Goal: Task Accomplishment & Management: Manage account settings

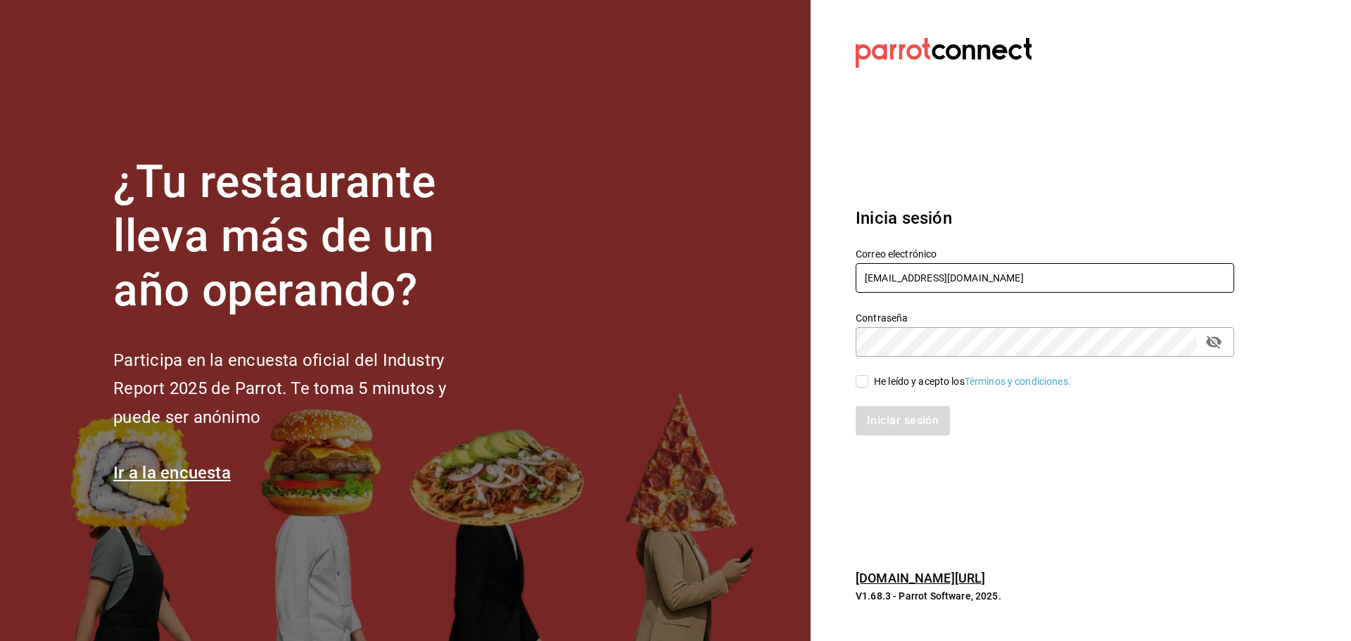
drag, startPoint x: 944, startPoint y: 295, endPoint x: 947, endPoint y: 284, distance: 11.6
click at [944, 295] on div "Correo electrónico angelopolitano@cdmx.com" at bounding box center [1044, 271] width 378 height 47
click at [947, 282] on input "angelopolitano@cdmx.com" at bounding box center [1044, 278] width 378 height 30
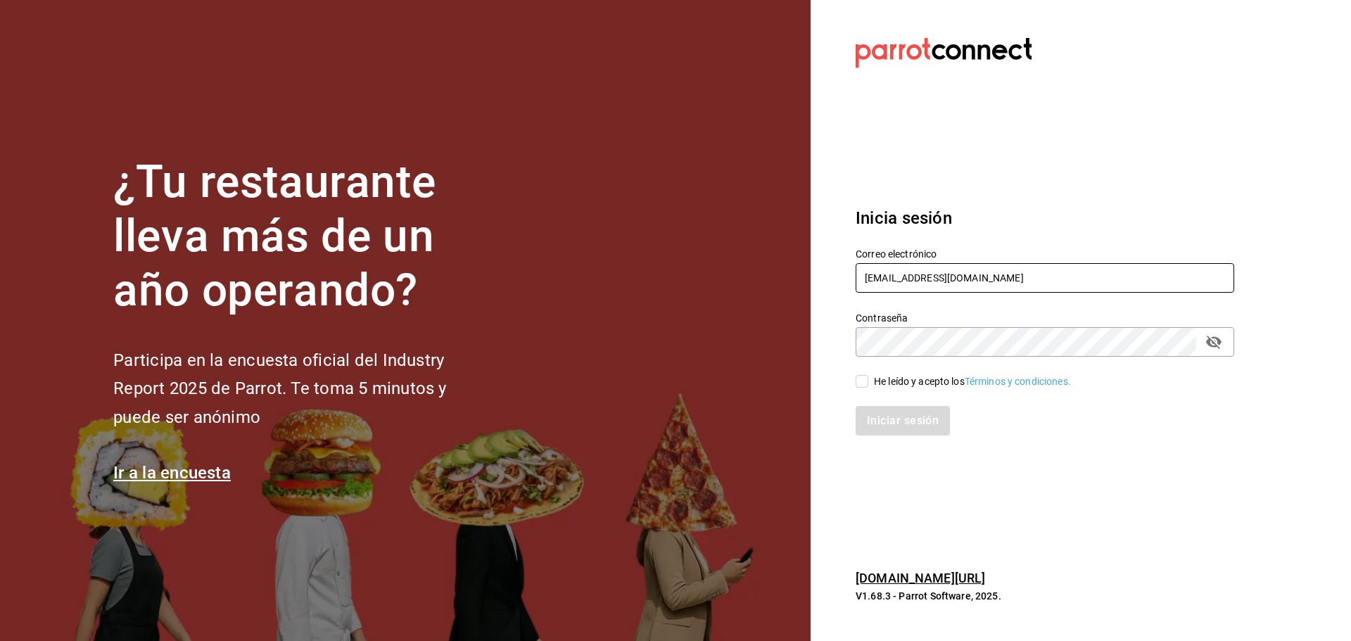
paste input "rocco@juarez"
type input "rocco@juarez.com"
click at [894, 377] on div "He leído y acepto los Términos y condiciones." at bounding box center [972, 381] width 197 height 15
click at [868, 377] on input "He leído y acepto los Términos y condiciones." at bounding box center [861, 381] width 13 height 13
checkbox input "true"
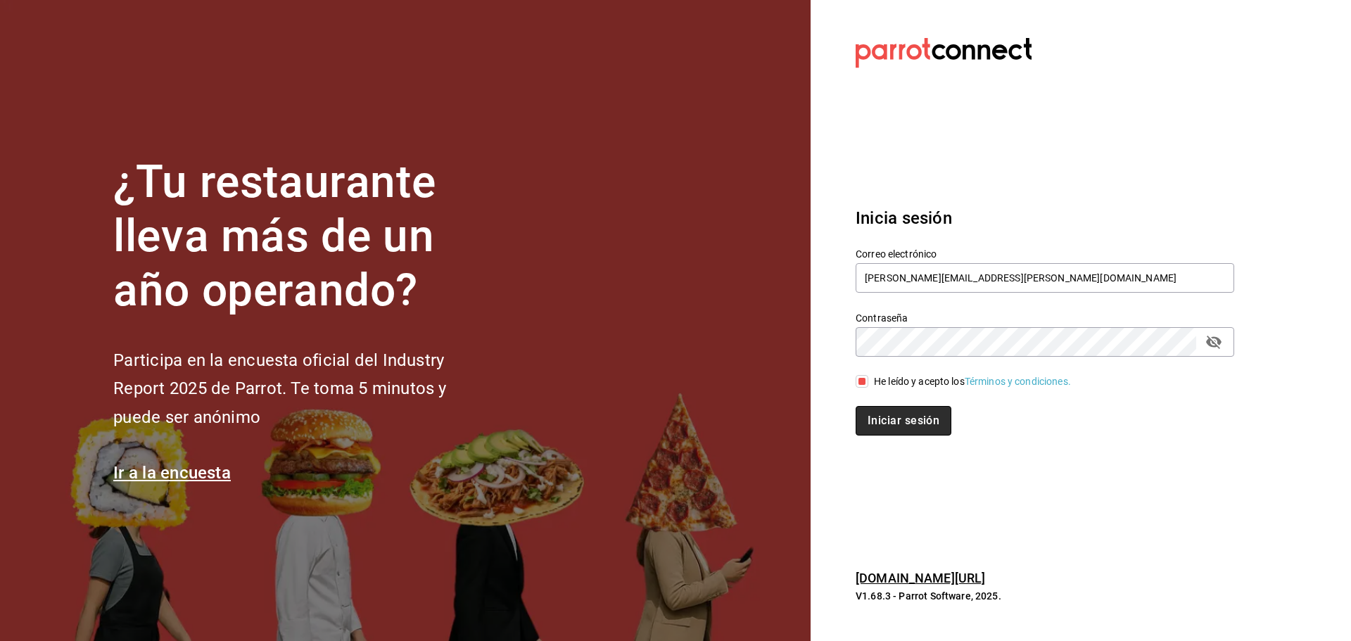
click at [891, 435] on button "Iniciar sesión" at bounding box center [903, 421] width 96 height 30
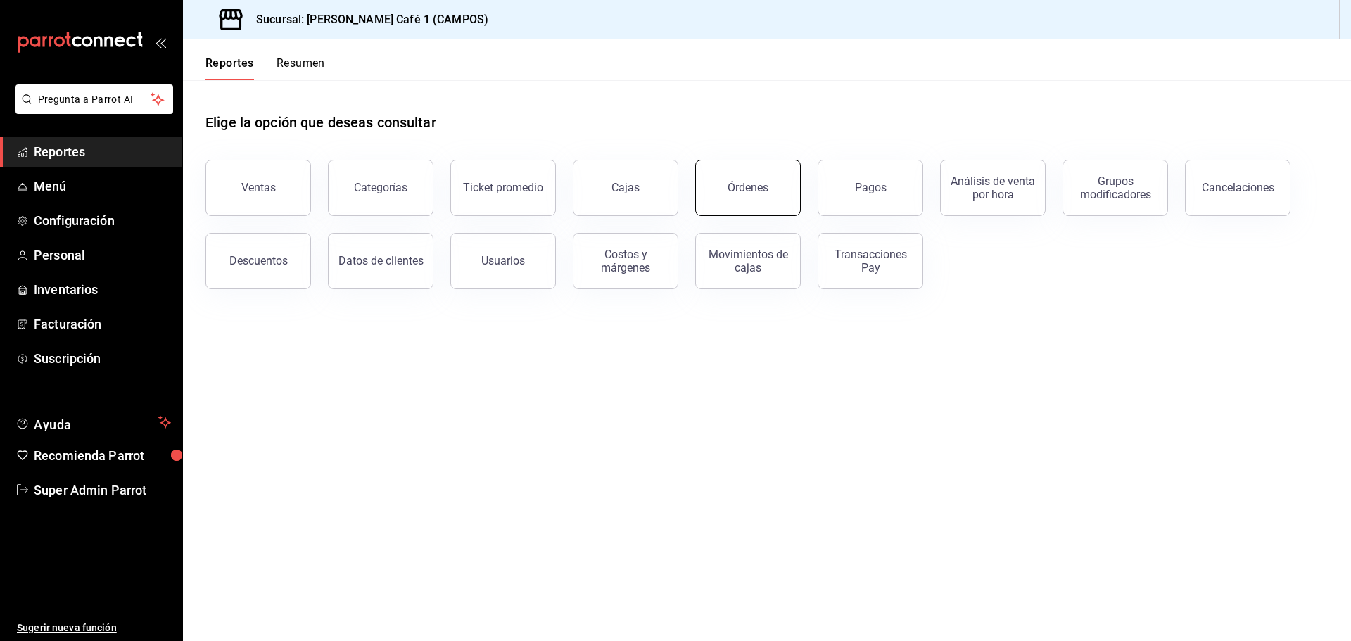
click at [738, 192] on div "Órdenes" at bounding box center [747, 187] width 41 height 13
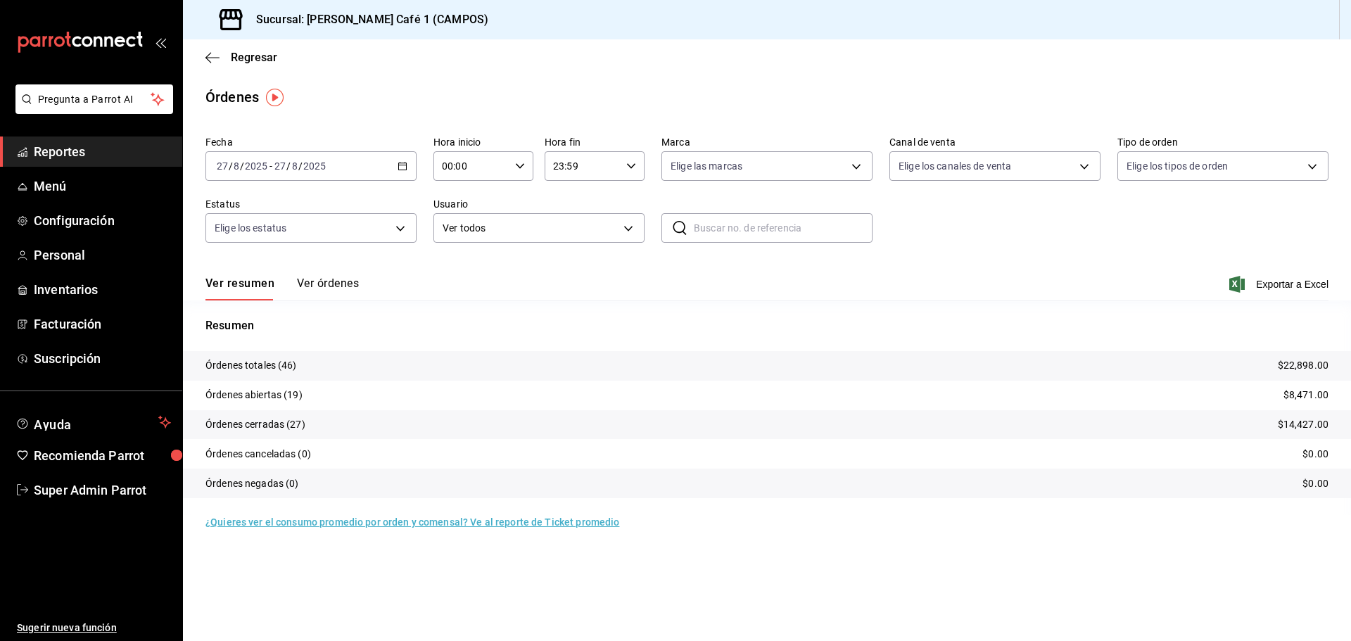
click at [324, 289] on button "Ver órdenes" at bounding box center [328, 288] width 62 height 24
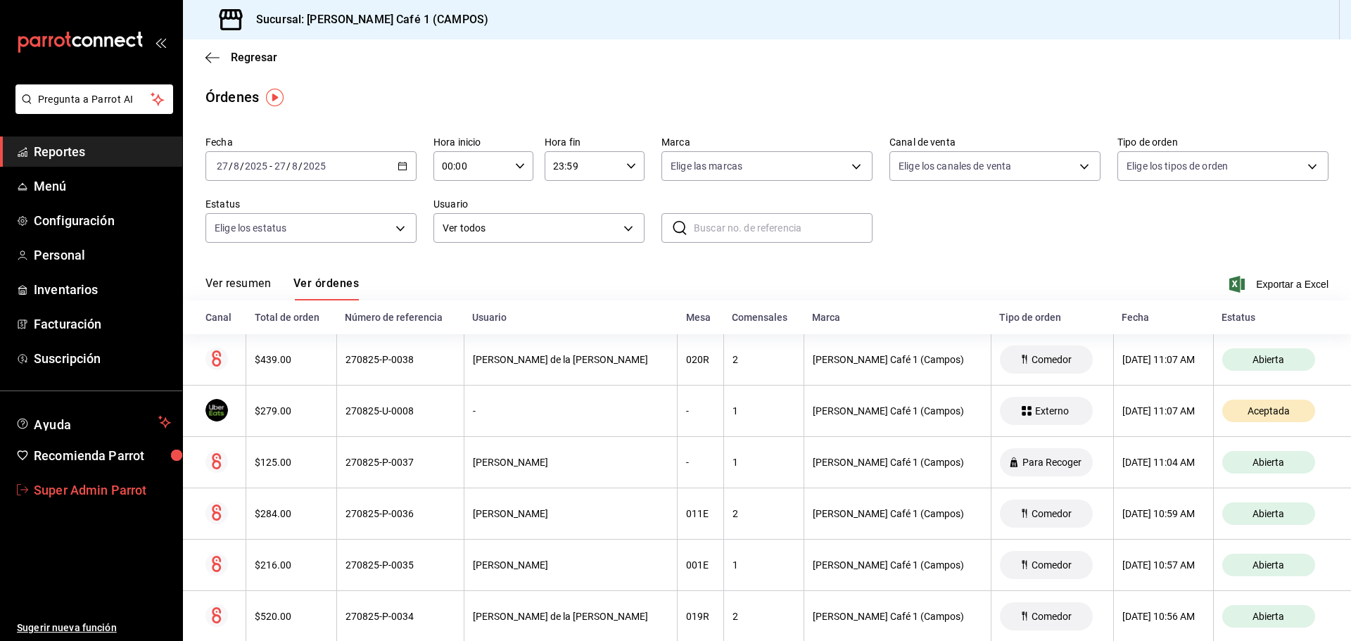
click at [108, 494] on span "Super Admin Parrot" at bounding box center [102, 490] width 137 height 19
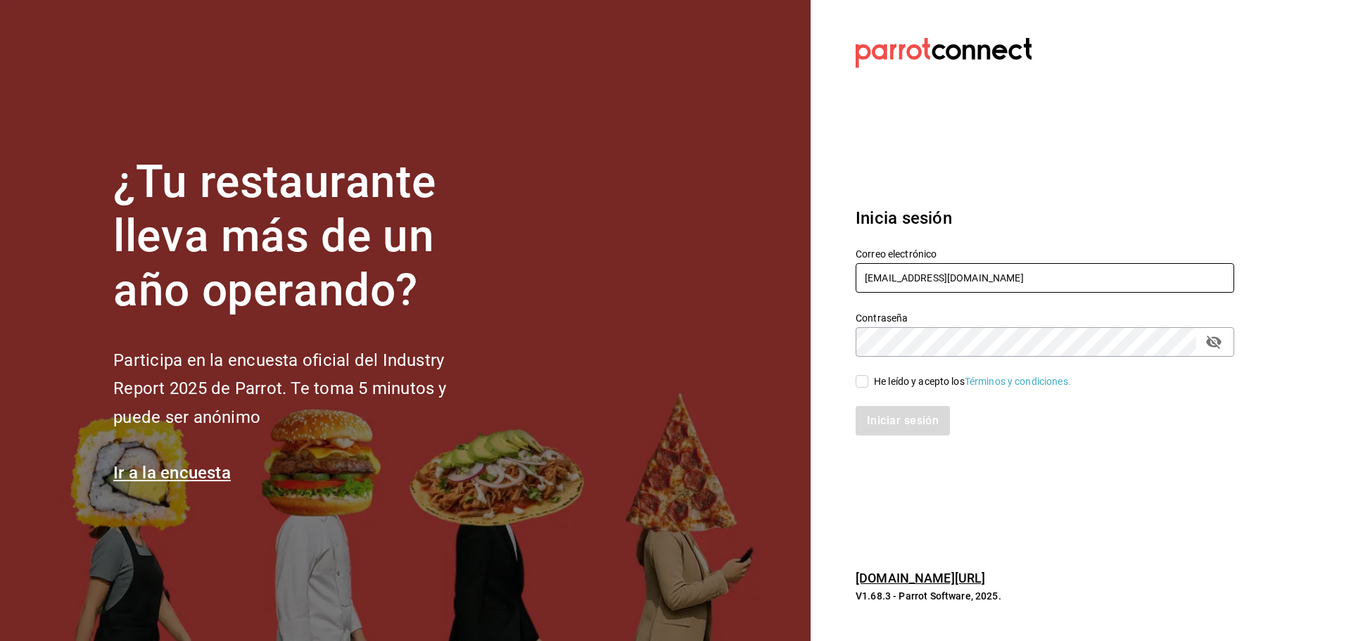
click at [924, 284] on input "angelopolitano@cdmx.com" at bounding box center [1044, 278] width 378 height 30
paste input "pizzatruck@jal"
type input "pizzatruck@jal.com"
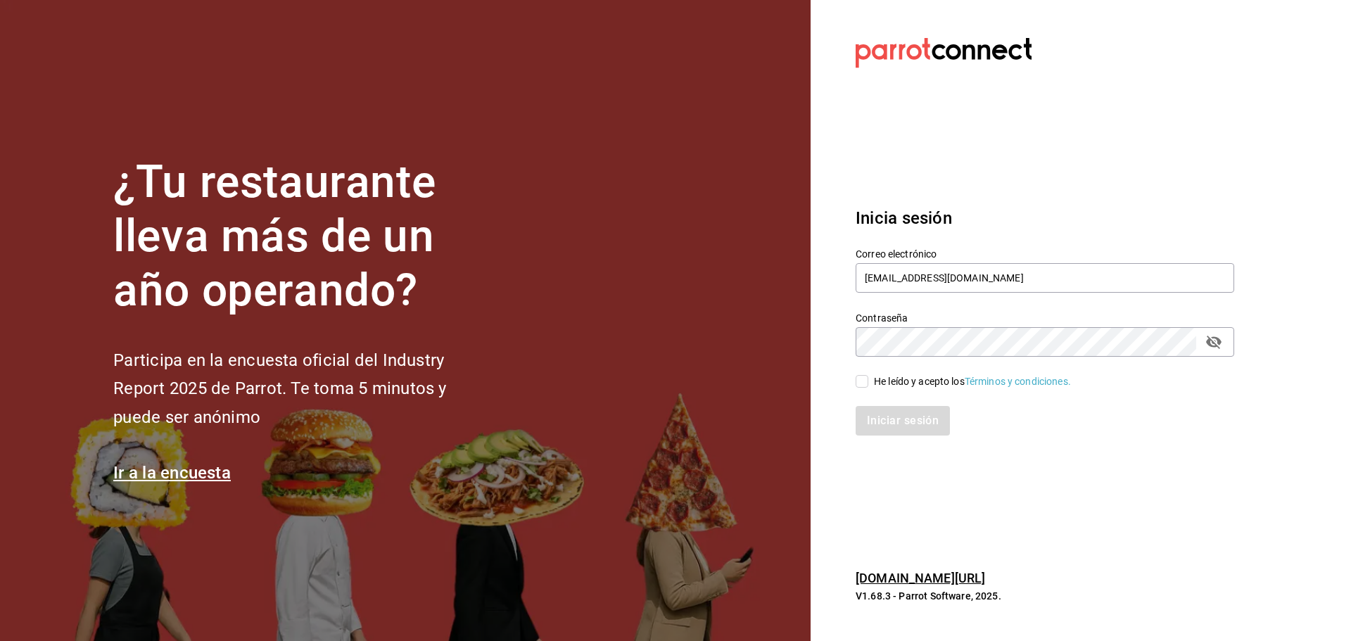
drag, startPoint x: 931, startPoint y: 367, endPoint x: 931, endPoint y: 378, distance: 11.3
click at [931, 368] on div "He leído y acepto los Términos y condiciones." at bounding box center [1036, 373] width 395 height 32
click at [931, 384] on div "He leído y acepto los Términos y condiciones." at bounding box center [972, 381] width 197 height 15
click at [868, 384] on input "He leído y acepto los Términos y condiciones." at bounding box center [861, 381] width 13 height 13
checkbox input "true"
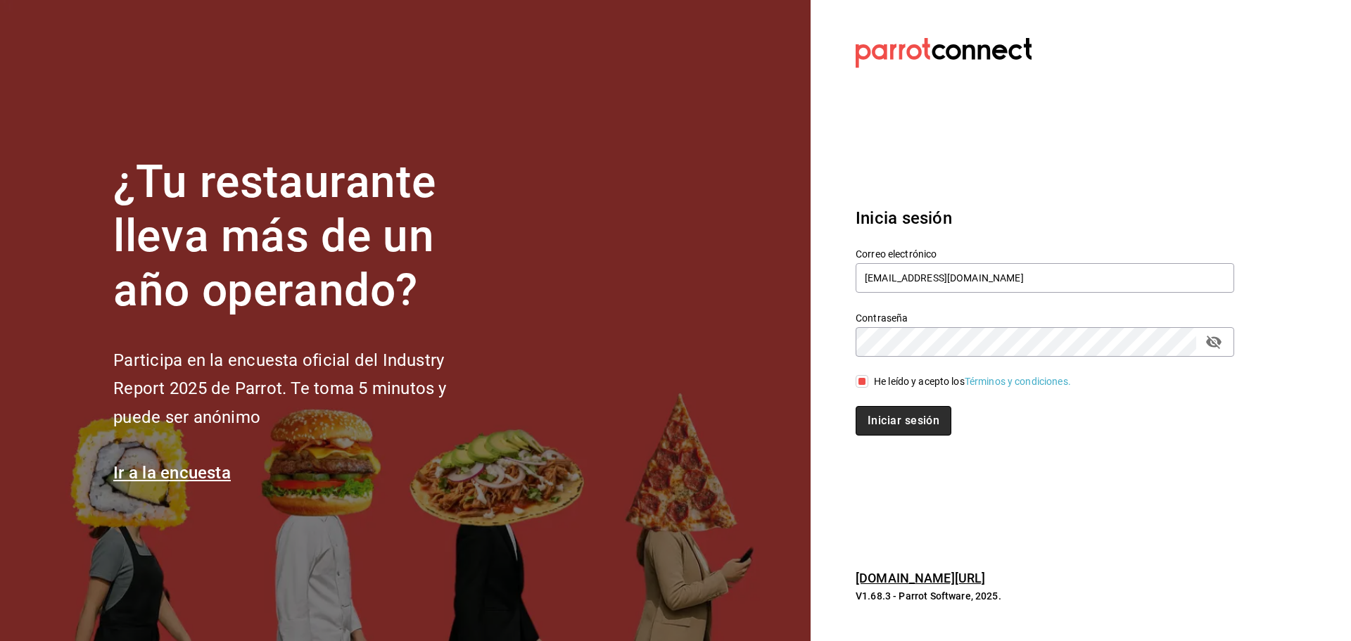
click at [926, 427] on button "Iniciar sesión" at bounding box center [903, 421] width 96 height 30
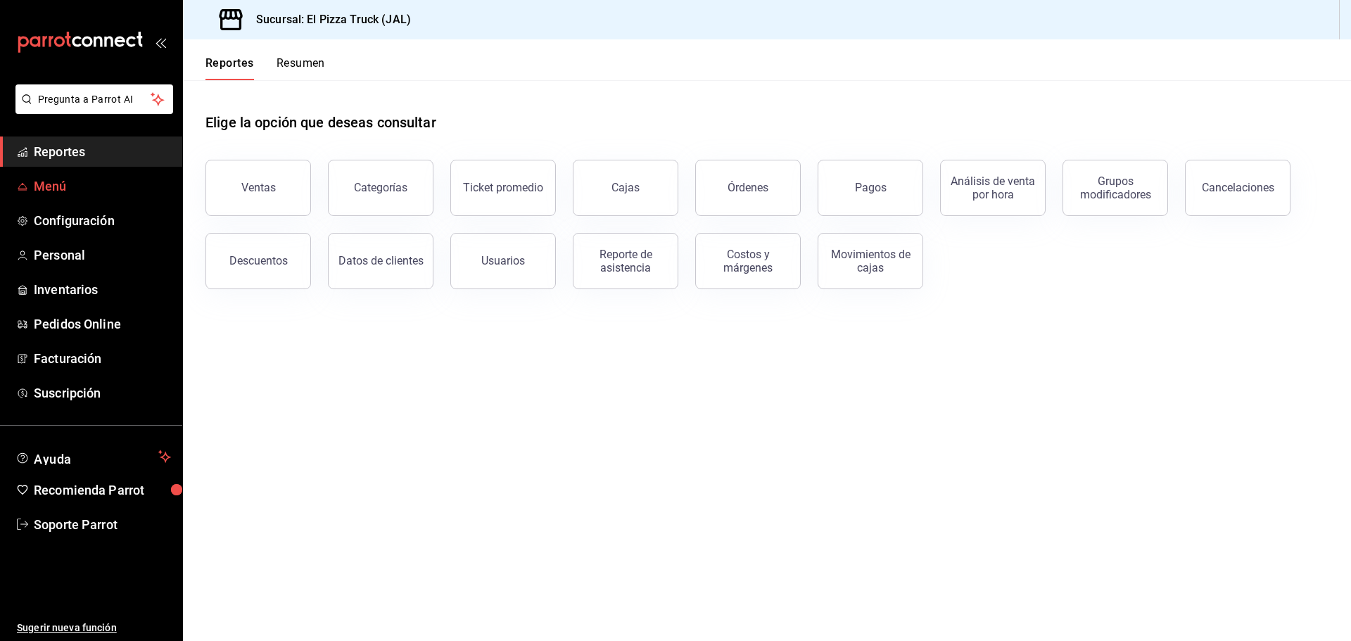
click at [51, 176] on link "Menú" at bounding box center [91, 186] width 182 height 30
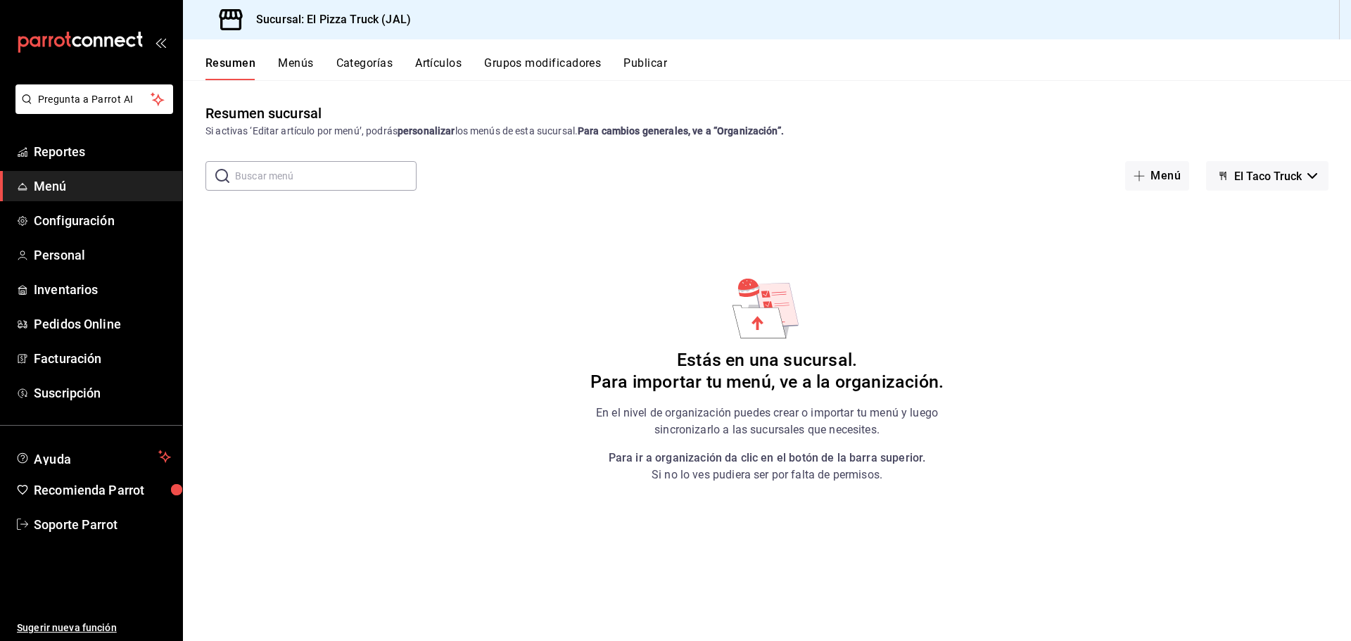
click at [675, 61] on div "Resumen Menús Categorías Artículos Grupos modificadores Publicar" at bounding box center [777, 68] width 1145 height 24
click at [639, 65] on button "Publicar" at bounding box center [645, 68] width 44 height 24
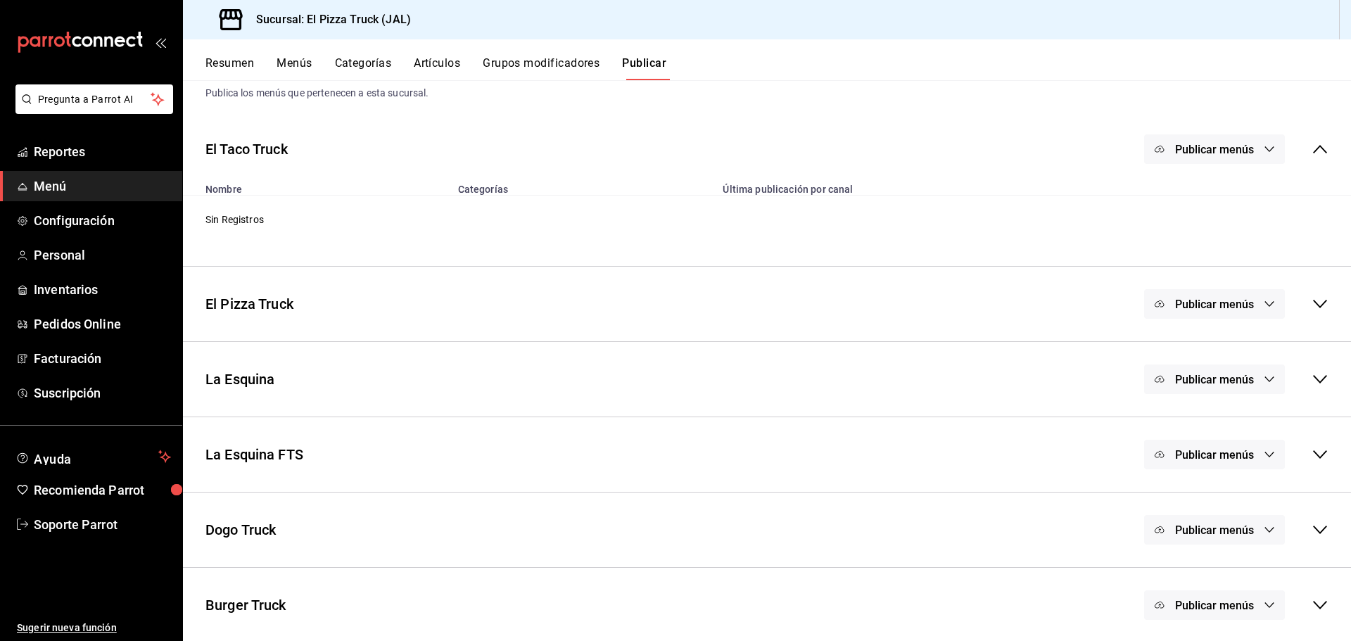
scroll to position [41, 0]
click at [1313, 448] on icon at bounding box center [1319, 452] width 17 height 17
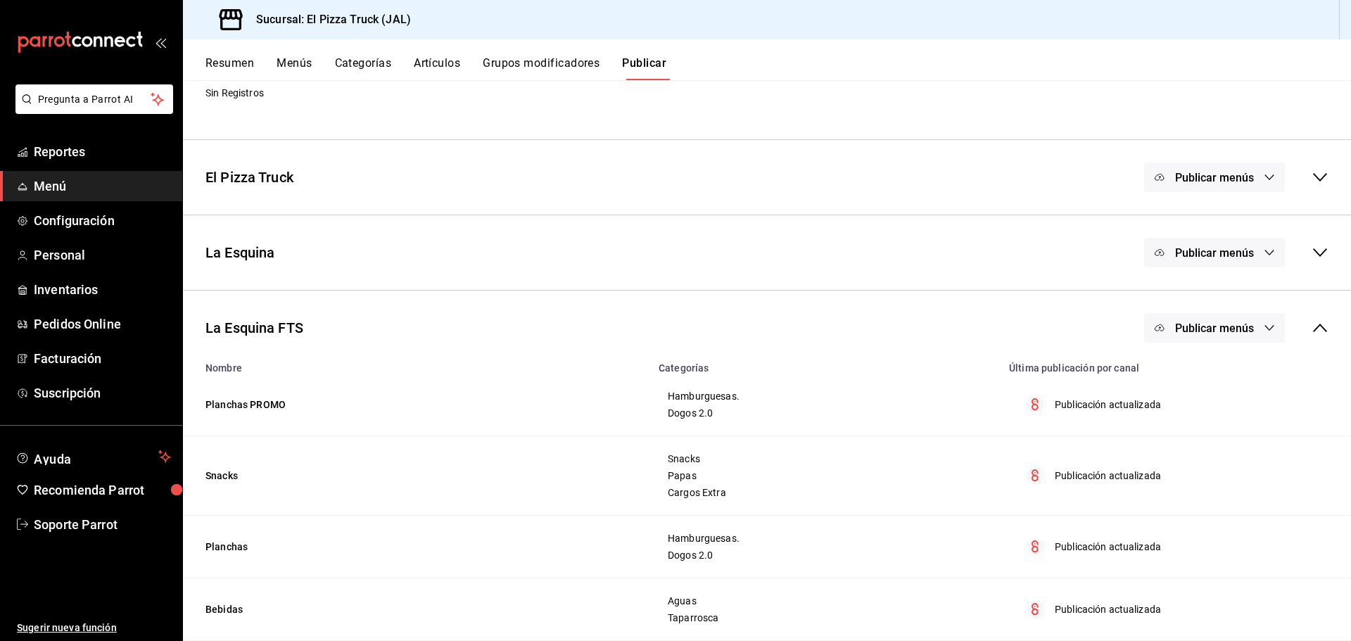
scroll to position [252, 0]
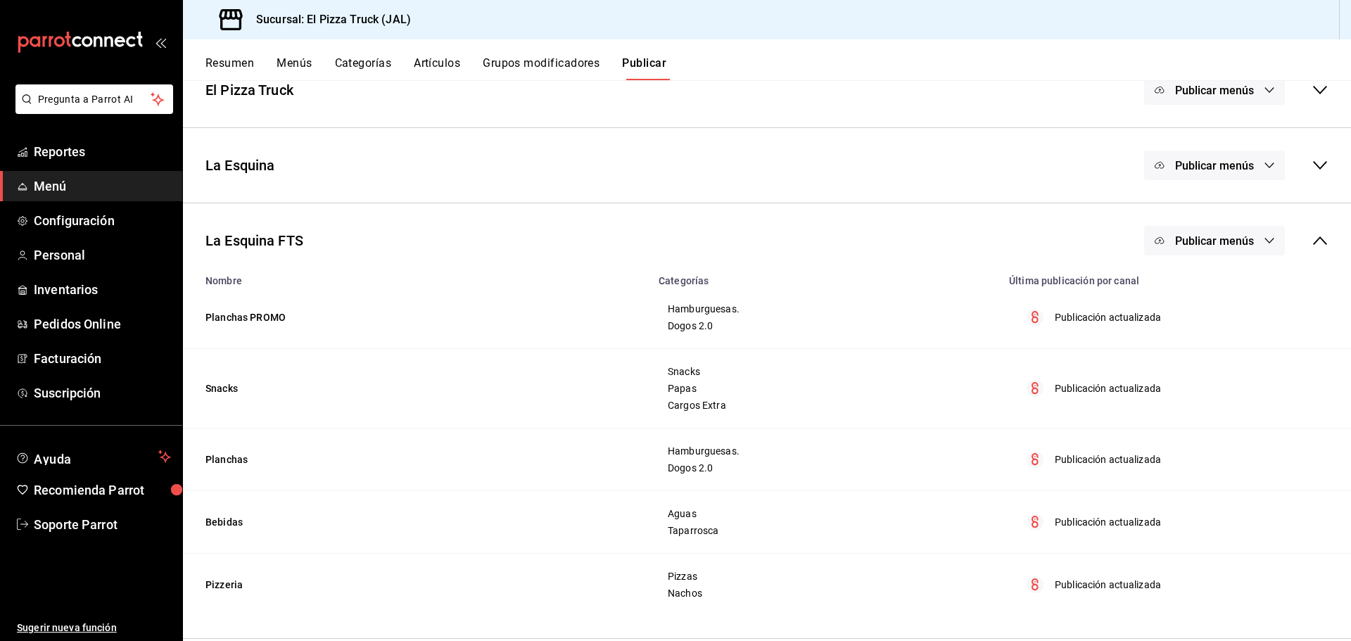
click at [1235, 237] on span "Publicar menús" at bounding box center [1214, 240] width 79 height 13
click at [1216, 295] on li "Punto de venta" at bounding box center [1204, 286] width 129 height 39
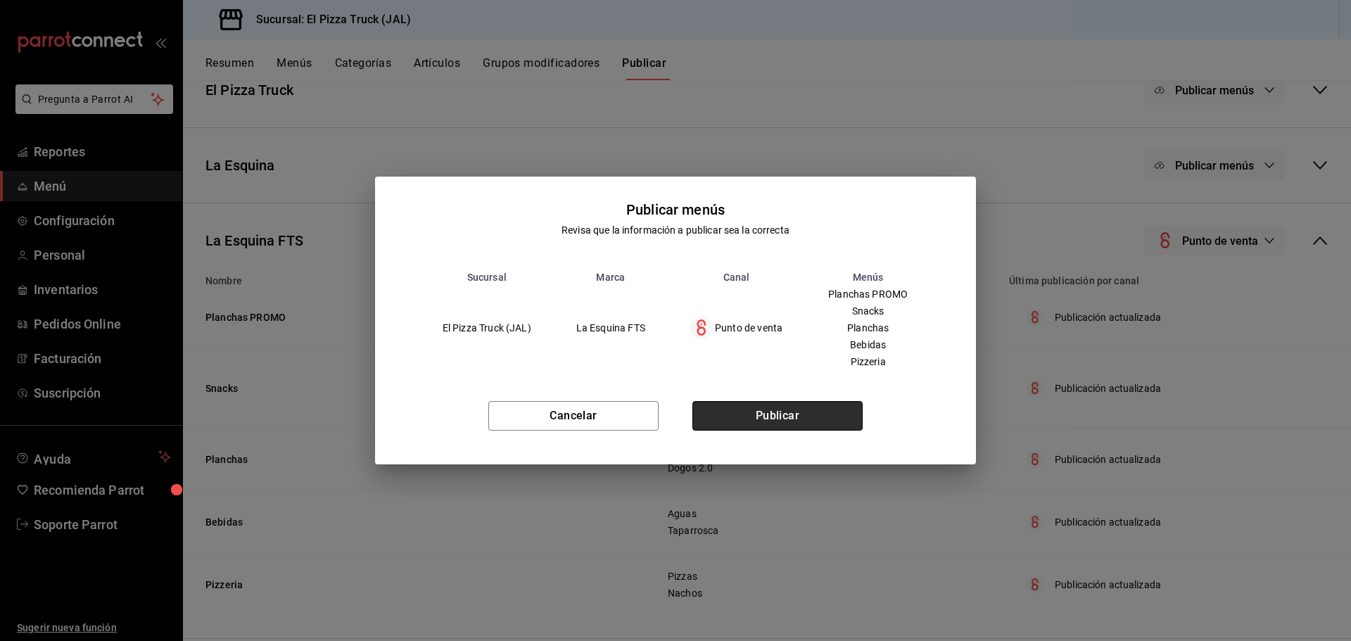
click at [804, 417] on button "Publicar" at bounding box center [777, 416] width 170 height 30
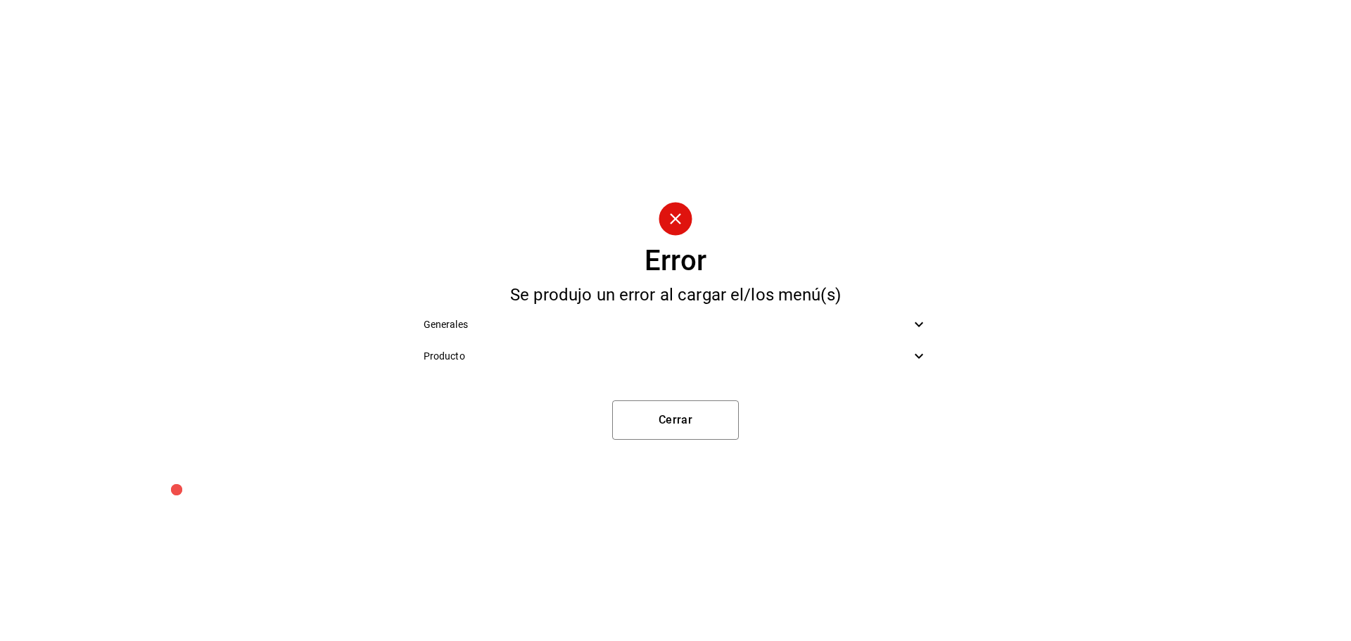
click at [827, 369] on div "Producto" at bounding box center [675, 357] width 527 height 32
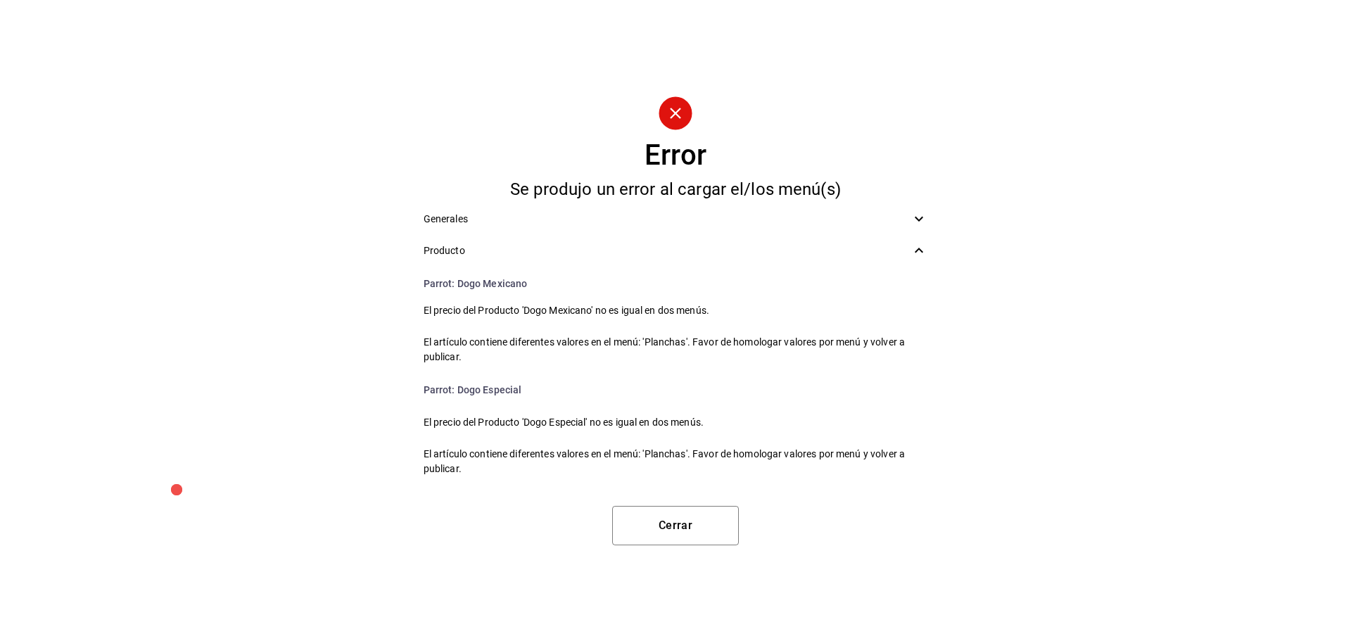
scroll to position [1920, 0]
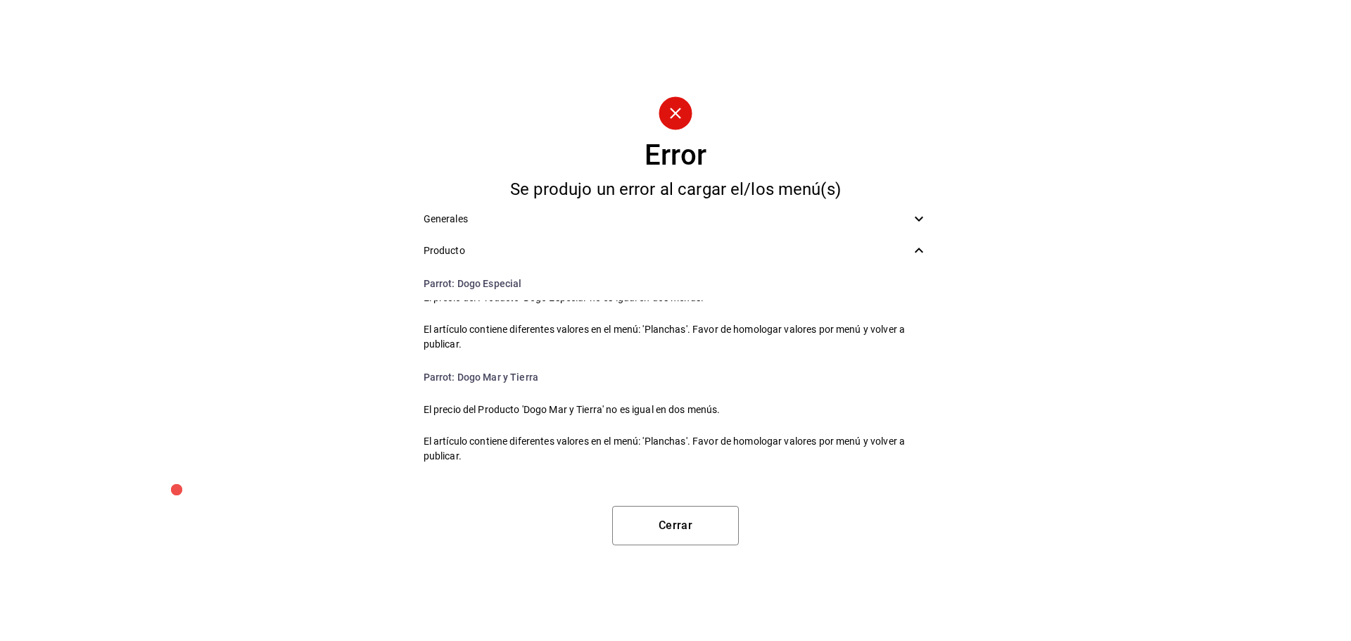
click at [460, 454] on span "El artículo contiene diferentes valores en el menú: 'Planchas'. Favor de homolo…" at bounding box center [676, 449] width 504 height 30
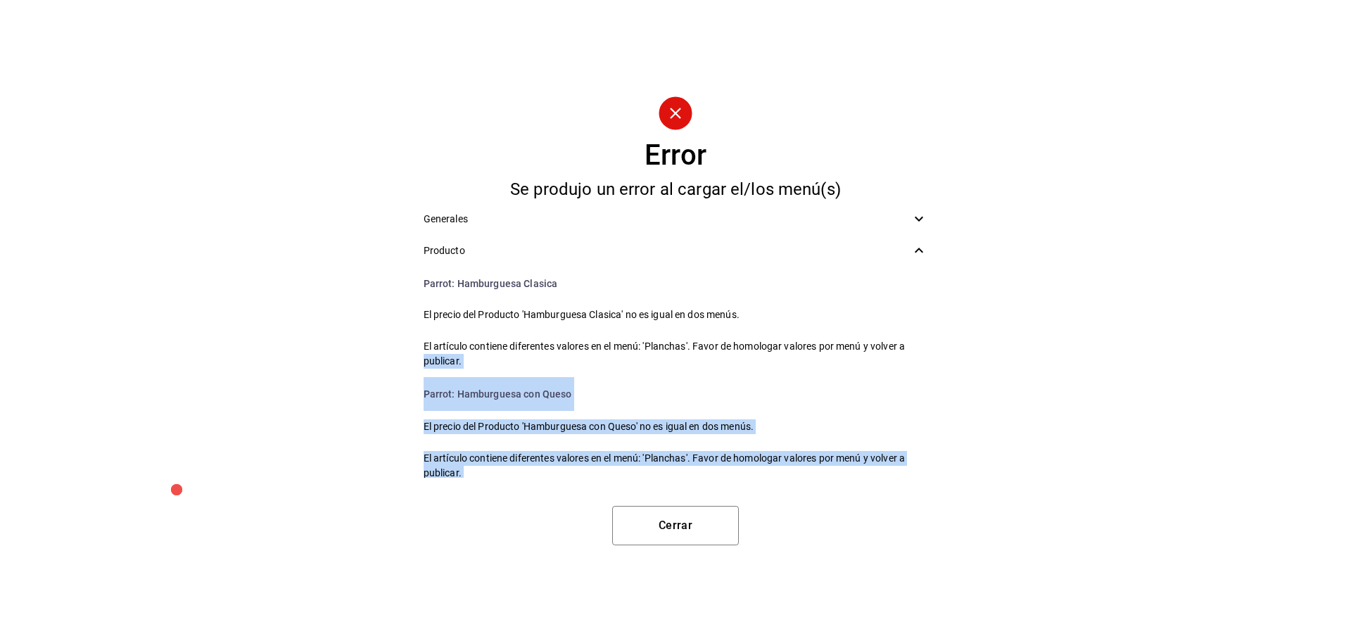
scroll to position [0, 0]
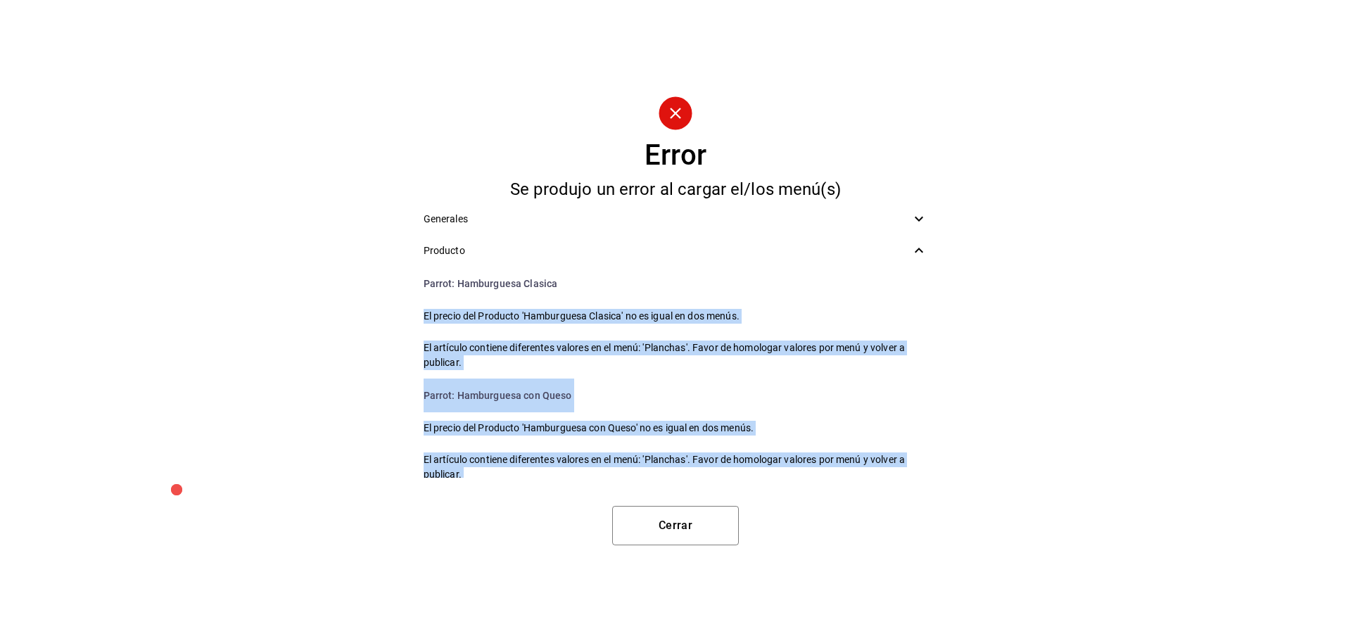
drag, startPoint x: 461, startPoint y: 457, endPoint x: 409, endPoint y: 305, distance: 161.1
click at [409, 305] on div "Error Se produjo un error al cargar el/los menú(s) Generales Producto Parrot : …" at bounding box center [675, 320] width 1351 height 641
copy ul "El precio del Producto 'Hamburguesa Clasica' no es igual en dos menús. El artíc…"
click at [682, 526] on button "Cerrar" at bounding box center [675, 525] width 127 height 39
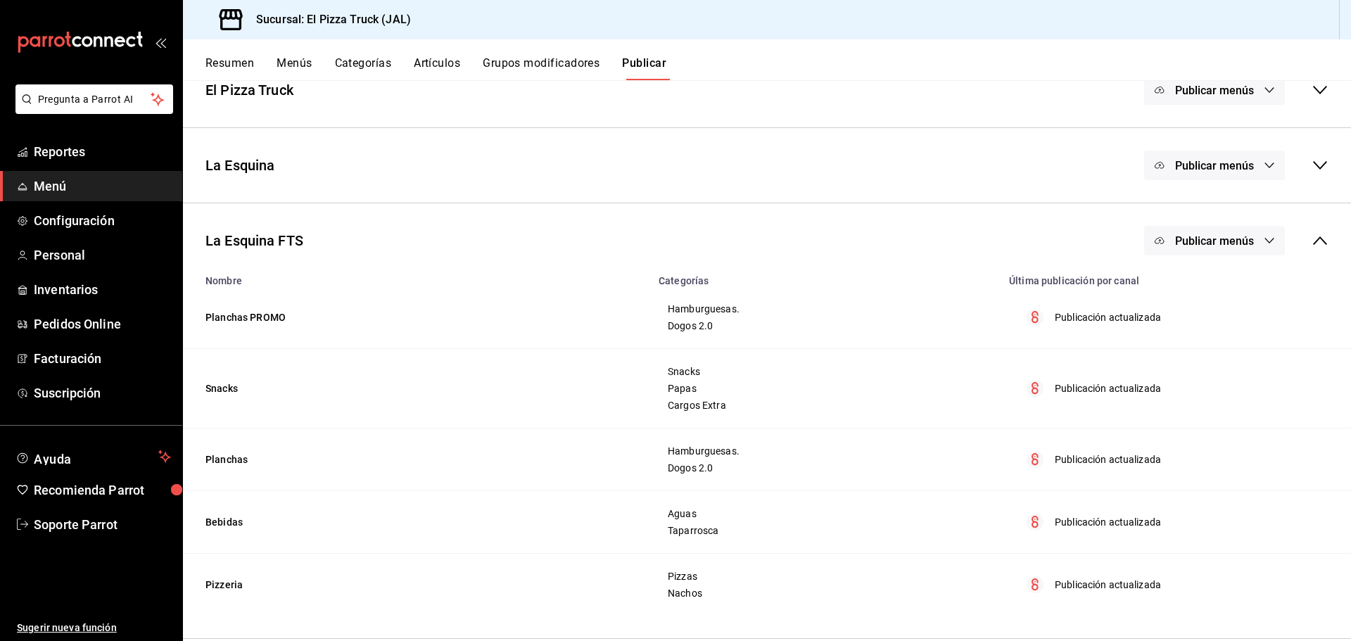
click at [49, 190] on span "Menú" at bounding box center [102, 186] width 137 height 19
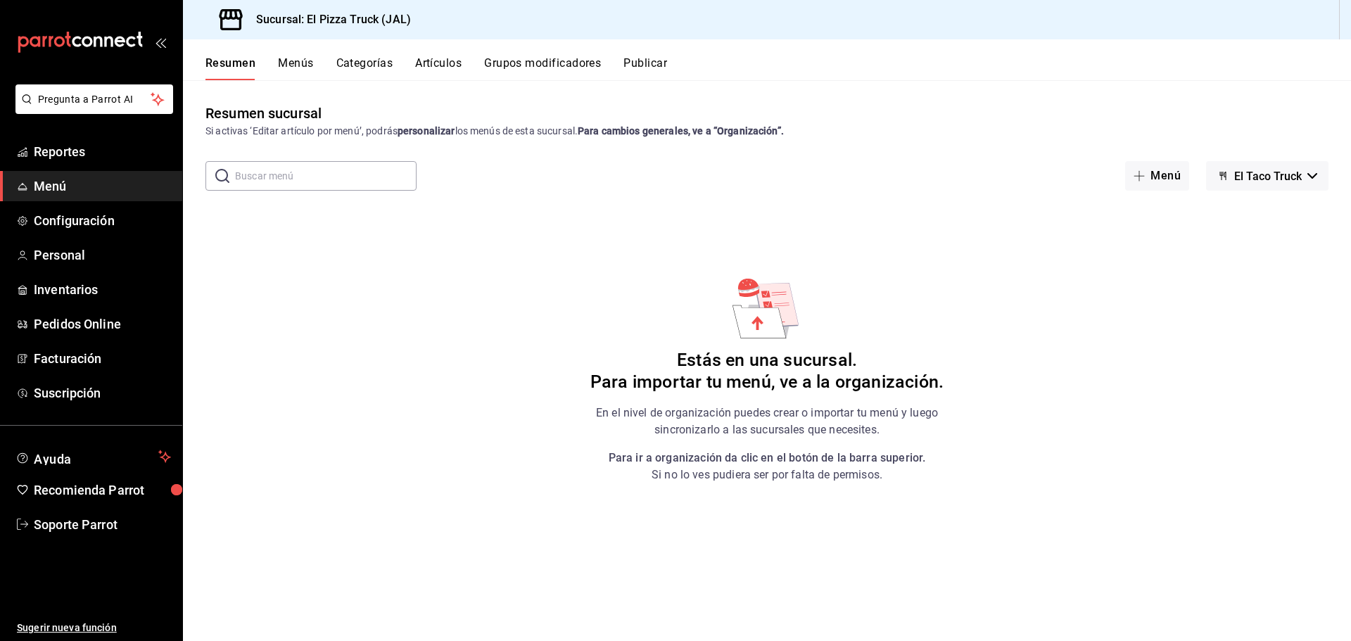
click at [301, 61] on button "Menús" at bounding box center [295, 68] width 35 height 24
click at [1264, 174] on span "El Taco Truck" at bounding box center [1268, 176] width 68 height 13
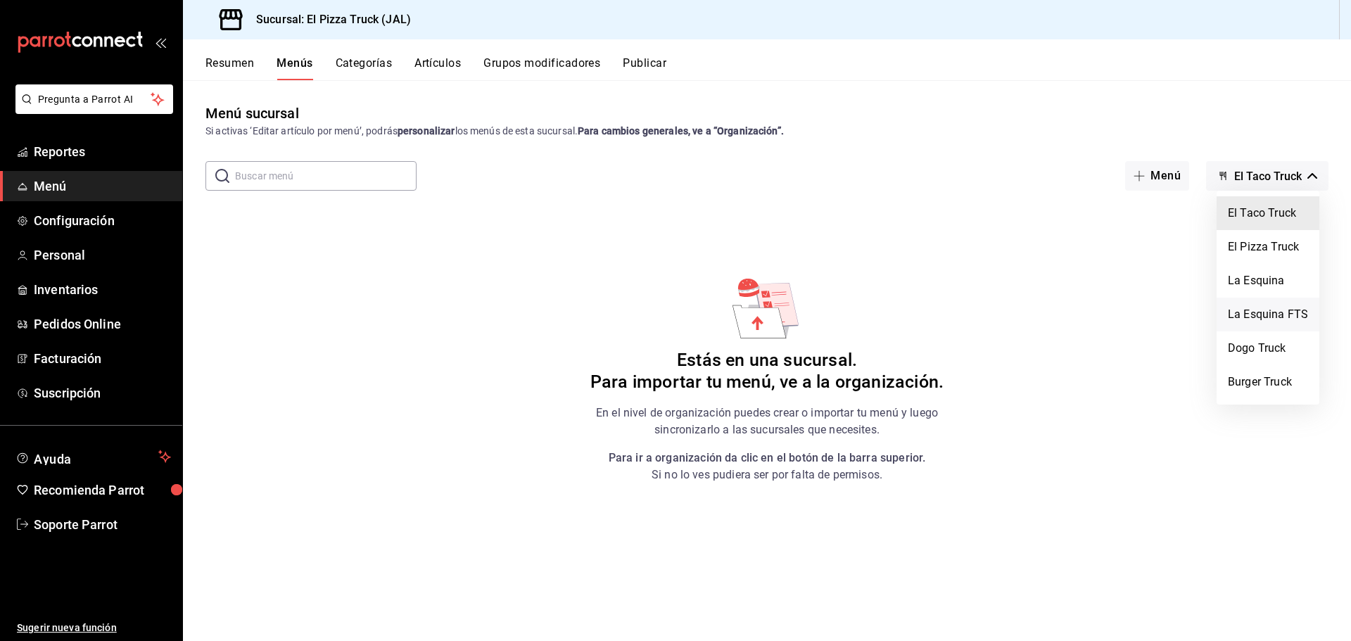
click at [1270, 312] on li "La Esquina FTS" at bounding box center [1267, 315] width 103 height 34
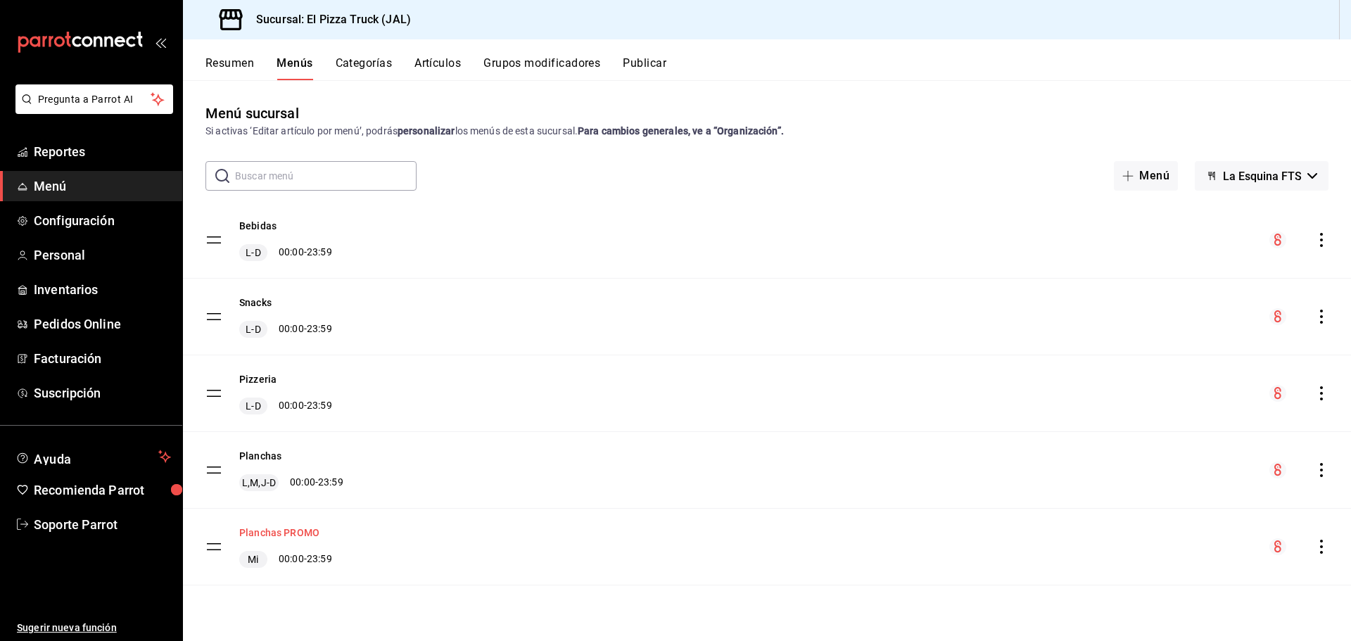
click at [269, 533] on button "Planchas PROMO" at bounding box center [279, 533] width 80 height 14
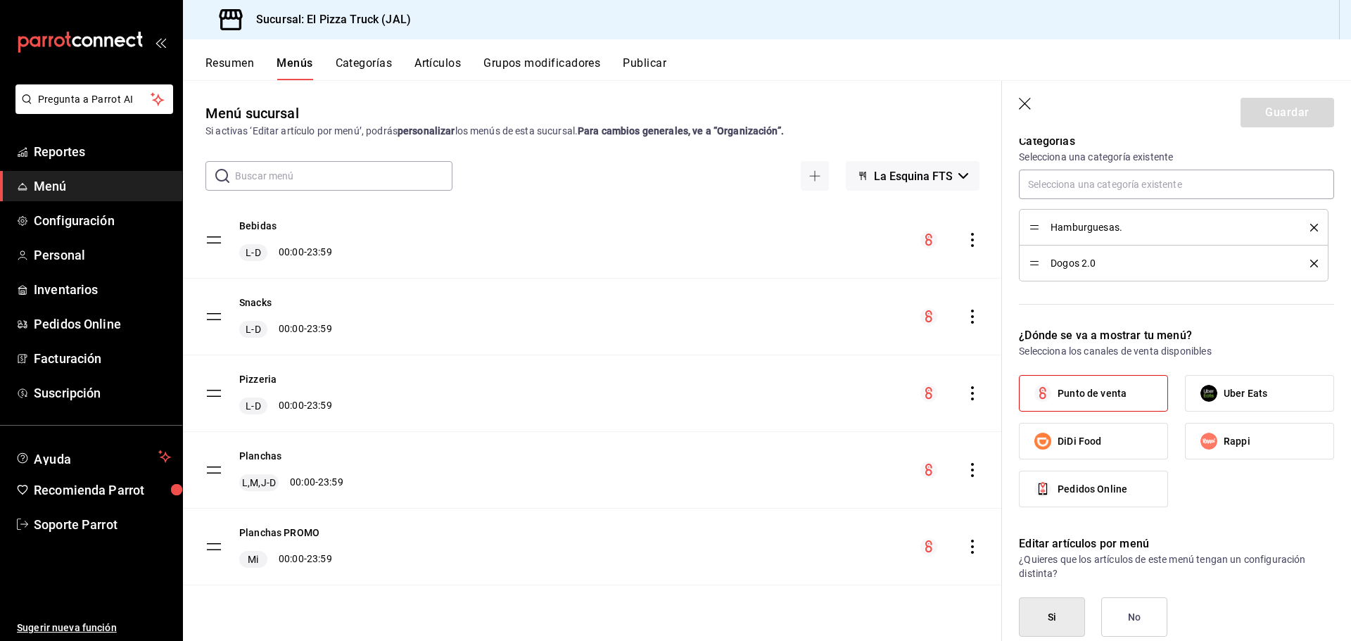
scroll to position [839, 0]
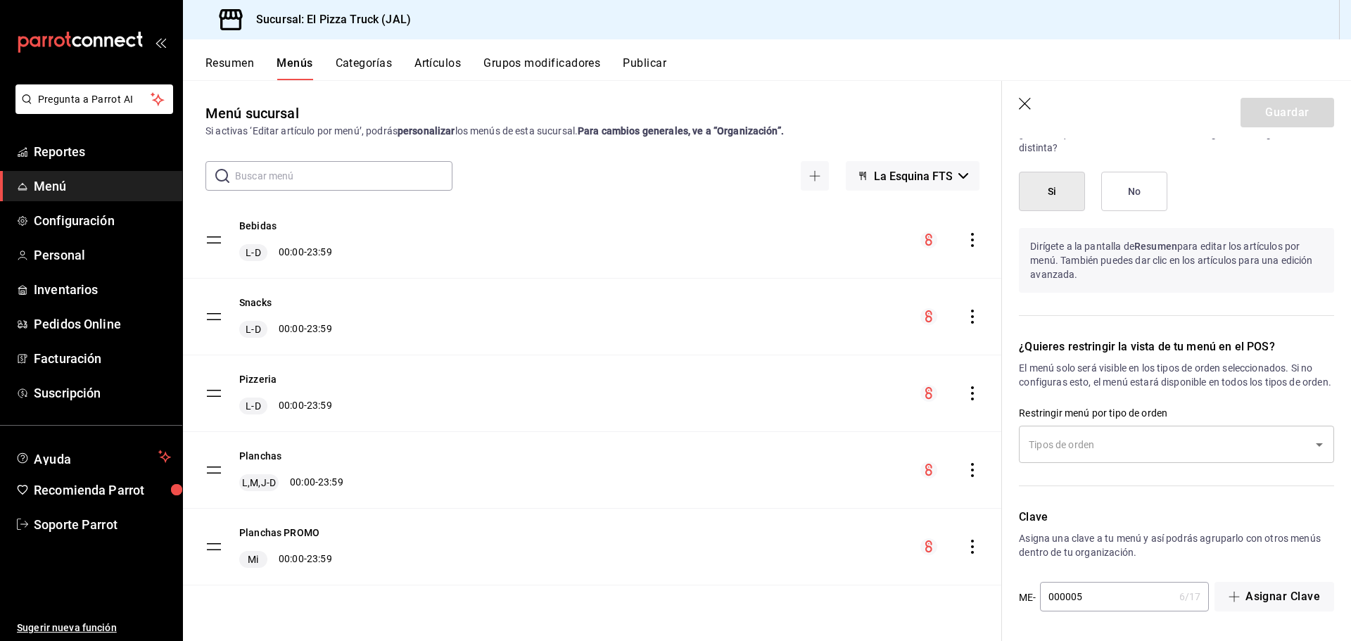
click at [1112, 592] on input "000005" at bounding box center [1107, 597] width 134 height 28
type input "0000010"
click at [1304, 106] on button "Guardar" at bounding box center [1287, 113] width 94 height 30
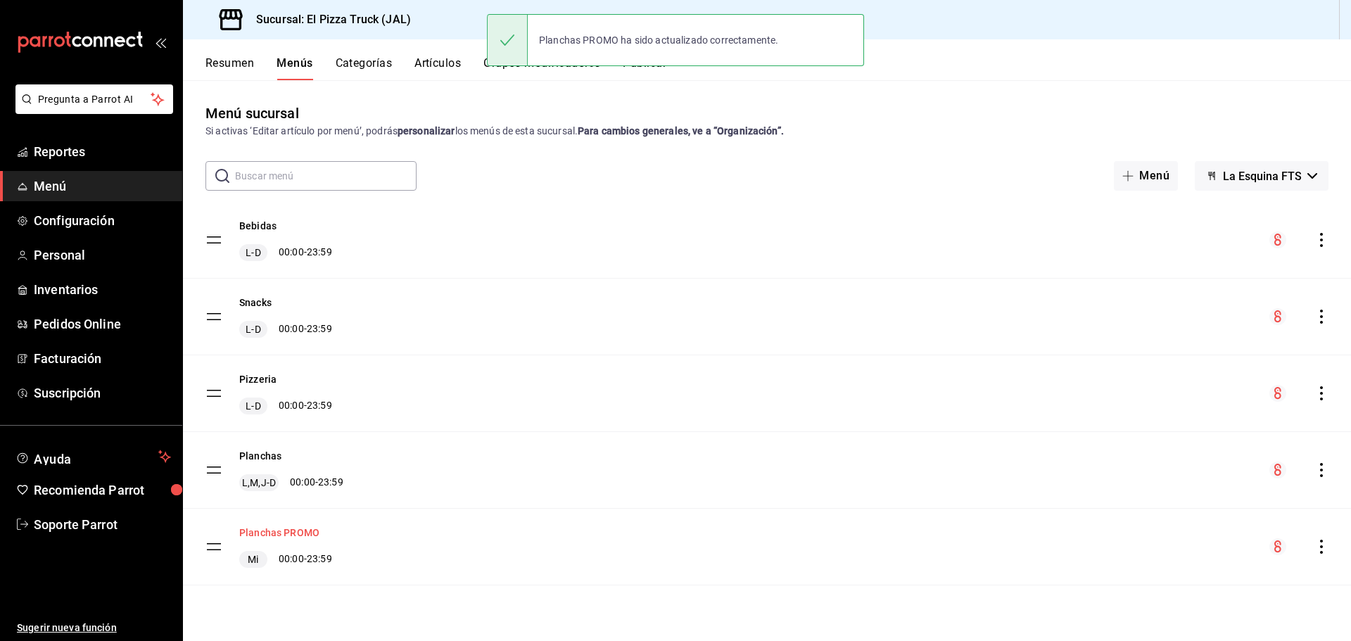
click at [286, 526] on button "Planchas PROMO" at bounding box center [279, 533] width 80 height 14
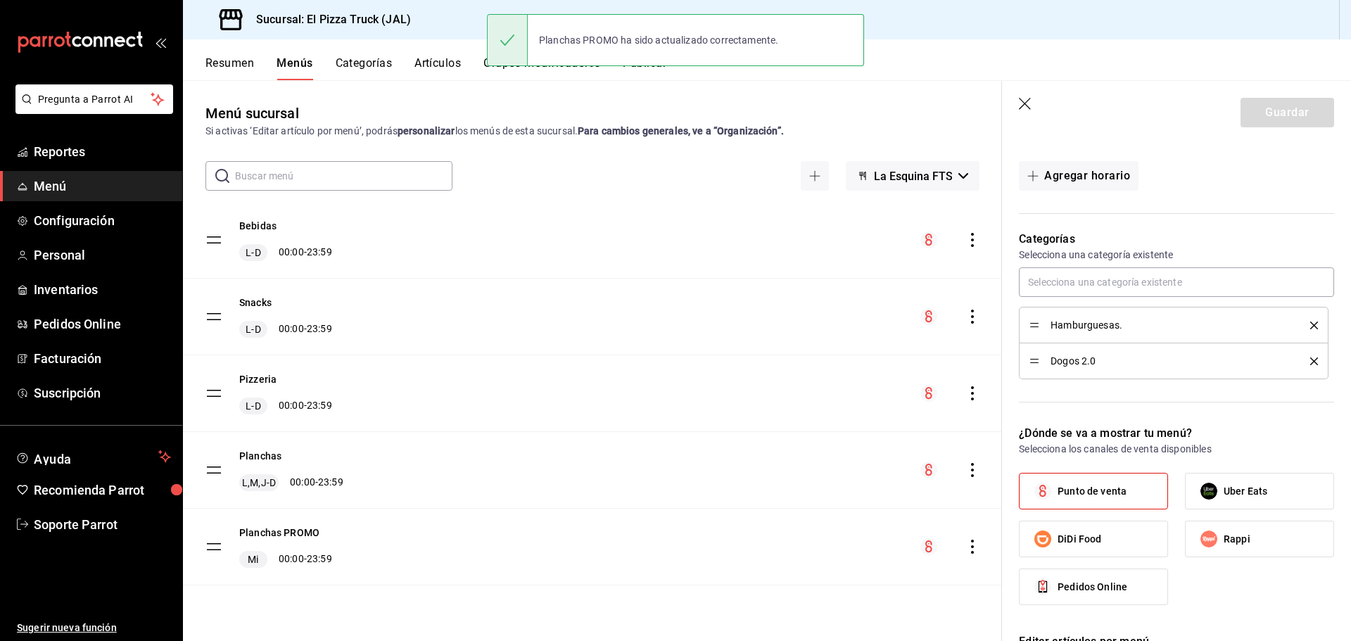
scroll to position [352, 0]
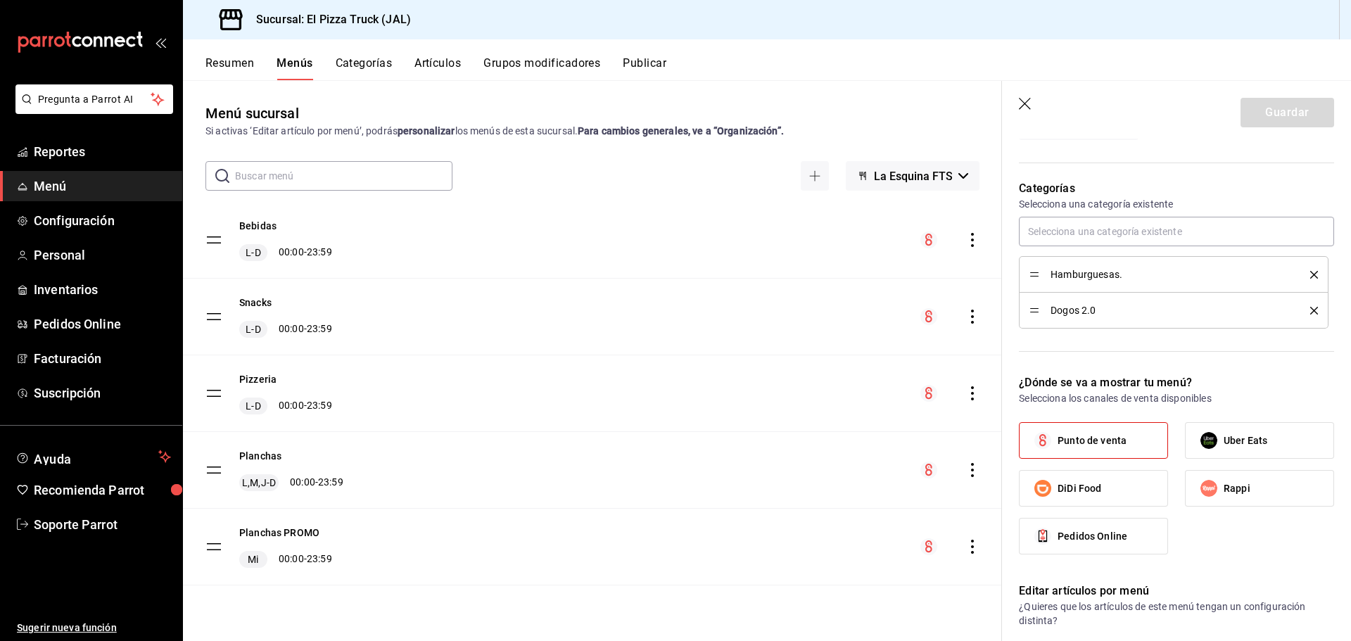
click at [355, 60] on button "Categorías" at bounding box center [364, 68] width 57 height 24
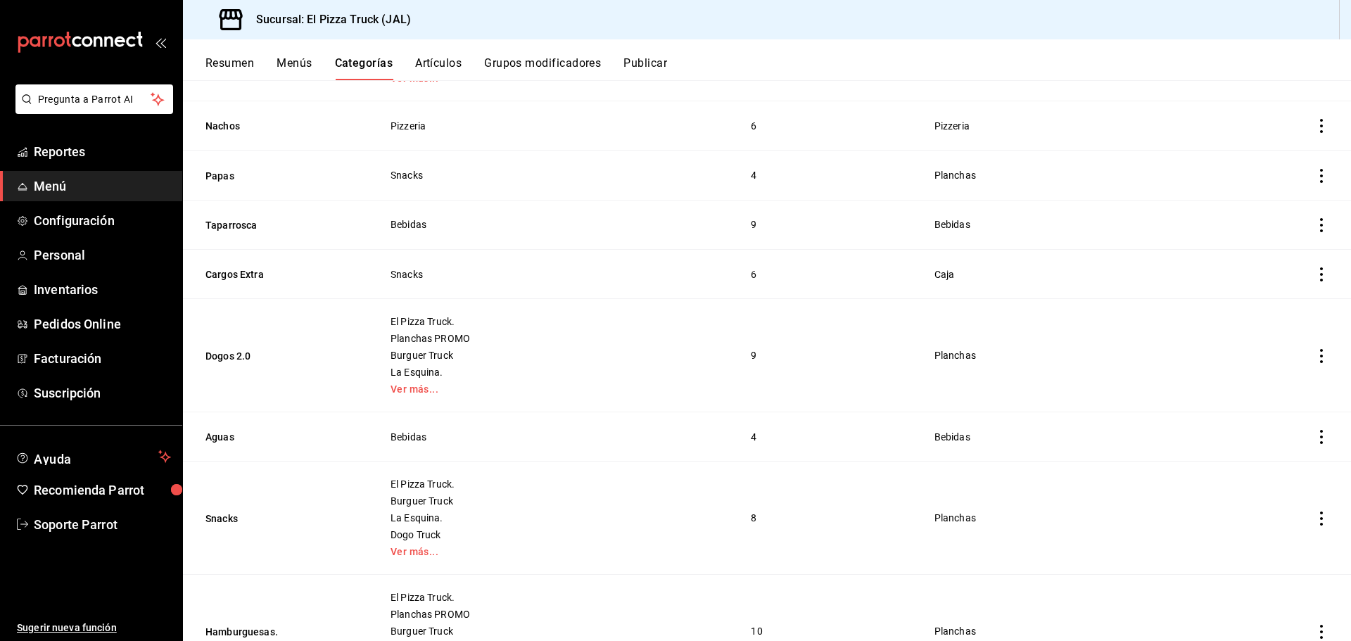
scroll to position [312, 0]
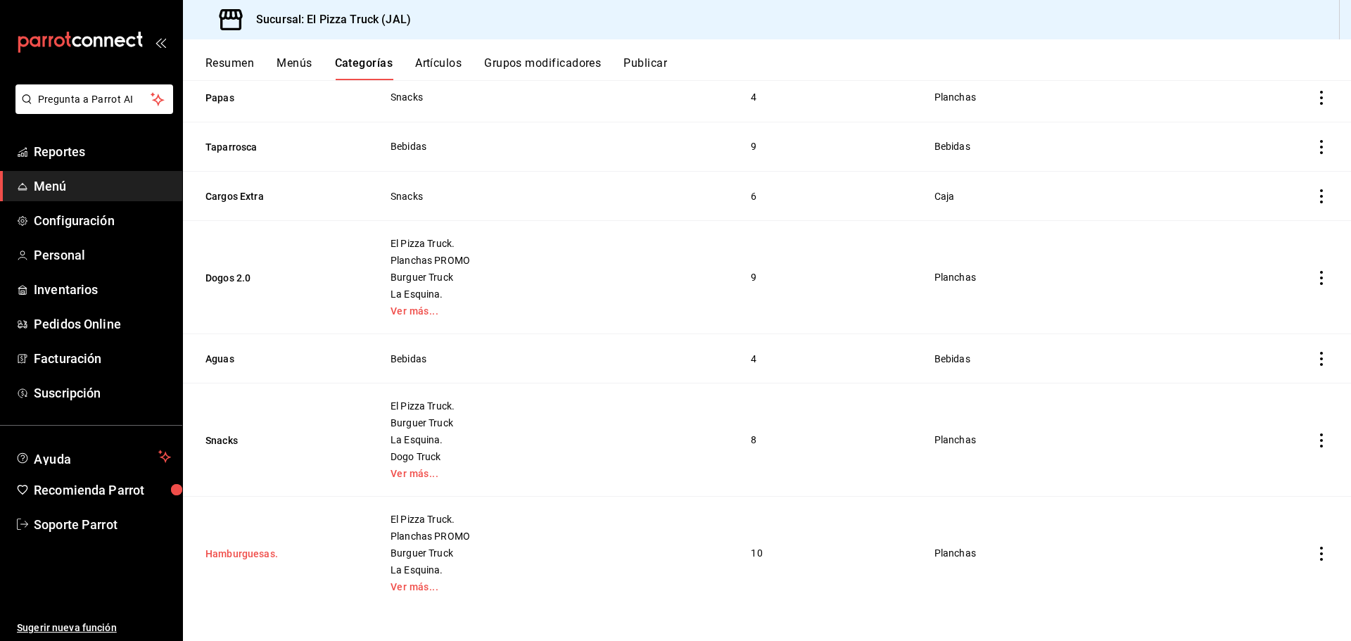
click at [249, 550] on button "Hamburguesas." at bounding box center [275, 554] width 141 height 14
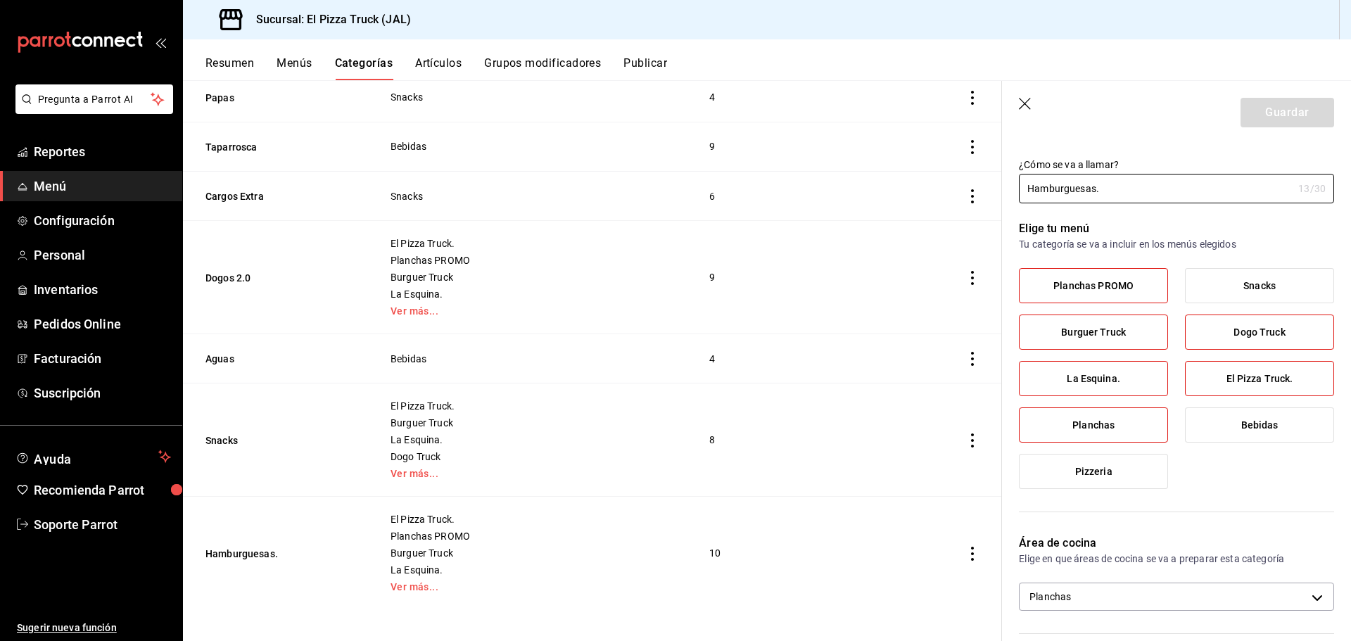
scroll to position [15, 0]
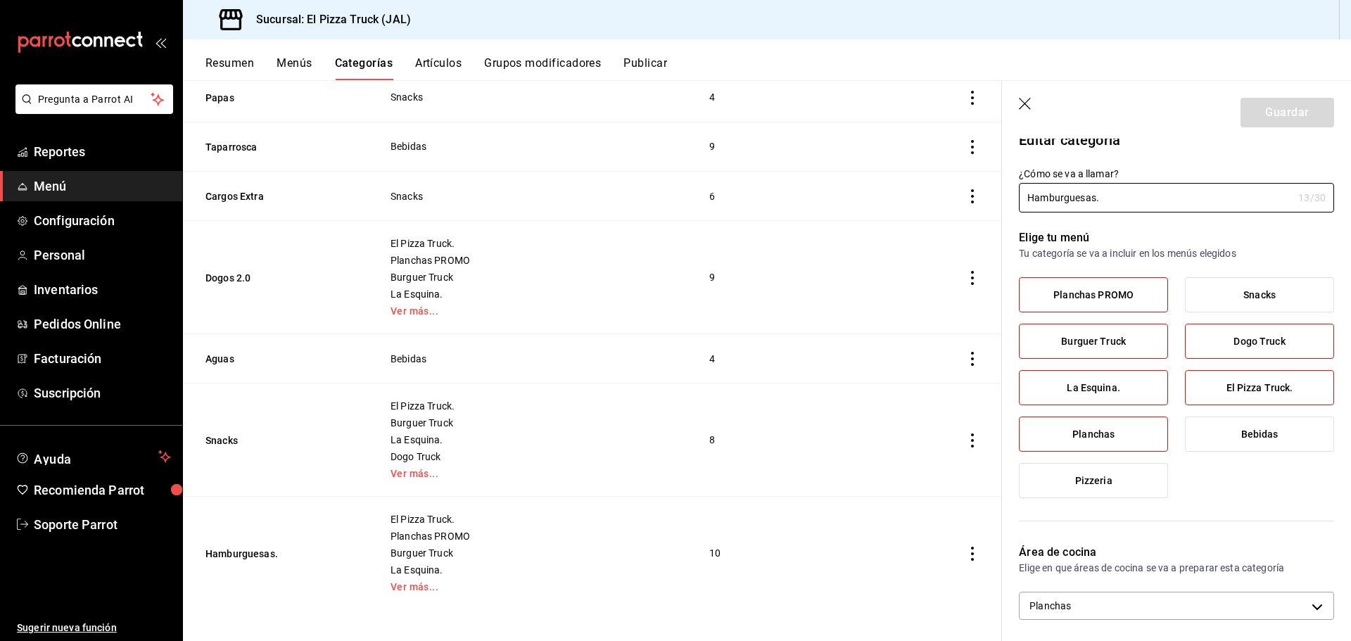
click at [212, 67] on button "Resumen" at bounding box center [229, 68] width 49 height 24
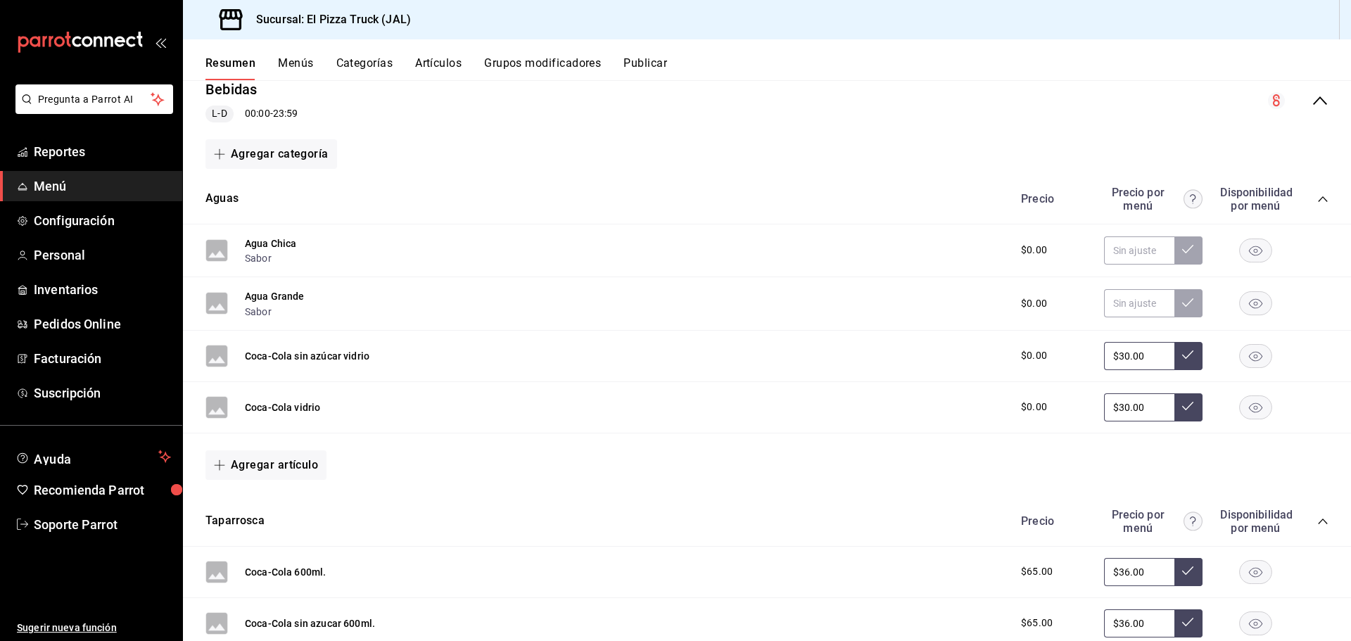
scroll to position [70, 0]
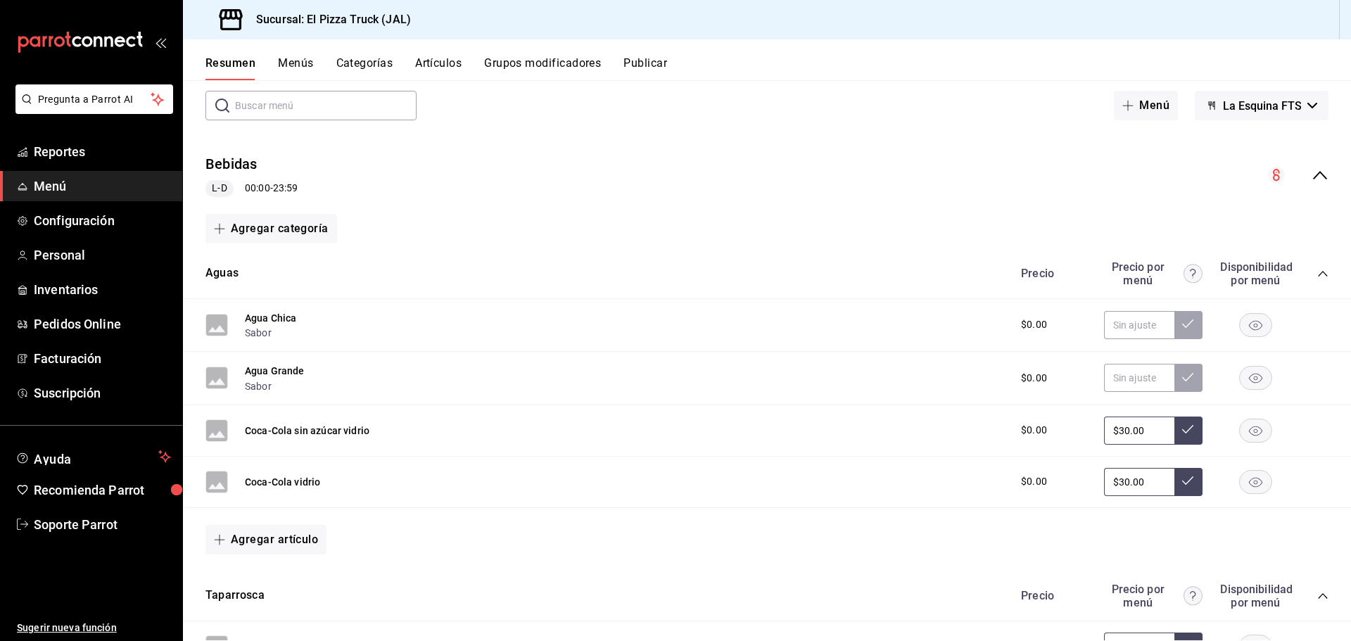
click at [1311, 171] on icon "collapse-menu-row" at bounding box center [1319, 175] width 17 height 17
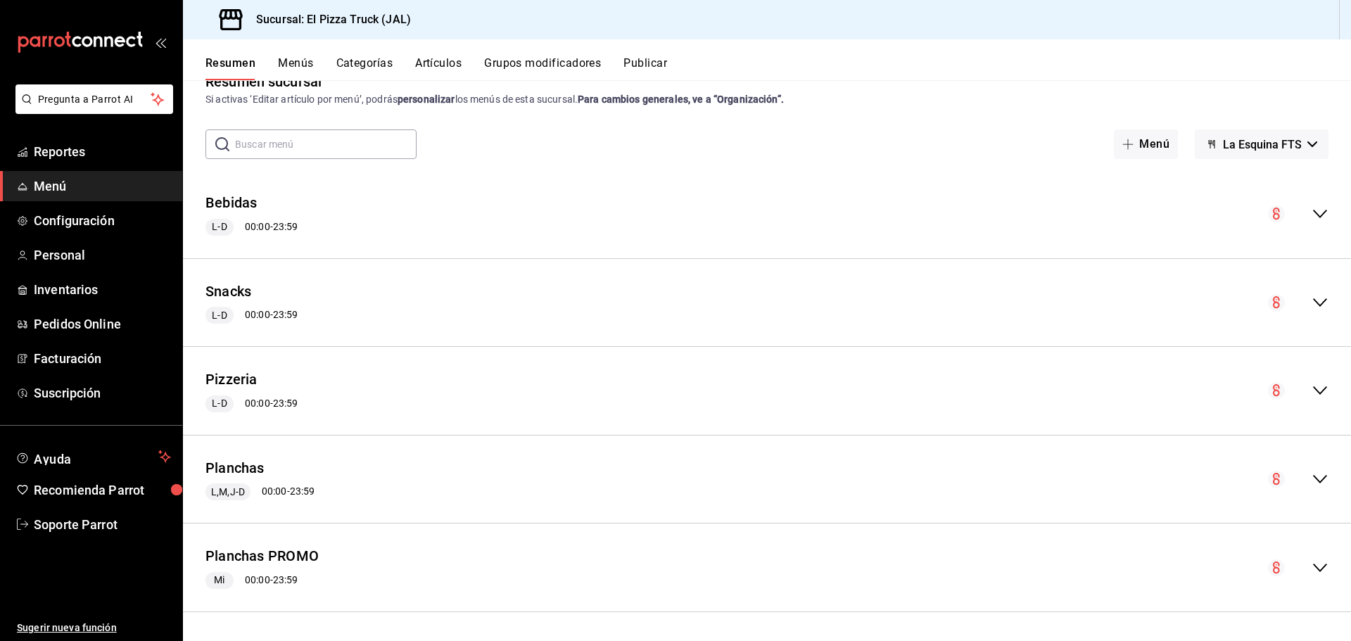
scroll to position [32, 0]
click at [298, 556] on button "Planchas PROMO" at bounding box center [261, 556] width 113 height 20
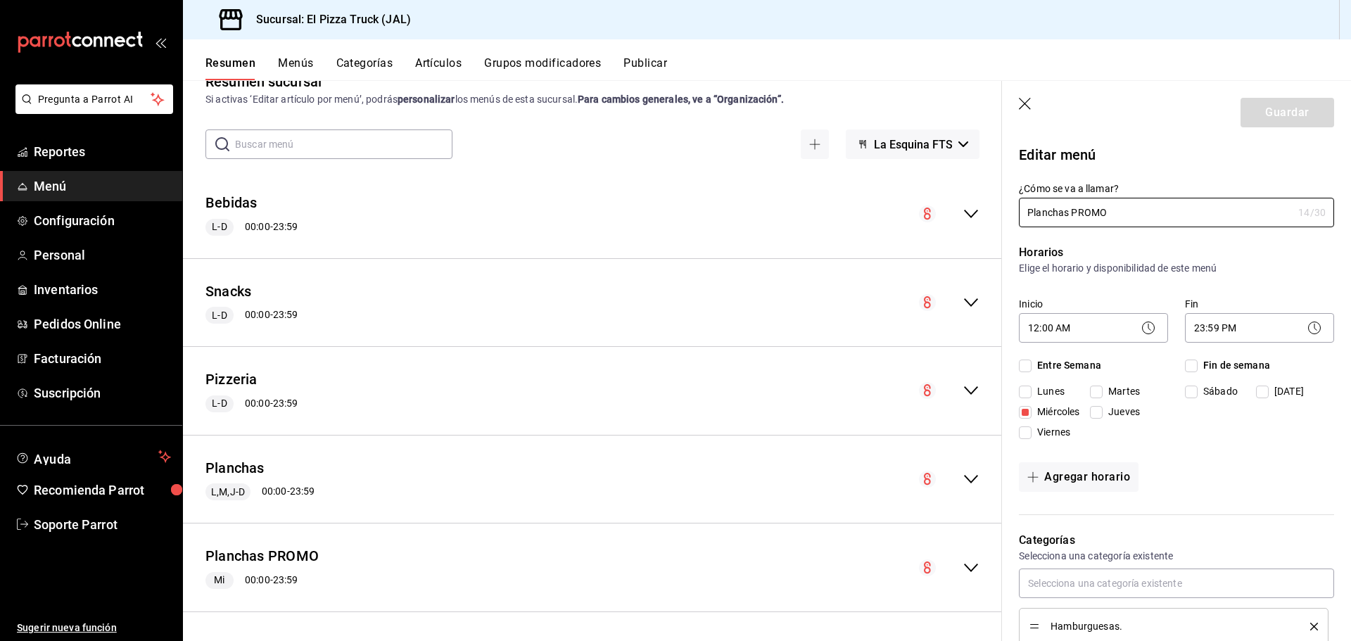
click at [1026, 106] on icon "button" at bounding box center [1025, 104] width 12 height 12
checkbox input "false"
type input "1756315398503"
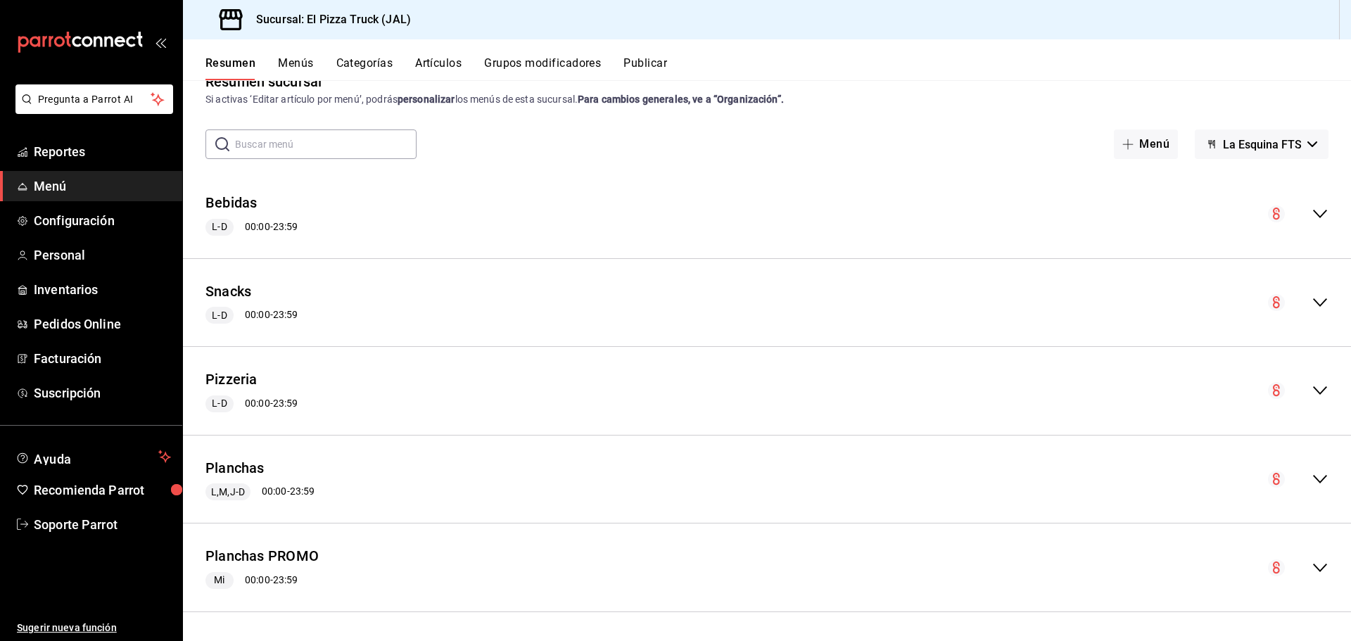
click at [1311, 567] on icon "collapse-menu-row" at bounding box center [1319, 567] width 17 height 17
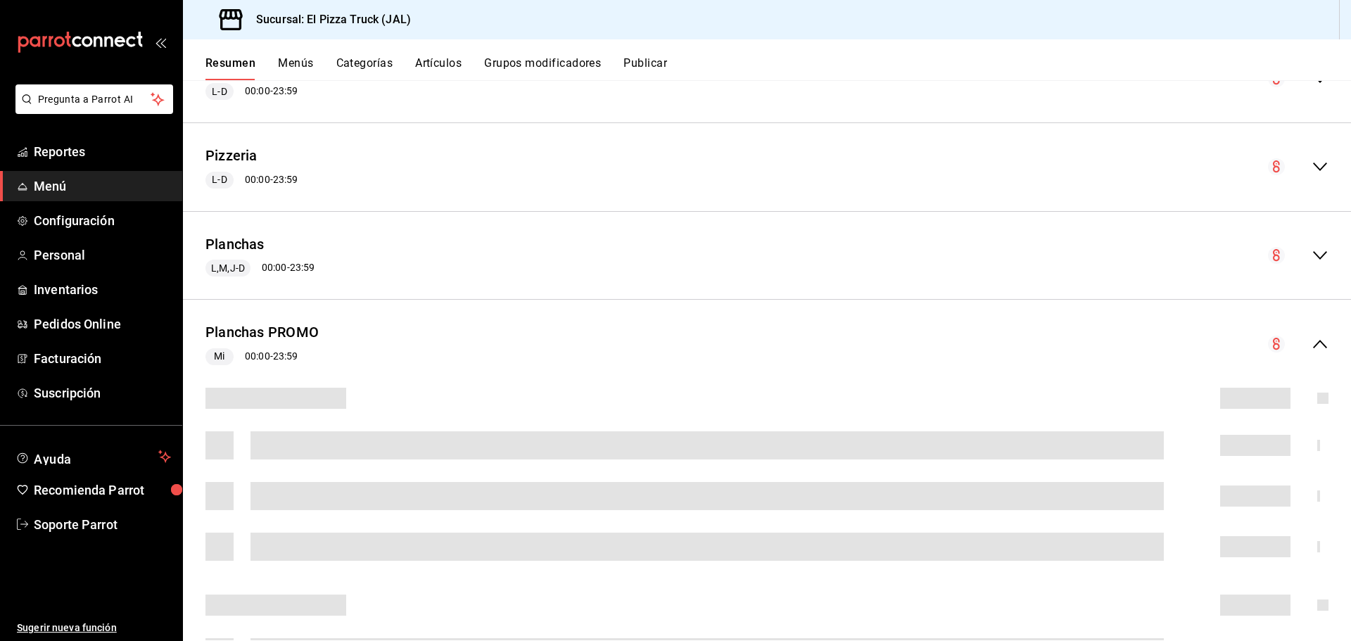
scroll to position [445, 0]
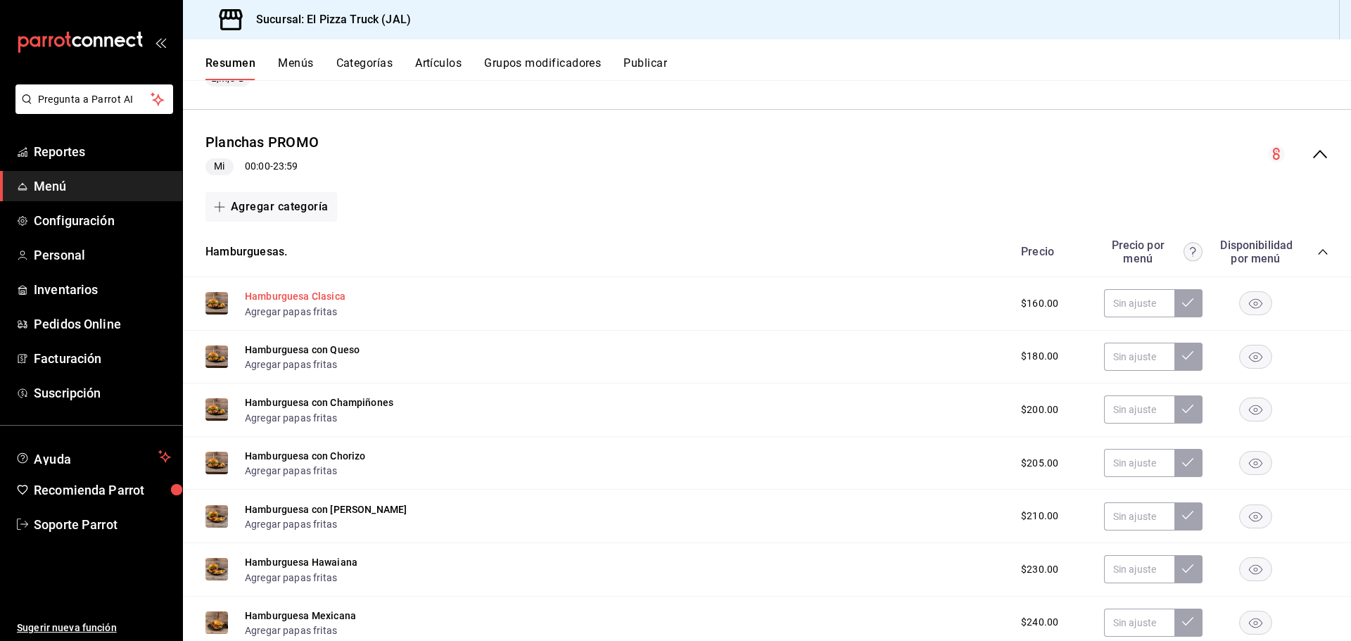
click at [295, 291] on button "Hamburguesa Clasica" at bounding box center [295, 296] width 101 height 14
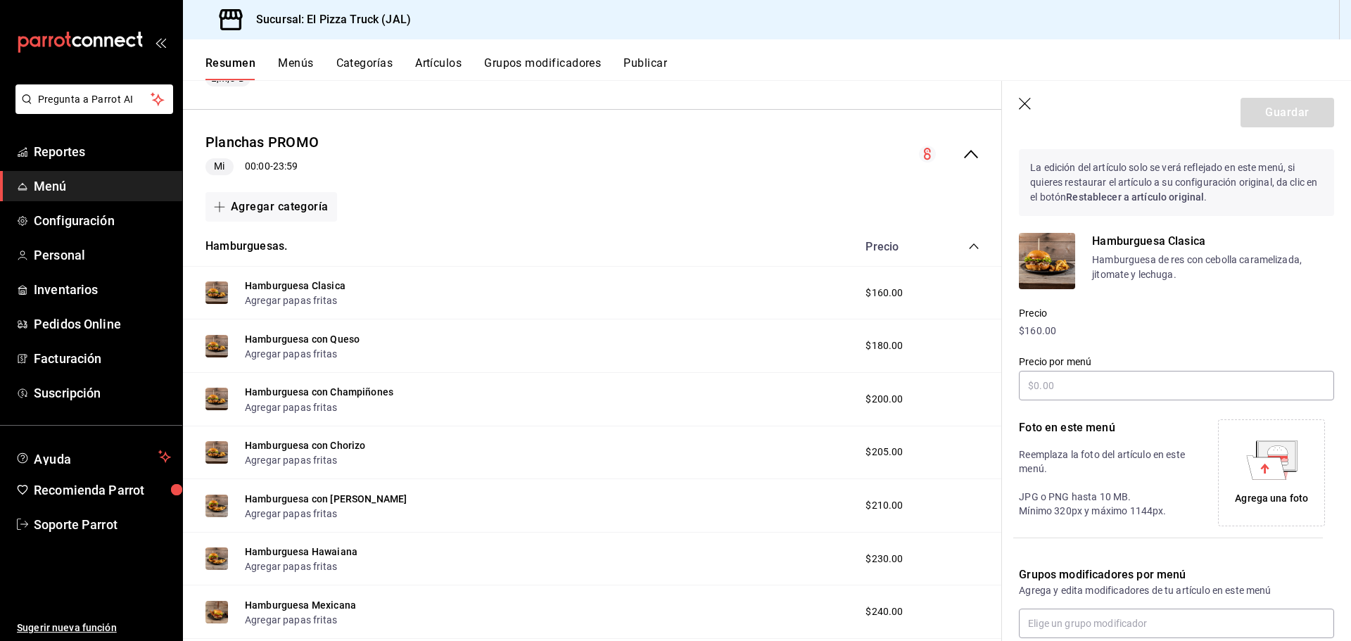
scroll to position [182, 0]
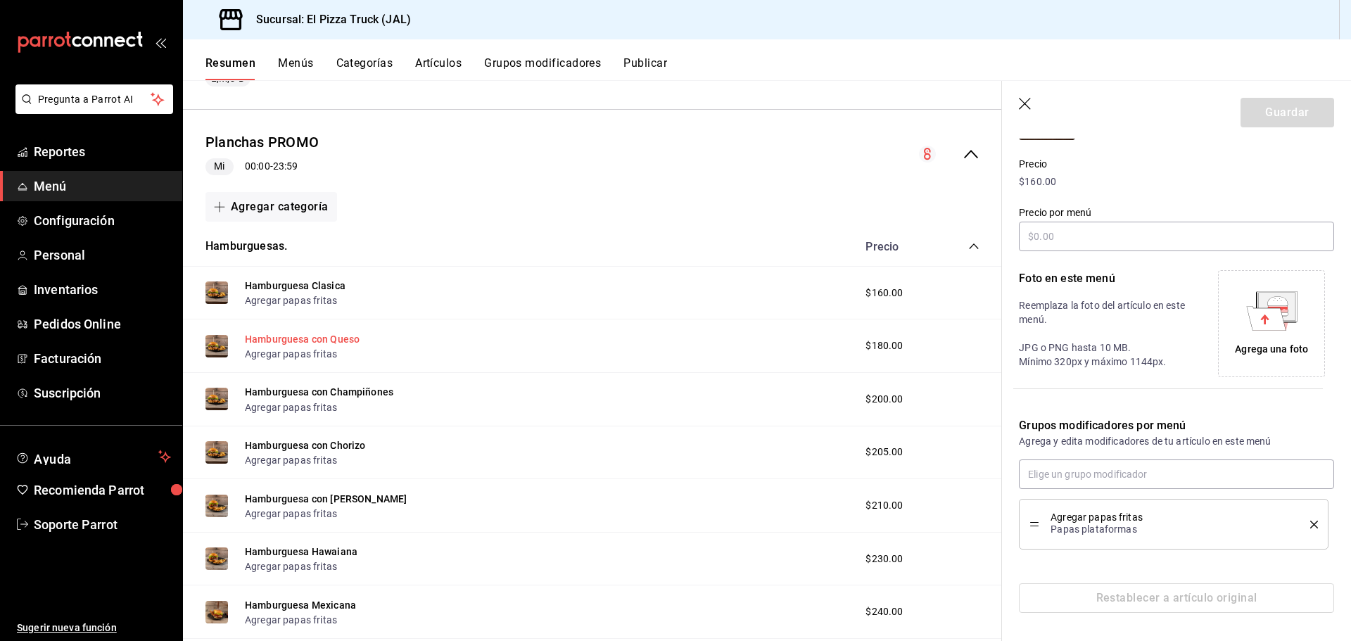
click at [321, 341] on button "Hamburguesa con Queso" at bounding box center [302, 339] width 115 height 14
click at [340, 390] on button "Hamburguesa con Champiñones" at bounding box center [319, 392] width 148 height 14
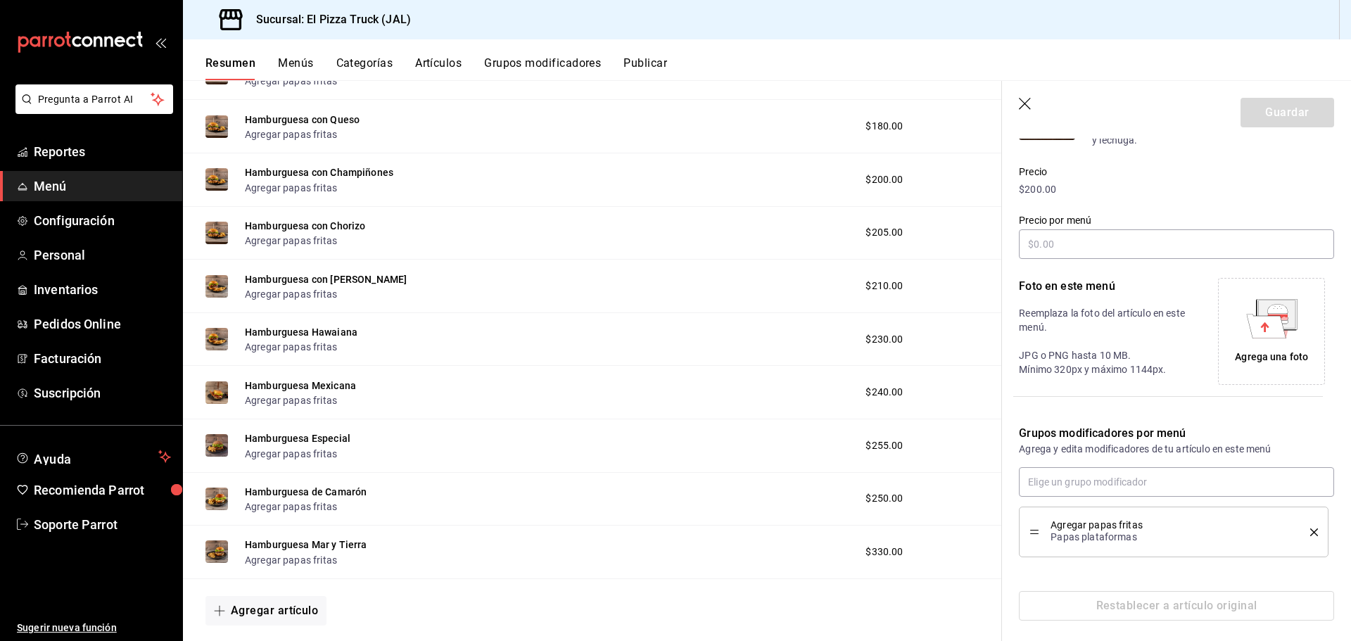
scroll to position [867, 0]
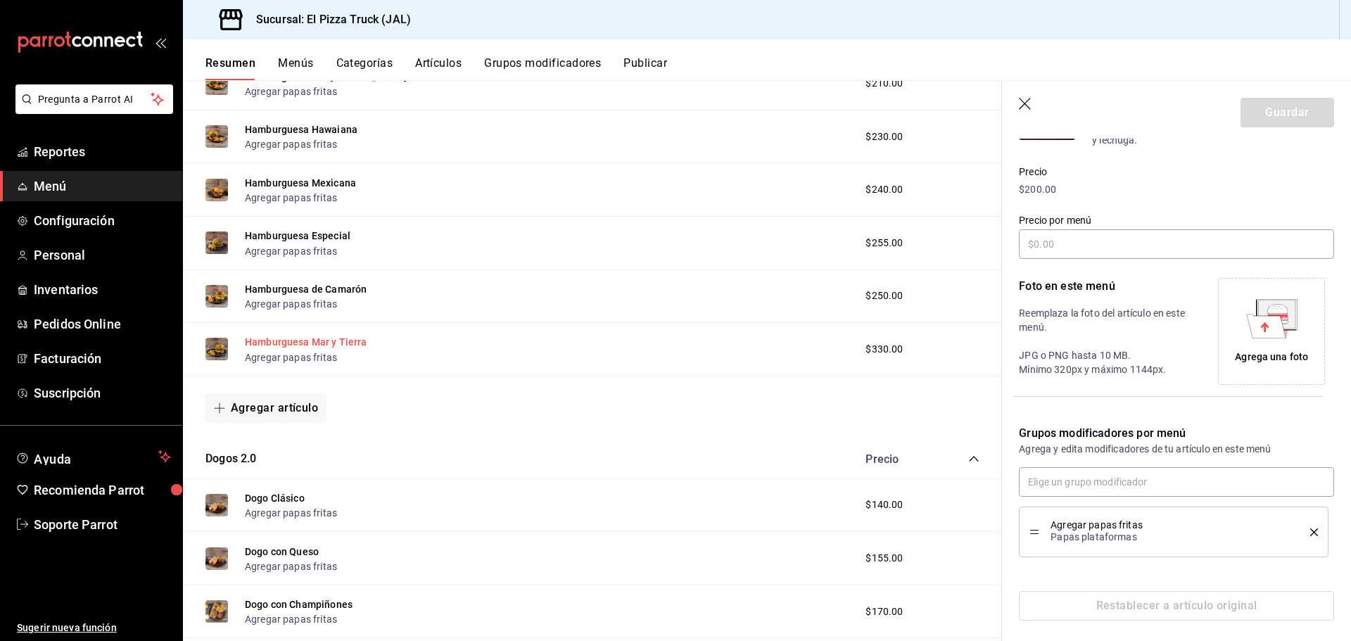
click at [318, 339] on button "Hamburguesa Mar y Tierra" at bounding box center [306, 342] width 122 height 14
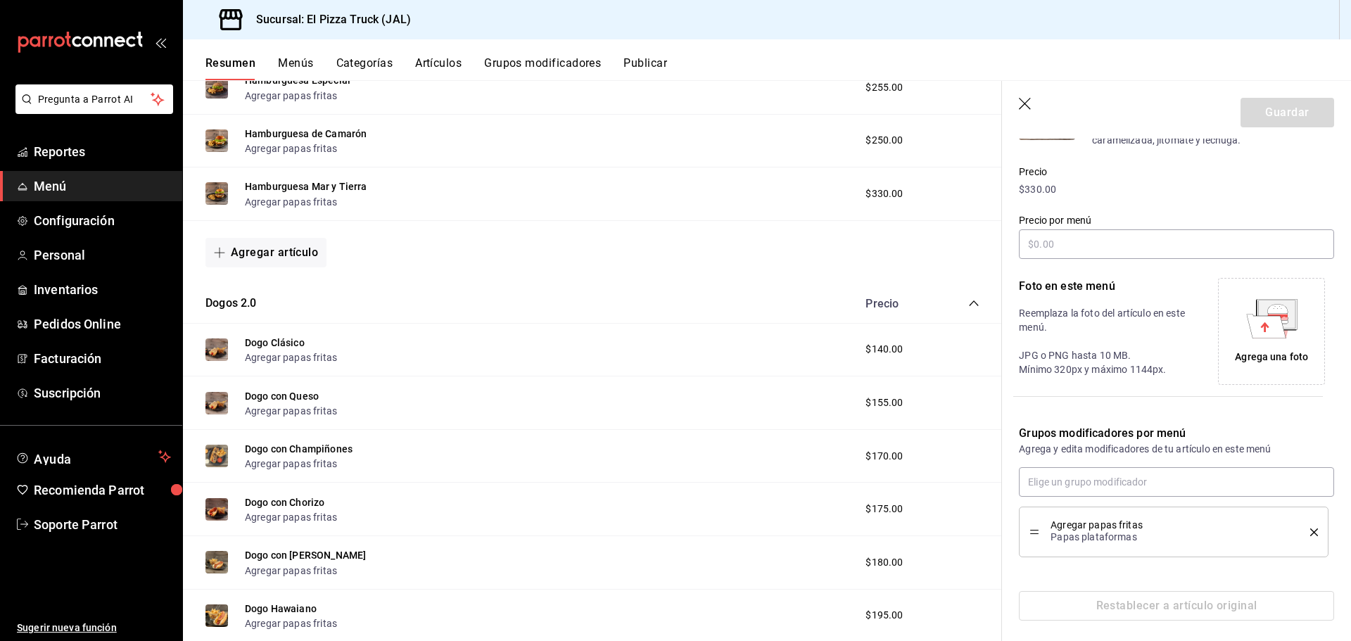
scroll to position [1149, 0]
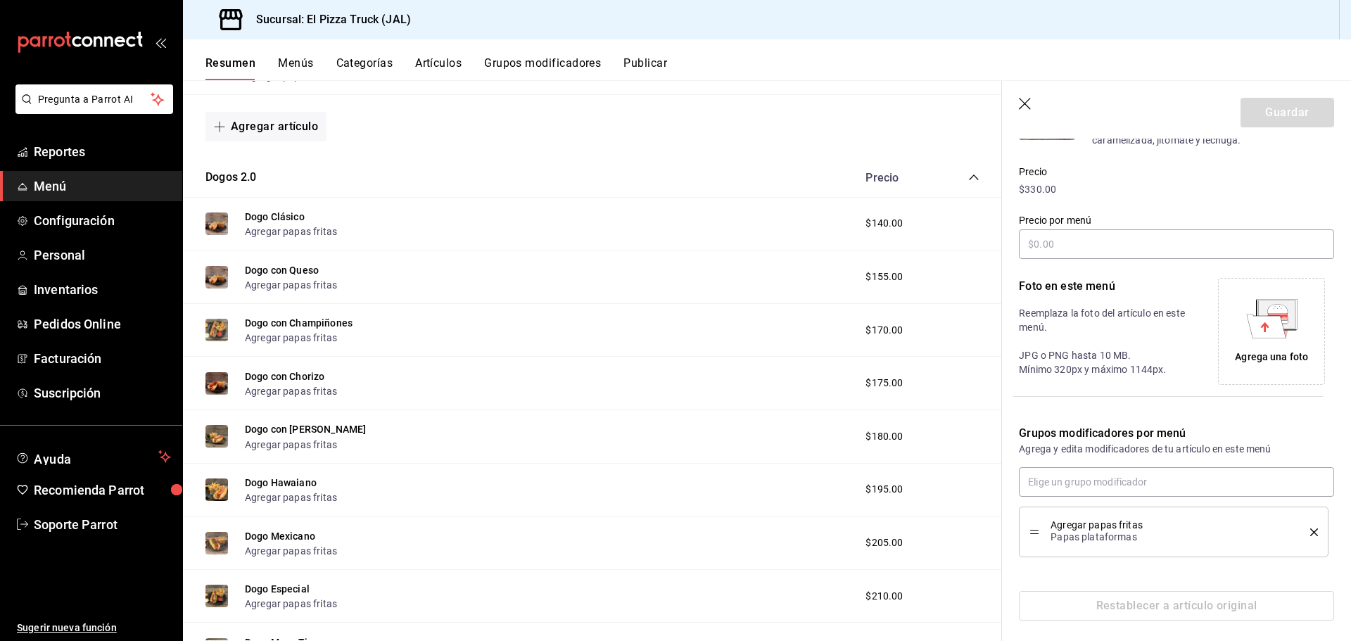
click at [649, 68] on button "Publicar" at bounding box center [645, 68] width 44 height 24
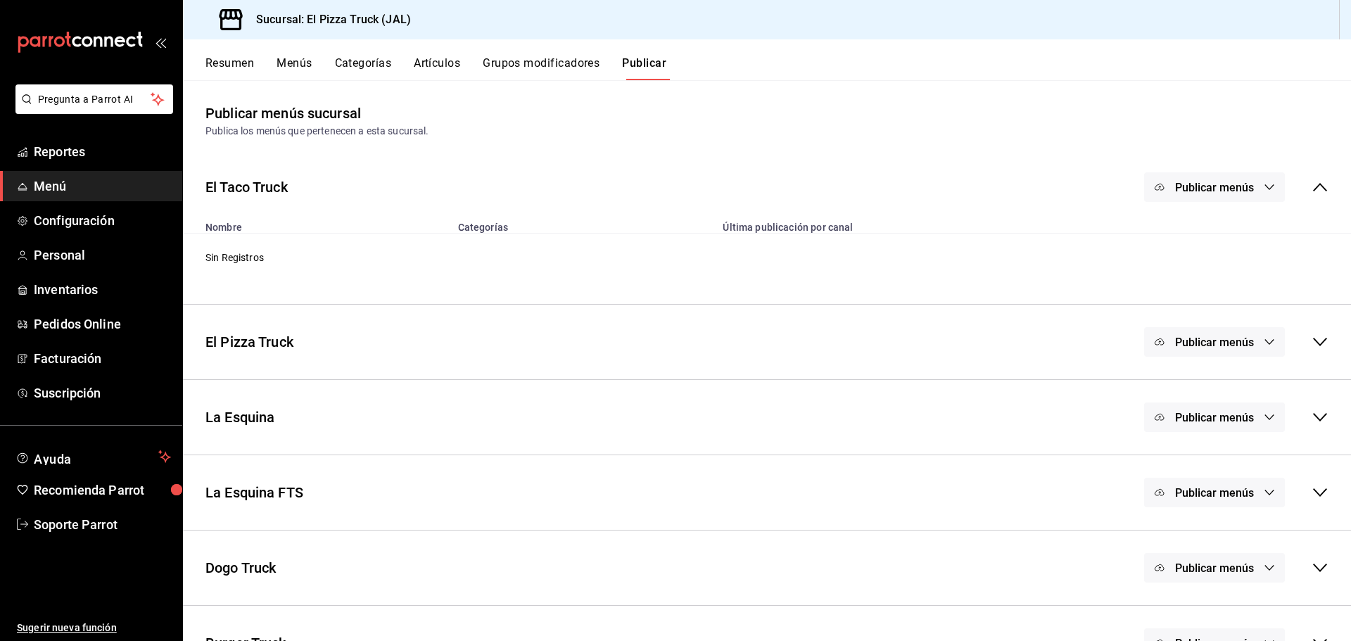
click at [1245, 179] on div "Publicar menús" at bounding box center [1214, 187] width 141 height 30
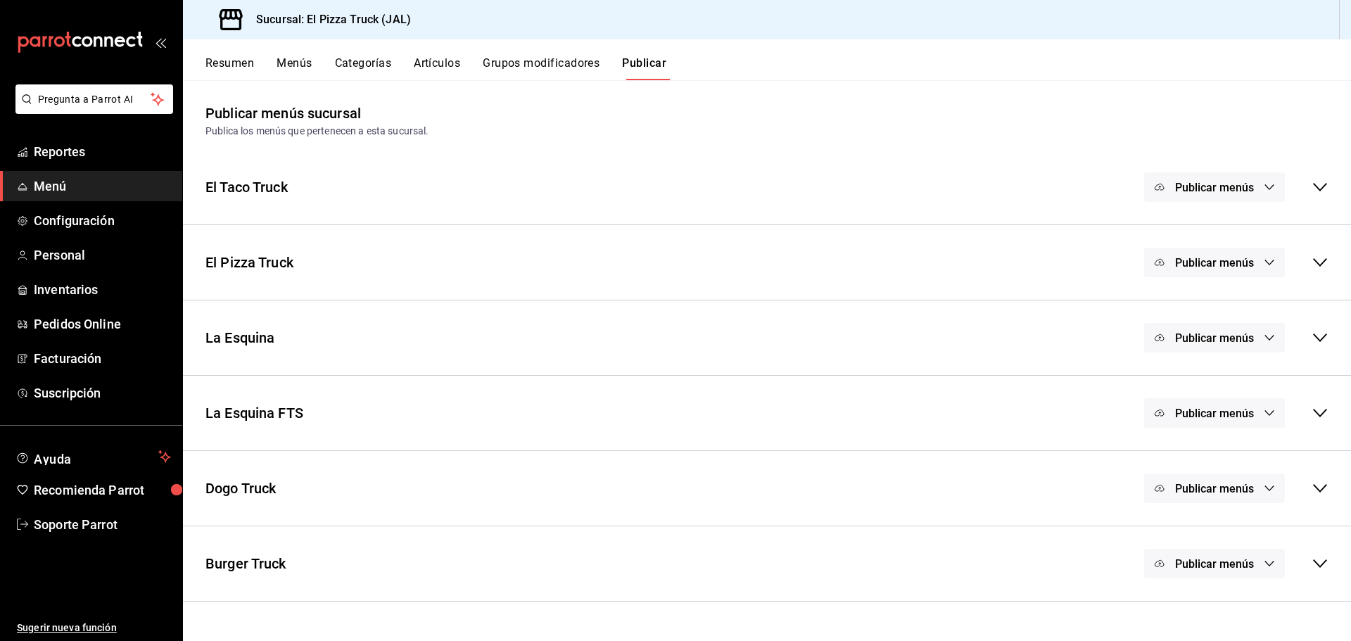
click at [1330, 414] on div "La Esquina FTS Publicar menús" at bounding box center [767, 413] width 1168 height 52
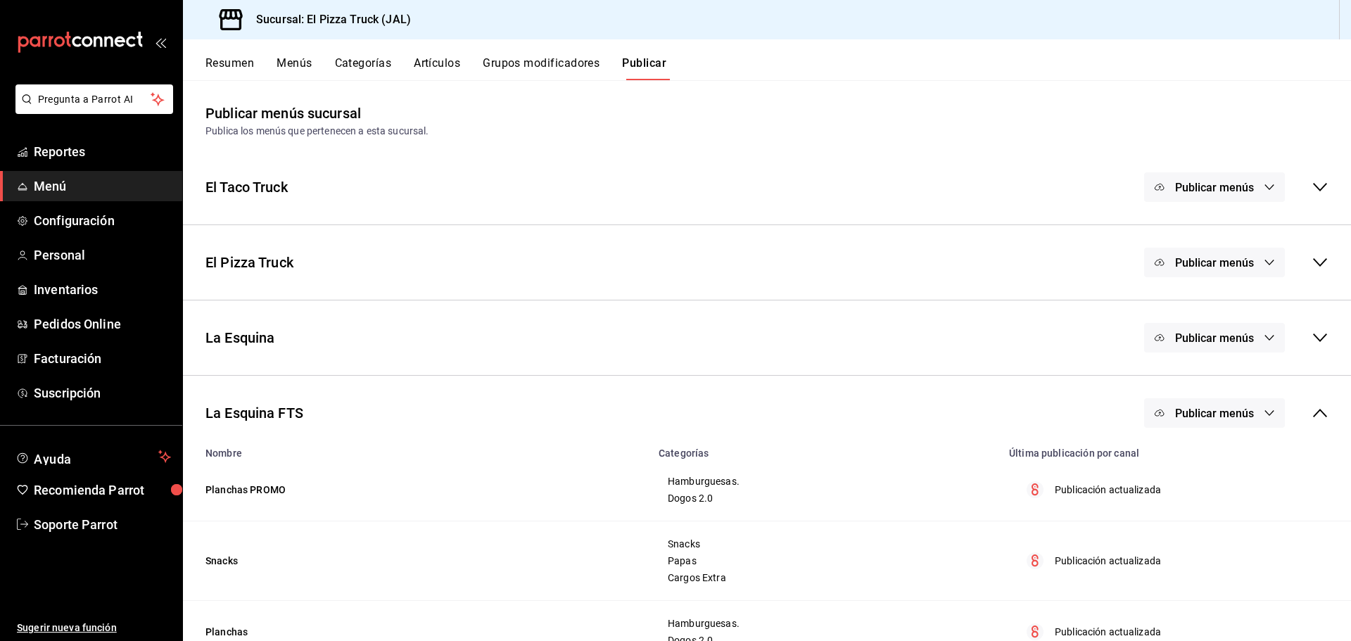
click at [1265, 411] on button "Publicar menús" at bounding box center [1214, 413] width 141 height 30
click at [1219, 463] on span "Punto de venta" at bounding box center [1224, 459] width 68 height 15
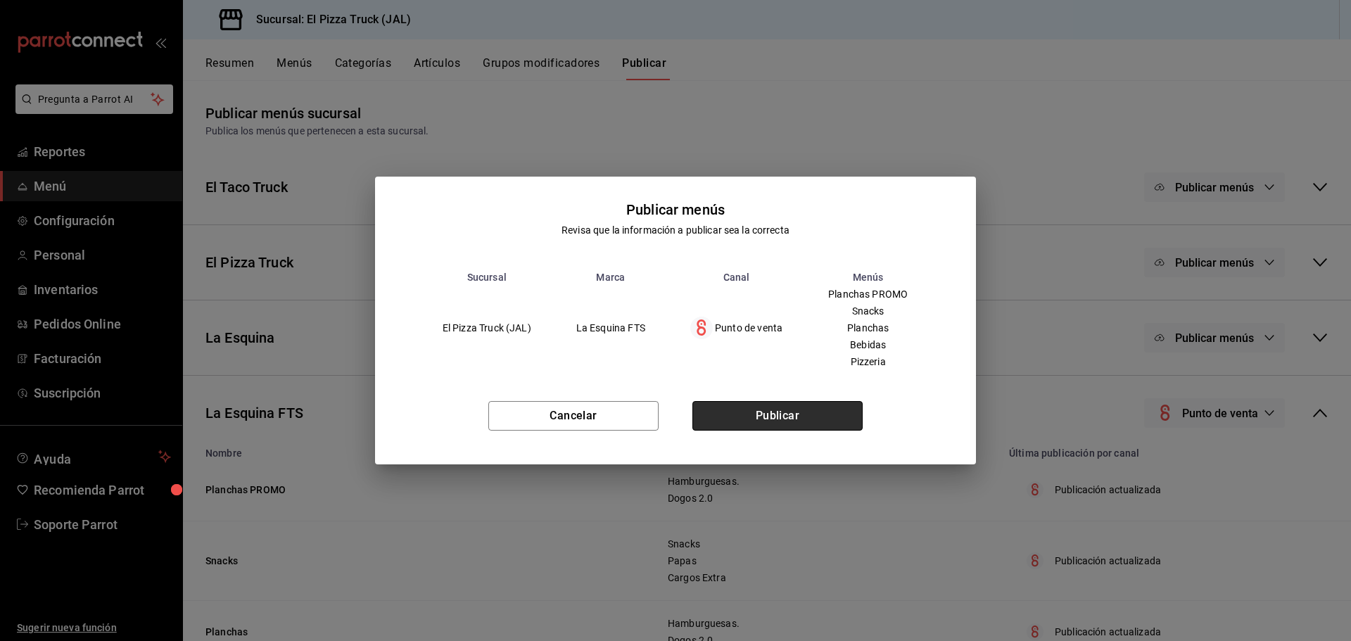
click at [767, 419] on button "Publicar" at bounding box center [777, 416] width 170 height 30
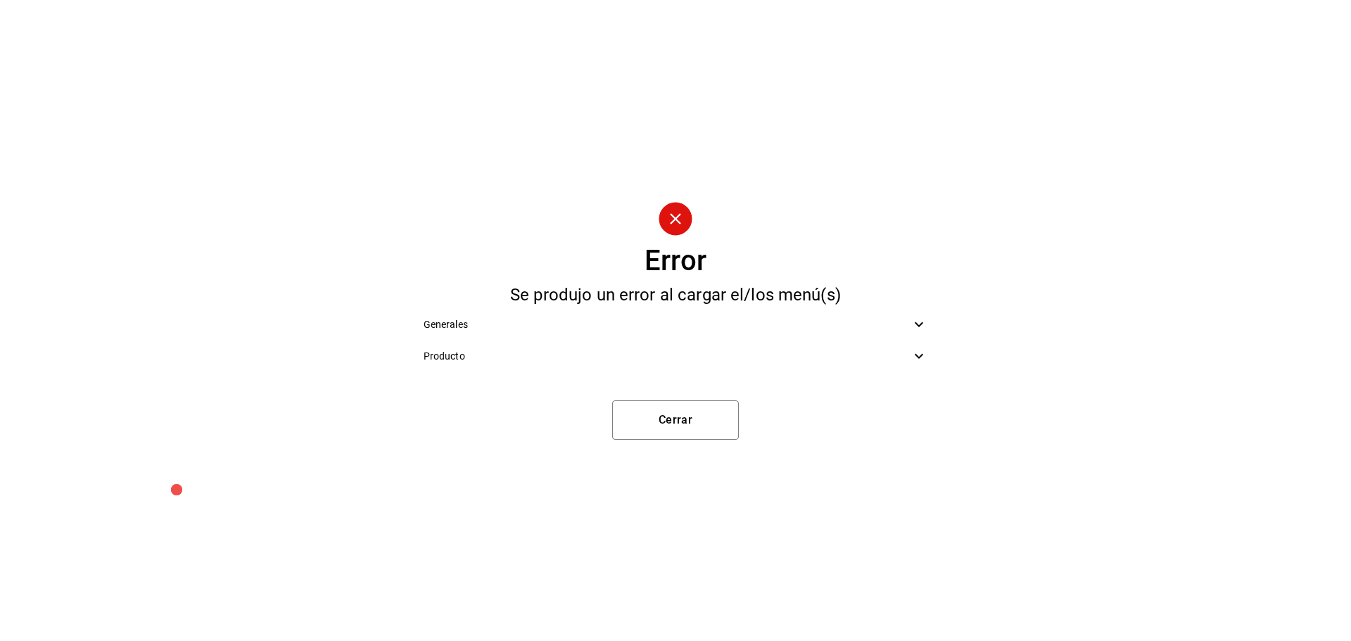
click at [767, 315] on div "Generales" at bounding box center [675, 325] width 527 height 32
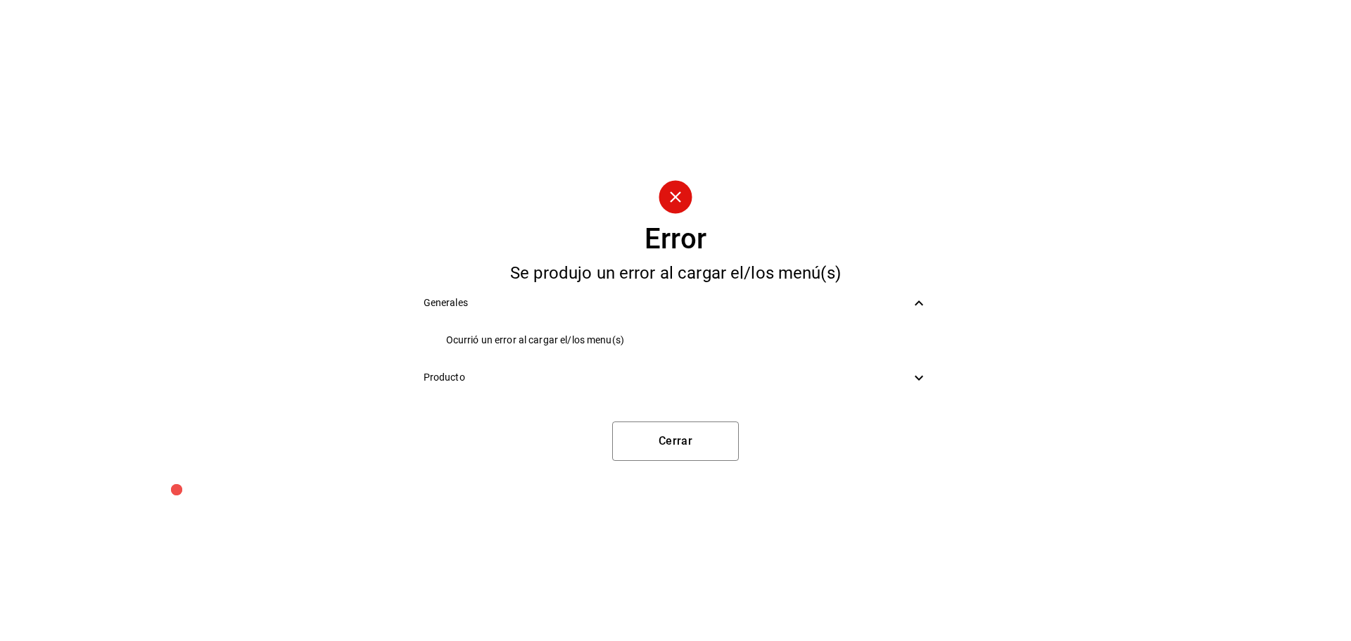
click at [749, 372] on span "Producto" at bounding box center [668, 377] width 488 height 15
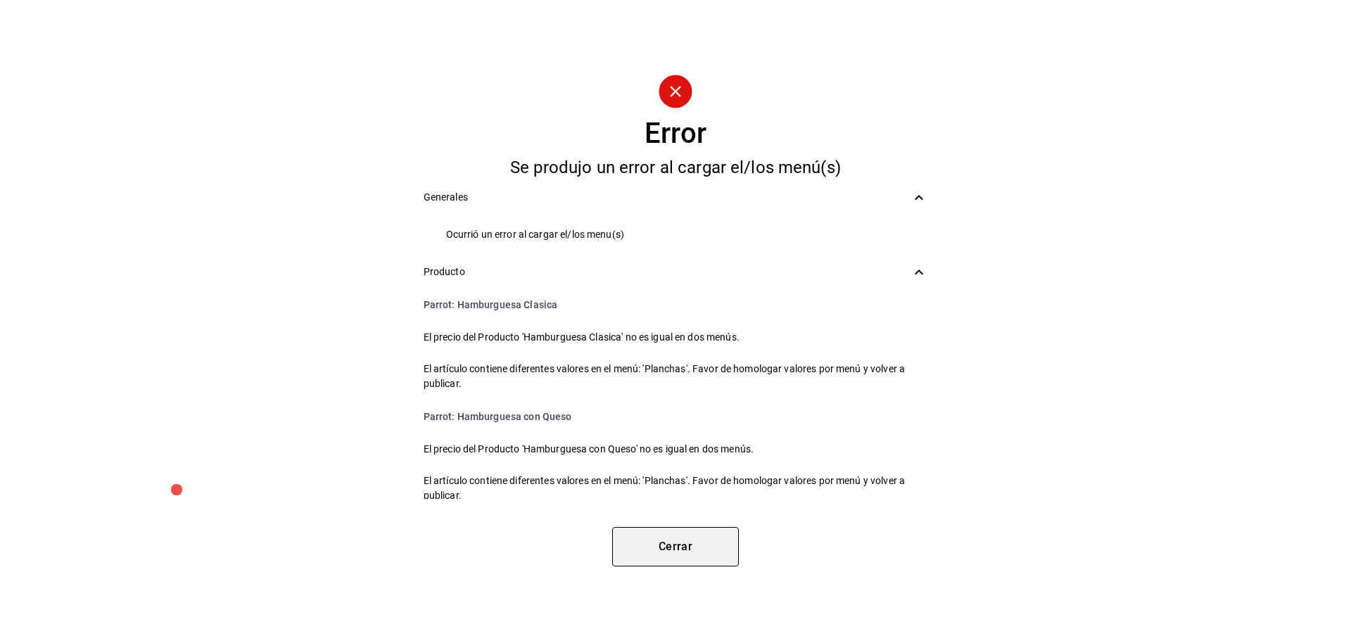
click at [667, 552] on button "Cerrar" at bounding box center [675, 546] width 127 height 39
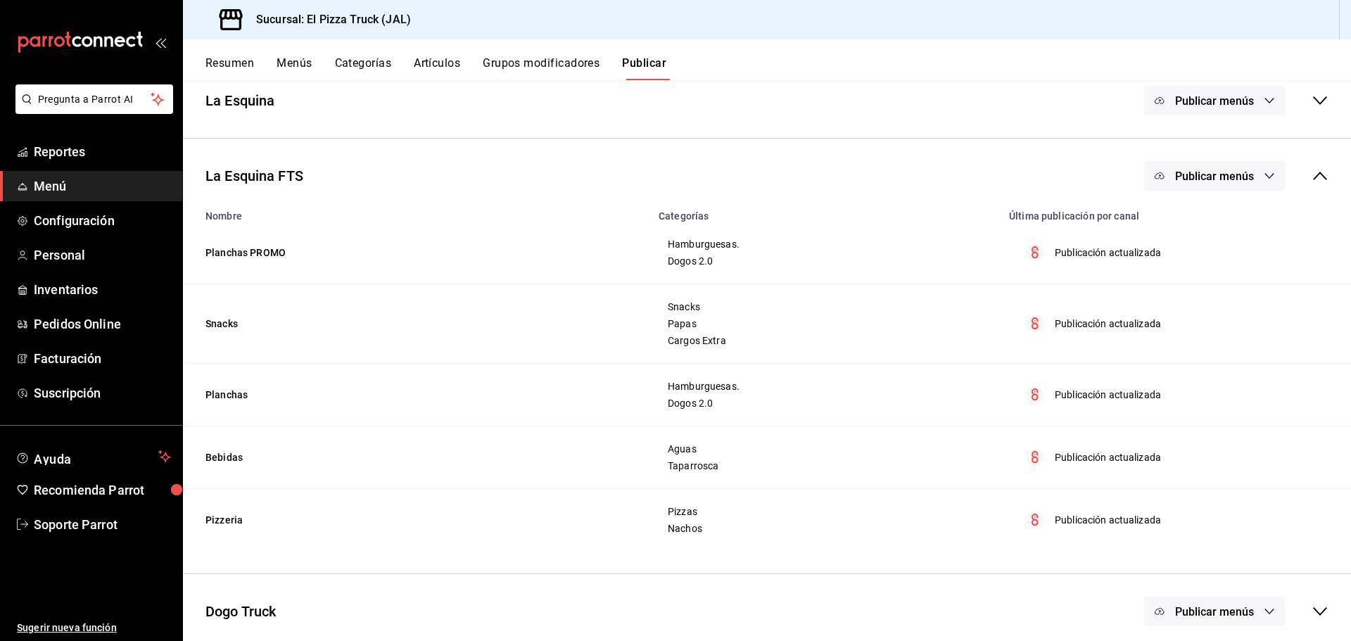
scroll to position [281, 0]
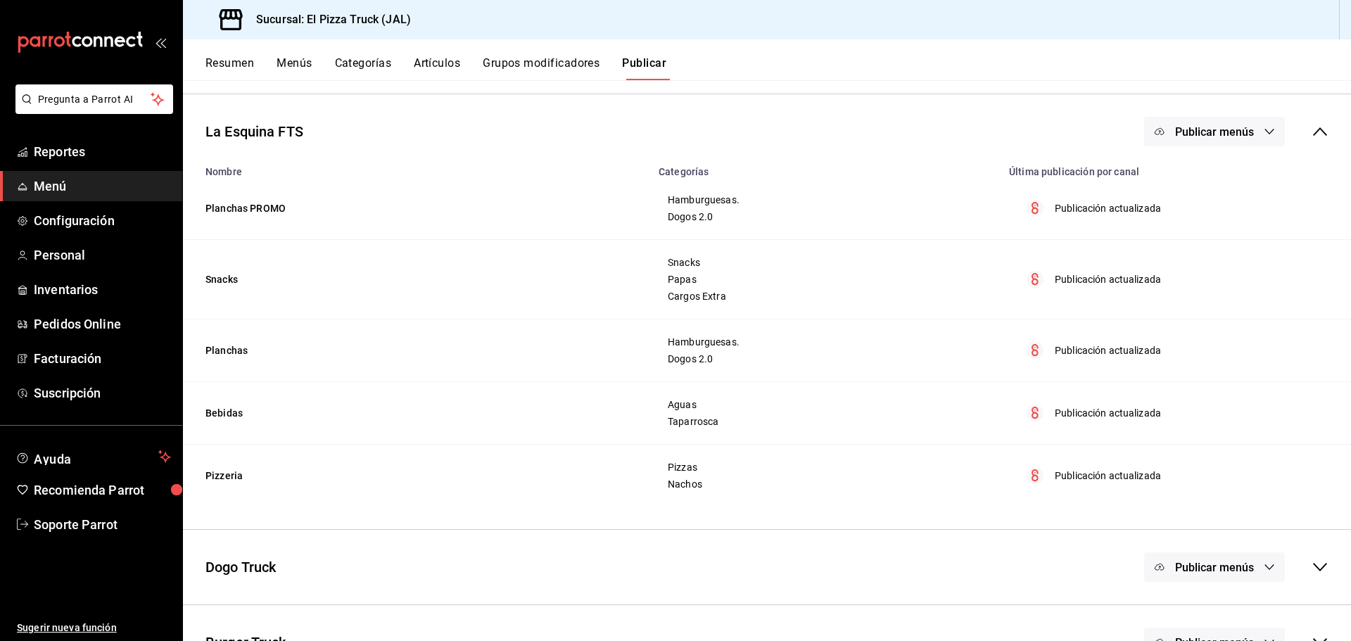
click at [278, 61] on button "Menús" at bounding box center [293, 68] width 35 height 24
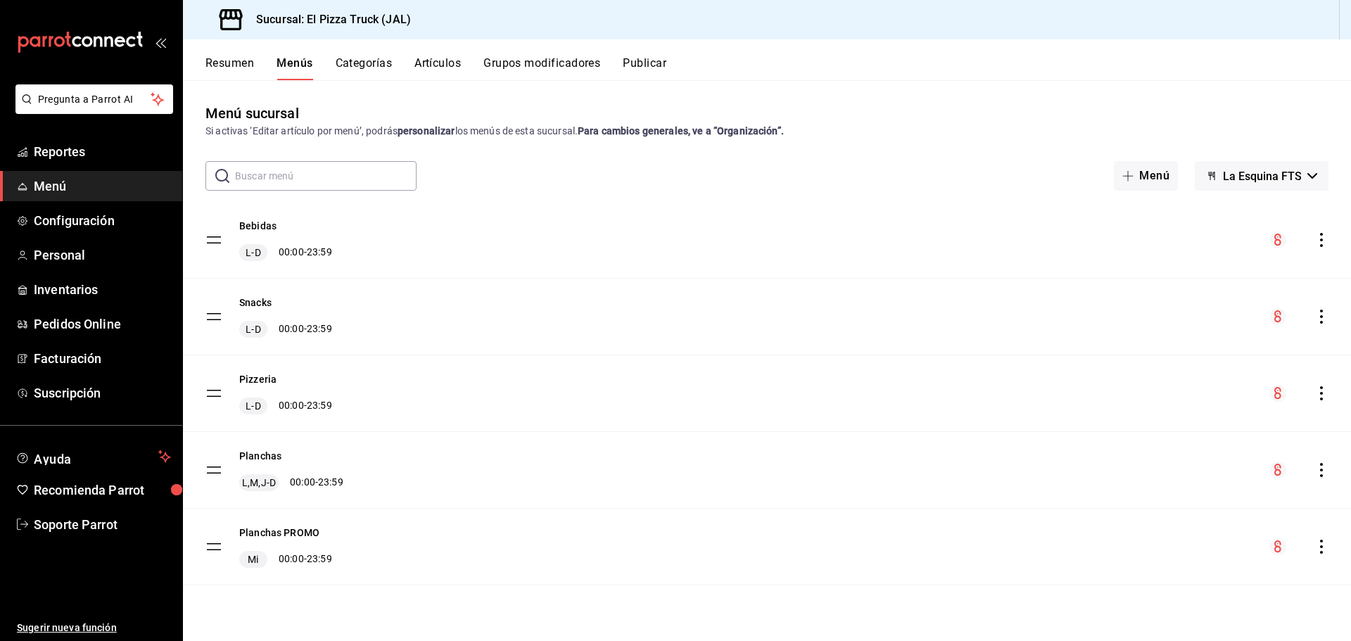
click at [1316, 545] on icon "actions" at bounding box center [1321, 547] width 14 height 14
click at [1150, 575] on span "Eliminar solo menú" at bounding box center [1166, 574] width 84 height 11
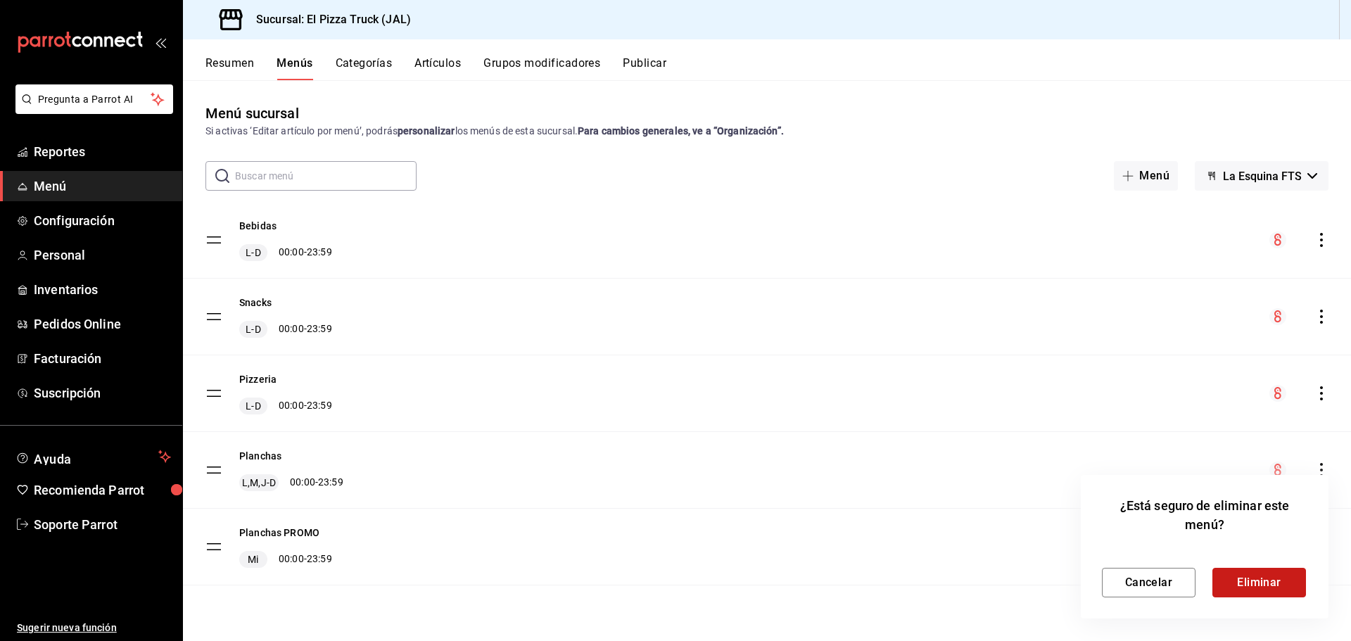
click at [1237, 580] on button "Eliminar" at bounding box center [1259, 583] width 94 height 30
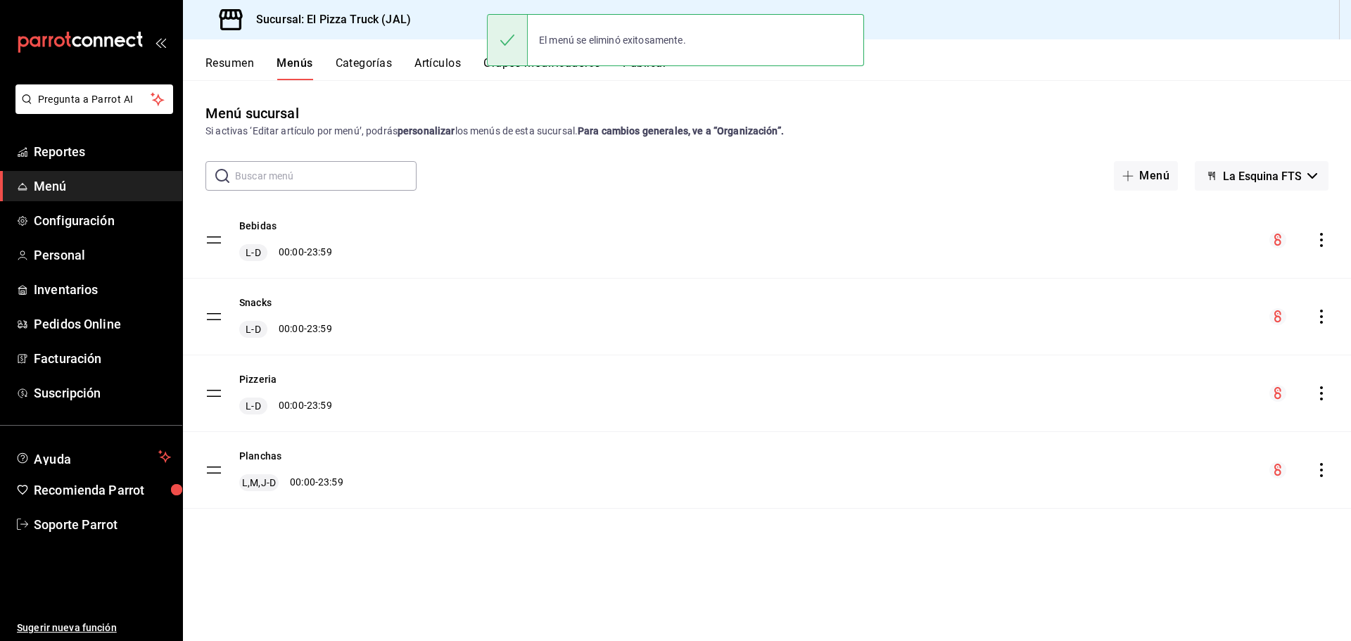
click at [653, 68] on div "El menú se eliminó exitosamente." at bounding box center [675, 40] width 377 height 61
click at [659, 72] on button "Publicar" at bounding box center [645, 68] width 44 height 24
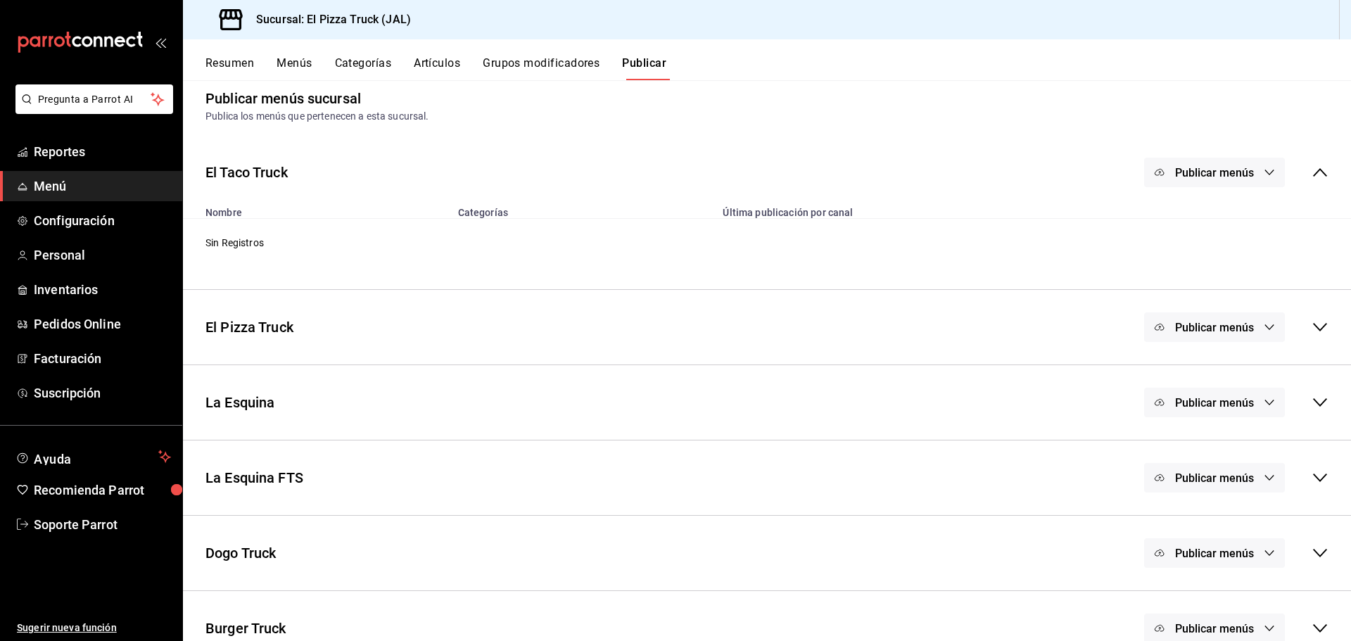
scroll to position [41, 0]
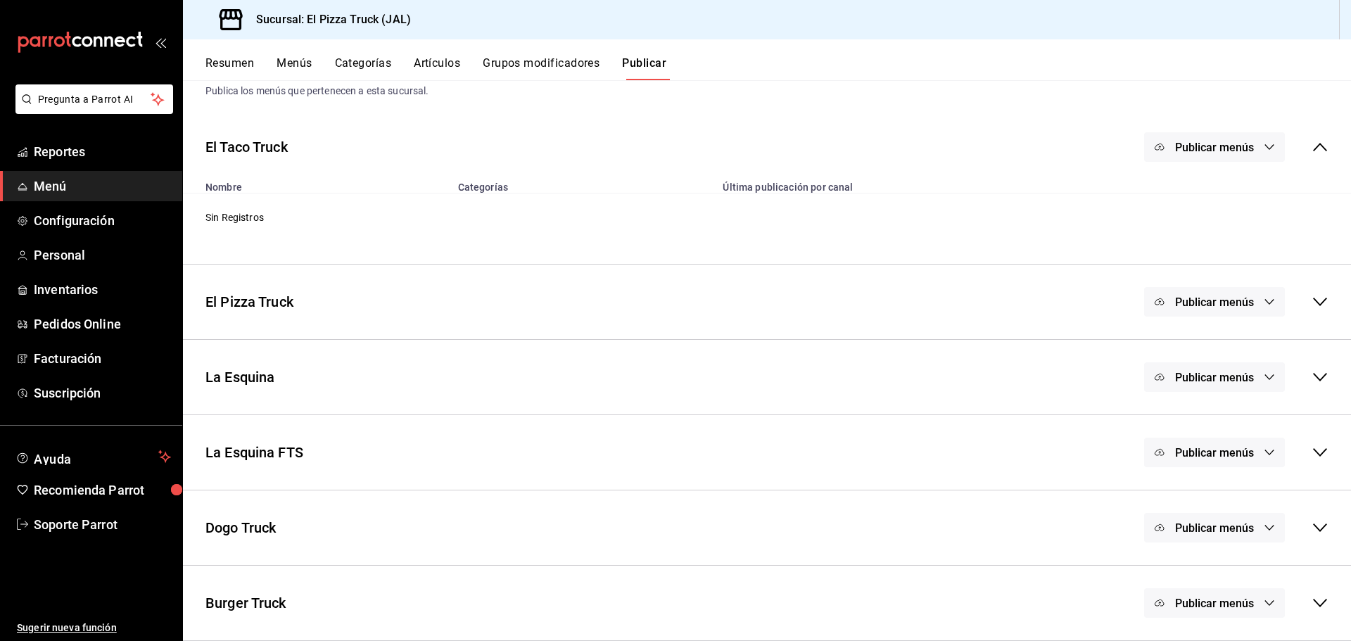
click at [1226, 448] on span "Publicar menús" at bounding box center [1214, 452] width 79 height 13
click at [1176, 492] on div at bounding box center [1170, 498] width 39 height 23
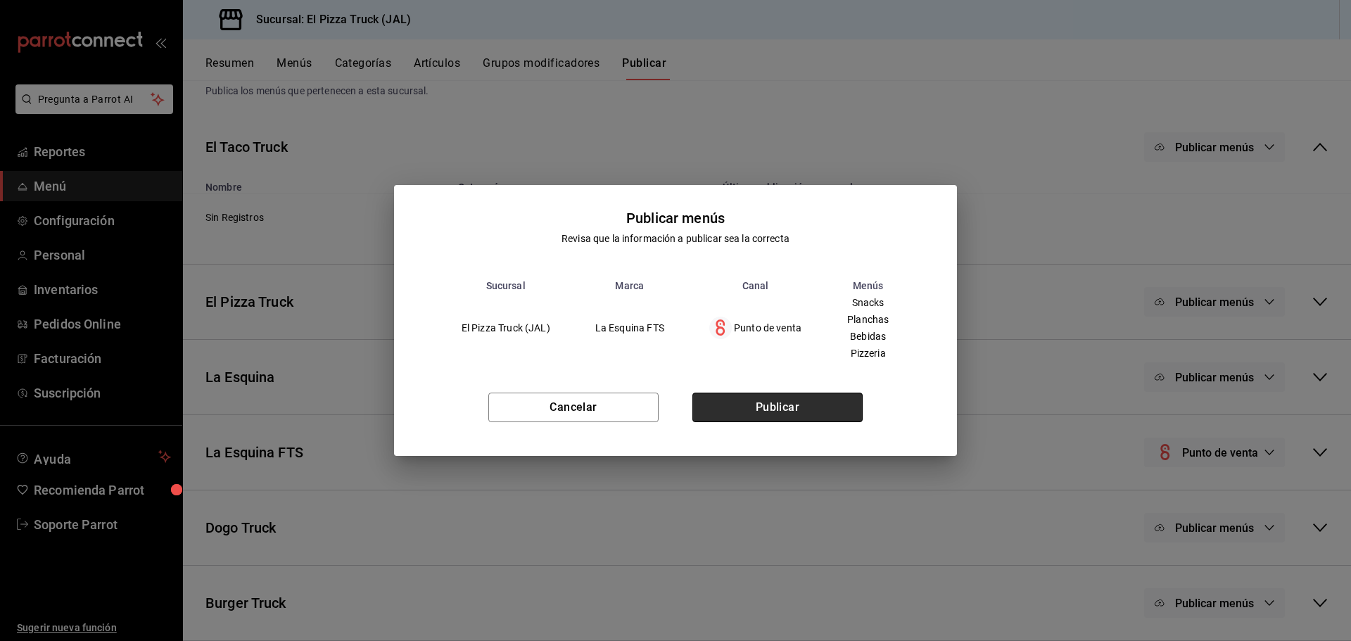
click at [791, 412] on button "Publicar" at bounding box center [777, 408] width 170 height 30
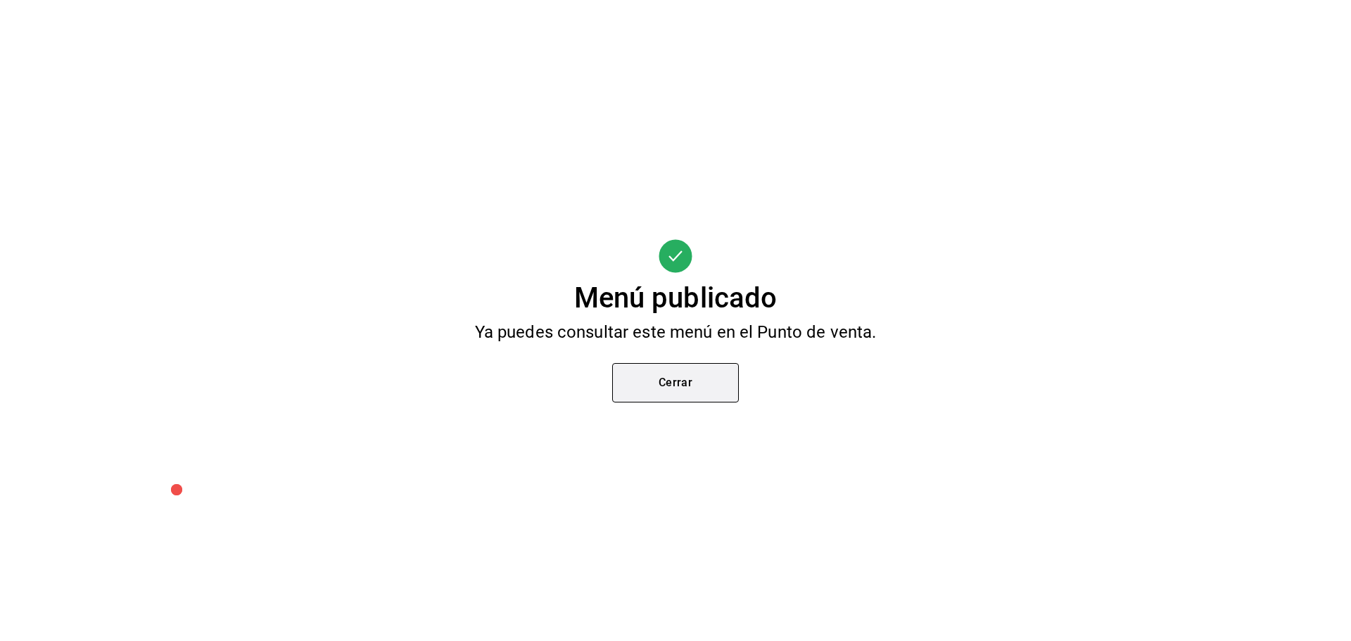
scroll to position [73, 0]
click at [673, 383] on button "Cerrar" at bounding box center [675, 382] width 127 height 39
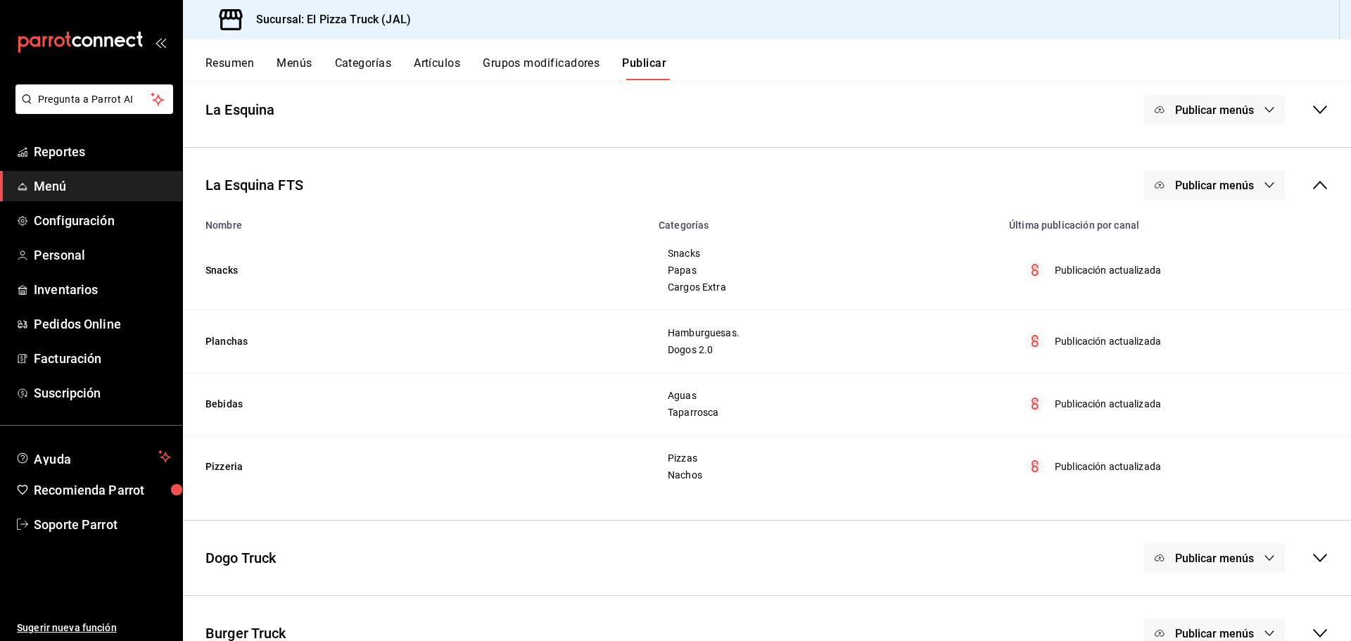
scroll to position [259, 0]
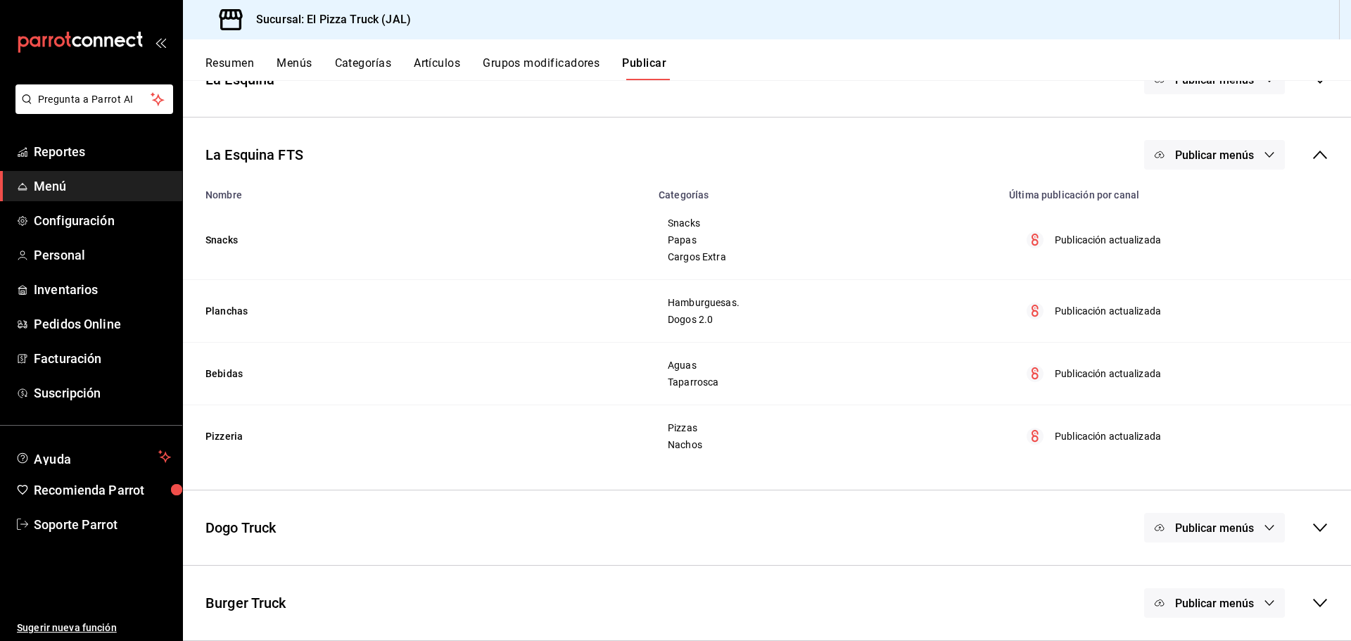
click at [287, 66] on button "Menús" at bounding box center [293, 68] width 35 height 24
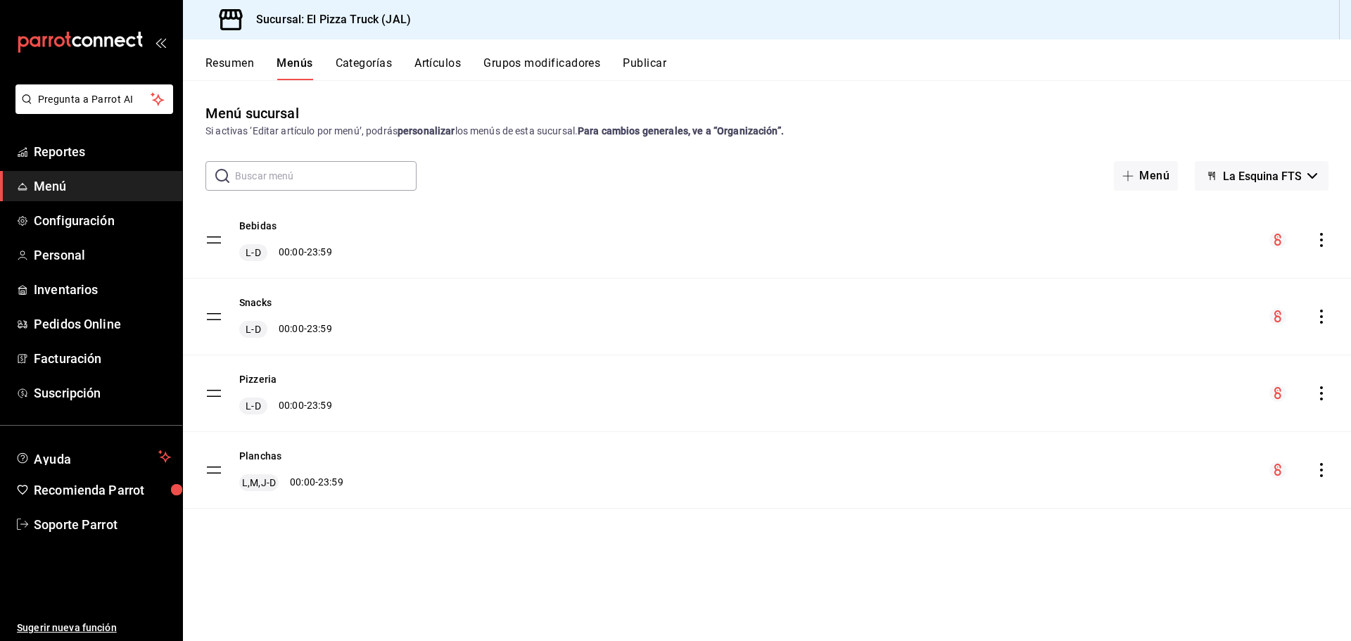
click at [232, 65] on button "Resumen" at bounding box center [229, 68] width 49 height 24
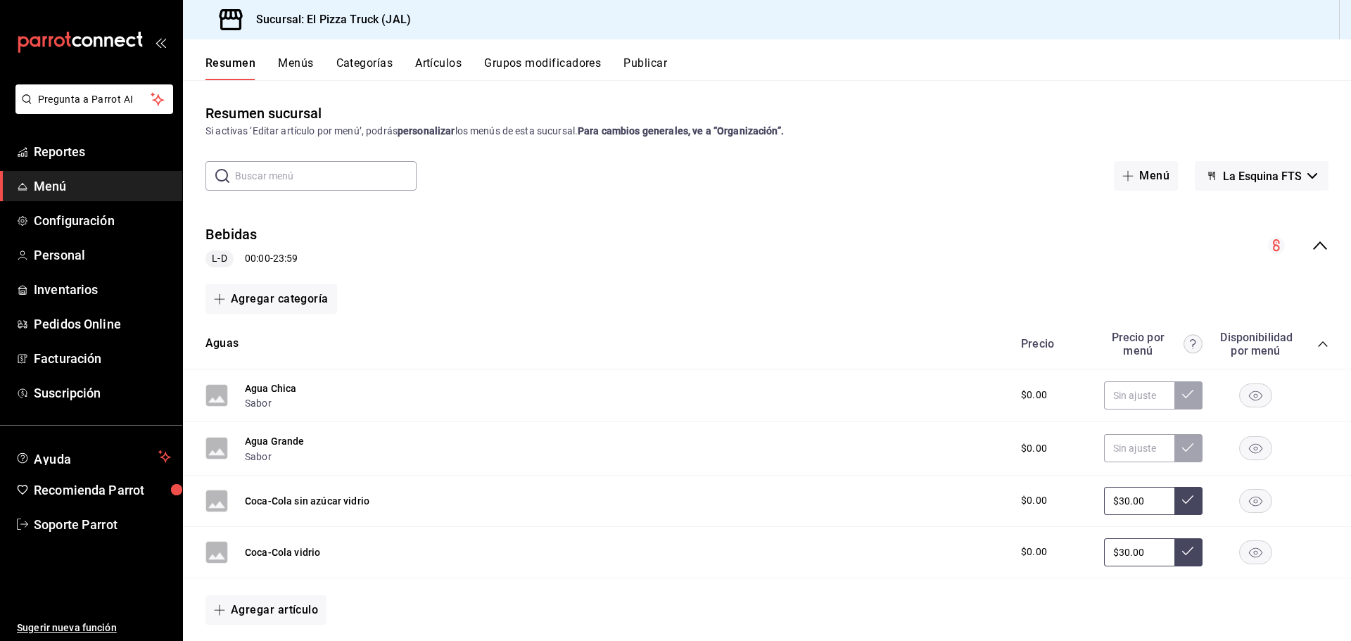
click at [1316, 238] on icon "collapse-menu-row" at bounding box center [1319, 245] width 17 height 17
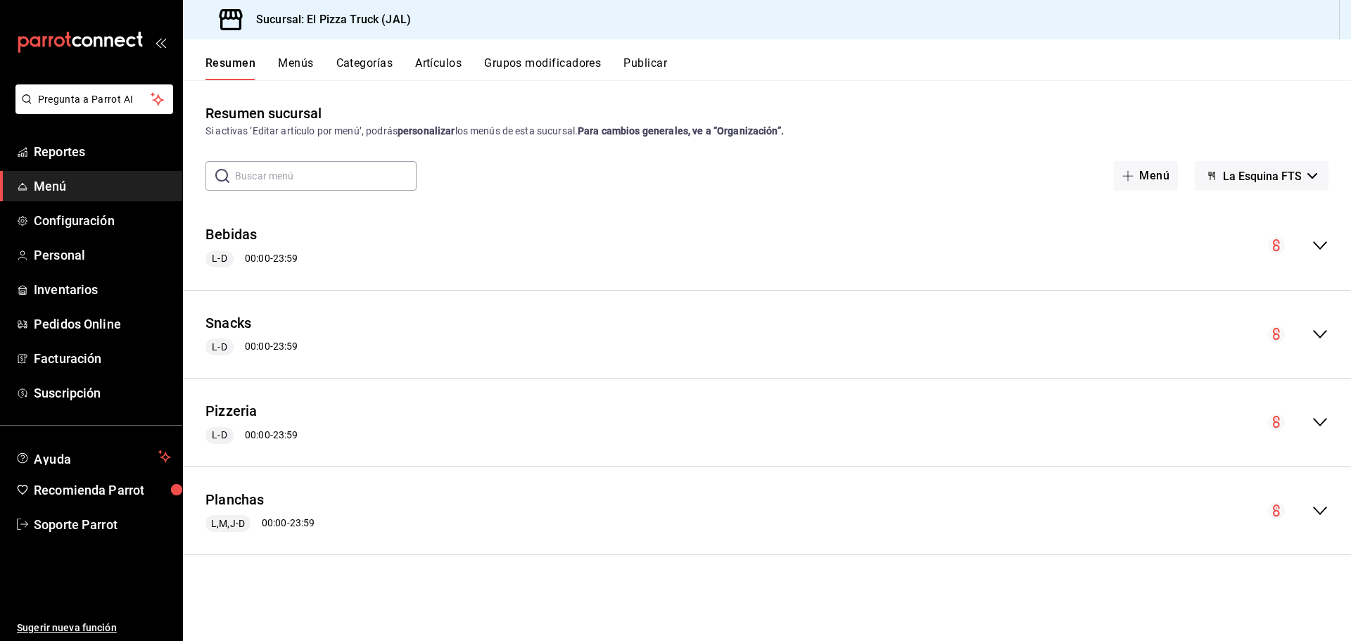
click at [294, 67] on button "Menús" at bounding box center [295, 68] width 35 height 24
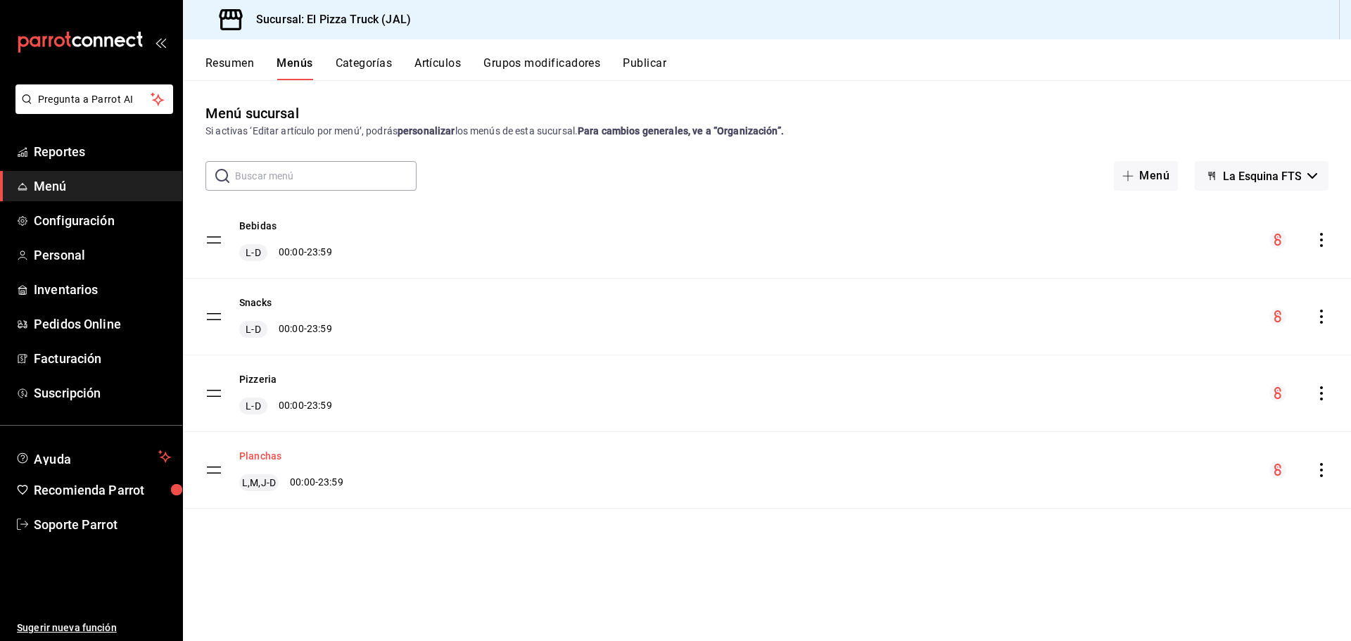
click at [271, 453] on button "Planchas" at bounding box center [260, 456] width 42 height 14
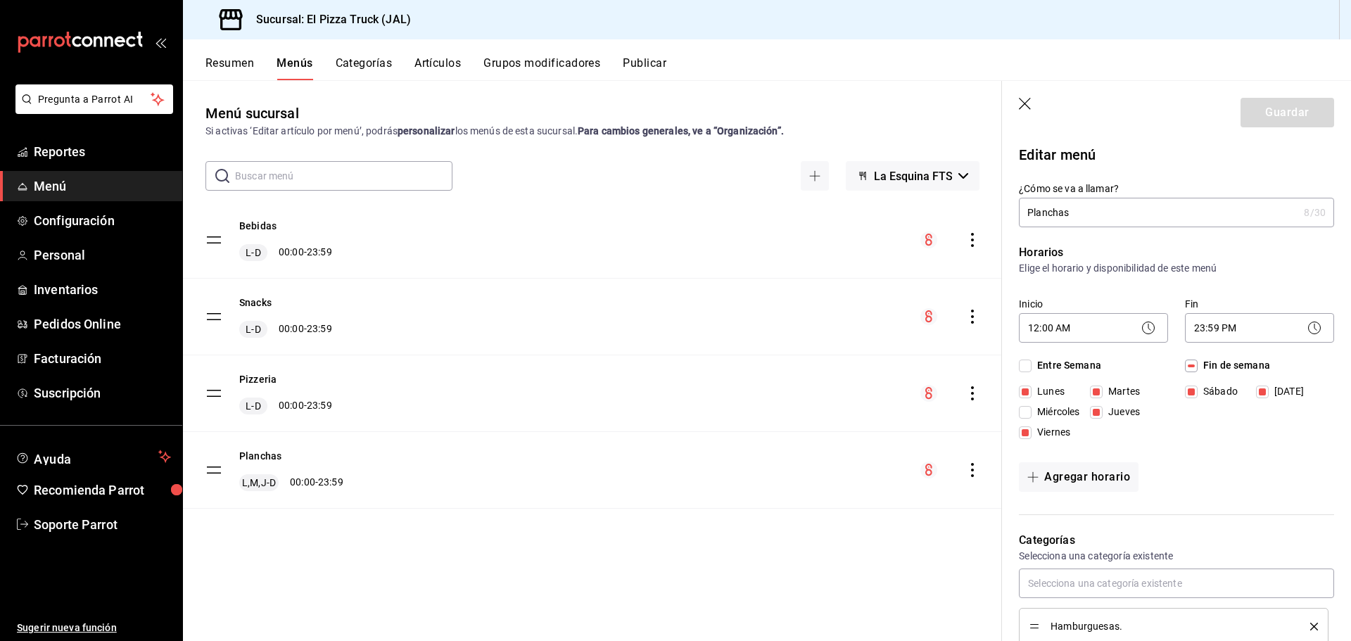
click at [1053, 414] on span "Miércoles" at bounding box center [1055, 412] width 48 height 15
click at [1031, 414] on input "Miércoles" at bounding box center [1025, 412] width 13 height 13
checkbox input "true"
click at [1279, 117] on button "Guardar" at bounding box center [1287, 113] width 94 height 30
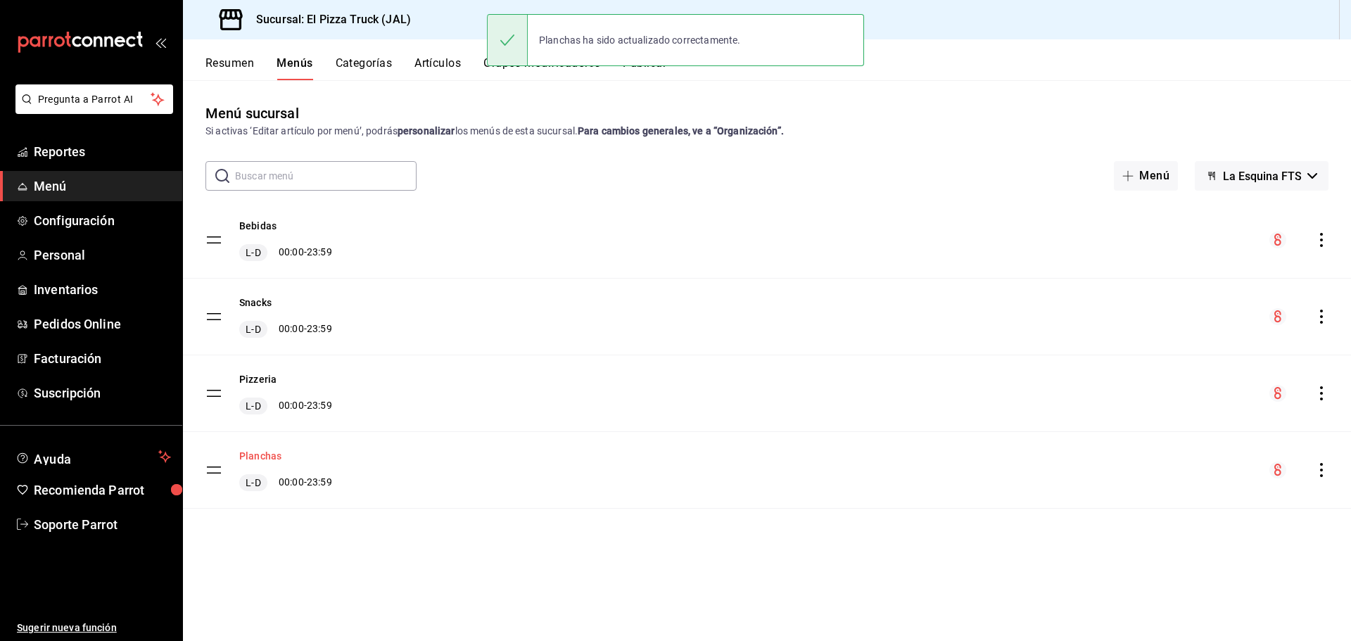
click at [260, 455] on button "Planchas" at bounding box center [260, 456] width 42 height 14
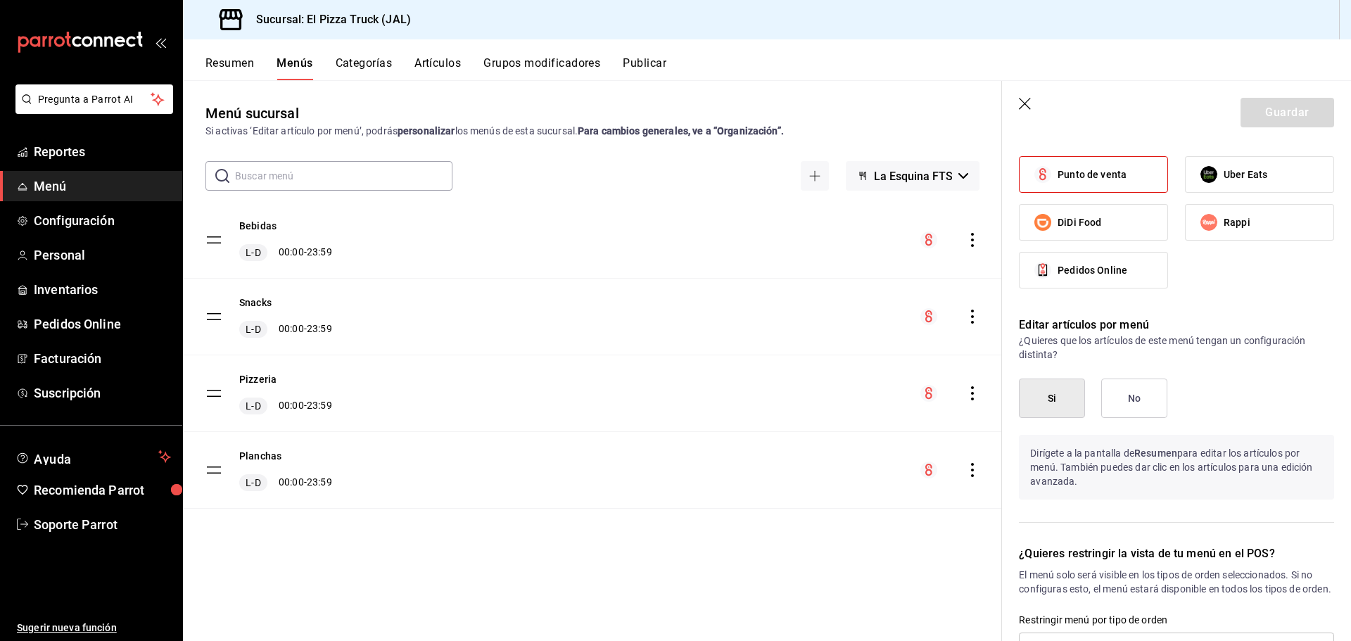
scroll to position [487, 0]
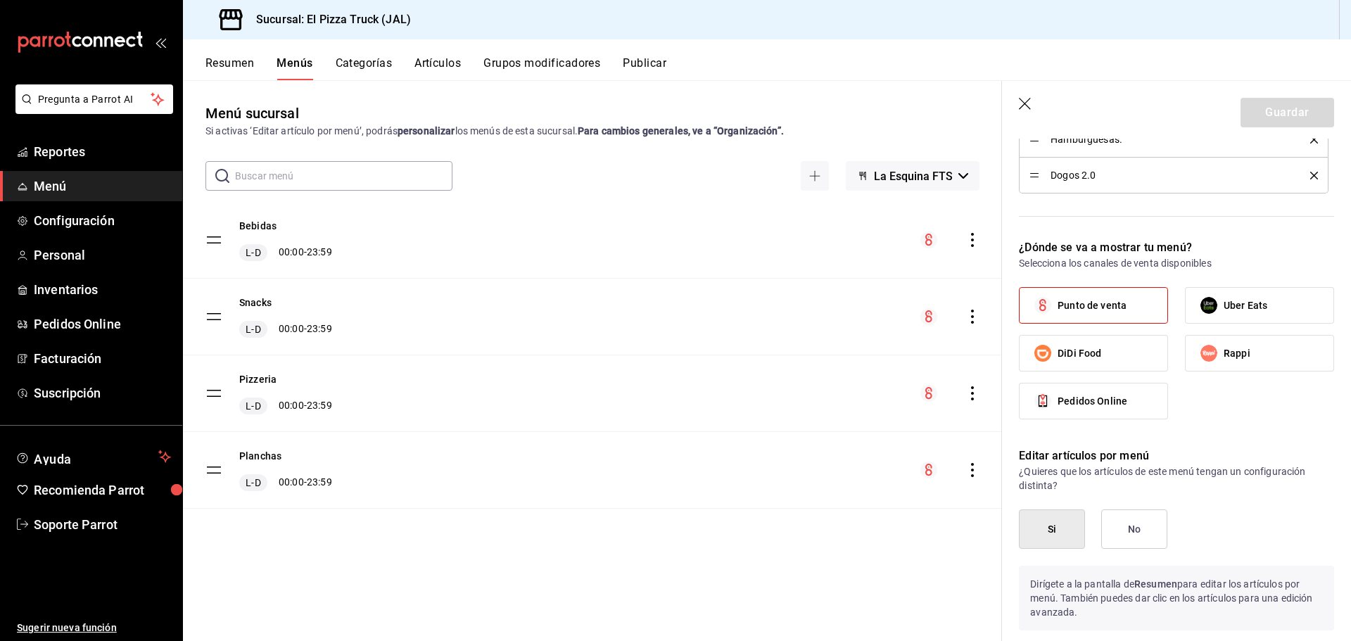
click at [1024, 111] on icon "button" at bounding box center [1026, 105] width 14 height 14
checkbox input "false"
type input "1756315487760"
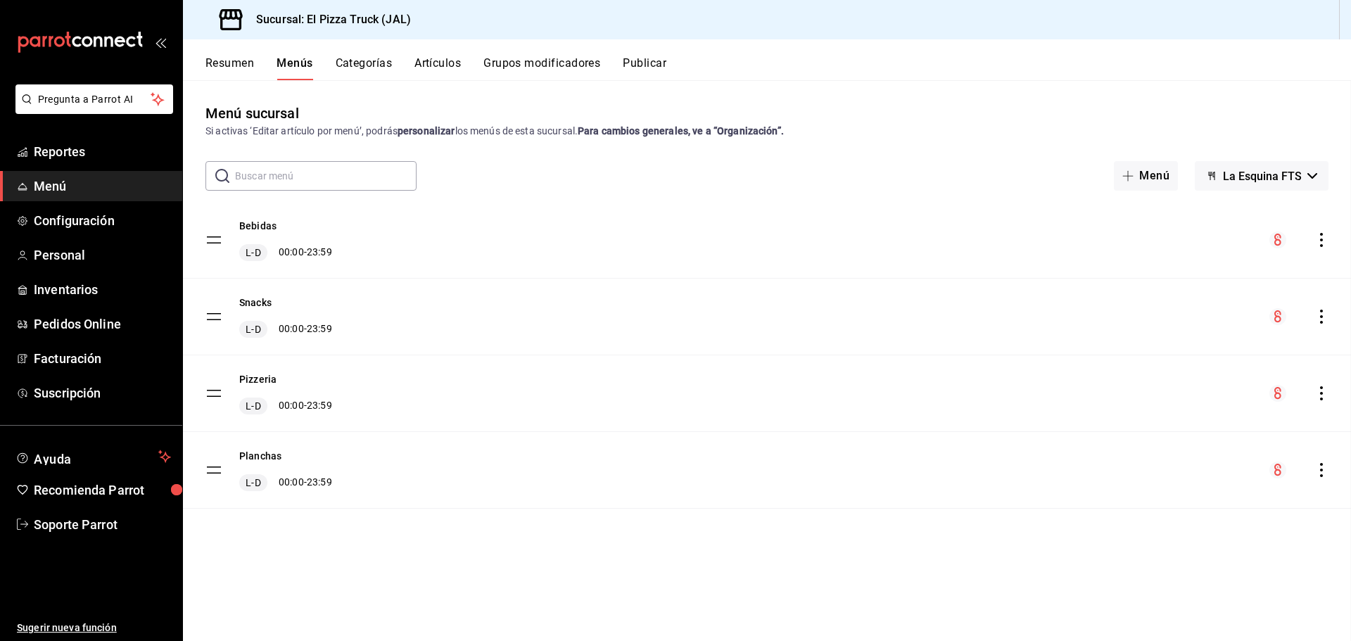
checkbox input "false"
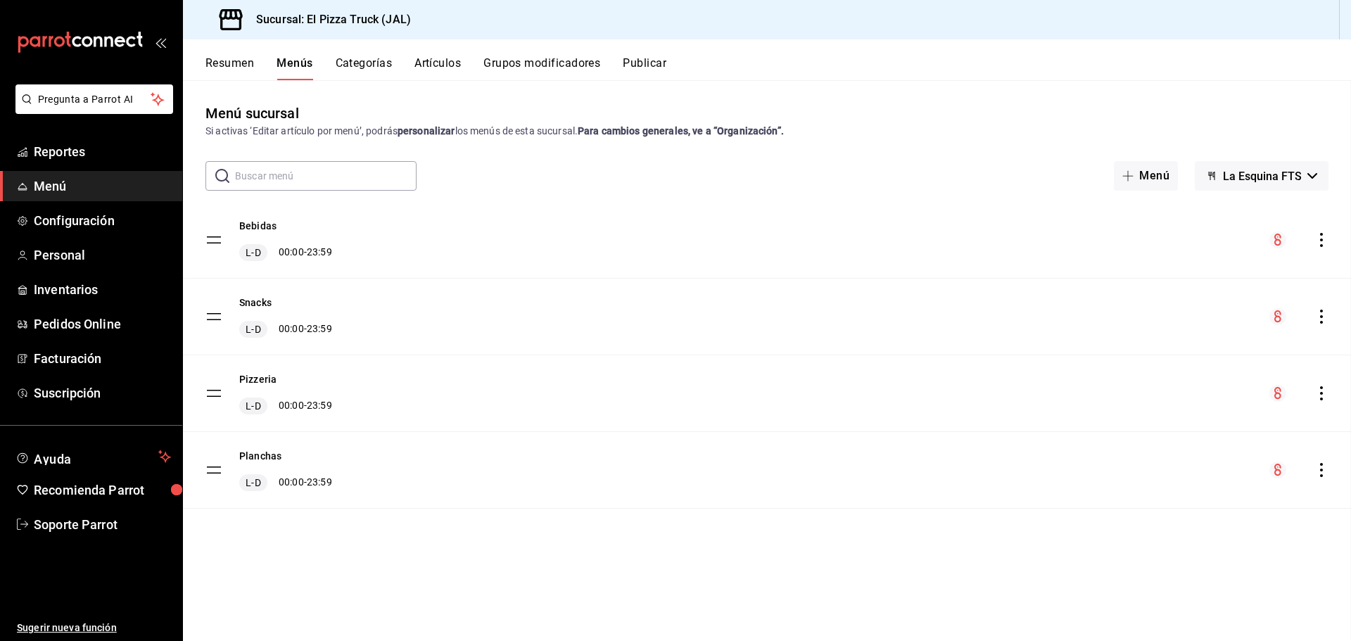
checkbox input "false"
click at [1316, 469] on icon "actions" at bounding box center [1321, 470] width 14 height 14
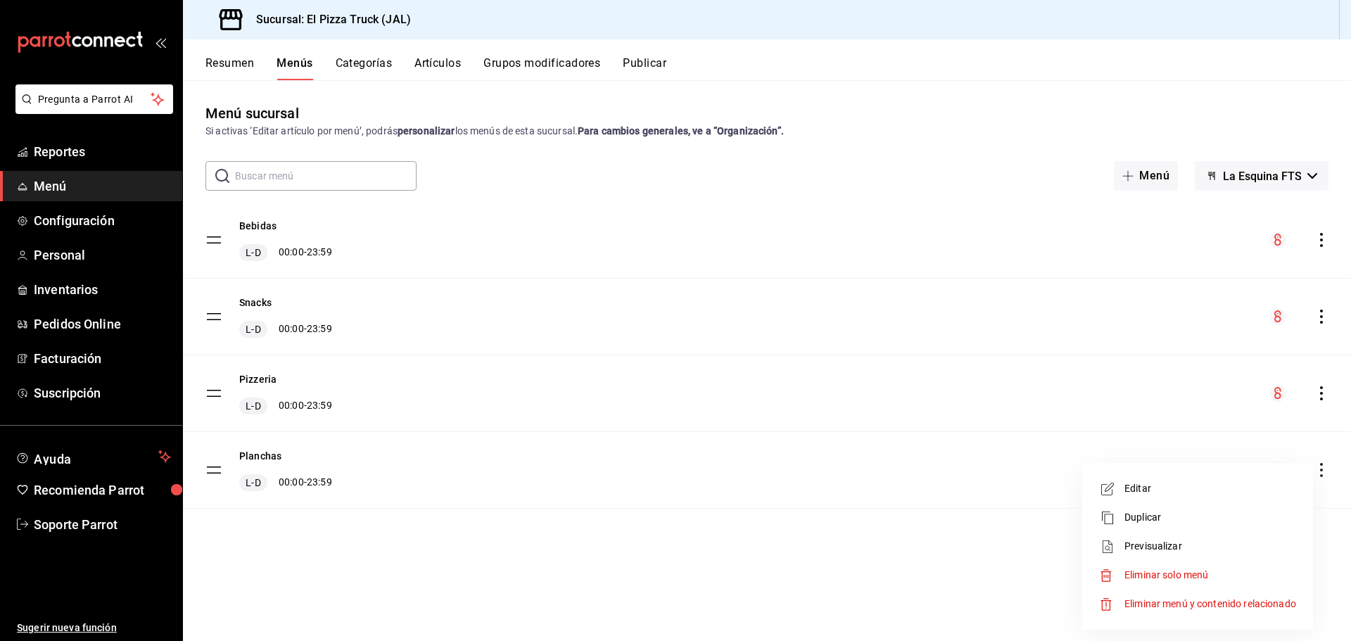
click at [685, 523] on div at bounding box center [675, 320] width 1351 height 641
click at [1175, 182] on button "Menú" at bounding box center [1146, 176] width 64 height 30
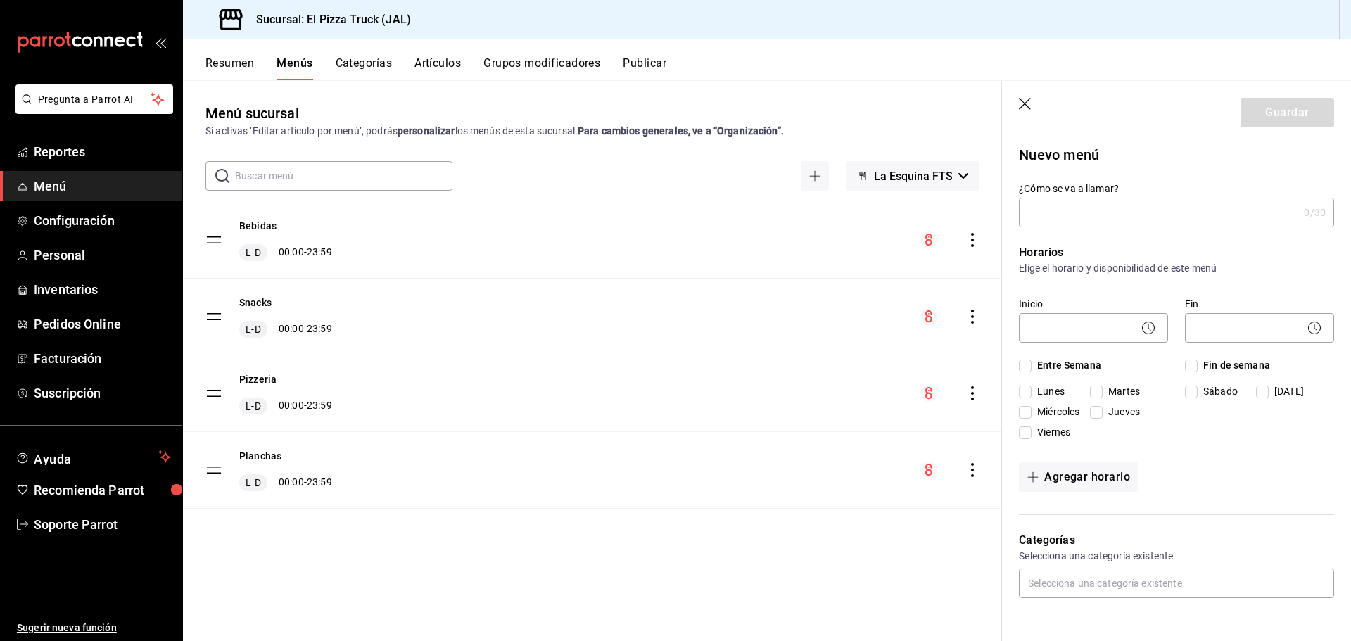
click at [1137, 217] on input "¿Cómo se va a llamar?" at bounding box center [1158, 212] width 279 height 28
type input "Planchas Promoción"
click at [1096, 324] on body "Pregunta a Parrot AI Reportes Menú Configuración Personal Inventarios Pedidos O…" at bounding box center [675, 320] width 1351 height 641
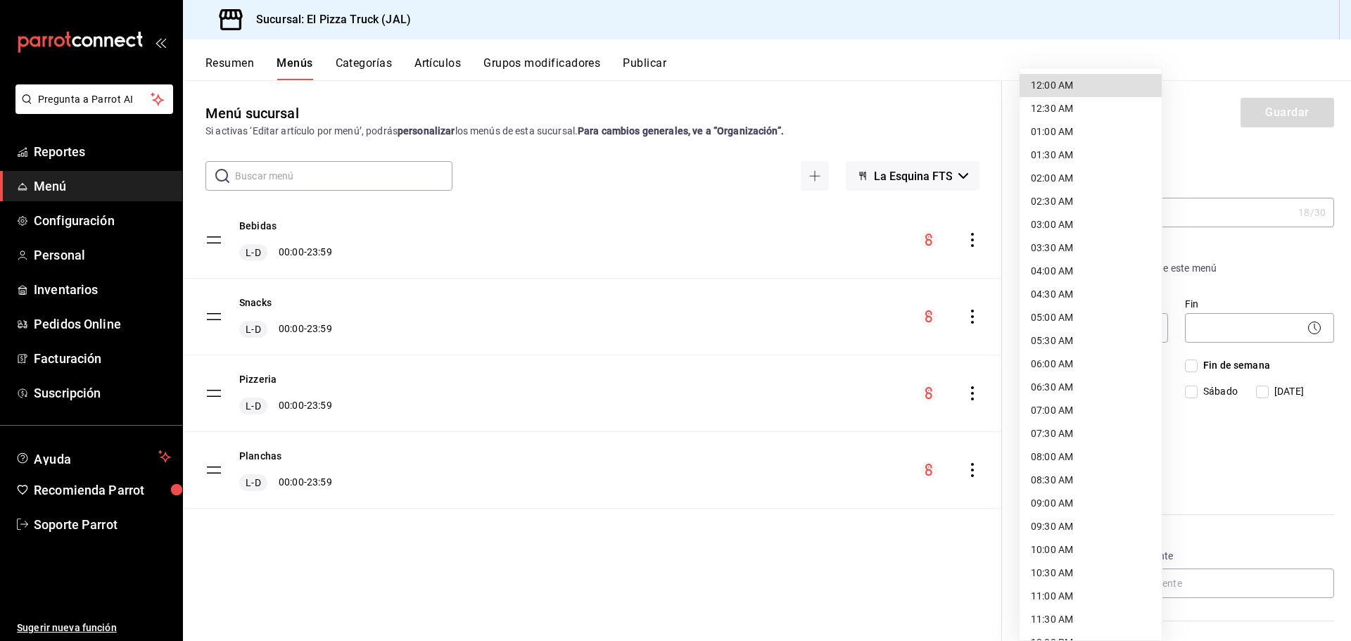
click at [1081, 82] on li "12:00 AM" at bounding box center [1090, 85] width 142 height 23
type input "00:00"
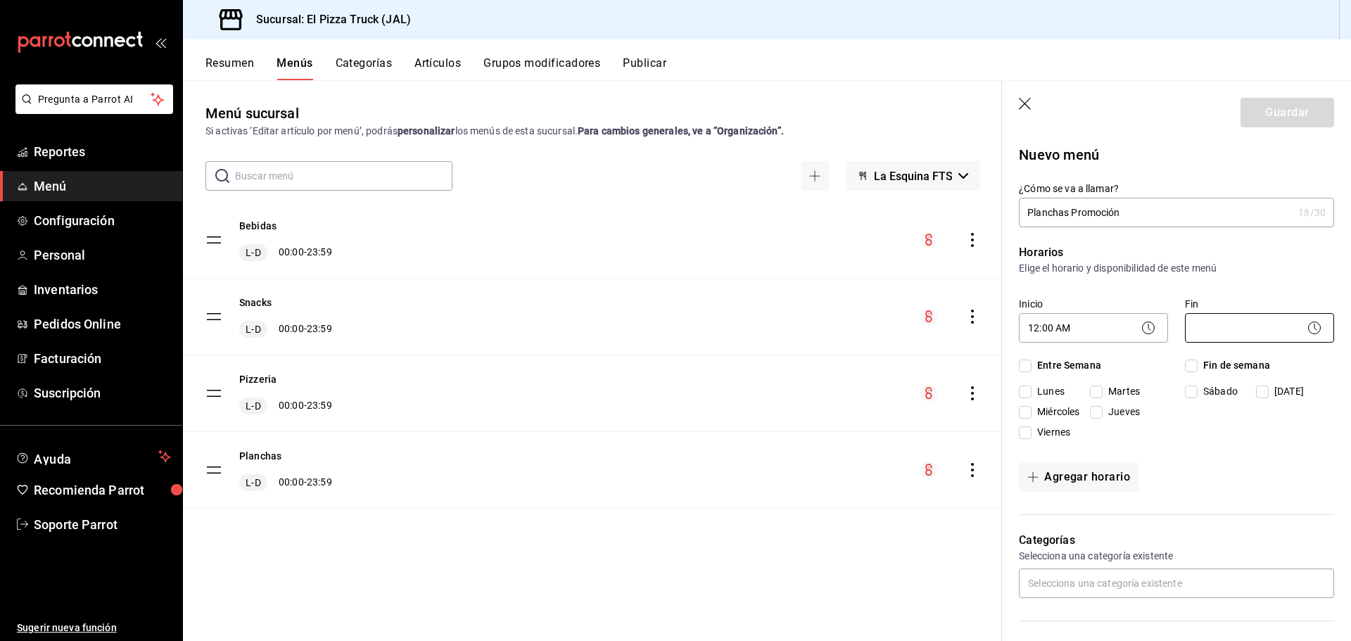
click at [1235, 326] on body "Pregunta a Parrot AI Reportes Menú Configuración Personal Inventarios Pedidos O…" at bounding box center [675, 320] width 1351 height 641
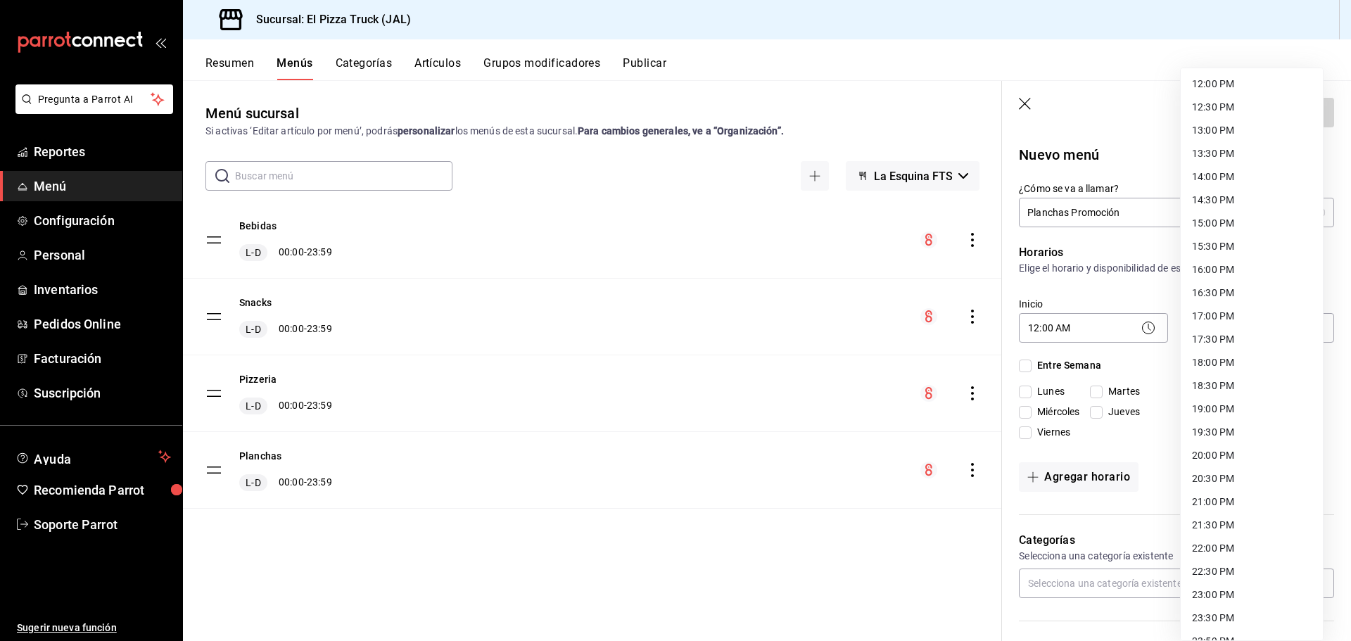
scroll to position [577, 0]
click at [1245, 625] on li "23:59 PM" at bounding box center [1252, 622] width 142 height 23
type input "23:59"
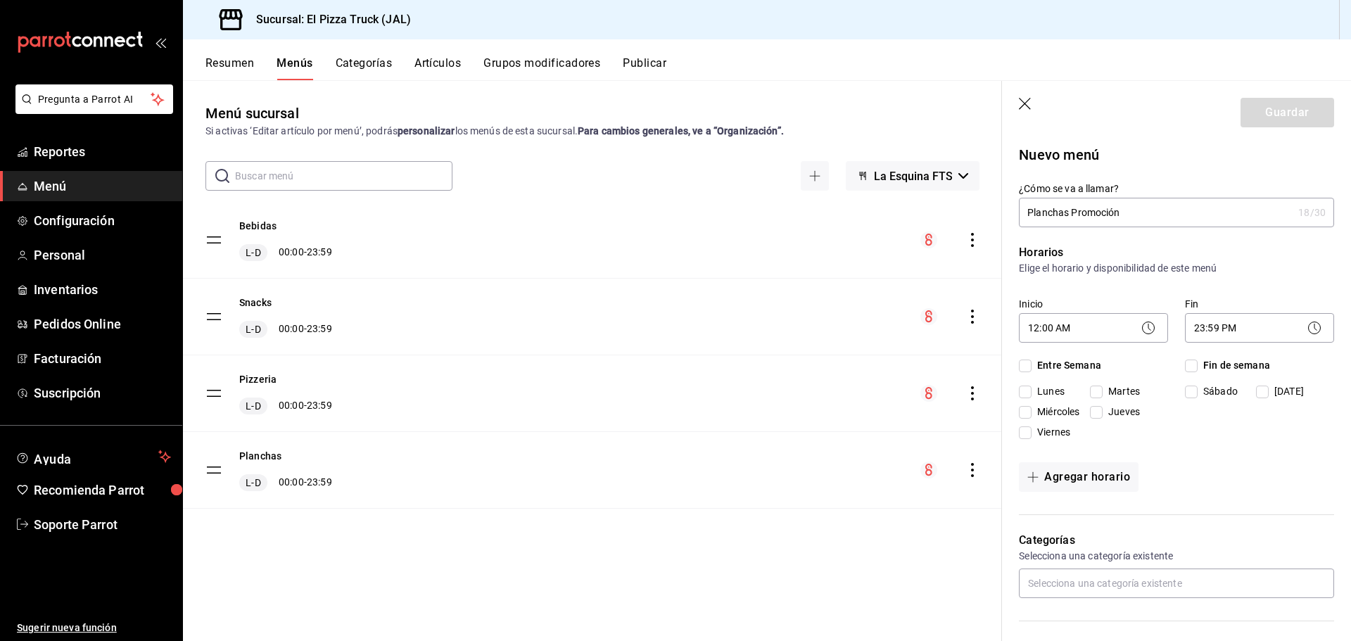
click at [1030, 409] on input "Miércoles" at bounding box center [1025, 412] width 13 height 13
checkbox input "true"
click at [1100, 581] on input "text" at bounding box center [1176, 583] width 315 height 30
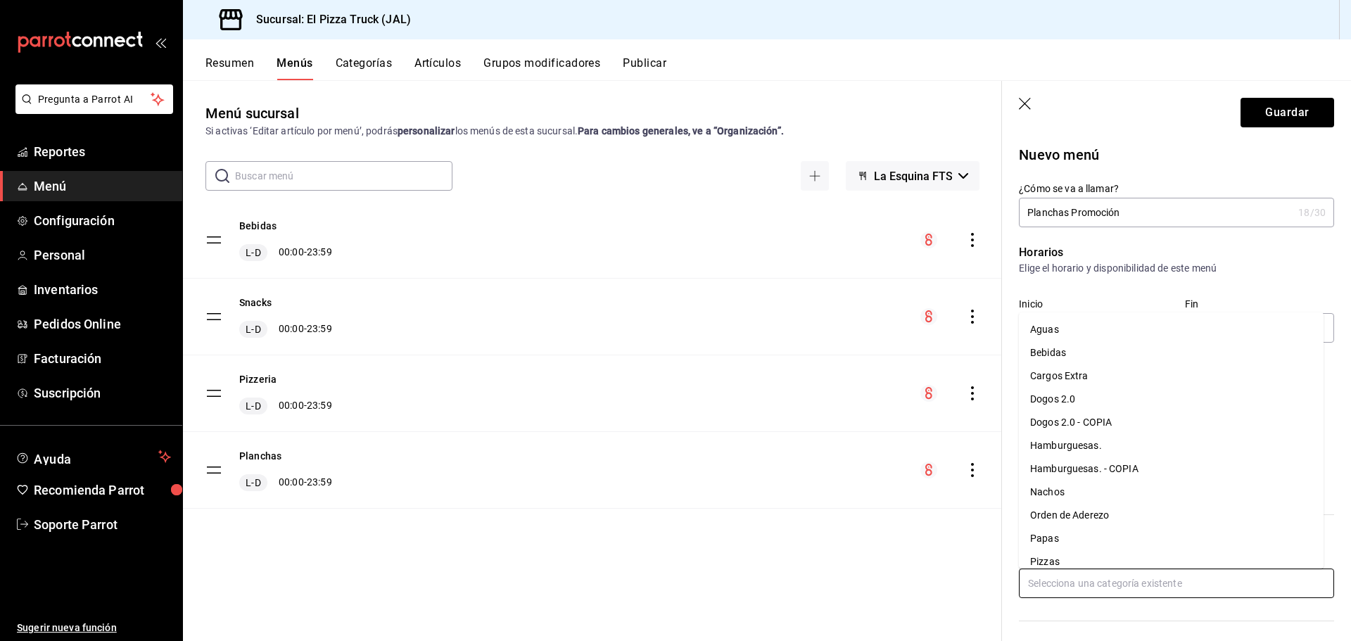
click at [1089, 398] on li "Dogos 2.0" at bounding box center [1171, 399] width 305 height 23
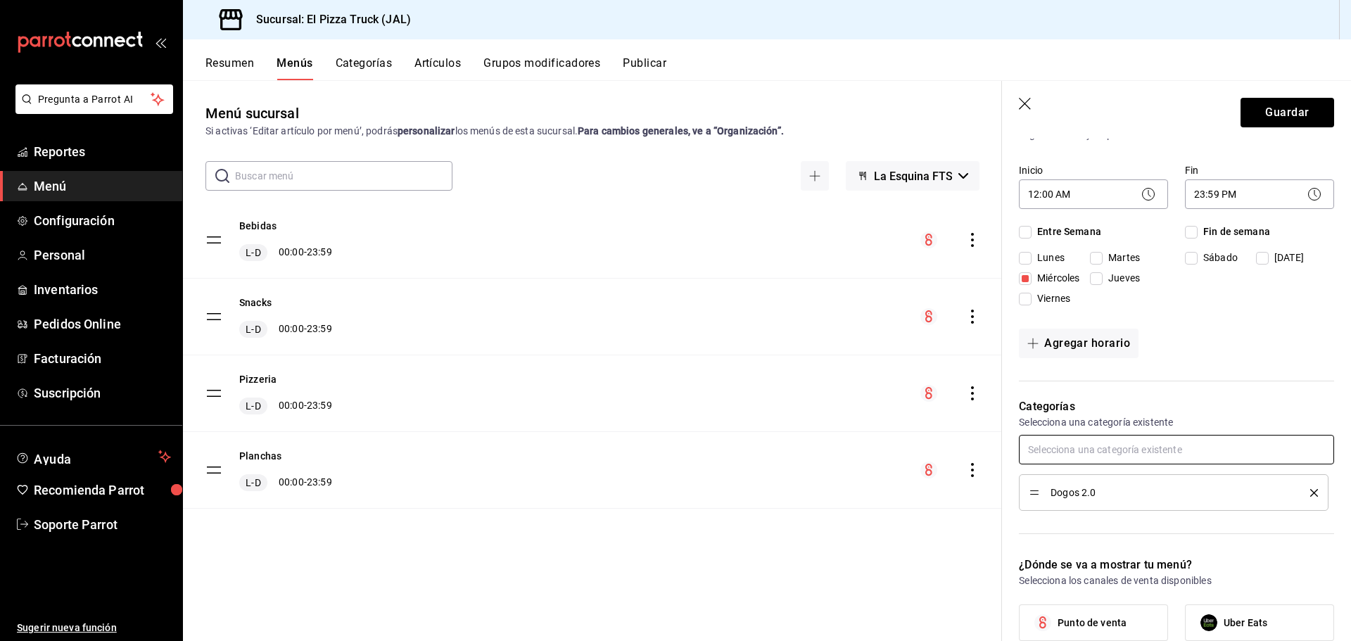
scroll to position [211, 0]
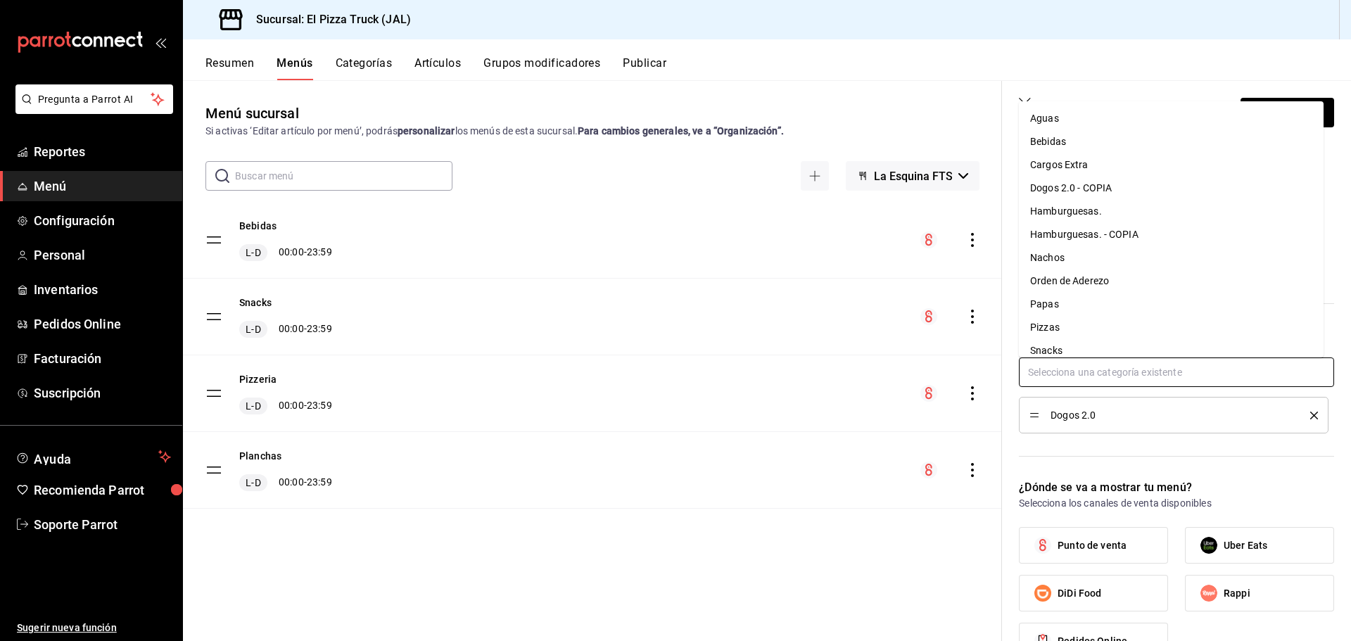
click at [1101, 373] on input "text" at bounding box center [1176, 372] width 315 height 30
click at [1099, 208] on li "Hamburguesas." at bounding box center [1171, 211] width 305 height 23
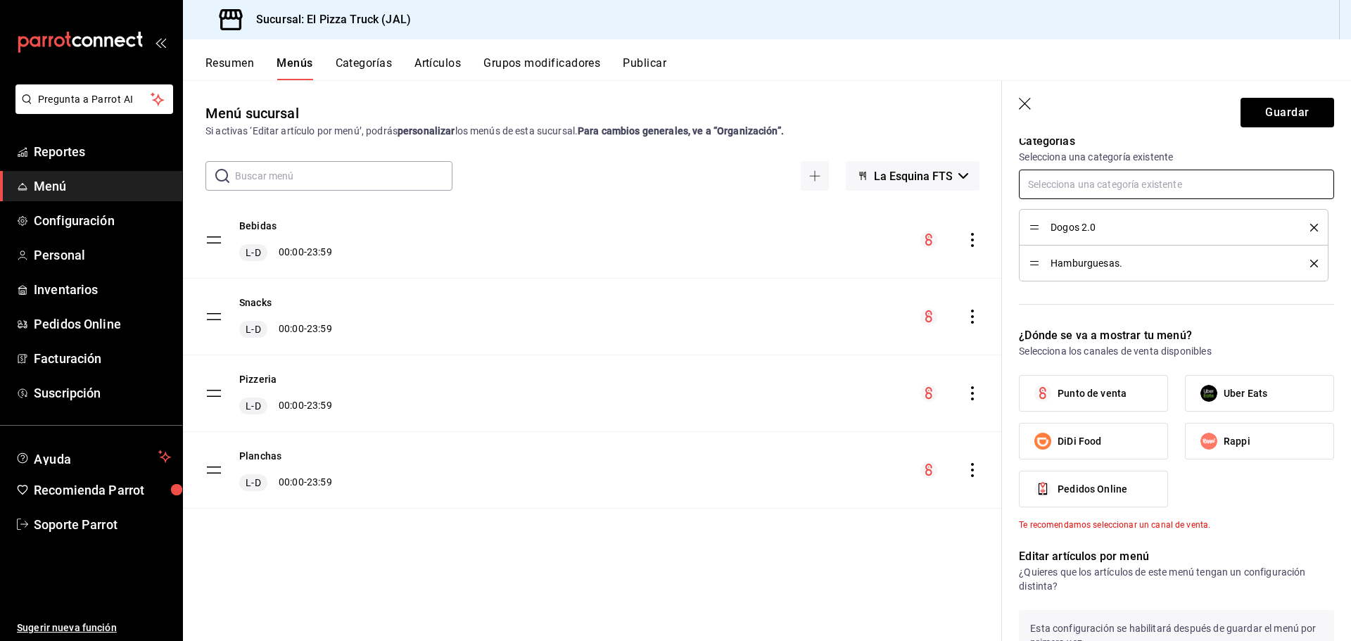
scroll to position [422, 0]
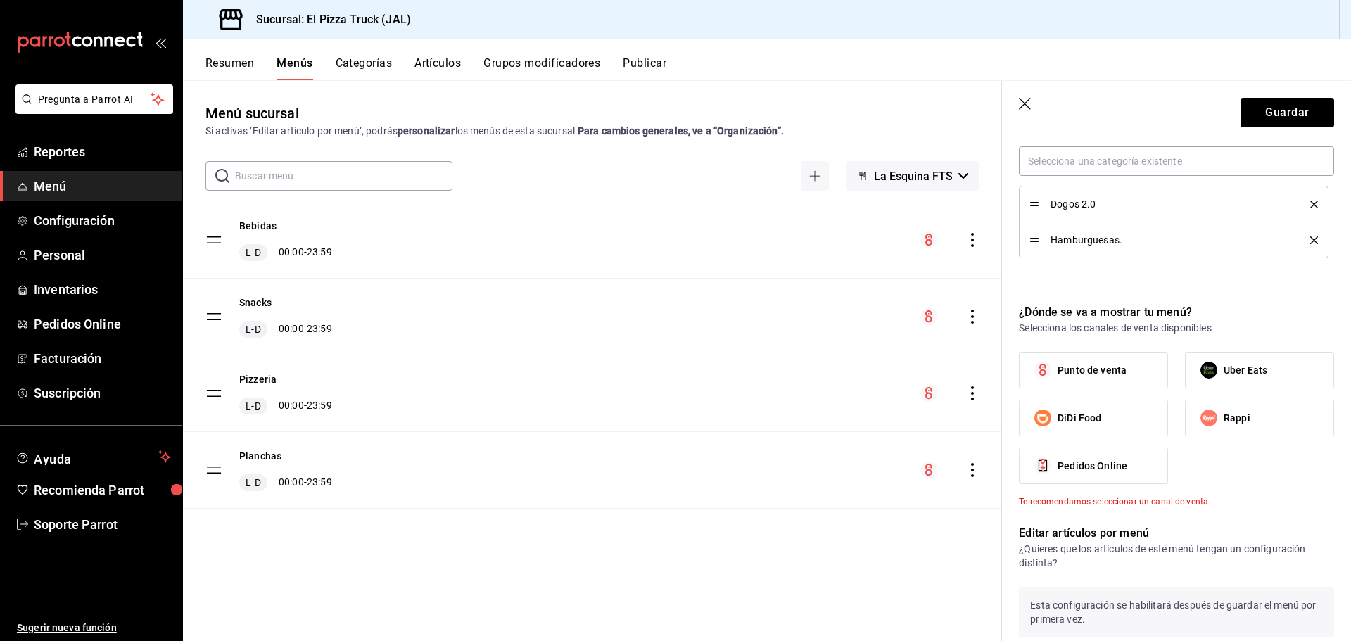
click at [1119, 366] on span "Punto de venta" at bounding box center [1091, 370] width 69 height 15
click at [1057, 366] on input "Punto de venta" at bounding box center [1043, 370] width 30 height 30
checkbox input "true"
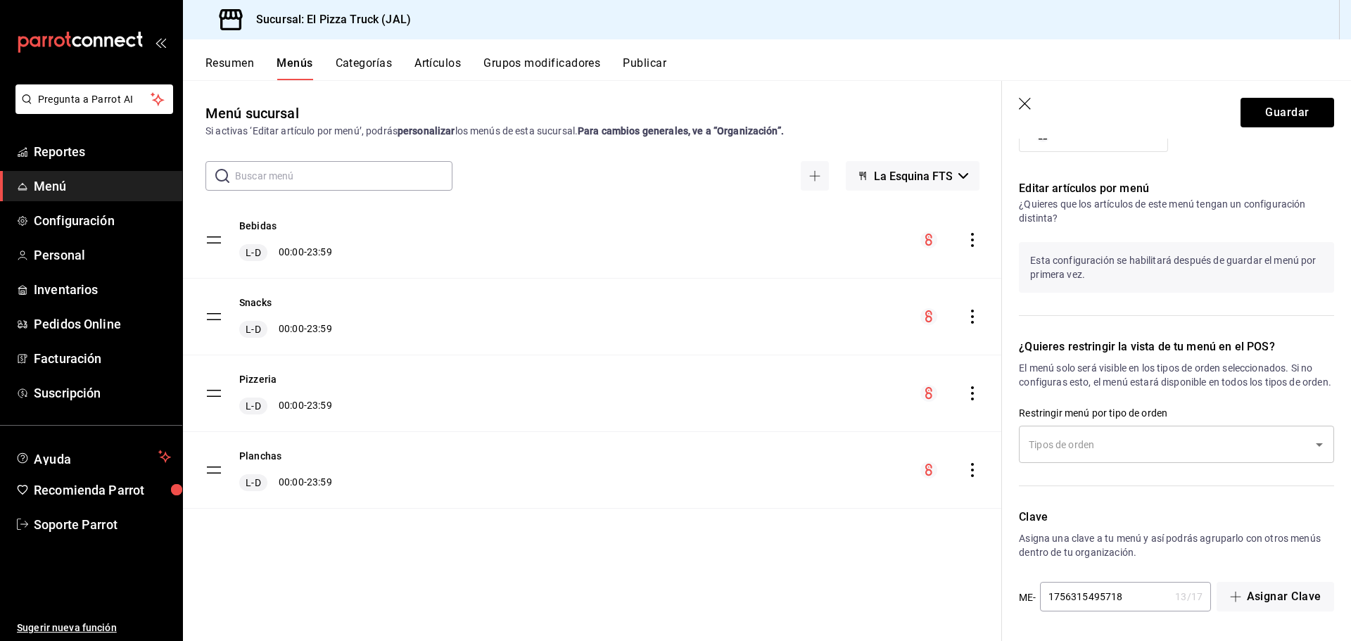
scroll to position [768, 0]
click at [1260, 103] on button "Guardar" at bounding box center [1287, 113] width 94 height 30
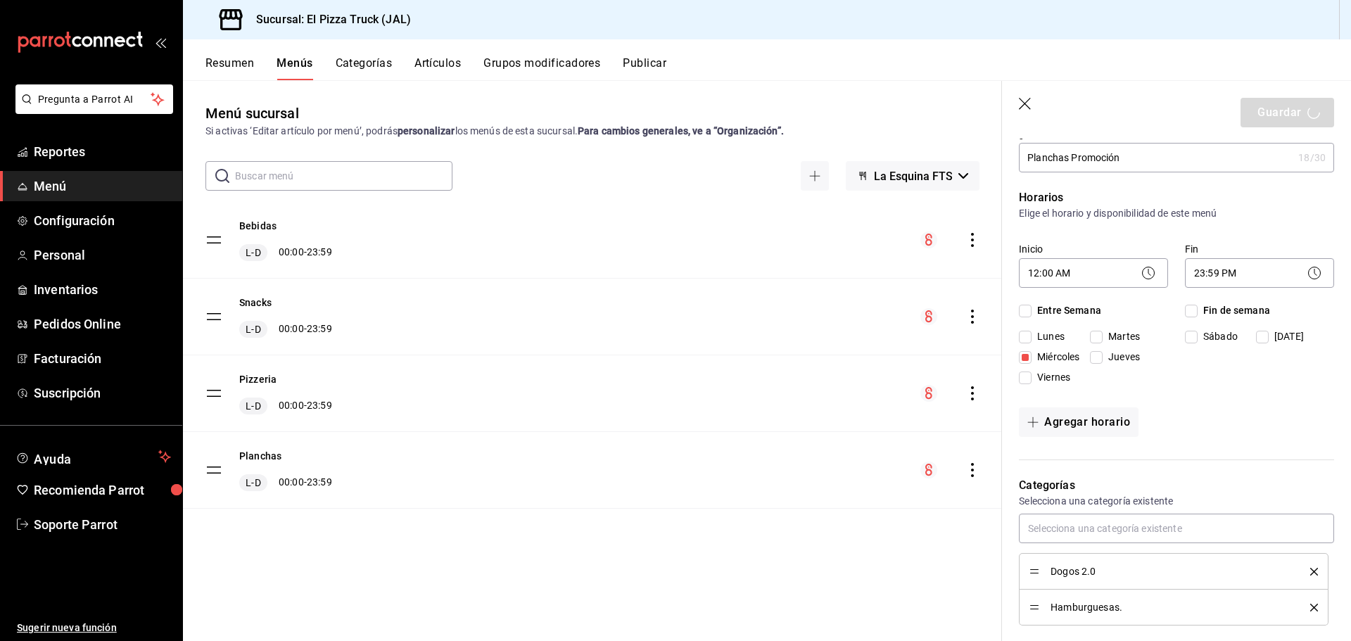
scroll to position [0, 0]
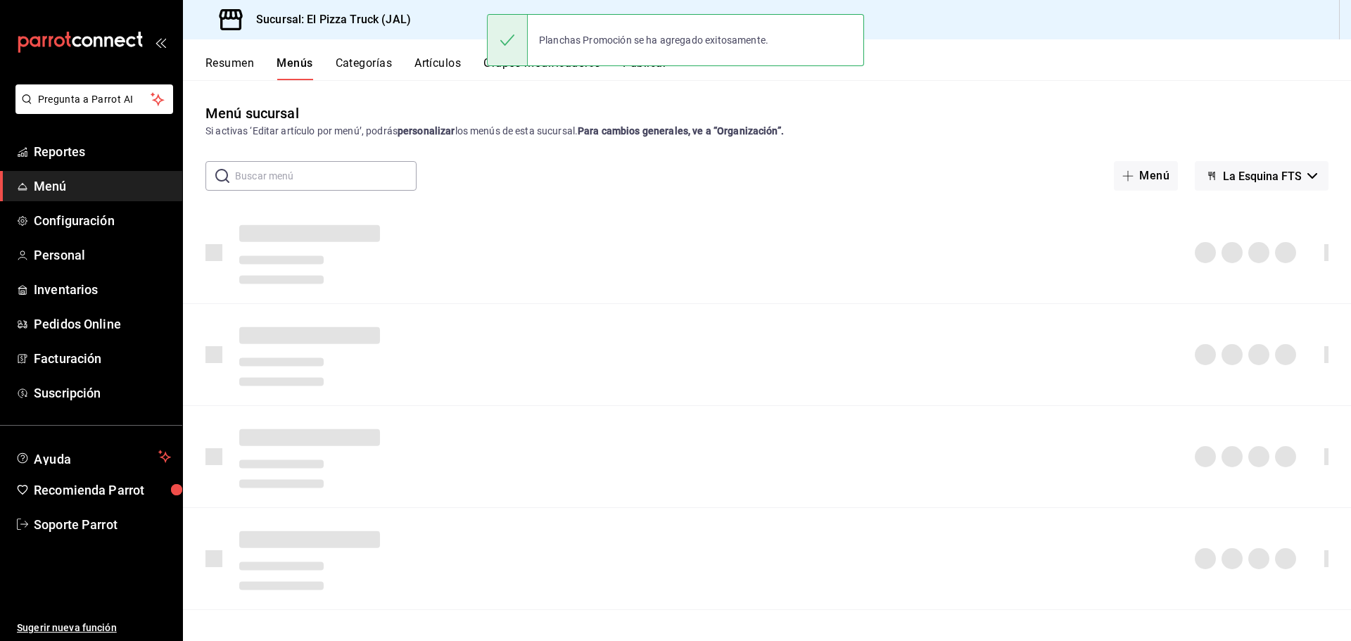
click at [642, 72] on button "Publicar" at bounding box center [645, 68] width 44 height 24
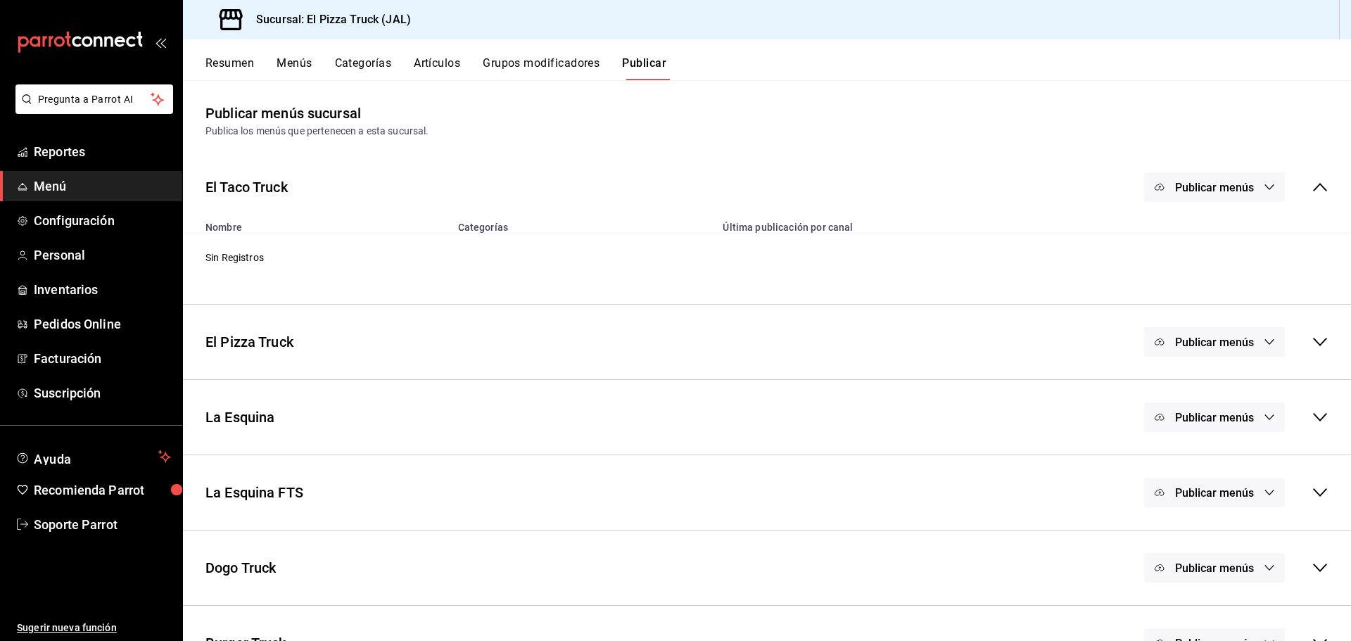
click at [661, 65] on button "Publicar" at bounding box center [644, 68] width 44 height 24
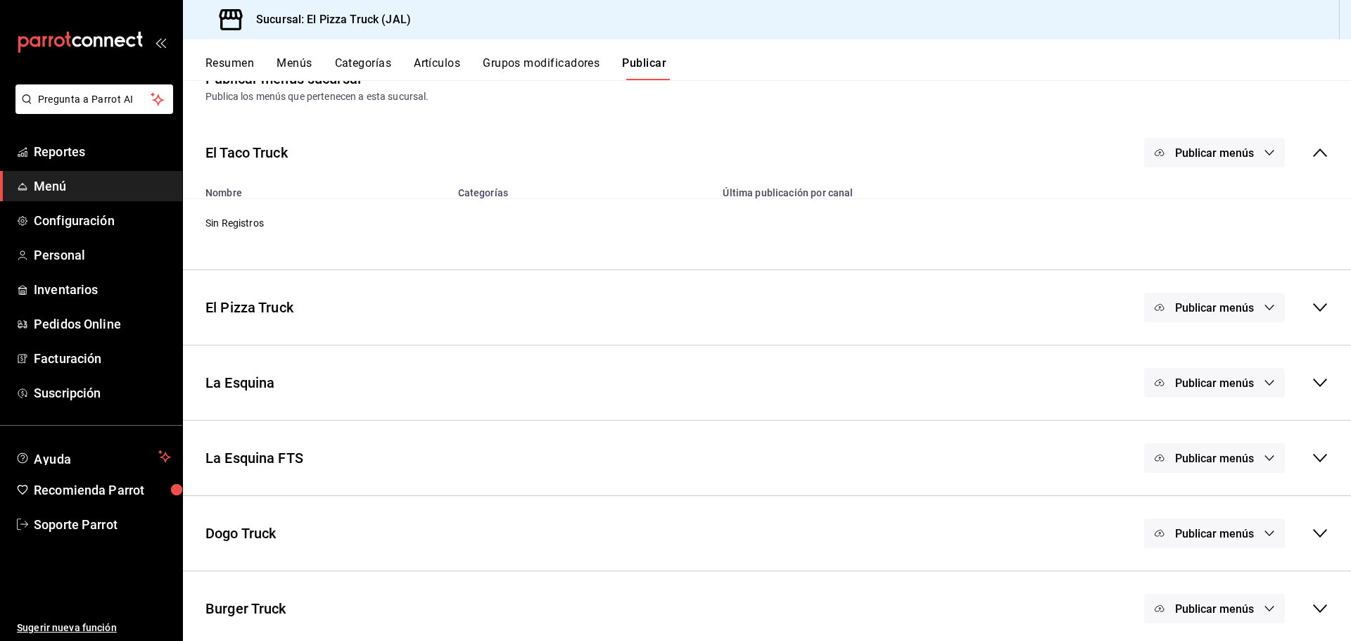
scroll to position [41, 0]
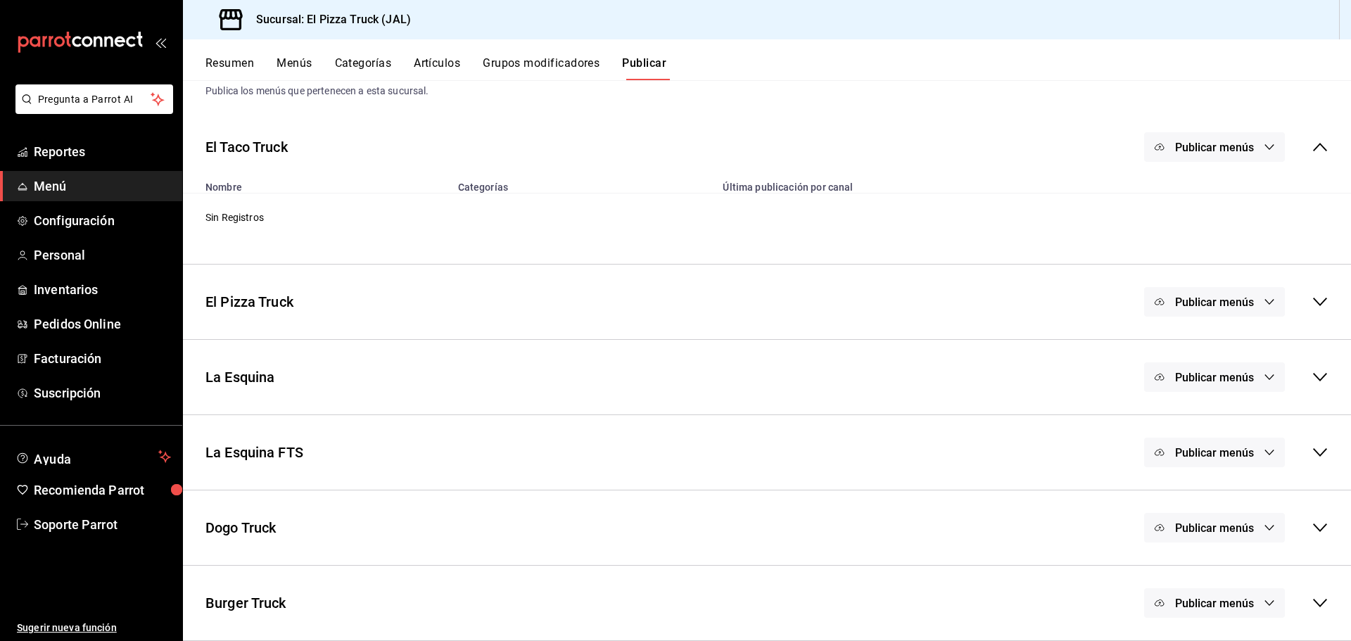
click at [1237, 457] on span "Publicar menús" at bounding box center [1214, 452] width 79 height 13
click at [1198, 491] on span "Punto de venta" at bounding box center [1224, 498] width 68 height 15
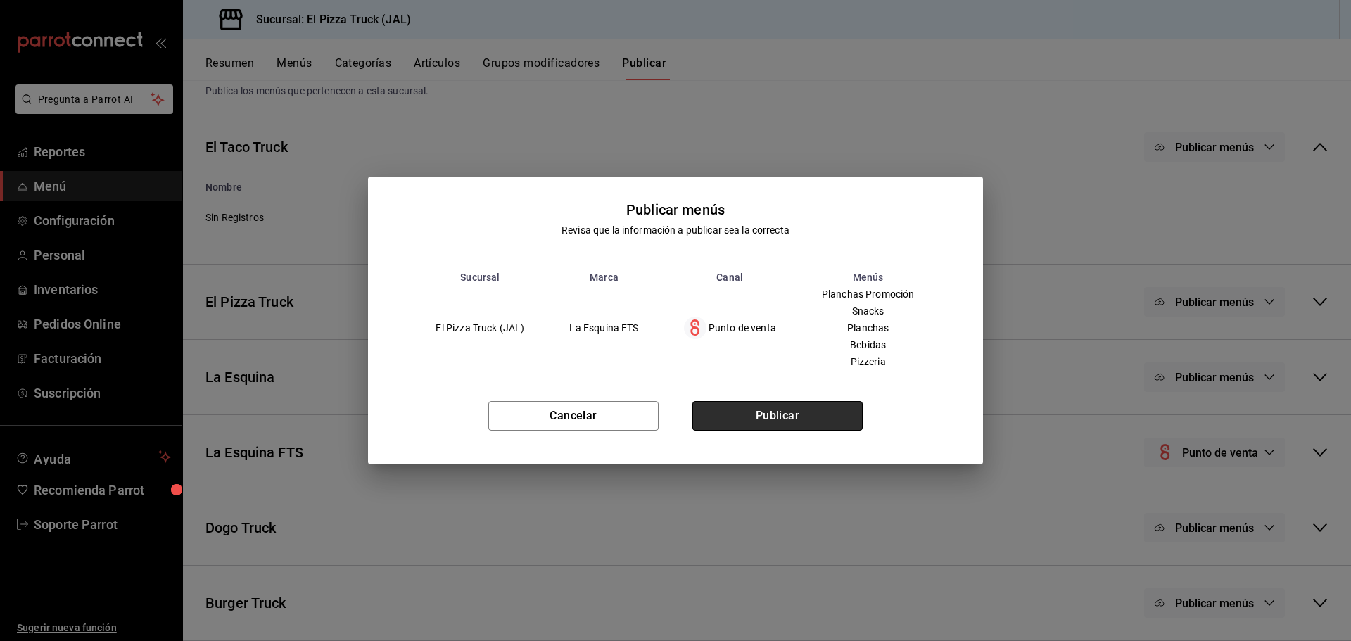
click at [814, 405] on button "Publicar" at bounding box center [777, 416] width 170 height 30
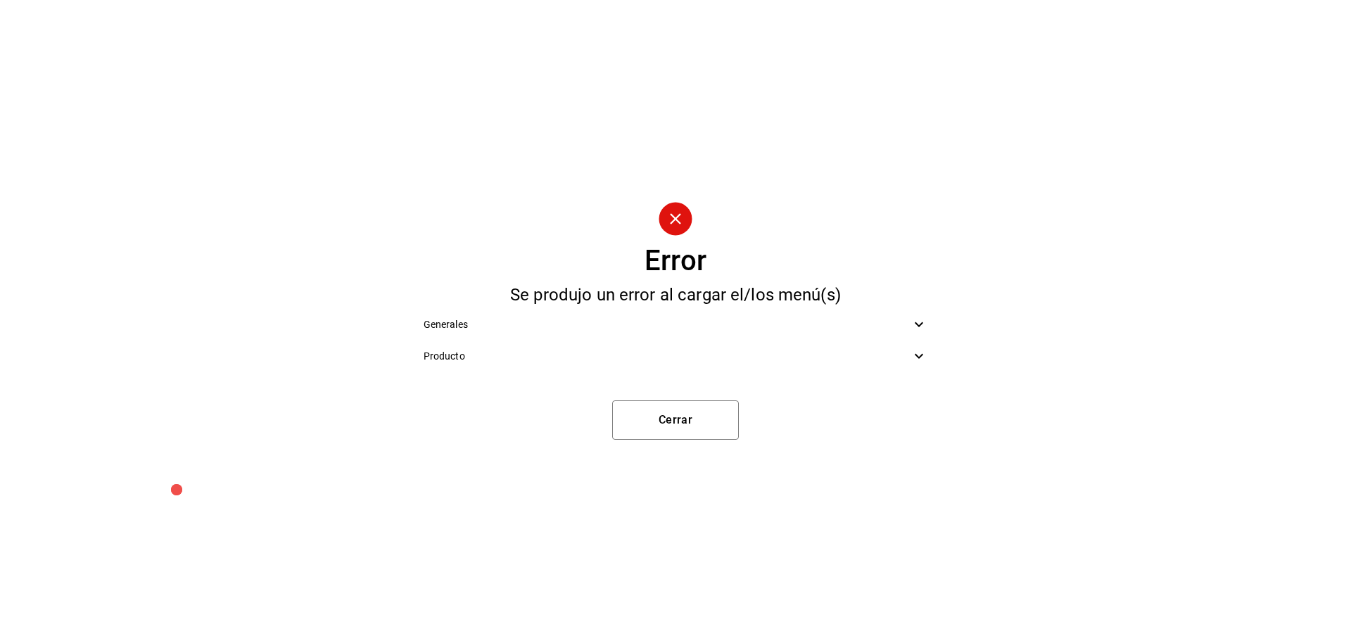
click at [731, 355] on span "Producto" at bounding box center [668, 356] width 488 height 15
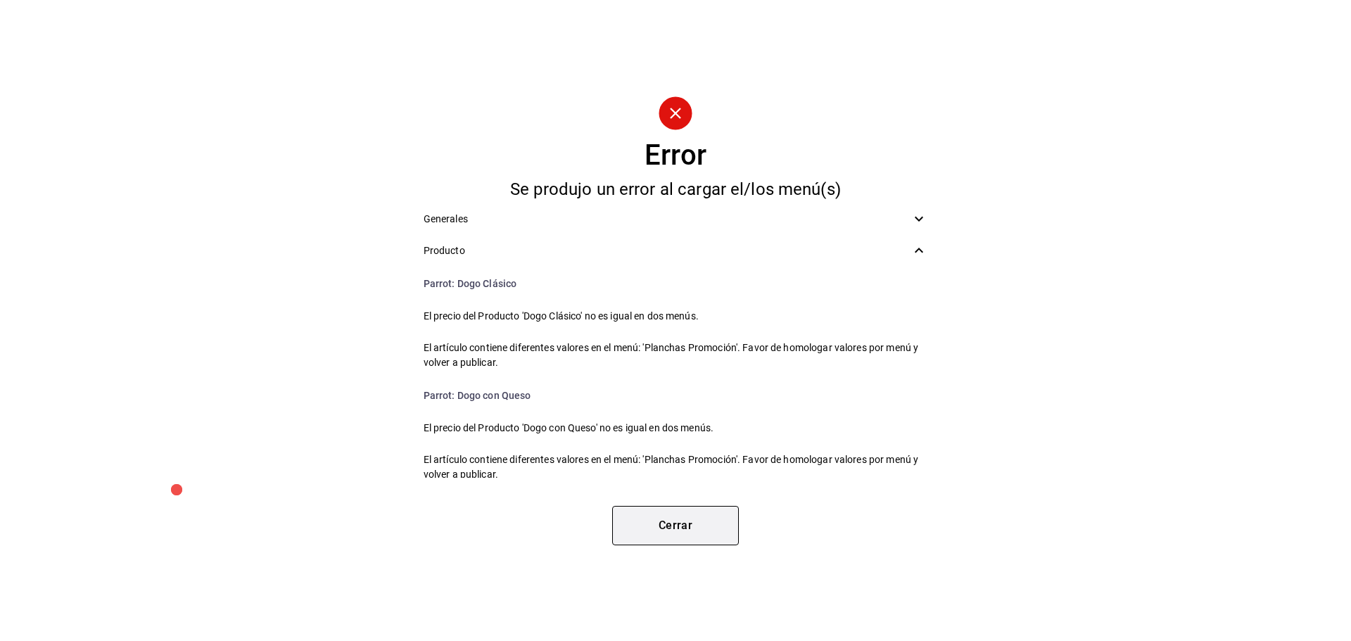
click at [694, 526] on button "Cerrar" at bounding box center [675, 525] width 127 height 39
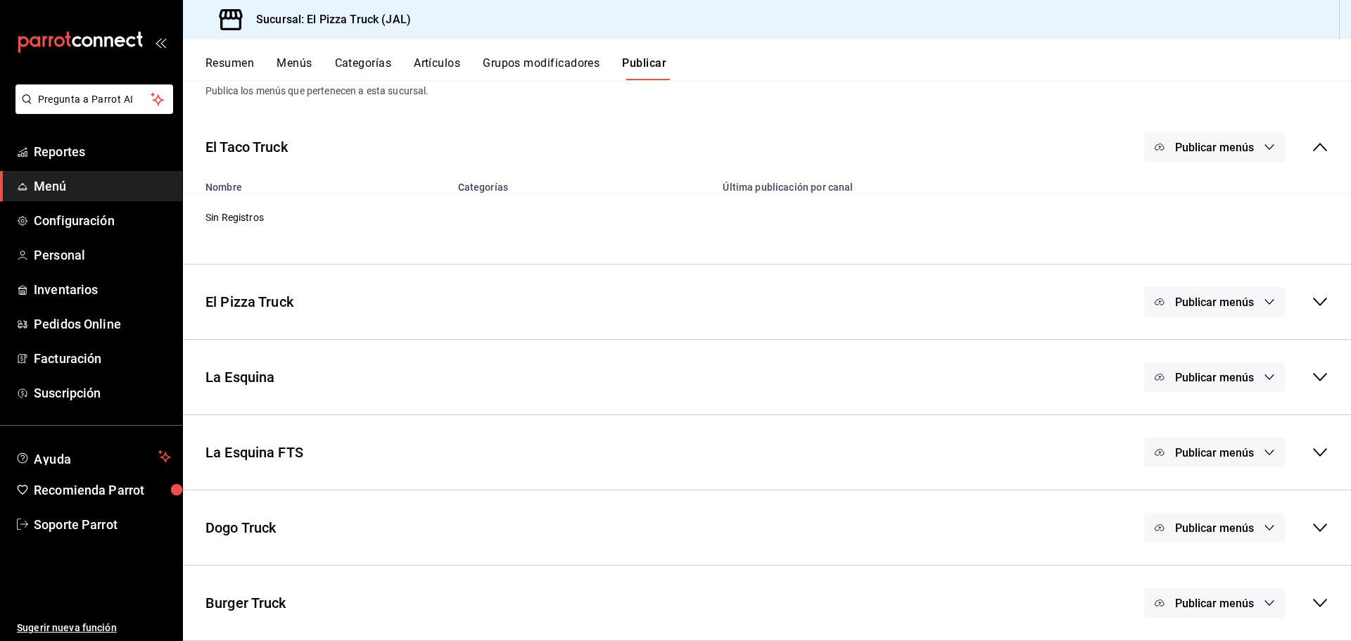
click at [219, 59] on button "Resumen" at bounding box center [229, 68] width 49 height 24
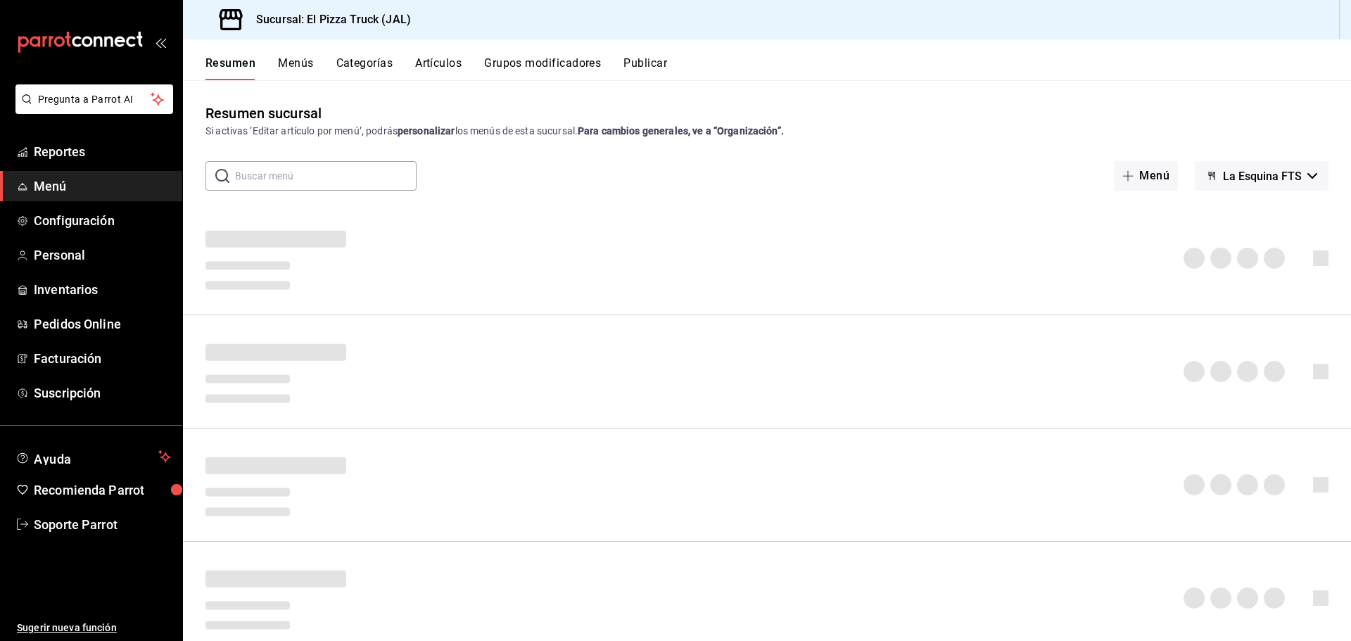
click at [295, 62] on button "Menús" at bounding box center [295, 68] width 35 height 24
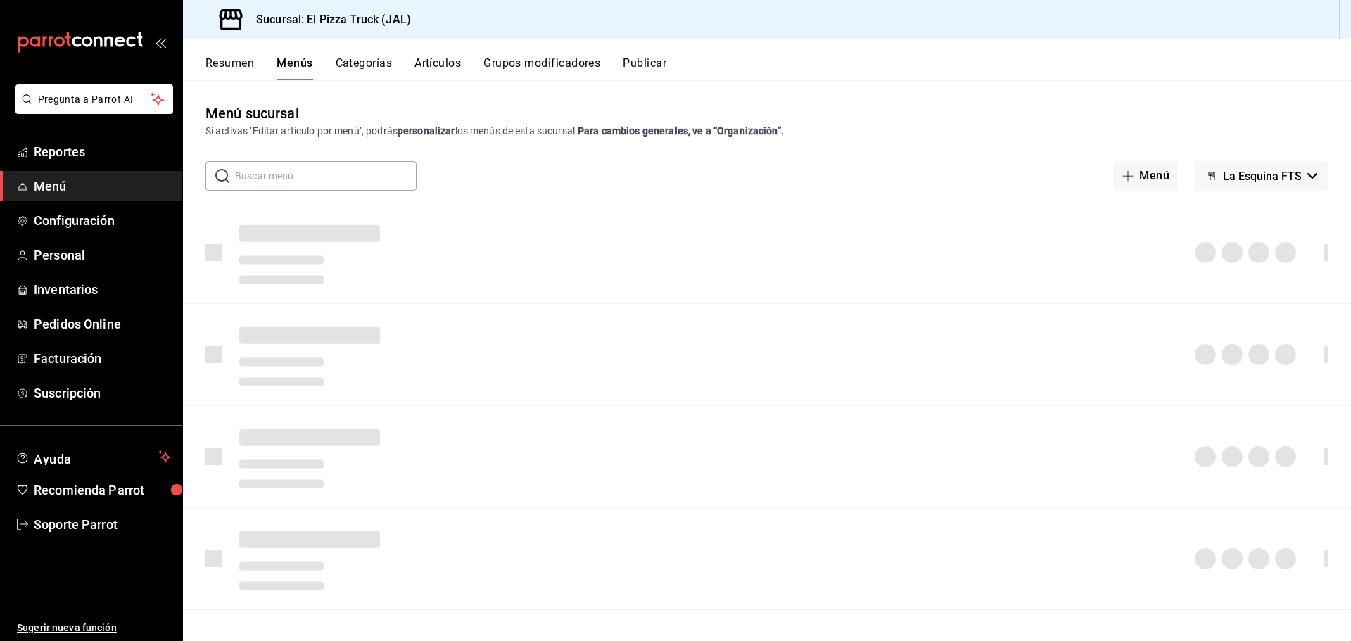
click at [449, 64] on button "Artículos" at bounding box center [437, 68] width 46 height 24
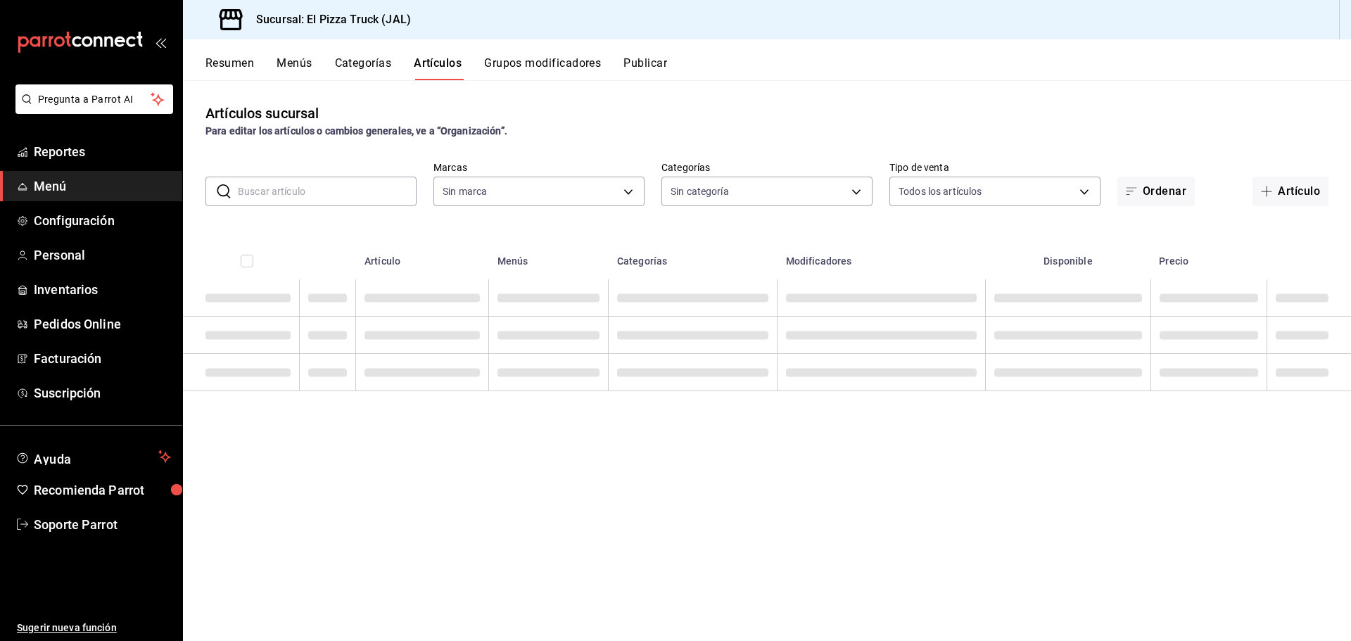
click at [313, 189] on input "text" at bounding box center [327, 191] width 179 height 28
type input "hamburguesa"
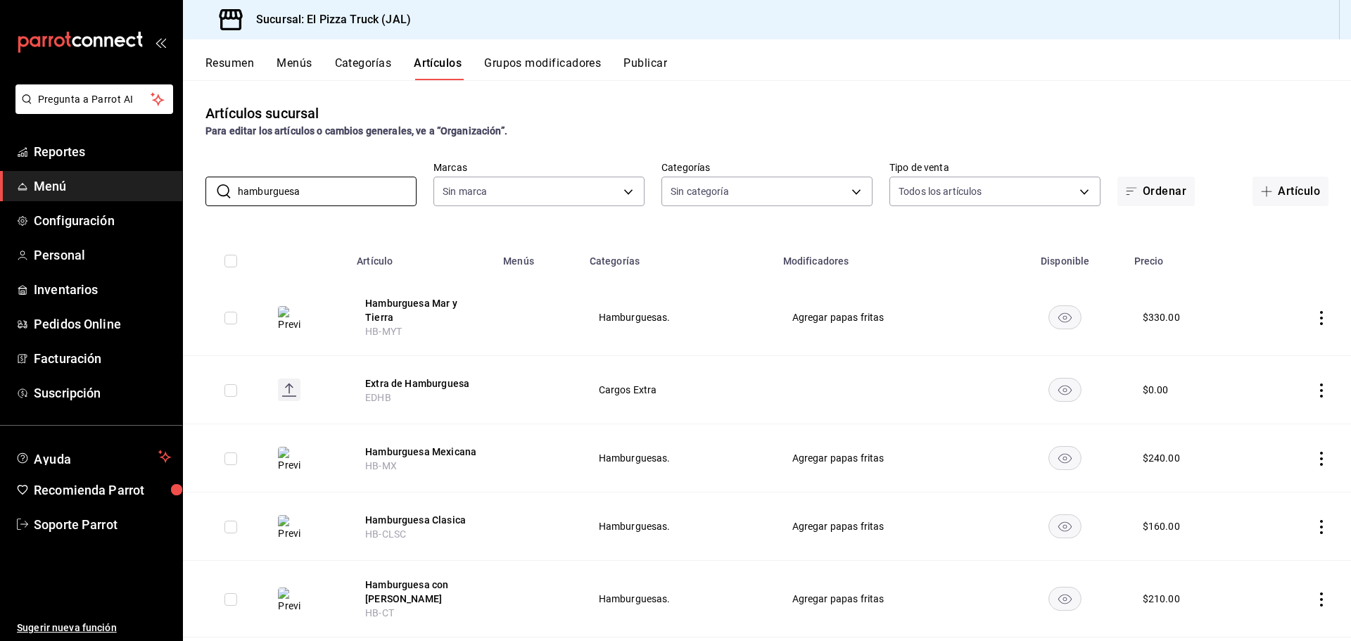
click at [503, 323] on td at bounding box center [538, 317] width 87 height 77
click at [409, 305] on button "Hamburguesa Mar y Tierra" at bounding box center [421, 310] width 113 height 28
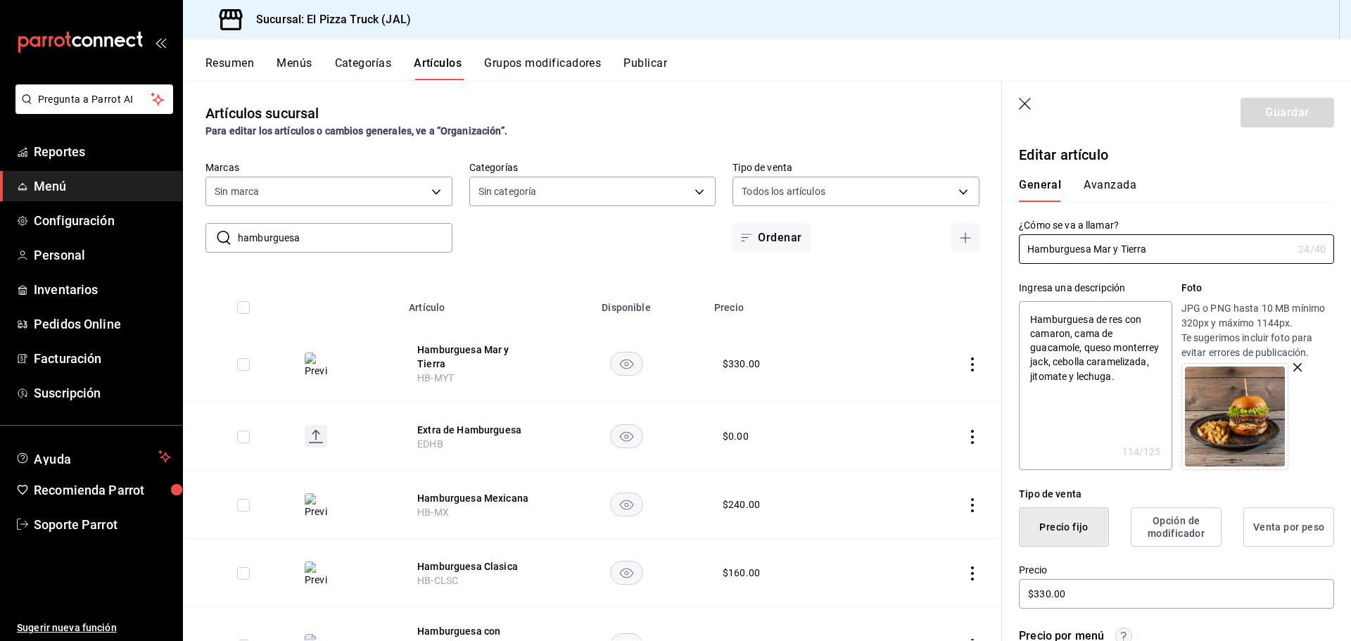
type textarea "x"
type input "c15787e7-6217-4551-b681-77b679b5e3f3,a441d866-96e6-4057-8867-d7266e748d34,b52d4…"
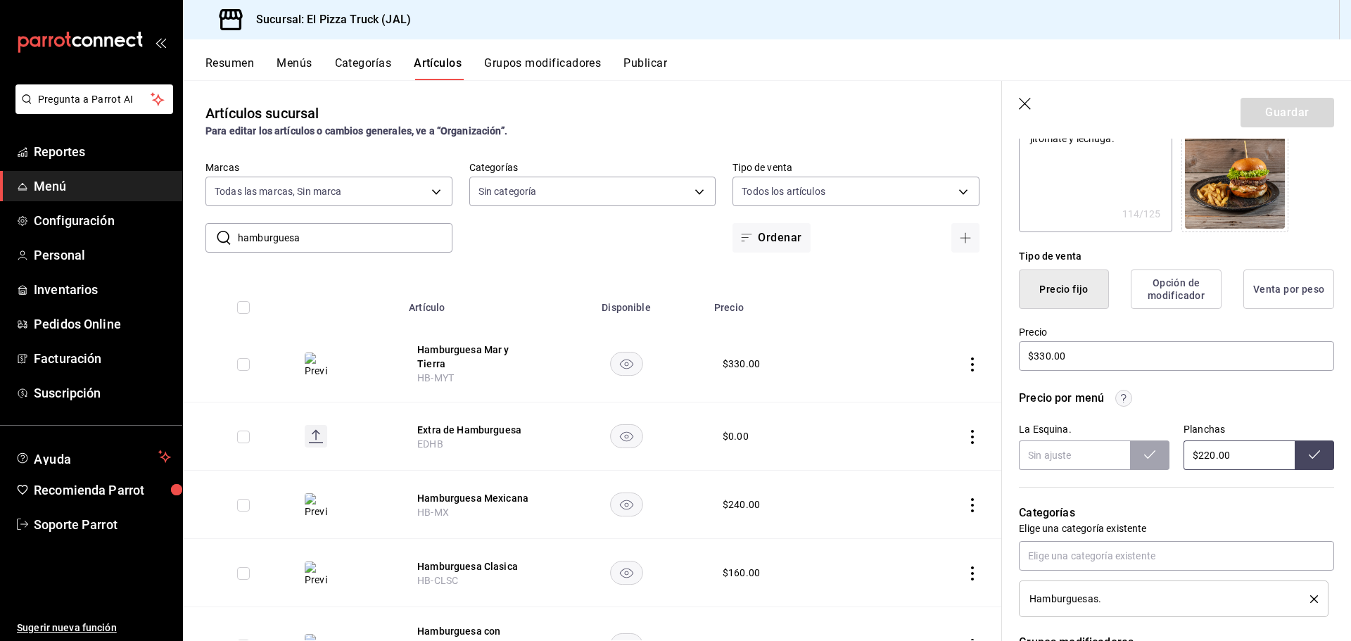
type textarea "x"
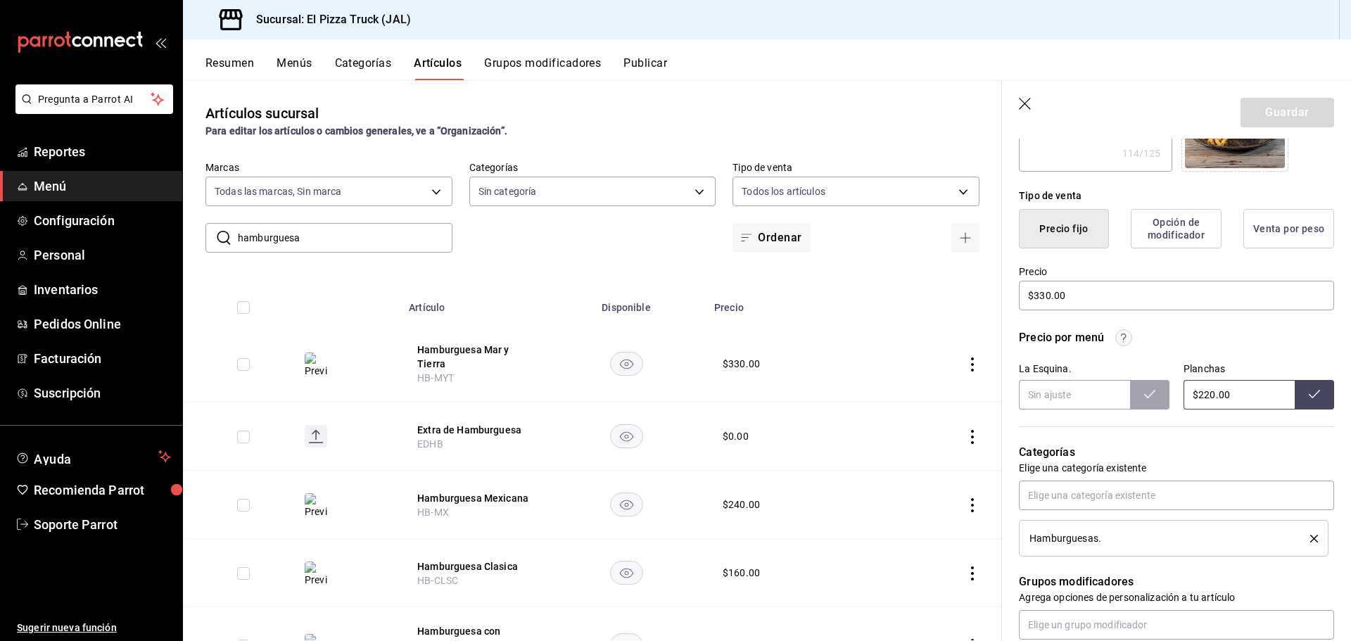
scroll to position [281, 0]
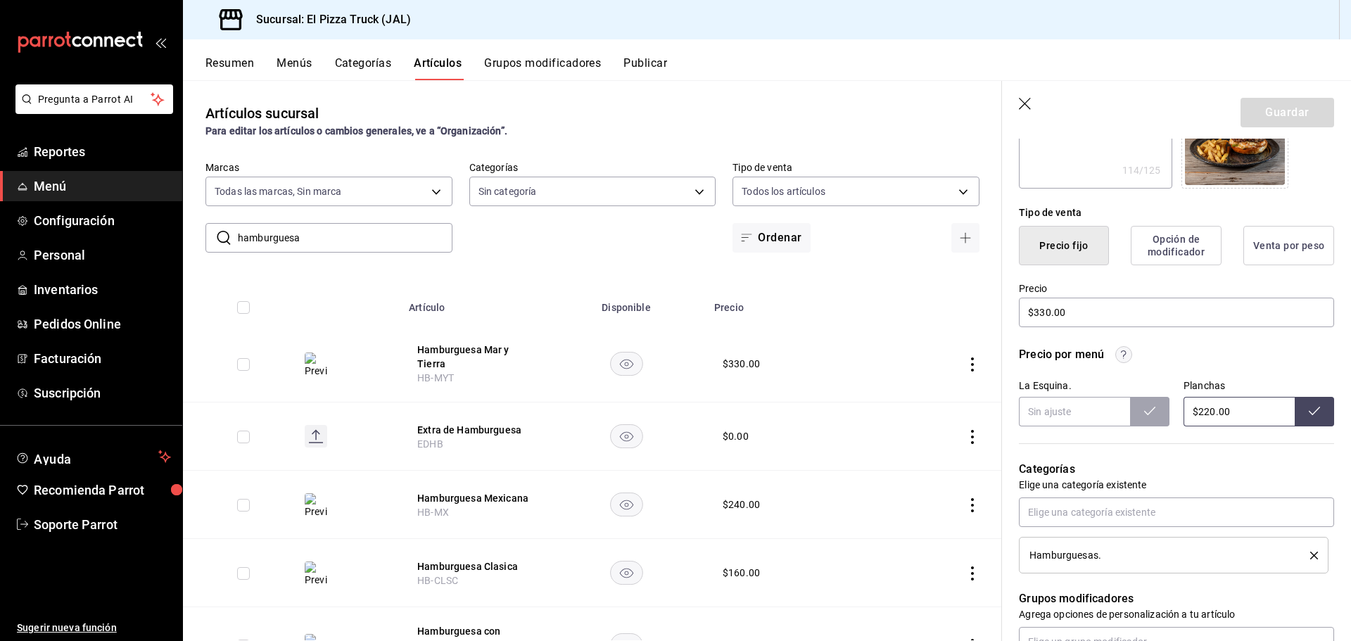
click at [241, 65] on button "Resumen" at bounding box center [229, 68] width 49 height 24
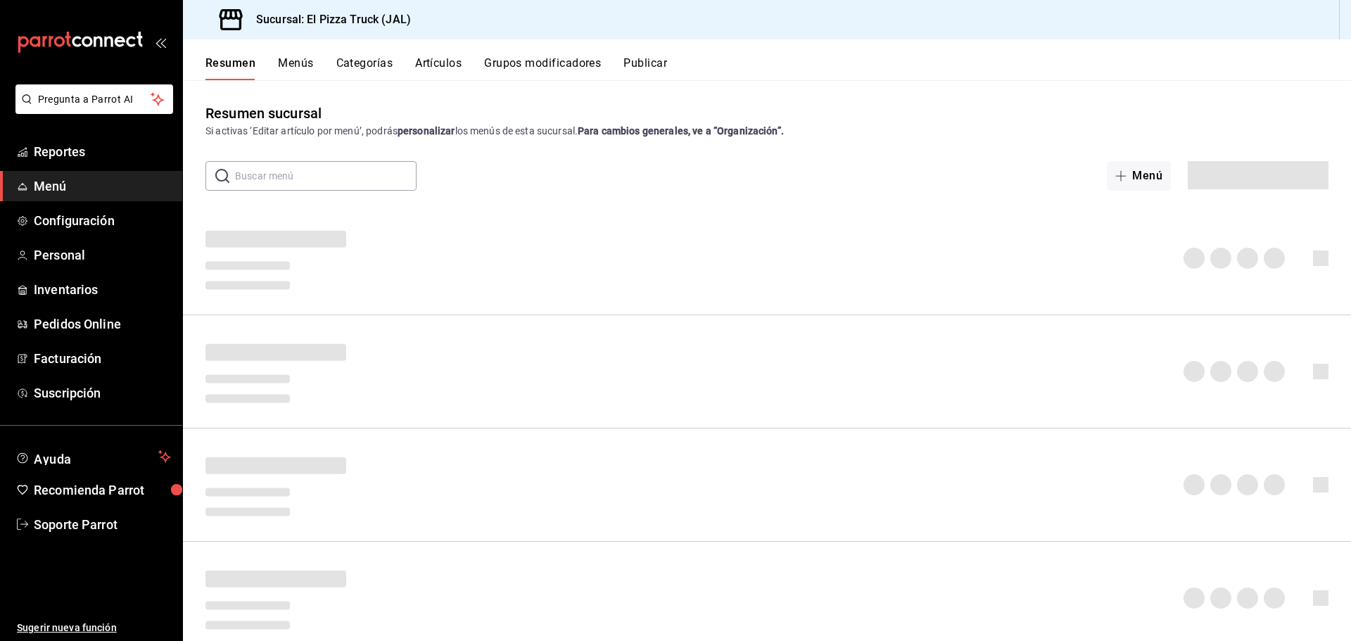
click at [313, 67] on div "Resumen Menús Categorías Artículos Grupos modificadores Publicar" at bounding box center [777, 68] width 1145 height 24
click at [301, 60] on button "Menús" at bounding box center [295, 68] width 35 height 24
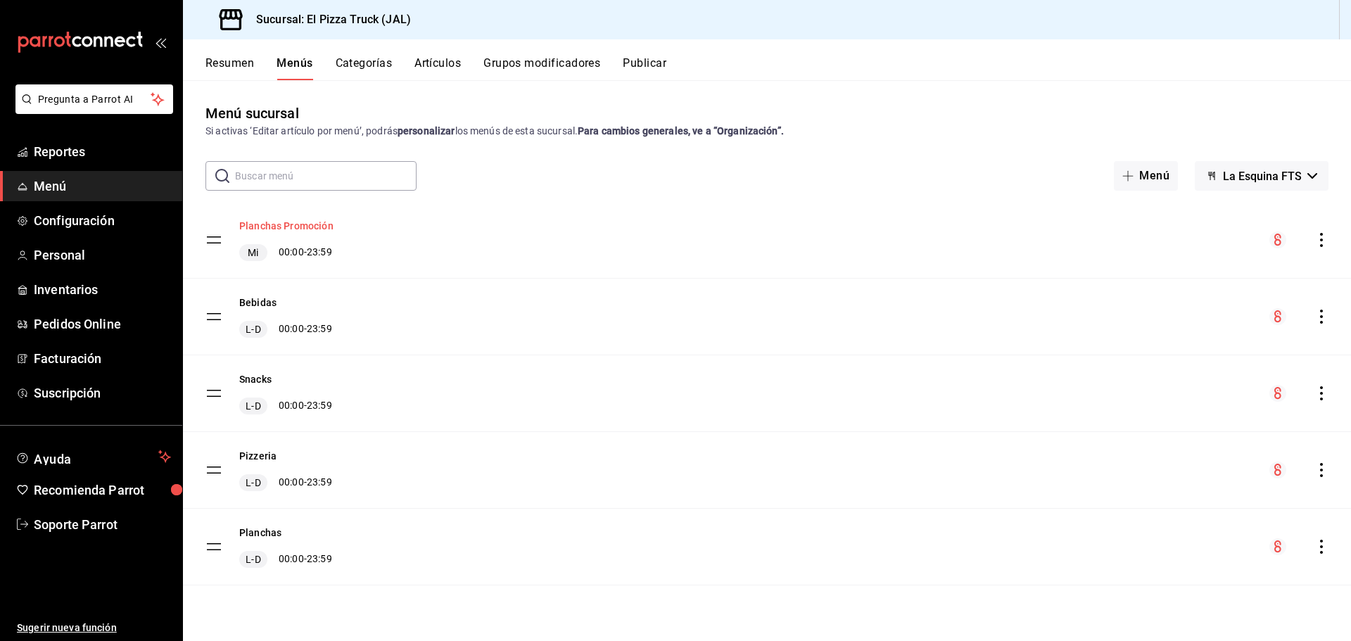
click at [312, 232] on button "Planchas Promoción" at bounding box center [286, 226] width 94 height 14
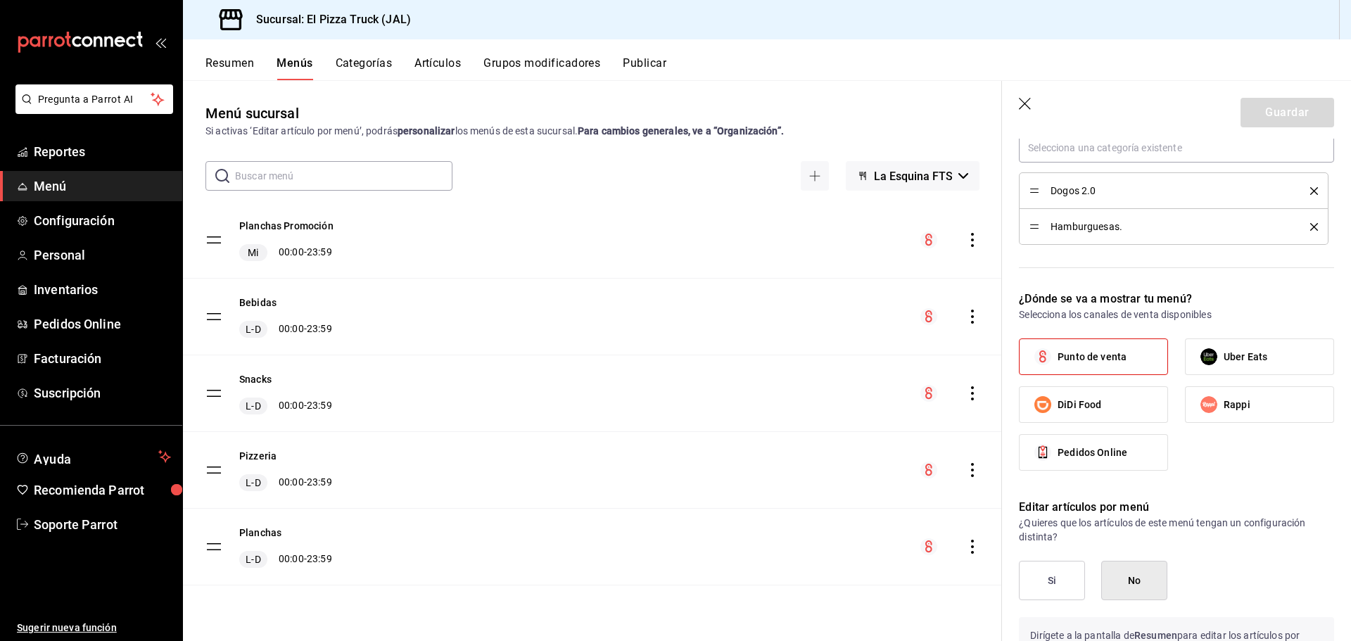
scroll to position [563, 0]
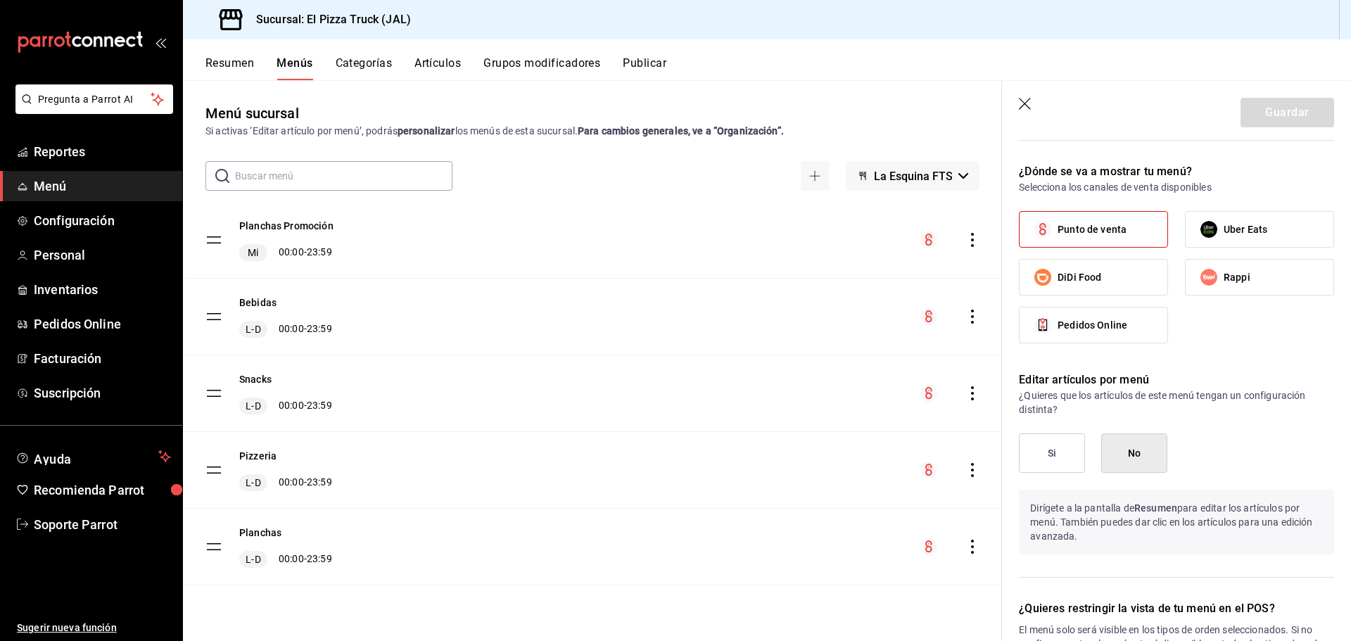
click at [1064, 460] on button "Si" at bounding box center [1052, 452] width 66 height 39
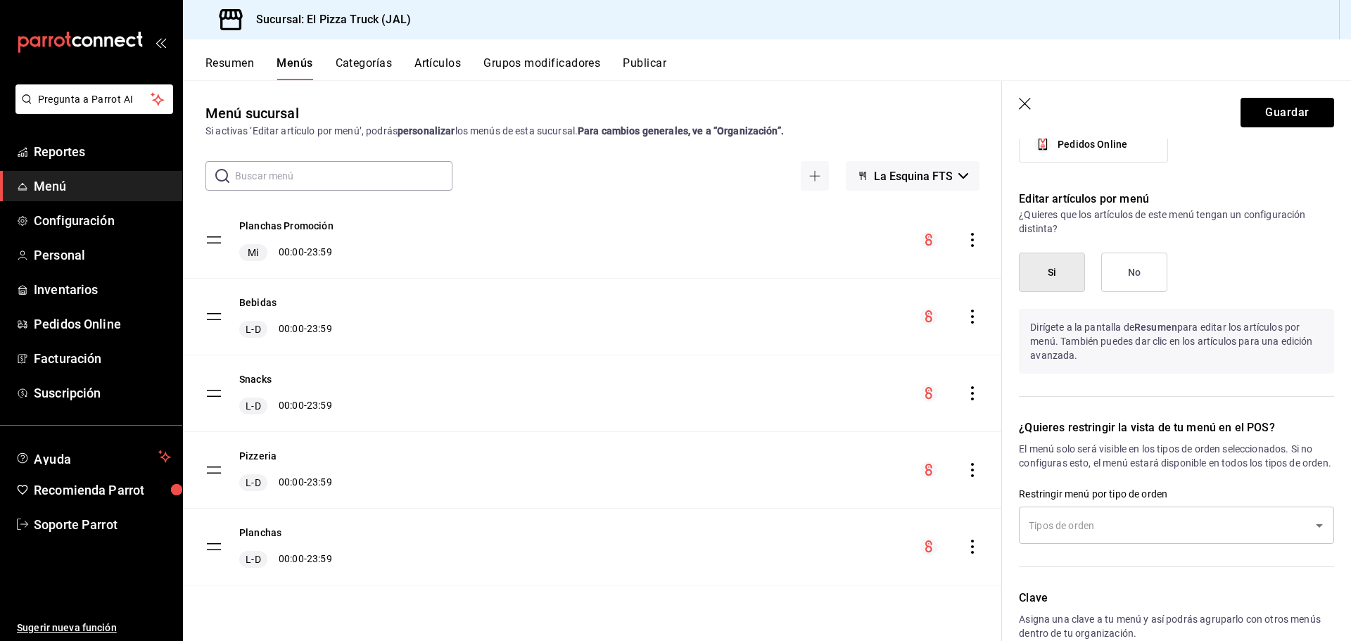
scroll to position [839, 0]
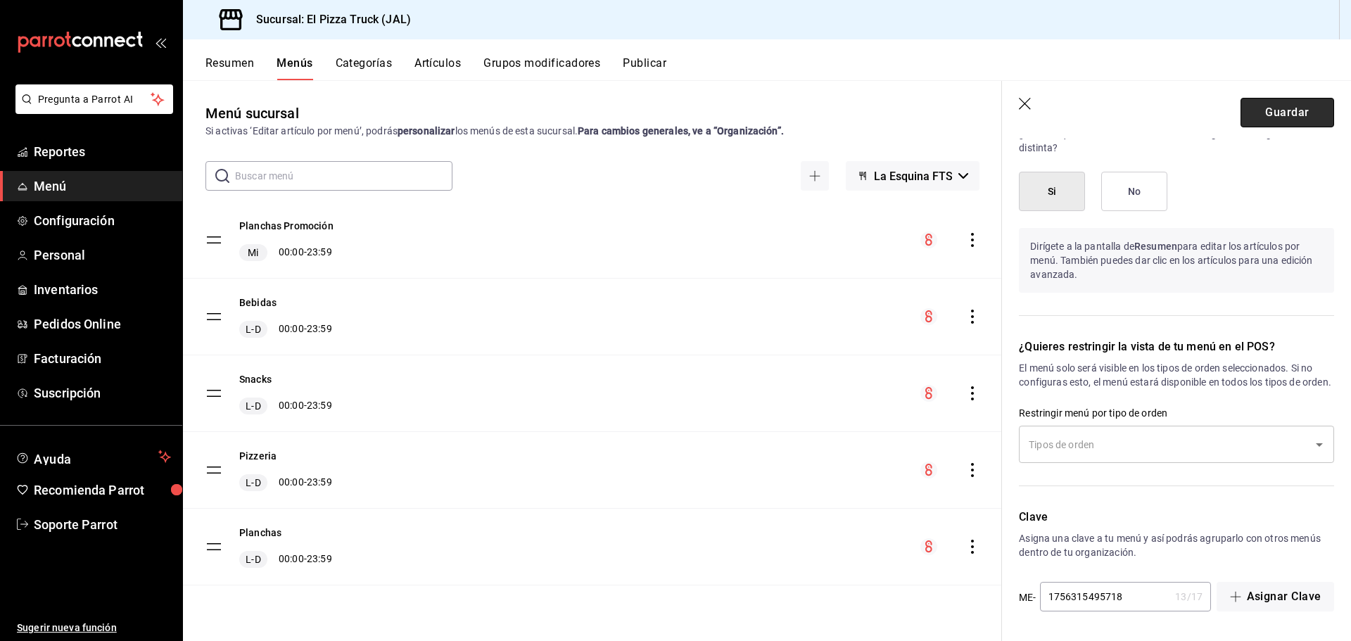
click at [1288, 106] on button "Guardar" at bounding box center [1287, 113] width 94 height 30
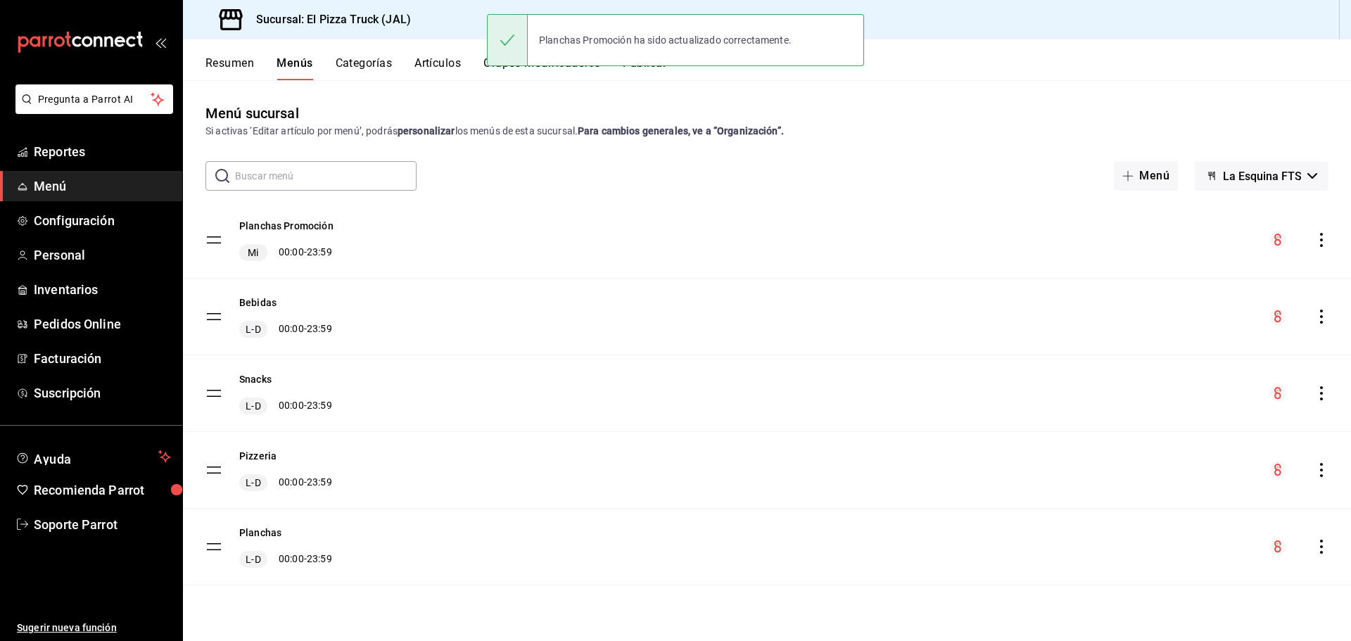
click at [646, 72] on button "Publicar" at bounding box center [645, 68] width 44 height 24
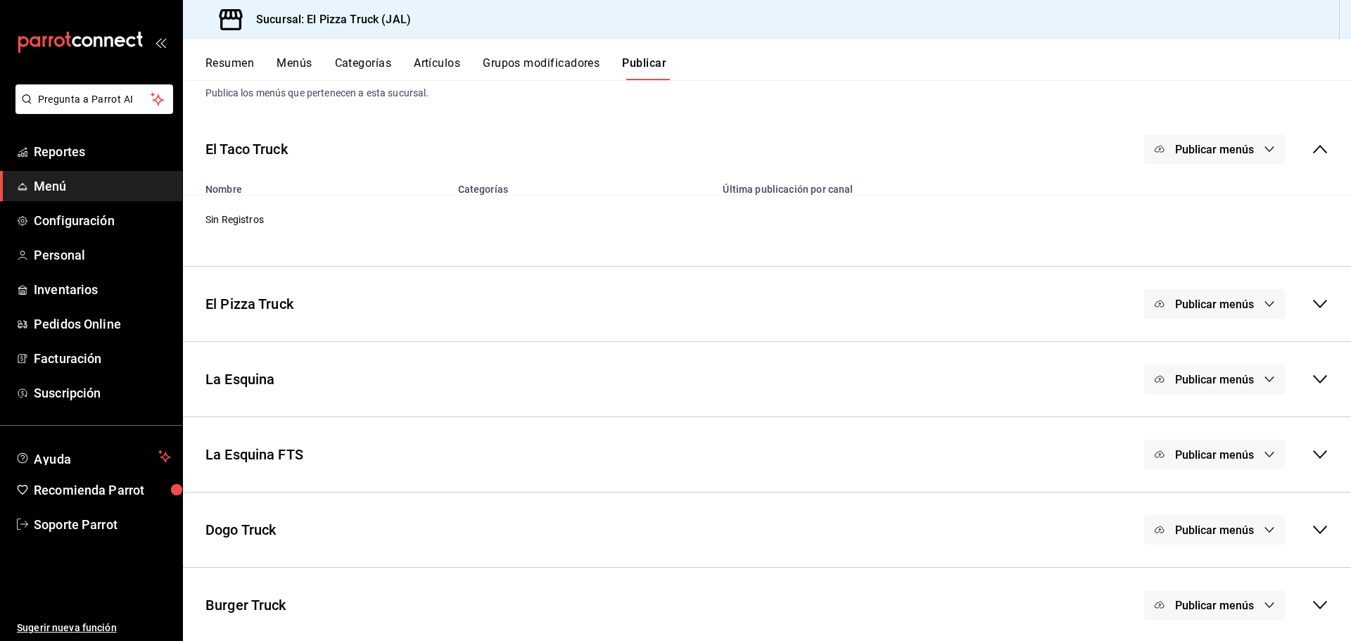
scroll to position [41, 0]
click at [1254, 460] on button "Publicar menús" at bounding box center [1214, 453] width 141 height 30
click at [1176, 492] on div at bounding box center [1170, 498] width 39 height 23
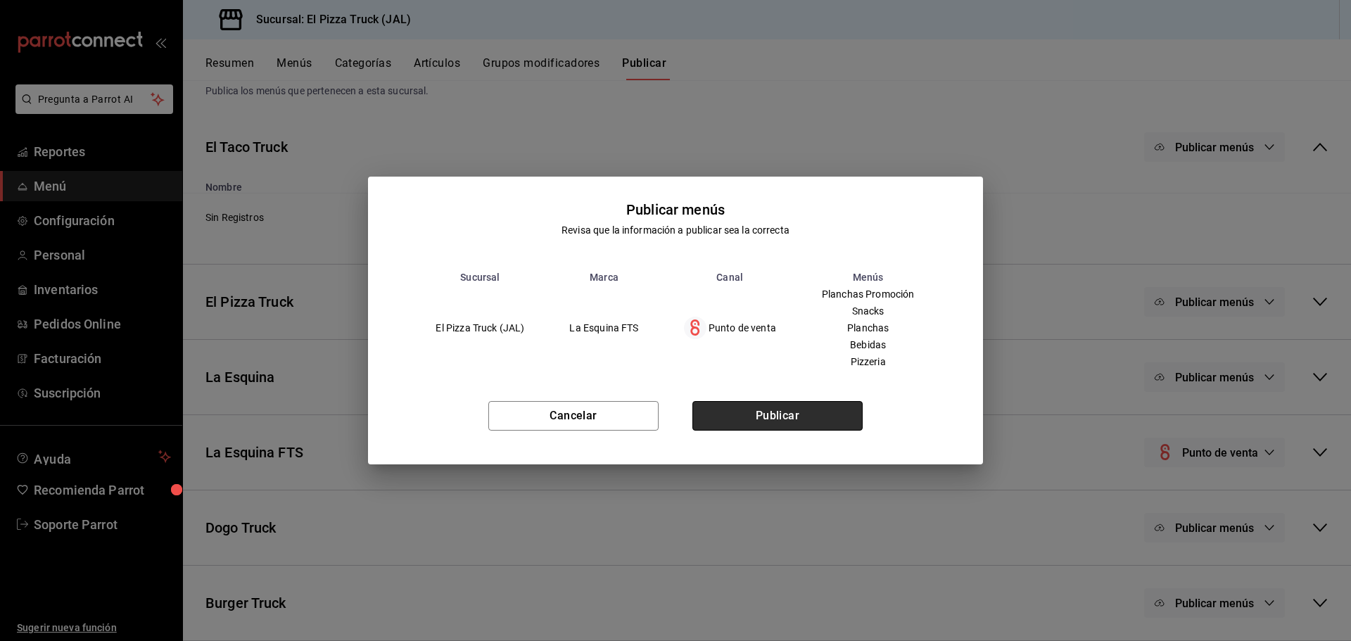
click at [784, 413] on button "Publicar" at bounding box center [777, 416] width 170 height 30
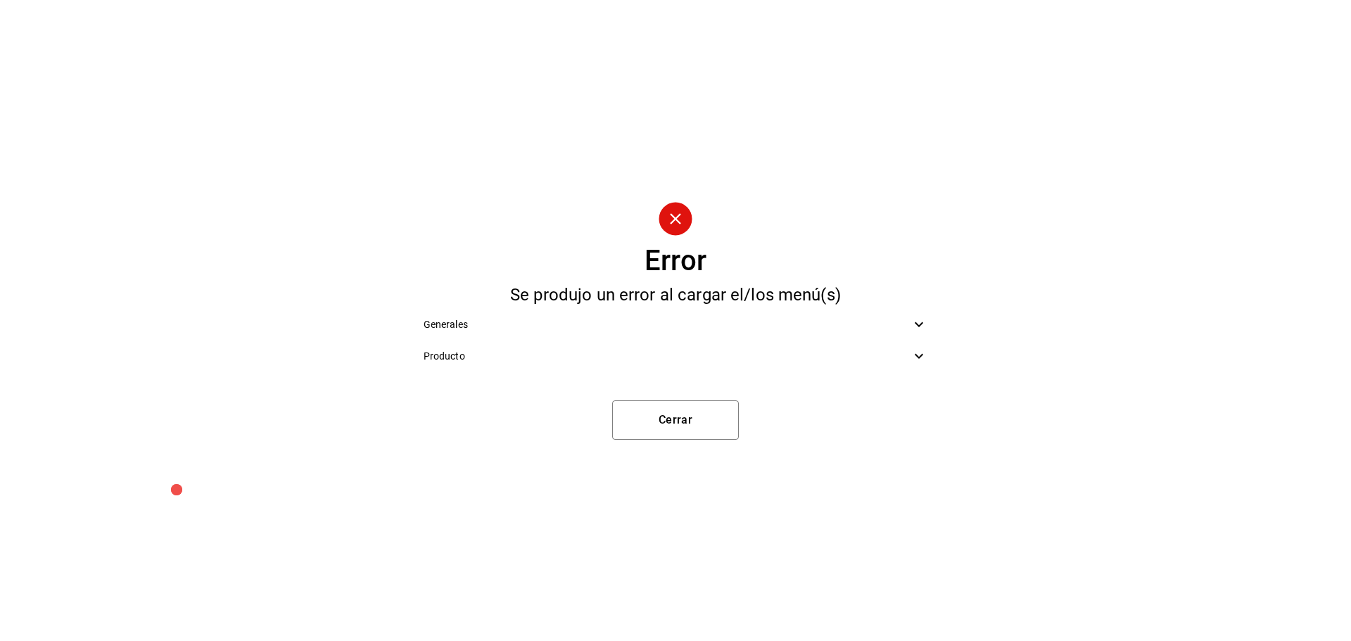
click at [706, 359] on span "Producto" at bounding box center [668, 356] width 488 height 15
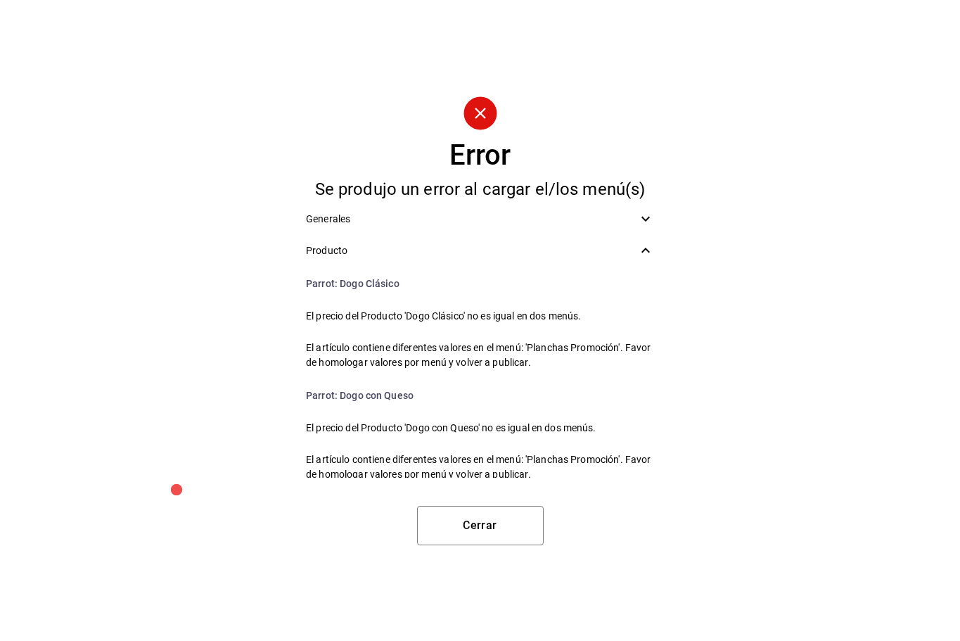
click at [873, 278] on div "Error Se produjo un error al cargar el/los menú(s) Generales Producto Parrot : …" at bounding box center [480, 320] width 960 height 641
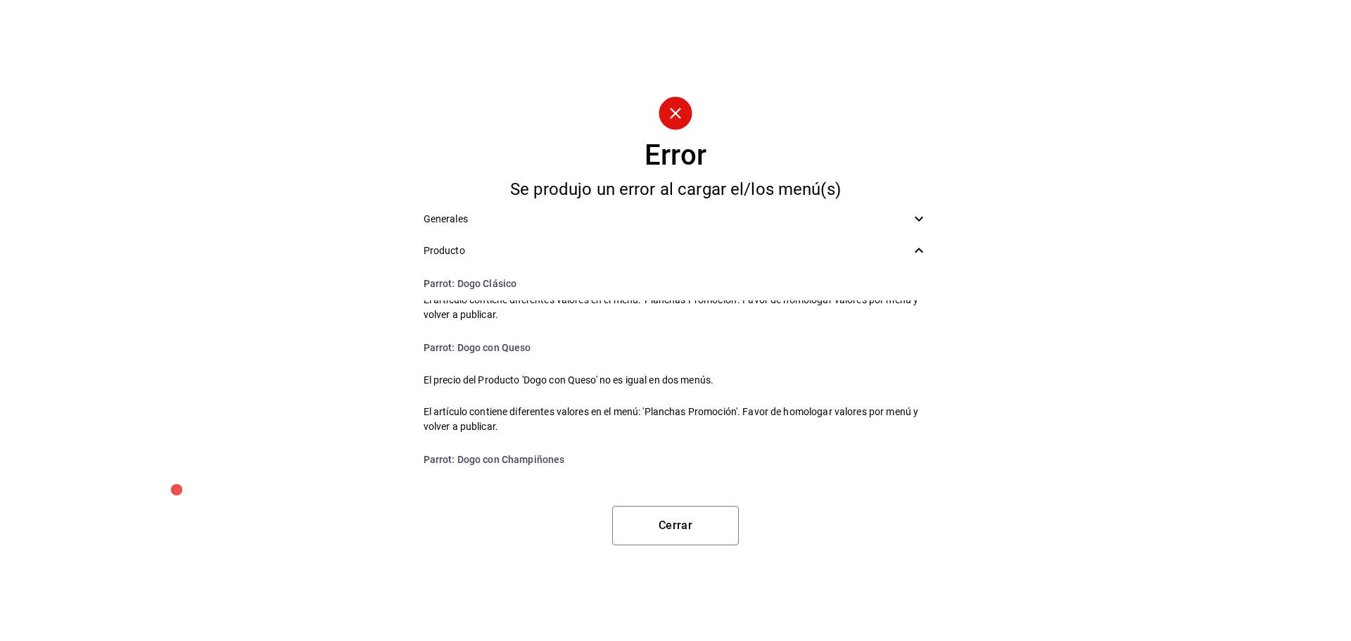
scroll to position [0, 0]
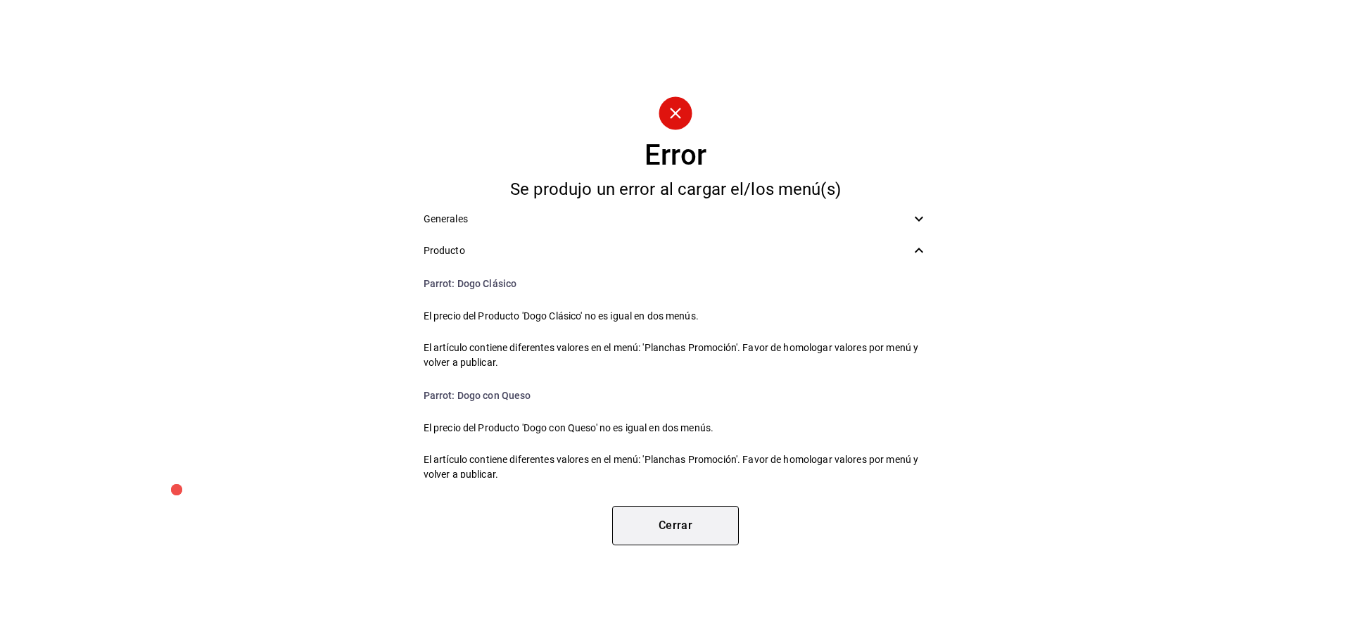
click at [697, 526] on button "Cerrar" at bounding box center [675, 525] width 127 height 39
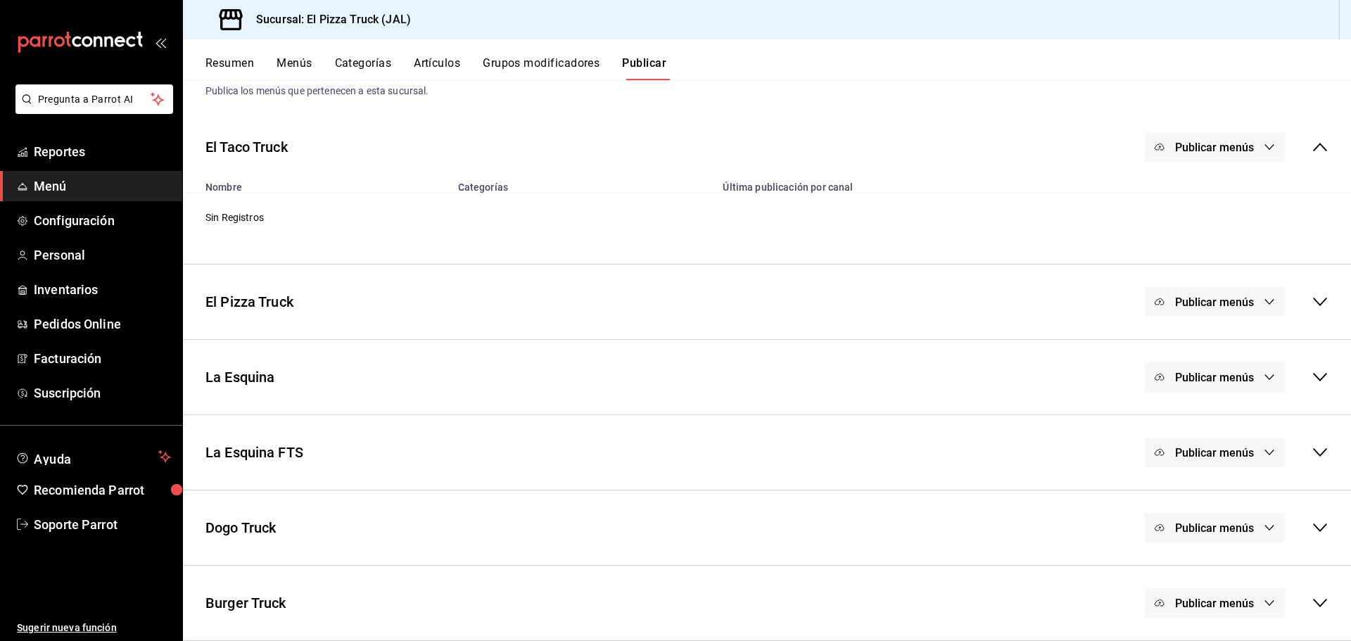
click at [234, 64] on button "Resumen" at bounding box center [229, 68] width 49 height 24
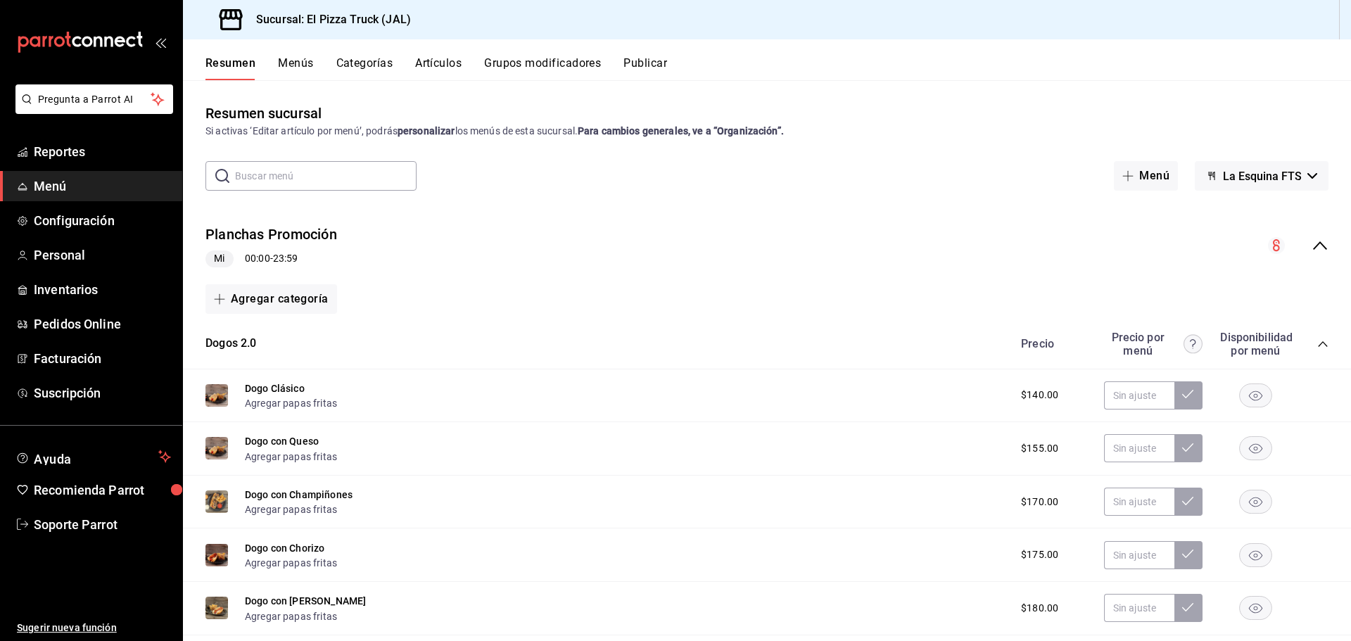
click at [1317, 347] on icon "collapse-category-row" at bounding box center [1322, 343] width 11 height 11
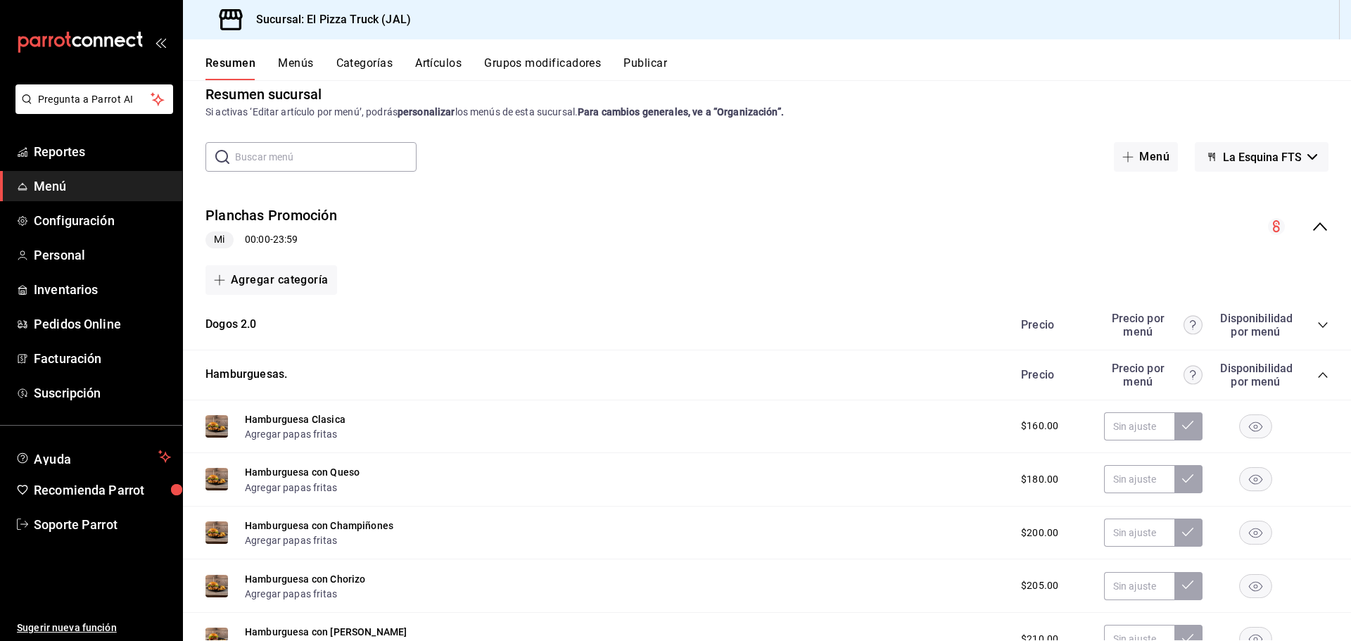
scroll to position [70, 0]
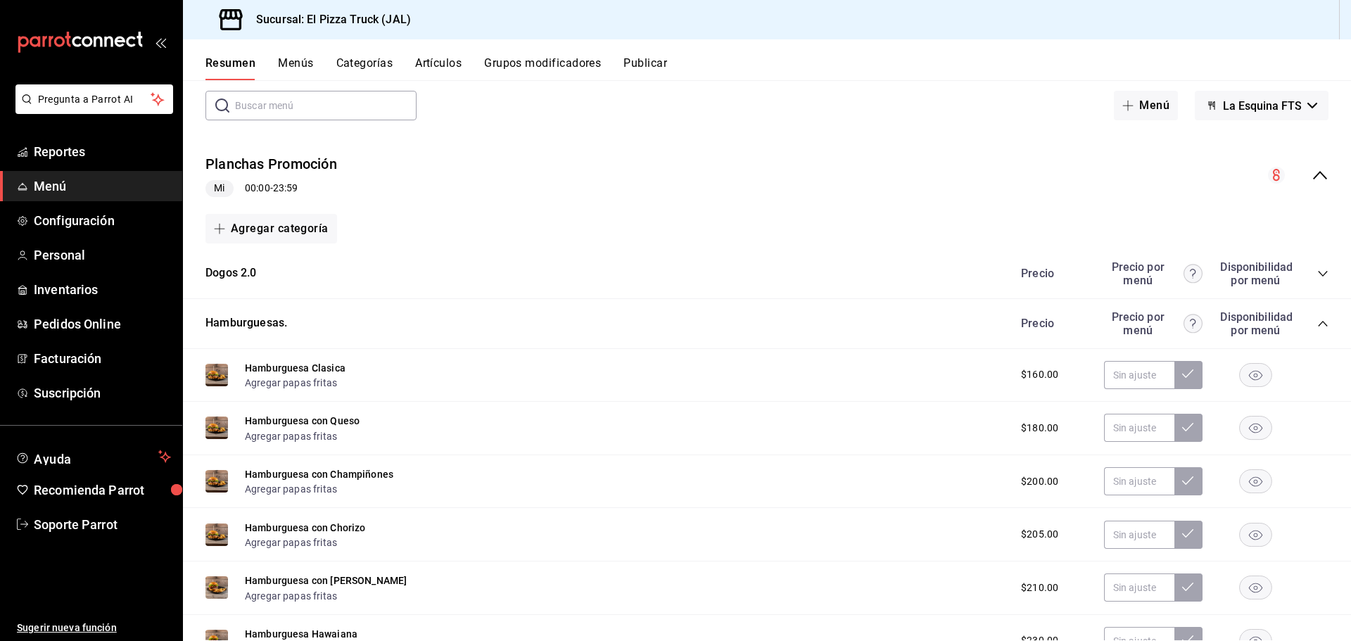
click at [1317, 325] on icon "collapse-category-row" at bounding box center [1322, 323] width 11 height 11
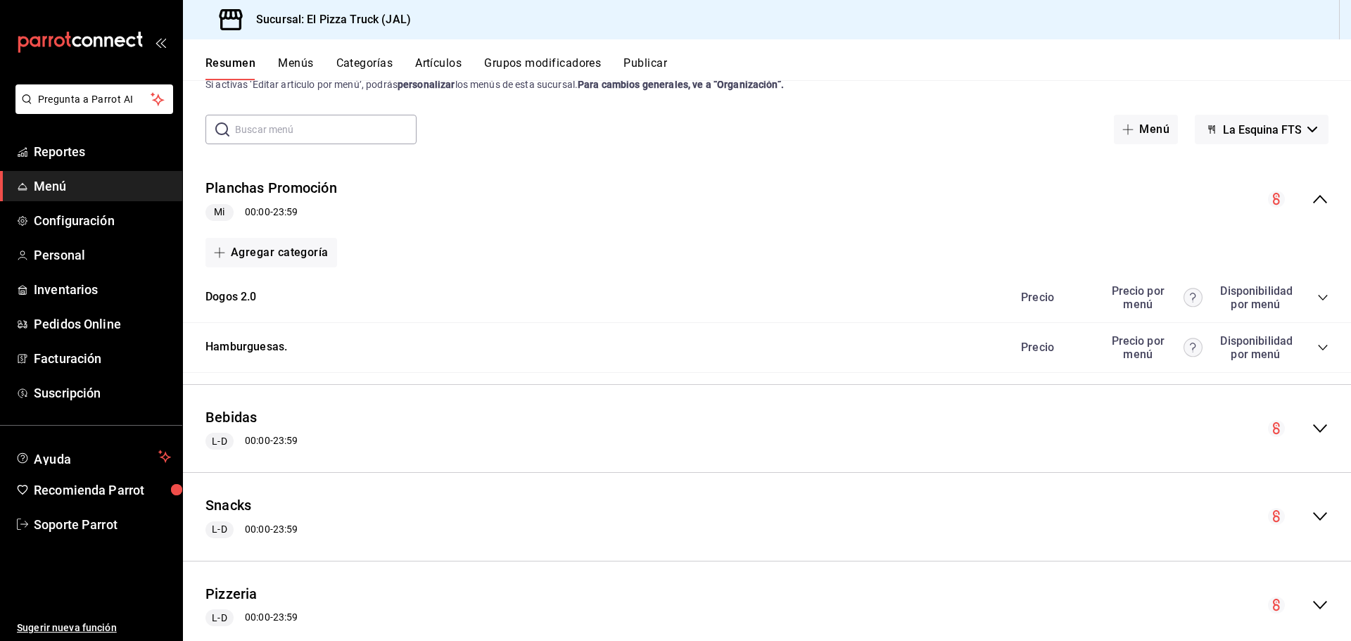
scroll to position [0, 0]
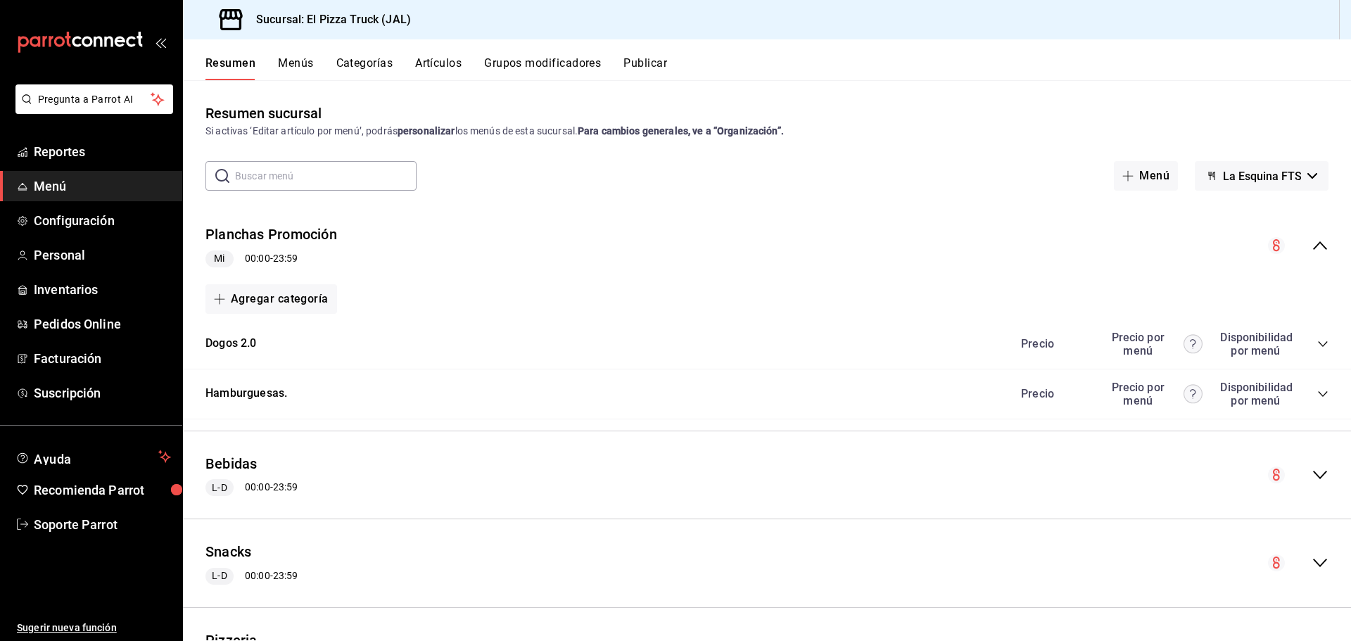
click at [1317, 340] on icon "collapse-category-row" at bounding box center [1322, 343] width 11 height 11
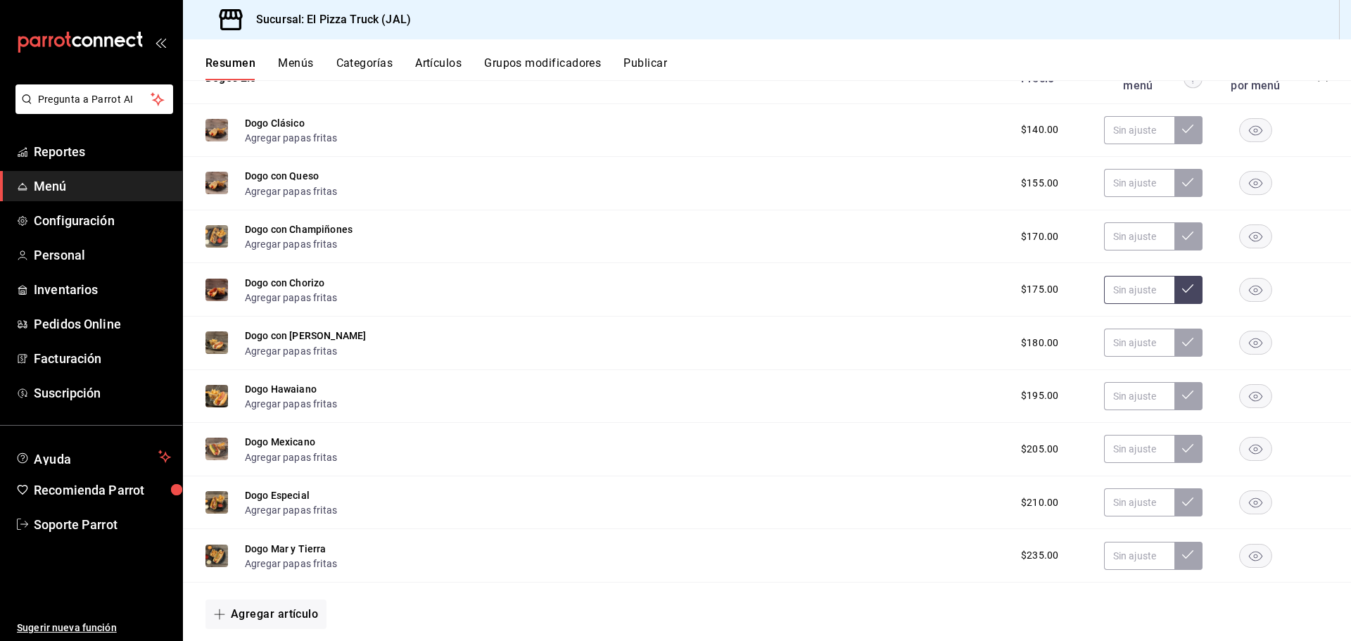
scroll to position [281, 0]
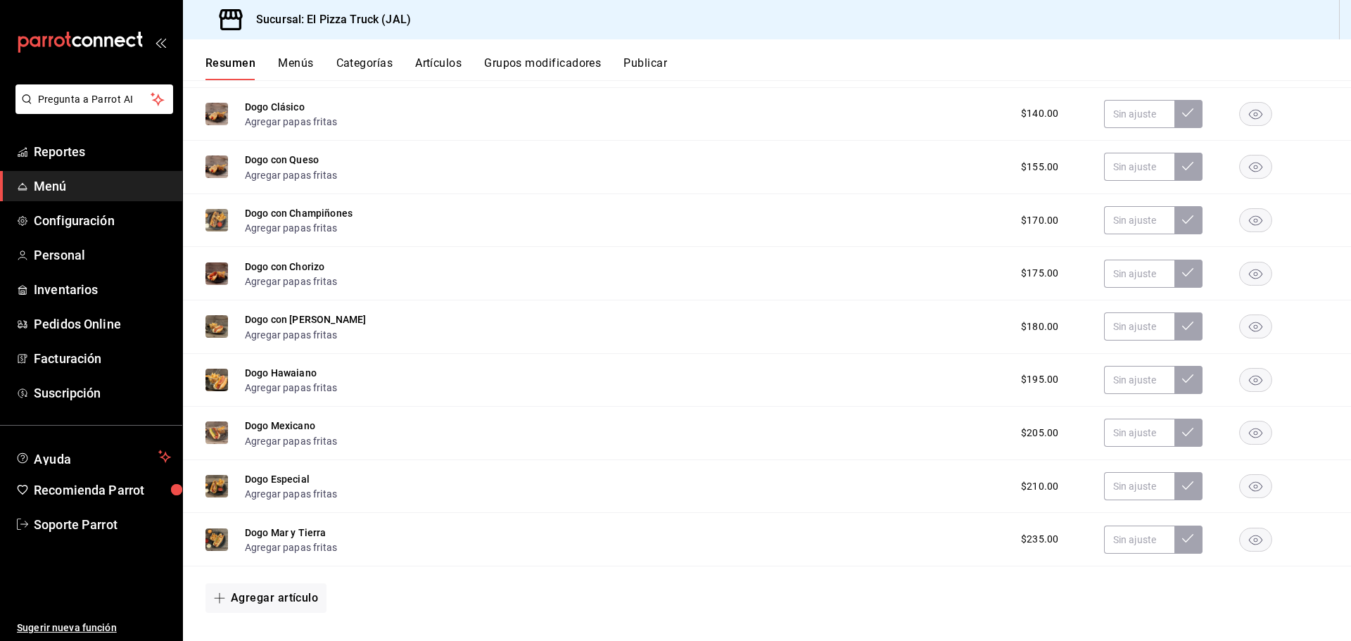
click at [1249, 109] on rect "button" at bounding box center [1256, 113] width 32 height 23
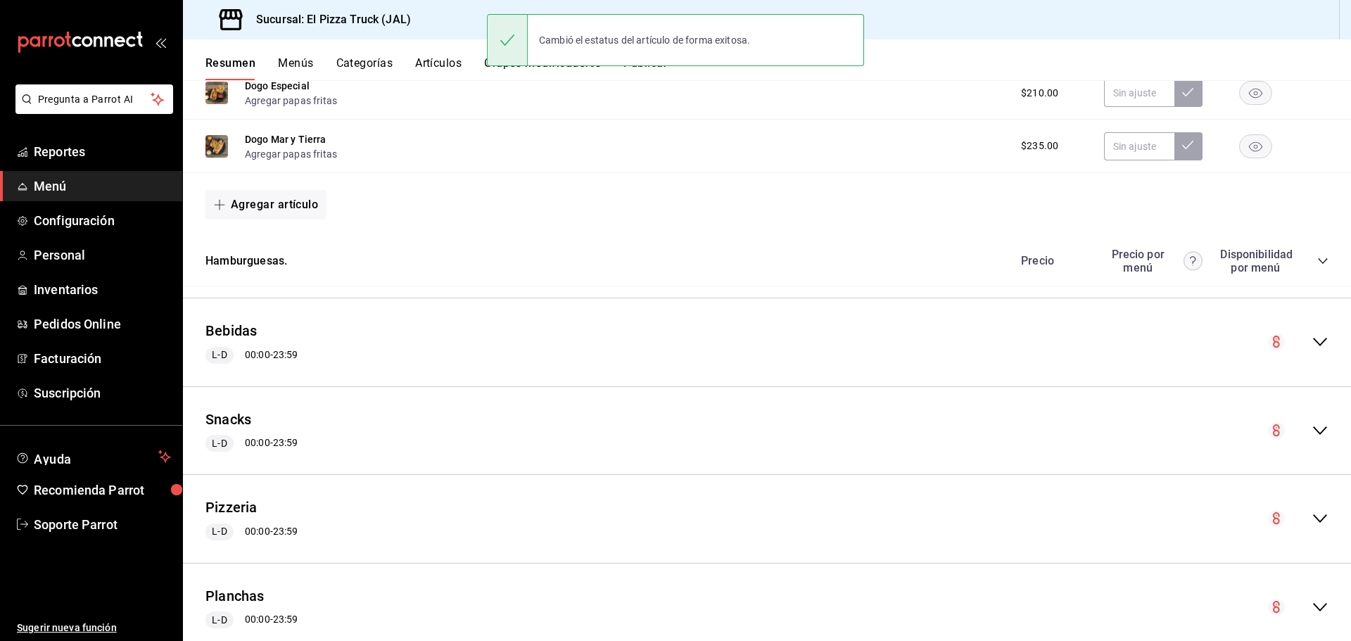
scroll to position [714, 0]
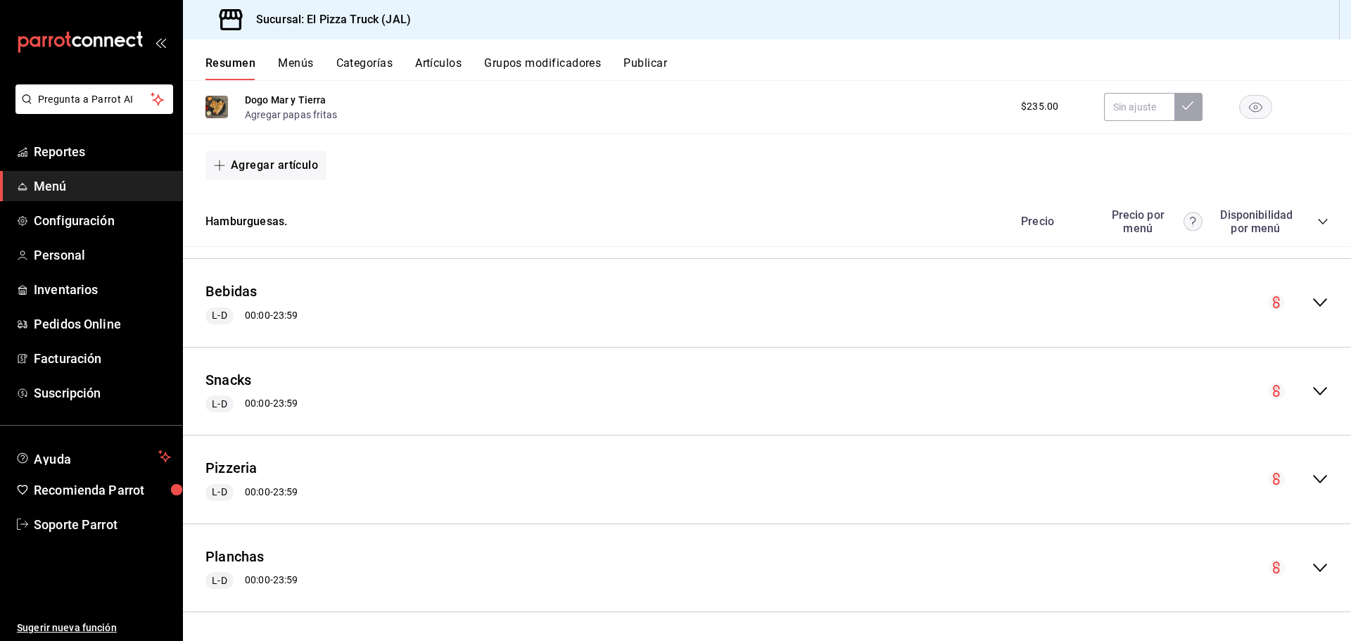
click at [1317, 218] on icon "collapse-category-row" at bounding box center [1322, 221] width 11 height 11
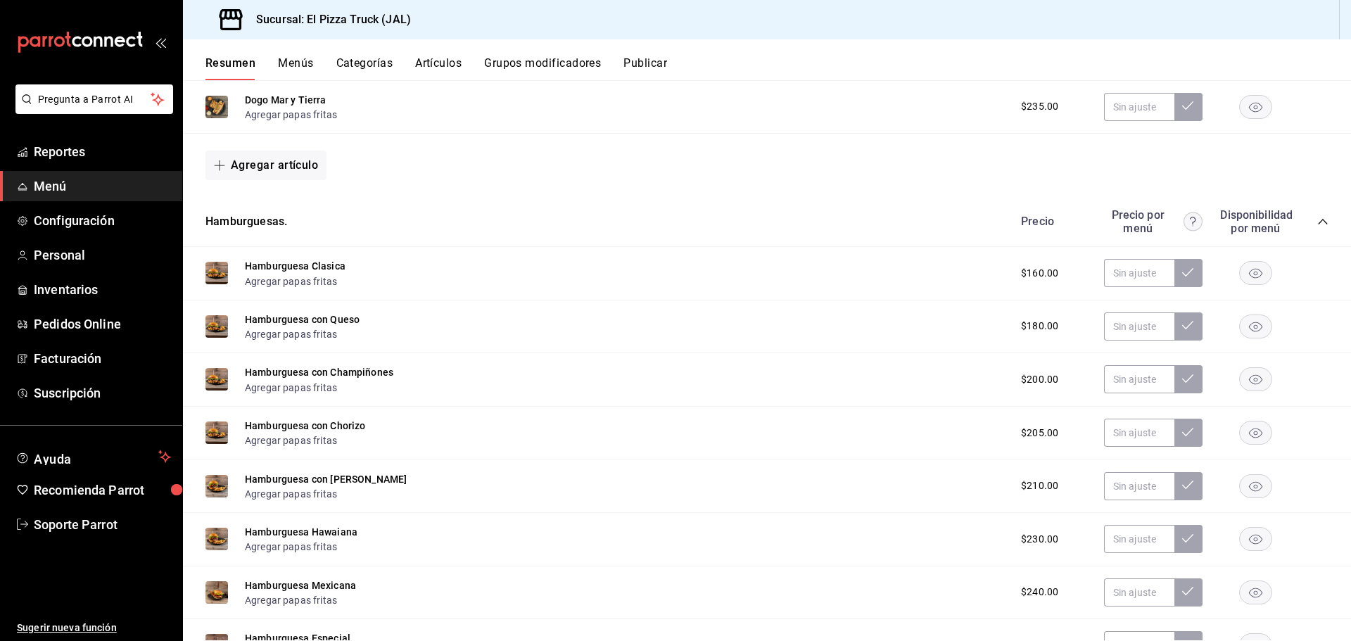
click at [1252, 274] on rect "button" at bounding box center [1256, 273] width 32 height 23
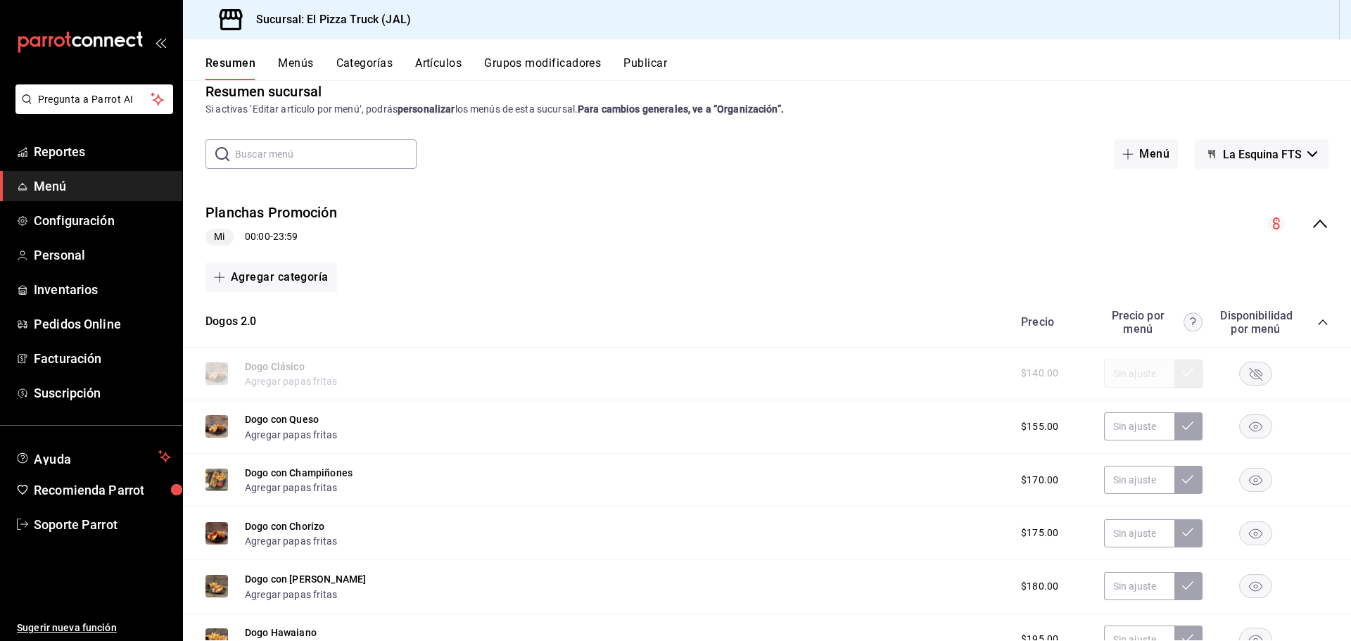
scroll to position [0, 0]
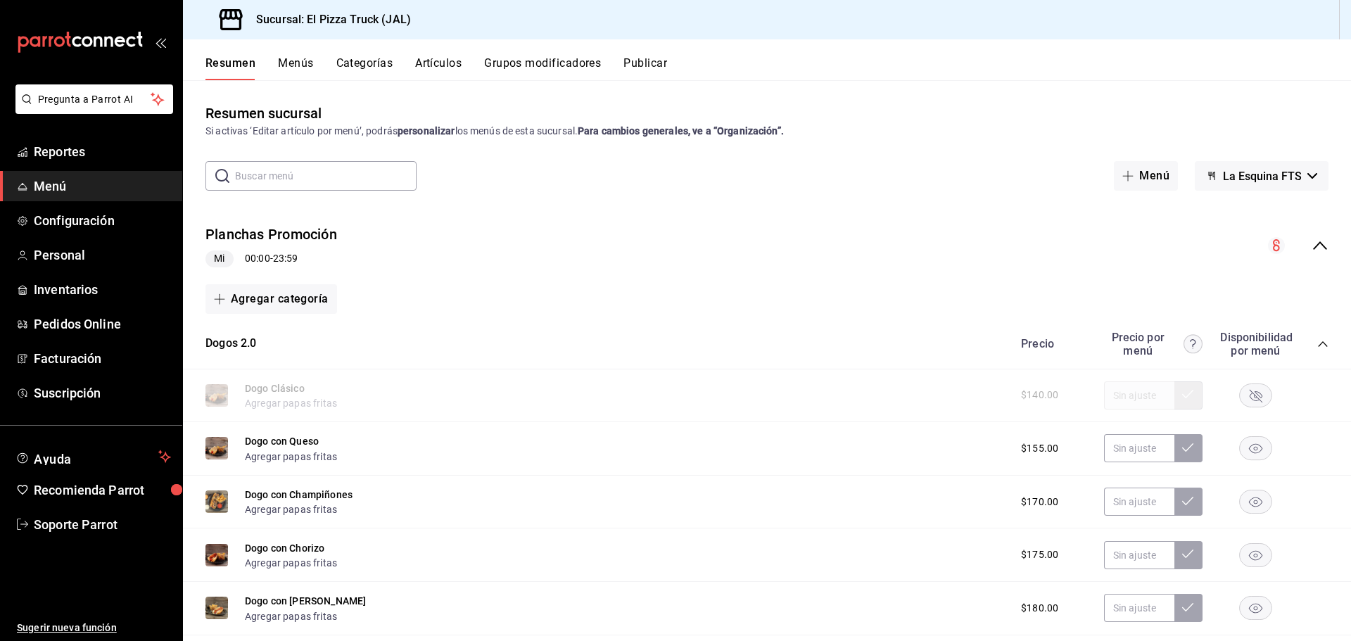
click at [653, 68] on button "Publicar" at bounding box center [645, 68] width 44 height 24
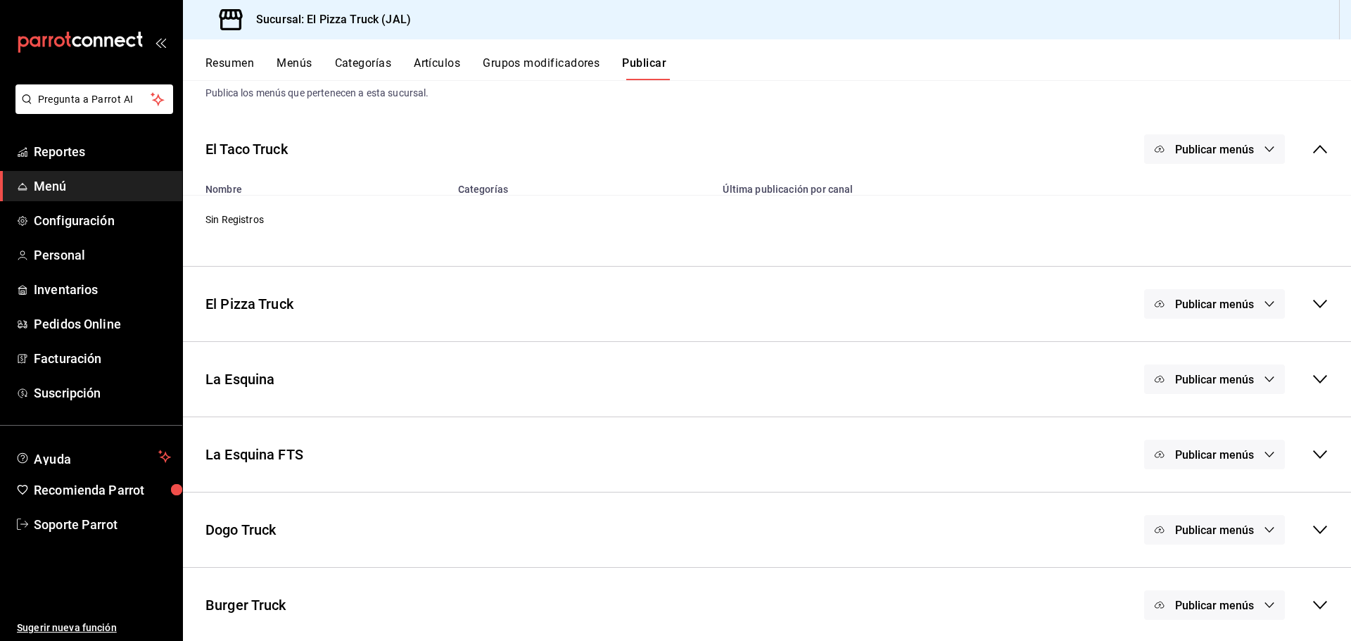
scroll to position [41, 0]
click at [1238, 463] on button "Publicar menús" at bounding box center [1214, 453] width 141 height 30
click at [1225, 499] on span "Punto de venta" at bounding box center [1224, 498] width 68 height 15
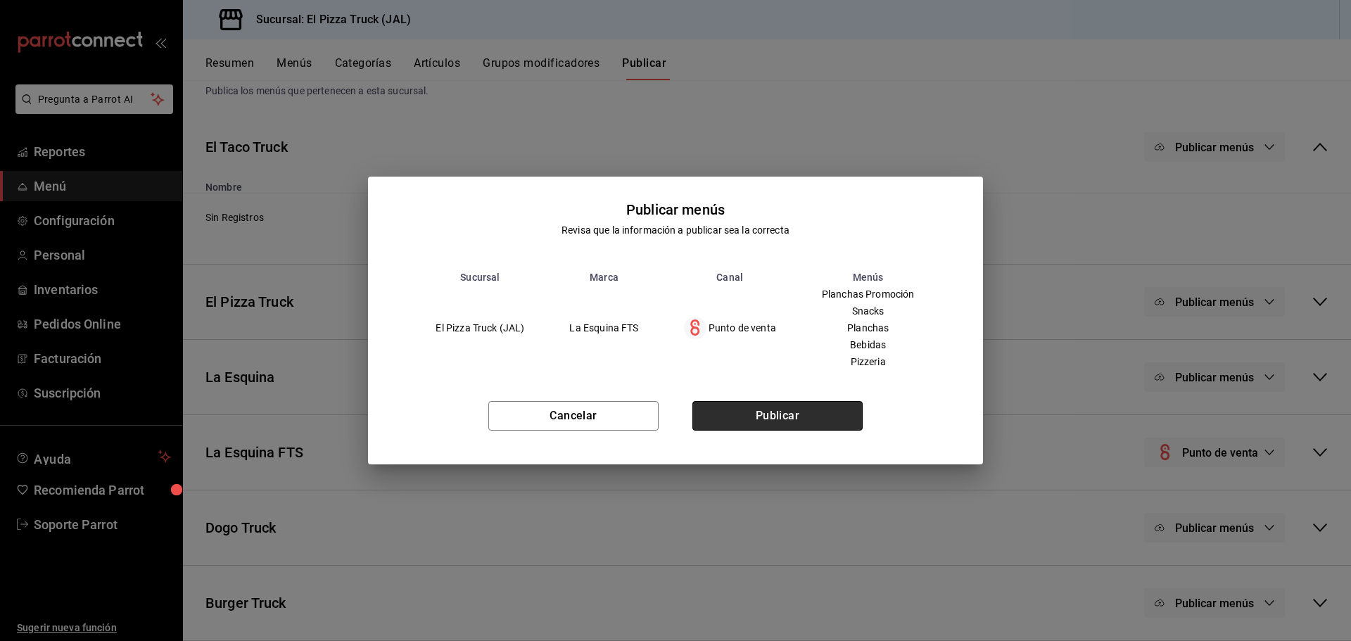
click at [825, 426] on button "Publicar" at bounding box center [777, 416] width 170 height 30
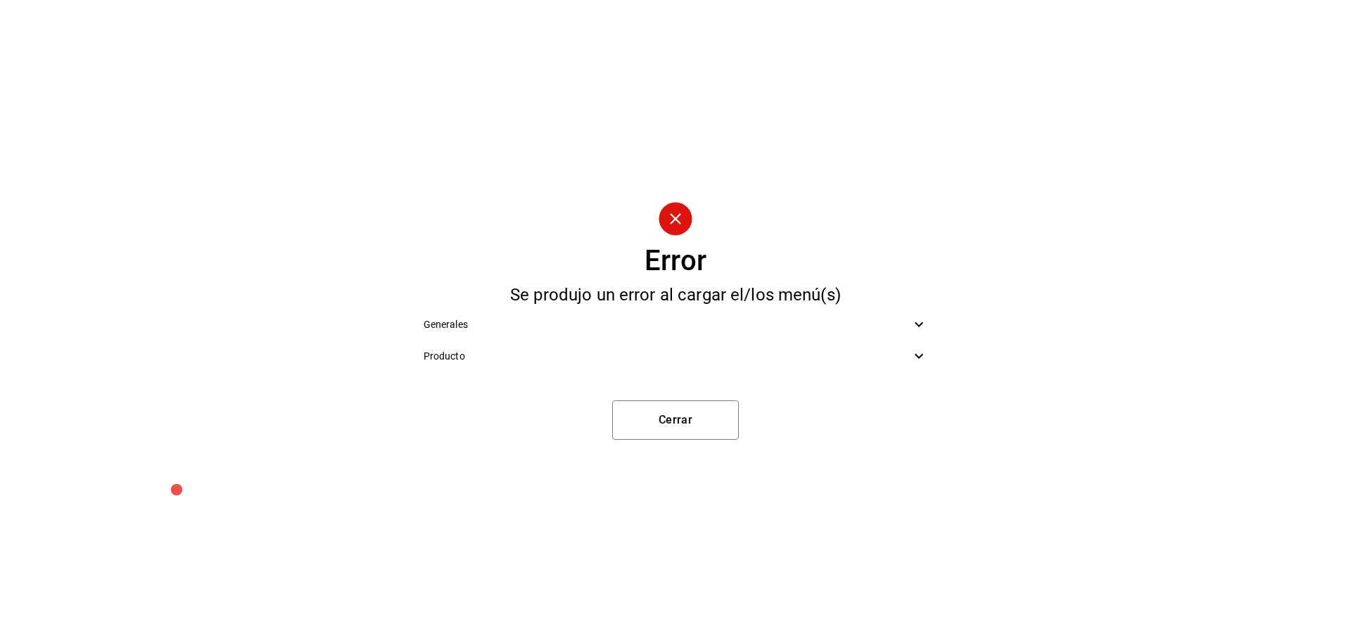
click at [723, 354] on span "Producto" at bounding box center [668, 356] width 488 height 15
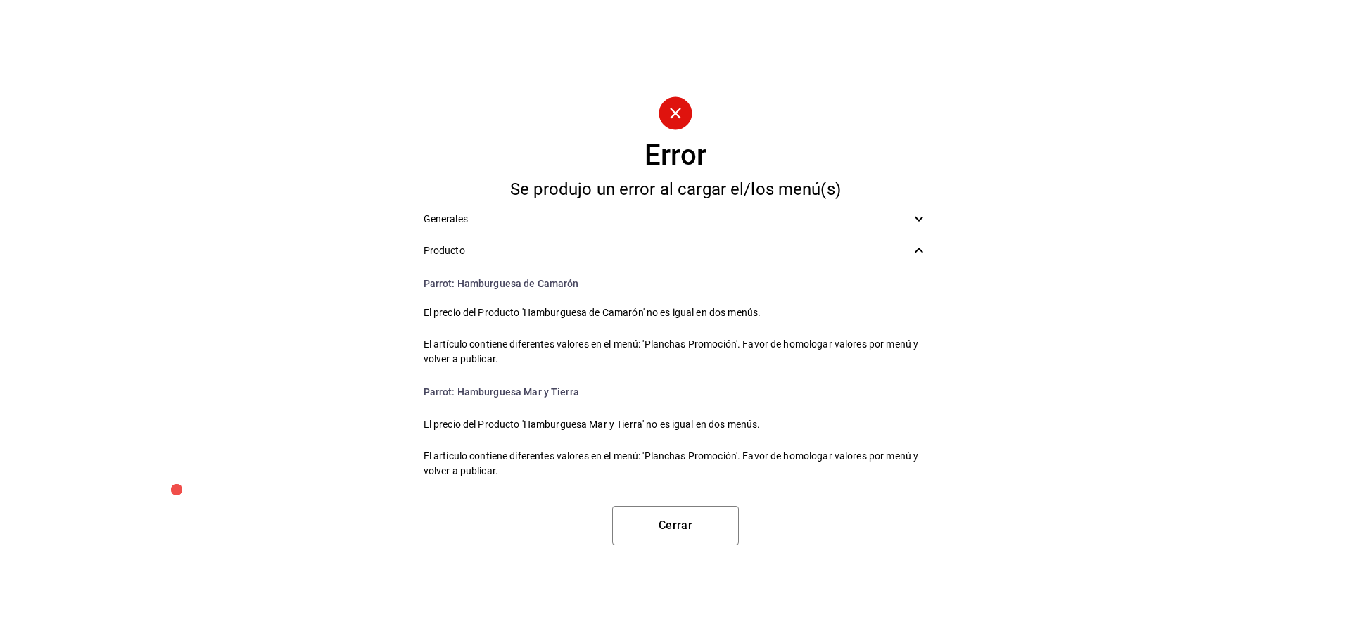
scroll to position [1808, 0]
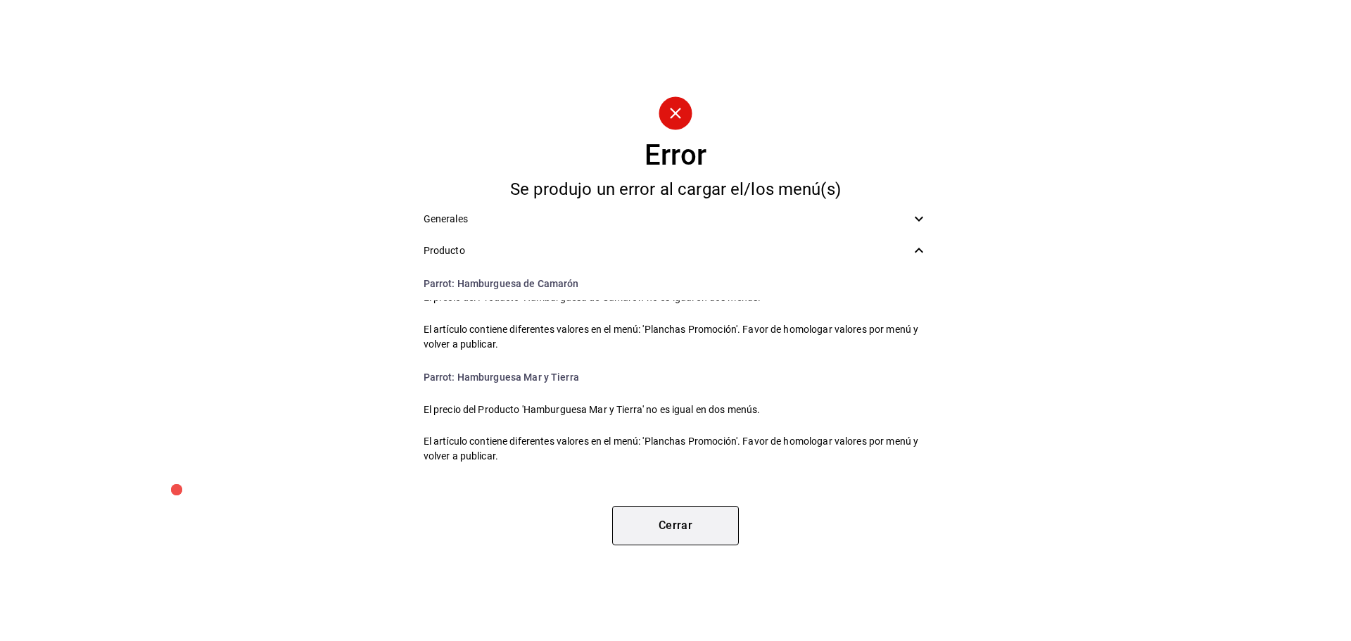
click at [701, 528] on button "Cerrar" at bounding box center [675, 525] width 127 height 39
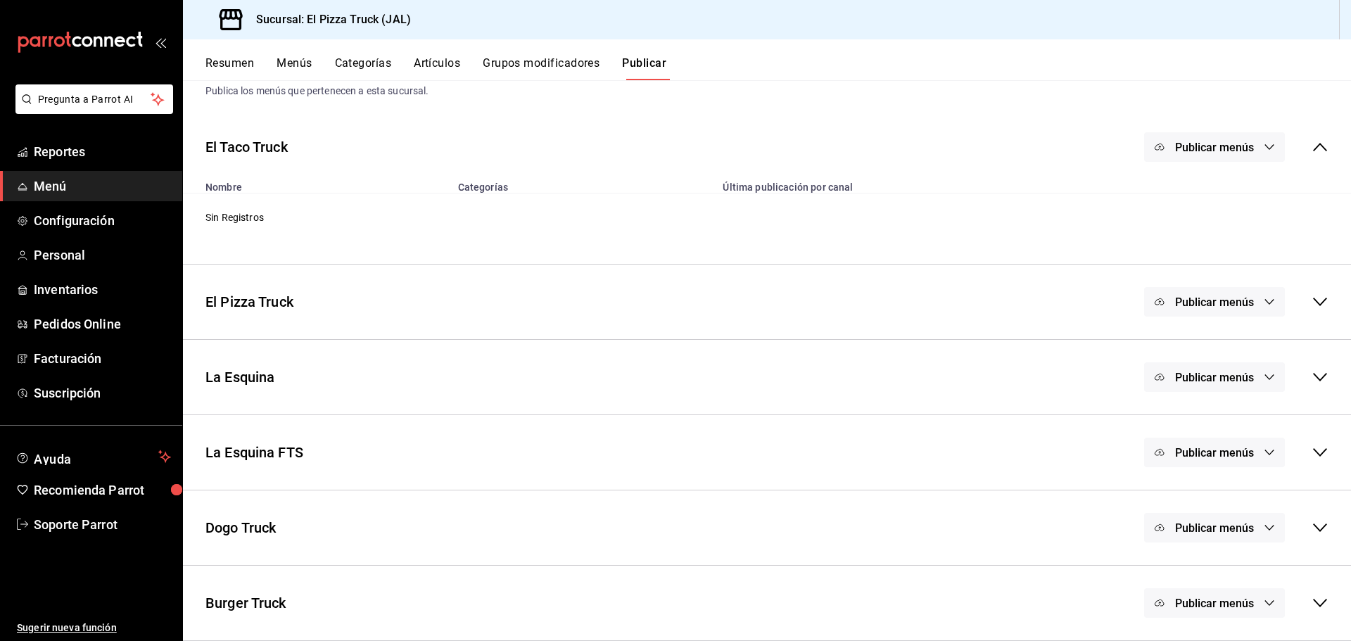
click at [210, 68] on button "Resumen" at bounding box center [229, 68] width 49 height 24
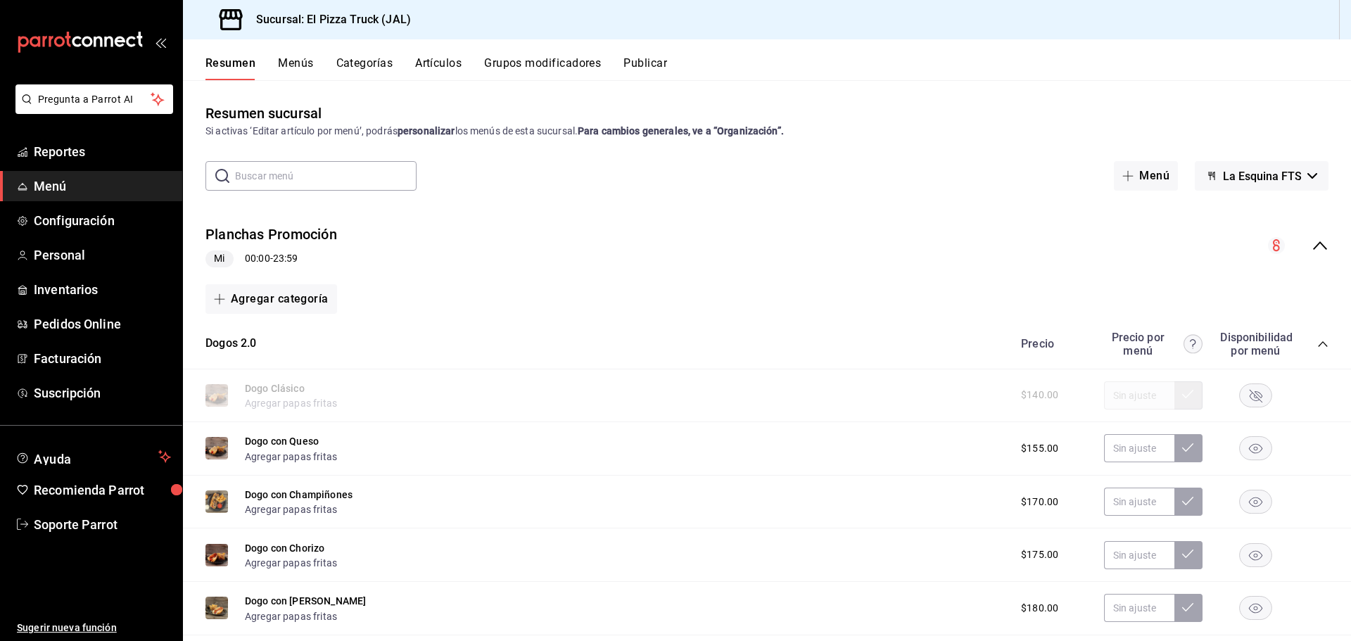
click at [1310, 254] on div "collapse-menu-row" at bounding box center [1298, 245] width 61 height 17
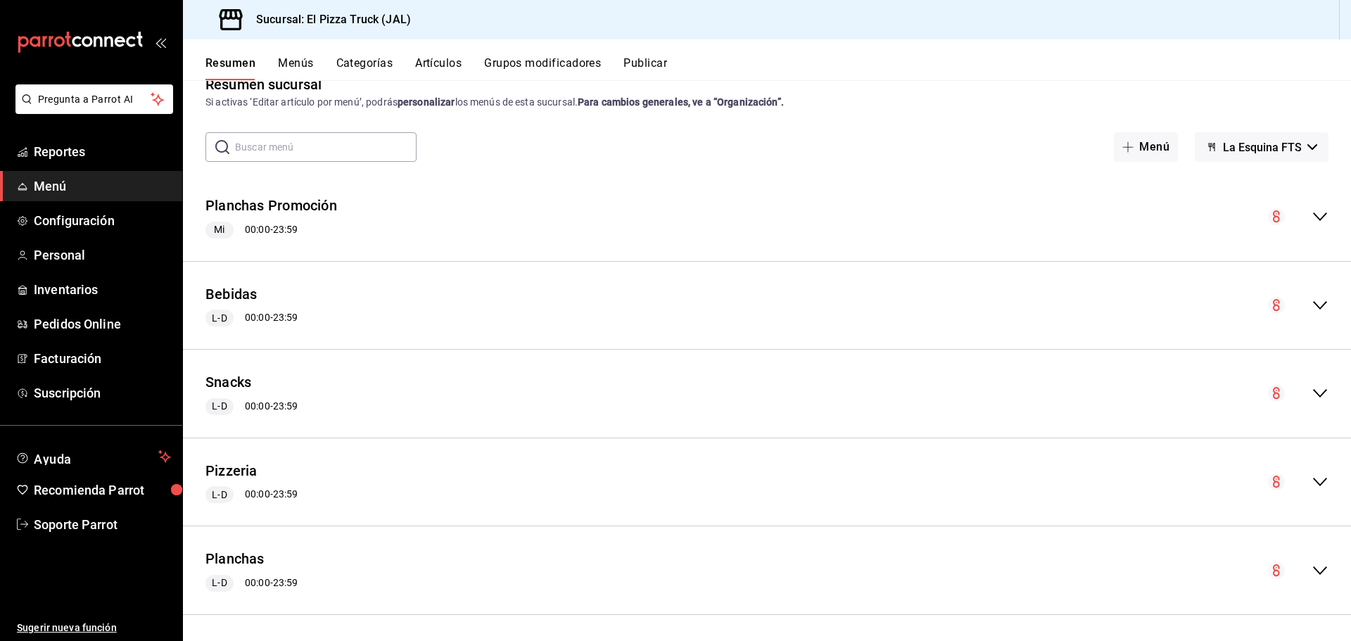
scroll to position [32, 0]
click at [1311, 566] on icon "collapse-menu-row" at bounding box center [1319, 567] width 17 height 17
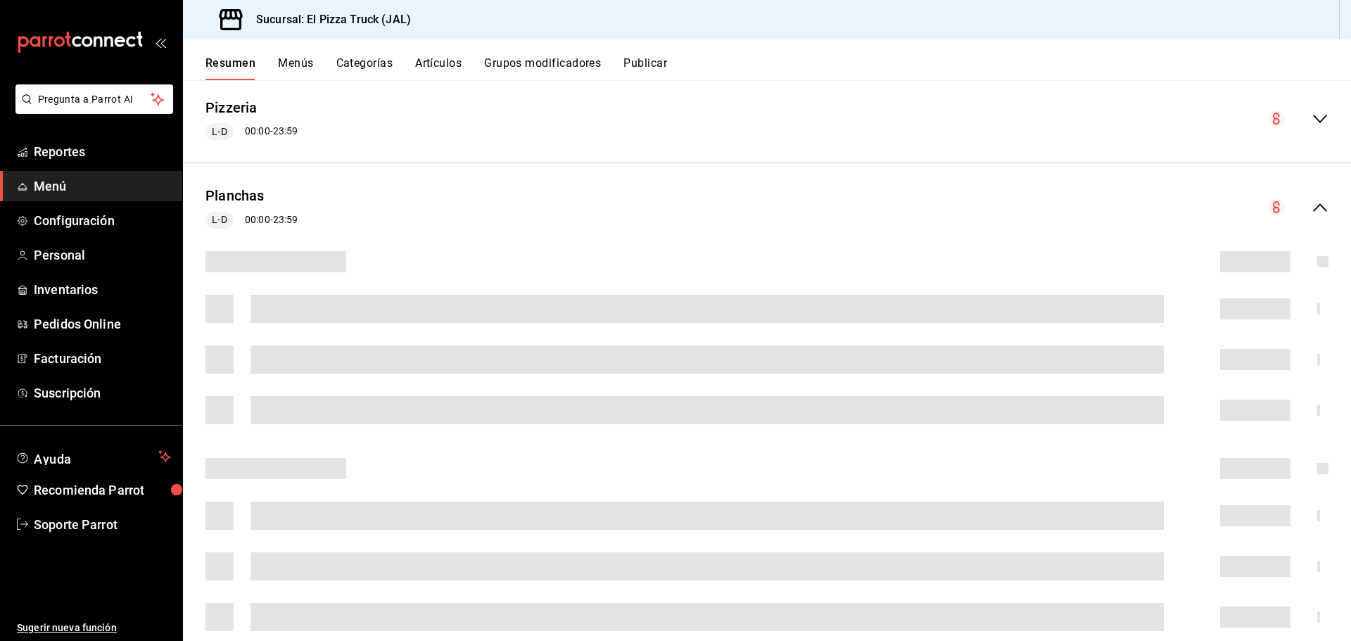
scroll to position [445, 0]
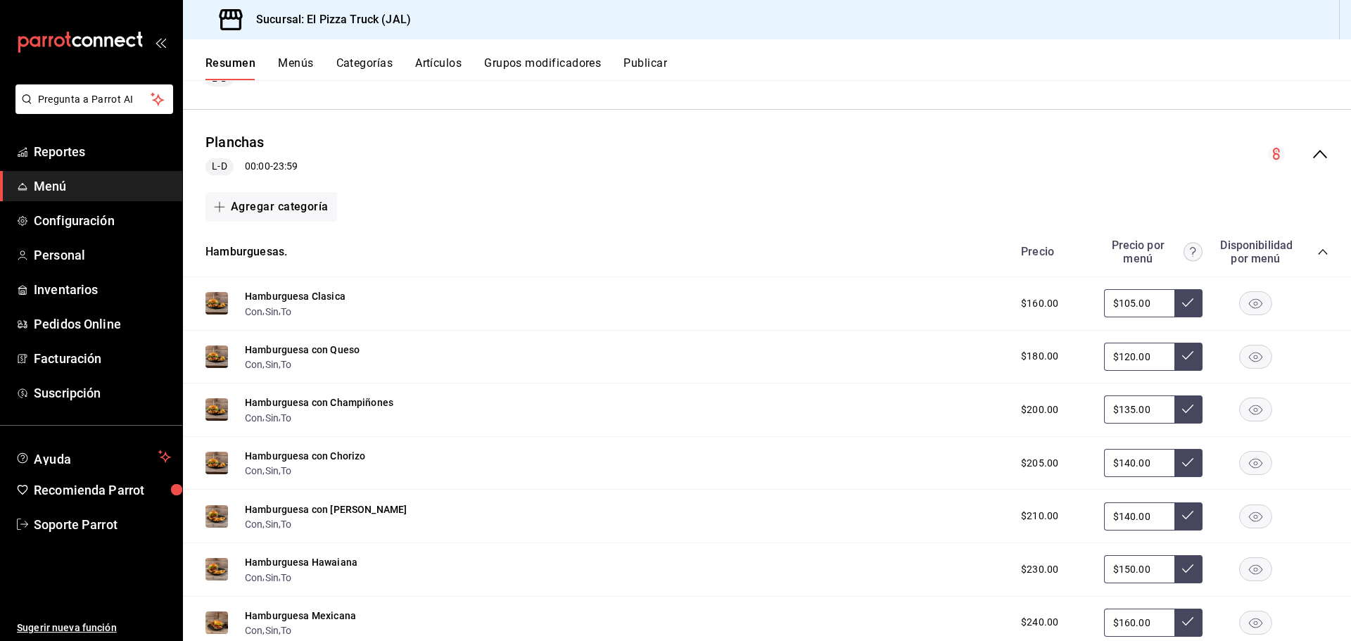
drag, startPoint x: 774, startPoint y: 95, endPoint x: 776, endPoint y: 148, distance: 52.8
click at [774, 95] on div "Pizzeria L-D 00:00 - 23:59" at bounding box center [767, 65] width 1168 height 65
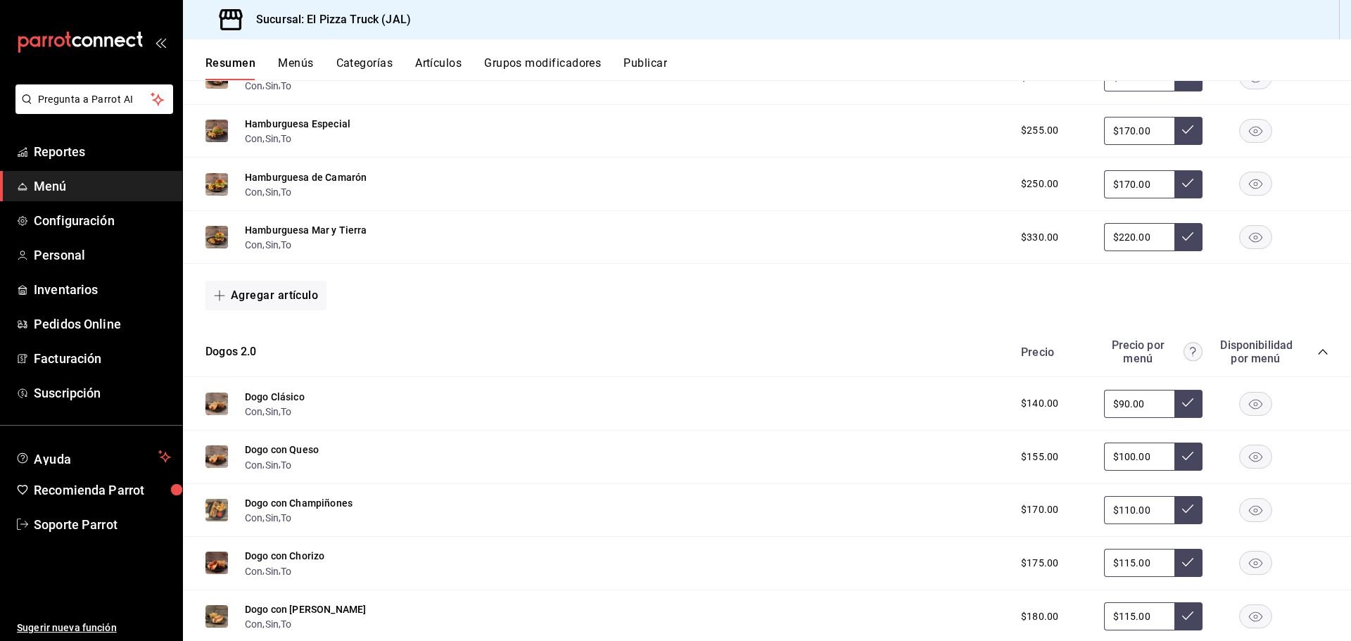
scroll to position [2146, 0]
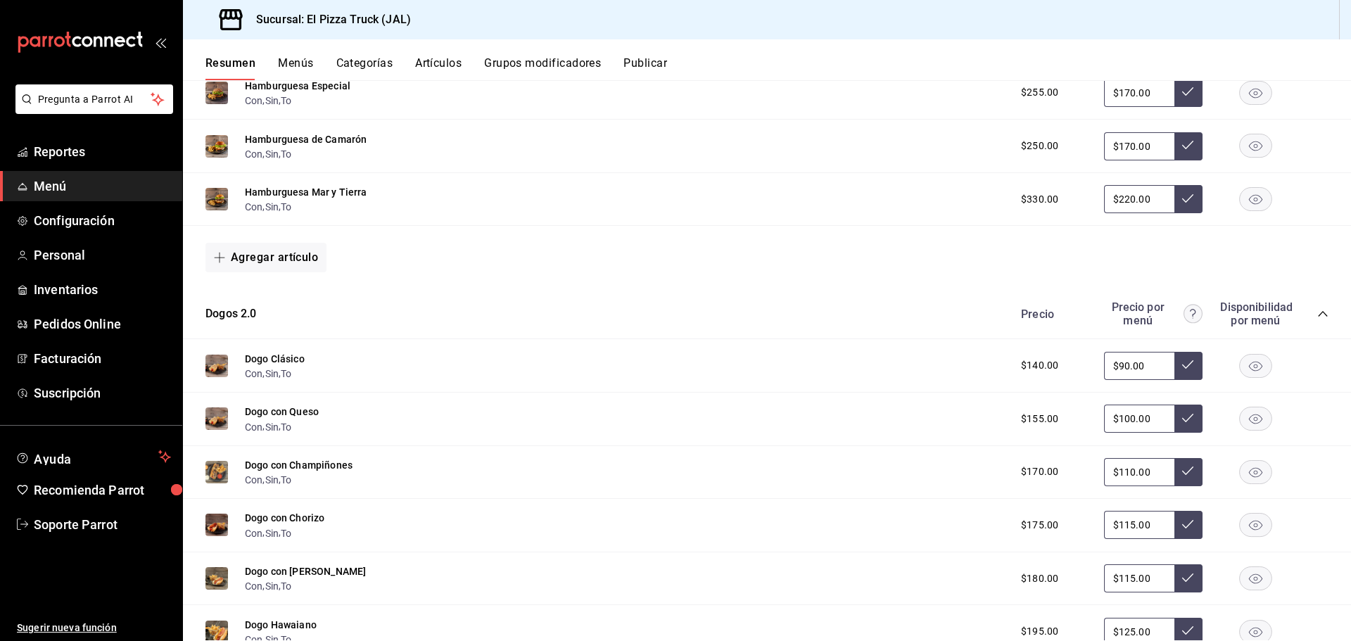
click at [1240, 364] on rect "button" at bounding box center [1256, 365] width 32 height 23
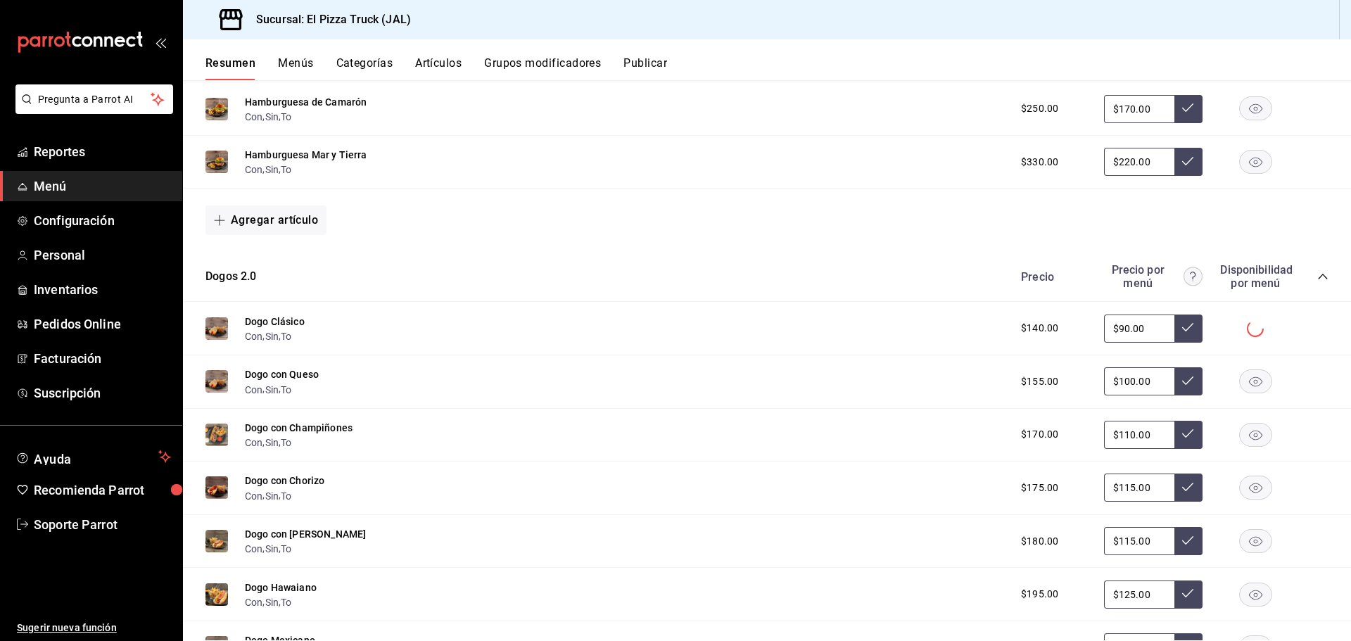
scroll to position [2287, 0]
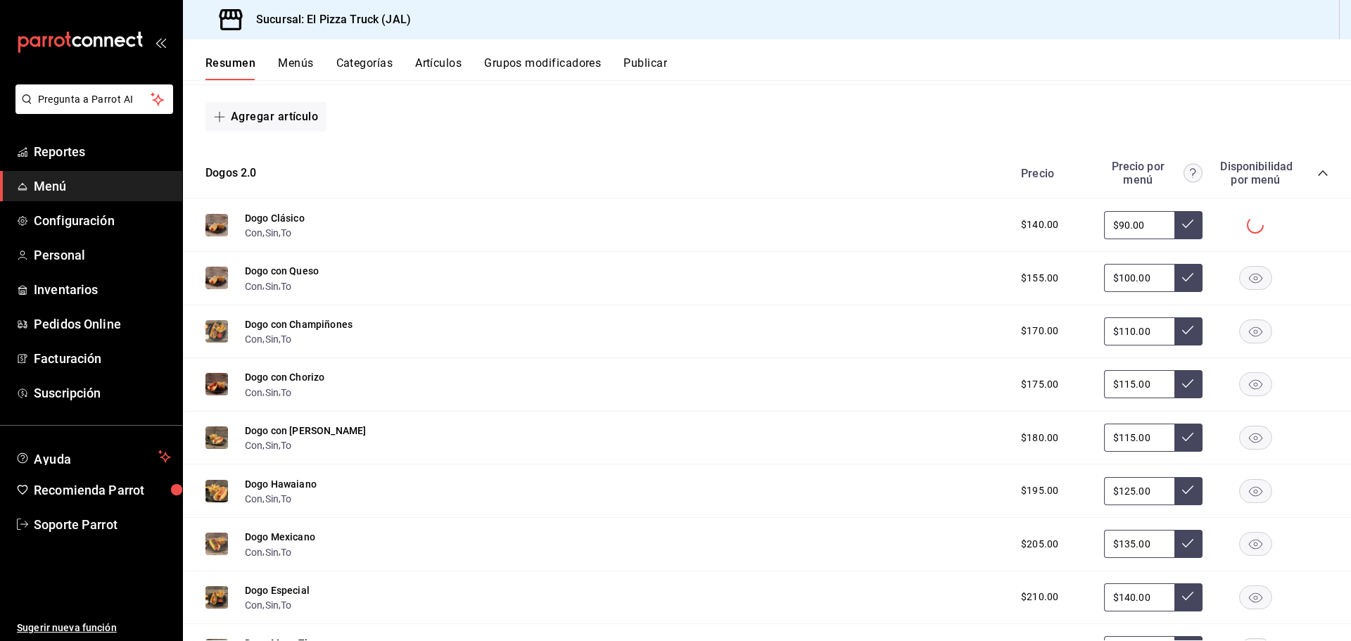
click at [1240, 284] on rect "button" at bounding box center [1256, 278] width 32 height 23
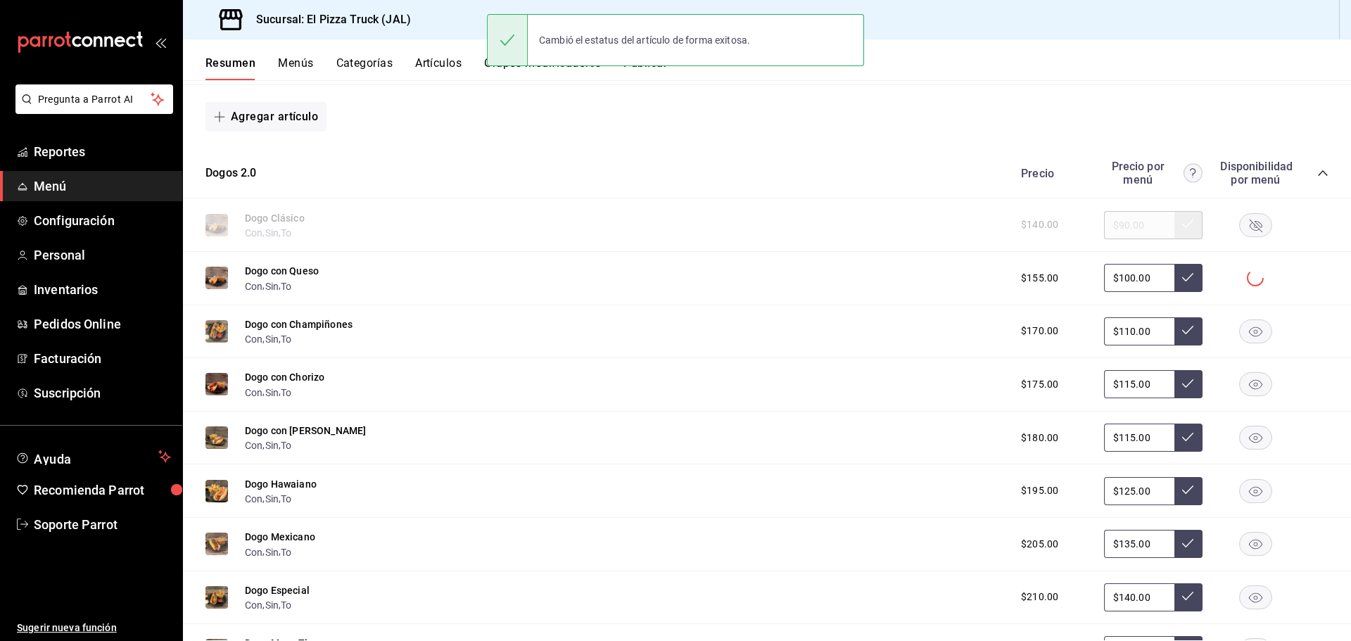
click at [1246, 331] on rect "button" at bounding box center [1256, 330] width 32 height 23
click at [1242, 386] on rect "button" at bounding box center [1256, 384] width 32 height 23
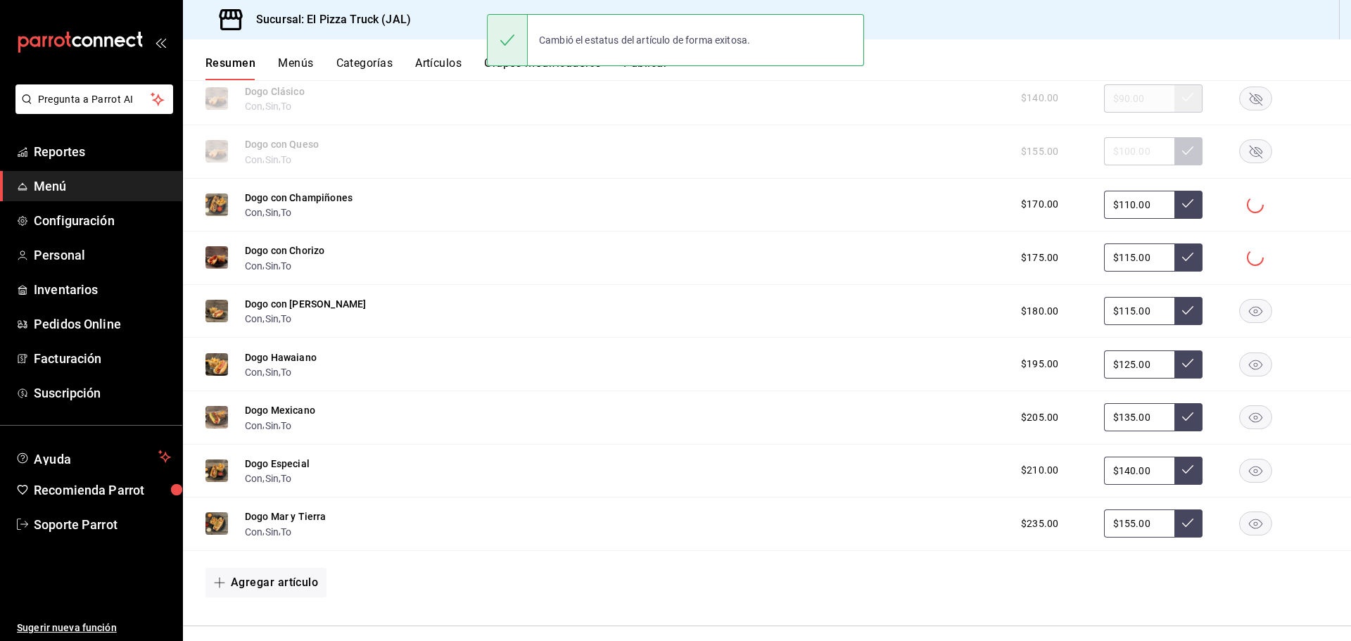
scroll to position [2428, 0]
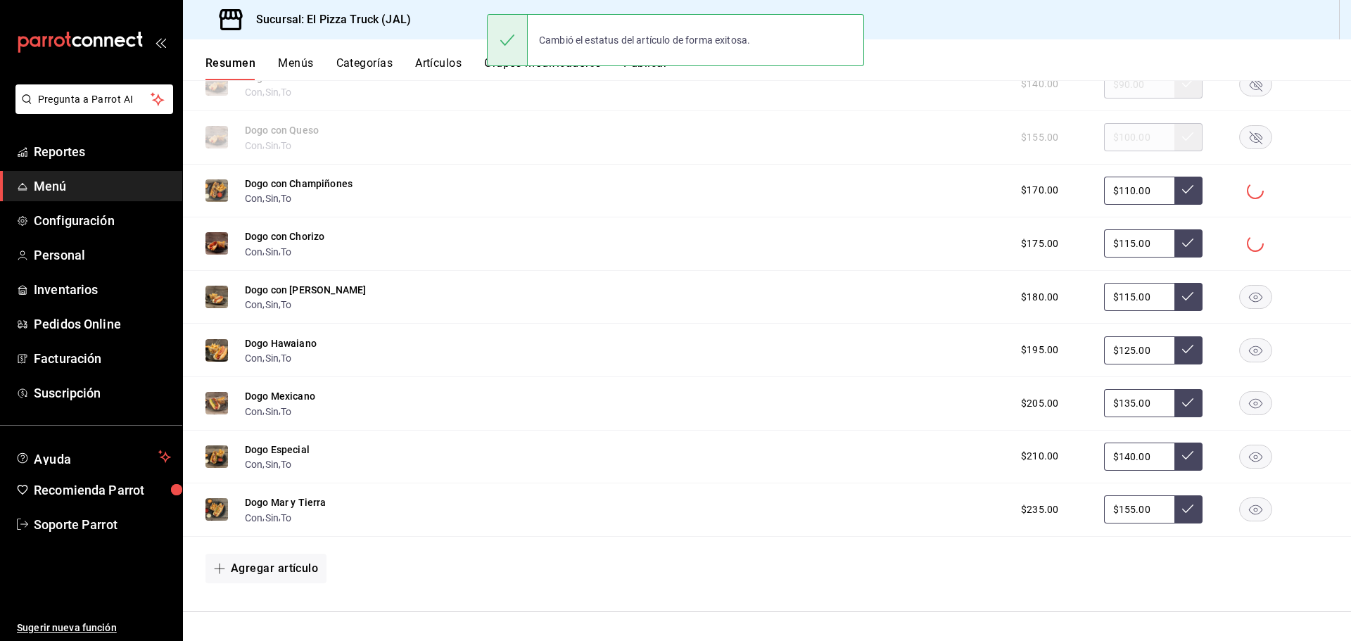
click at [1249, 303] on rect "button" at bounding box center [1256, 297] width 32 height 23
click at [1248, 350] on rect "button" at bounding box center [1256, 349] width 32 height 23
drag, startPoint x: 1245, startPoint y: 386, endPoint x: 1245, endPoint y: 409, distance: 22.5
click at [1245, 388] on div "Dogo Mexicano Con , Sin , To $205.00 $135.00" at bounding box center [767, 403] width 1168 height 53
click at [1245, 409] on rect "button" at bounding box center [1256, 403] width 32 height 23
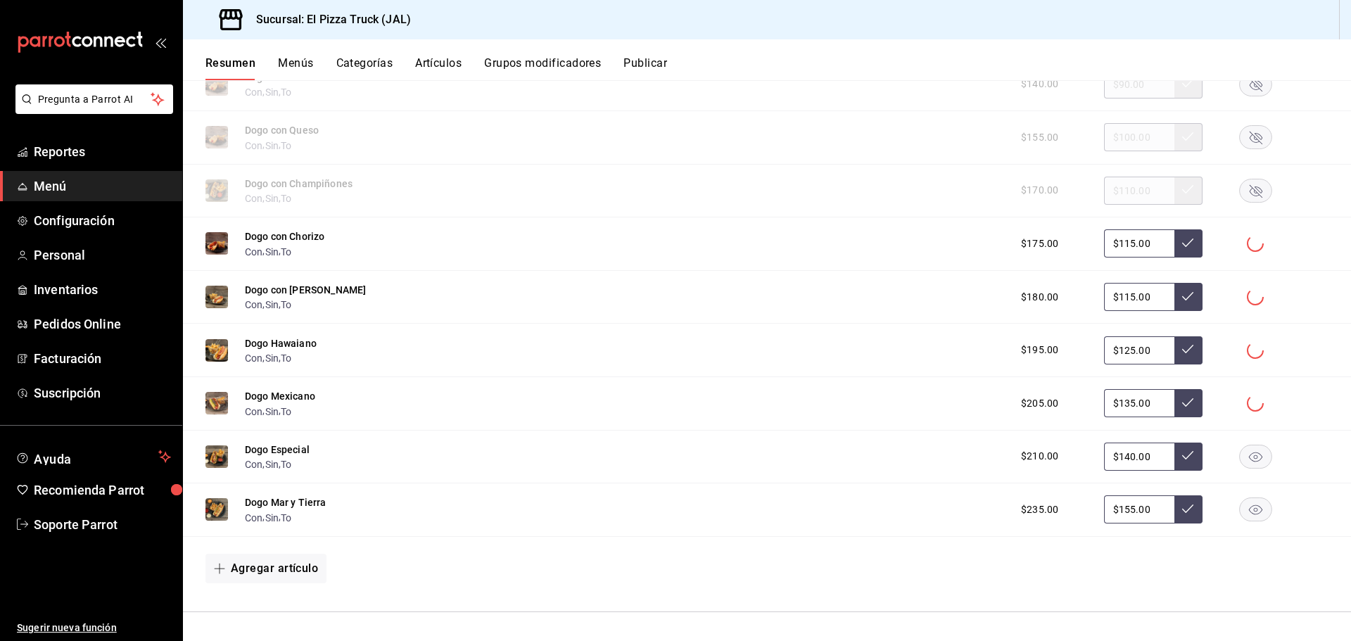
click at [1241, 461] on rect "button" at bounding box center [1256, 456] width 32 height 23
click at [1243, 504] on rect "button" at bounding box center [1256, 509] width 32 height 23
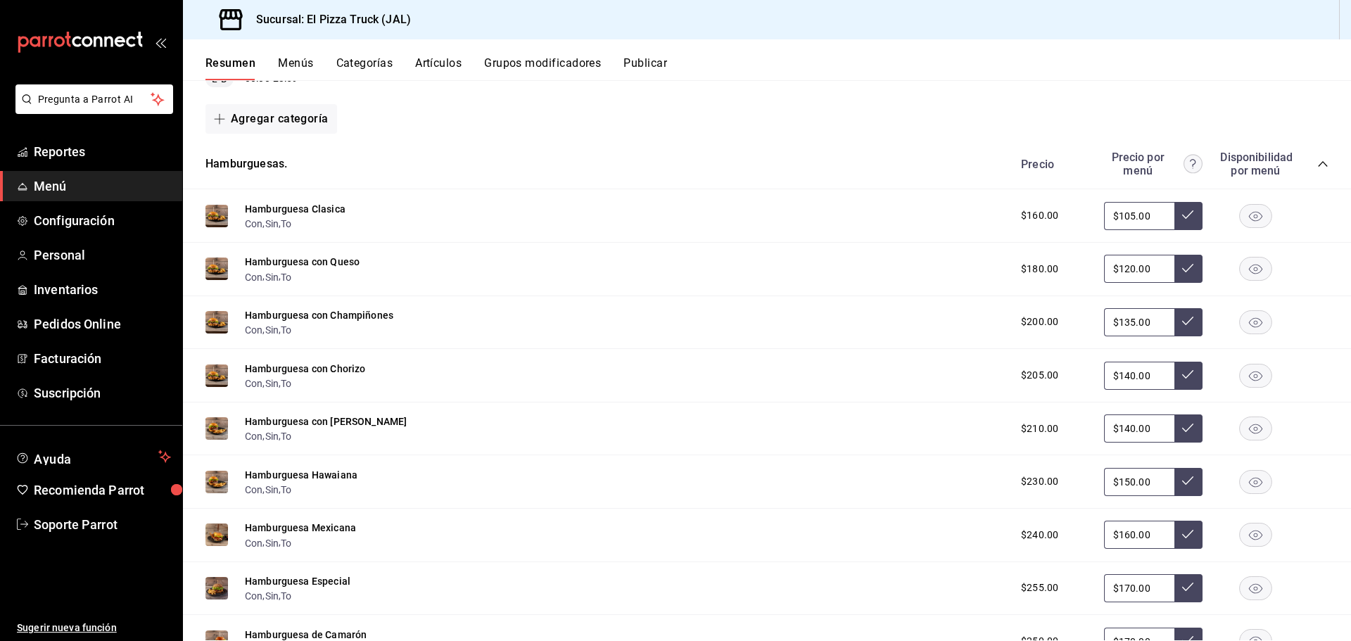
scroll to position [1584, 0]
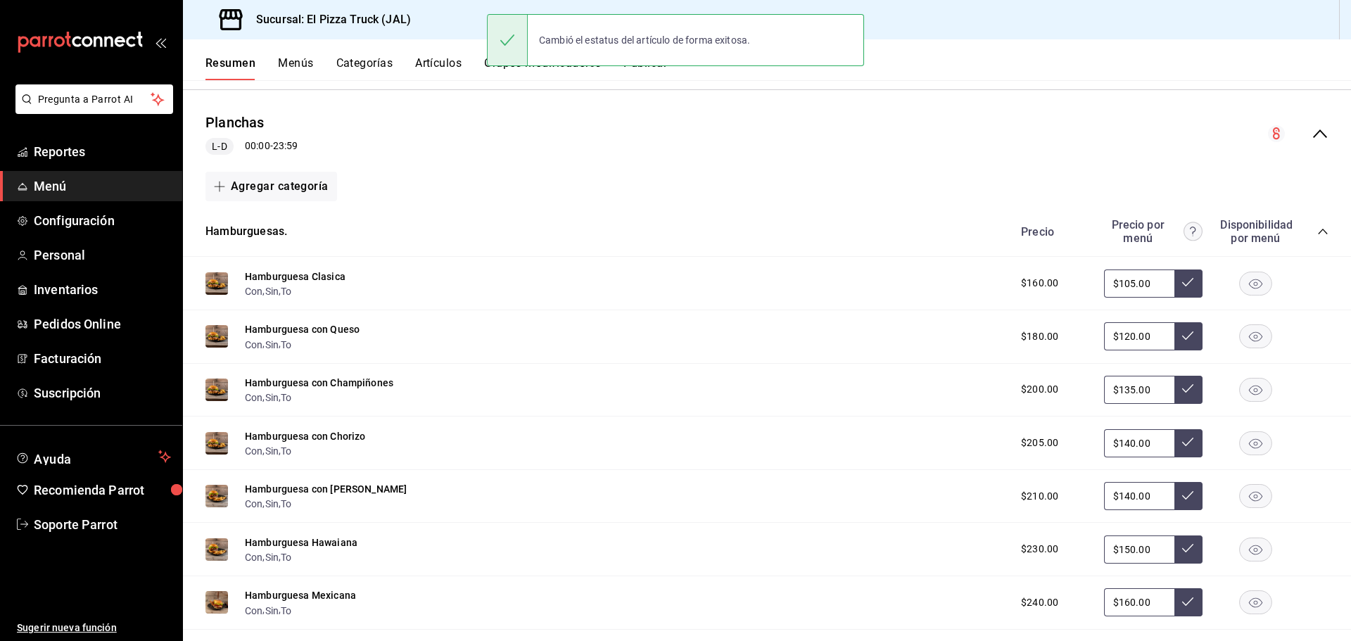
click at [1246, 280] on rect "button" at bounding box center [1256, 283] width 32 height 23
click at [1247, 346] on rect "button" at bounding box center [1256, 336] width 32 height 23
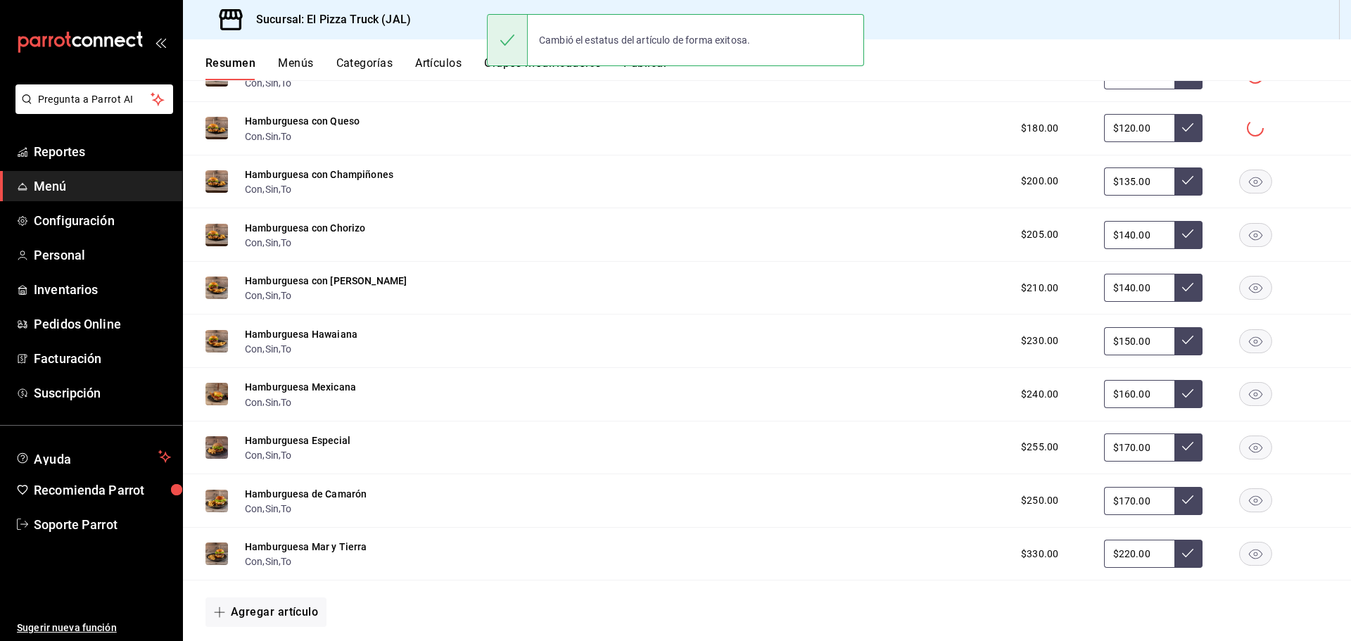
scroll to position [1795, 0]
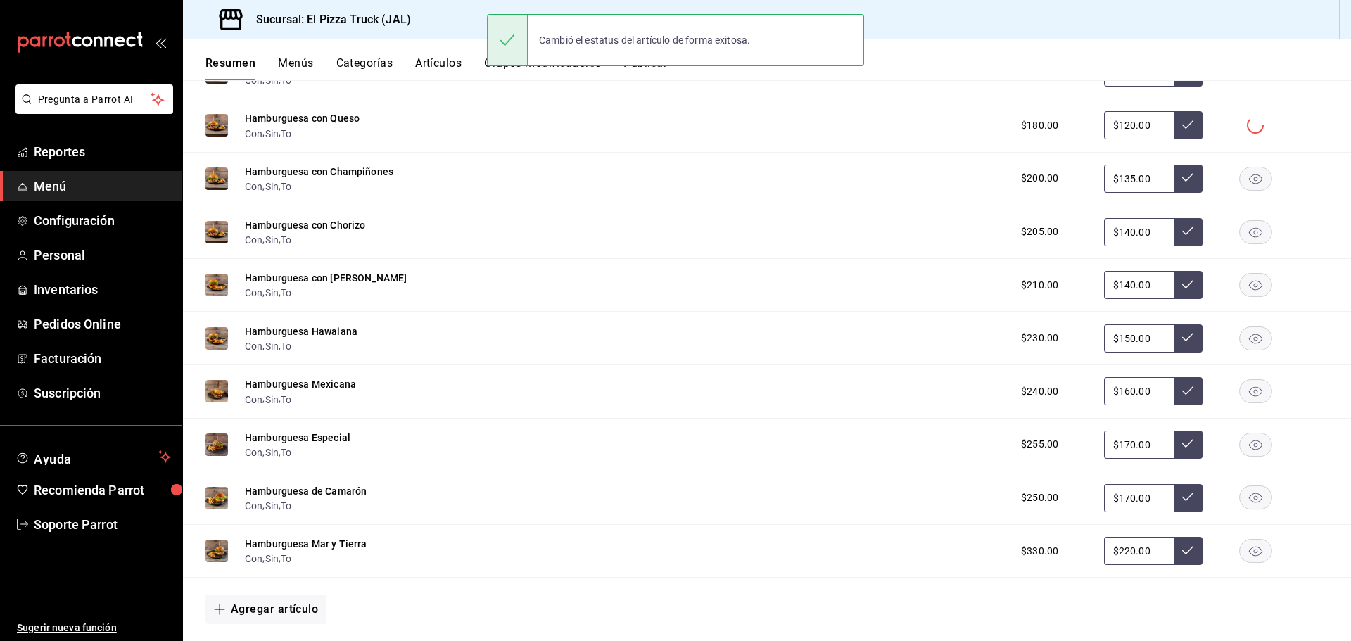
click at [1242, 178] on rect "button" at bounding box center [1256, 178] width 32 height 23
click at [1247, 238] on rect "button" at bounding box center [1256, 231] width 32 height 23
click at [1244, 283] on rect "button" at bounding box center [1256, 285] width 32 height 23
click at [1245, 335] on rect "button" at bounding box center [1256, 337] width 32 height 23
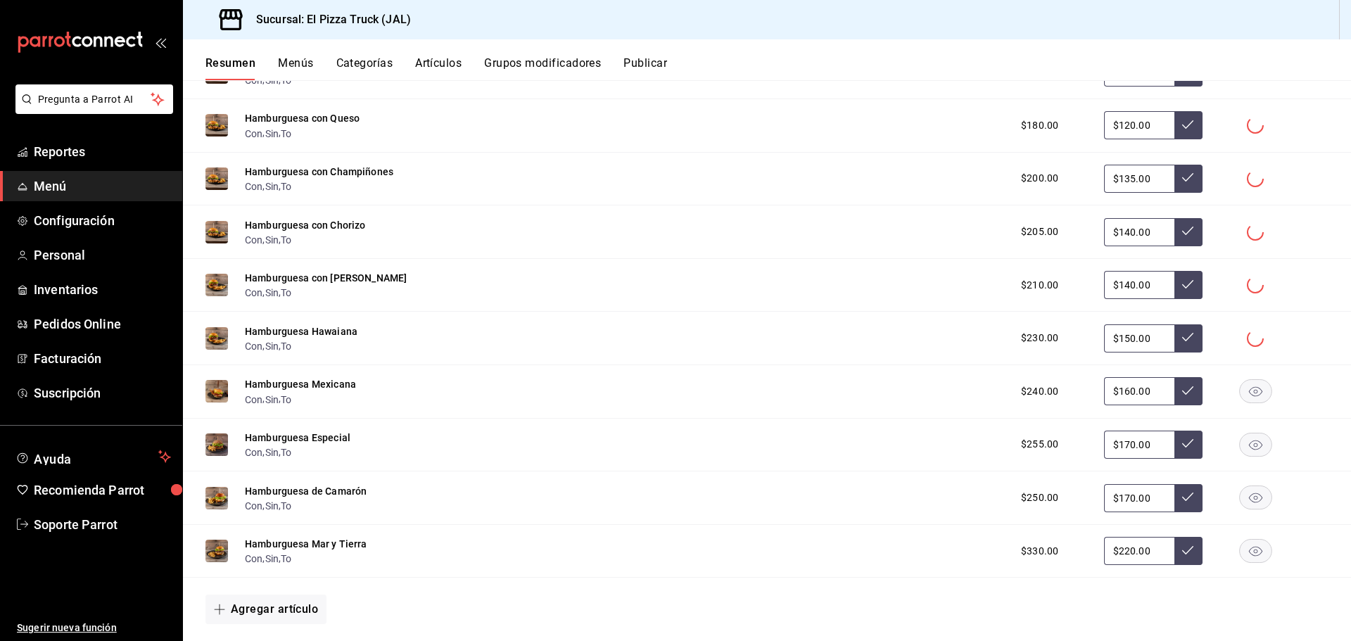
click at [1249, 392] on icon "button" at bounding box center [1255, 392] width 13 height 10
click at [1243, 426] on div "Hamburguesa Especial Con , Sin , To $255.00 $170.00" at bounding box center [767, 445] width 1168 height 53
click at [1244, 441] on rect "button" at bounding box center [1256, 444] width 32 height 23
click at [1243, 497] on rect "button" at bounding box center [1256, 497] width 32 height 23
click at [1242, 545] on rect "button" at bounding box center [1256, 551] width 32 height 23
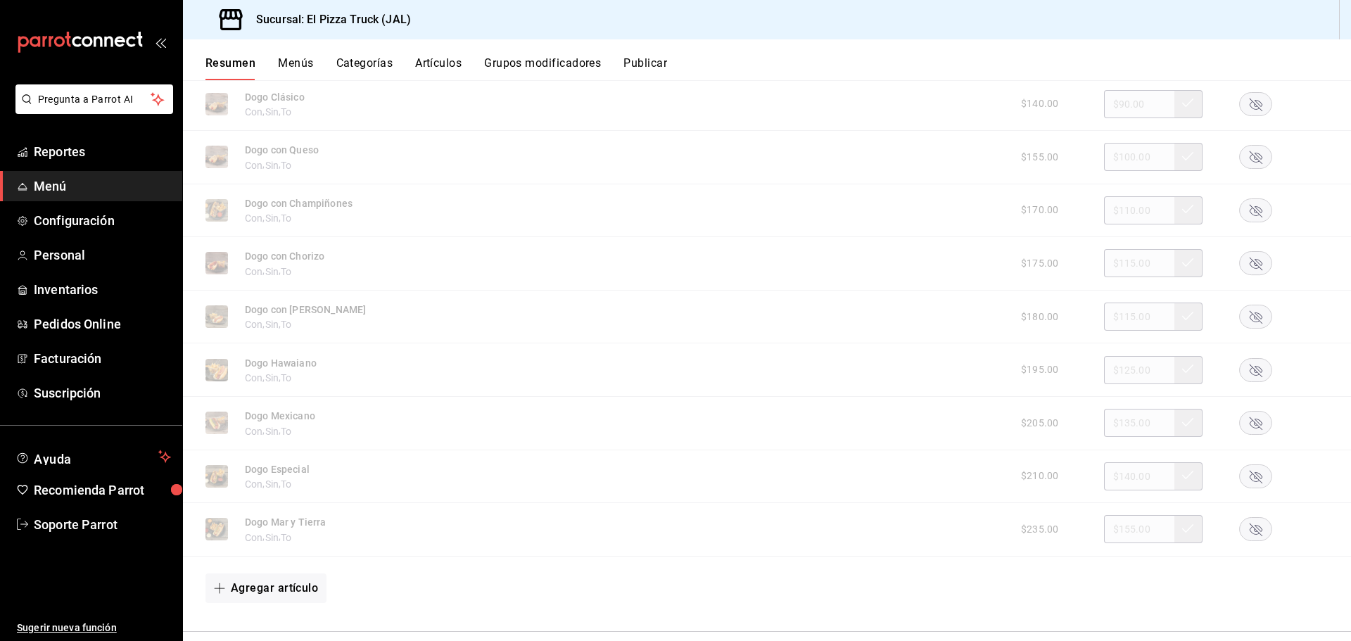
scroll to position [2428, 0]
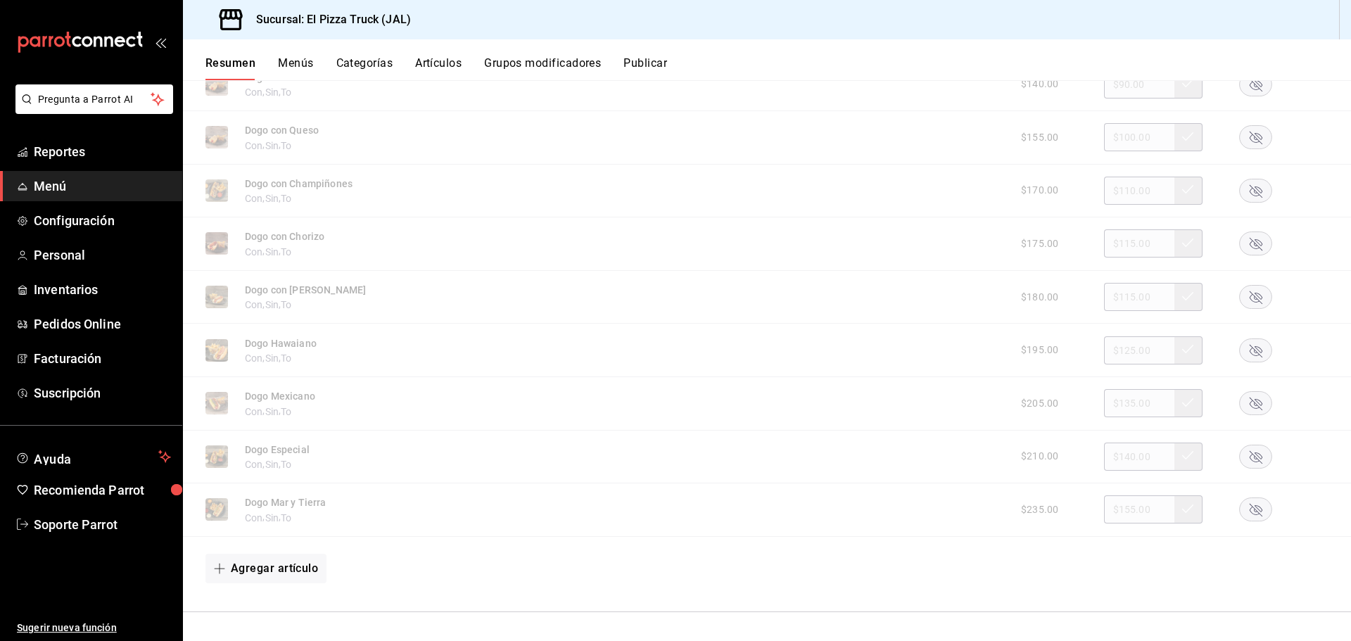
click at [666, 73] on button "Publicar" at bounding box center [645, 68] width 44 height 24
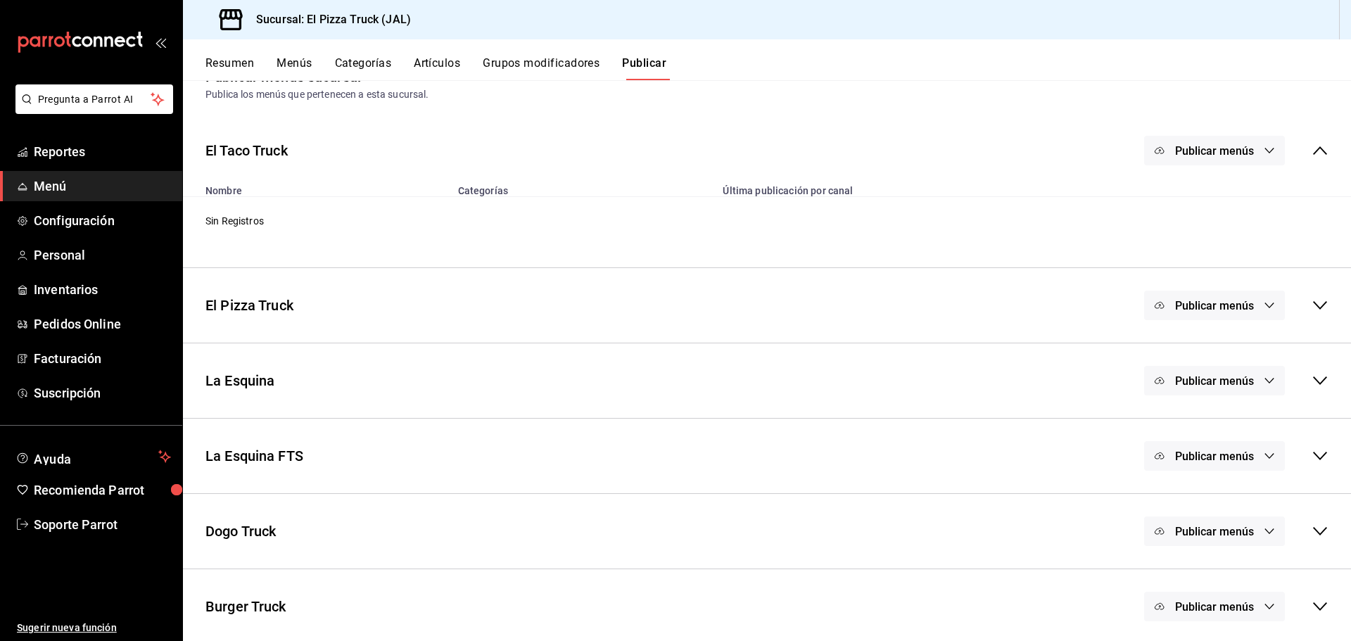
scroll to position [41, 0]
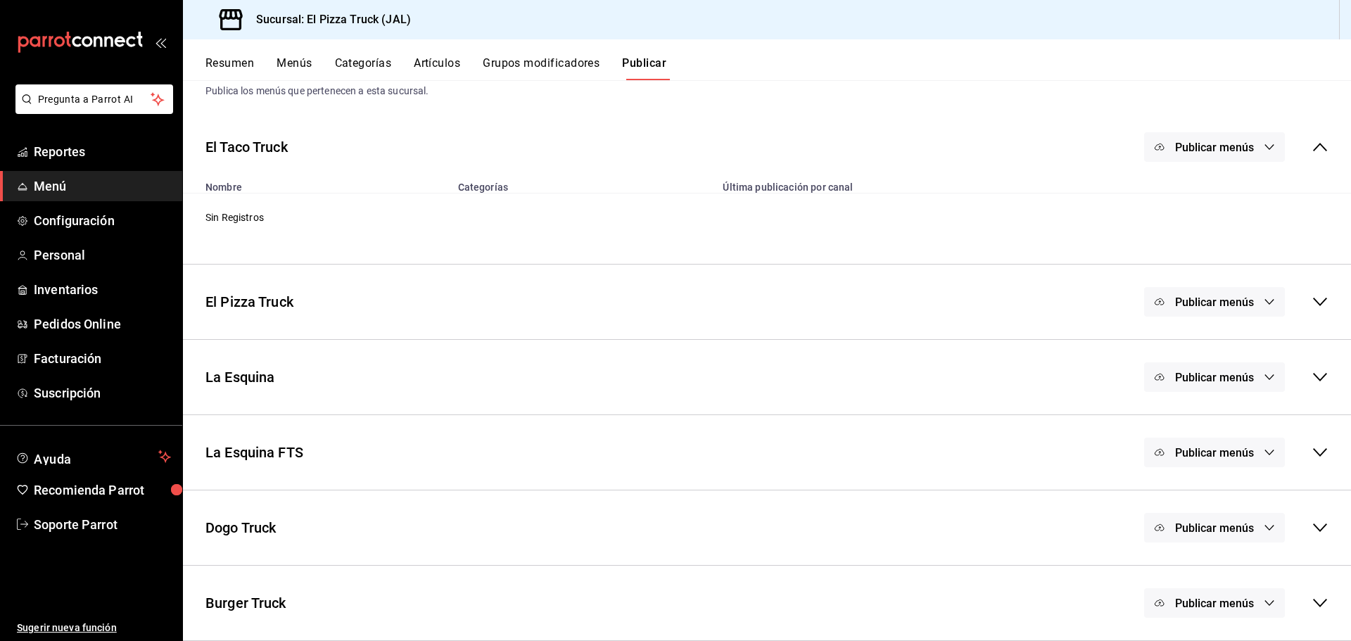
click at [1205, 463] on button "Publicar menús" at bounding box center [1214, 453] width 141 height 30
click at [1204, 498] on span "Punto de venta" at bounding box center [1224, 498] width 68 height 15
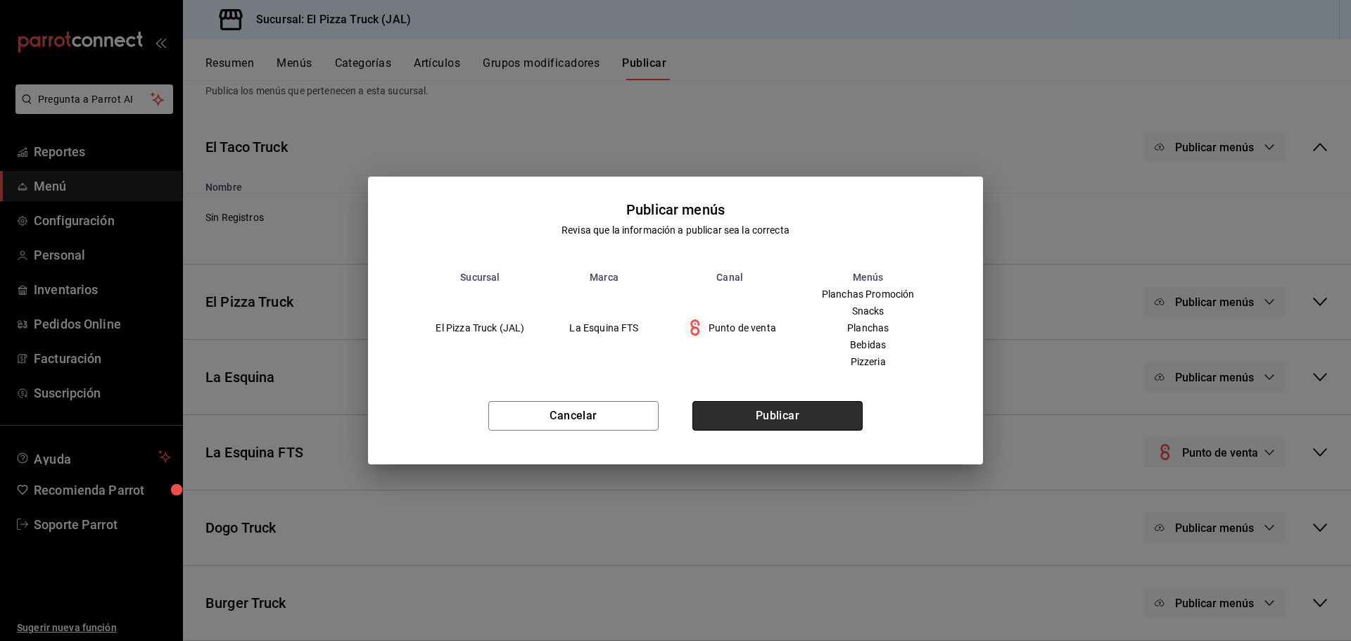
click at [777, 424] on button "Publicar" at bounding box center [777, 416] width 170 height 30
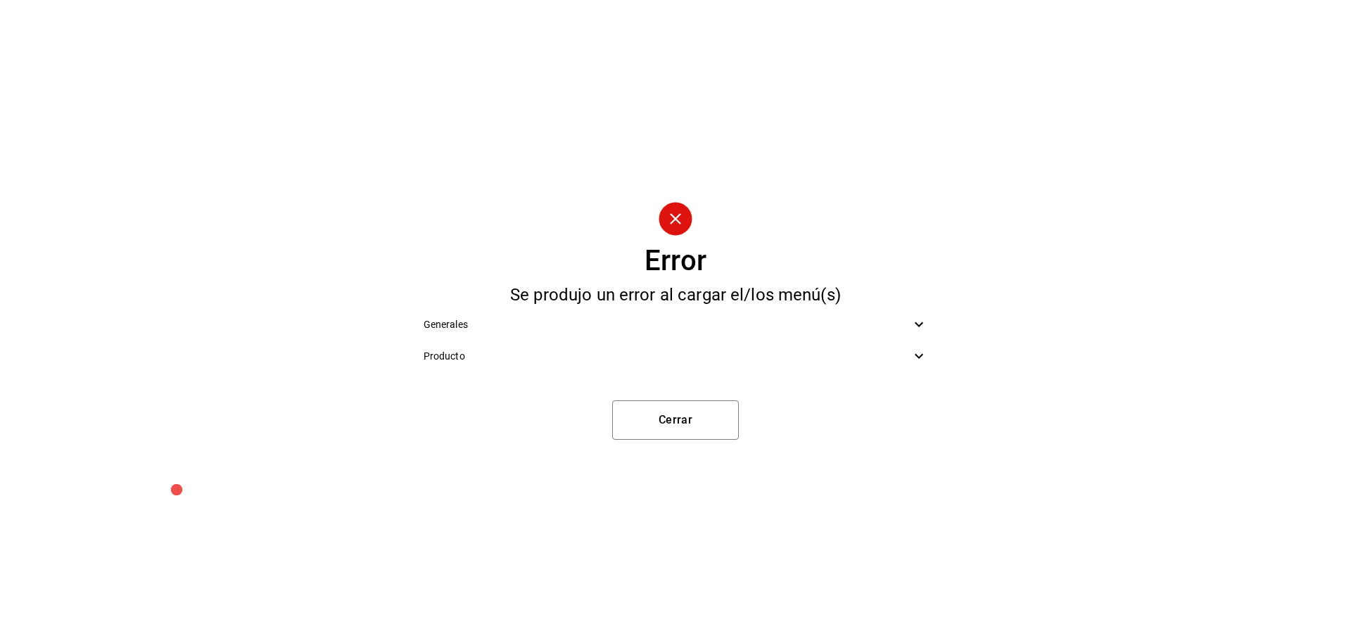
click at [701, 329] on span "Generales" at bounding box center [668, 324] width 488 height 15
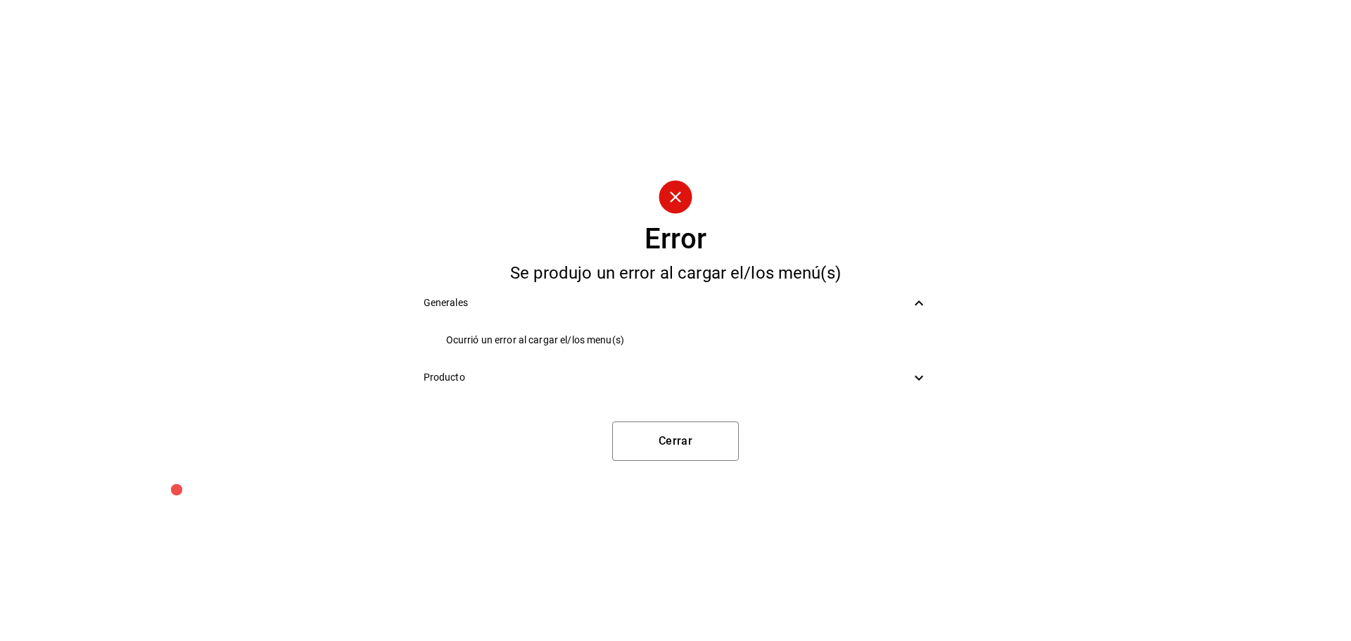
click at [696, 364] on div "Producto" at bounding box center [675, 378] width 527 height 32
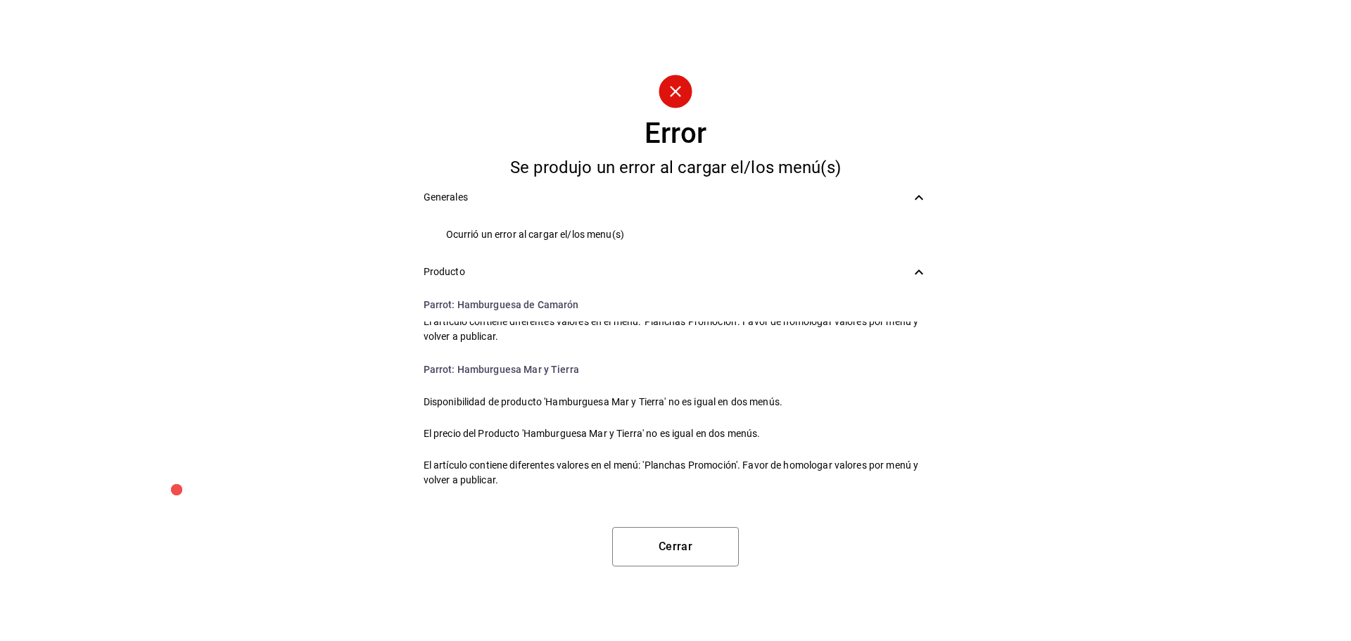
scroll to position [2234, 0]
click at [711, 542] on button "Cerrar" at bounding box center [675, 546] width 127 height 39
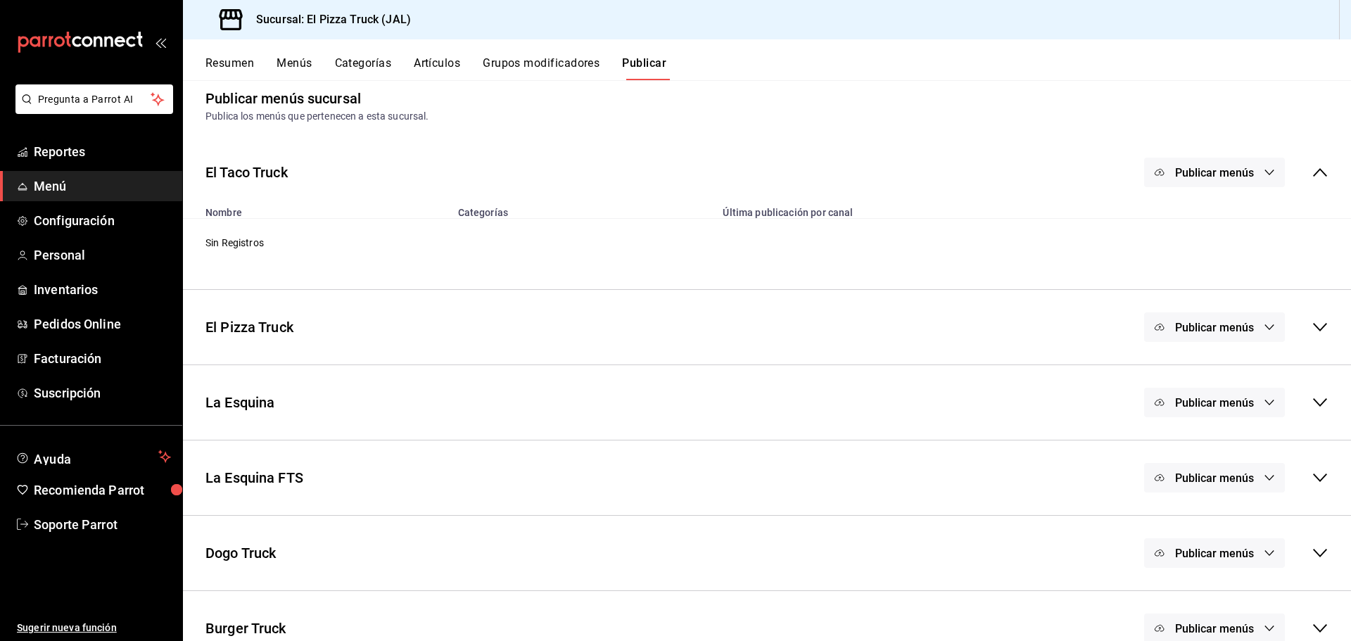
scroll to position [41, 0]
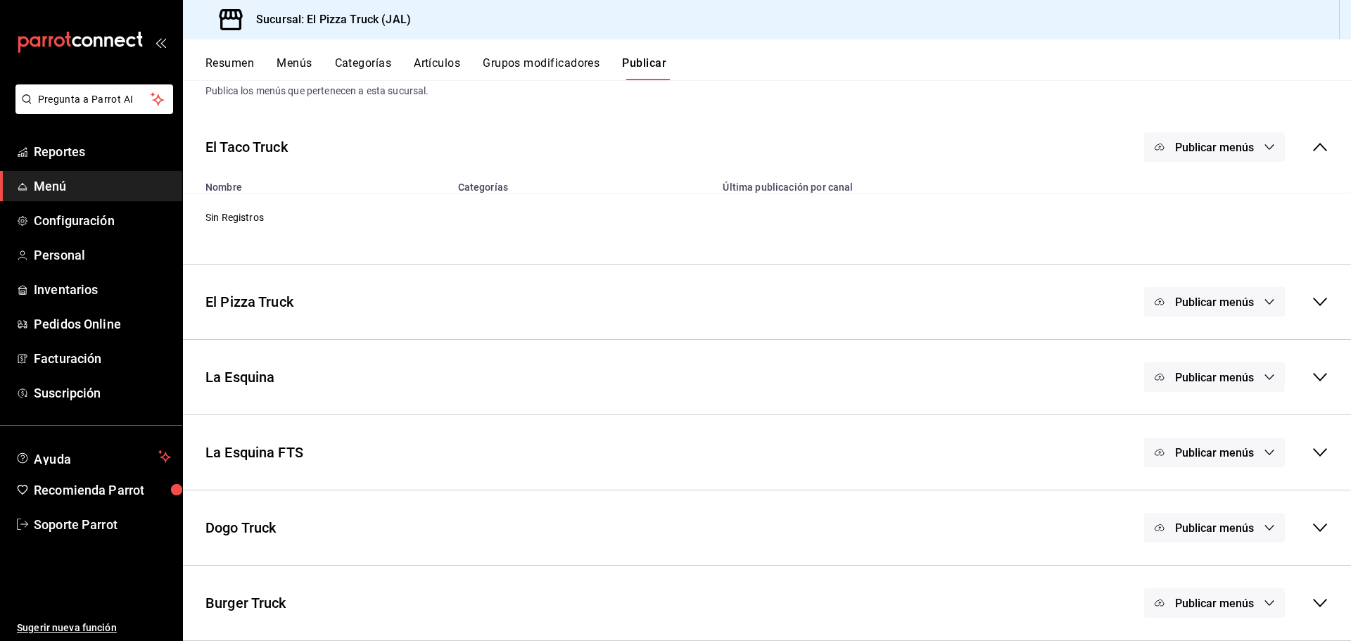
click at [288, 64] on button "Menús" at bounding box center [293, 68] width 35 height 24
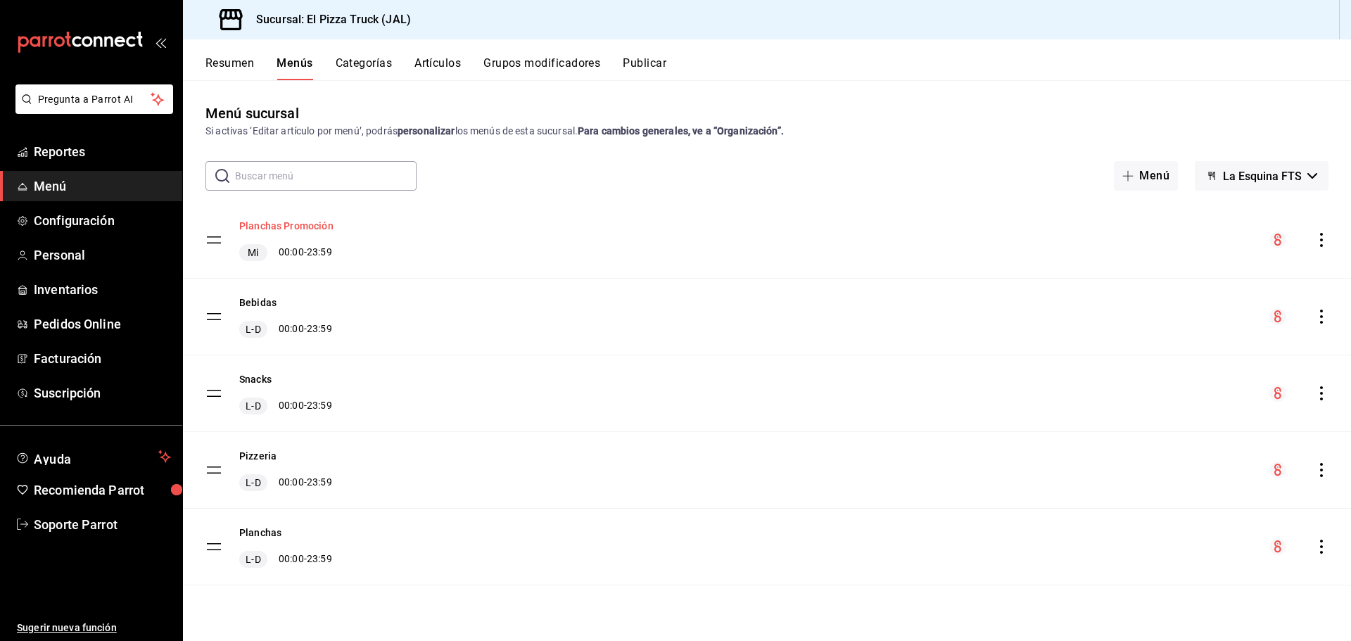
click at [303, 224] on button "Planchas Promoción" at bounding box center [286, 226] width 94 height 14
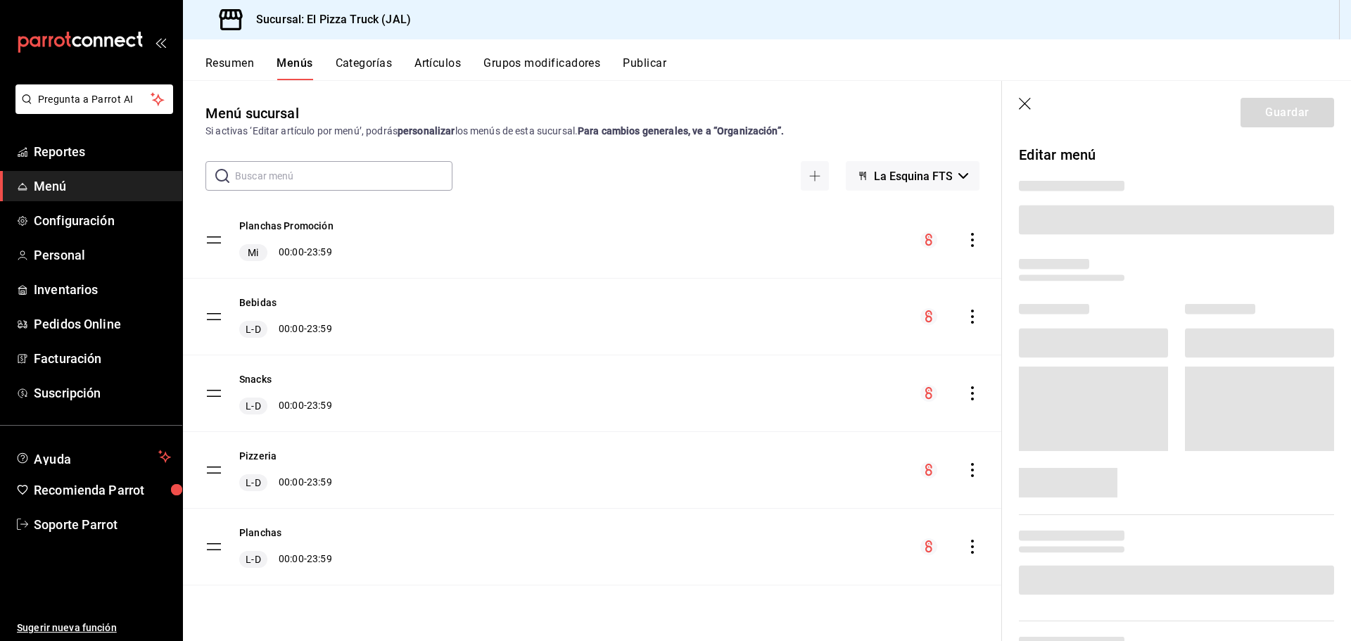
drag, startPoint x: 1026, startPoint y: 101, endPoint x: 259, endPoint y: 76, distance: 767.2
click at [1026, 101] on icon "button" at bounding box center [1026, 105] width 14 height 14
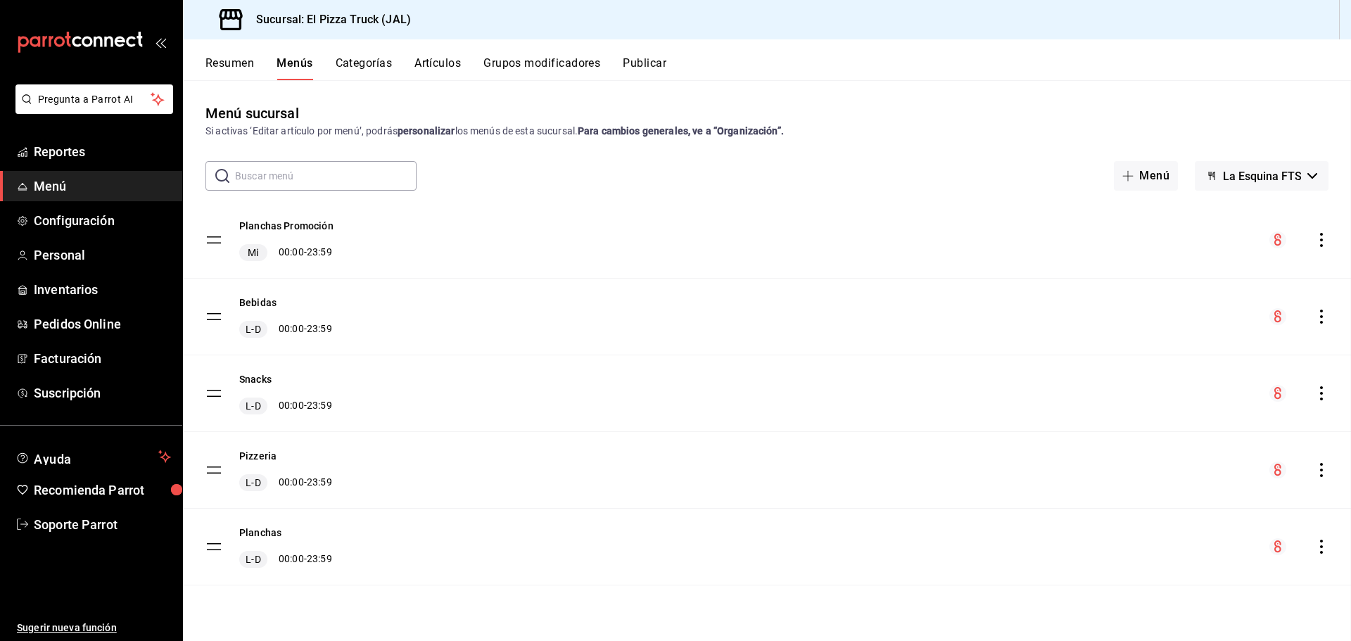
click at [241, 59] on button "Resumen" at bounding box center [229, 68] width 49 height 24
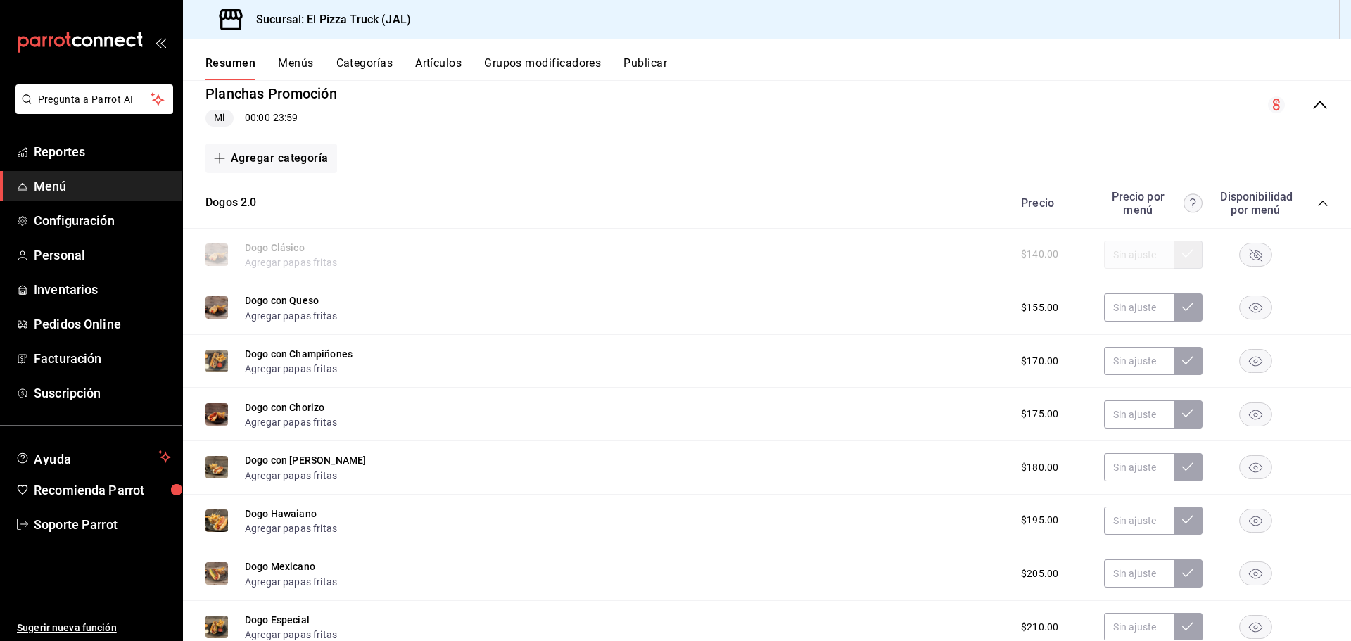
click at [1249, 309] on rect "button" at bounding box center [1256, 307] width 32 height 23
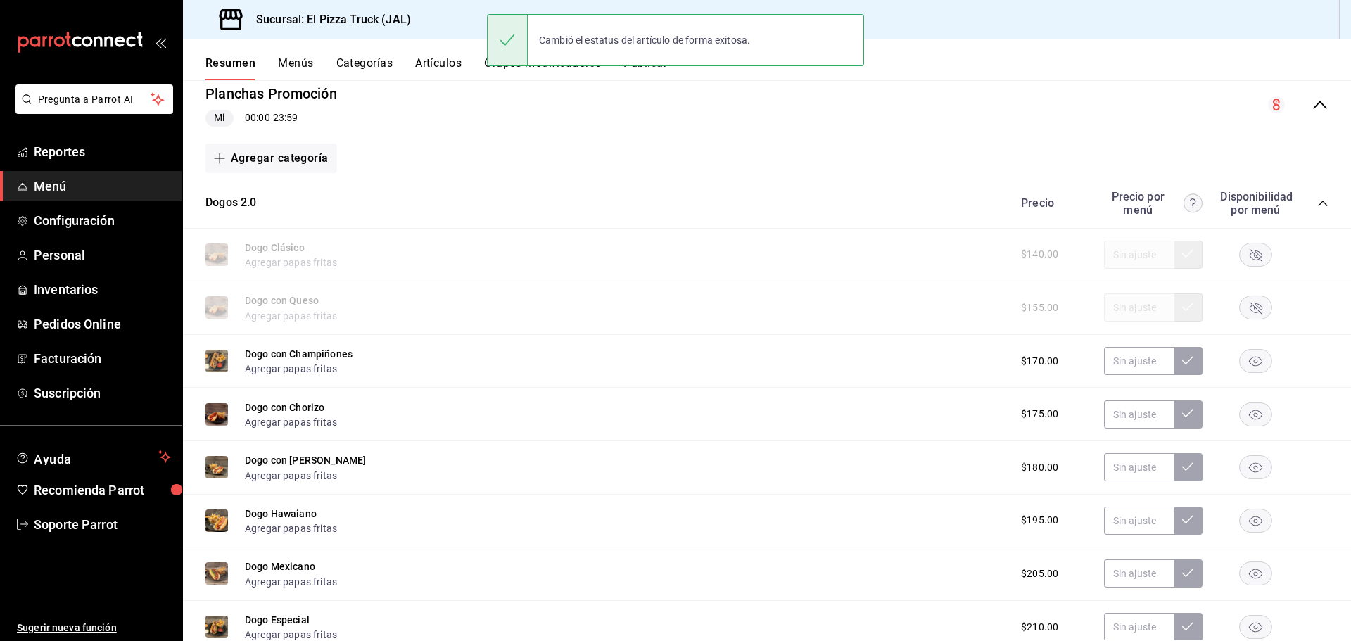
scroll to position [281, 0]
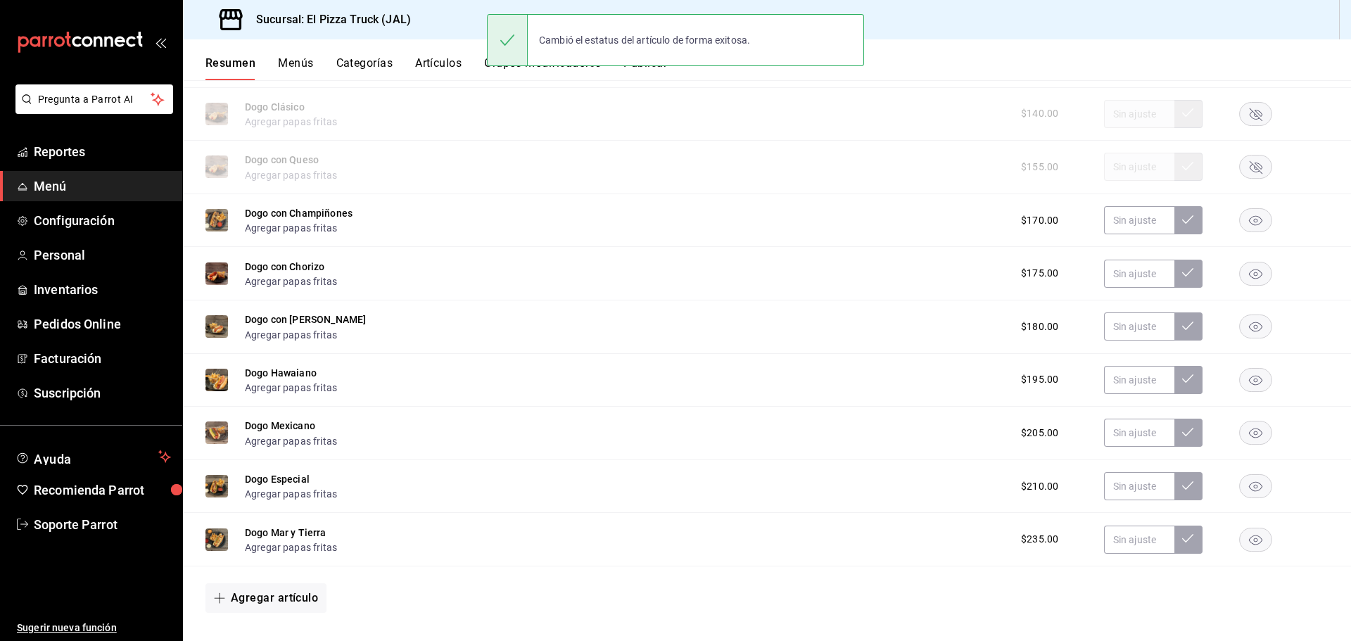
click at [1252, 219] on rect "button" at bounding box center [1256, 220] width 32 height 23
click at [1245, 273] on rect "button" at bounding box center [1256, 273] width 32 height 23
drag, startPoint x: 1241, startPoint y: 345, endPoint x: 1246, endPoint y: 333, distance: 13.6
click at [1243, 343] on div "Dogo con Tocino Agregar papas fritas $180.00" at bounding box center [767, 326] width 1168 height 53
click at [1246, 330] on rect "button" at bounding box center [1256, 326] width 32 height 23
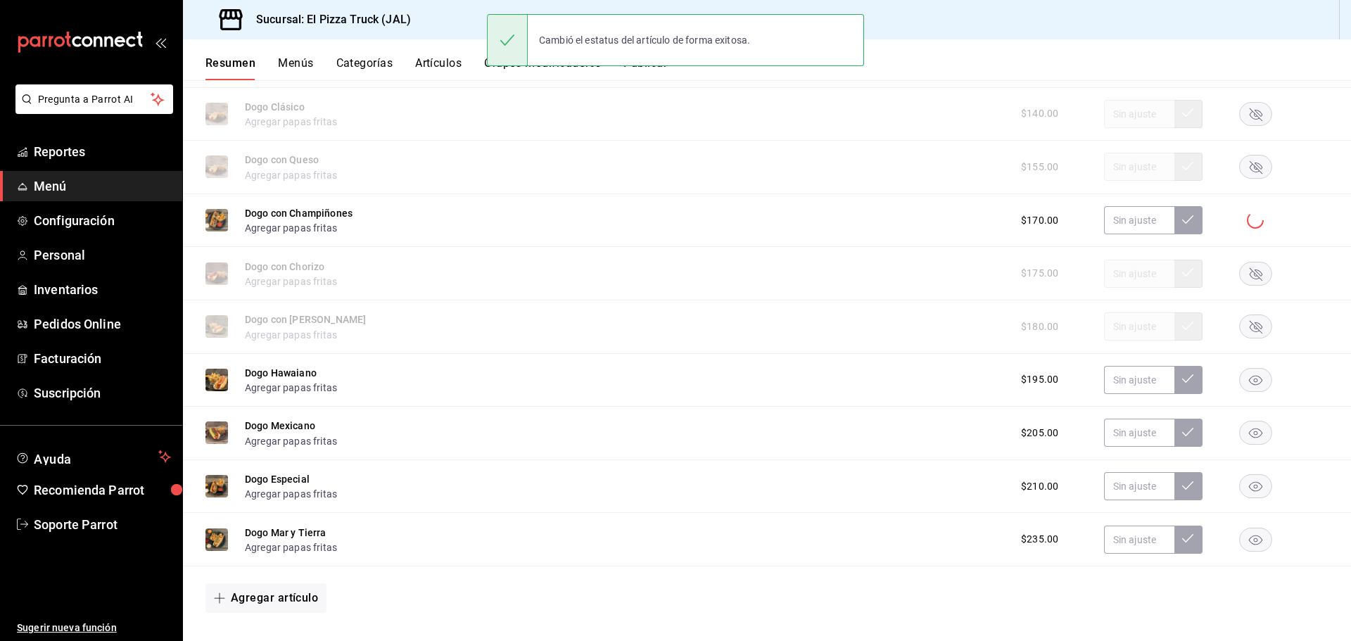
click at [1249, 378] on icon "button" at bounding box center [1255, 381] width 13 height 10
drag, startPoint x: 1244, startPoint y: 438, endPoint x: 1245, endPoint y: 483, distance: 45.0
click at [1244, 438] on icon "button" at bounding box center [1255, 433] width 33 height 24
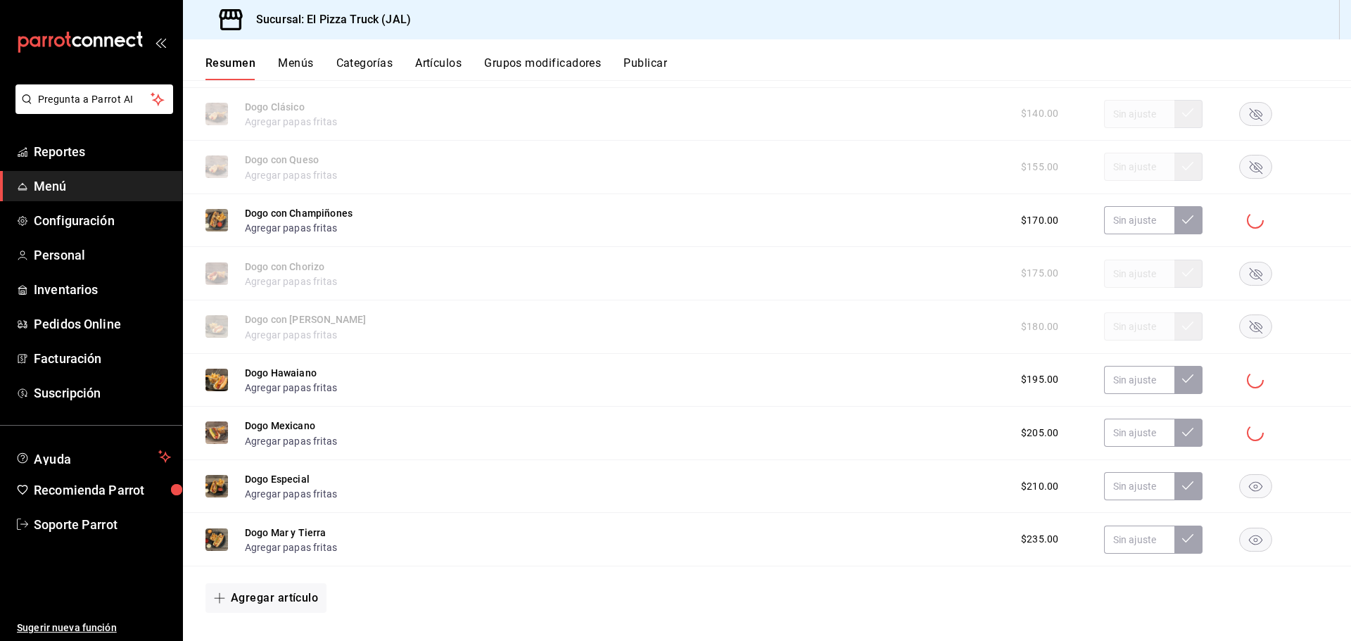
click at [1247, 491] on rect "button" at bounding box center [1256, 486] width 32 height 23
click at [1245, 533] on rect "button" at bounding box center [1256, 539] width 32 height 23
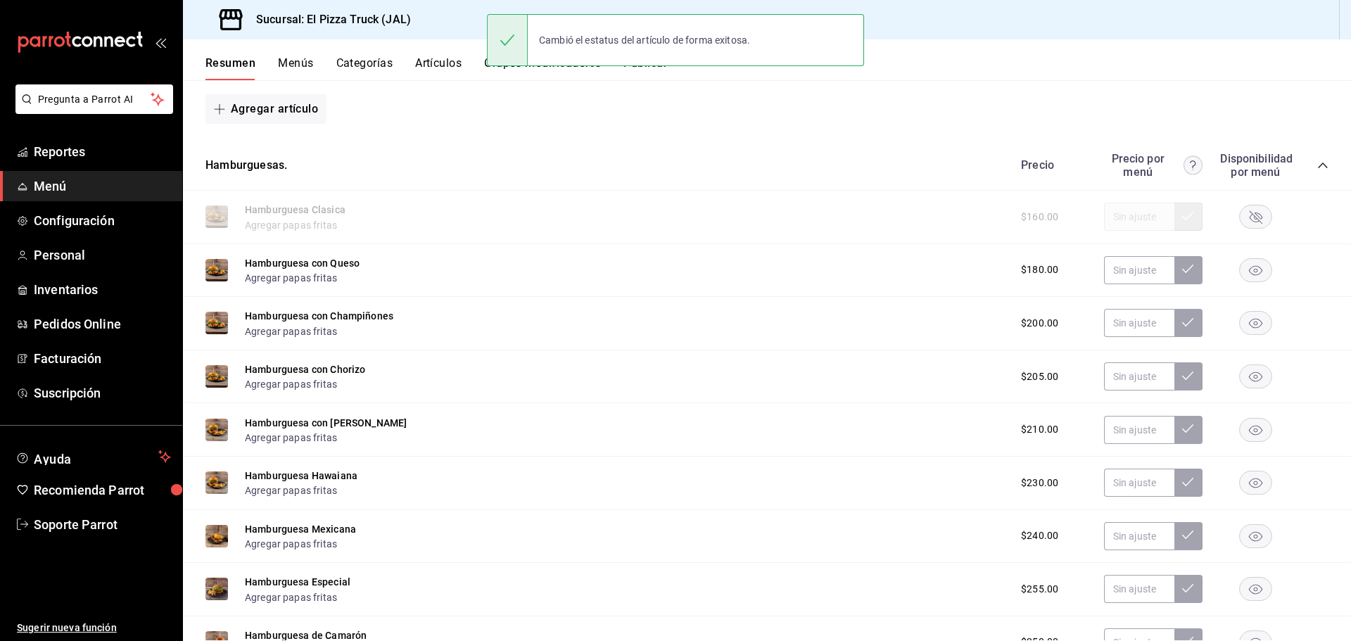
scroll to position [774, 0]
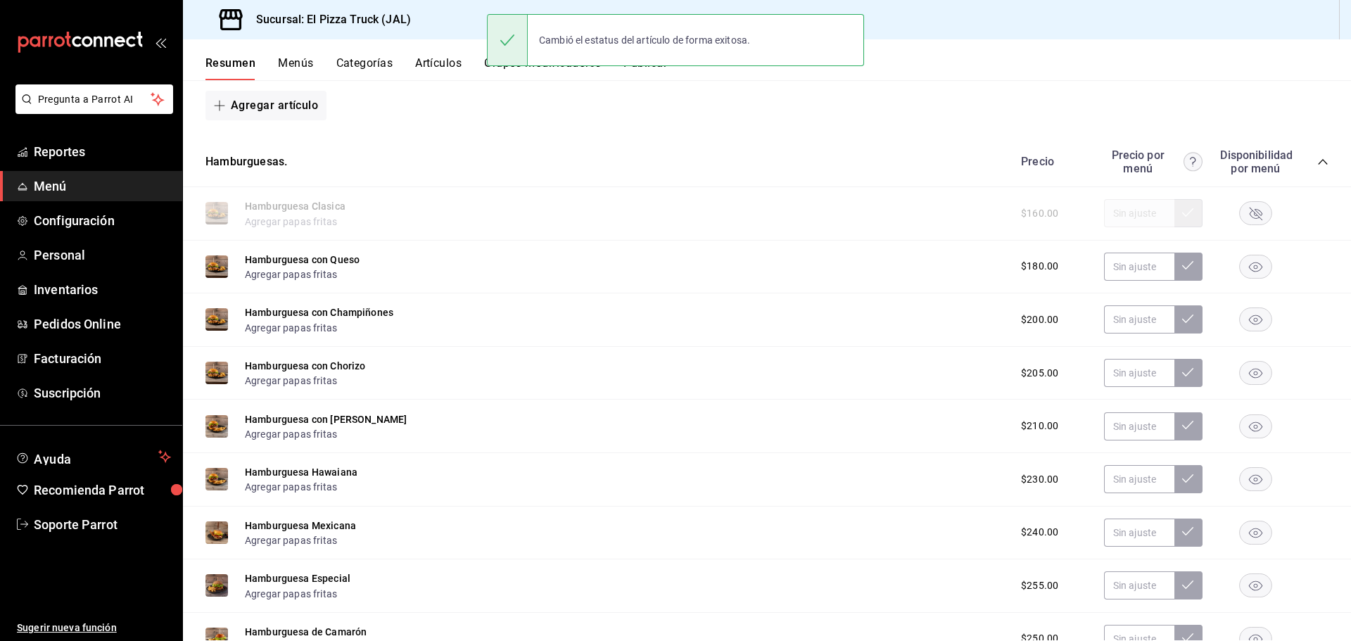
click at [1240, 263] on rect "button" at bounding box center [1256, 266] width 32 height 23
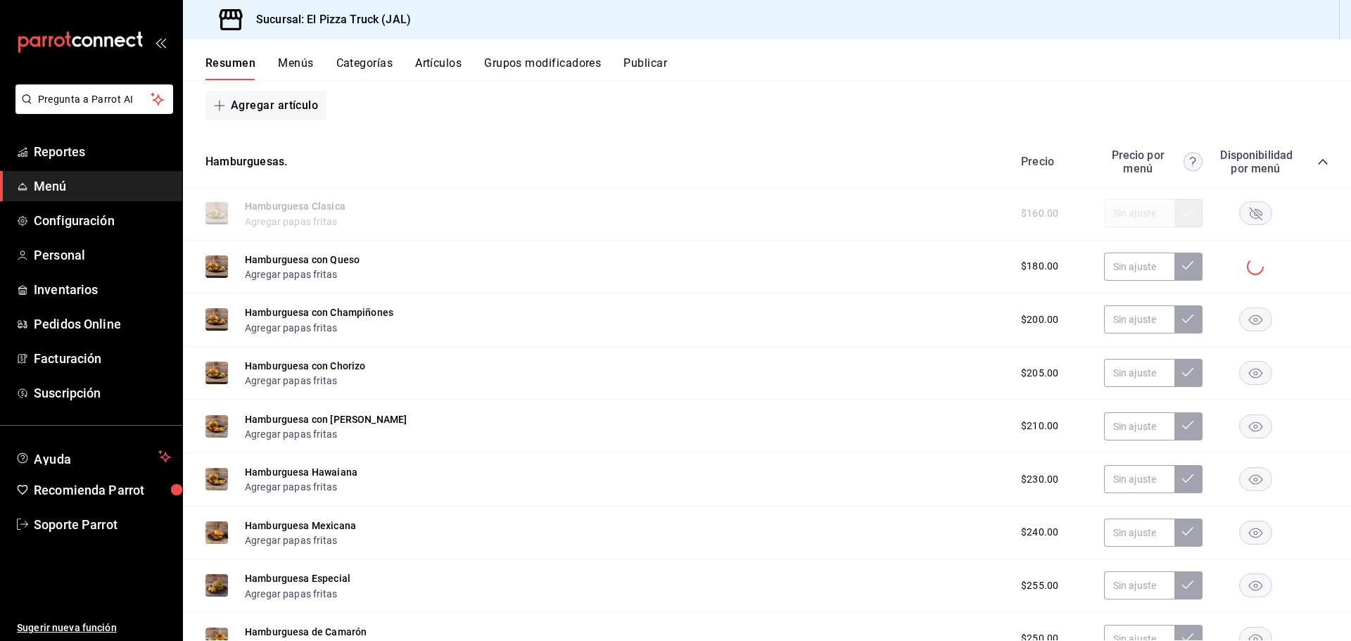
click at [1242, 321] on rect "button" at bounding box center [1256, 319] width 32 height 23
click at [1241, 361] on icon "button" at bounding box center [1255, 373] width 33 height 24
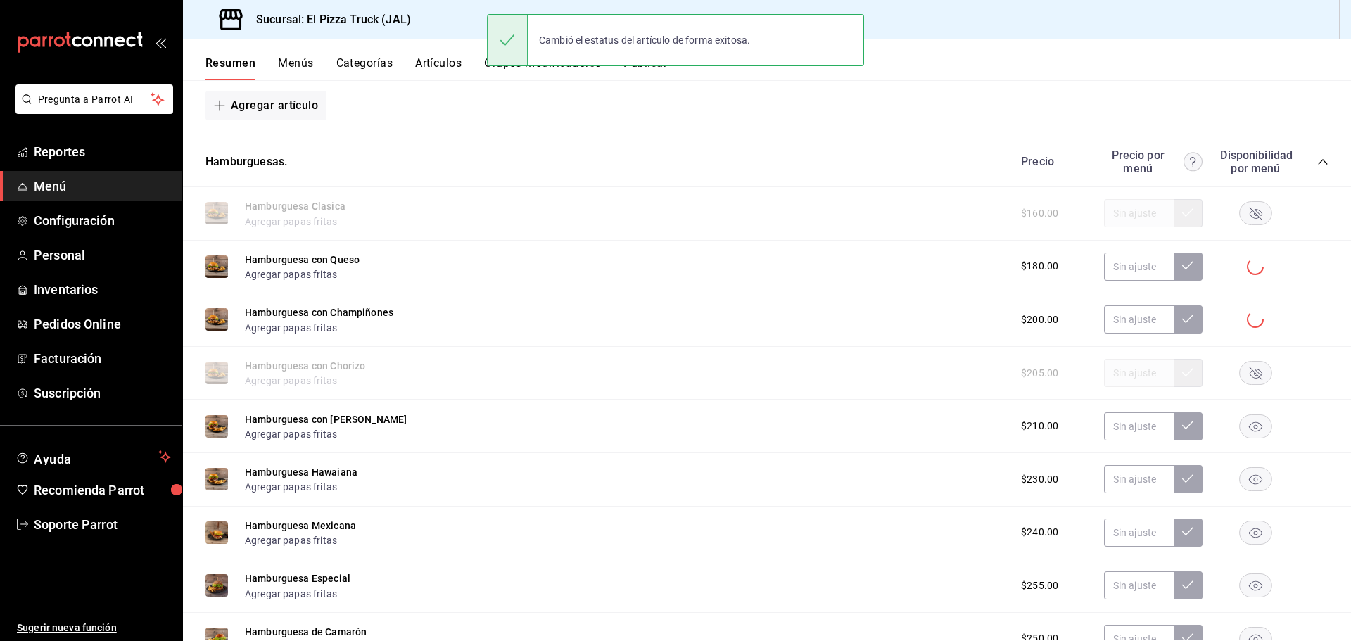
click at [1249, 431] on icon "button" at bounding box center [1255, 426] width 13 height 10
click at [1247, 480] on rect "button" at bounding box center [1256, 479] width 32 height 23
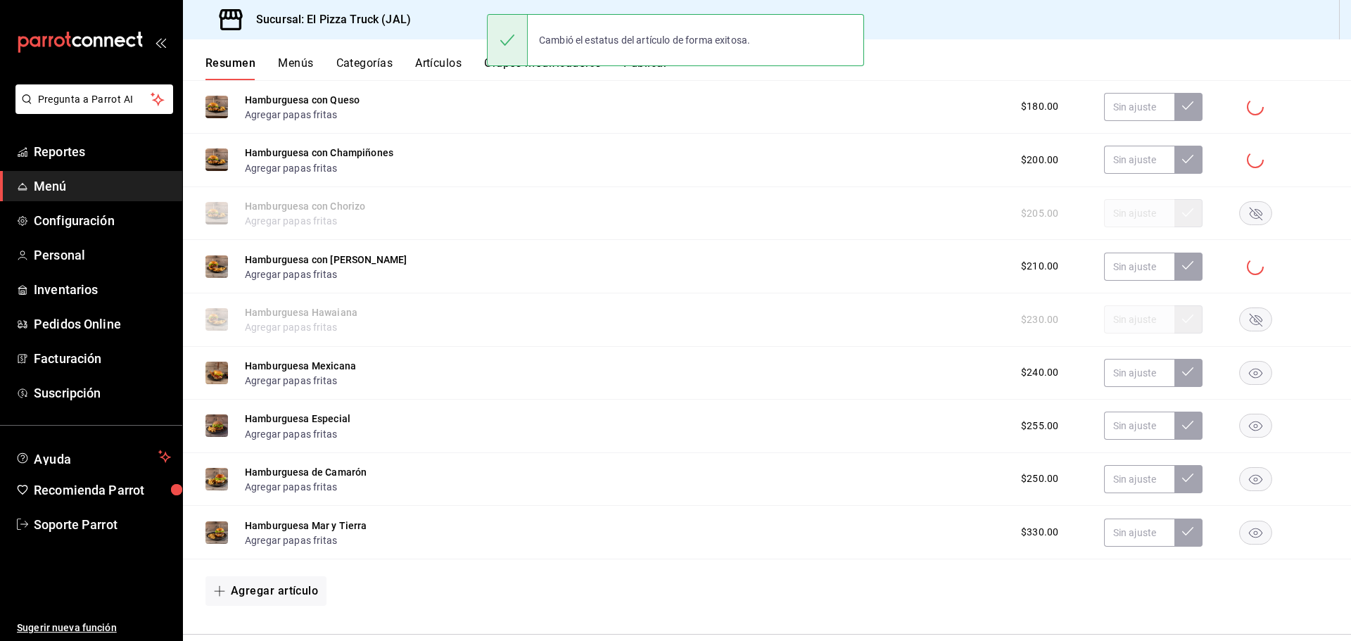
scroll to position [985, 0]
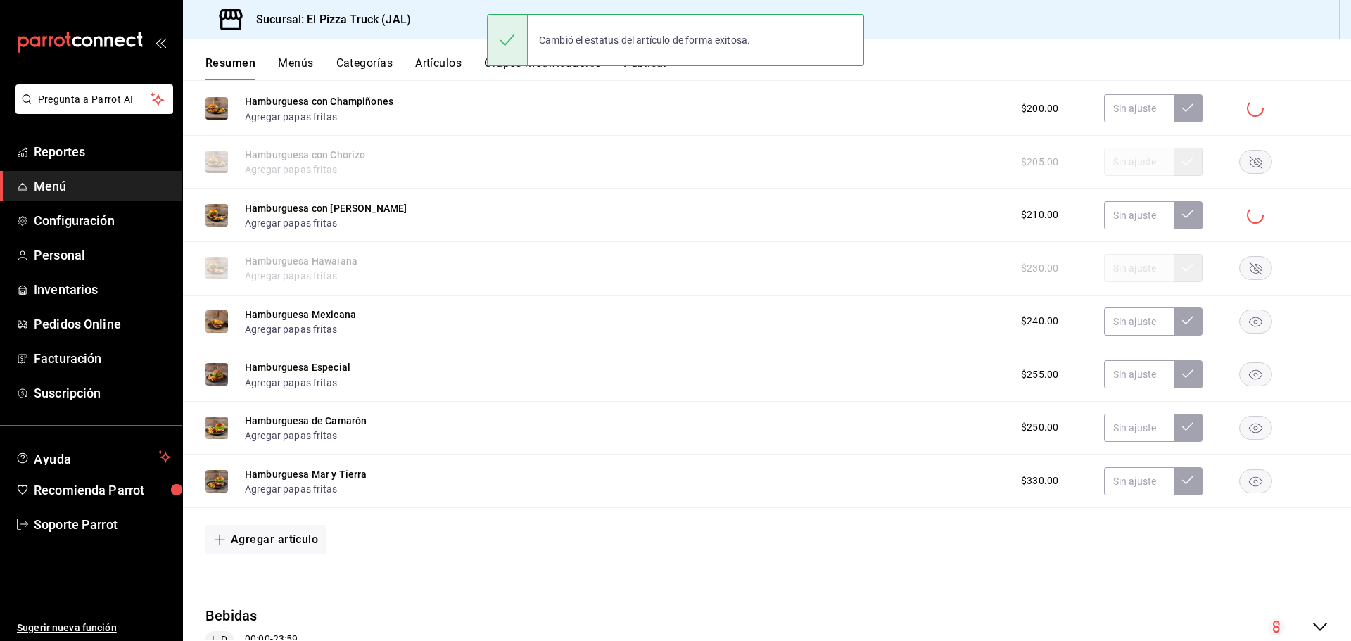
click at [1249, 320] on rect "button" at bounding box center [1256, 321] width 32 height 23
click at [1249, 378] on icon "button" at bounding box center [1255, 375] width 13 height 10
click at [1249, 426] on icon "button" at bounding box center [1255, 429] width 13 height 10
click at [1245, 472] on rect "button" at bounding box center [1256, 480] width 32 height 23
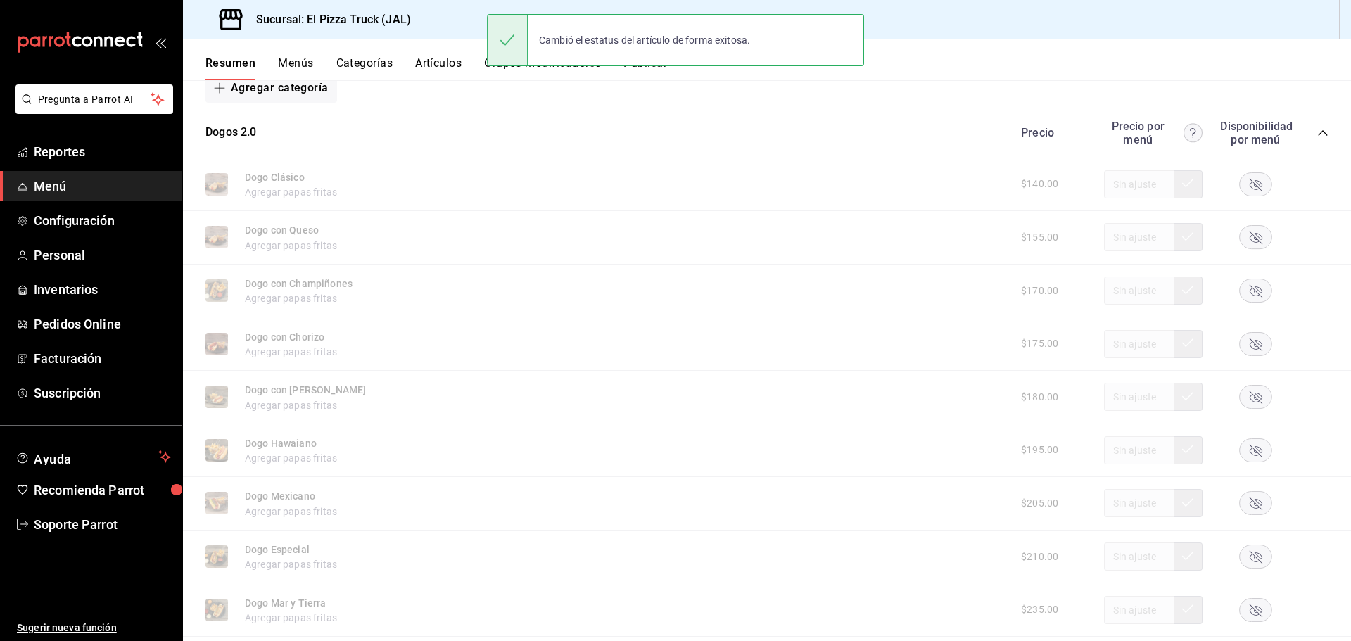
scroll to position [0, 0]
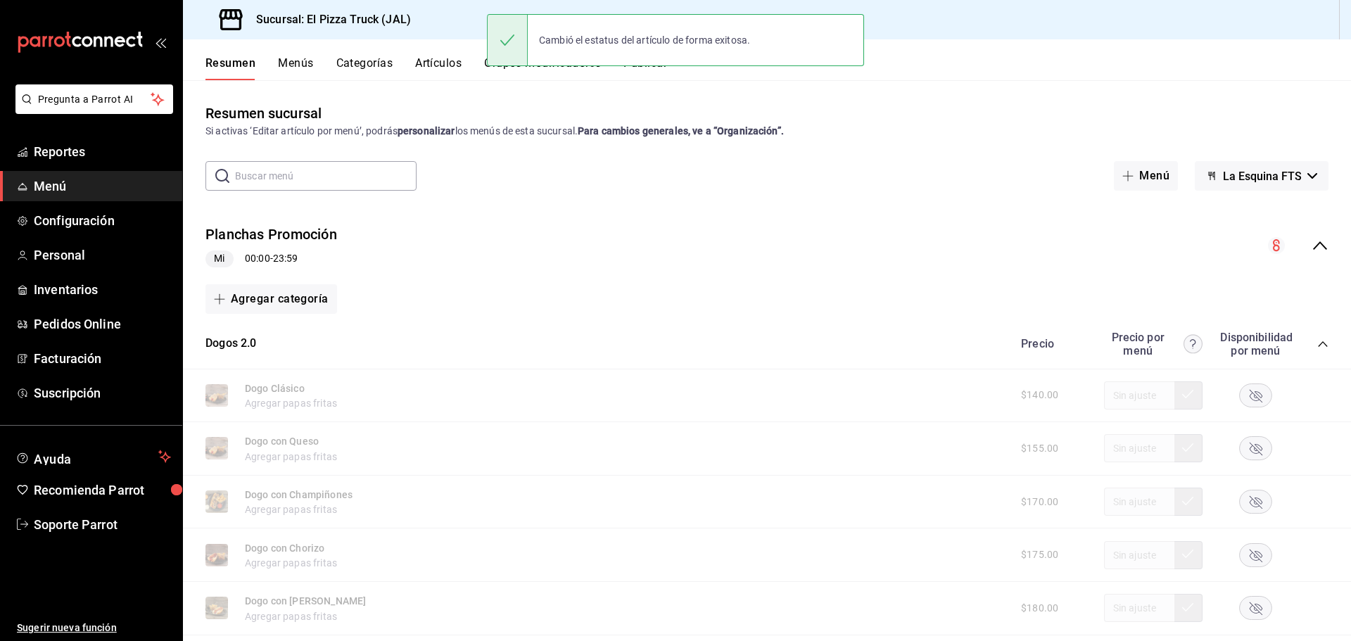
click at [656, 70] on button "Publicar" at bounding box center [645, 68] width 44 height 24
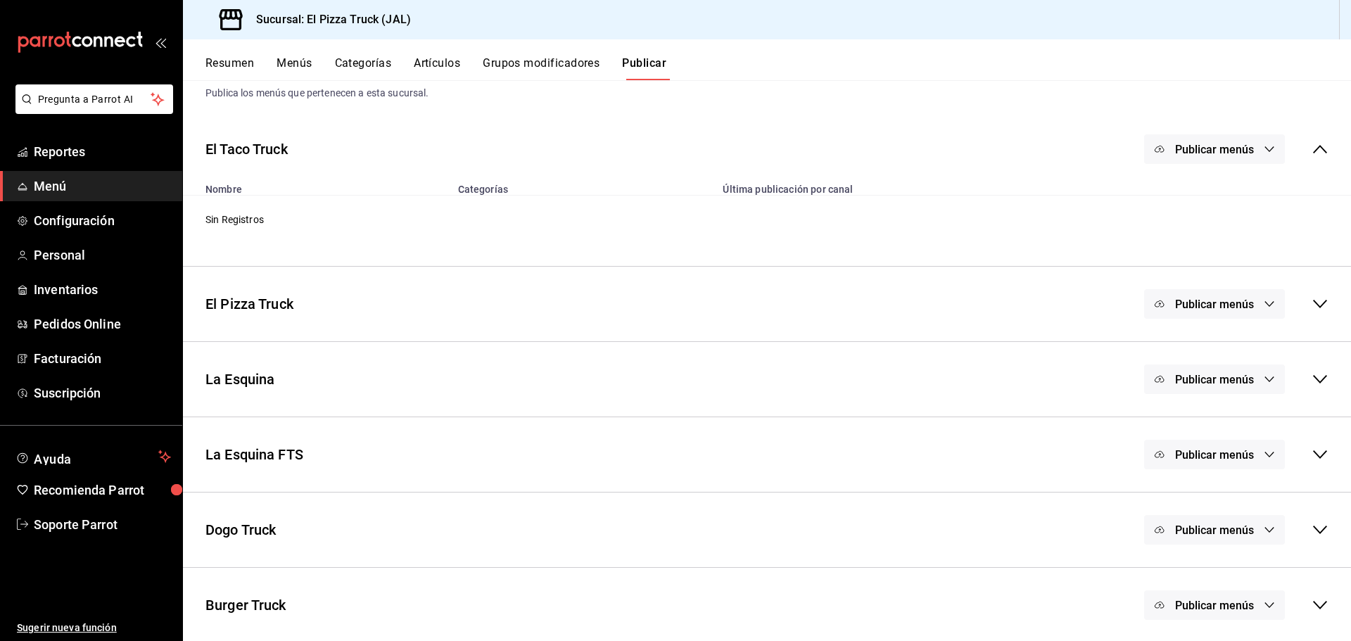
scroll to position [41, 0]
click at [1226, 450] on span "Publicar menús" at bounding box center [1214, 452] width 79 height 13
click at [1209, 502] on span "Punto de venta" at bounding box center [1224, 498] width 68 height 15
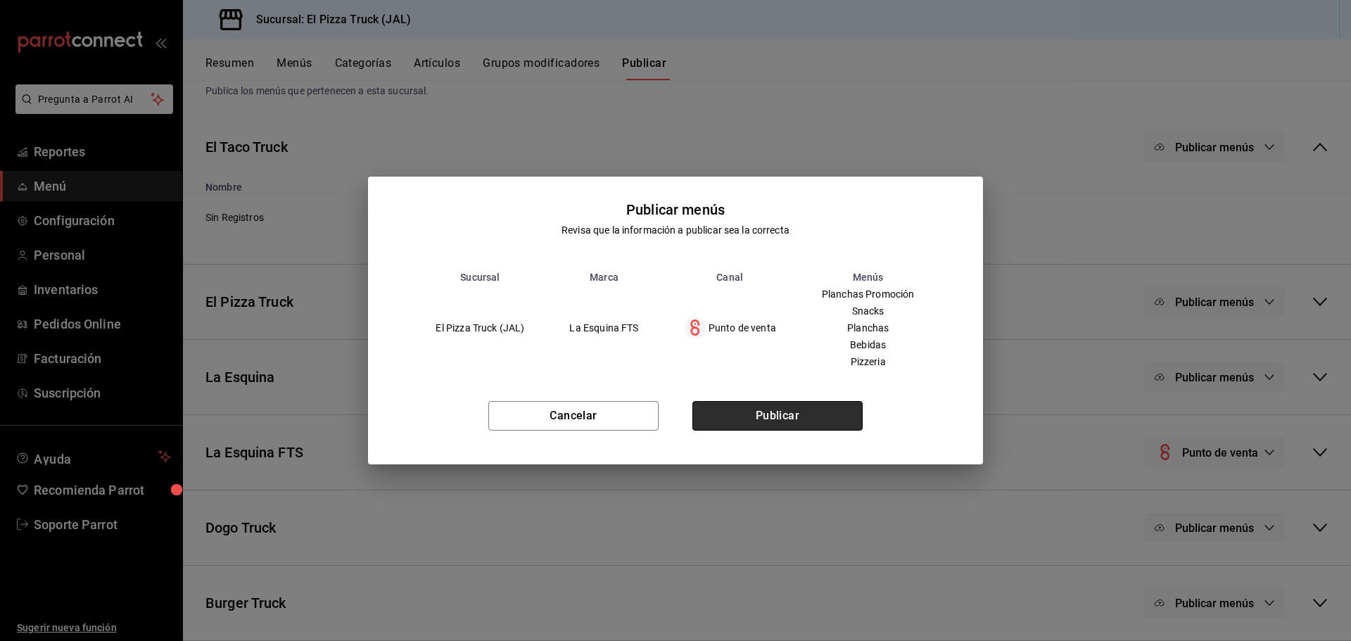
click at [772, 418] on button "Publicar" at bounding box center [777, 416] width 170 height 30
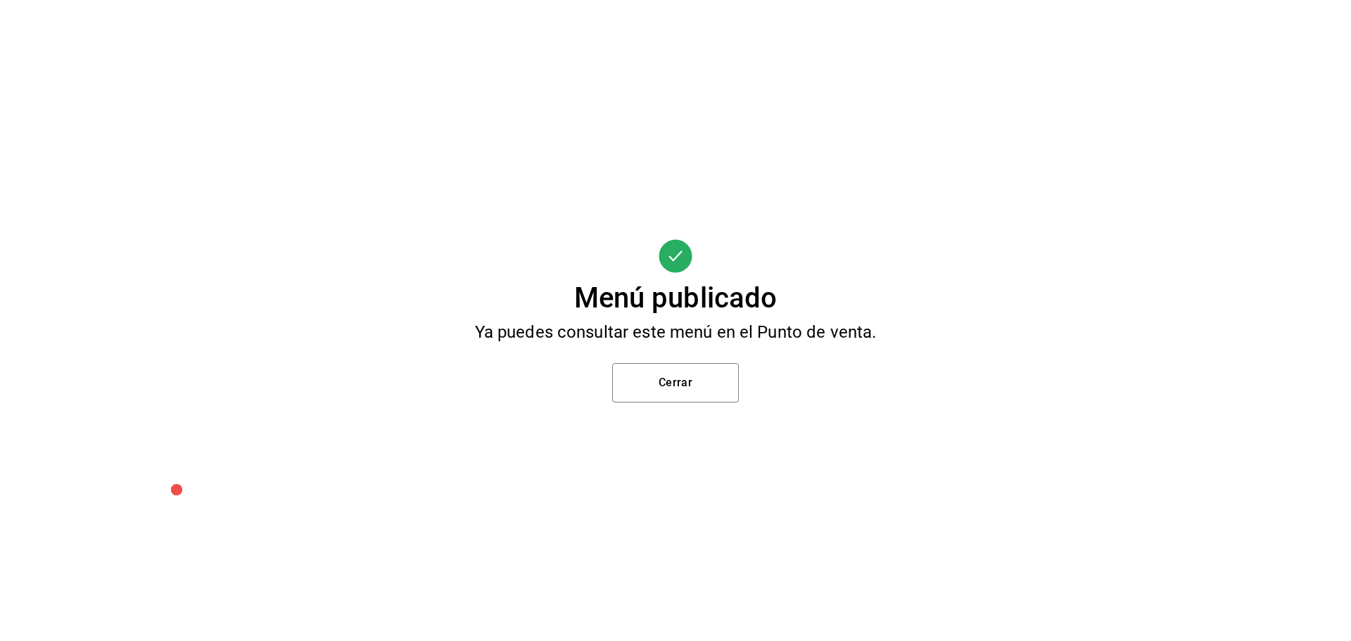
scroll to position [73, 0]
click at [688, 376] on button "Cerrar" at bounding box center [675, 382] width 127 height 39
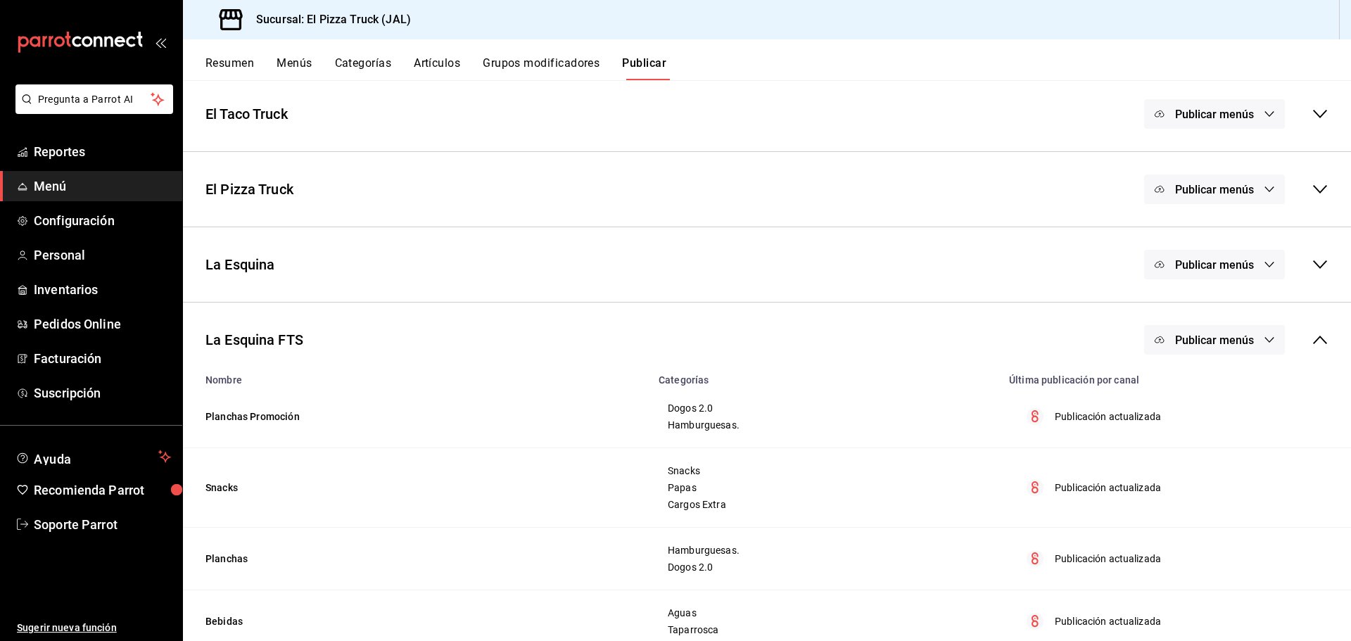
click at [247, 62] on button "Resumen" at bounding box center [229, 68] width 49 height 24
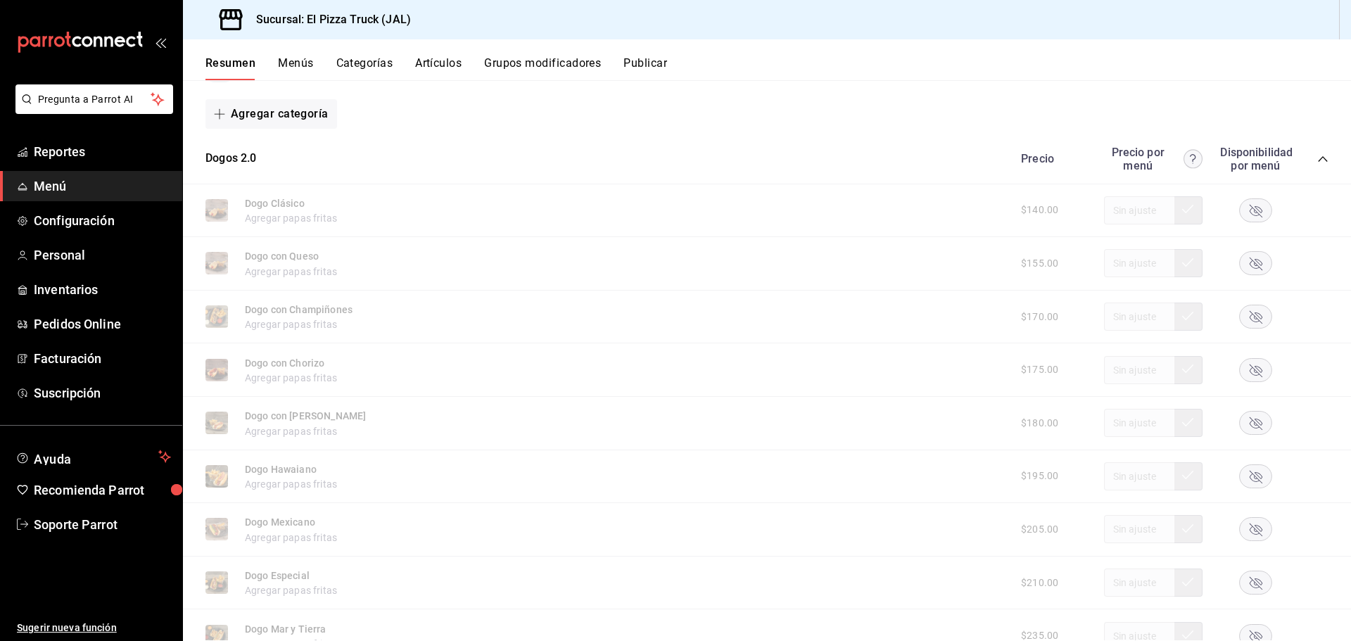
scroll to position [211, 0]
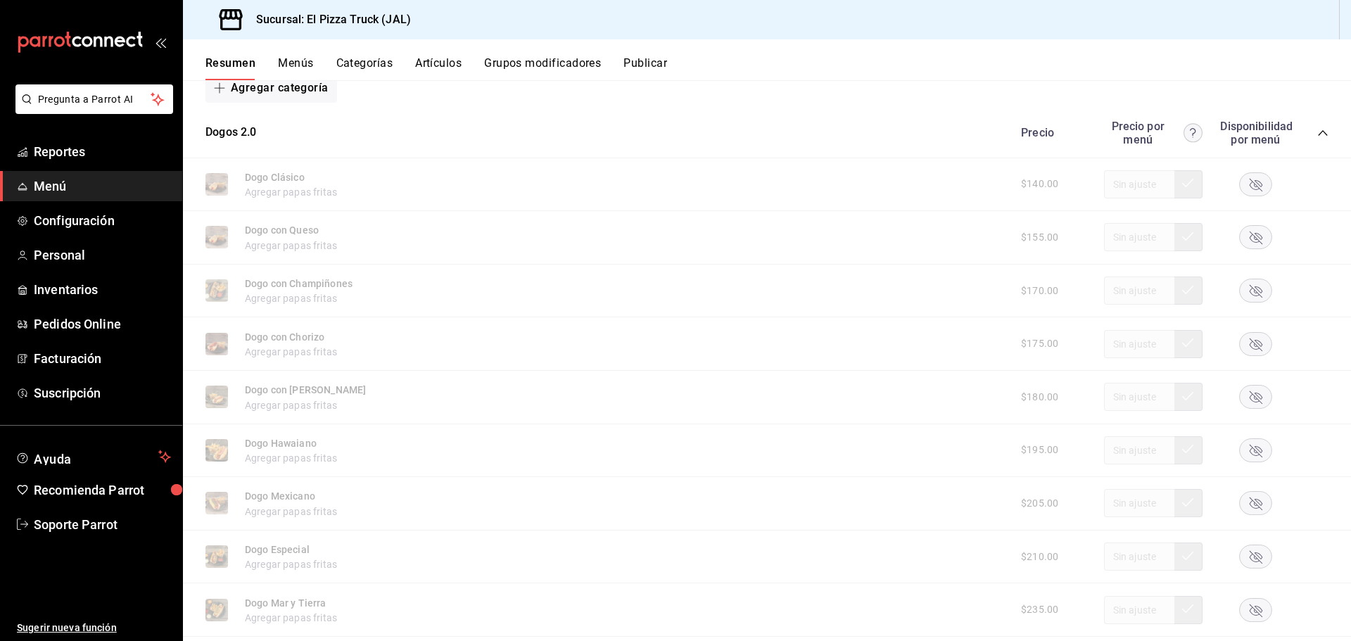
click at [1240, 188] on rect "button" at bounding box center [1256, 183] width 32 height 23
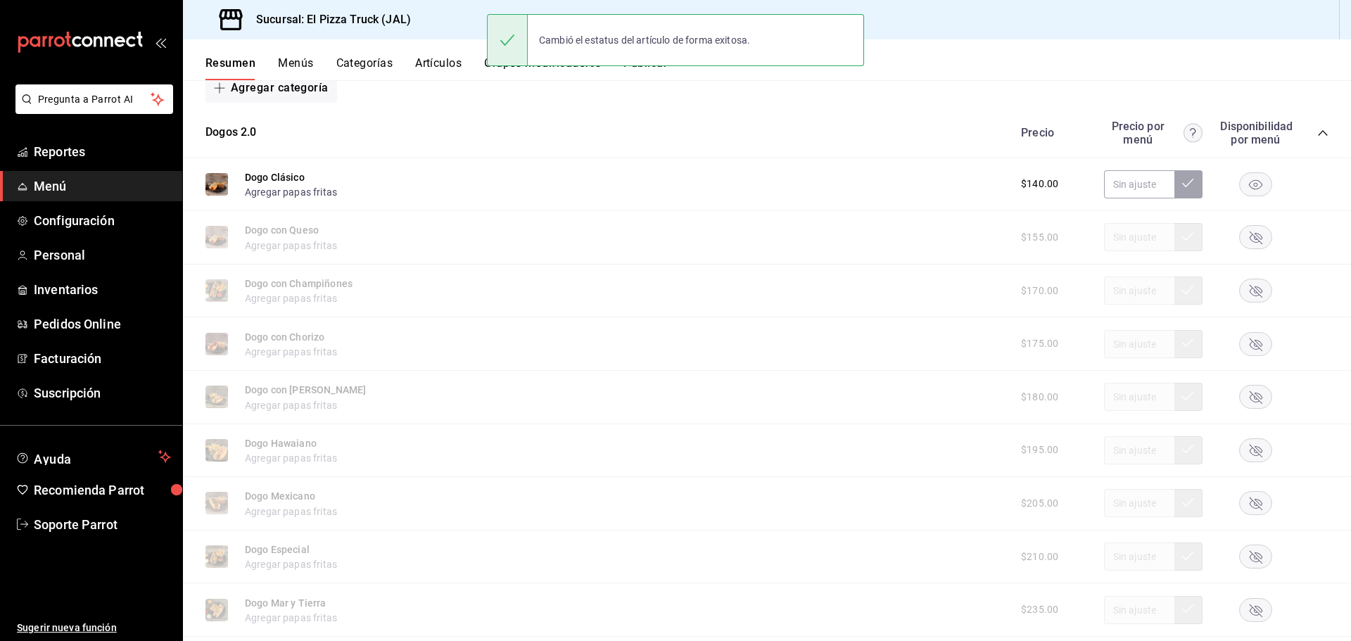
click at [1249, 234] on icon "button" at bounding box center [1255, 237] width 13 height 13
drag, startPoint x: 1247, startPoint y: 280, endPoint x: 1247, endPoint y: 289, distance: 9.1
click at [1247, 283] on rect "button" at bounding box center [1256, 290] width 32 height 23
click at [1246, 351] on rect "button" at bounding box center [1256, 343] width 32 height 23
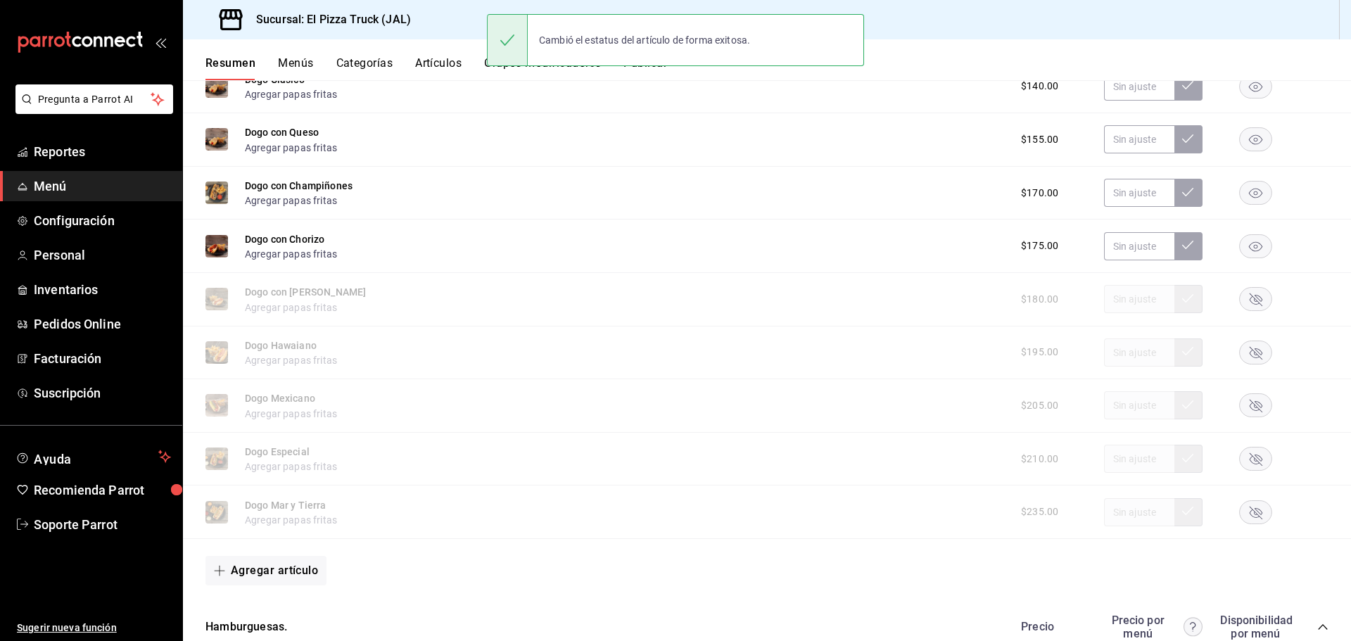
scroll to position [352, 0]
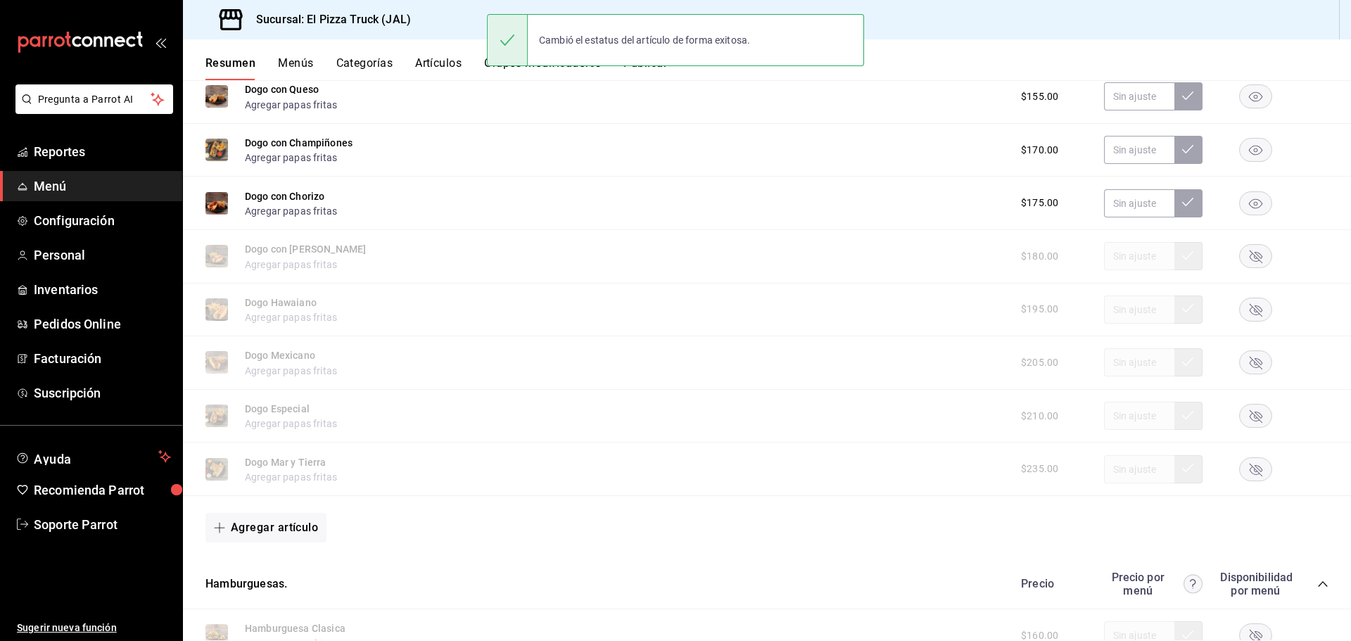
click at [1246, 251] on rect "button" at bounding box center [1256, 256] width 32 height 23
click at [1240, 314] on rect "button" at bounding box center [1256, 309] width 32 height 23
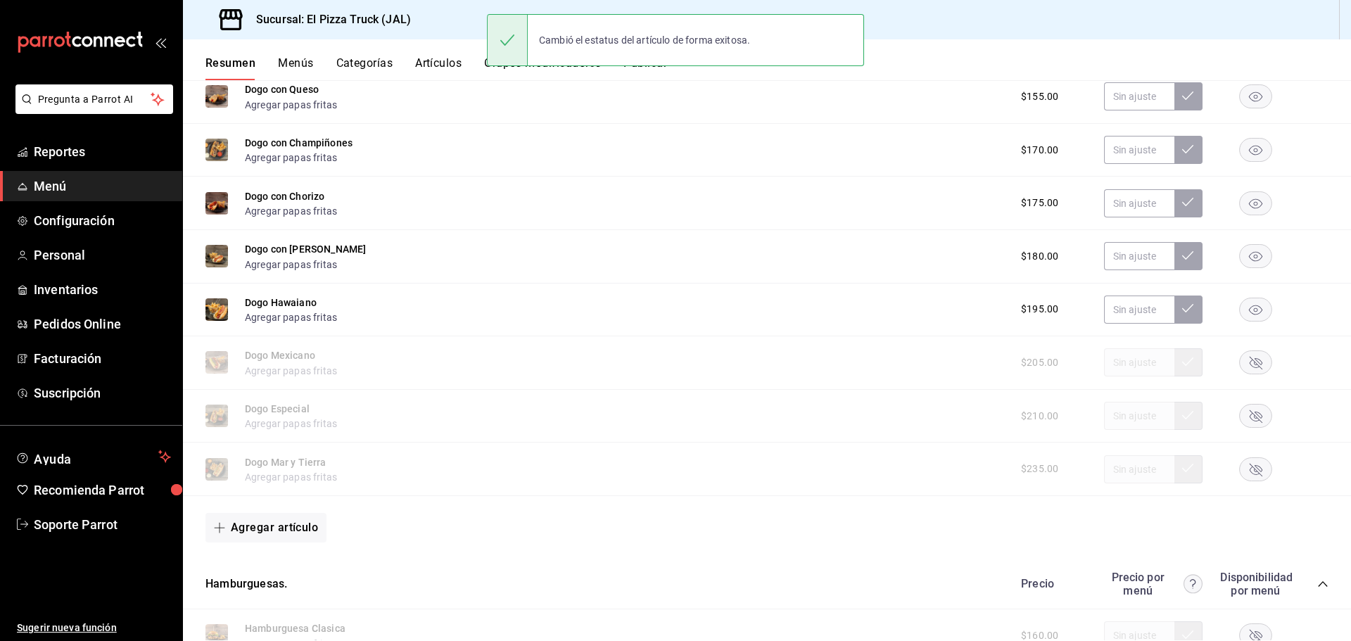
click at [1237, 378] on div "Dogo Mexicano Agregar papas fritas $205.00" at bounding box center [767, 362] width 1168 height 53
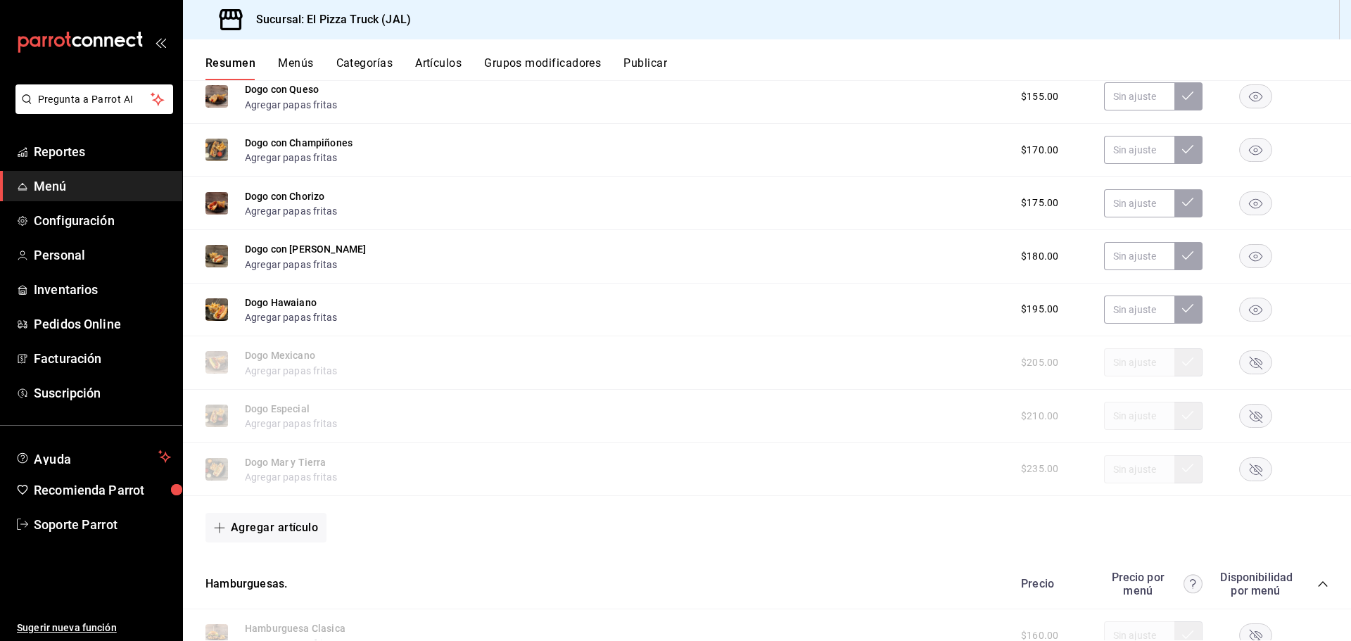
click at [1240, 372] on rect "button" at bounding box center [1256, 362] width 32 height 23
click at [1245, 426] on rect "button" at bounding box center [1256, 416] width 32 height 23
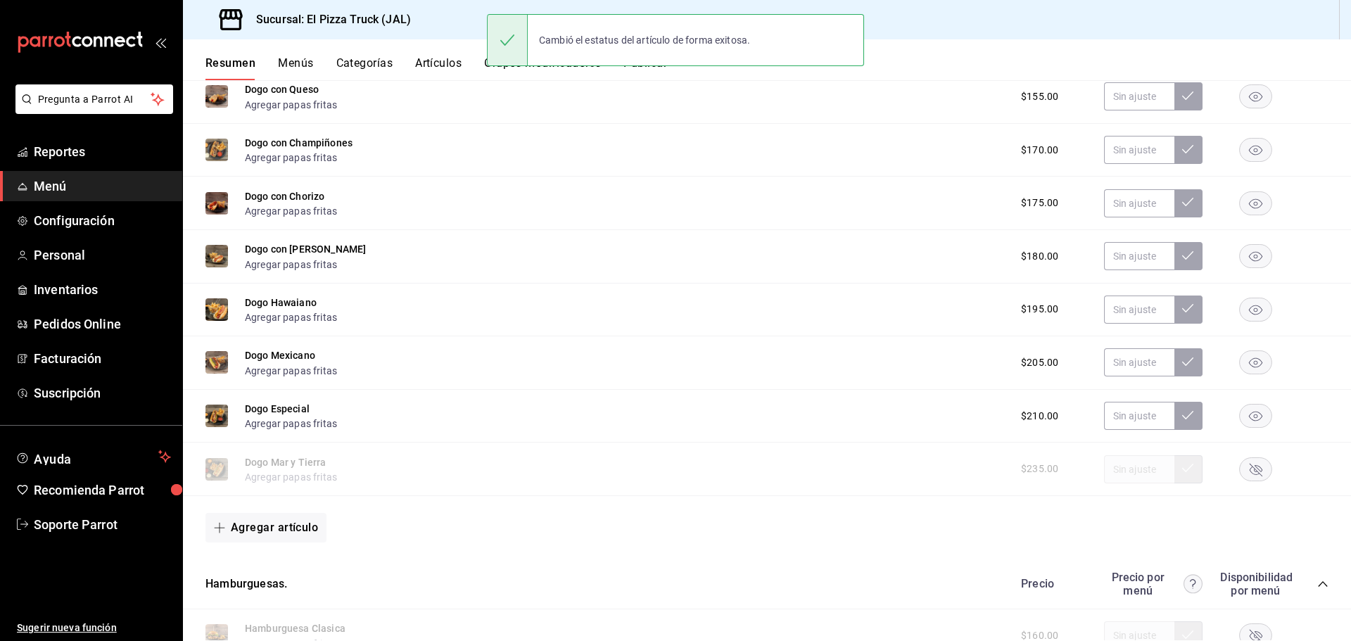
click at [1251, 470] on rect "button" at bounding box center [1256, 468] width 32 height 23
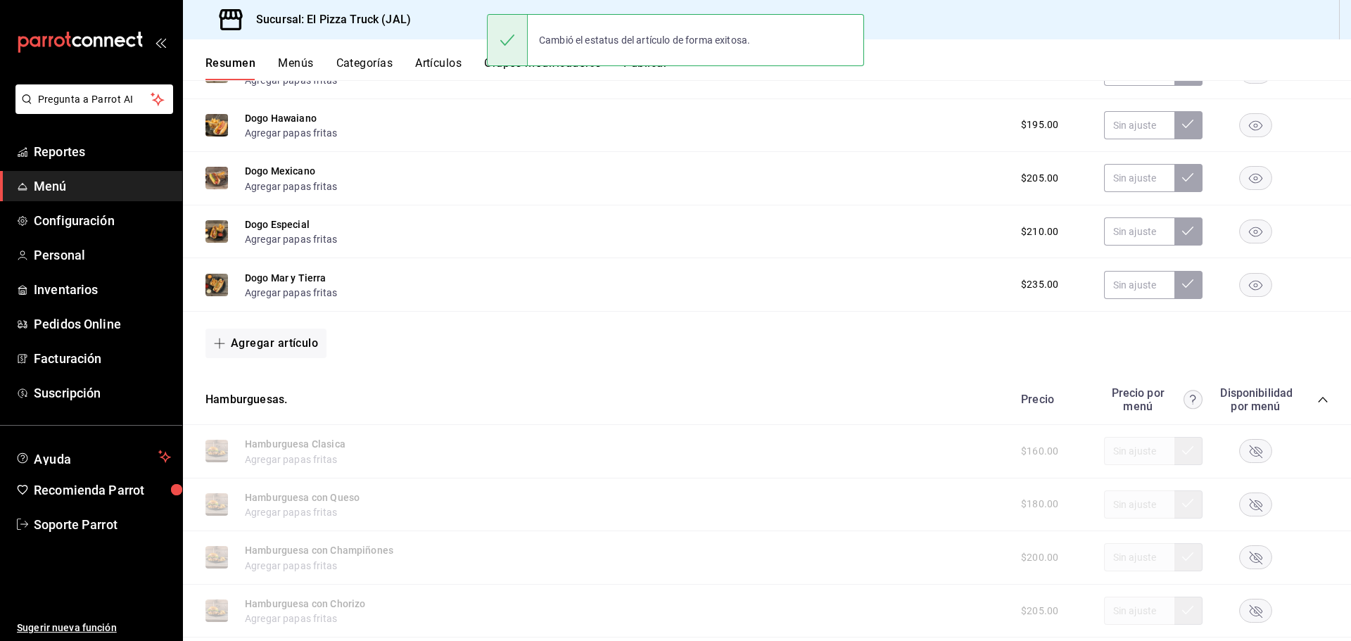
scroll to position [633, 0]
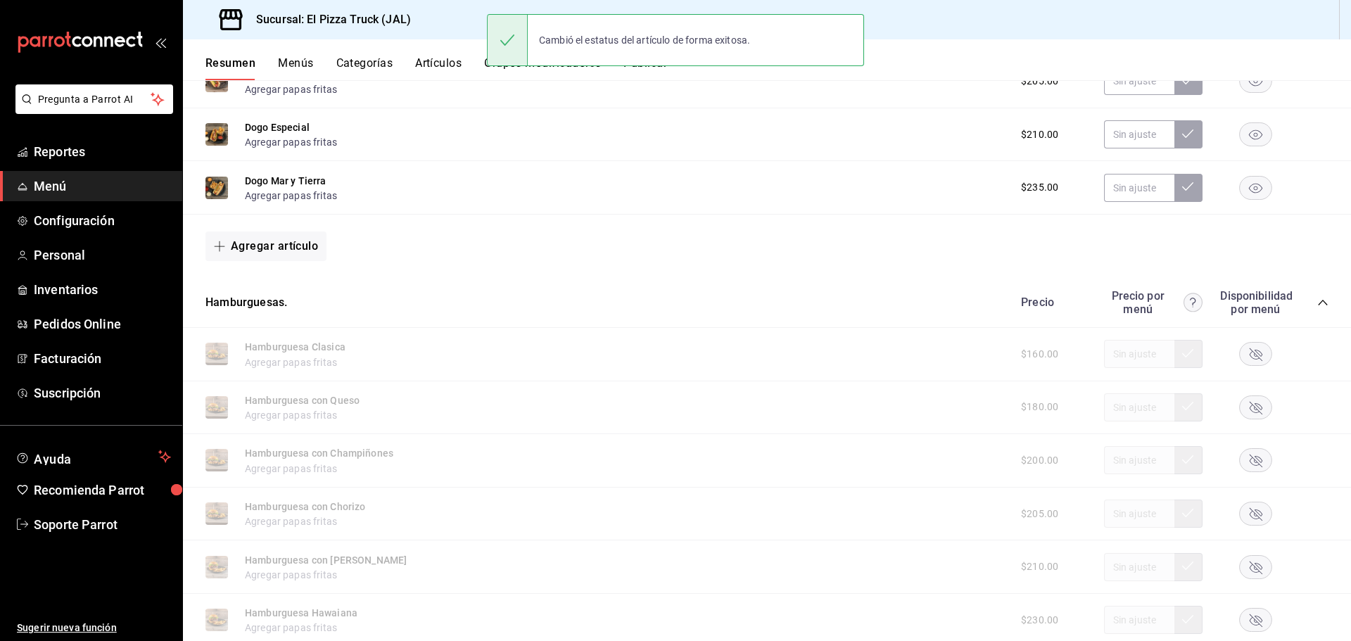
click at [1240, 350] on rect "button" at bounding box center [1256, 354] width 32 height 23
click at [1242, 416] on rect "button" at bounding box center [1256, 406] width 32 height 23
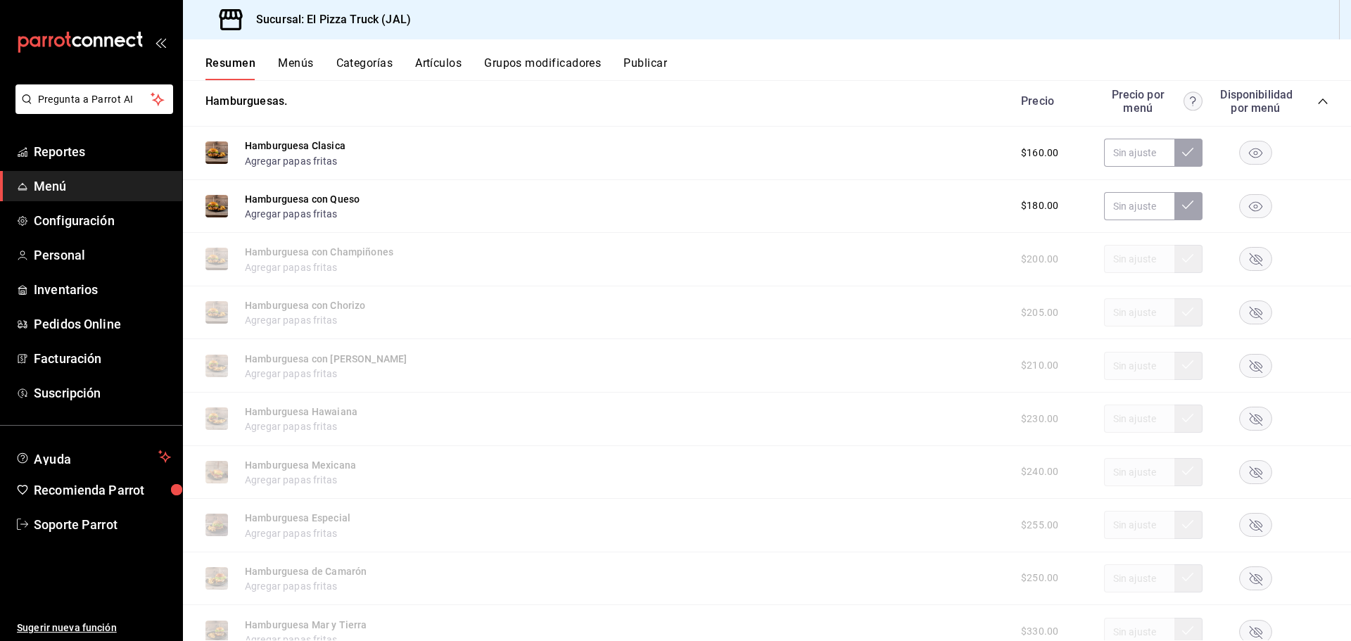
scroll to position [844, 0]
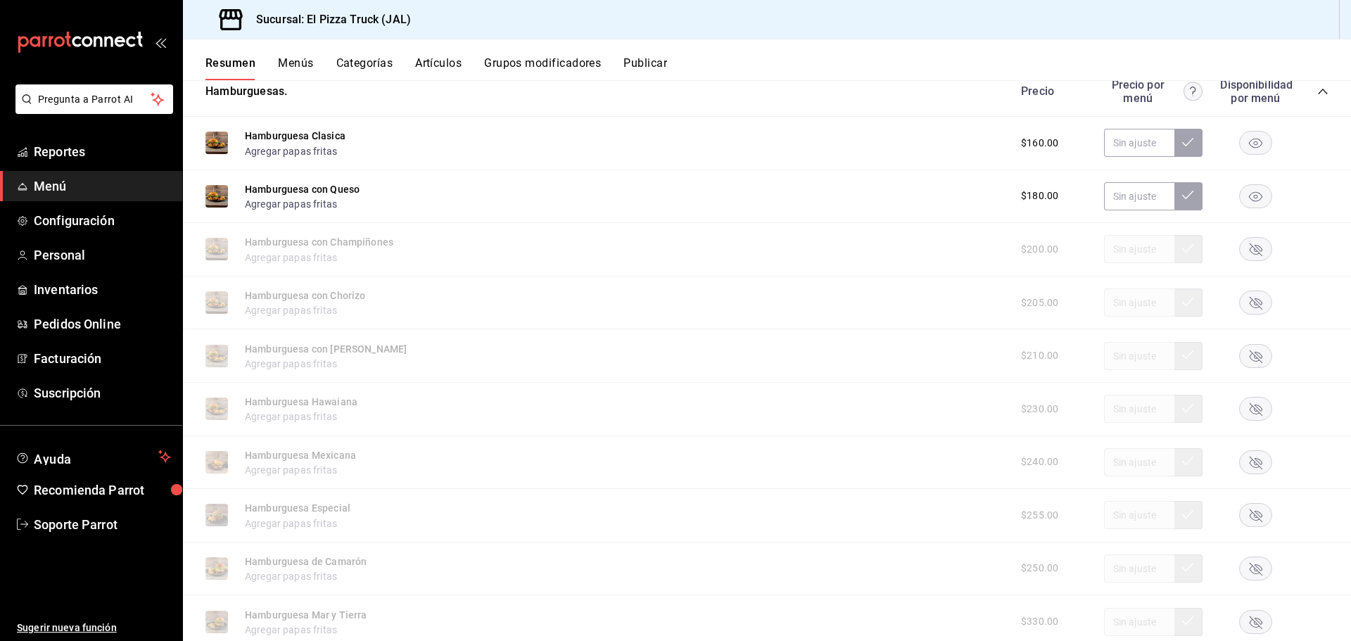
click at [1241, 253] on rect "button" at bounding box center [1256, 249] width 32 height 23
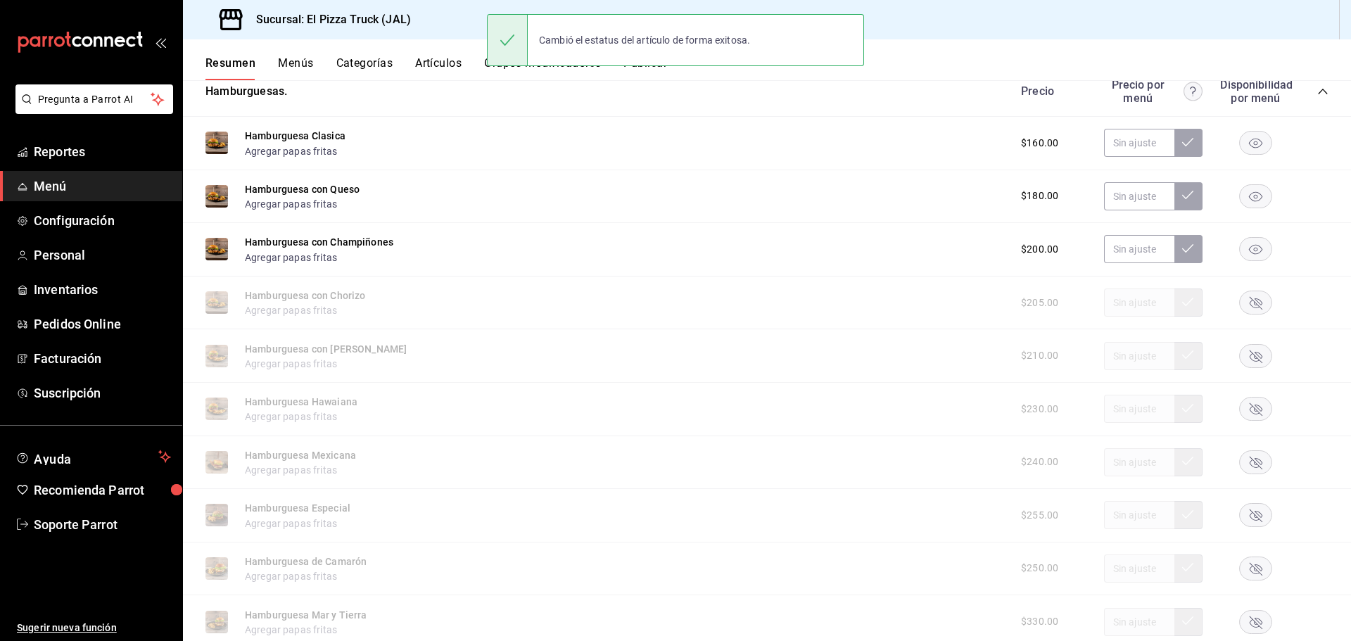
click at [1249, 303] on icon "button" at bounding box center [1255, 303] width 13 height 13
click at [1240, 357] on rect "button" at bounding box center [1256, 355] width 32 height 23
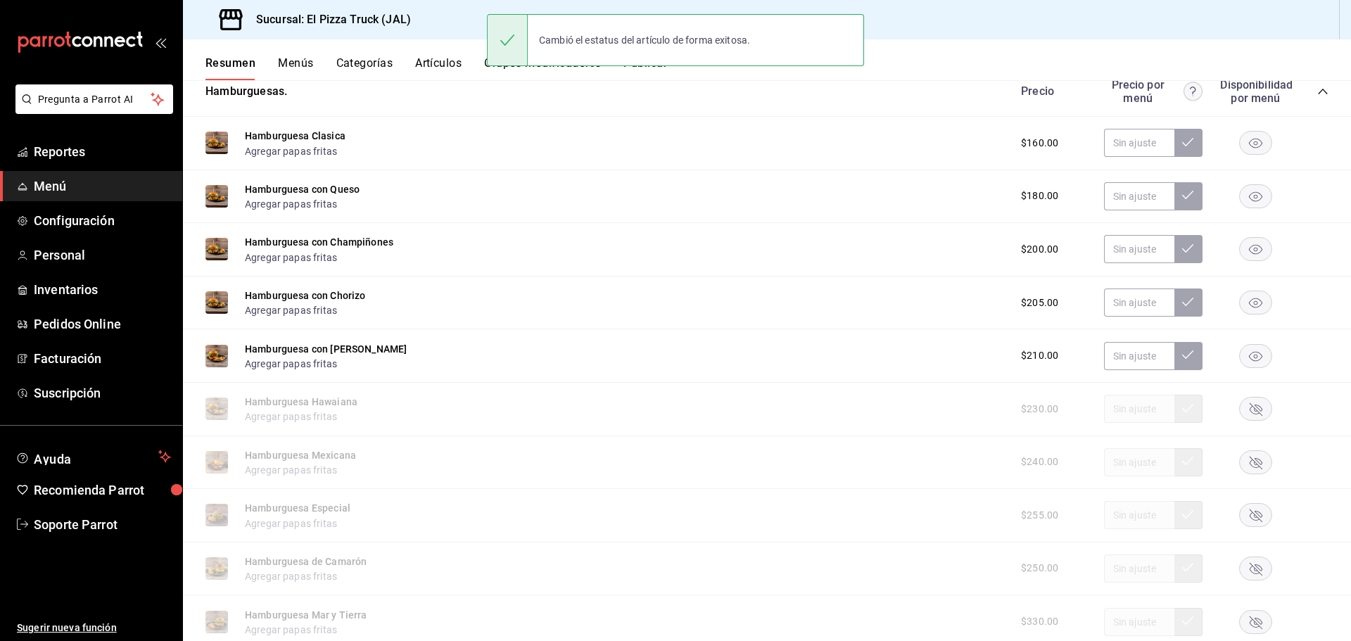
click at [1246, 414] on rect "button" at bounding box center [1256, 408] width 32 height 23
click at [1249, 459] on icon "button" at bounding box center [1255, 463] width 13 height 13
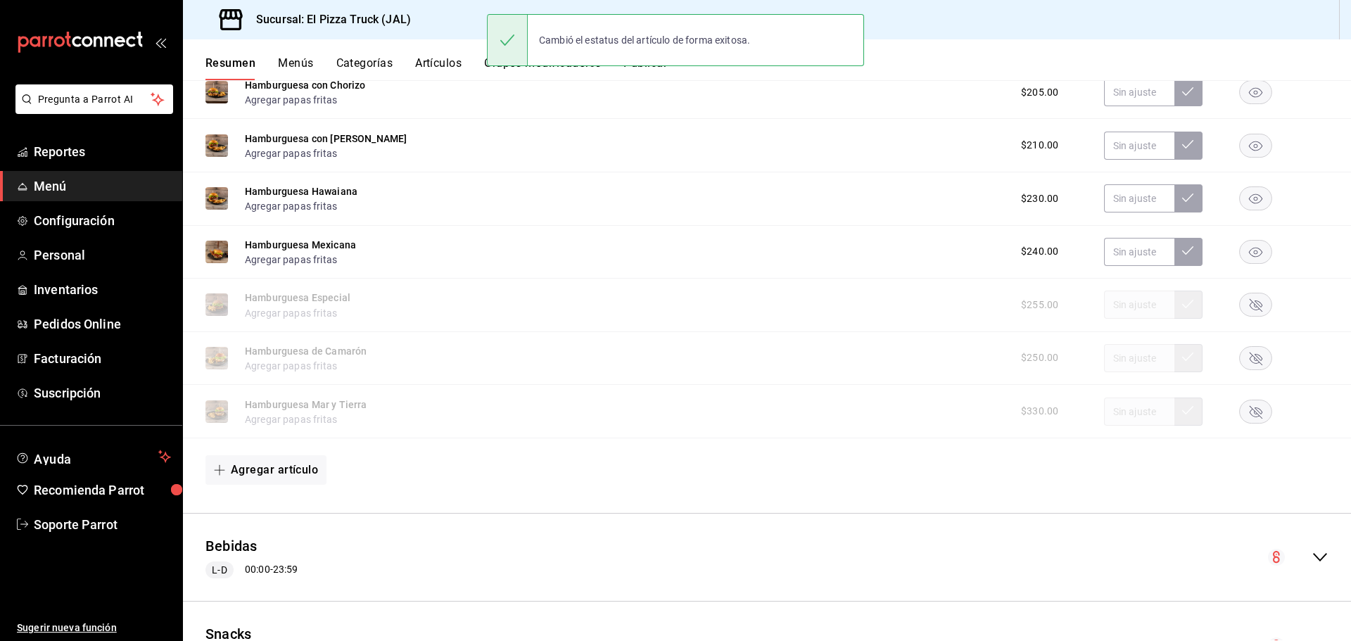
scroll to position [1055, 0]
click at [1247, 295] on rect "button" at bounding box center [1256, 304] width 32 height 23
click at [1244, 346] on rect "button" at bounding box center [1256, 356] width 32 height 23
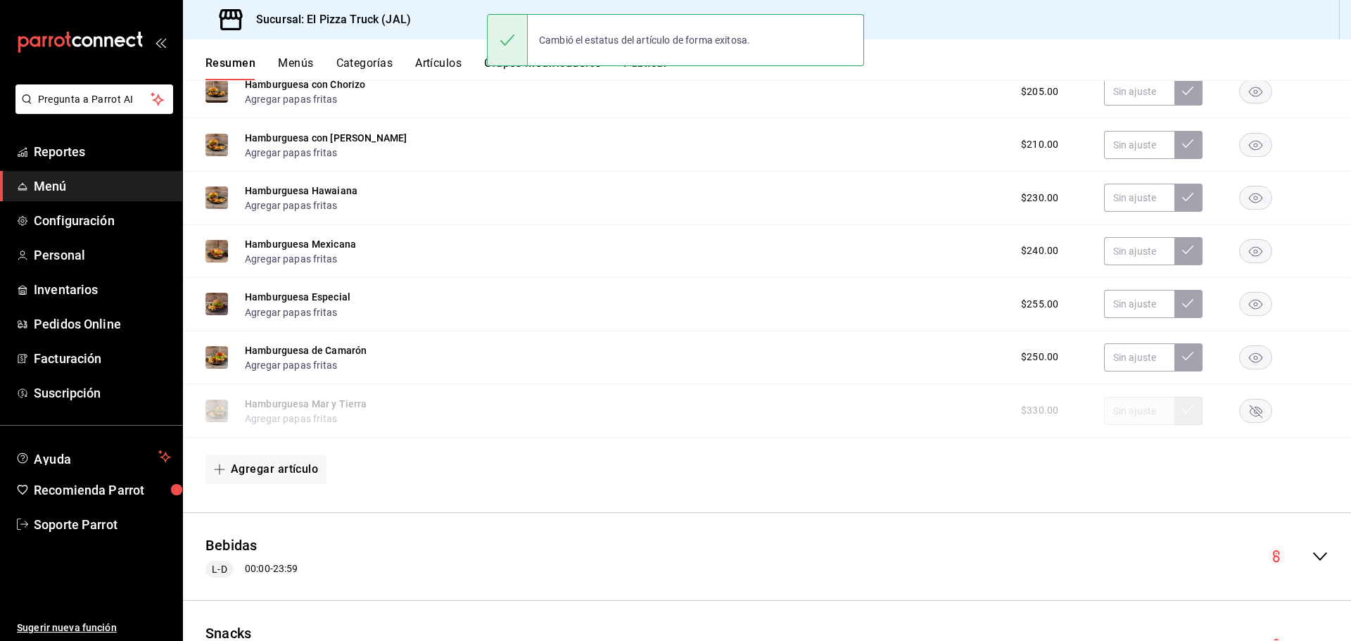
click at [1245, 409] on rect "button" at bounding box center [1256, 410] width 32 height 23
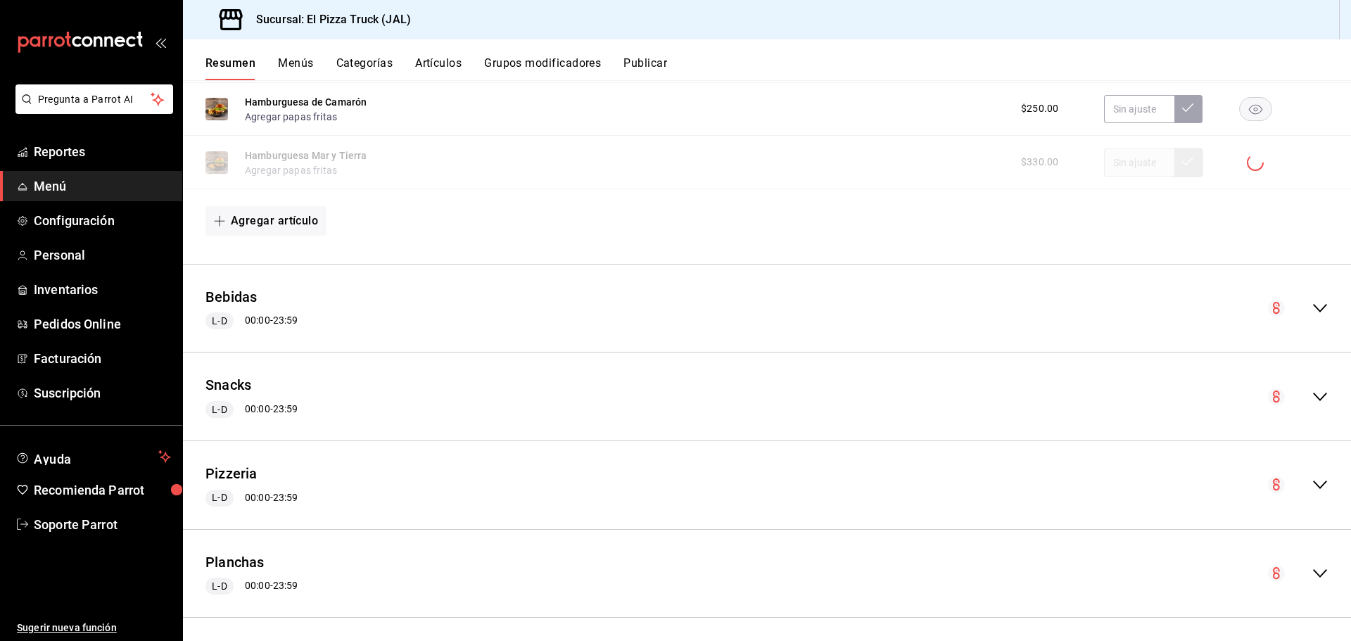
scroll to position [1309, 0]
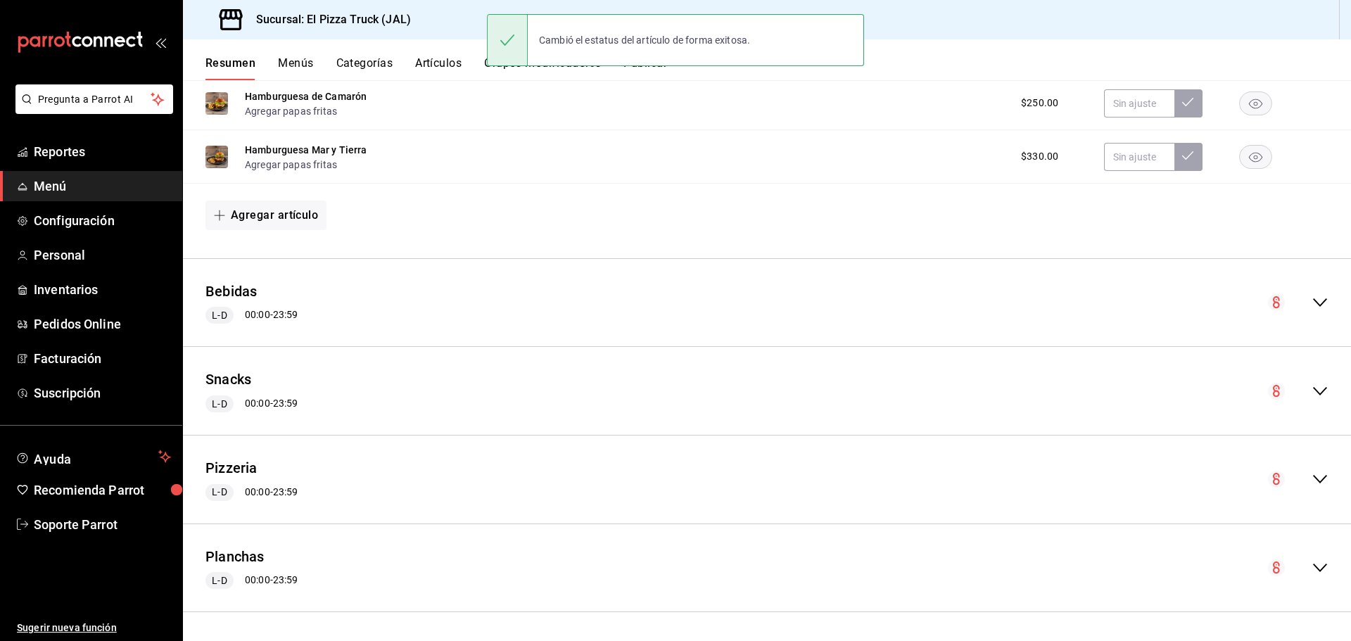
click at [1313, 568] on icon "collapse-menu-row" at bounding box center [1320, 568] width 14 height 8
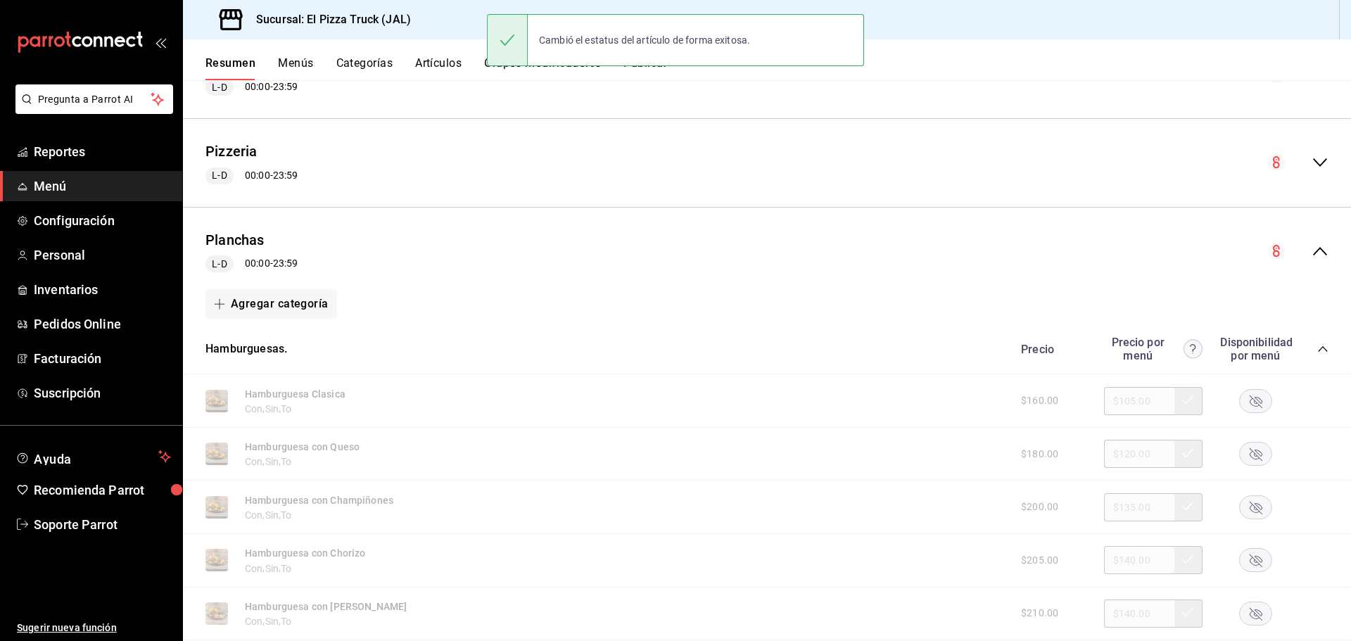
click at [1245, 393] on rect "button" at bounding box center [1256, 400] width 32 height 23
click at [1242, 457] on rect "button" at bounding box center [1256, 454] width 32 height 23
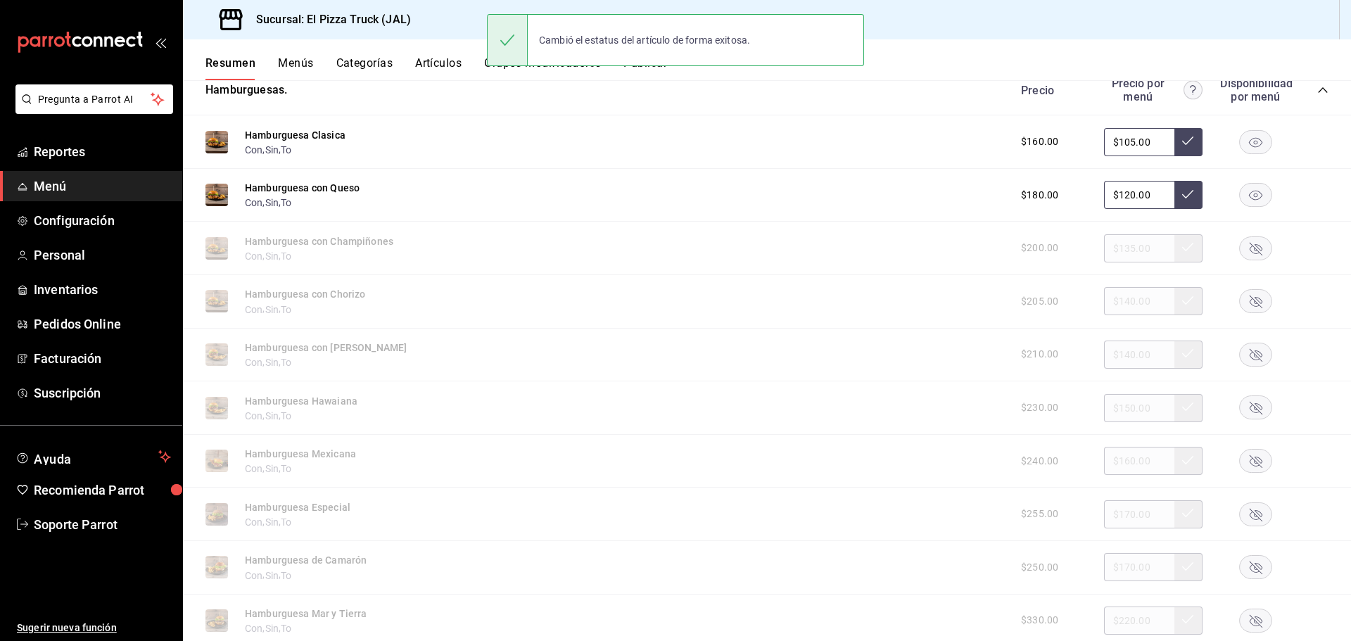
scroll to position [1907, 0]
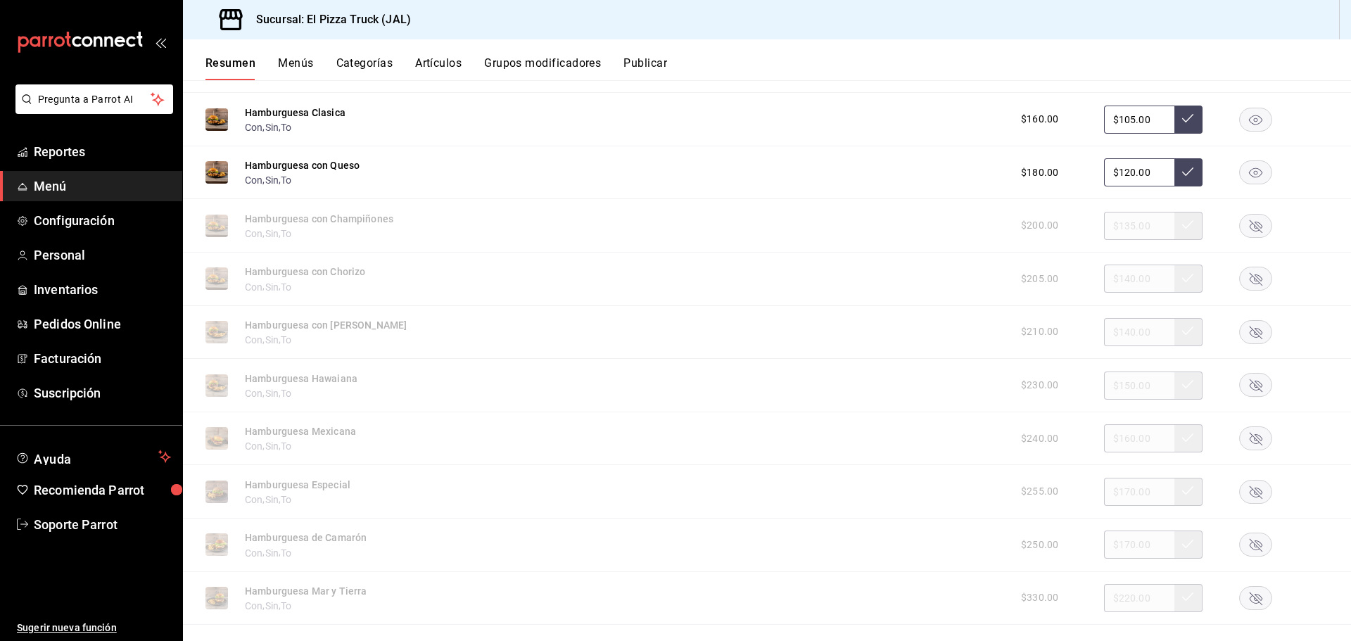
click at [1243, 227] on rect "button" at bounding box center [1256, 225] width 32 height 23
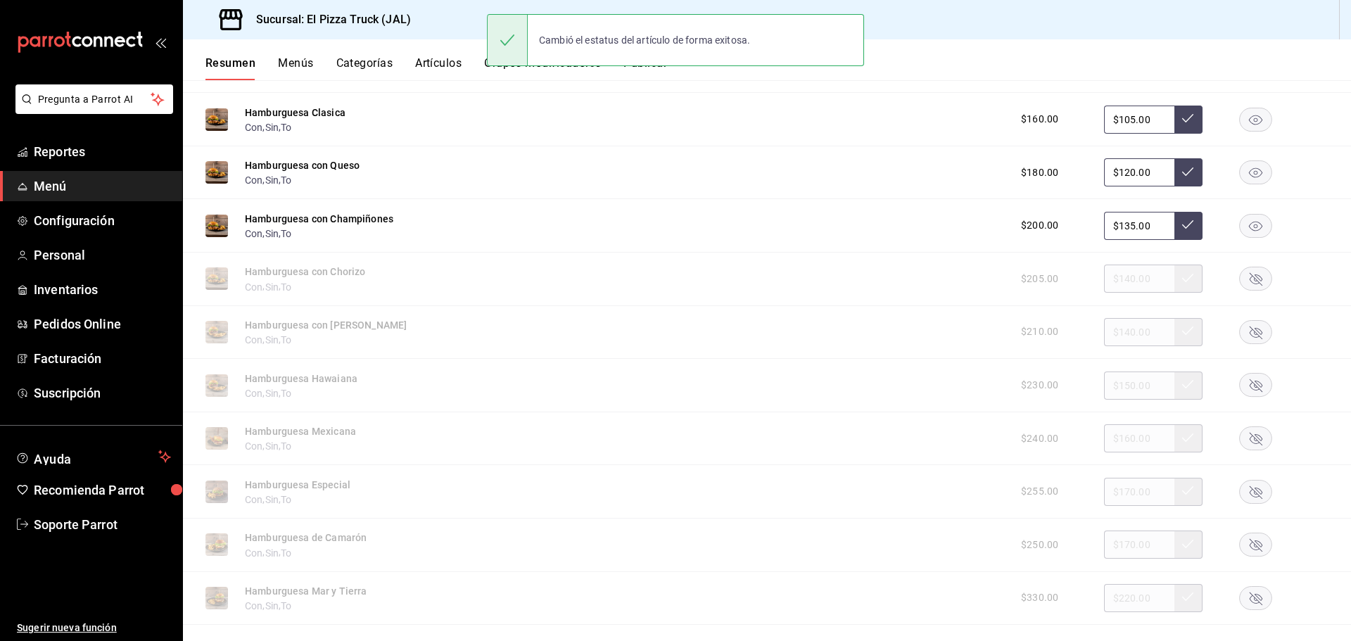
click at [1240, 288] on rect "button" at bounding box center [1256, 278] width 32 height 23
click at [1240, 333] on rect "button" at bounding box center [1256, 331] width 32 height 23
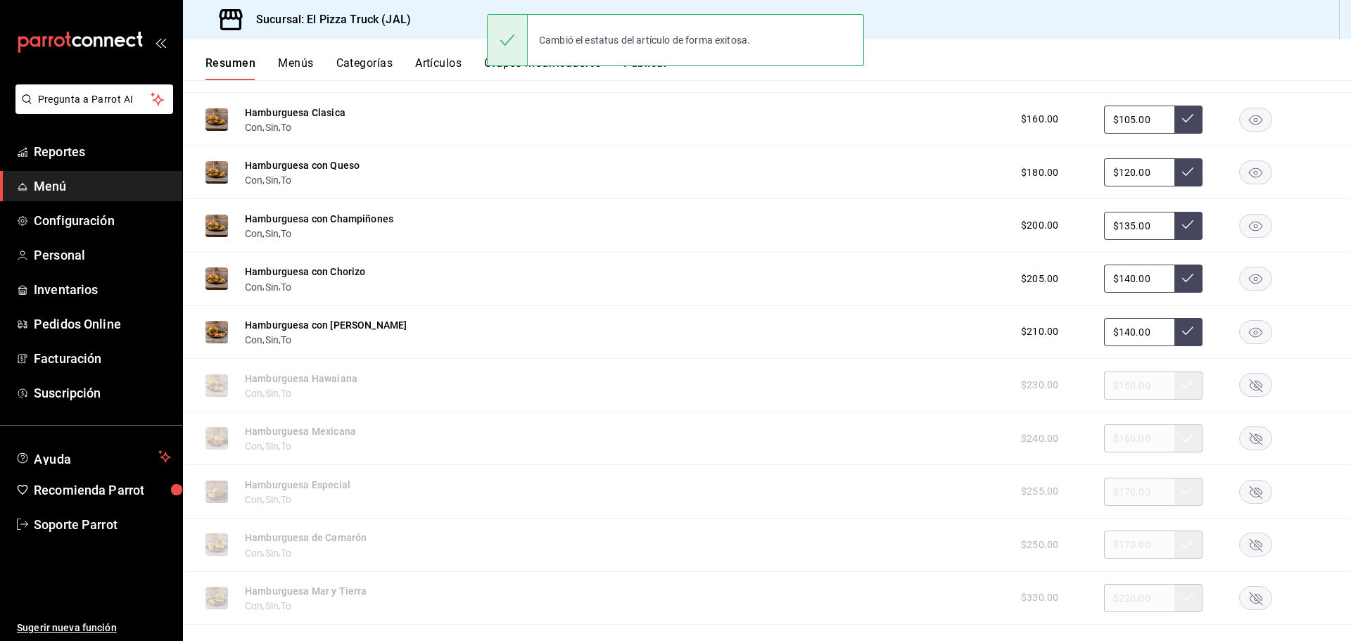
click at [1252, 390] on rect "button" at bounding box center [1256, 385] width 32 height 23
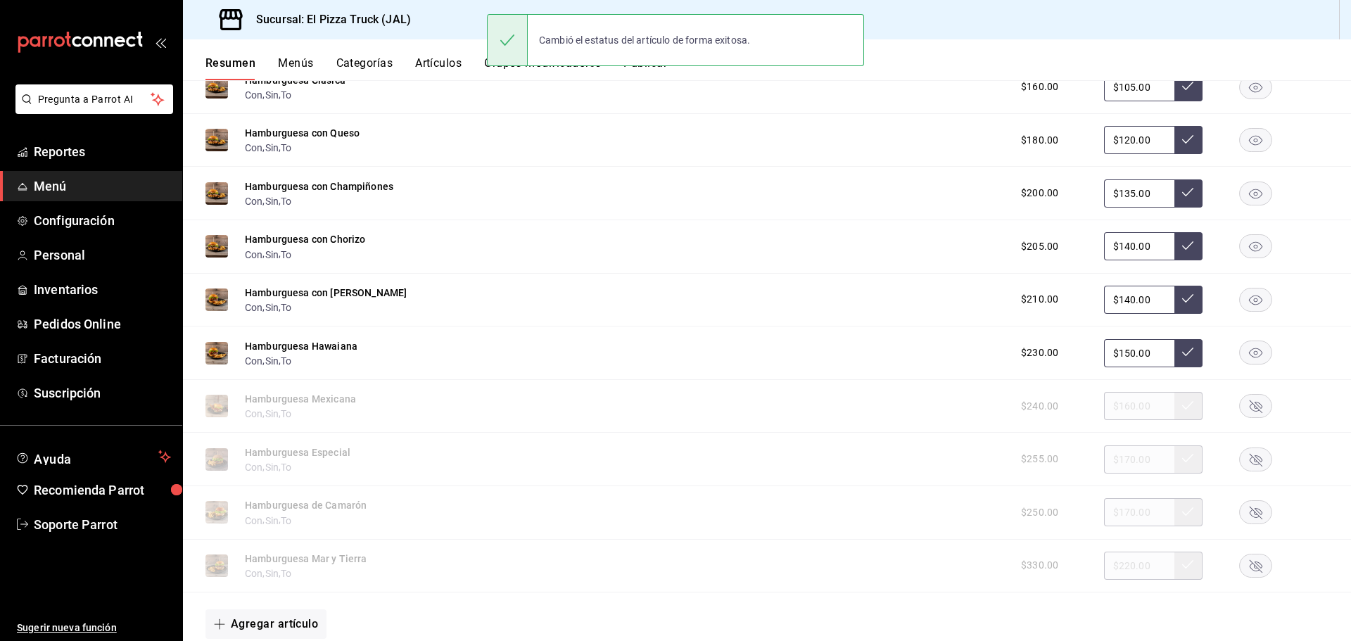
scroll to position [2189, 0]
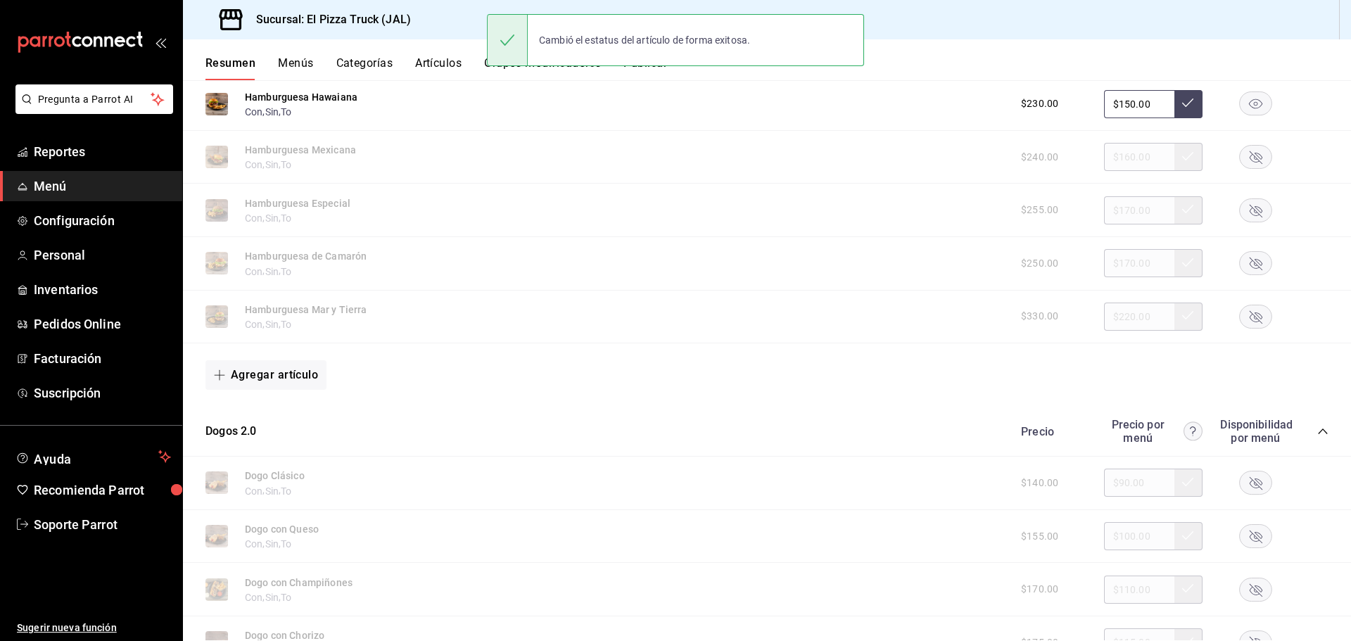
click at [1241, 165] on rect "button" at bounding box center [1256, 157] width 32 height 23
click at [1249, 213] on icon "button" at bounding box center [1255, 210] width 13 height 13
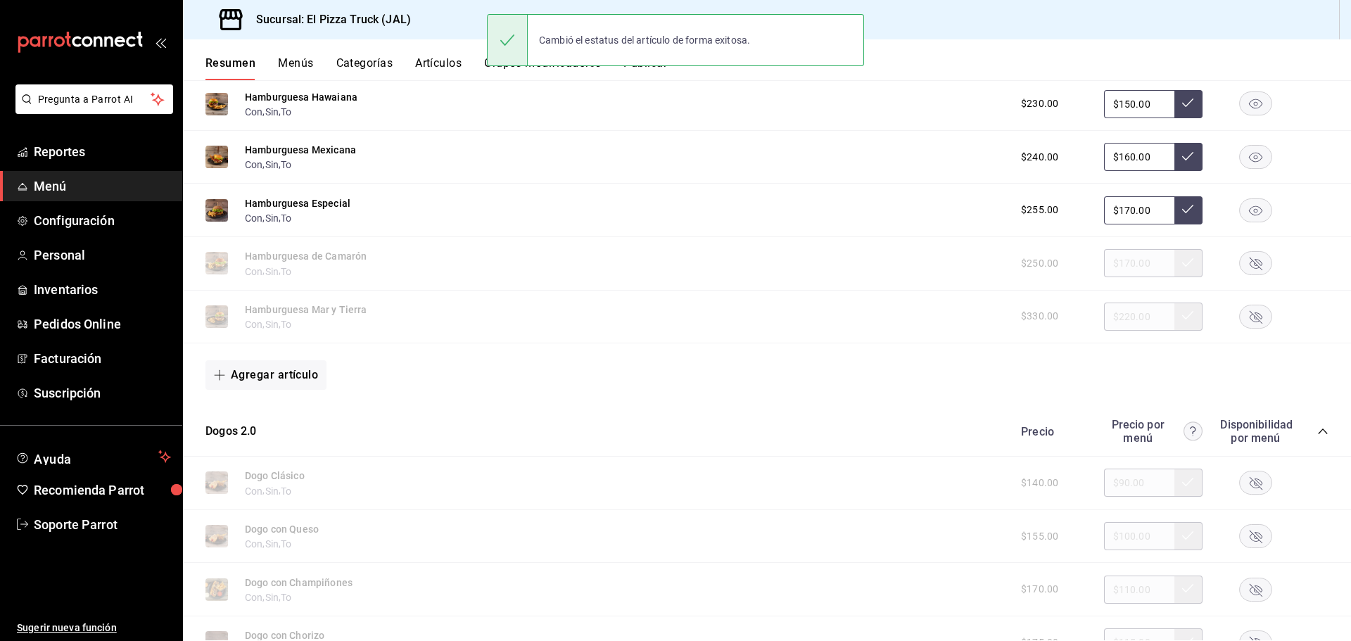
click at [1242, 262] on rect "button" at bounding box center [1256, 263] width 32 height 23
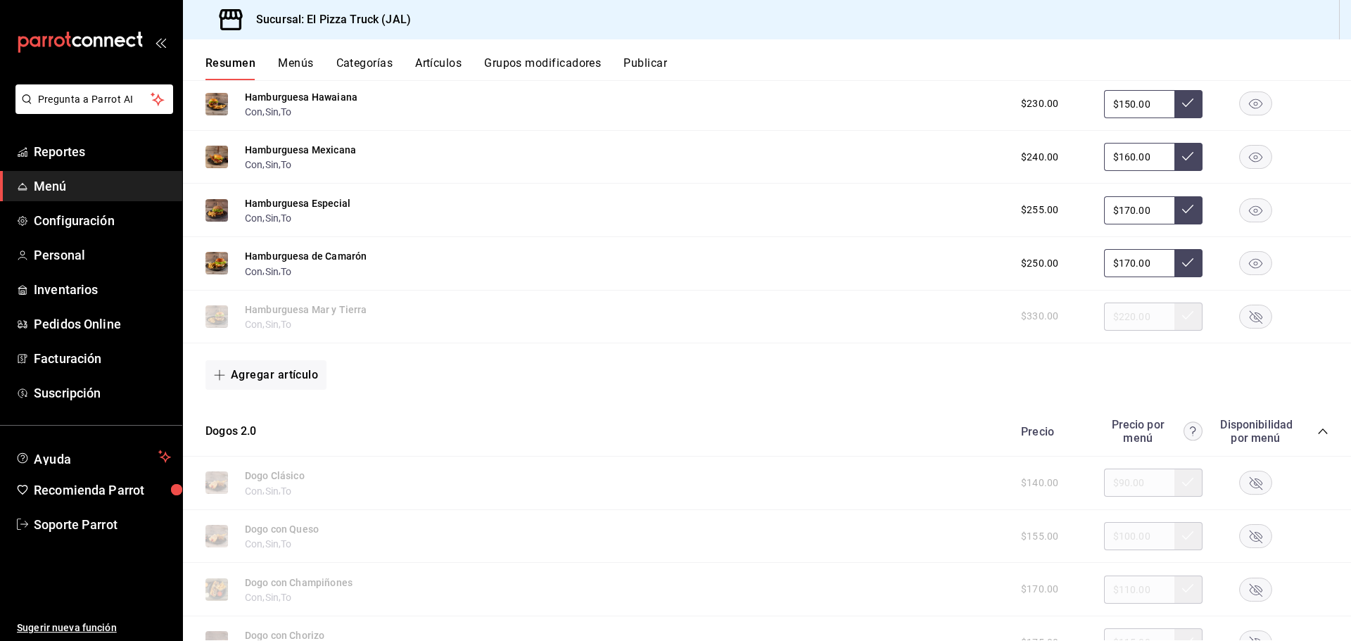
click at [1244, 319] on rect "button" at bounding box center [1256, 316] width 32 height 23
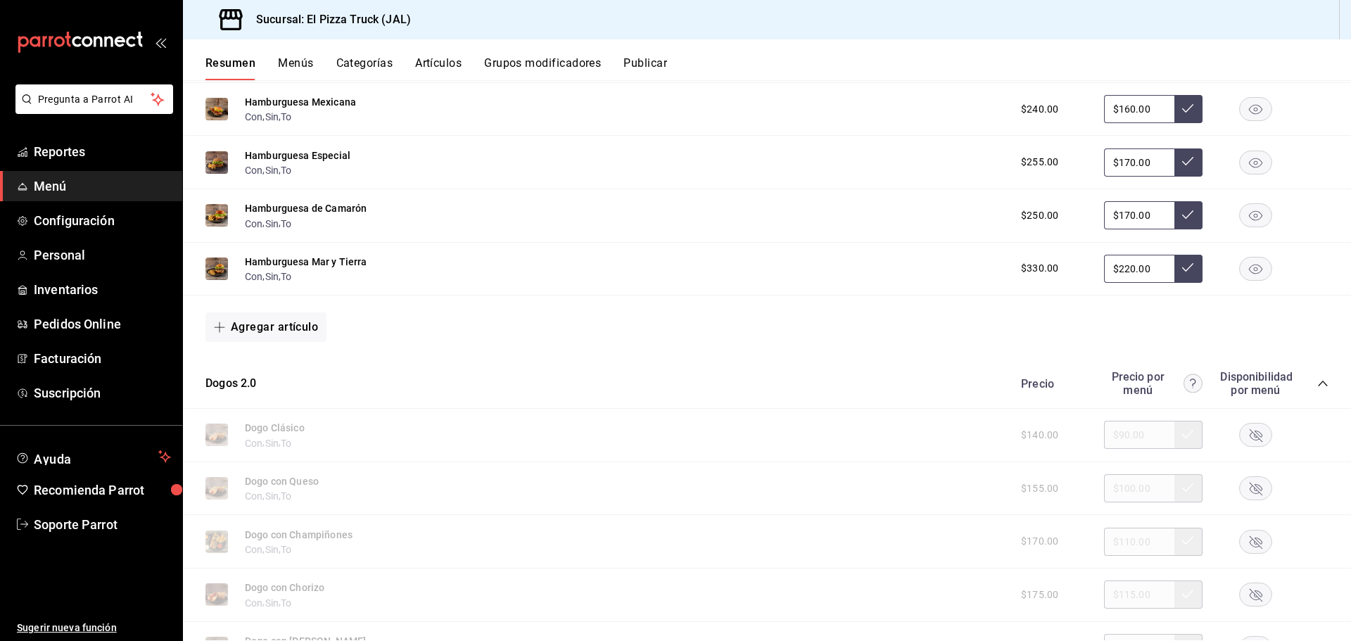
scroll to position [2470, 0]
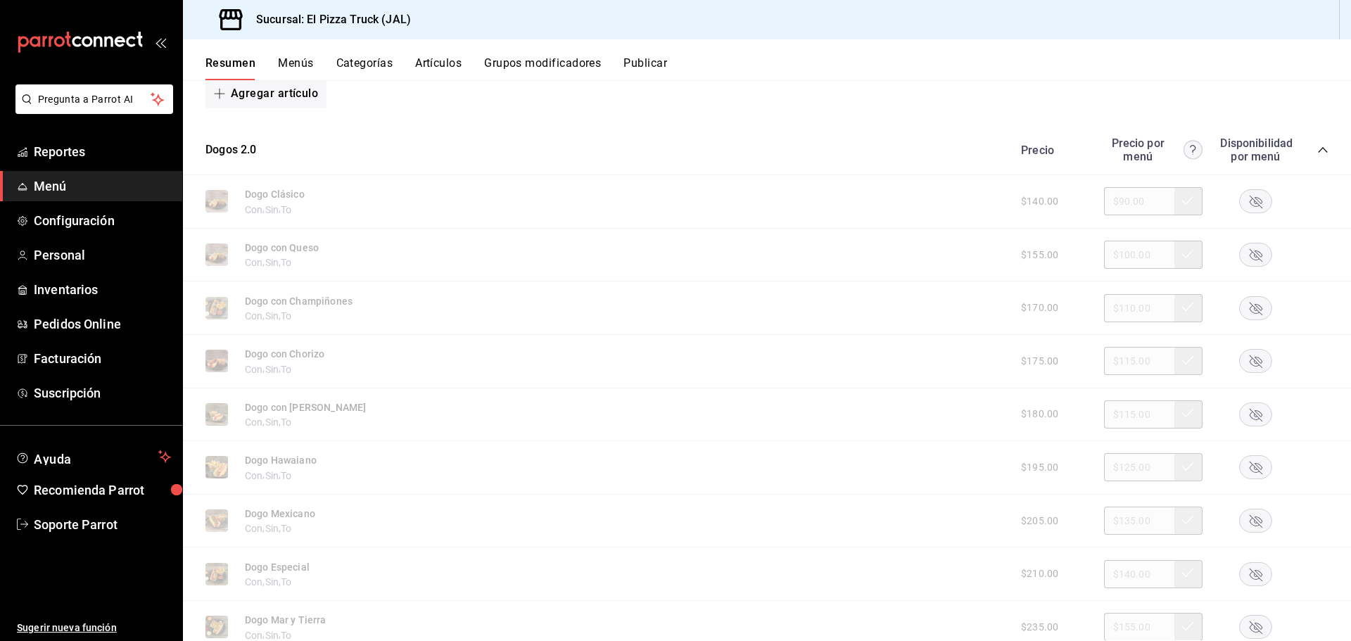
click at [1249, 201] on icon "button" at bounding box center [1255, 202] width 13 height 13
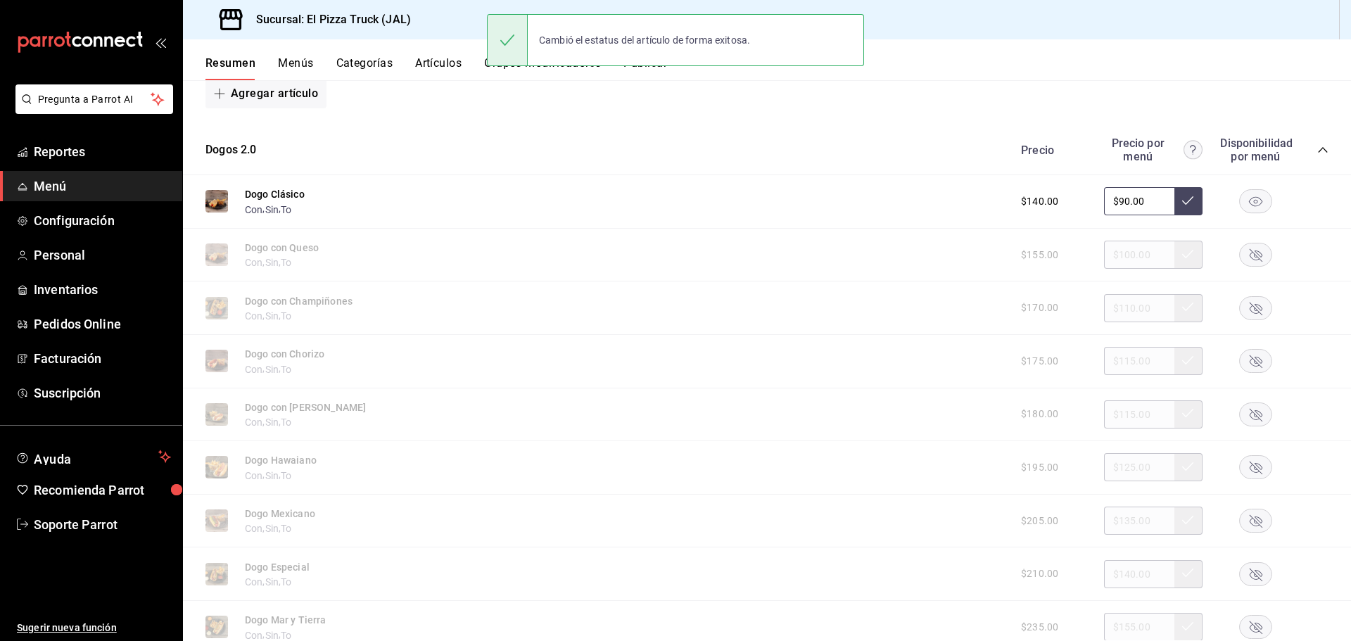
click at [1240, 255] on rect "button" at bounding box center [1256, 254] width 32 height 23
click at [1240, 307] on rect "button" at bounding box center [1256, 307] width 32 height 23
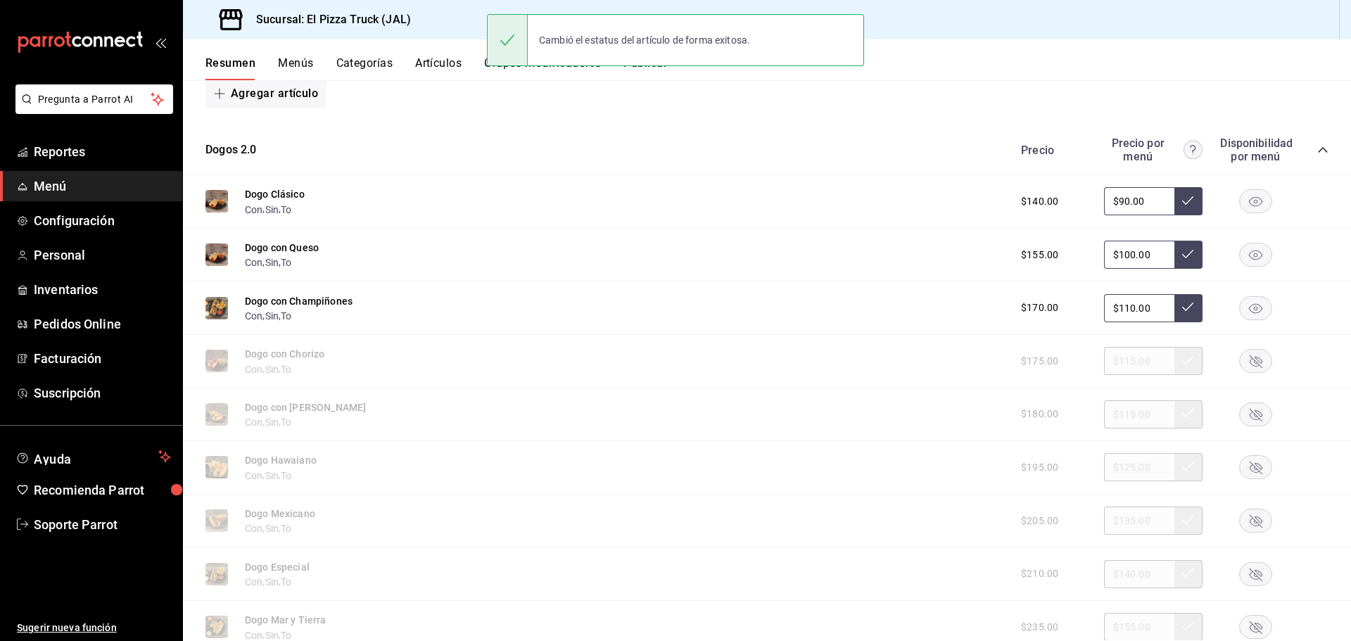
click at [1241, 355] on rect "button" at bounding box center [1256, 361] width 32 height 23
click at [1249, 416] on icon "button" at bounding box center [1255, 415] width 13 height 13
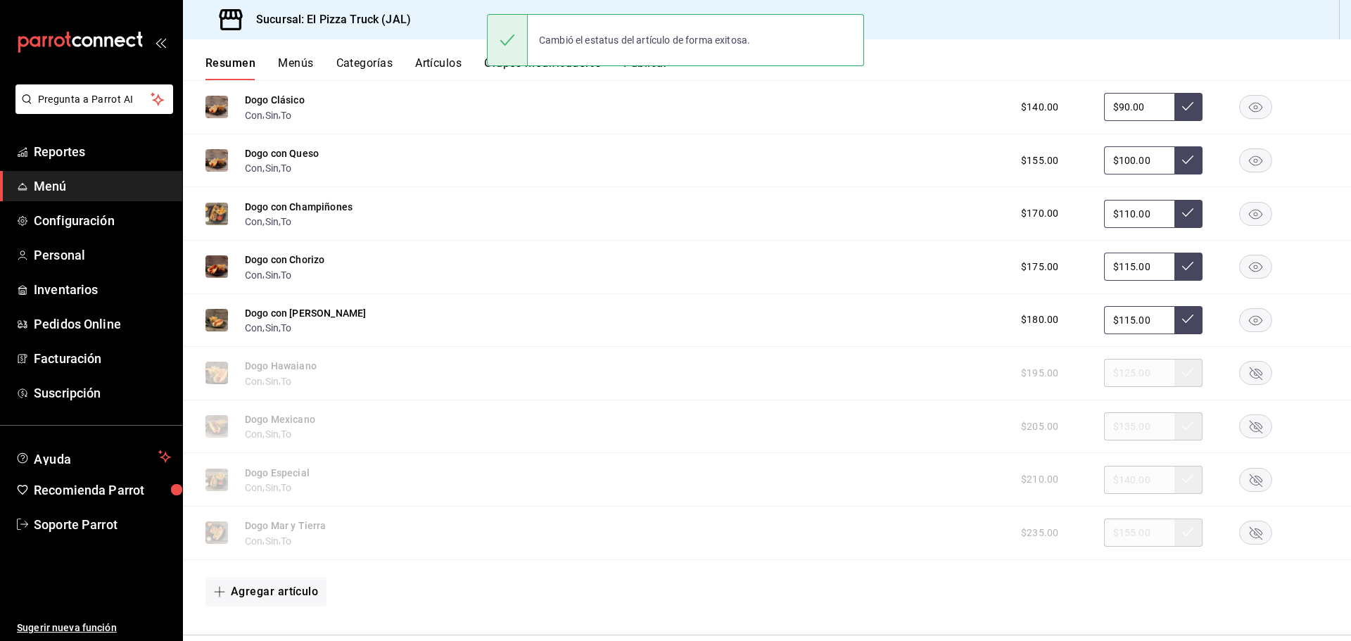
scroll to position [2588, 0]
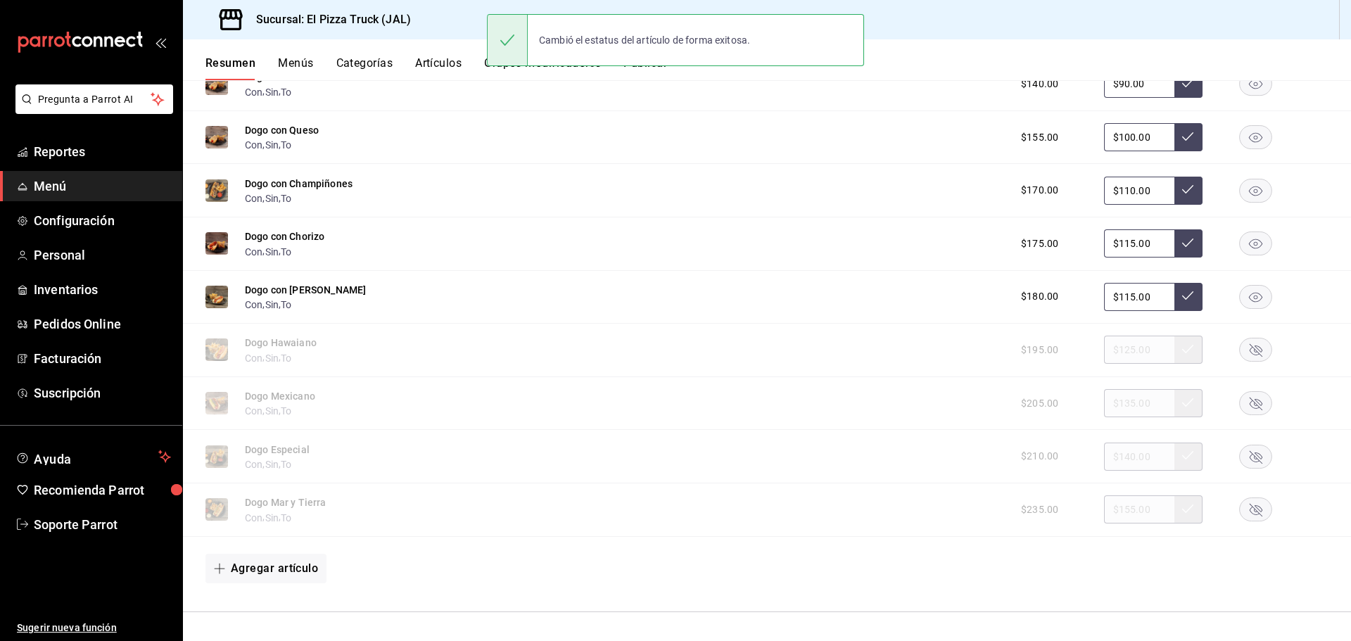
click at [1246, 337] on div "$195.00 $125.00" at bounding box center [1168, 350] width 322 height 28
click at [1243, 354] on rect "button" at bounding box center [1256, 349] width 32 height 23
click at [1246, 398] on rect "button" at bounding box center [1256, 403] width 32 height 23
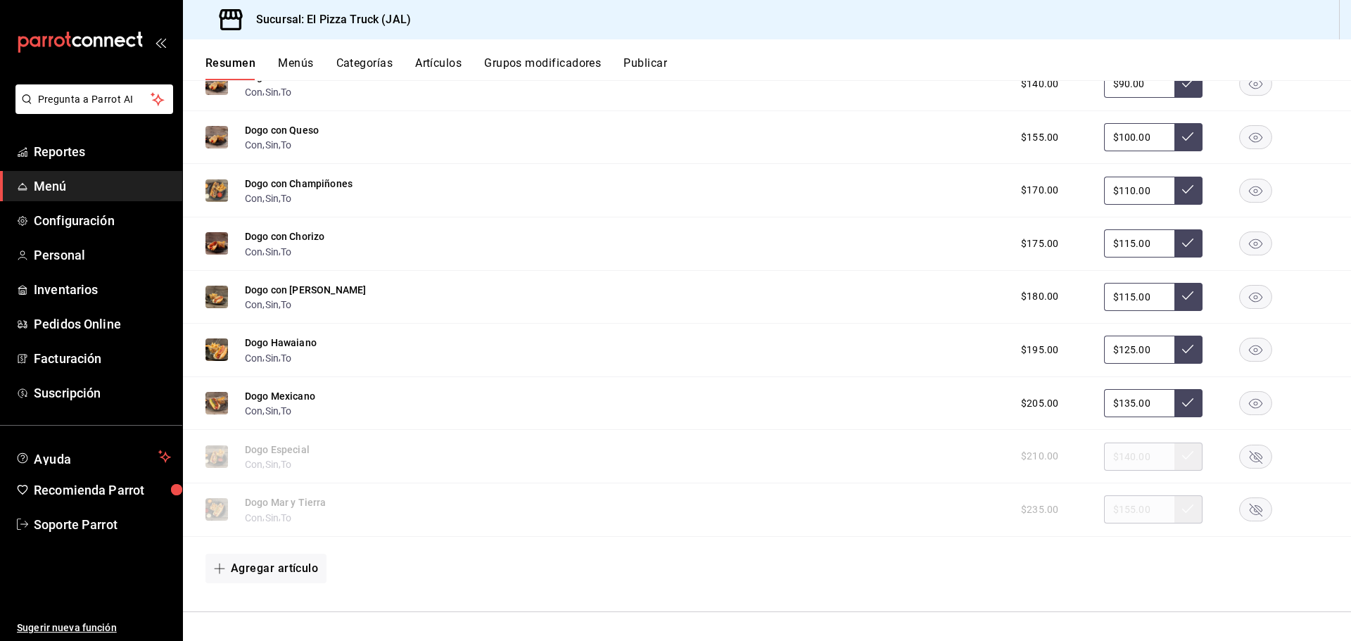
click at [1243, 457] on rect "button" at bounding box center [1256, 456] width 32 height 23
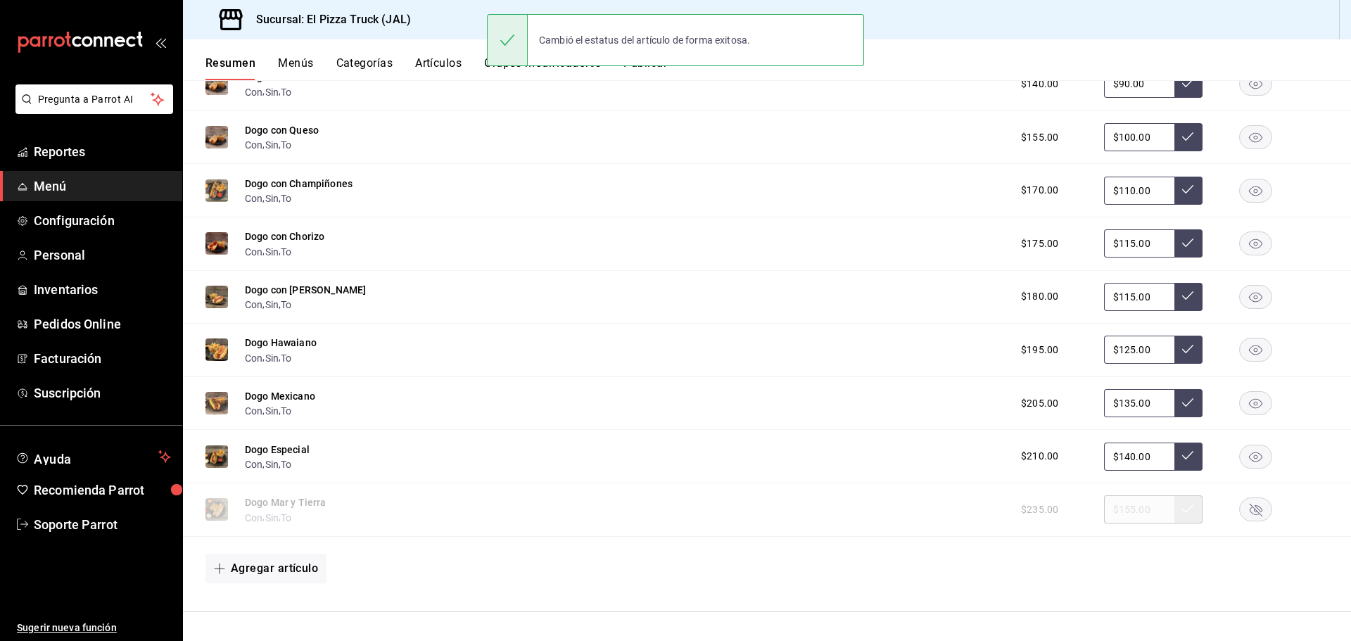
click at [1243, 504] on rect "button" at bounding box center [1256, 509] width 32 height 23
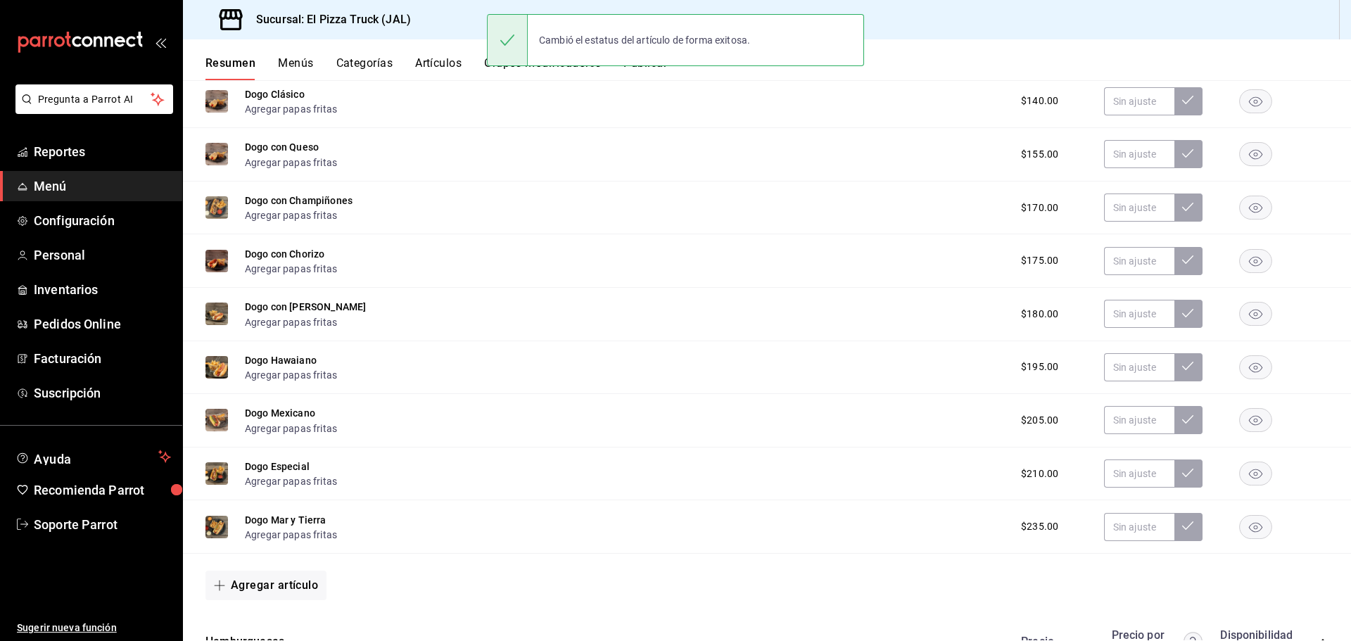
scroll to position [0, 0]
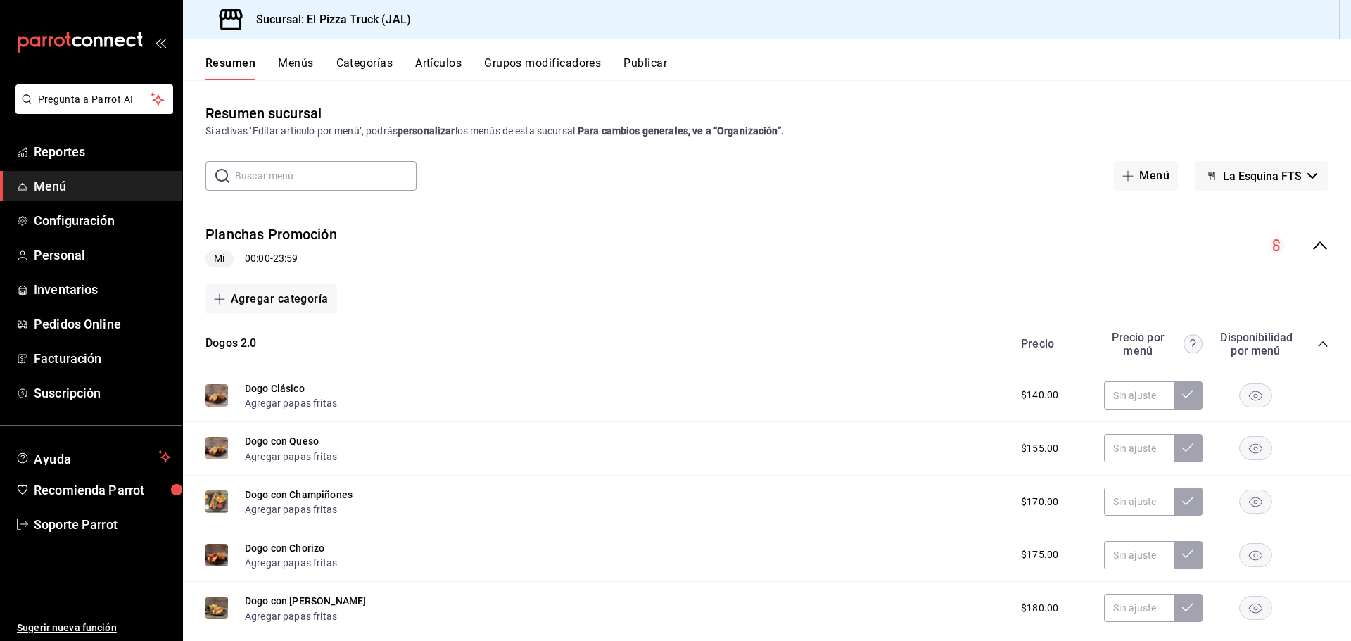
click at [650, 70] on div "Cambió el estatus del artículo de forma exitosa." at bounding box center [675, 40] width 377 height 61
click at [660, 67] on button "Publicar" at bounding box center [645, 68] width 44 height 24
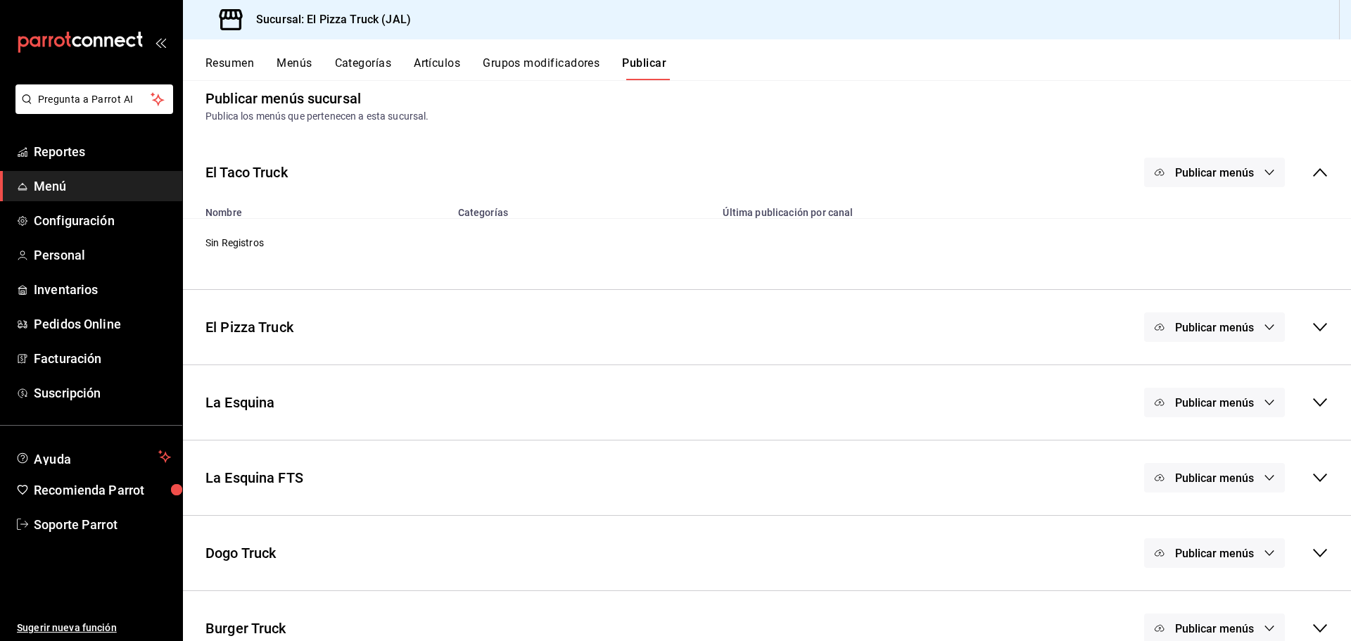
scroll to position [41, 0]
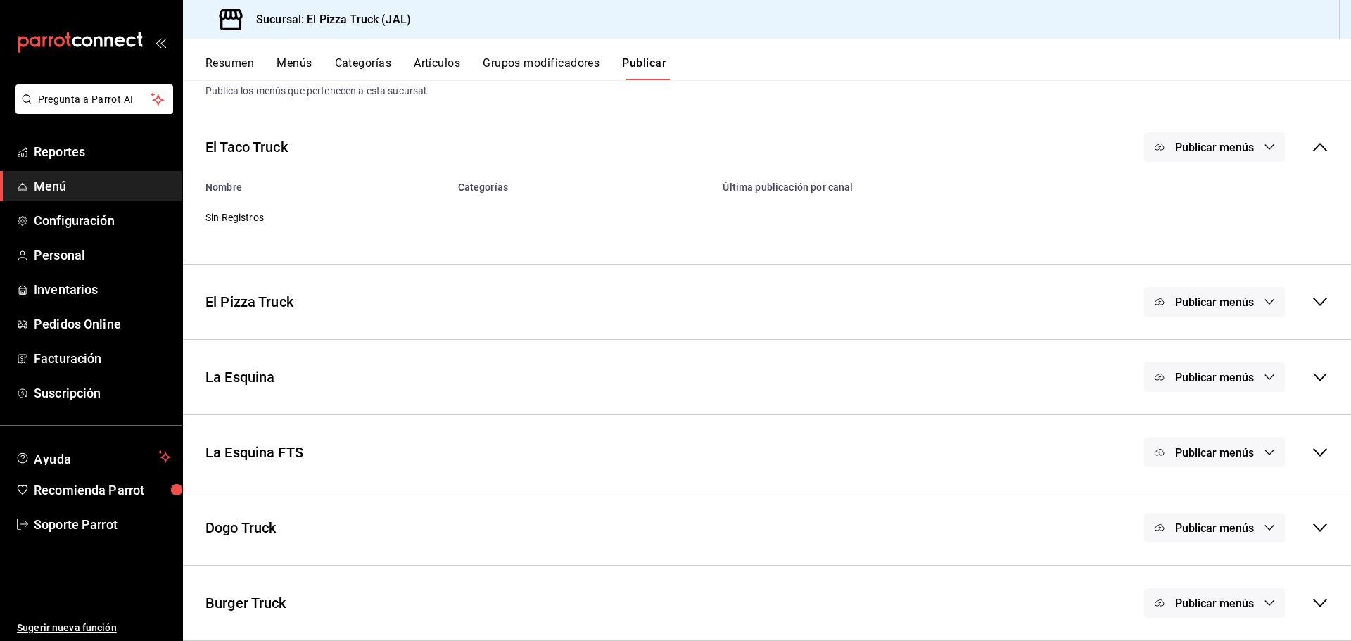
click at [1226, 446] on span "Publicar menús" at bounding box center [1214, 452] width 79 height 13
click at [1188, 501] on div at bounding box center [1170, 498] width 39 height 23
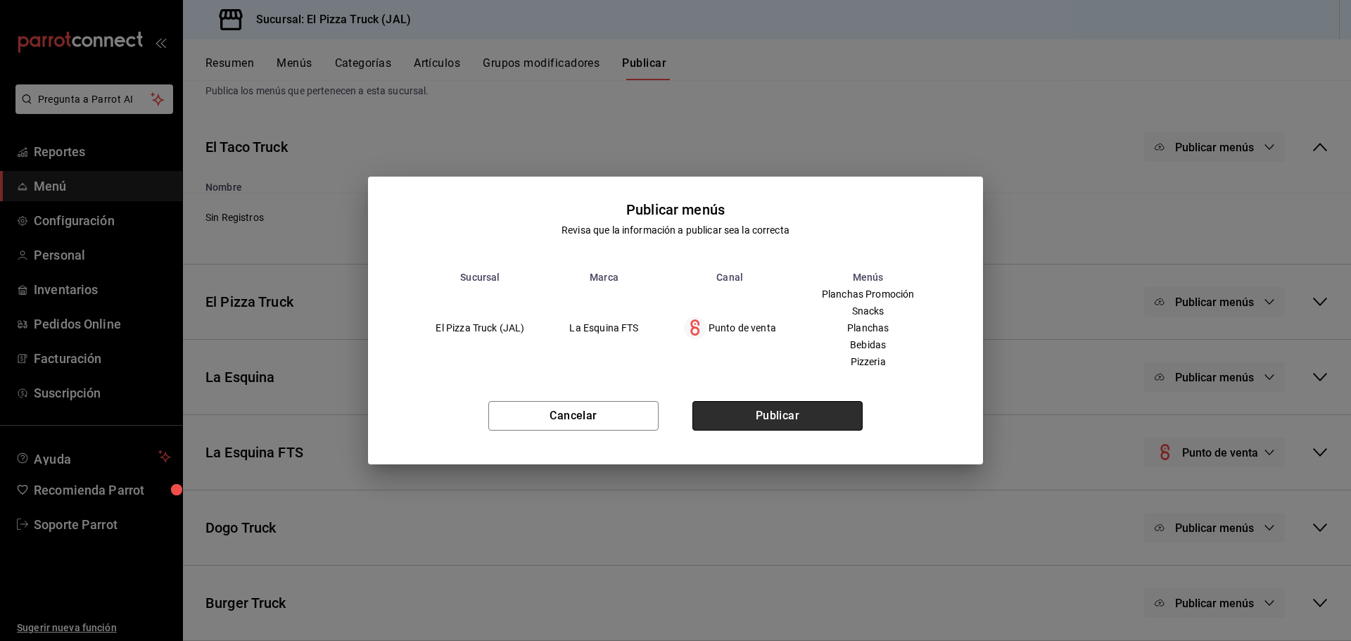
click at [798, 408] on button "Publicar" at bounding box center [777, 416] width 170 height 30
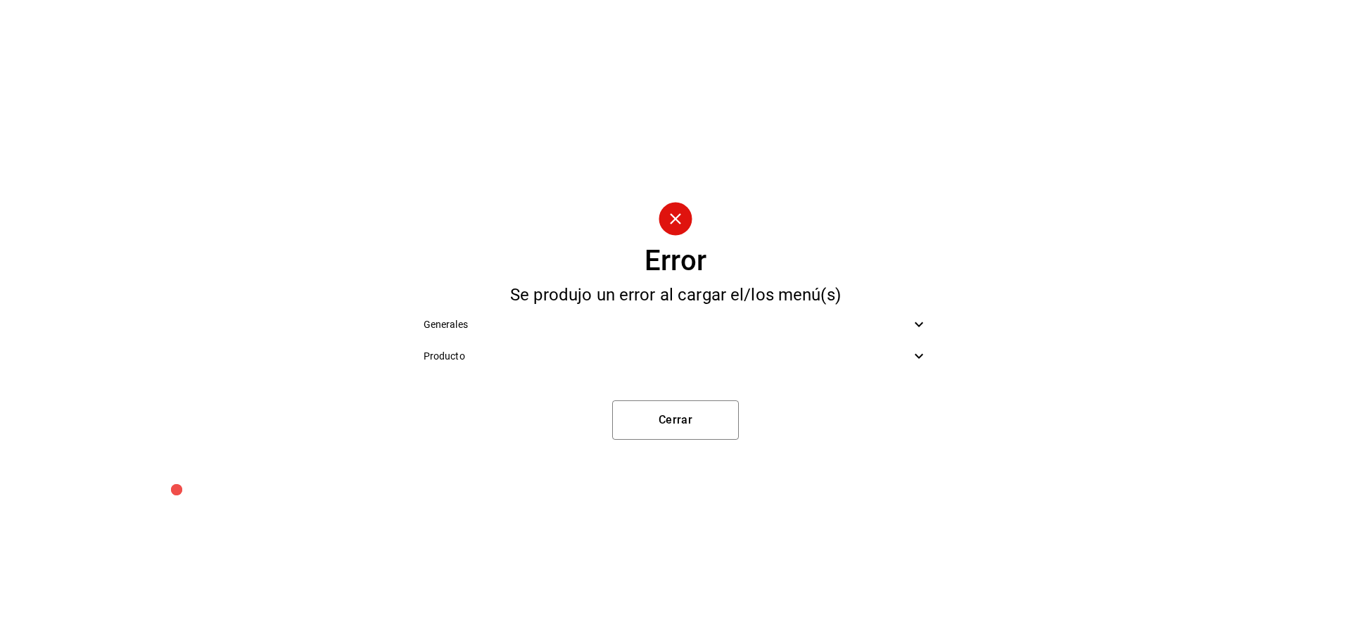
click at [751, 357] on span "Producto" at bounding box center [668, 356] width 488 height 15
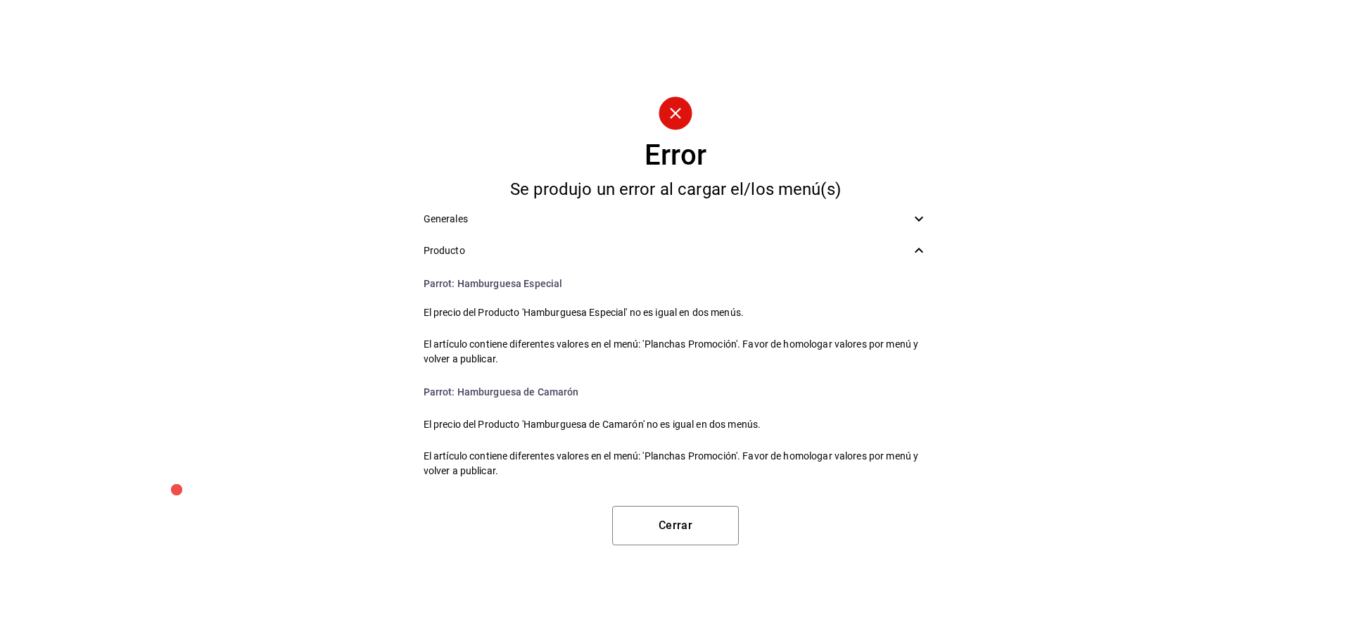
scroll to position [1829, 0]
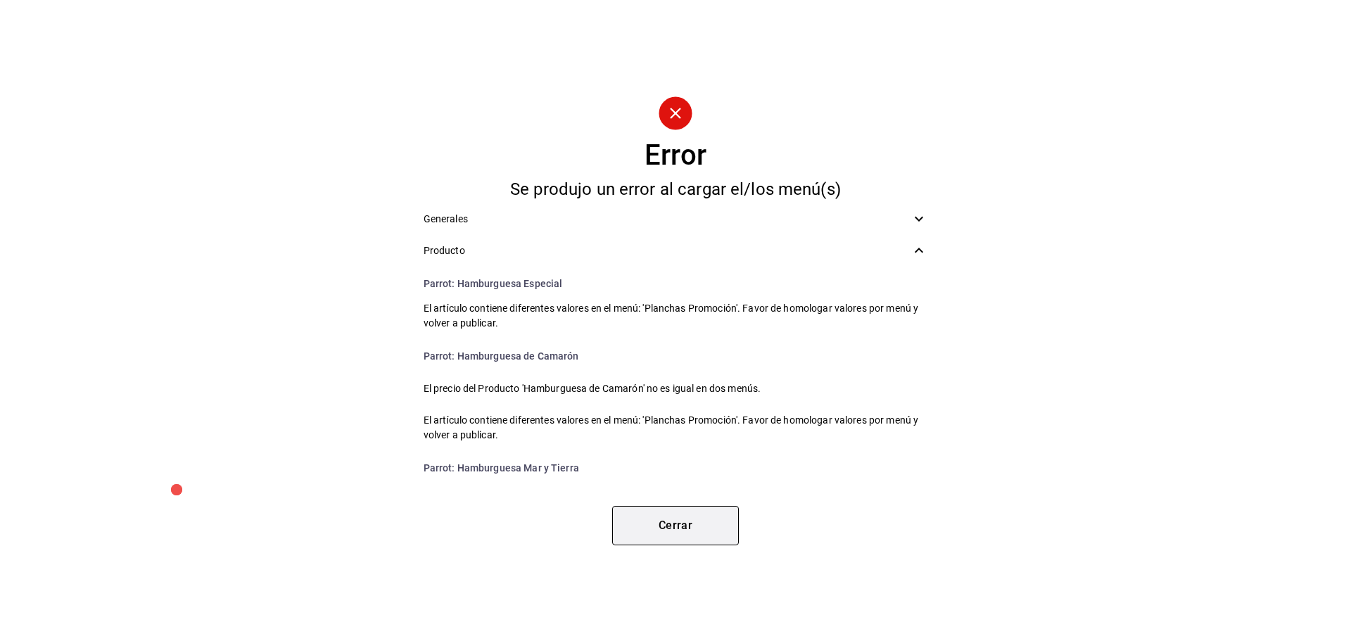
click at [693, 522] on button "Cerrar" at bounding box center [675, 525] width 127 height 39
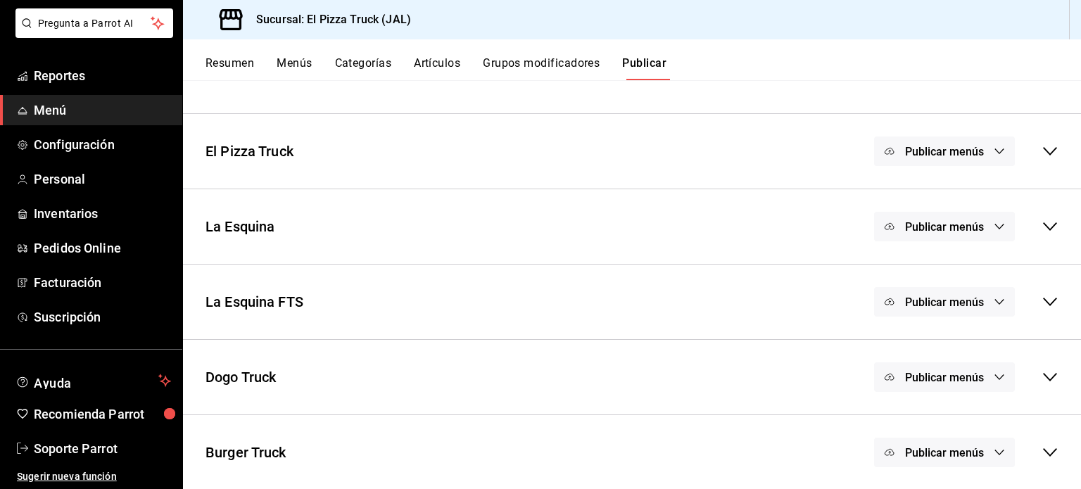
scroll to position [191, 0]
click at [1043, 304] on icon at bounding box center [1050, 301] width 14 height 8
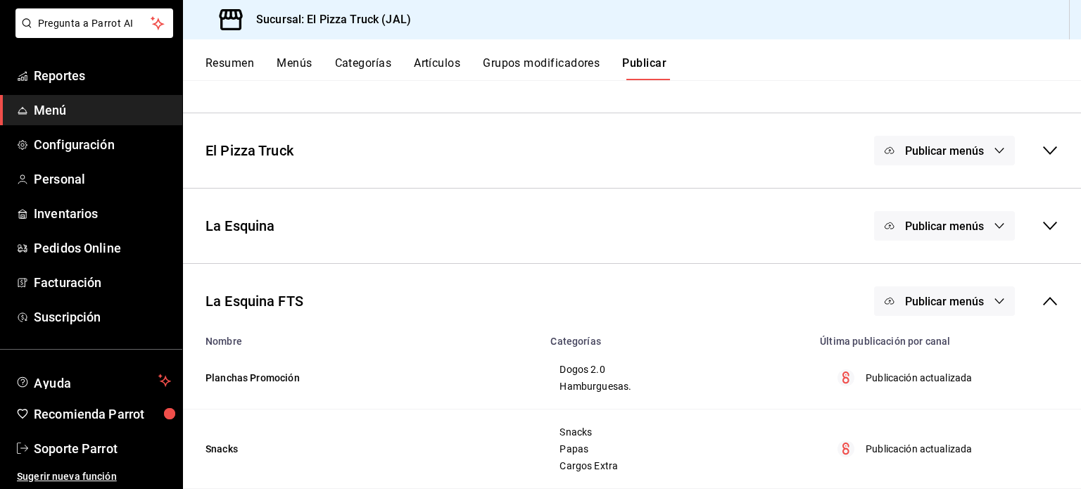
click at [1041, 302] on icon at bounding box center [1049, 301] width 17 height 17
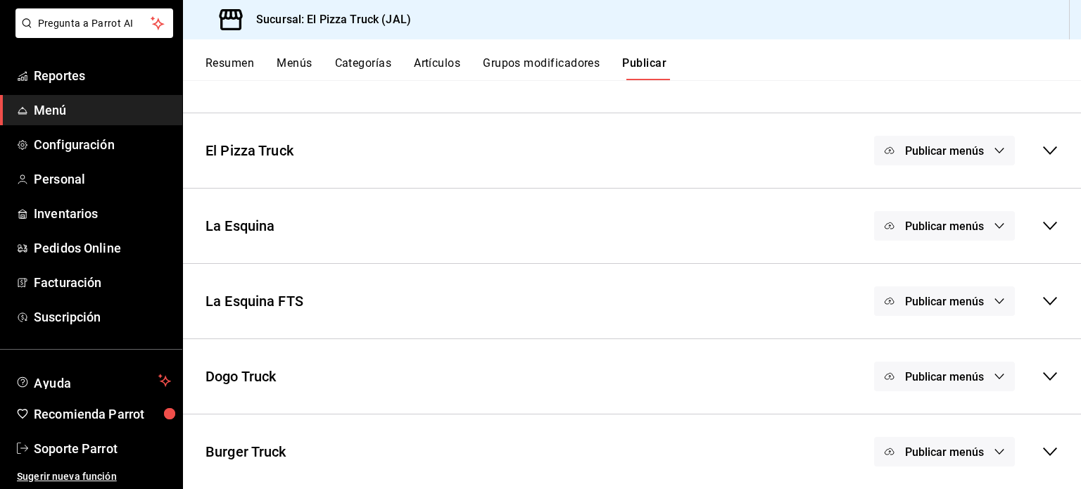
click at [236, 61] on button "Resumen" at bounding box center [229, 68] width 49 height 24
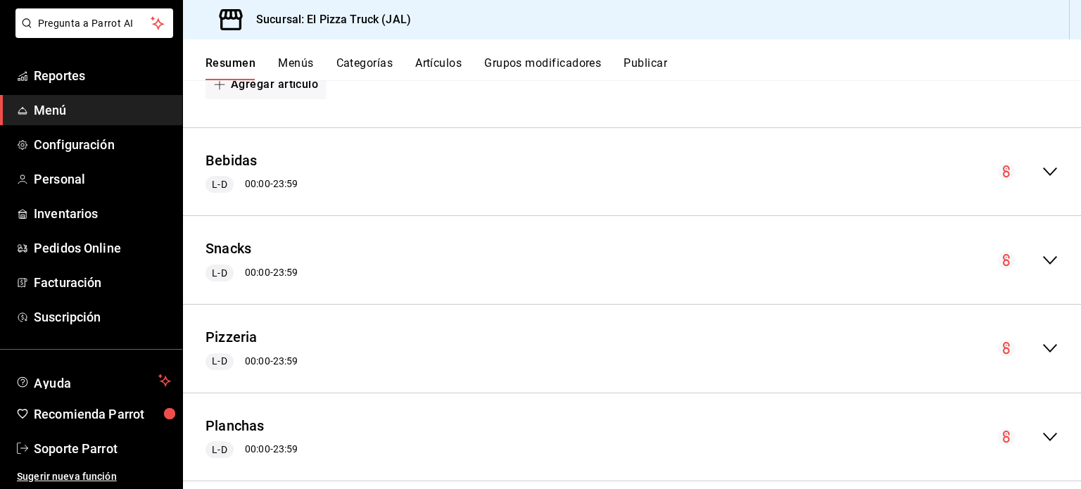
scroll to position [1463, 0]
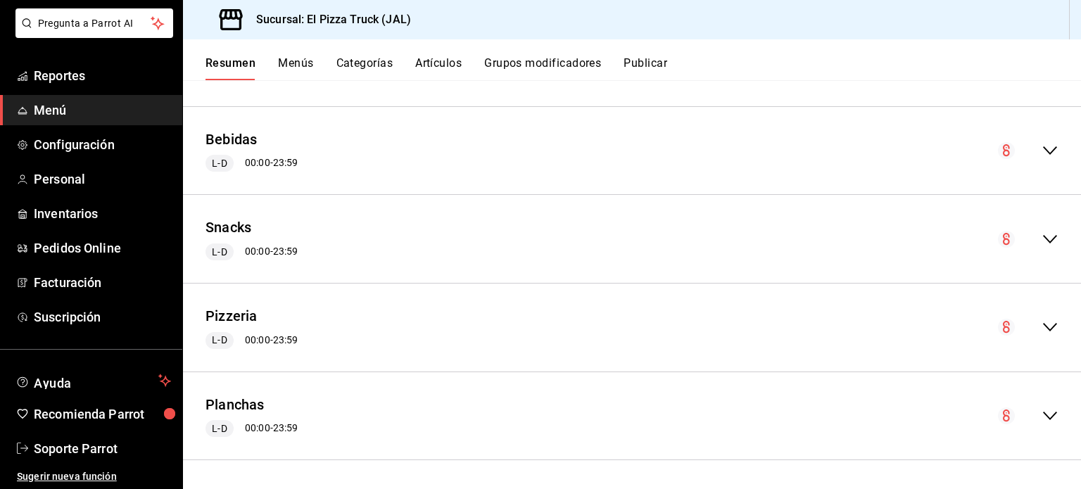
click at [1043, 418] on icon "collapse-menu-row" at bounding box center [1049, 415] width 17 height 17
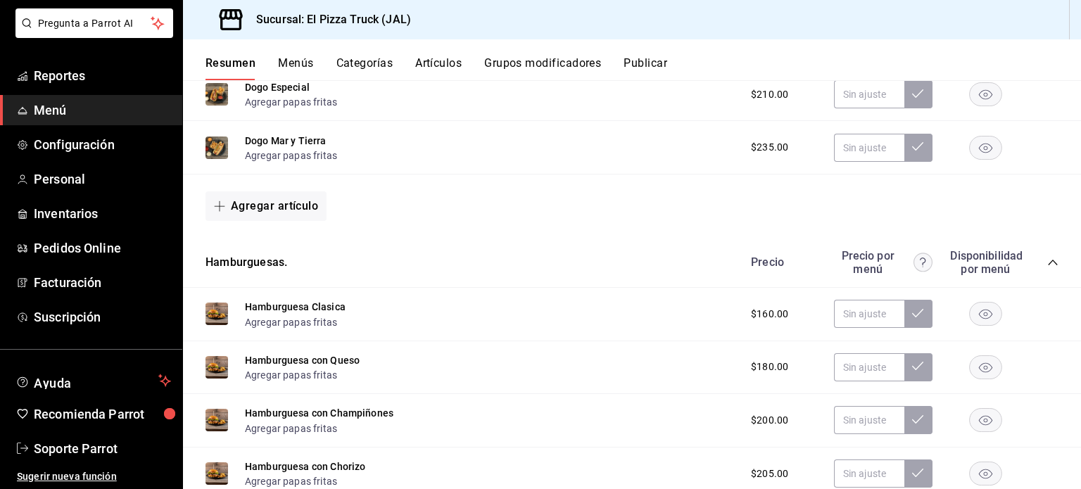
scroll to position [492, 0]
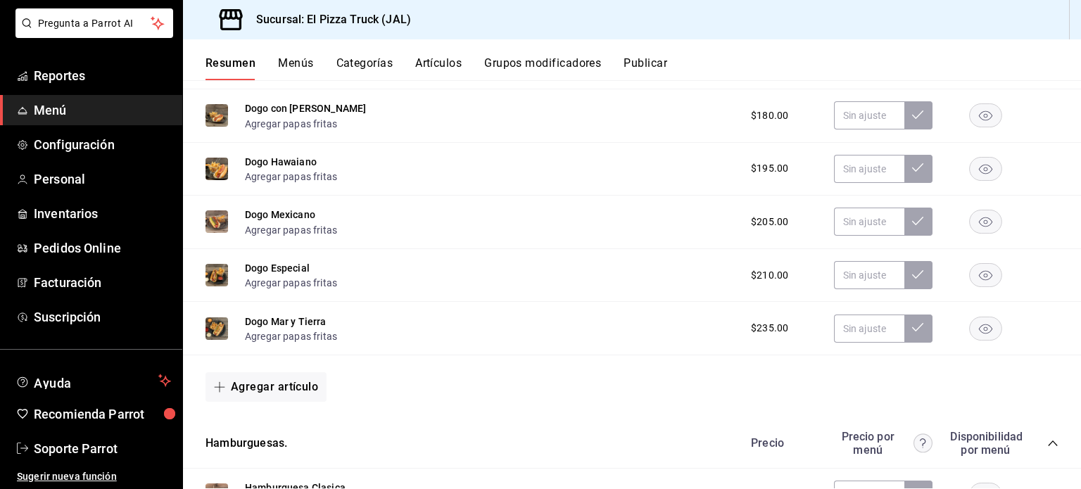
click at [431, 71] on button "Artículos" at bounding box center [438, 68] width 46 height 24
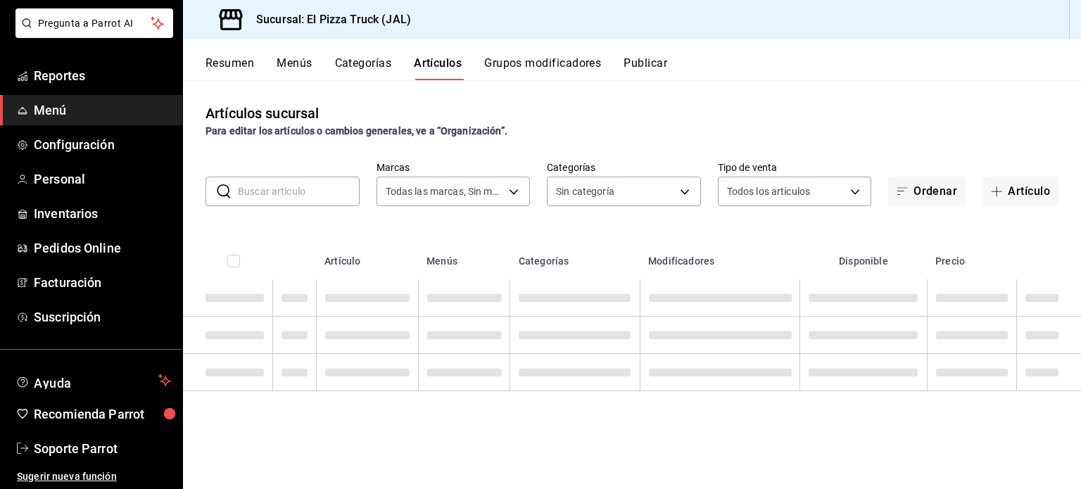
type input "c15787e7-6217-4551-b681-77b679b5e3f3,a441d866-96e6-4057-8867-d7266e748d34,b52d4…"
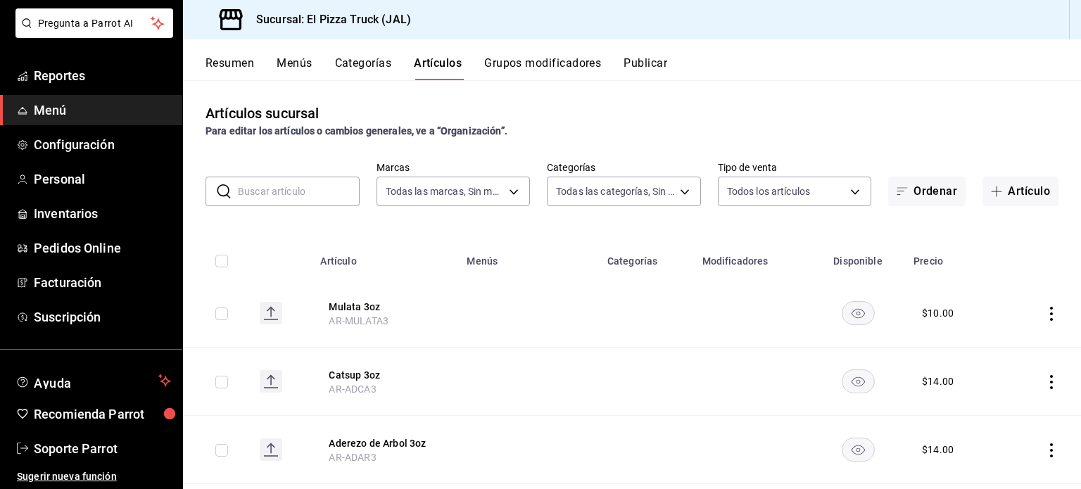
type input "65ea7caa-7d28-4651-a93b-a65c694a1269,bc154c9a-41bf-41ef-b57a-dee9ddddc16d,70111…"
click at [328, 182] on input "text" at bounding box center [299, 191] width 122 height 28
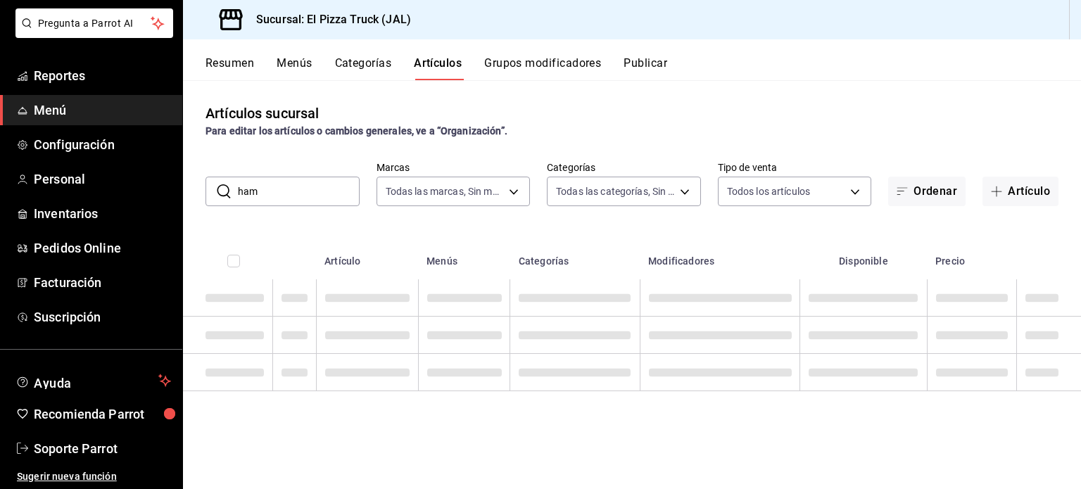
type input "hamburguesa"
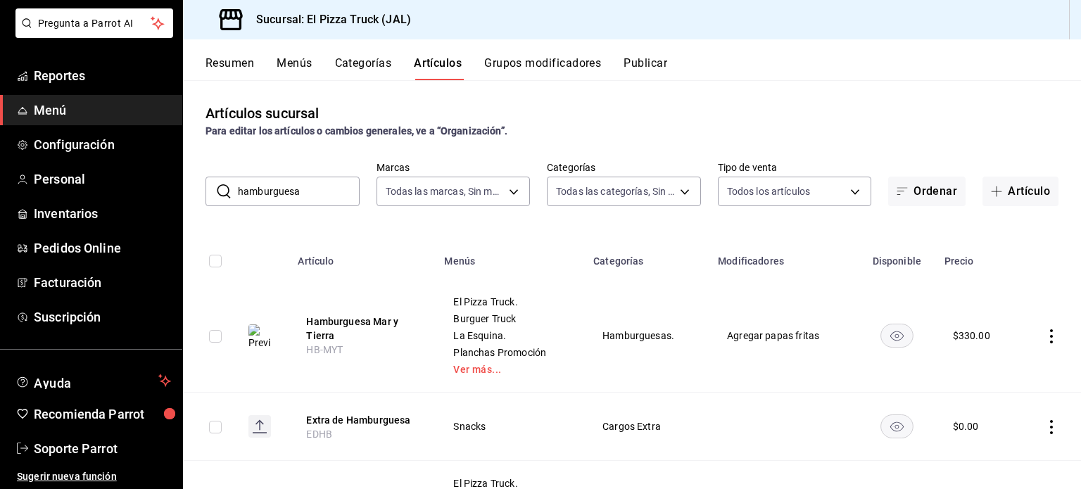
click at [524, 63] on button "Grupos modificadores" at bounding box center [542, 68] width 117 height 24
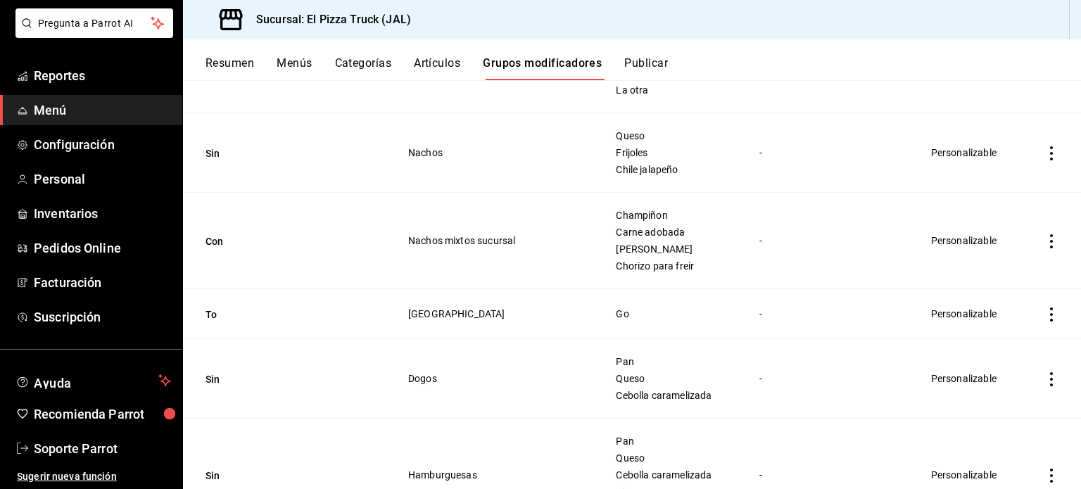
scroll to position [3085, 0]
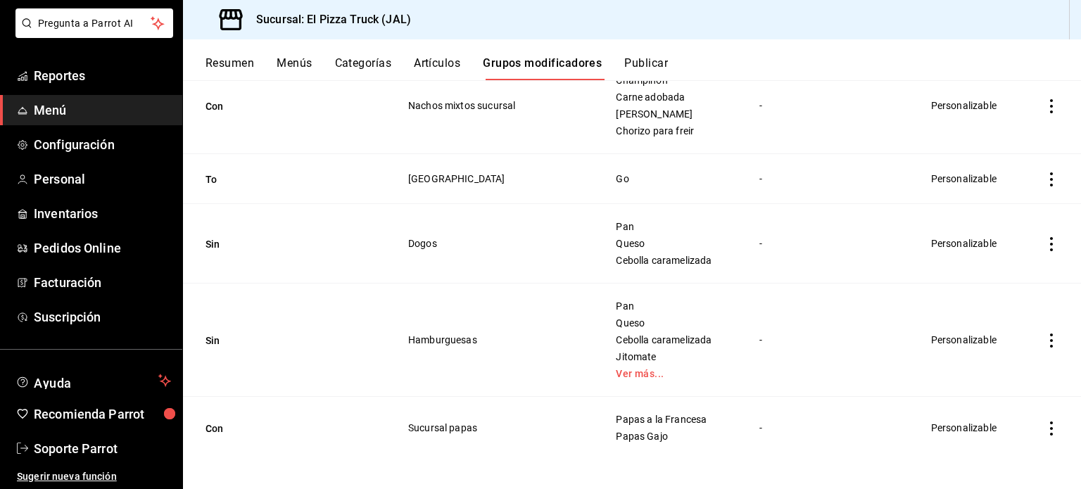
click at [213, 65] on button "Resumen" at bounding box center [229, 68] width 49 height 24
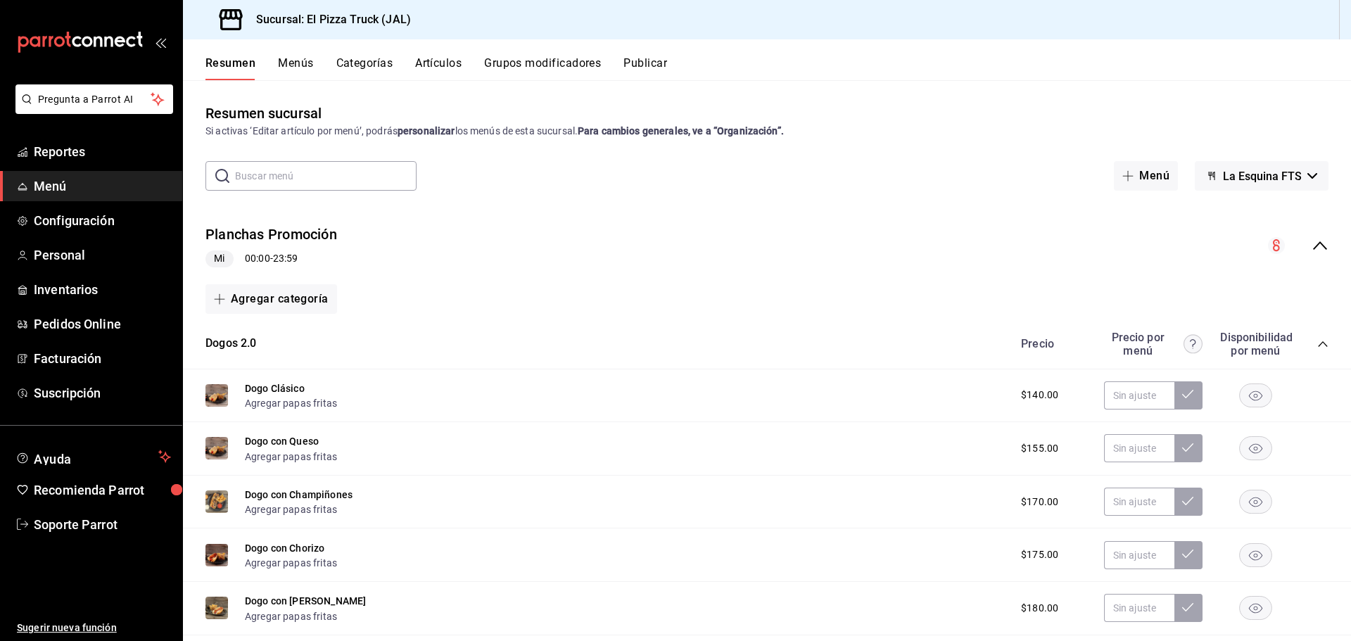
click at [437, 58] on button "Artículos" at bounding box center [438, 68] width 46 height 24
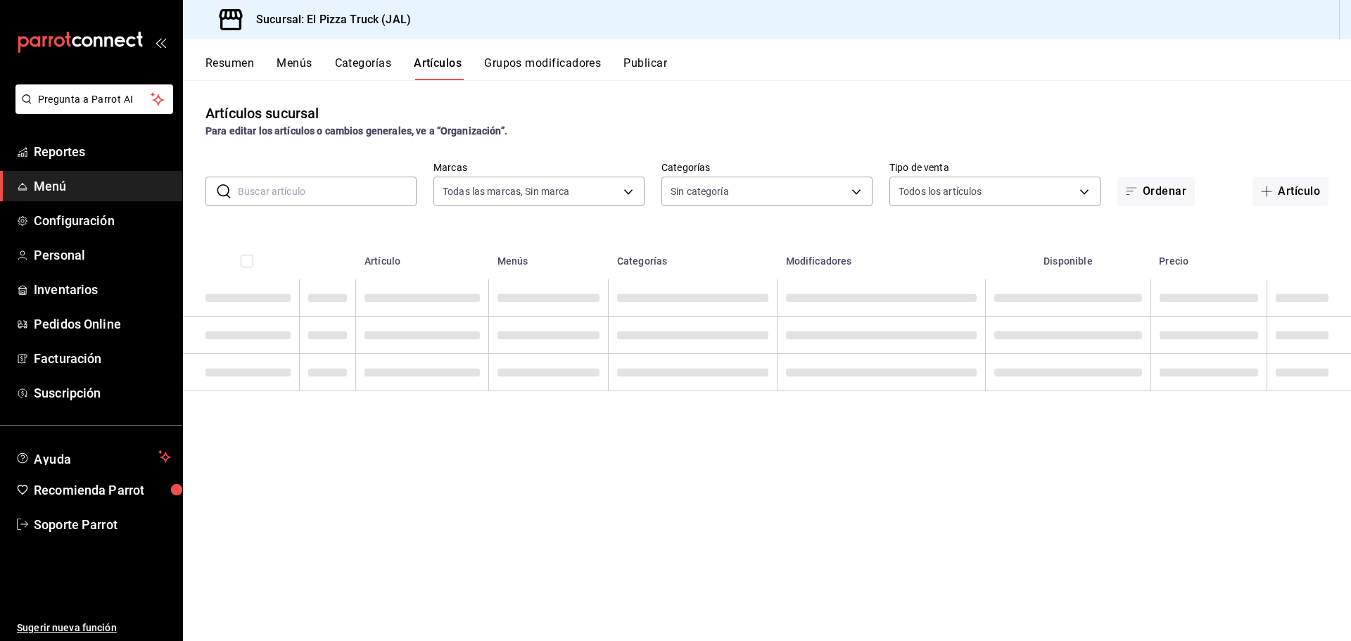
type input "c15787e7-6217-4551-b681-77b679b5e3f3,a441d866-96e6-4057-8867-d7266e748d34,b52d4…"
click at [350, 200] on input "text" at bounding box center [327, 191] width 179 height 28
type input "hamburguesa"
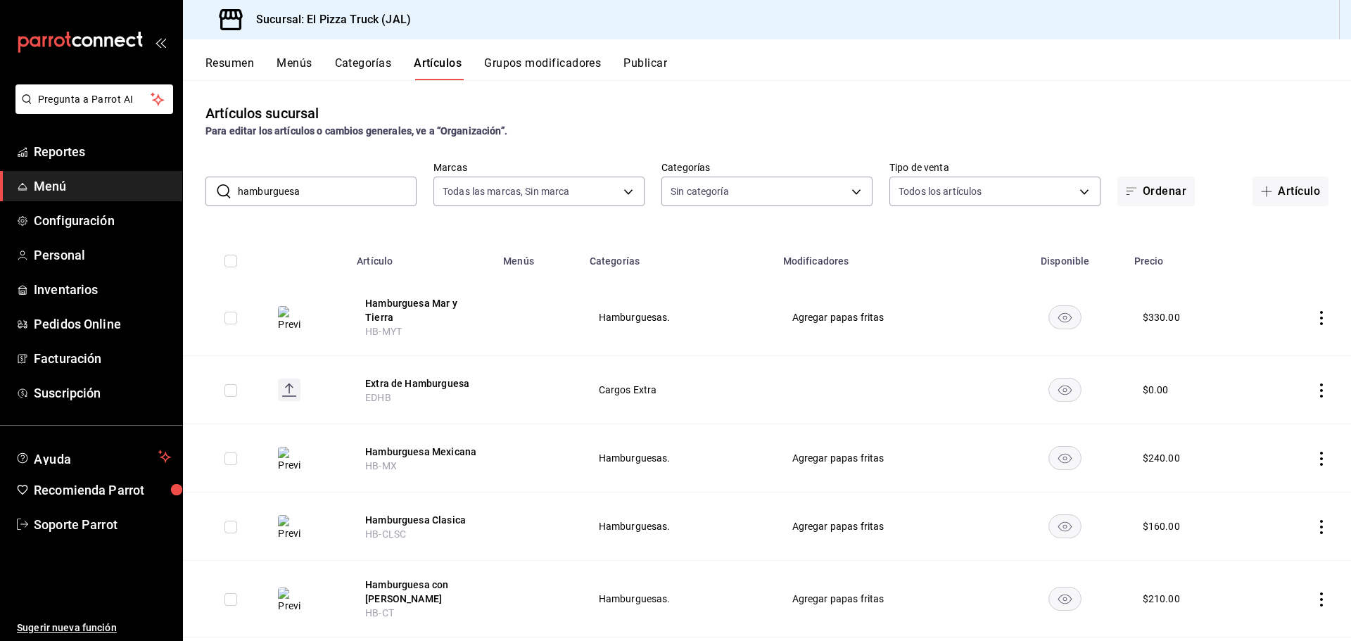
click at [656, 55] on div "Resumen Menús Categorías Artículos Grupos modificadores Publicar" at bounding box center [767, 59] width 1168 height 41
click at [658, 59] on button "Publicar" at bounding box center [645, 68] width 44 height 24
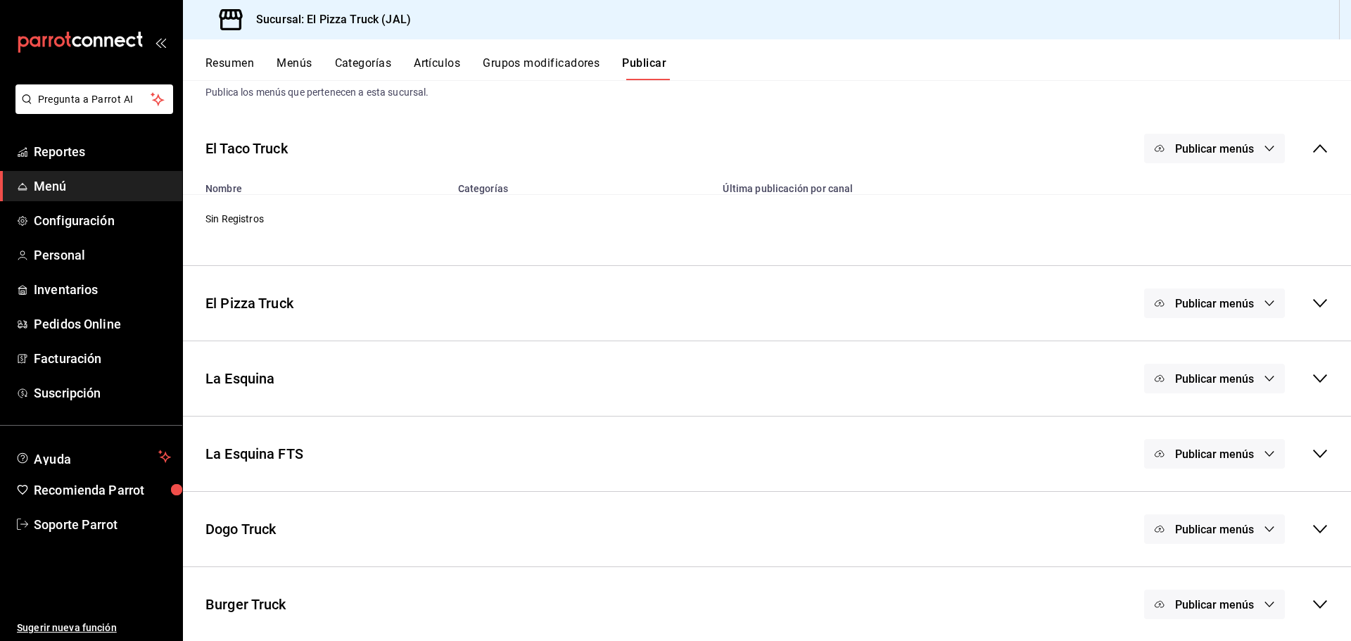
scroll to position [41, 0]
click at [1203, 446] on span "Publicar menús" at bounding box center [1214, 452] width 79 height 13
click at [1179, 495] on div at bounding box center [1170, 498] width 39 height 23
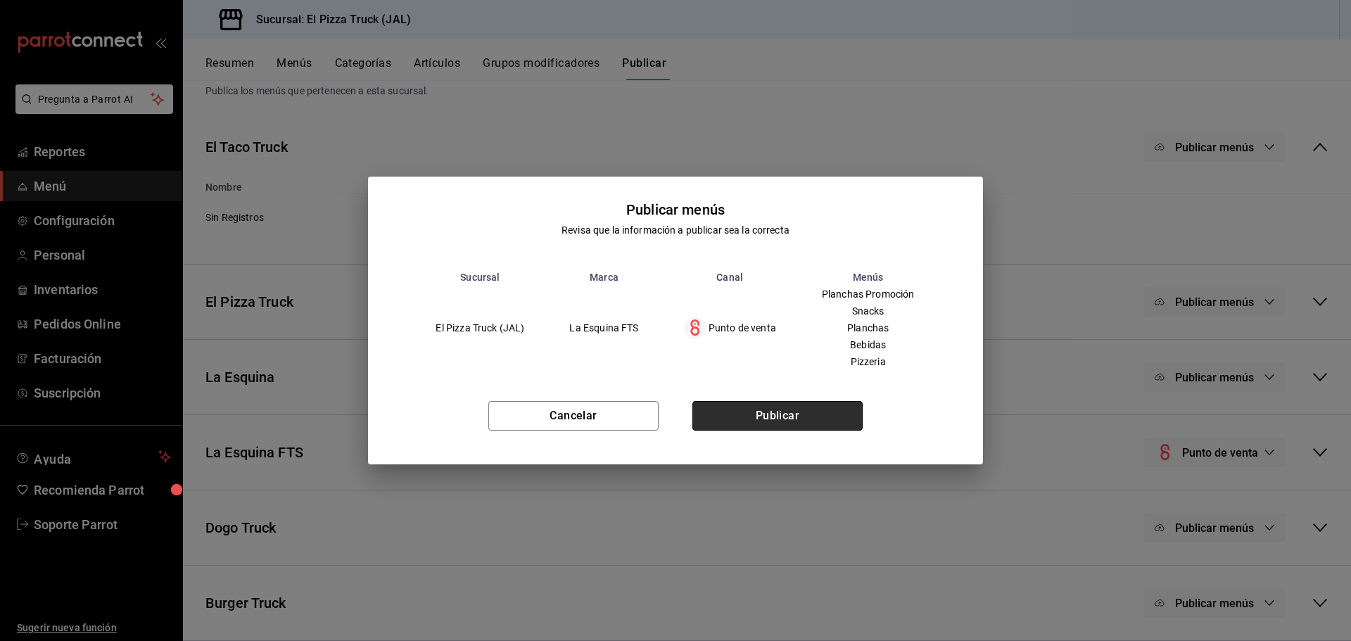
click at [753, 412] on button "Publicar" at bounding box center [777, 416] width 170 height 30
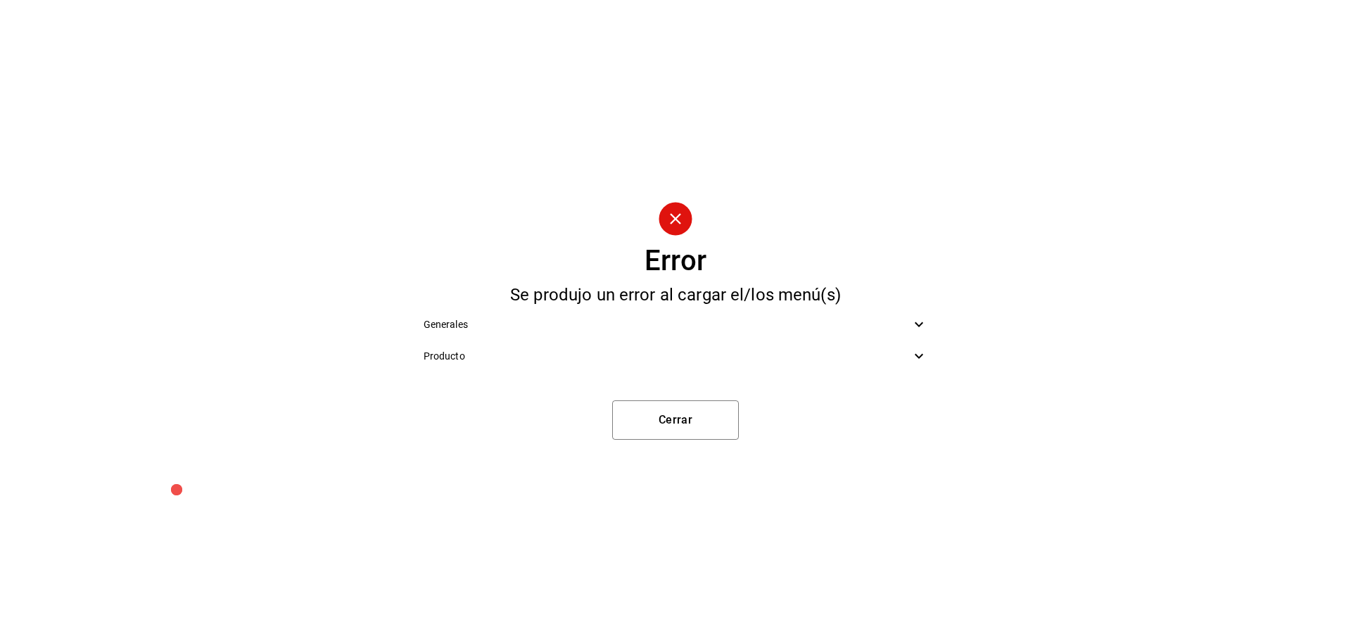
click at [873, 359] on span "Producto" at bounding box center [668, 356] width 488 height 15
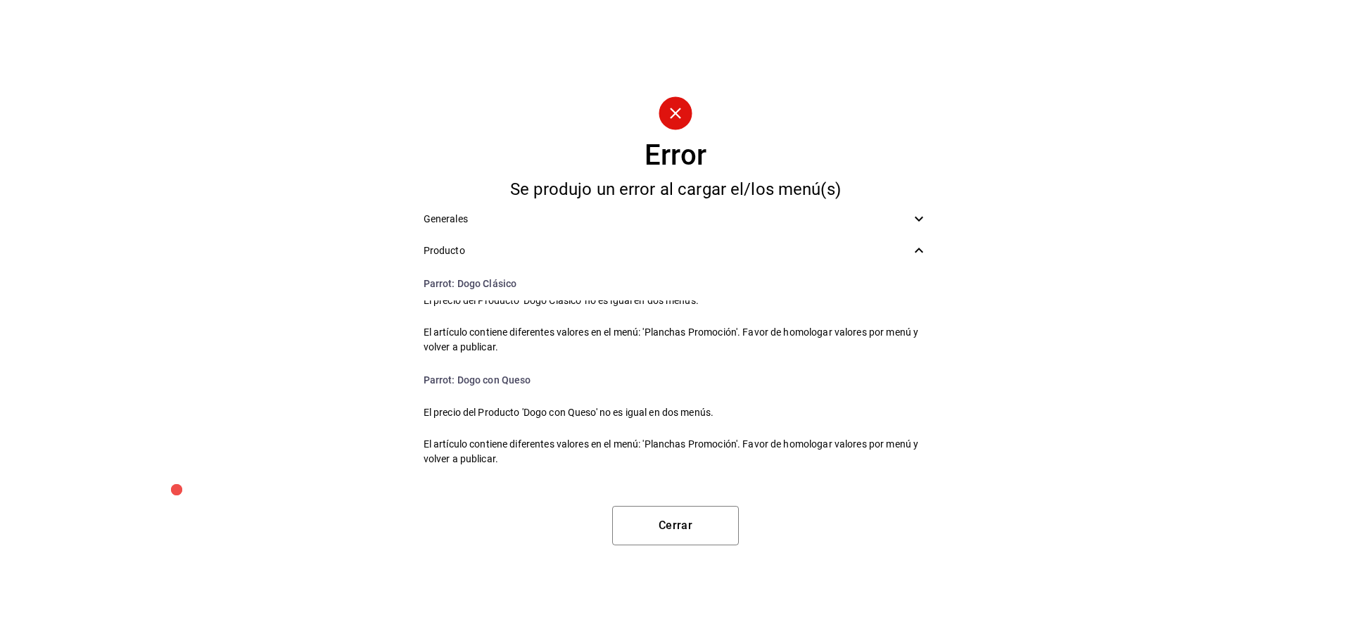
scroll to position [0, 0]
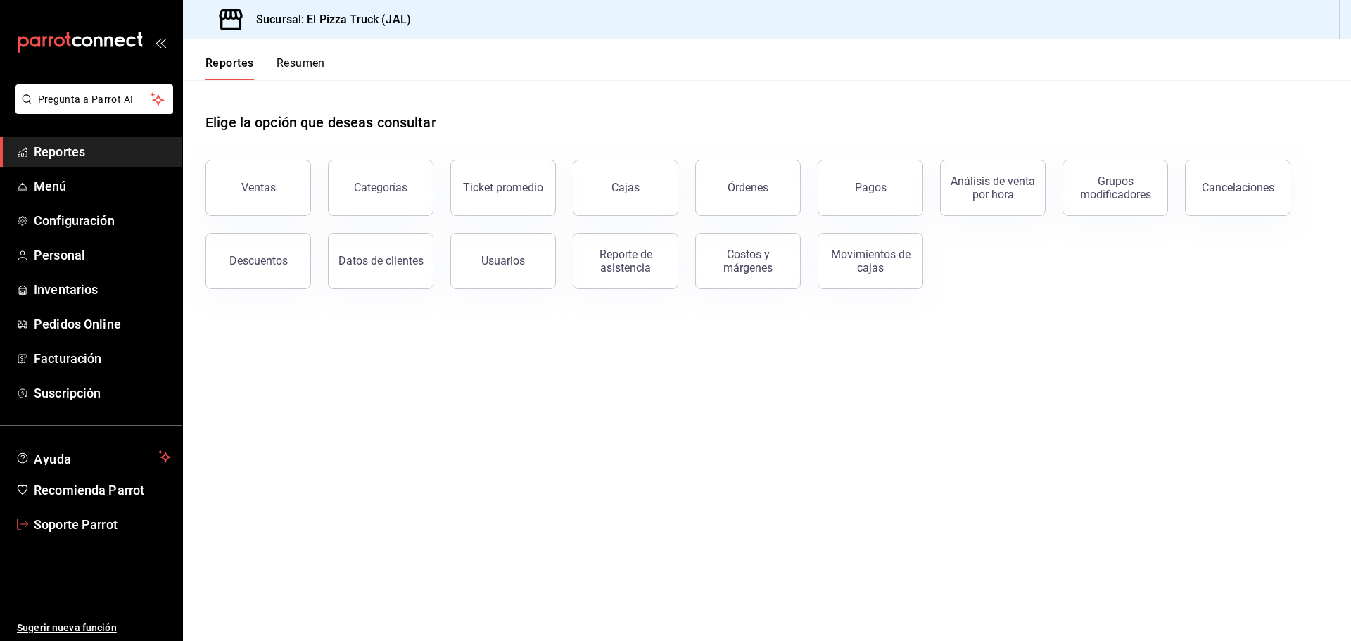
click at [69, 516] on span "Soporte Parrot" at bounding box center [102, 524] width 137 height 19
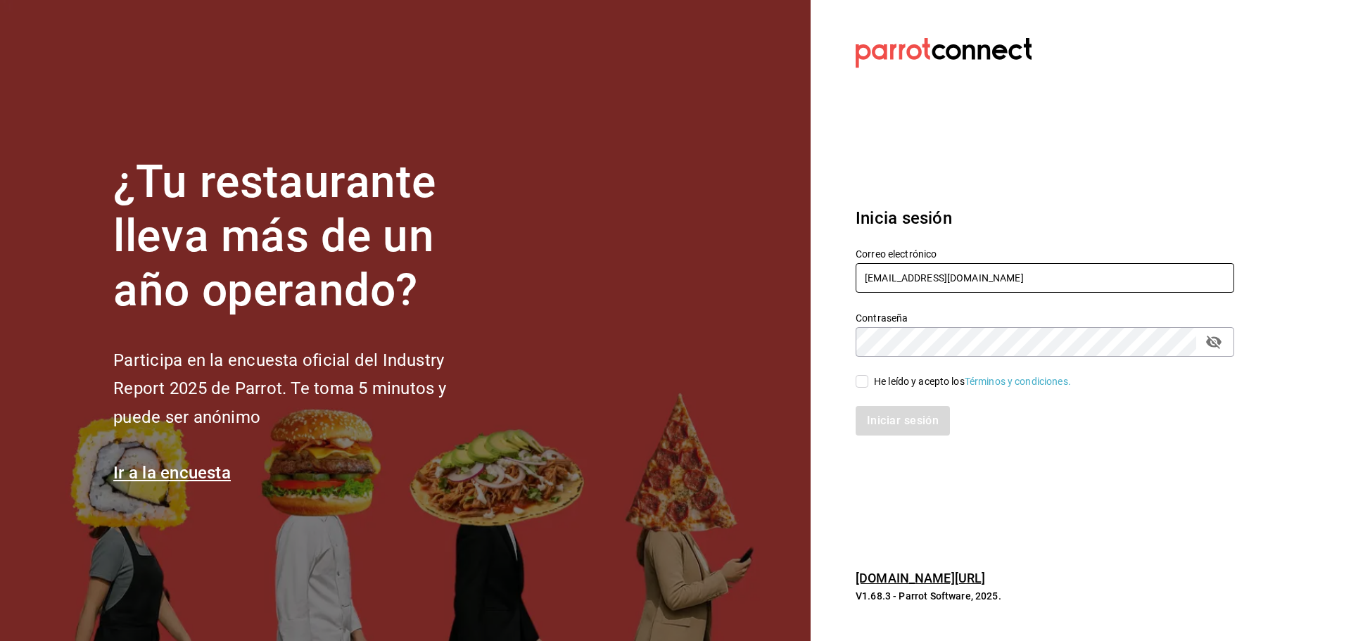
click at [948, 279] on input "pizzatruck@jal.com" at bounding box center [1044, 278] width 378 height 30
paste input "eriaccontessa@condesa"
type input "pizzeriaccontessa@condesa.com"
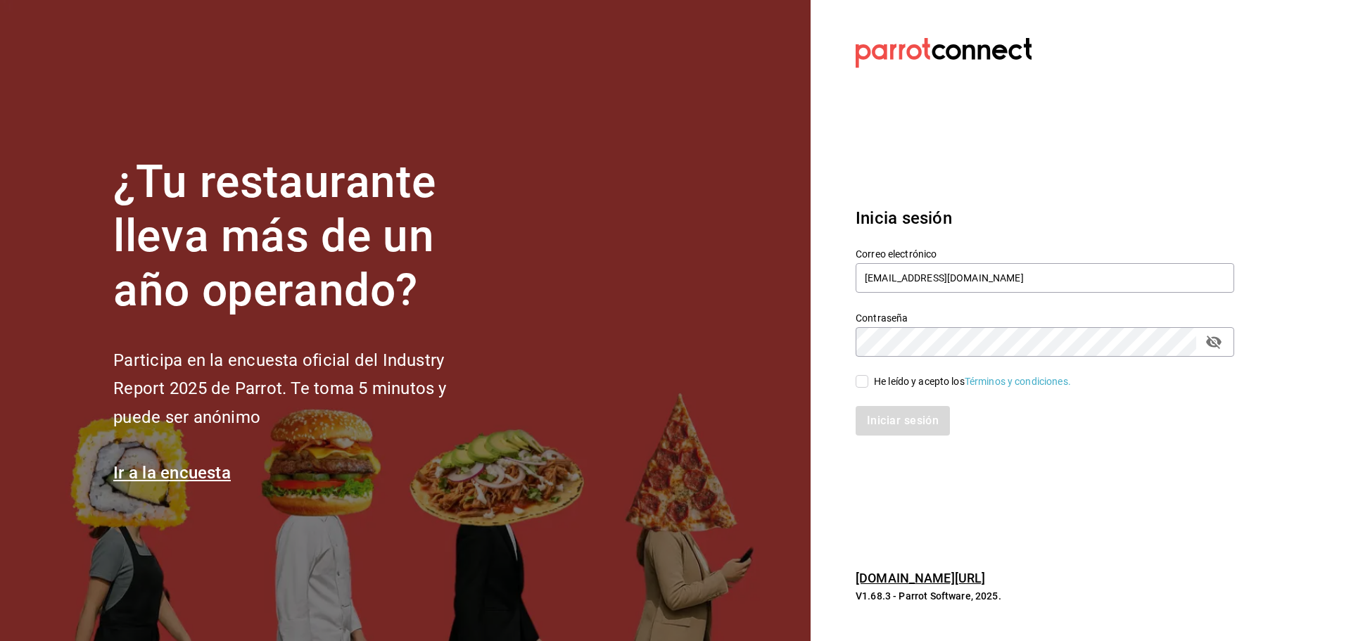
click at [926, 383] on div "He leído y acepto los Términos y condiciones." at bounding box center [972, 381] width 197 height 15
click at [868, 383] on input "He leído y acepto los Términos y condiciones." at bounding box center [861, 381] width 13 height 13
checkbox input "true"
click at [917, 415] on button "Iniciar sesión" at bounding box center [903, 421] width 96 height 30
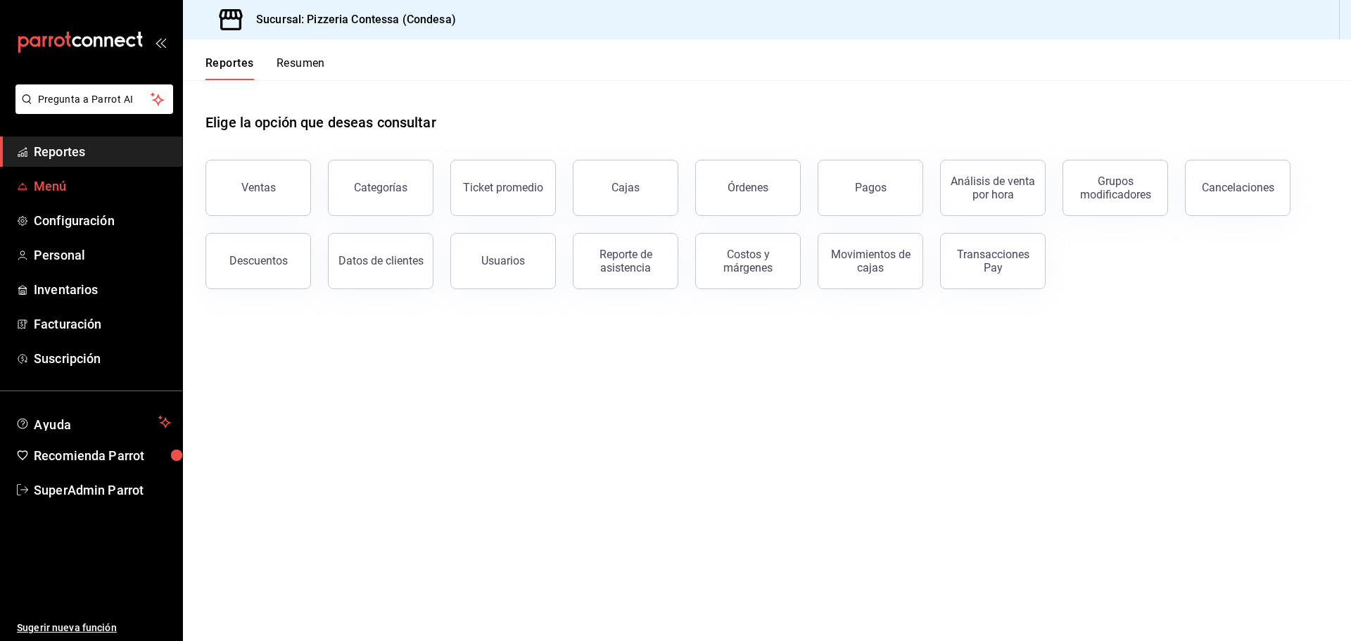
click at [46, 181] on span "Menú" at bounding box center [102, 186] width 137 height 19
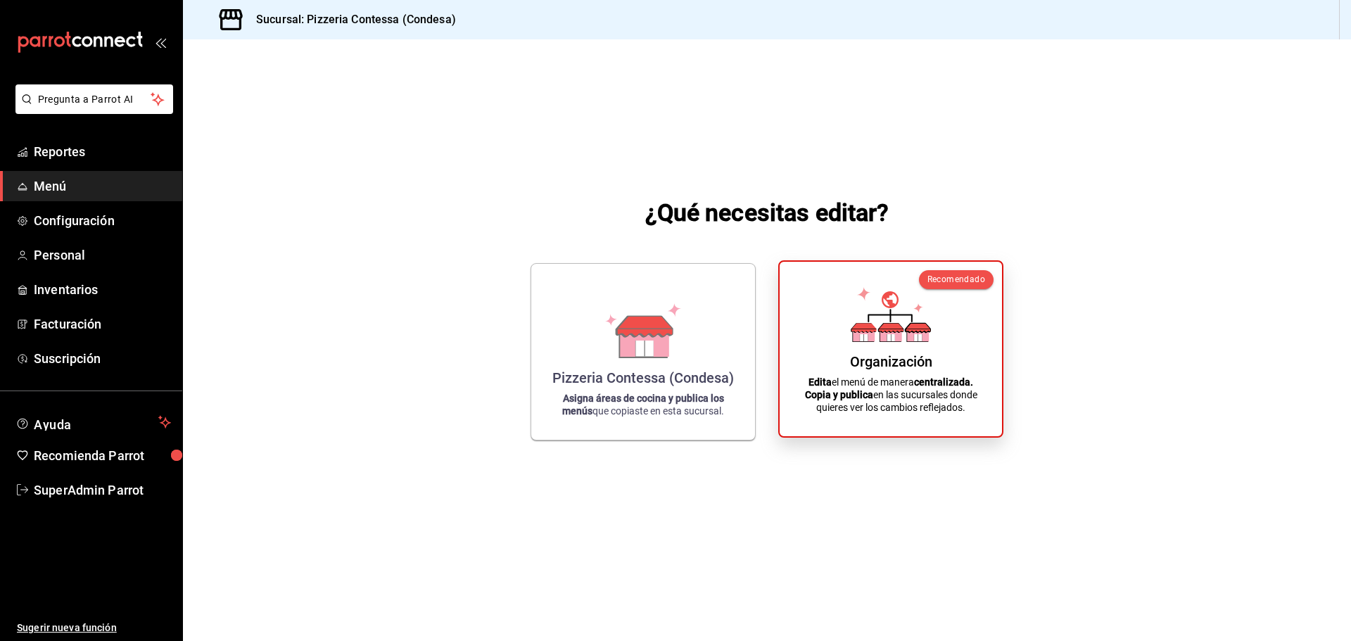
click at [891, 322] on icon at bounding box center [891, 314] width 80 height 55
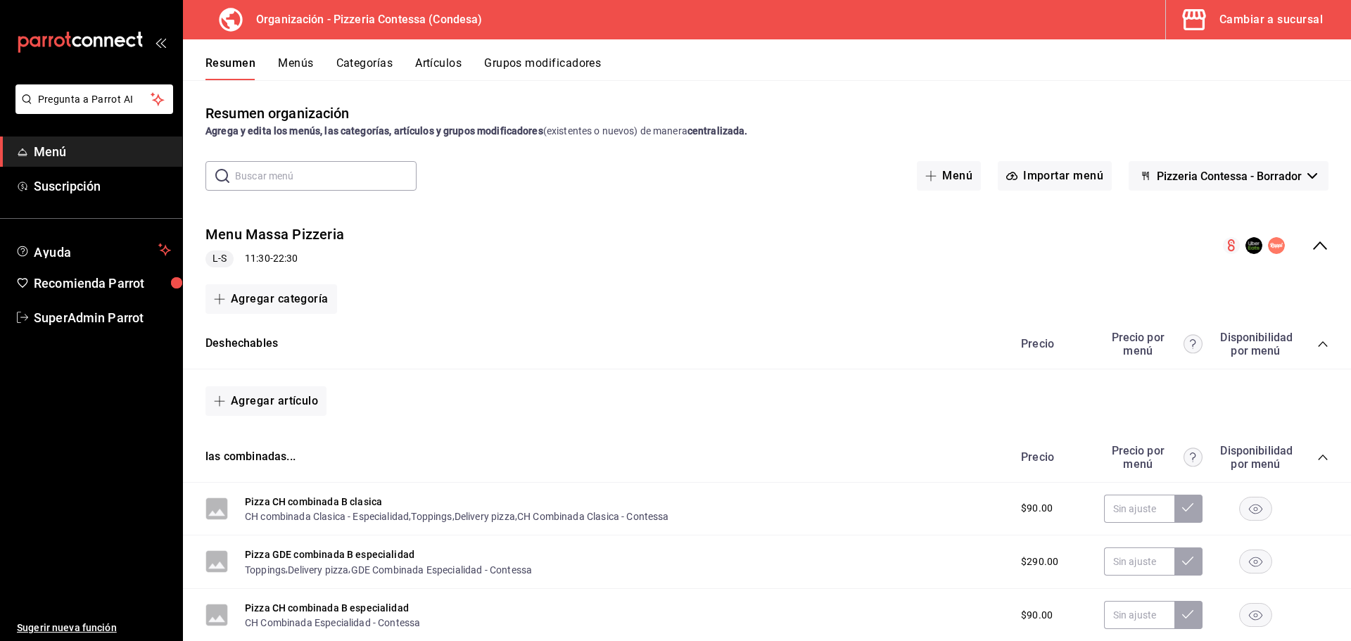
click at [1275, 13] on div "Cambiar a sucursal" at bounding box center [1270, 20] width 103 height 20
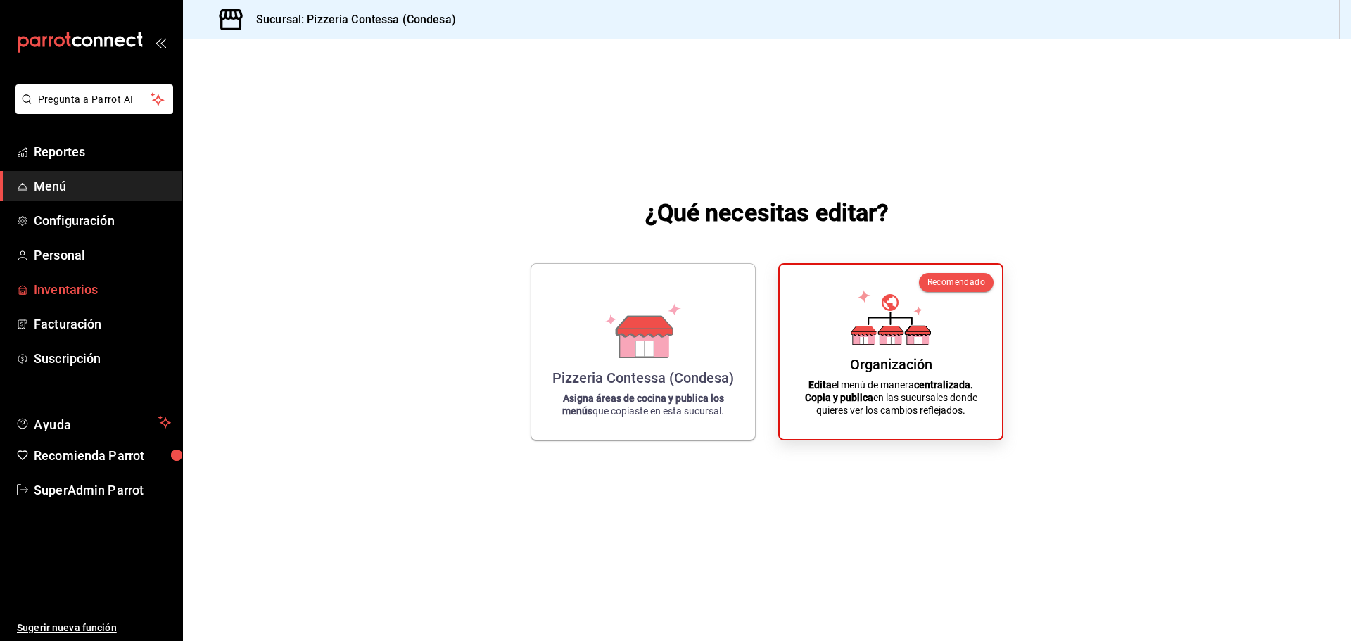
click at [54, 294] on span "Inventarios" at bounding box center [102, 289] width 137 height 19
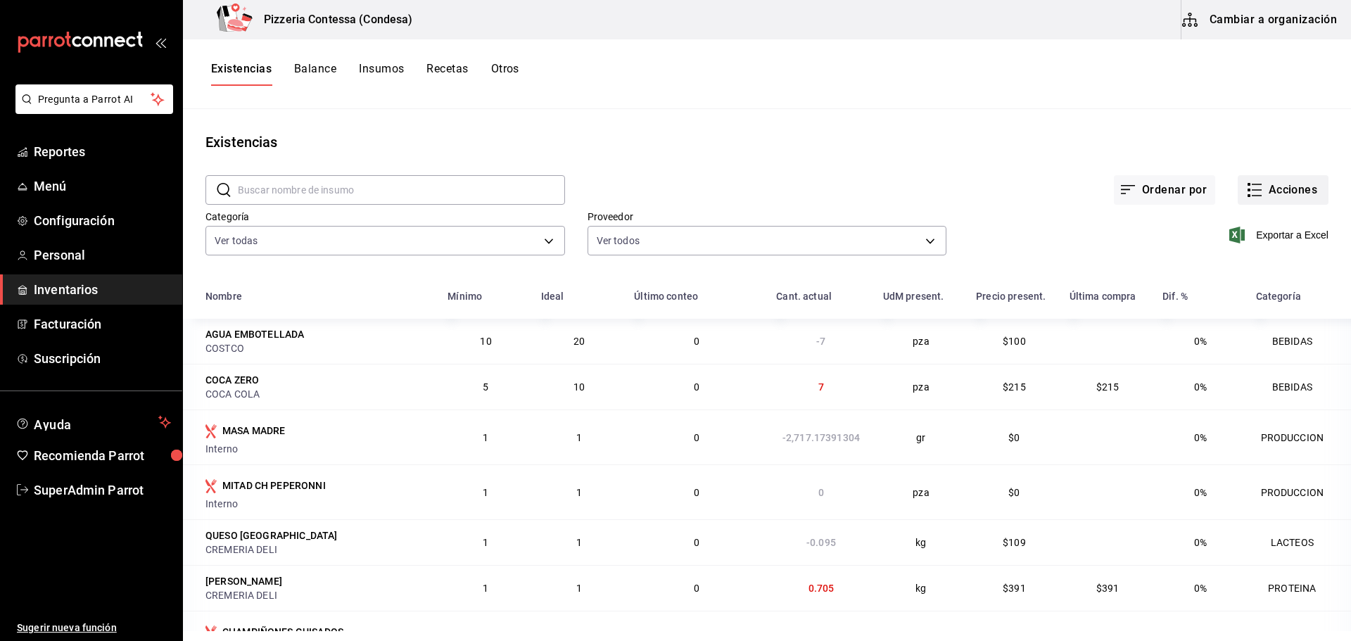
click at [1266, 188] on button "Acciones" at bounding box center [1282, 190] width 91 height 30
click at [1264, 378] on span "Evento de producción" at bounding box center [1269, 378] width 118 height 15
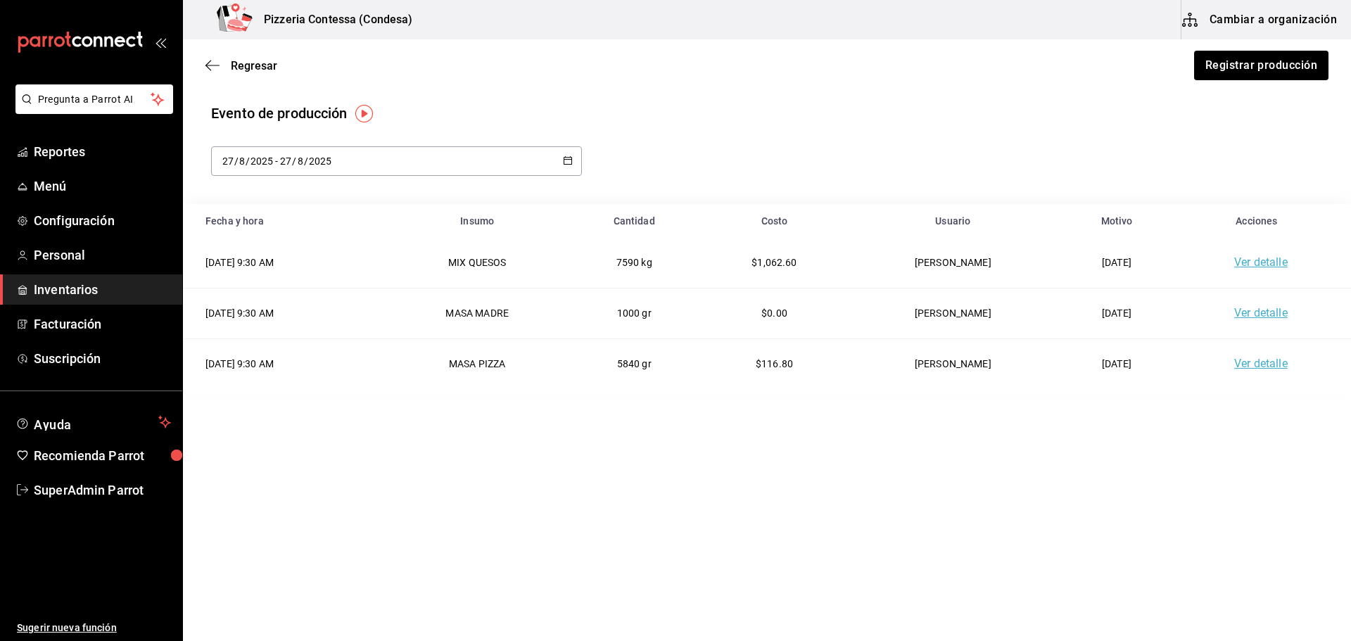
click at [1265, 20] on button "Cambiar a organización" at bounding box center [1260, 19] width 158 height 39
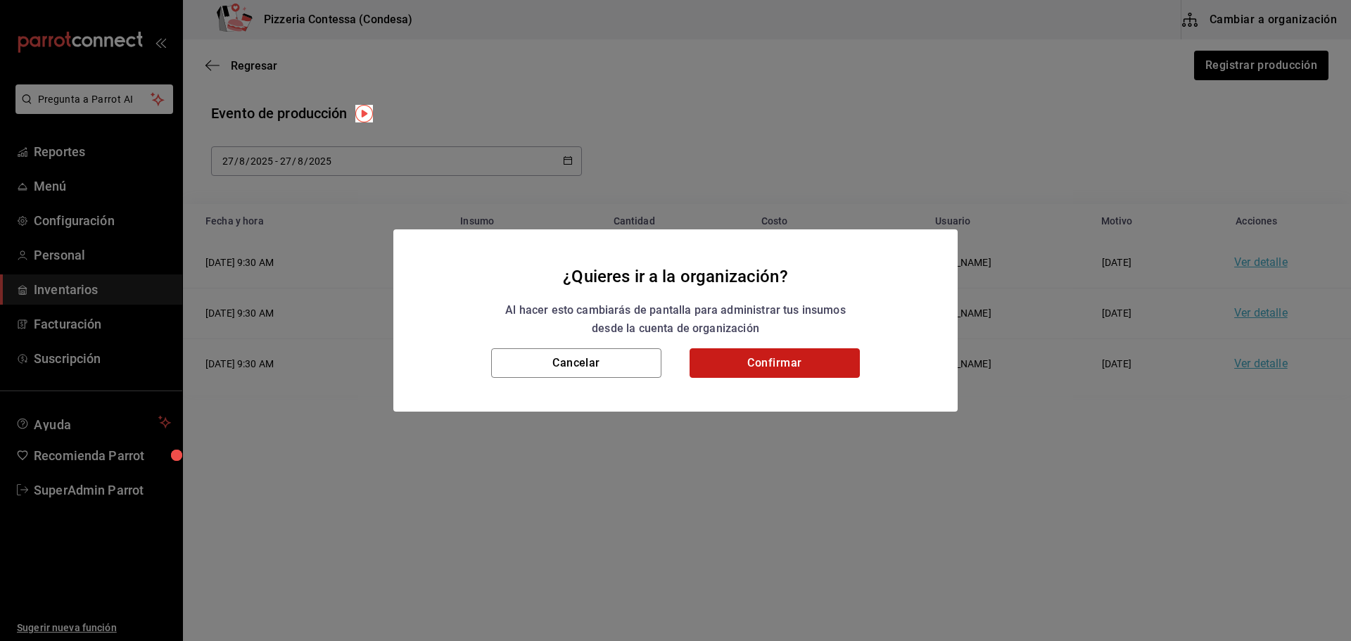
click at [808, 367] on button "Confirmar" at bounding box center [774, 363] width 170 height 30
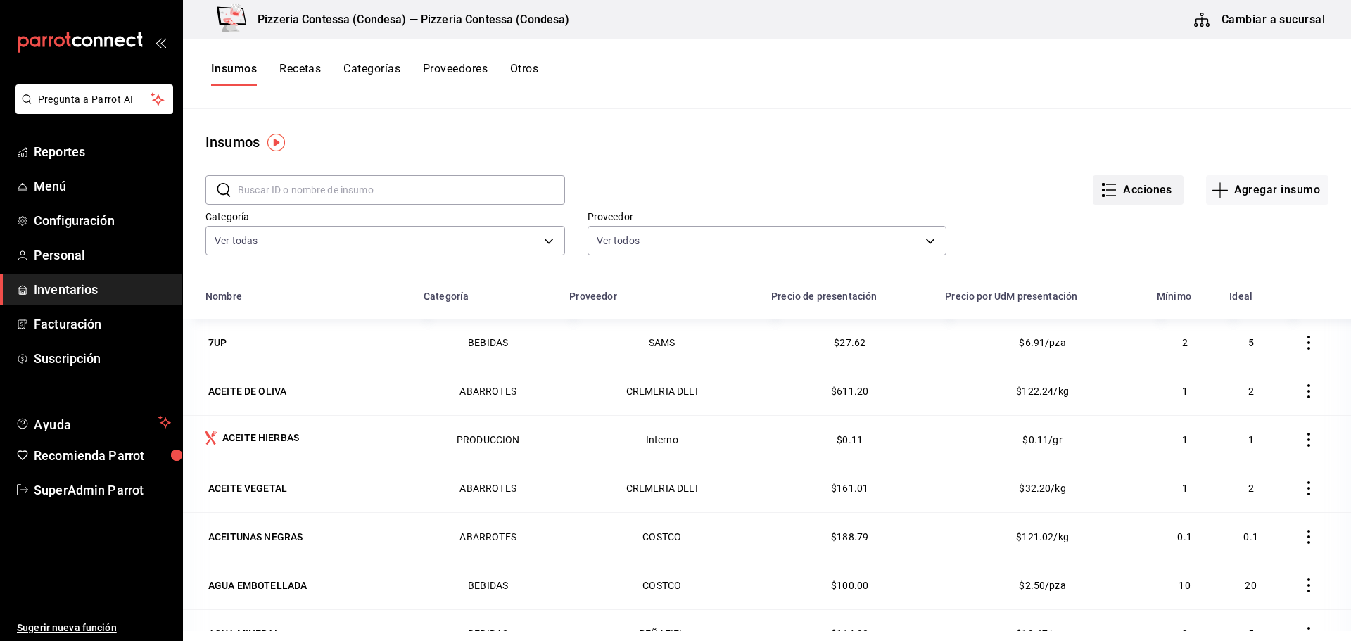
click at [1112, 198] on button "Acciones" at bounding box center [1138, 190] width 91 height 30
click at [1173, 117] on div at bounding box center [675, 320] width 1351 height 641
click at [519, 70] on button "Otros" at bounding box center [524, 74] width 28 height 24
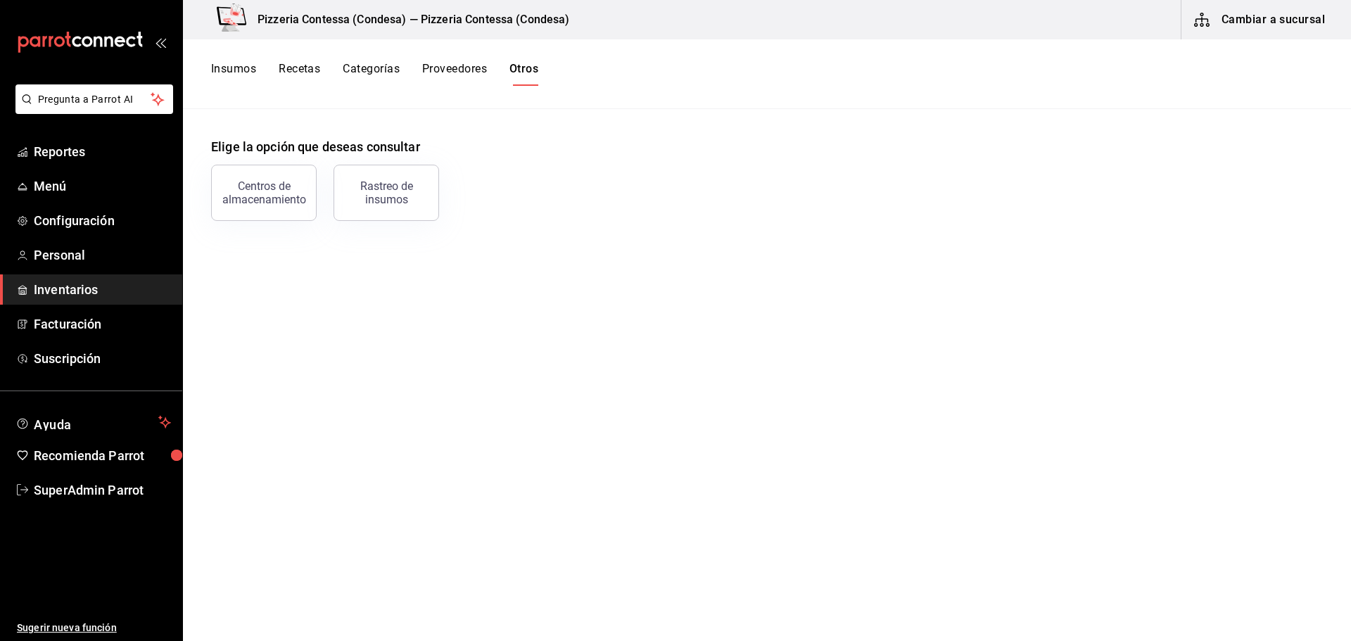
click at [484, 68] on button "Proveedores" at bounding box center [454, 74] width 65 height 24
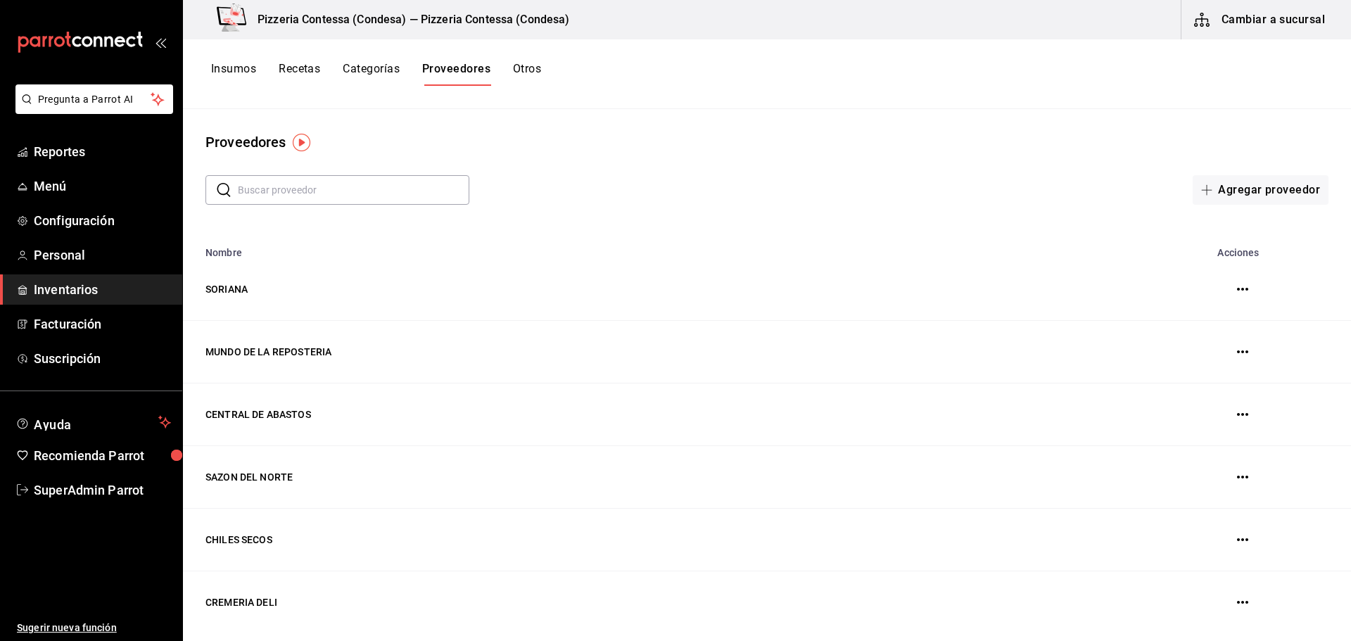
click at [315, 75] on button "Recetas" at bounding box center [300, 74] width 42 height 24
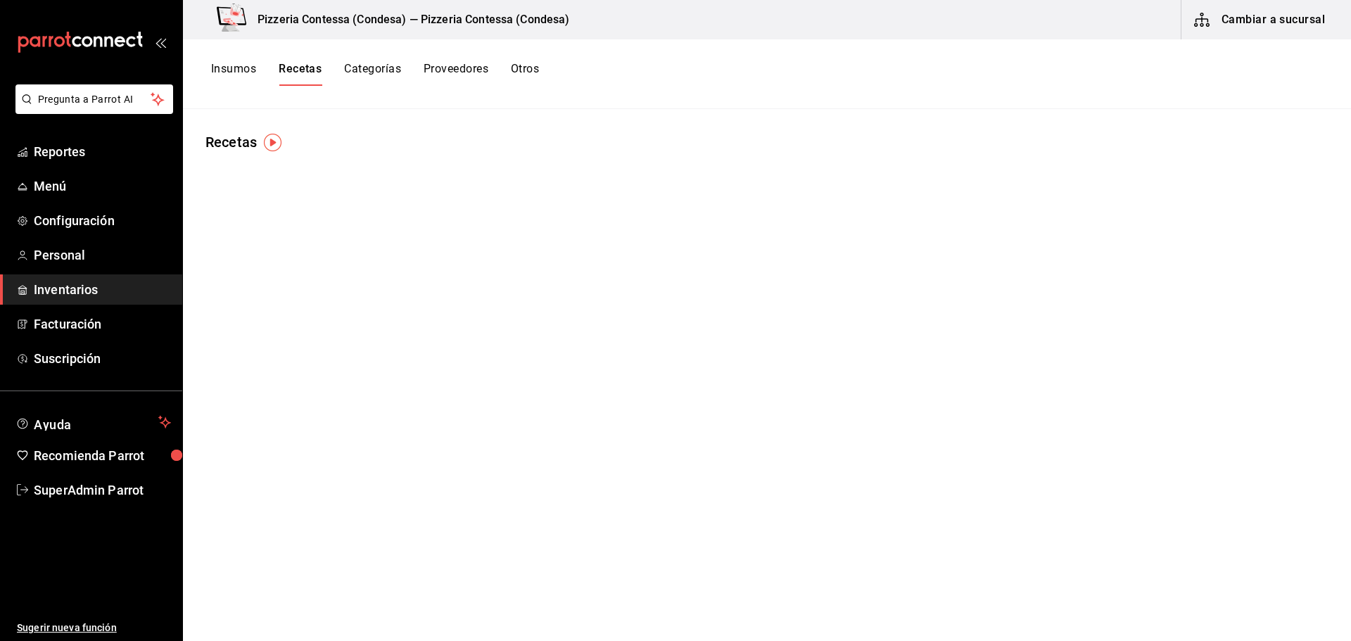
click at [229, 73] on button "Insumos" at bounding box center [233, 74] width 45 height 24
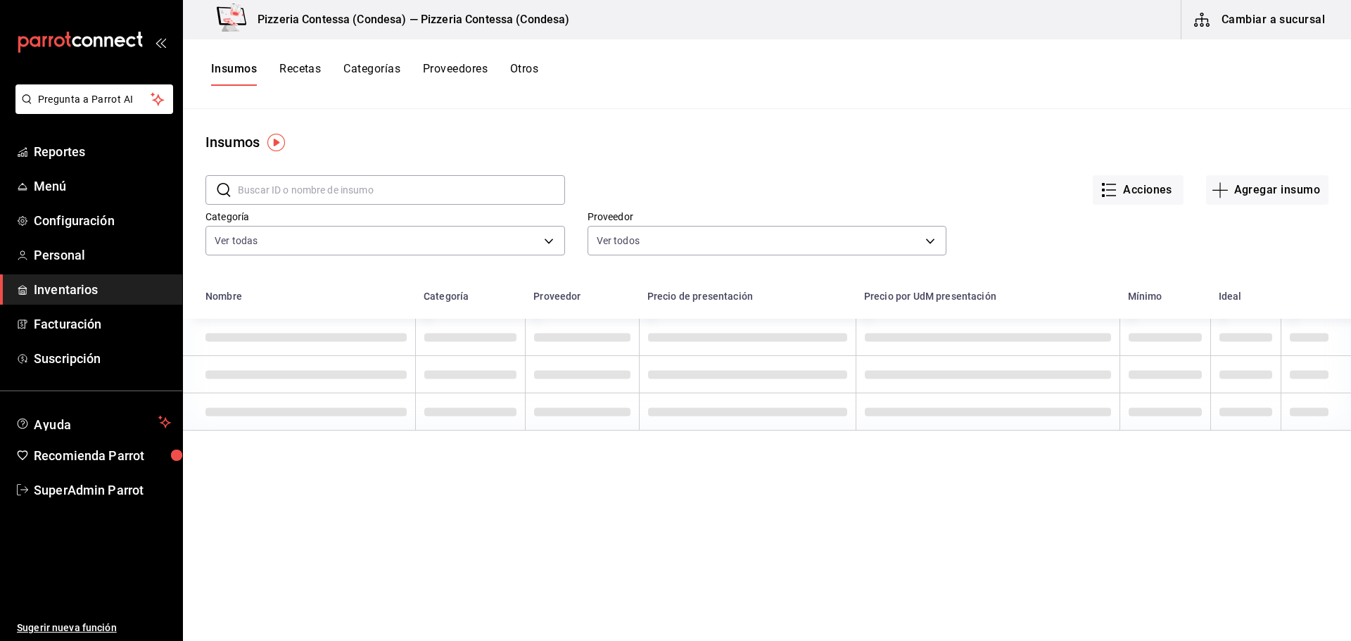
click at [1249, 22] on button "Cambiar a sucursal" at bounding box center [1260, 19] width 158 height 39
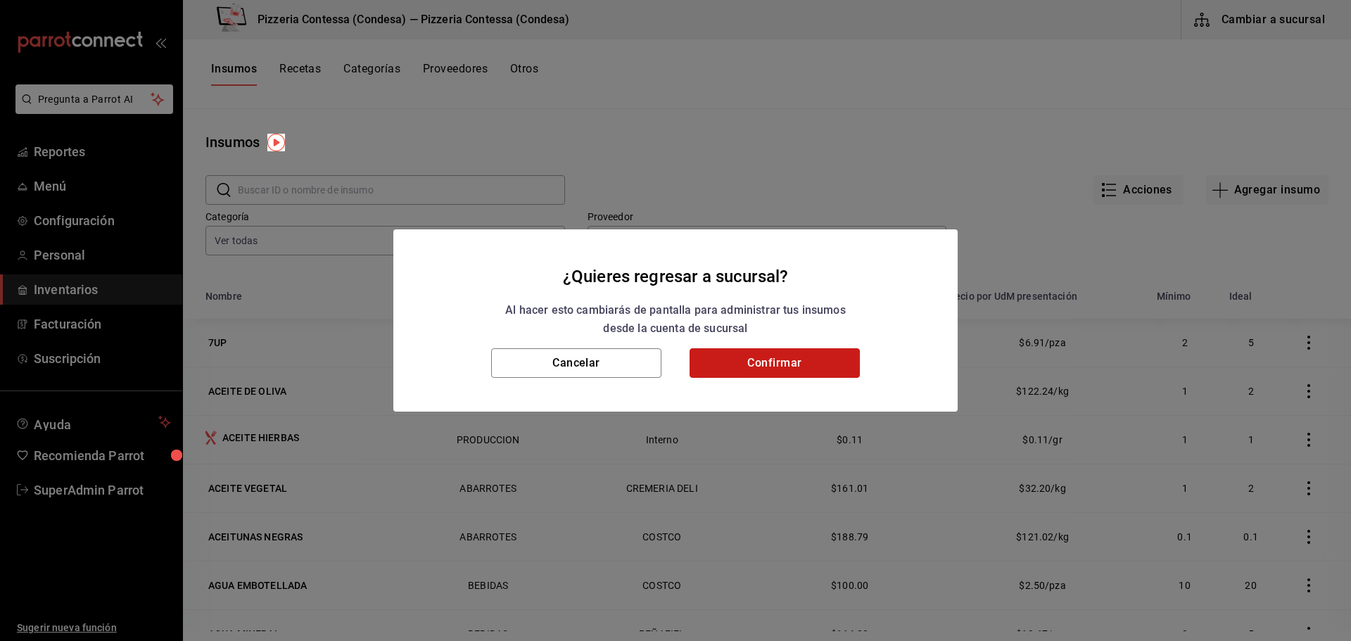
click at [781, 364] on button "Confirmar" at bounding box center [774, 363] width 170 height 30
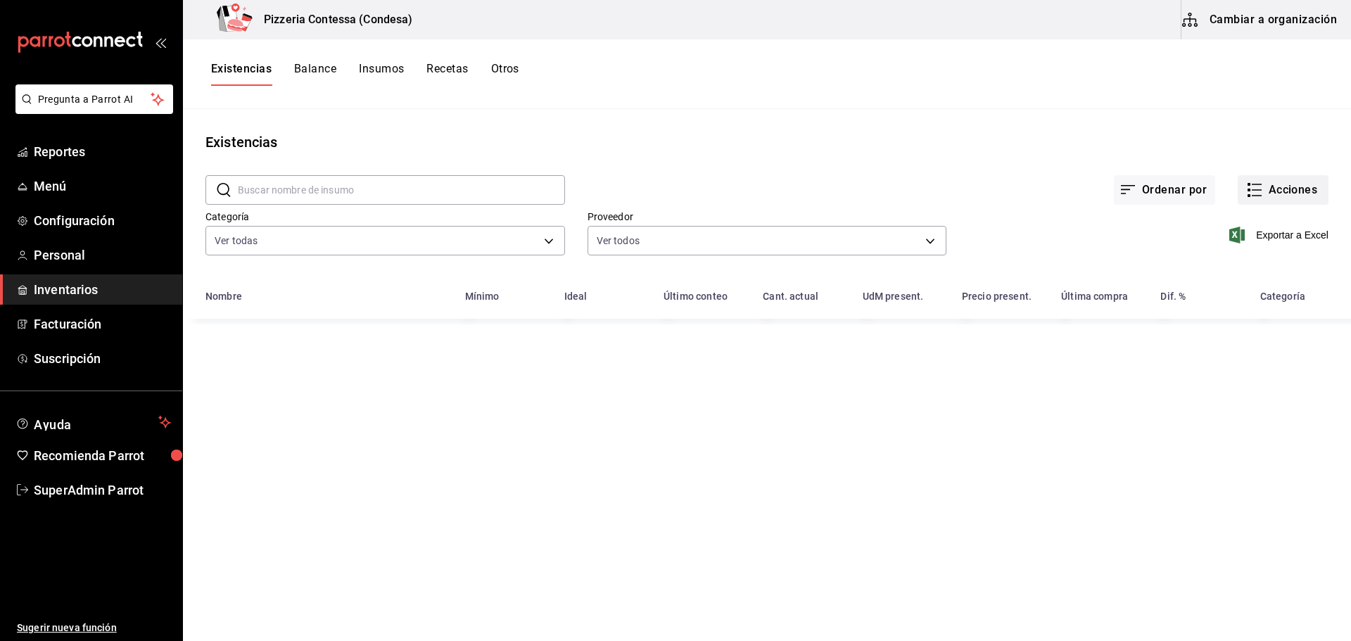
click at [1273, 189] on button "Acciones" at bounding box center [1282, 190] width 91 height 30
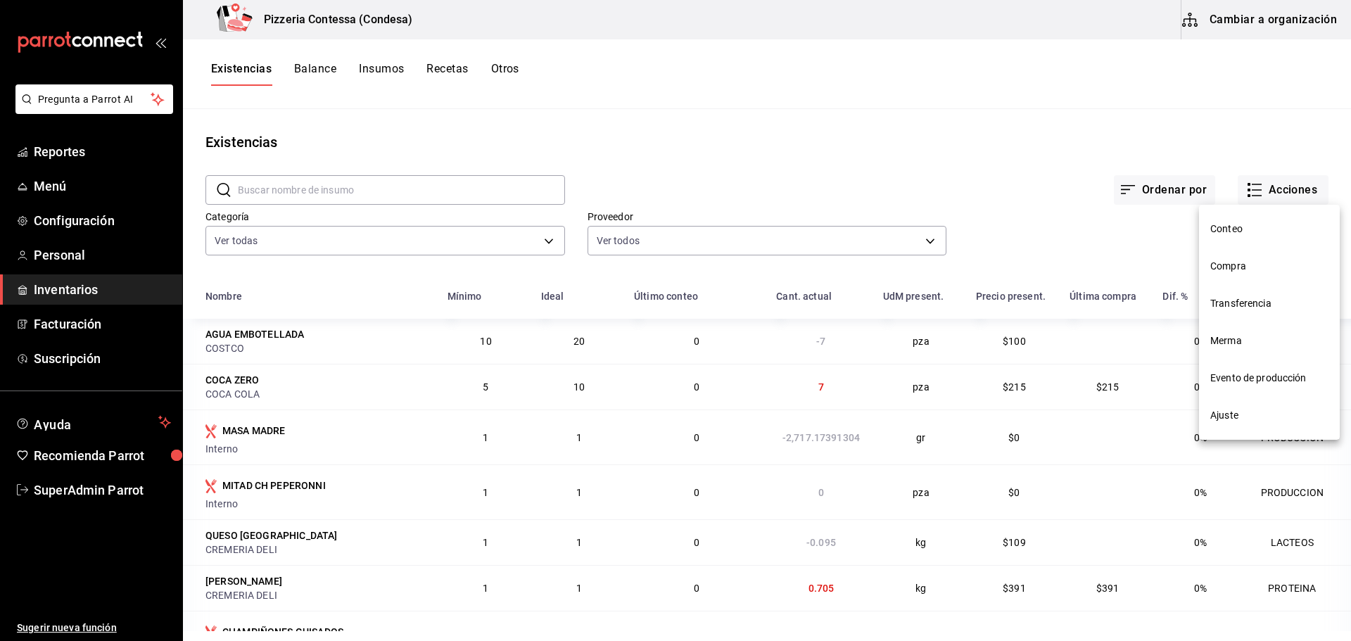
click at [1268, 374] on span "Evento de producción" at bounding box center [1269, 378] width 118 height 15
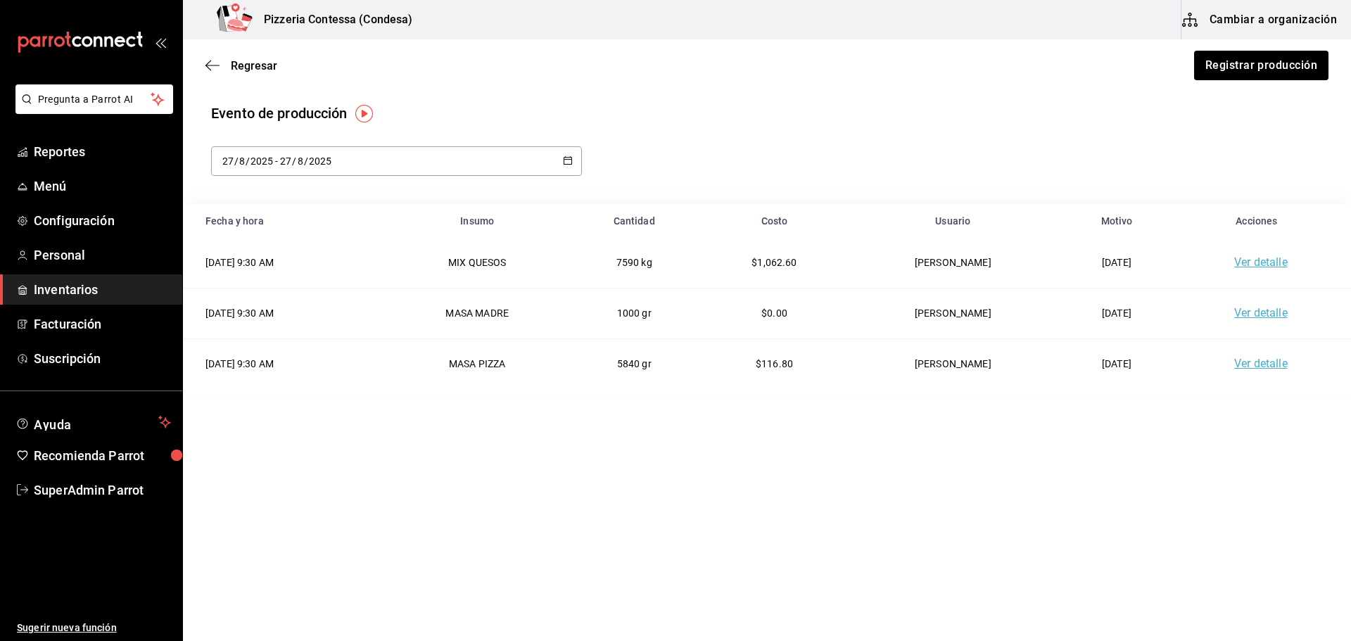
click at [1258, 261] on link "Ver detalle" at bounding box center [1260, 261] width 53 height 13
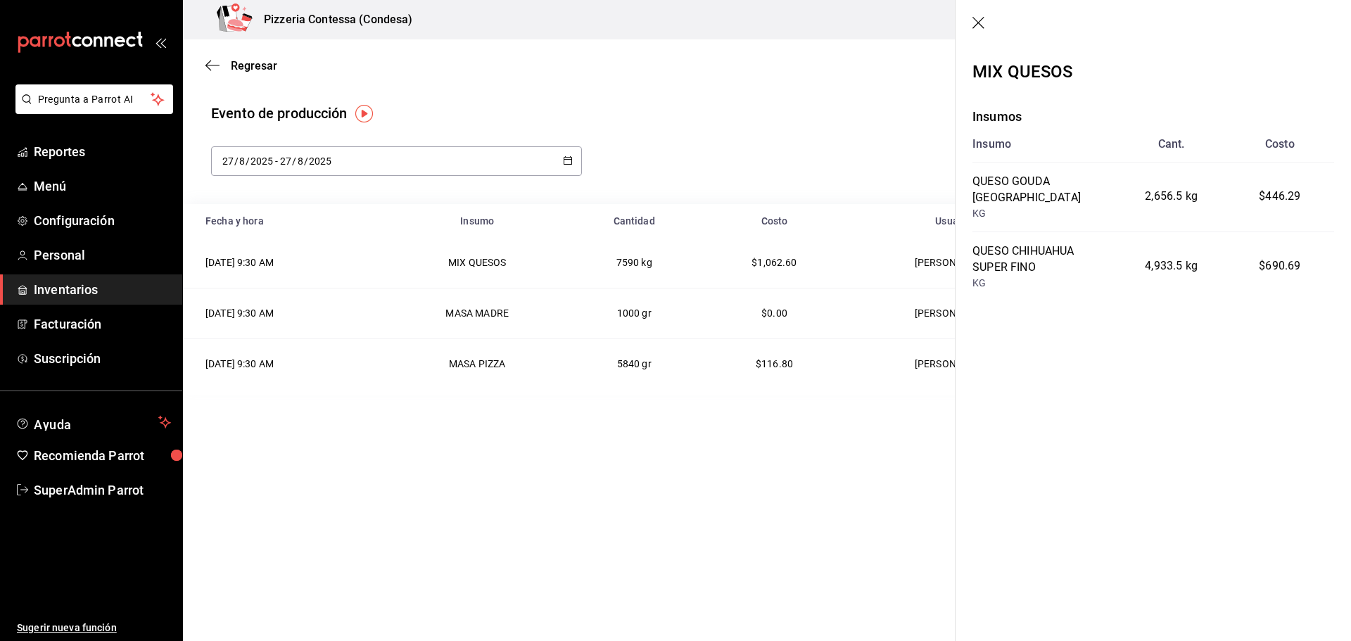
click at [877, 425] on div "Regresar Registrar producción Evento de producción 2025-08-27 27 / 8 / 2025 - 2…" at bounding box center [767, 340] width 1168 height 602
click at [981, 25] on icon "button" at bounding box center [978, 23] width 12 height 12
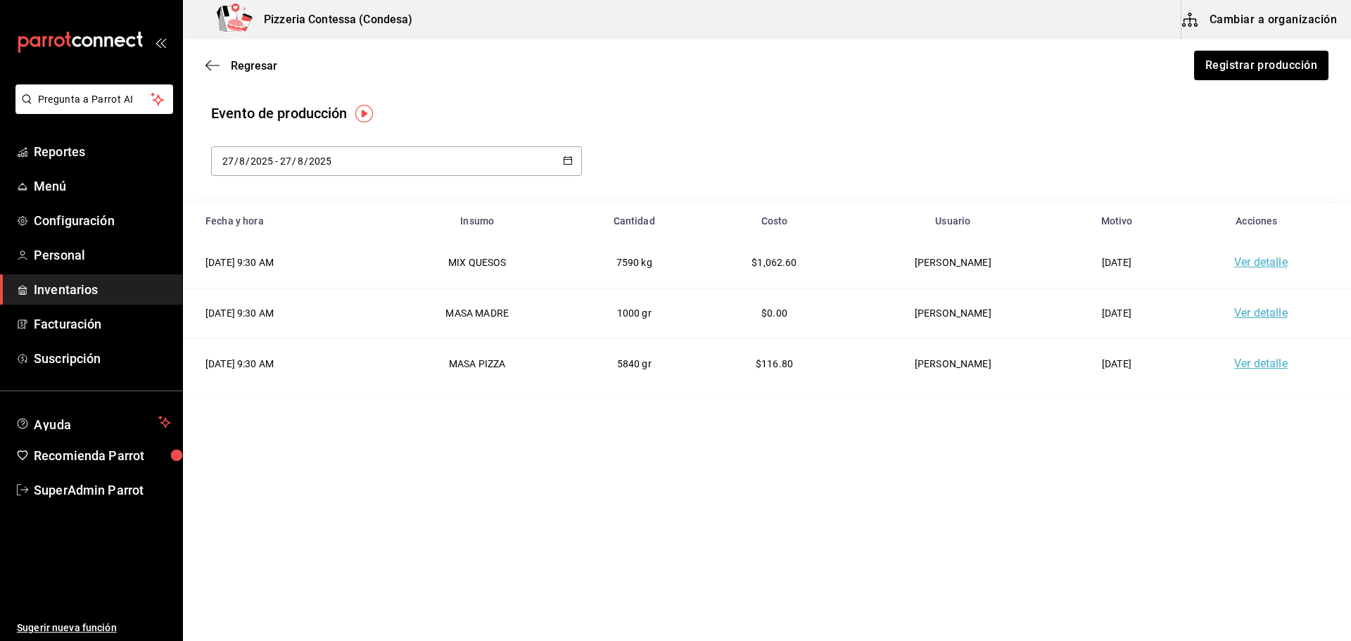
click at [1233, 15] on button "Cambiar a organización" at bounding box center [1260, 19] width 158 height 39
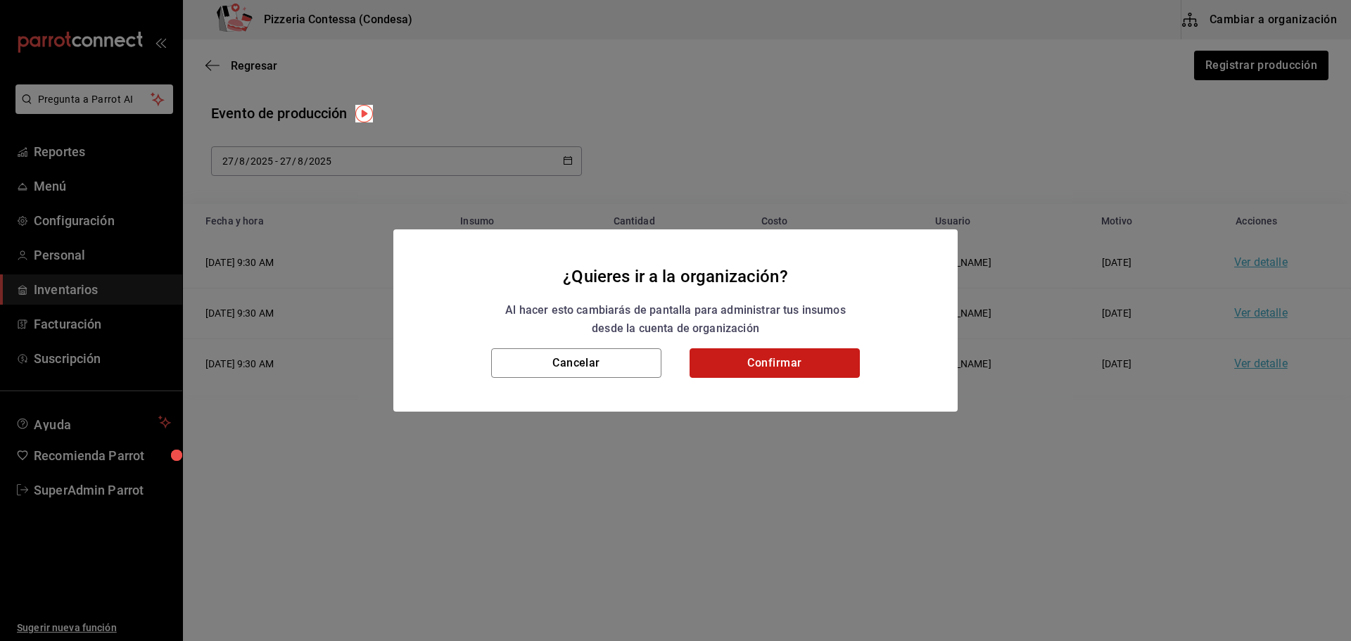
click at [801, 365] on button "Confirmar" at bounding box center [774, 363] width 170 height 30
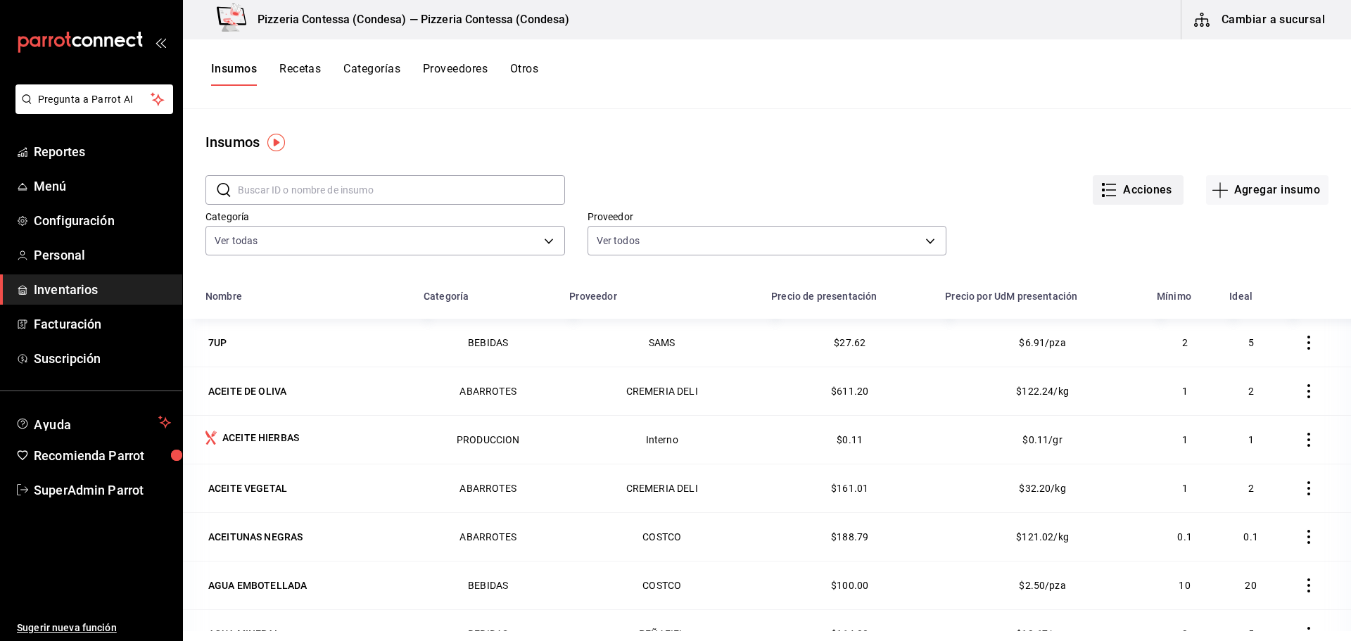
click at [1115, 182] on button "Acciones" at bounding box center [1138, 190] width 91 height 30
click at [913, 170] on div at bounding box center [675, 320] width 1351 height 641
click at [1233, 25] on button "Cambiar a sucursal" at bounding box center [1260, 19] width 158 height 39
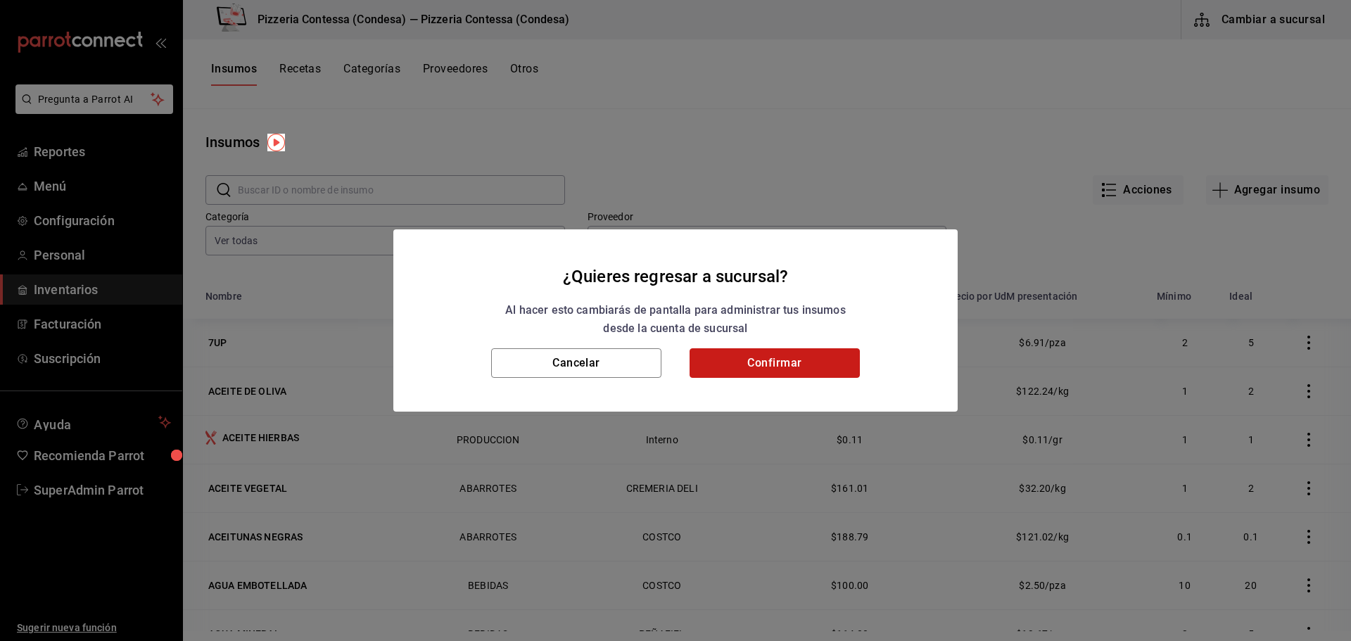
click at [774, 362] on button "Confirmar" at bounding box center [774, 363] width 170 height 30
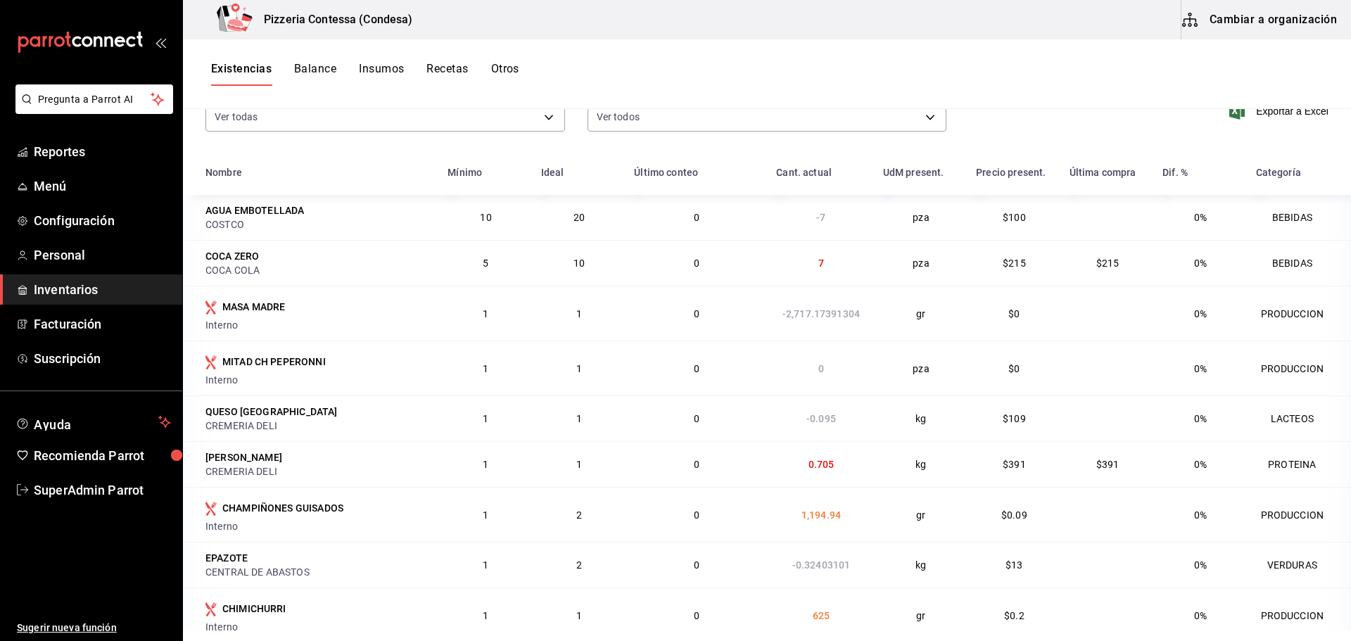
scroll to position [172, 0]
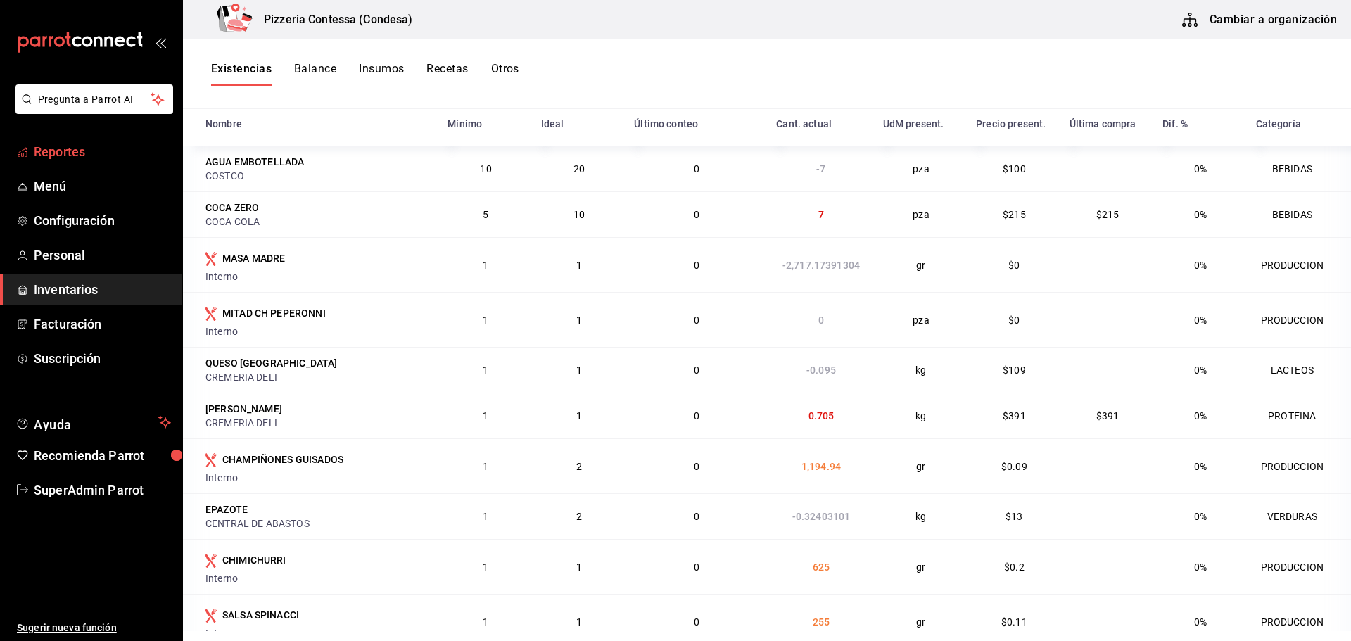
click at [56, 152] on span "Reportes" at bounding box center [102, 151] width 137 height 19
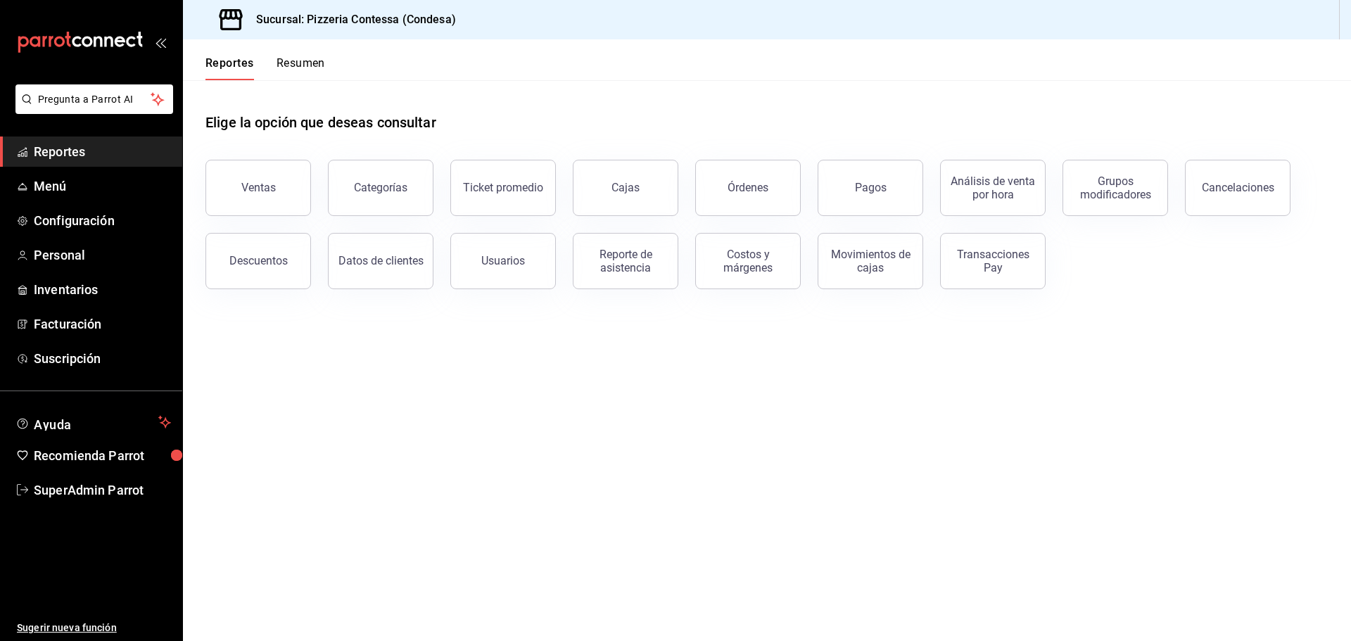
click at [288, 66] on button "Resumen" at bounding box center [300, 68] width 49 height 24
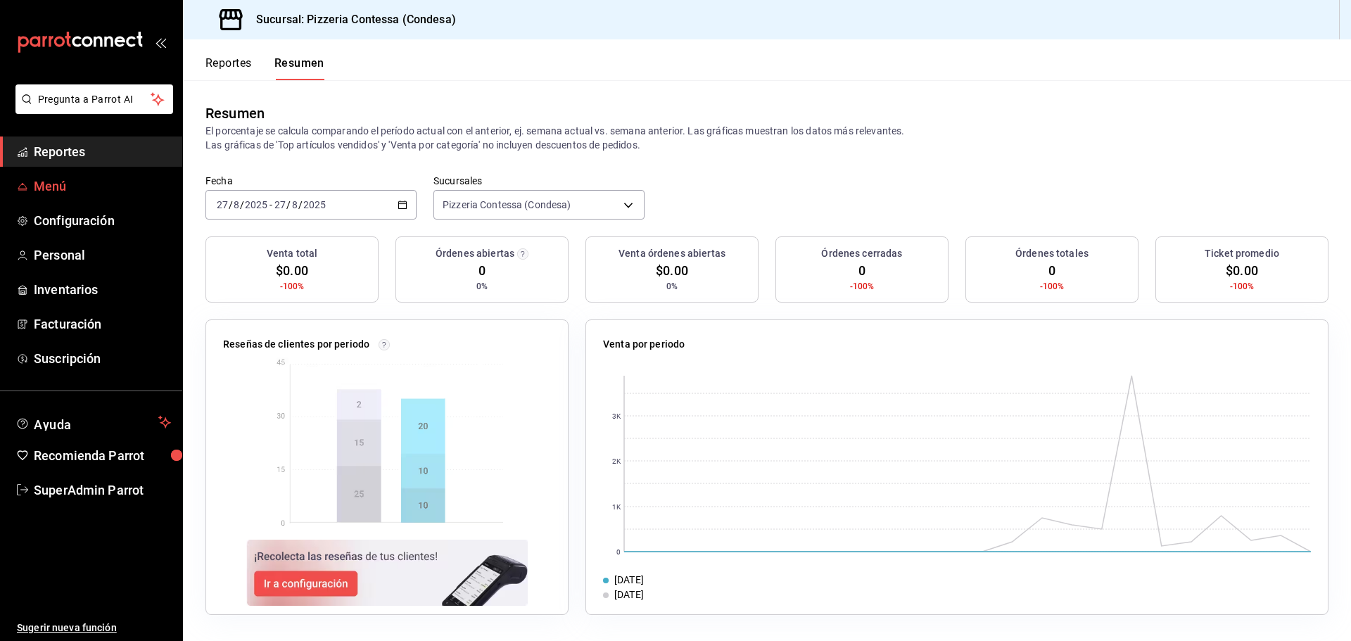
click at [58, 188] on span "Menú" at bounding box center [102, 186] width 137 height 19
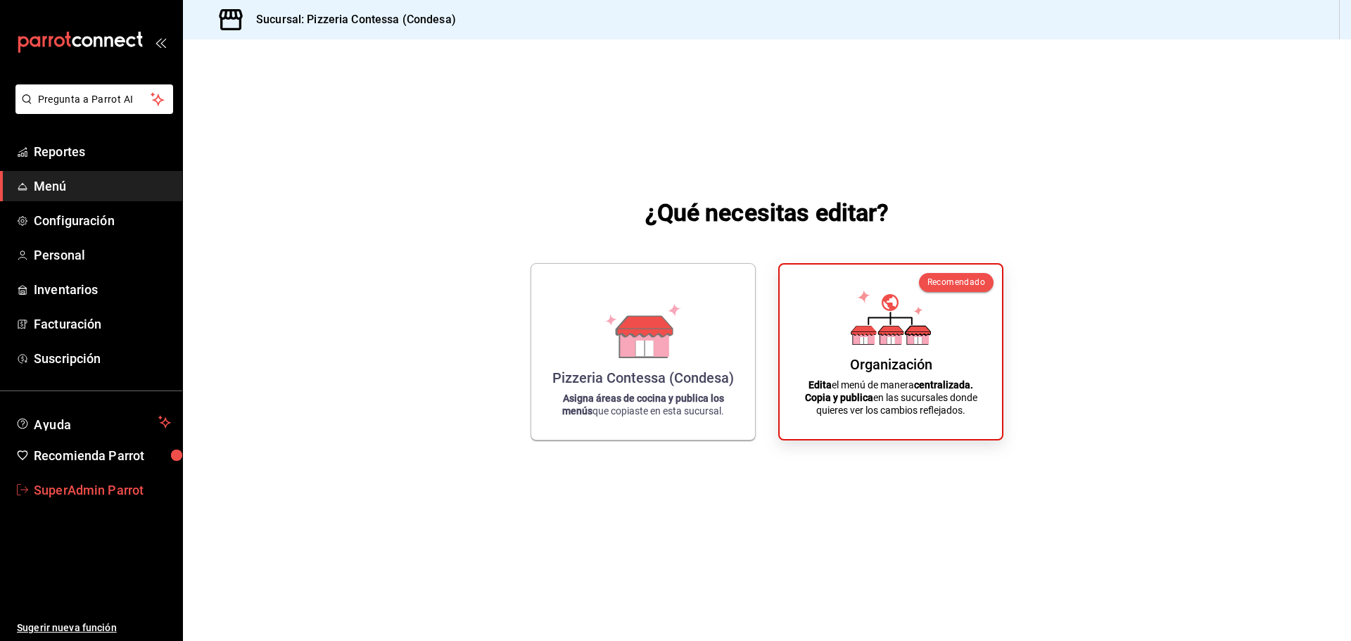
click at [103, 483] on span "SuperAdmin Parrot" at bounding box center [102, 490] width 137 height 19
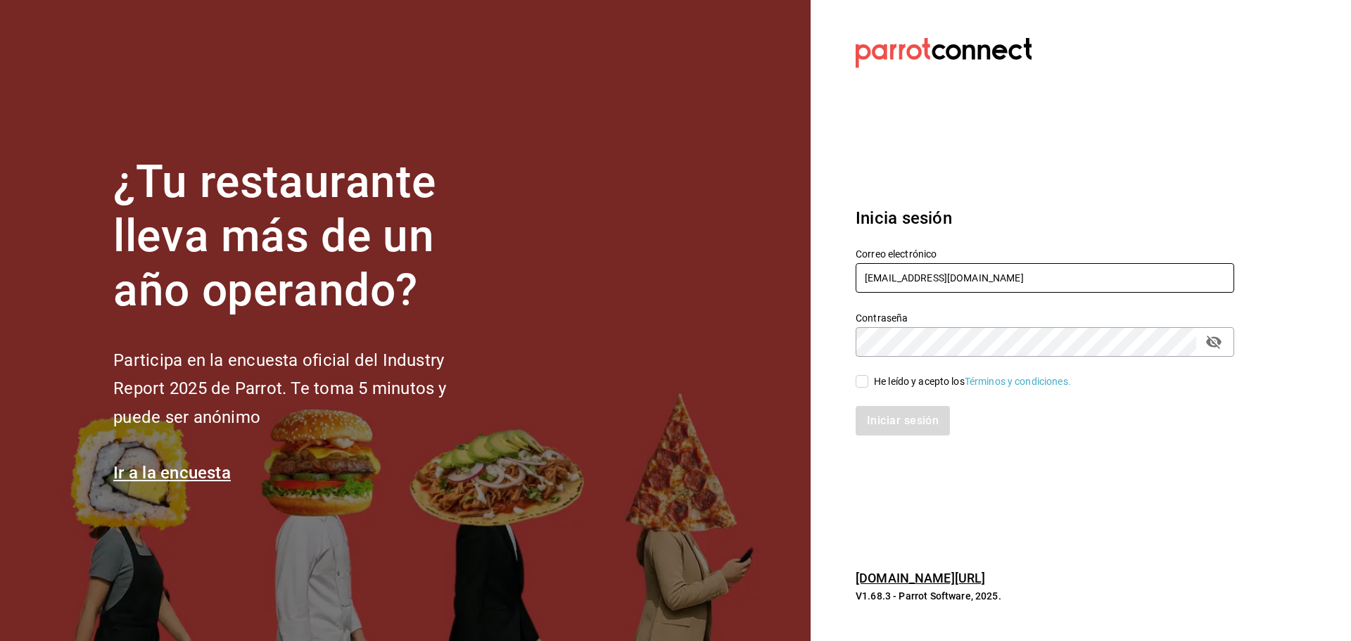
click at [957, 280] on input "pizzeriaccontessa@condesa.com" at bounding box center [1044, 278] width 378 height 30
paste input "elhabanerito@narvarte"
type input "elhabanerito@narvarte.com"
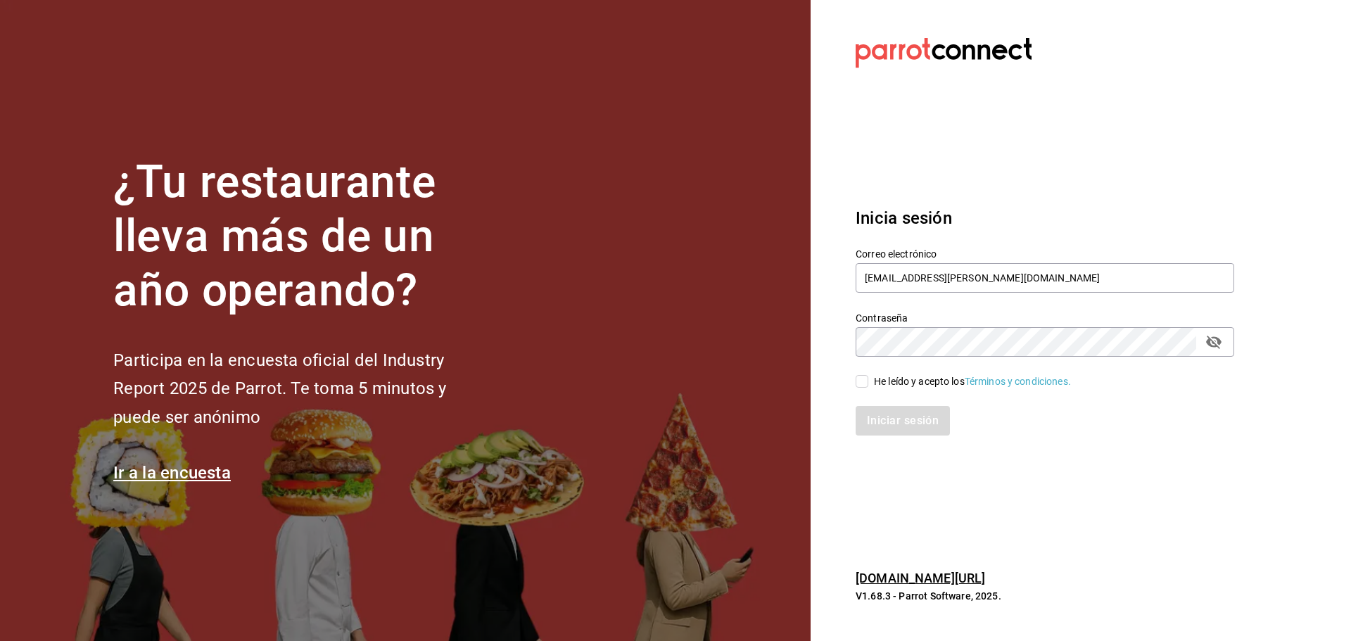
click at [995, 327] on div "Contraseña" at bounding box center [1044, 342] width 378 height 30
click at [895, 381] on div "He leído y acepto los Términos y condiciones." at bounding box center [972, 381] width 197 height 15
click at [868, 381] on input "He leído y acepto los Términos y condiciones." at bounding box center [861, 381] width 13 height 13
checkbox input "true"
click at [900, 414] on button "Iniciar sesión" at bounding box center [903, 421] width 96 height 30
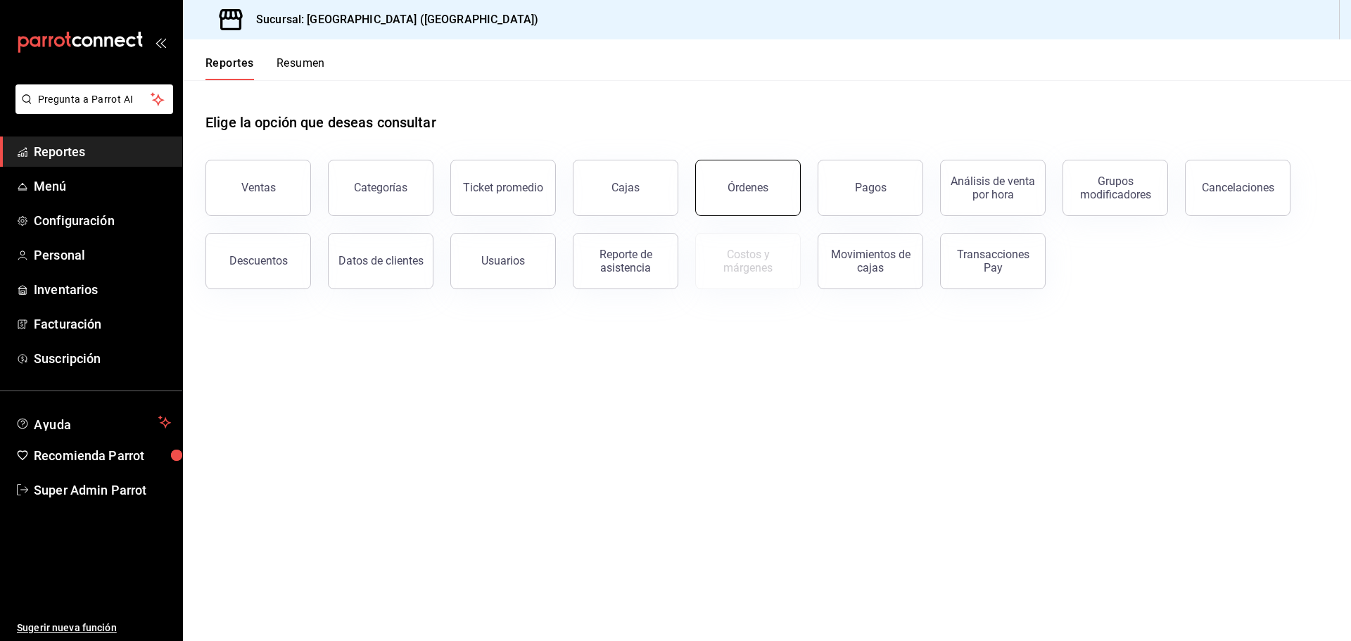
click at [751, 191] on div "Órdenes" at bounding box center [747, 187] width 41 height 13
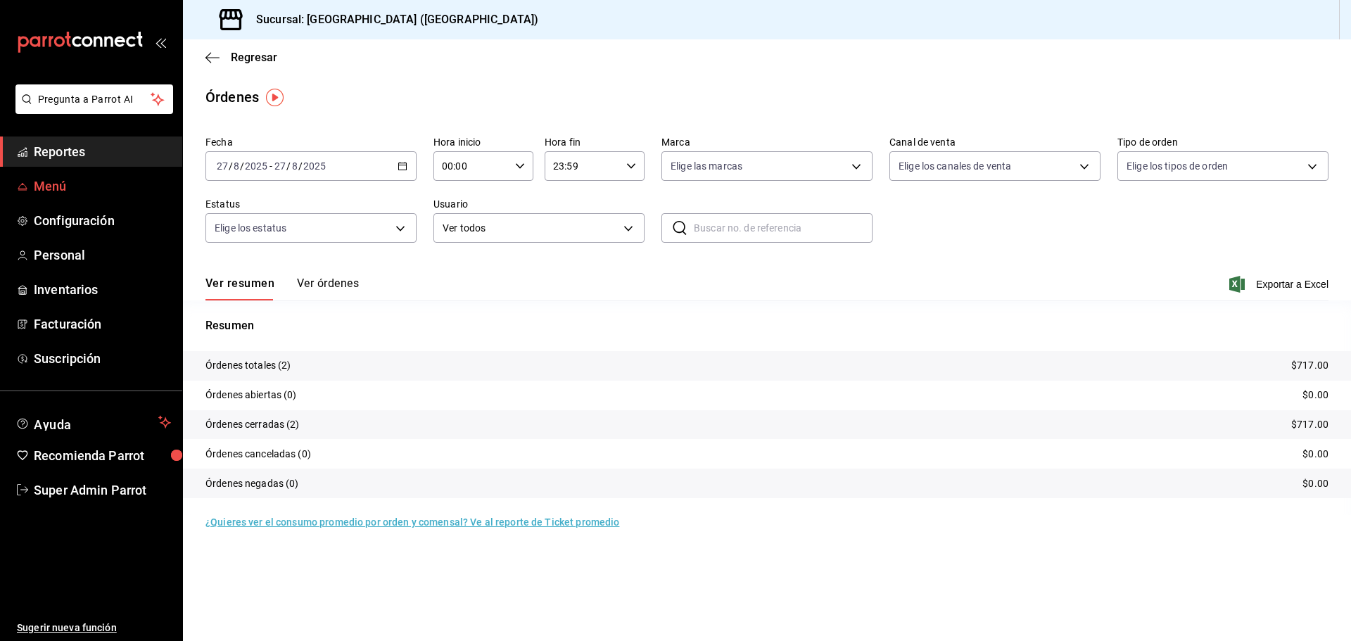
click at [60, 181] on span "Menú" at bounding box center [102, 186] width 137 height 19
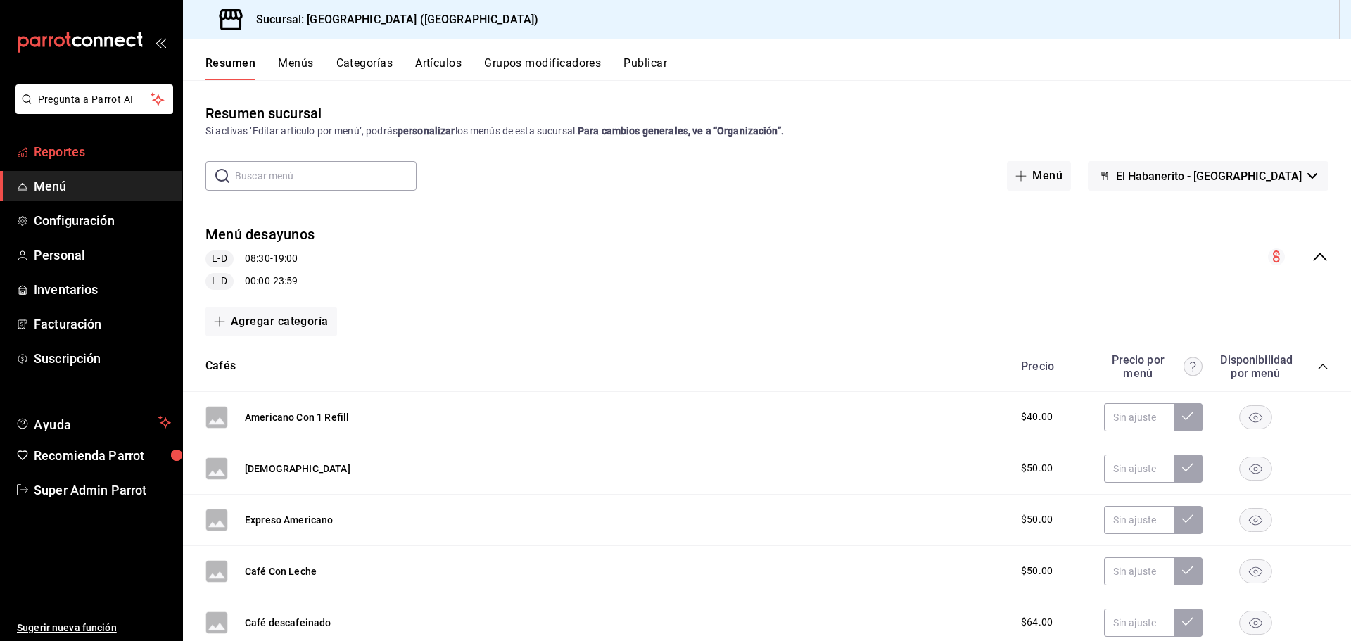
click at [70, 150] on span "Reportes" at bounding box center [102, 151] width 137 height 19
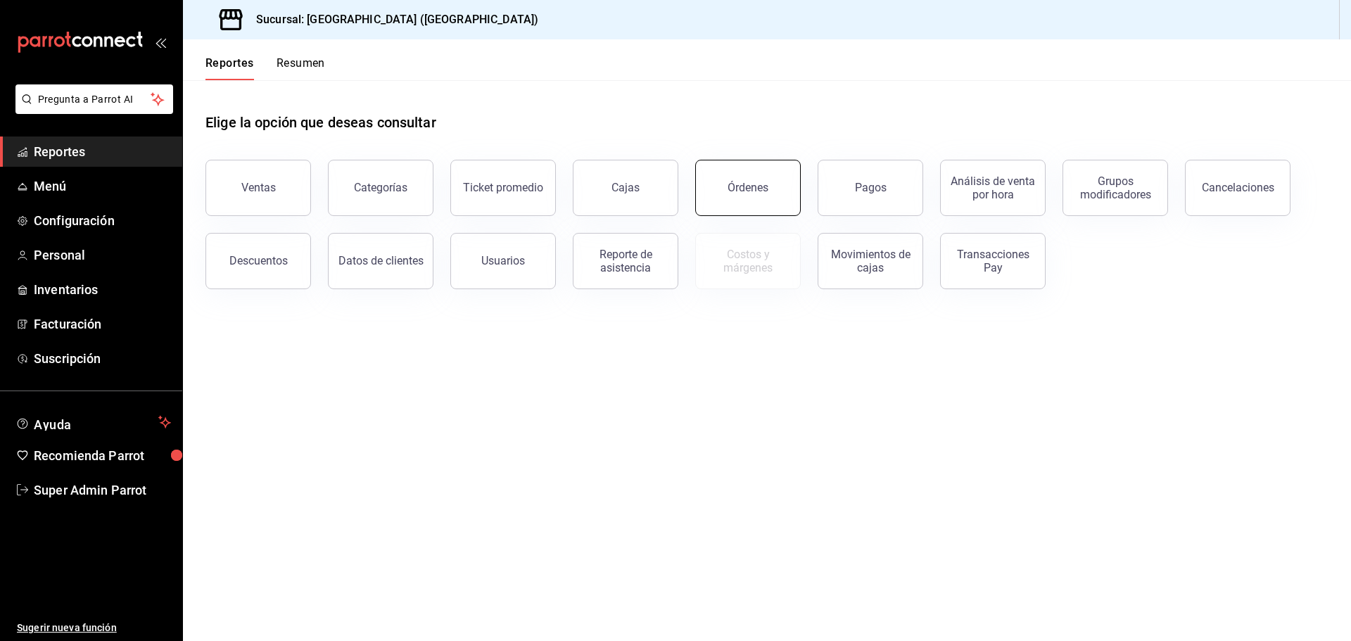
click at [768, 185] on button "Órdenes" at bounding box center [748, 188] width 106 height 56
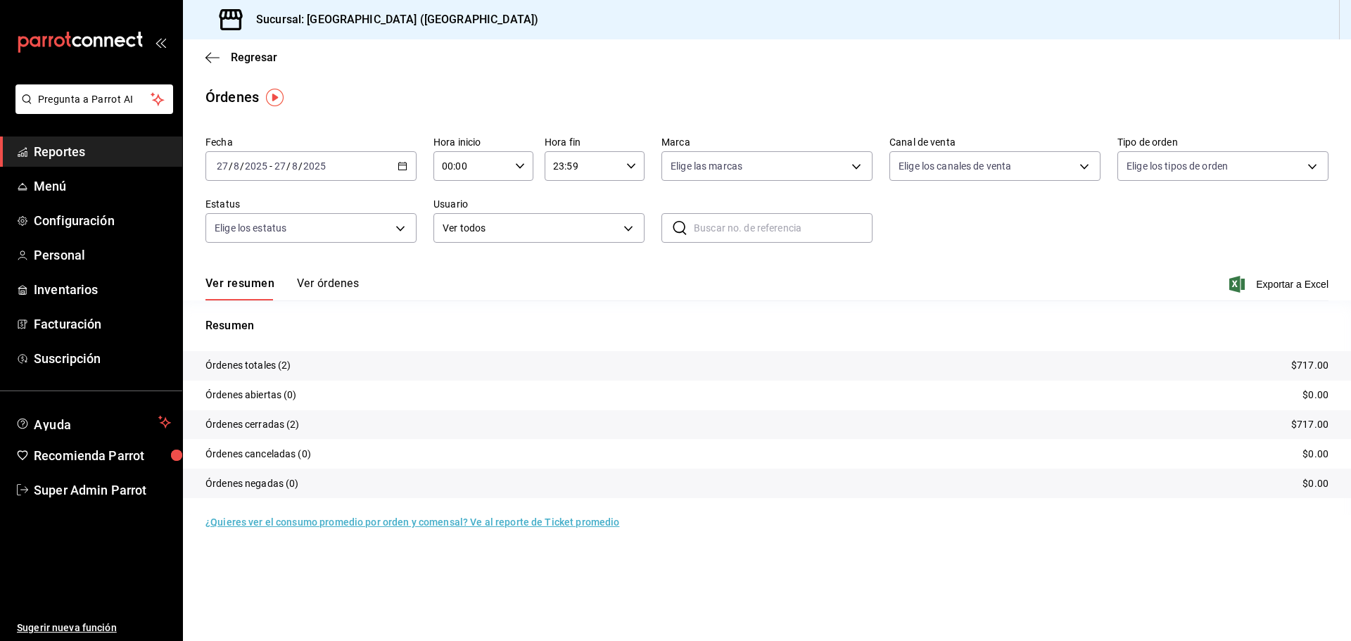
click at [319, 288] on button "Ver órdenes" at bounding box center [328, 288] width 62 height 24
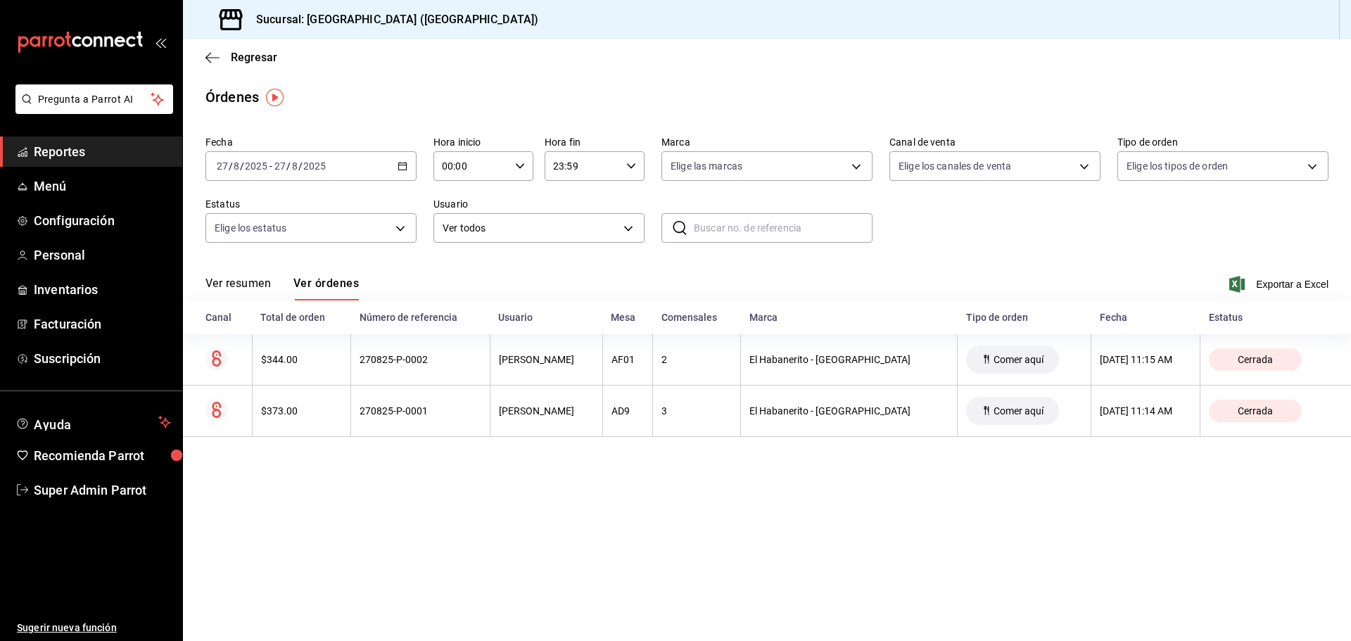
click at [518, 477] on main "Regresar Órdenes Fecha [DATE] [DATE] - [DATE] [DATE] Hora inicio 00:00 Hora ini…" at bounding box center [767, 340] width 1168 height 602
click at [238, 284] on button "Ver resumen" at bounding box center [237, 288] width 65 height 24
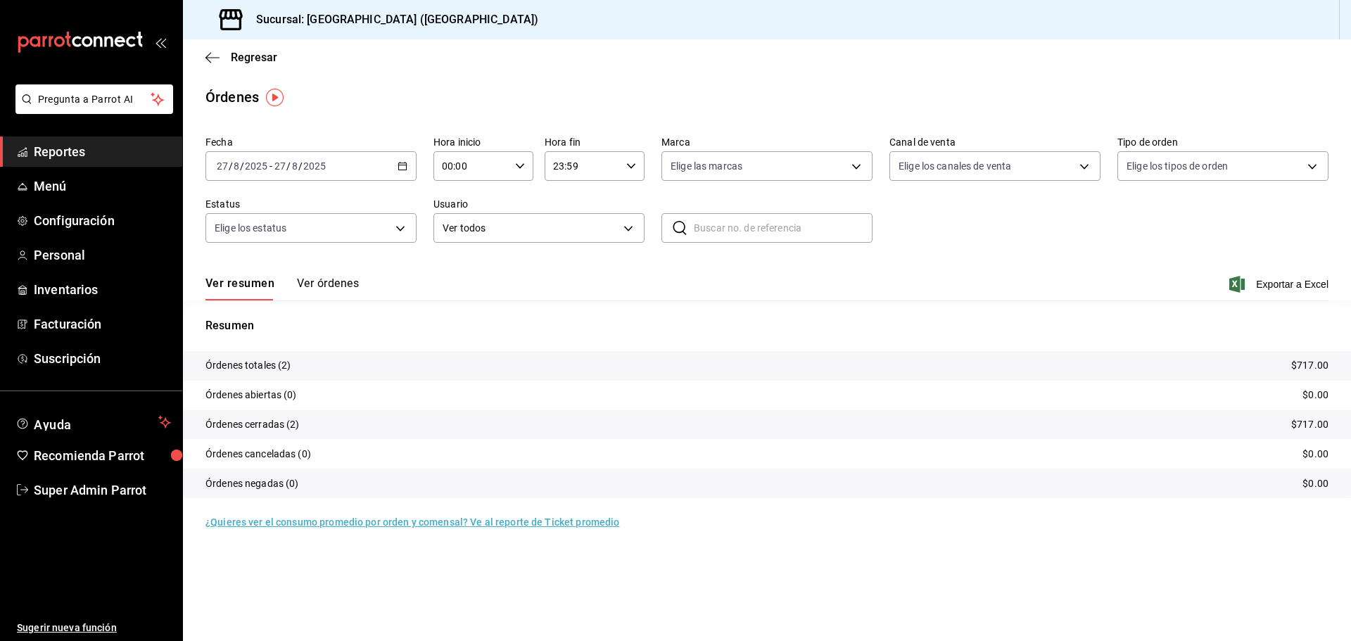
click at [328, 286] on button "Ver órdenes" at bounding box center [328, 288] width 62 height 24
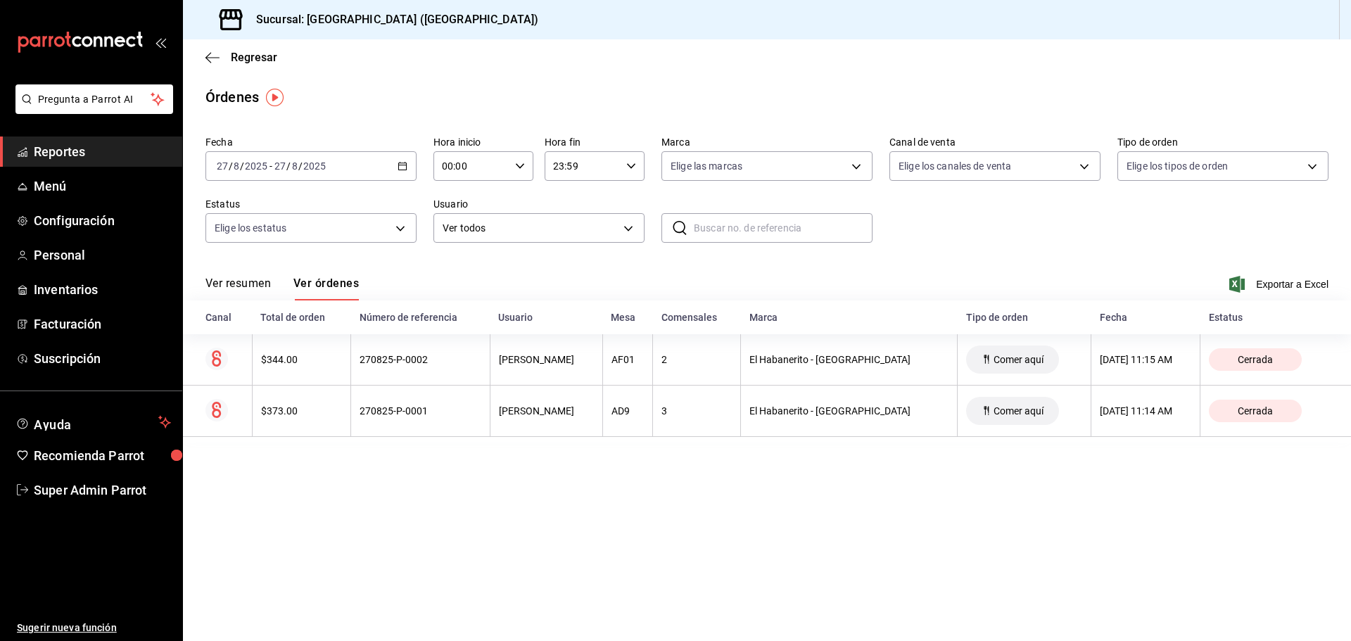
click at [82, 149] on span "Reportes" at bounding box center [102, 151] width 137 height 19
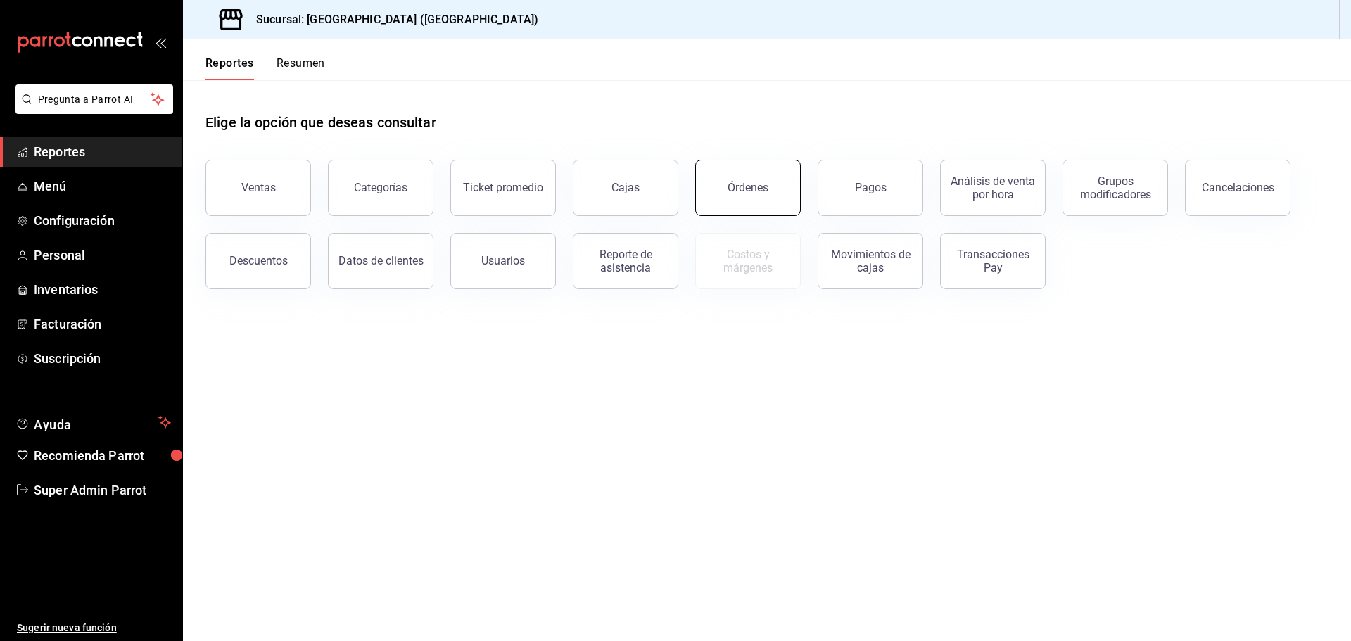
click at [711, 205] on button "Órdenes" at bounding box center [748, 188] width 106 height 56
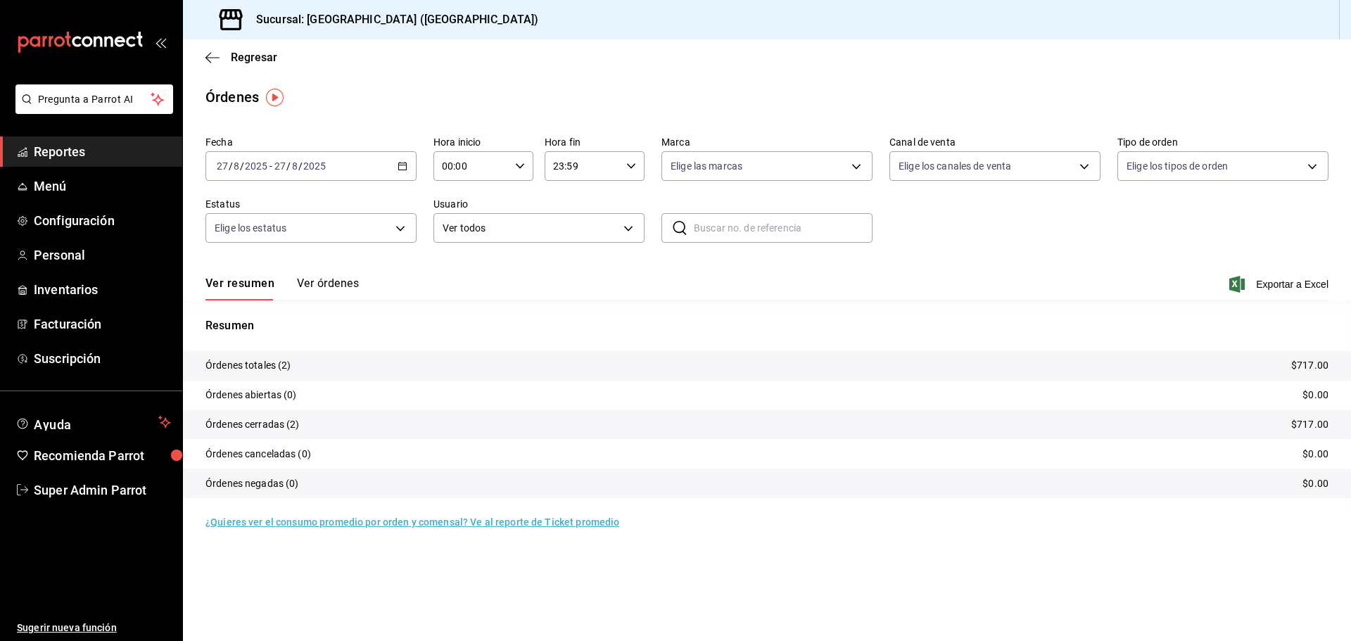
click at [341, 288] on button "Ver órdenes" at bounding box center [328, 288] width 62 height 24
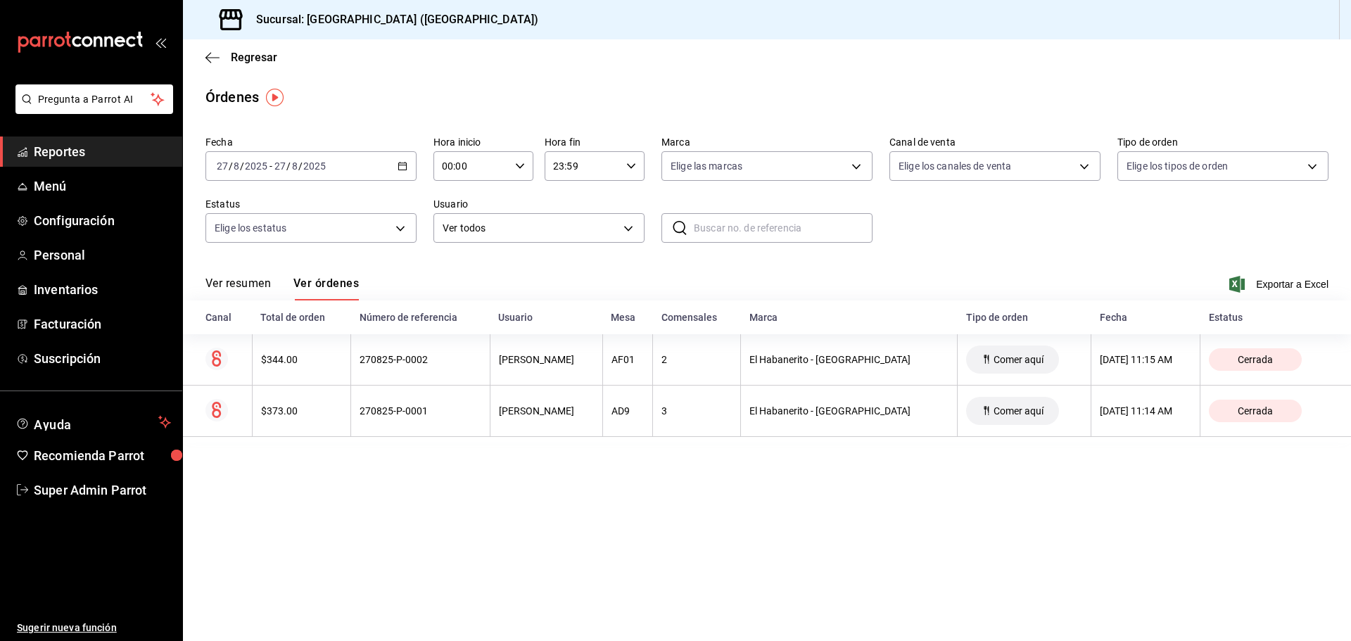
drag, startPoint x: 287, startPoint y: 464, endPoint x: 298, endPoint y: 441, distance: 25.8
click at [285, 464] on main "Regresar Órdenes Fecha 2025-08-27 27 / 8 / 2025 - 2025-08-27 27 / 8 / 2025 Hora…" at bounding box center [767, 340] width 1168 height 602
click at [71, 225] on span "Configuración" at bounding box center [102, 220] width 137 height 19
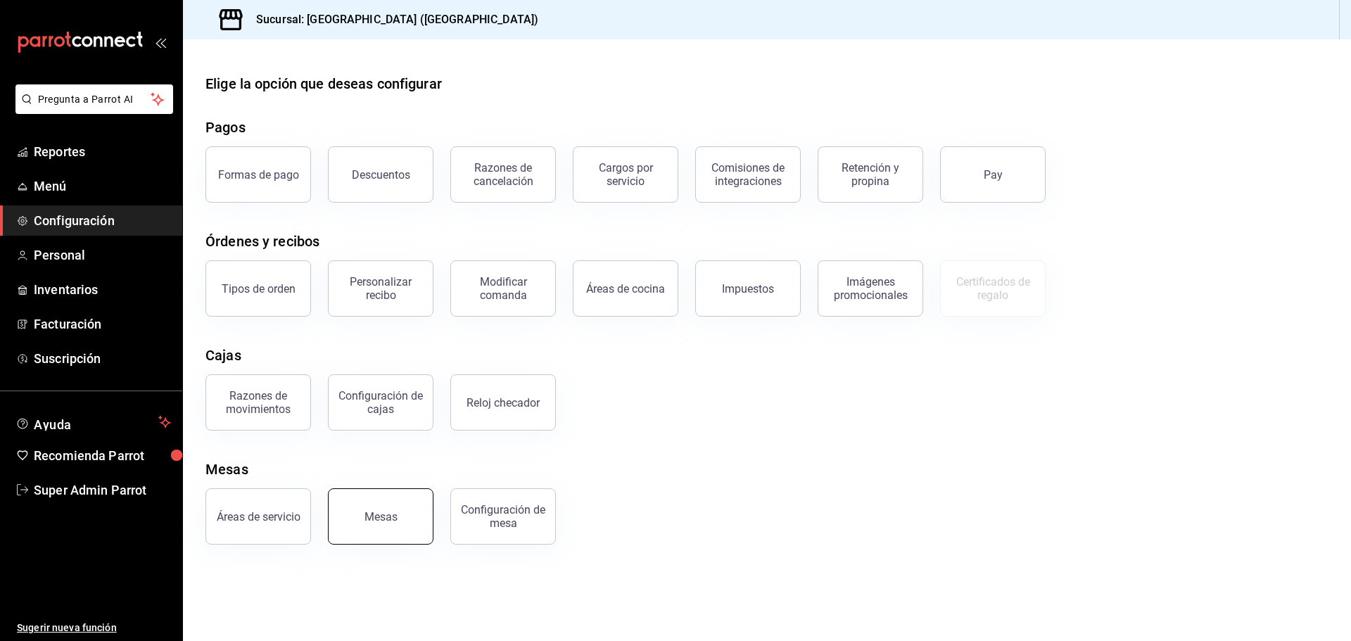
click at [391, 499] on button "Mesas" at bounding box center [381, 516] width 106 height 56
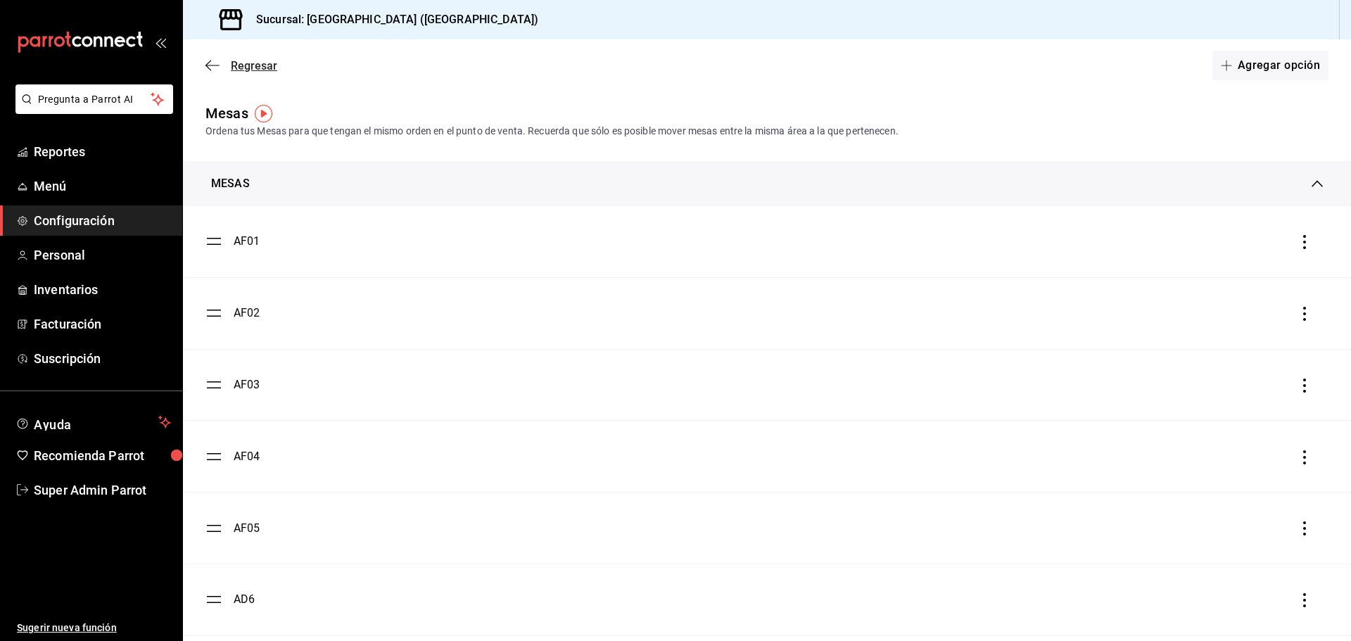
click at [205, 64] on icon "button" at bounding box center [212, 65] width 14 height 13
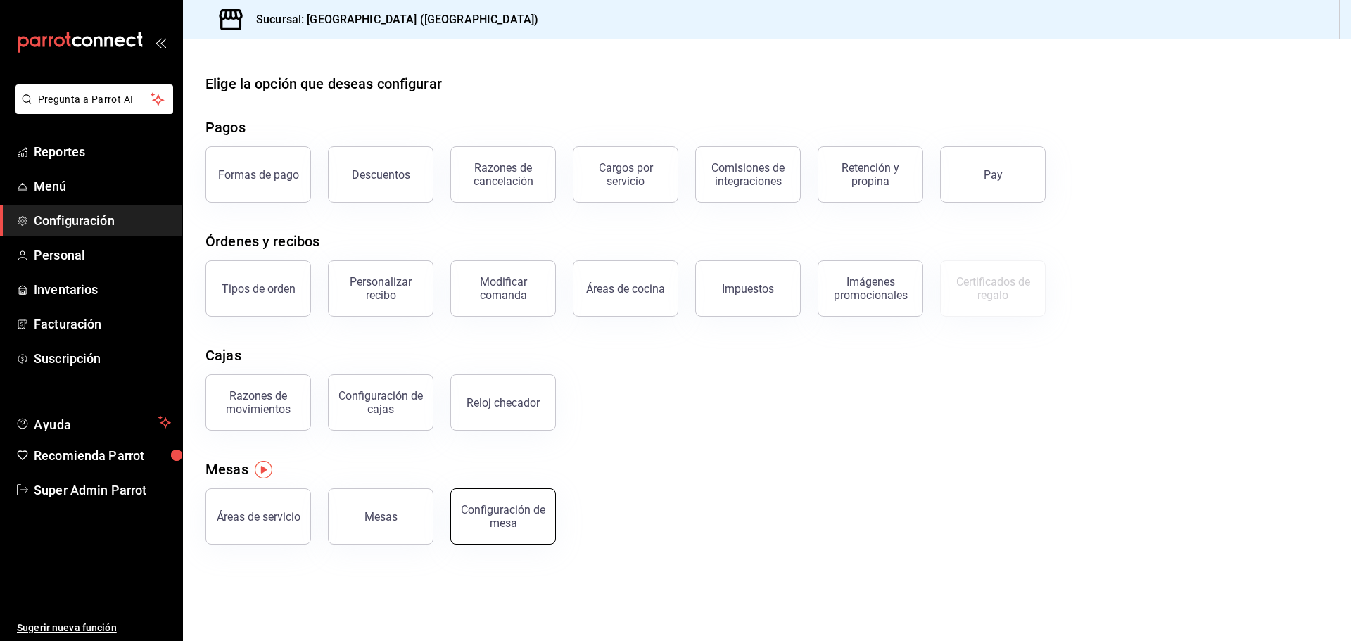
click at [485, 500] on button "Configuración de mesa" at bounding box center [503, 516] width 106 height 56
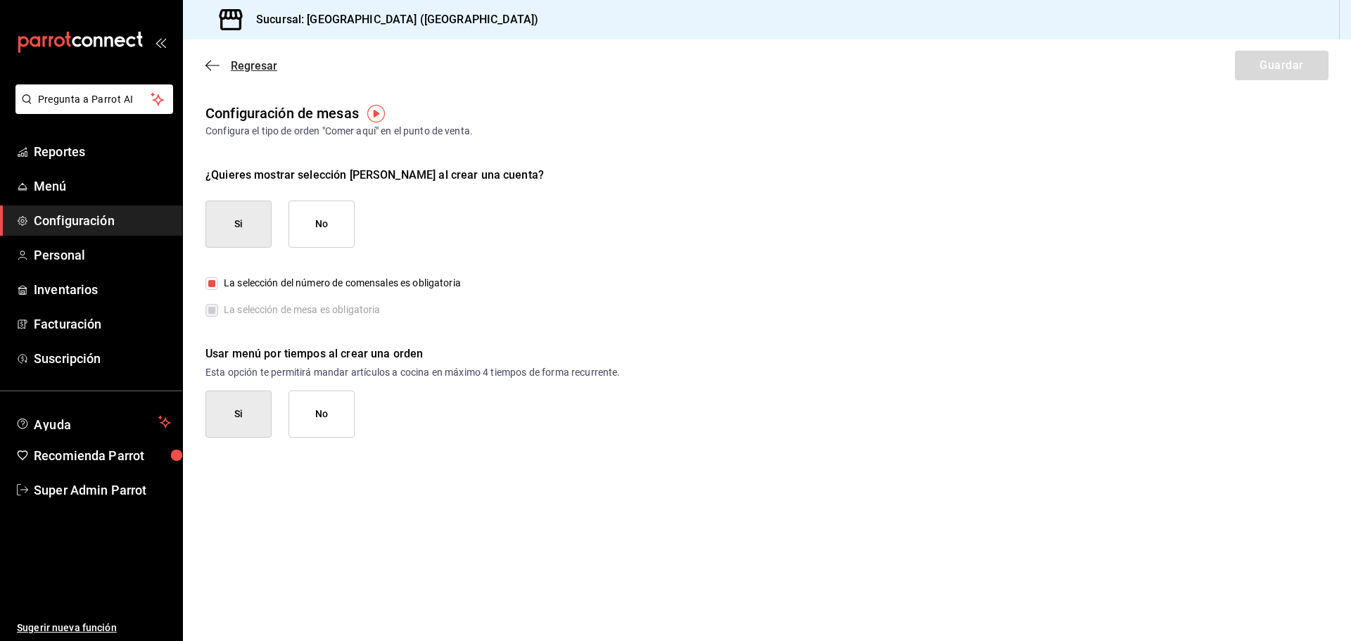
click at [219, 62] on icon "button" at bounding box center [212, 65] width 14 height 13
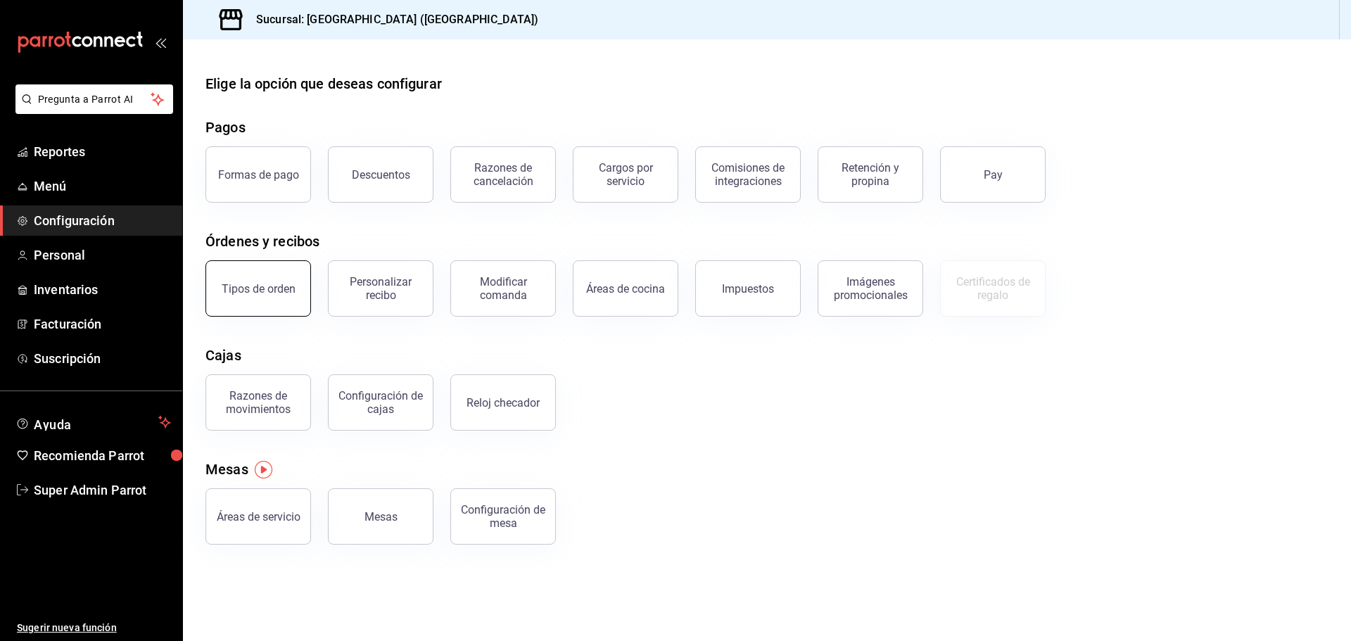
click at [291, 307] on button "Tipos de orden" at bounding box center [258, 288] width 106 height 56
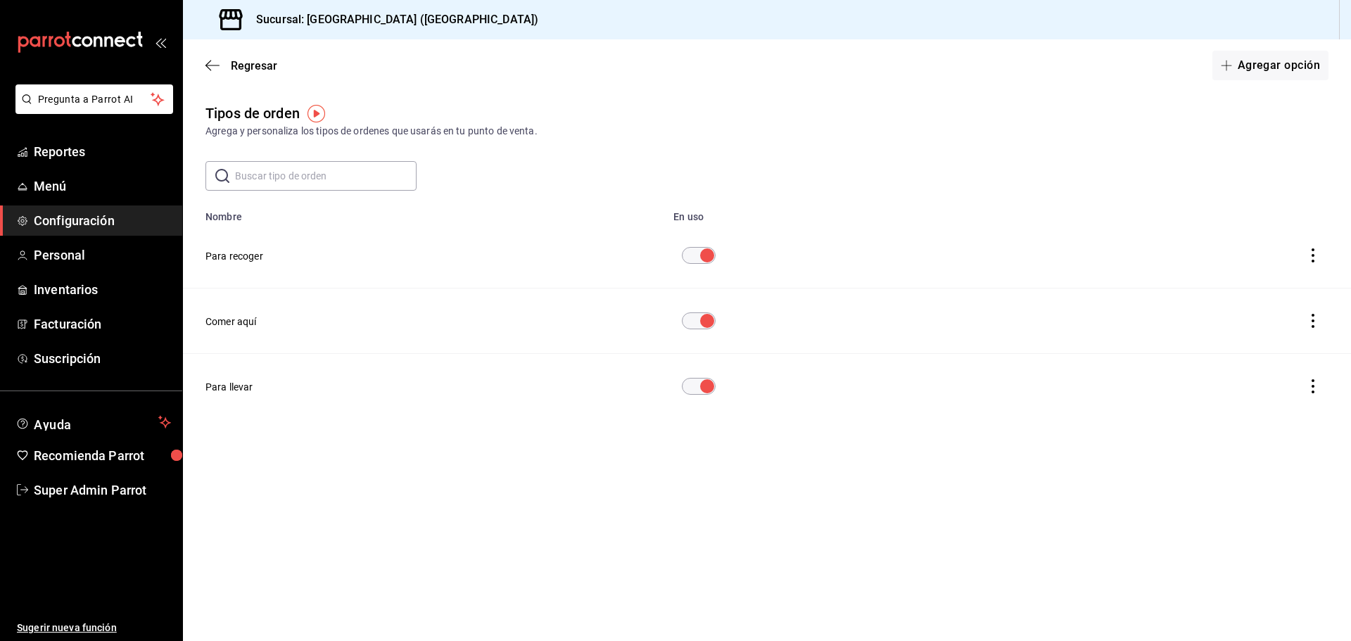
click at [233, 319] on button "Comer aquí" at bounding box center [230, 321] width 51 height 14
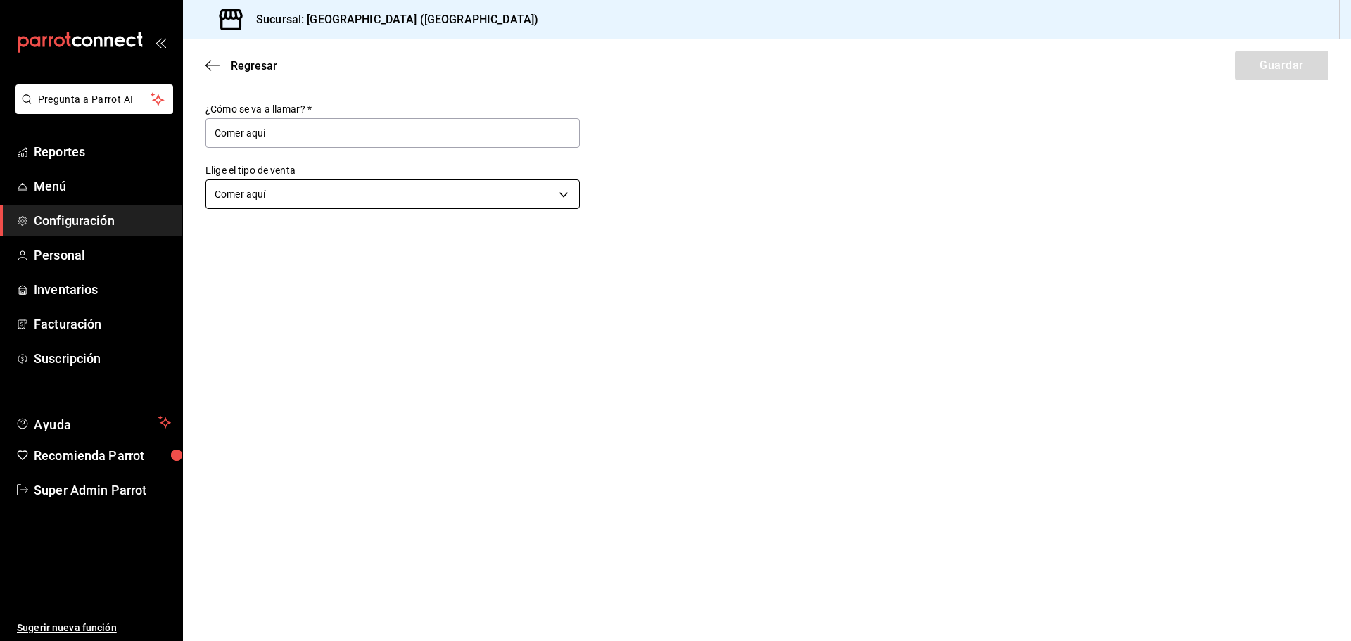
click at [351, 198] on body "Pregunta a Parrot AI Reportes Menú Configuración Personal Inventarios Facturaci…" at bounding box center [675, 320] width 1351 height 641
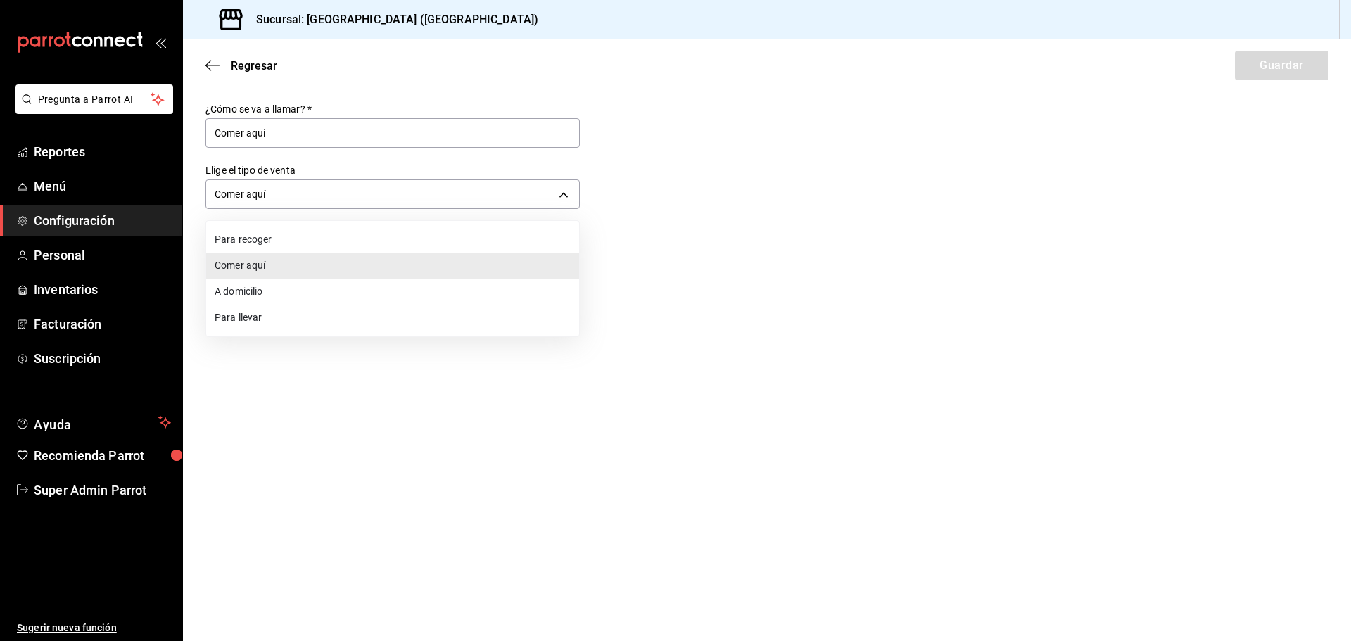
click at [431, 369] on div at bounding box center [675, 320] width 1351 height 641
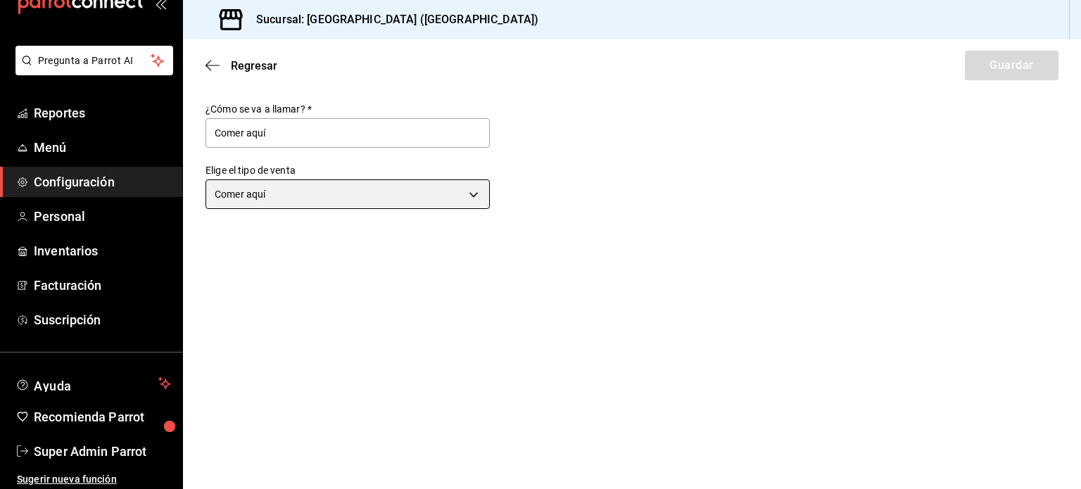
scroll to position [42, 0]
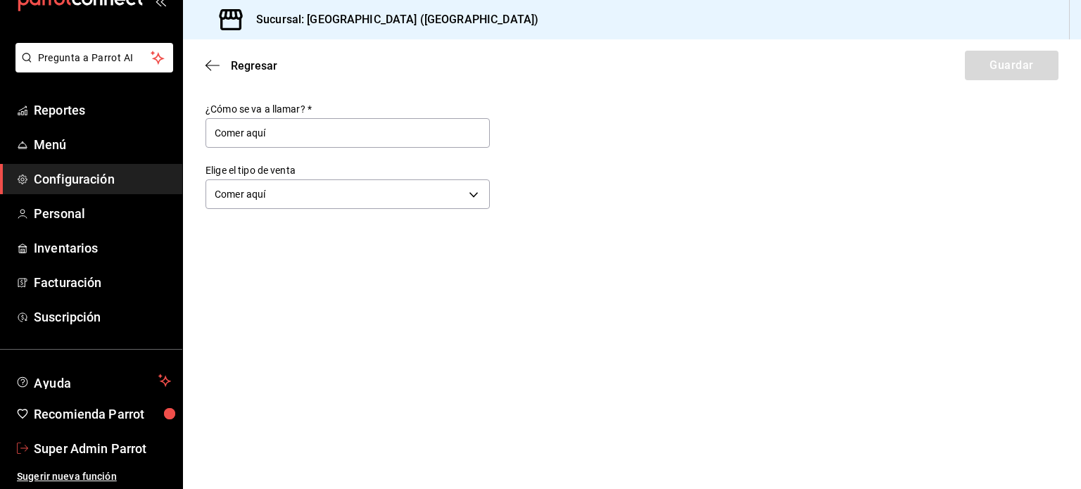
click at [91, 450] on span "Super Admin Parrot" at bounding box center [102, 448] width 137 height 19
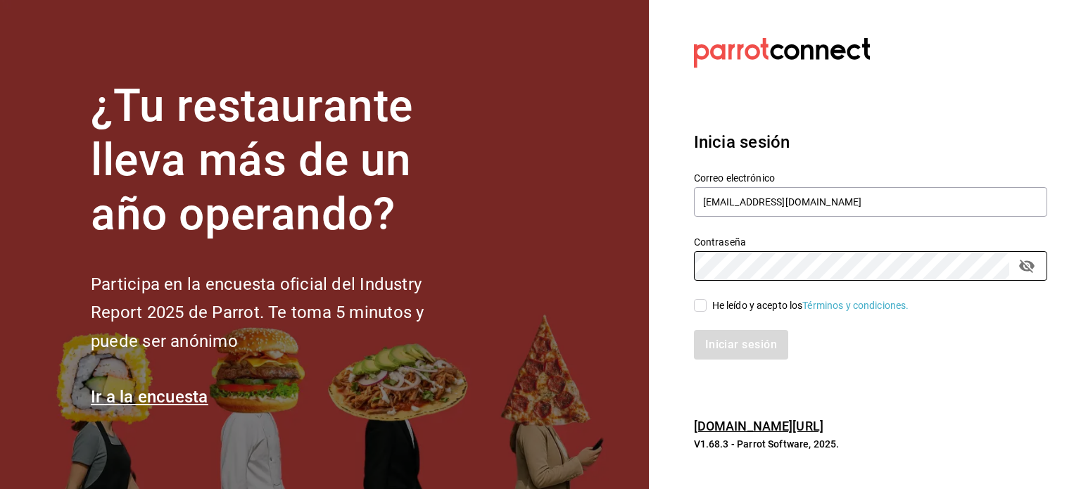
click at [760, 312] on div "He leído y acepto los Términos y condiciones." at bounding box center [810, 305] width 197 height 15
click at [706, 312] on input "He leído y acepto los Términos y condiciones." at bounding box center [700, 305] width 13 height 13
checkbox input "true"
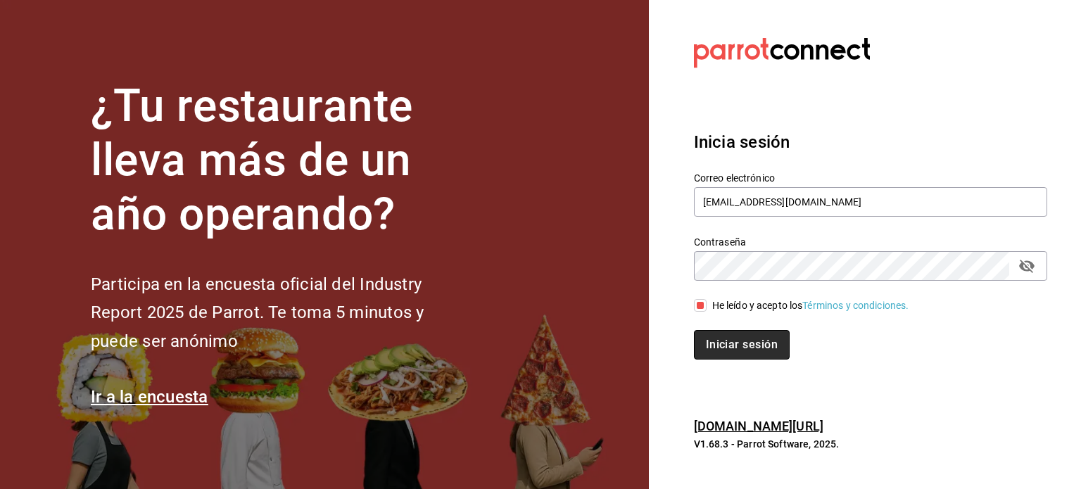
click at [751, 345] on button "Iniciar sesión" at bounding box center [742, 345] width 96 height 30
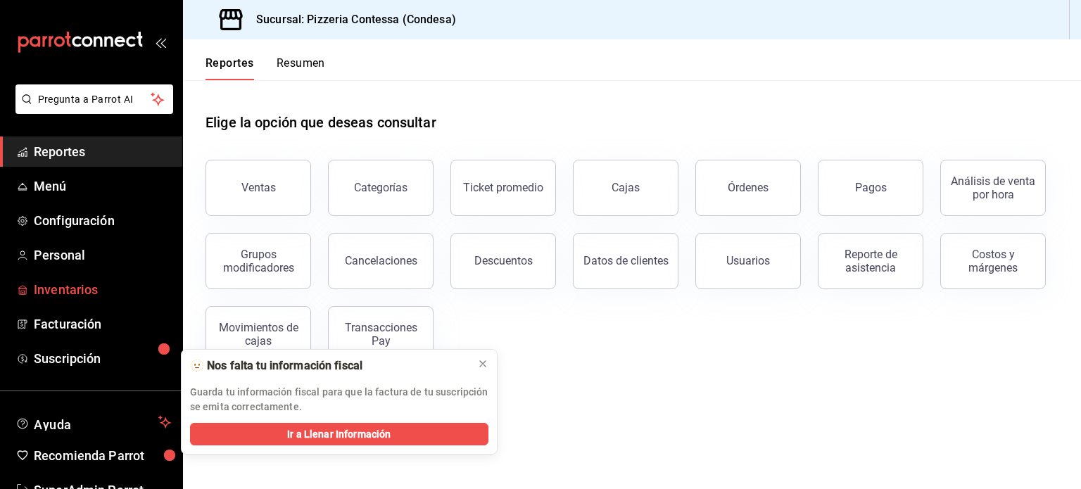
click at [84, 282] on span "Inventarios" at bounding box center [102, 289] width 137 height 19
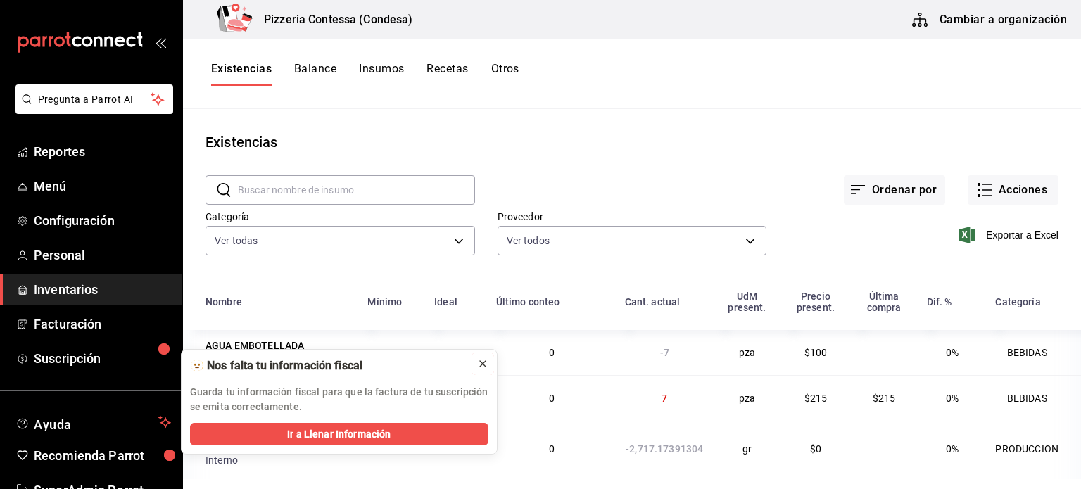
click at [478, 362] on icon at bounding box center [482, 363] width 11 height 11
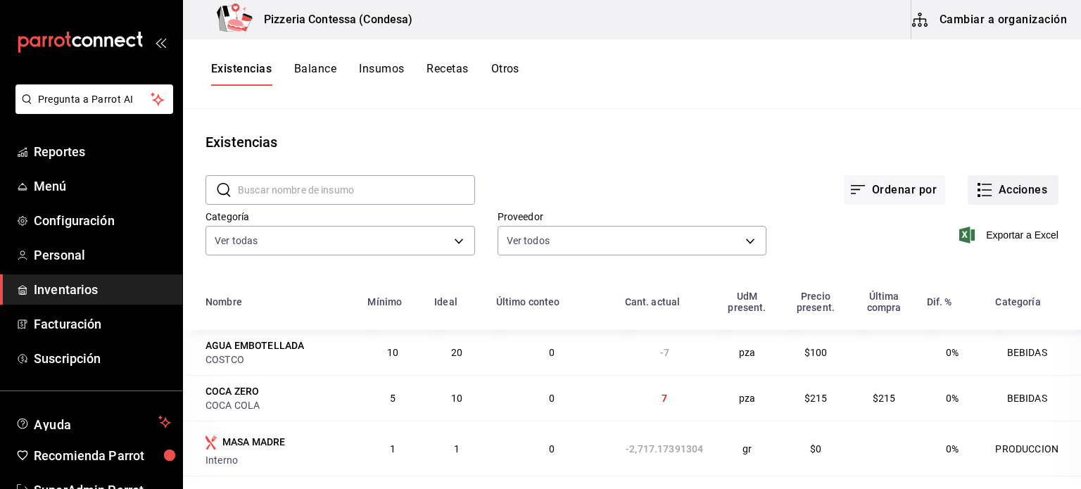
click at [1018, 188] on button "Acciones" at bounding box center [1012, 190] width 91 height 30
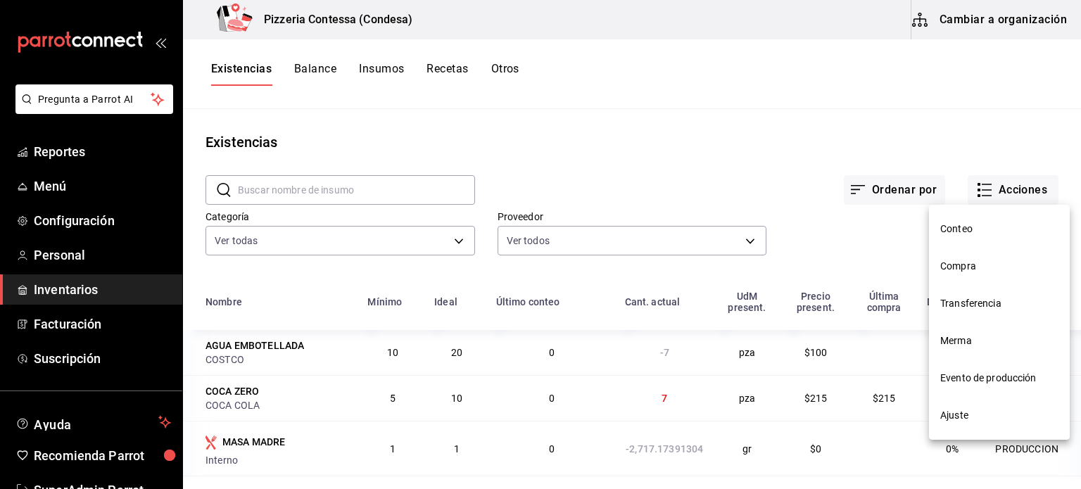
click at [1007, 49] on div at bounding box center [540, 244] width 1081 height 489
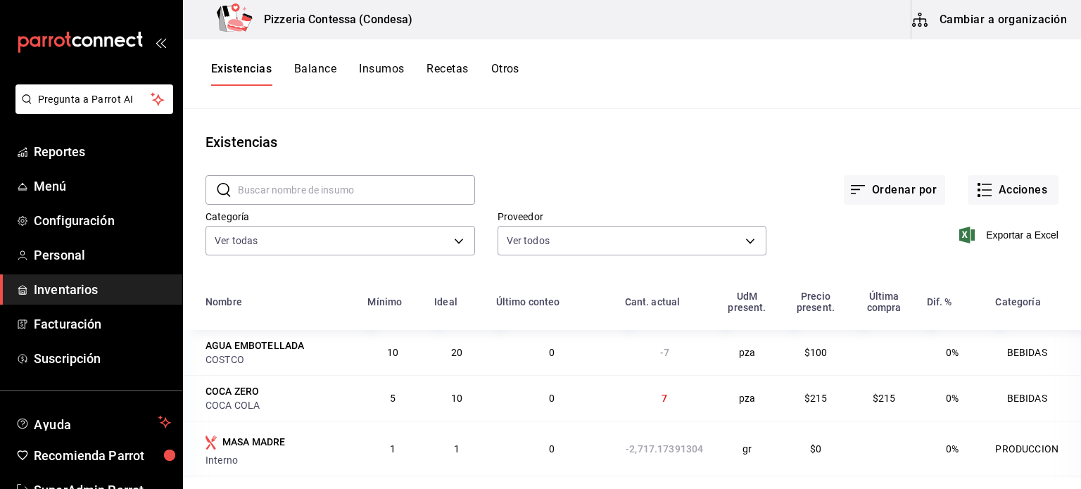
click at [1005, 21] on button "Cambiar a organización" at bounding box center [990, 19] width 158 height 39
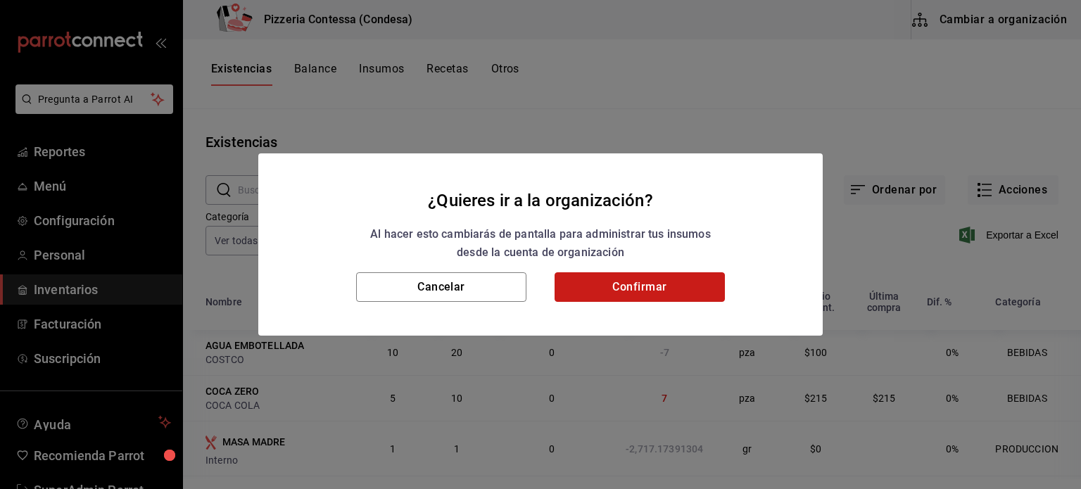
click at [616, 292] on button "Confirmar" at bounding box center [639, 287] width 170 height 30
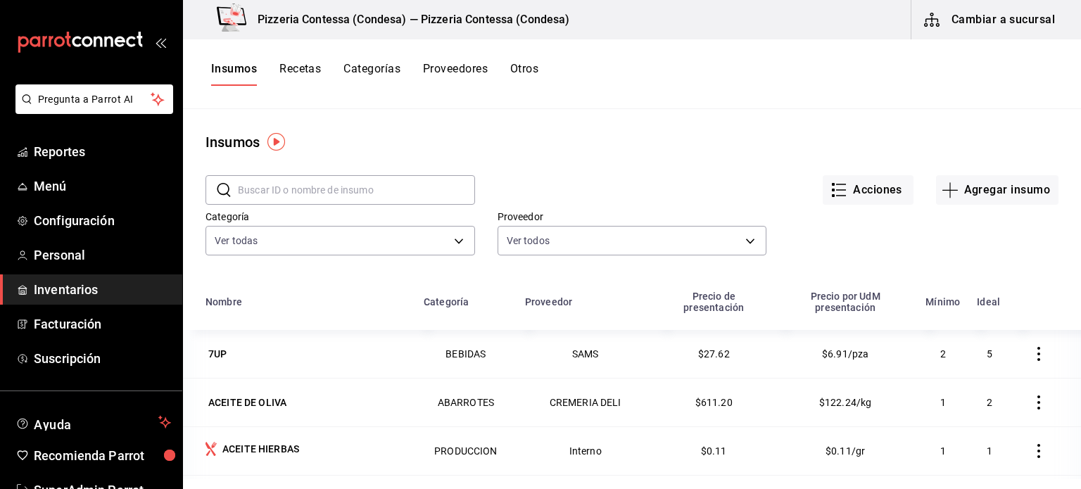
click at [543, 65] on div "Insumos Recetas Categorías Proveedores Otros" at bounding box center [632, 74] width 898 height 24
click at [538, 68] on button "Otros" at bounding box center [524, 74] width 28 height 24
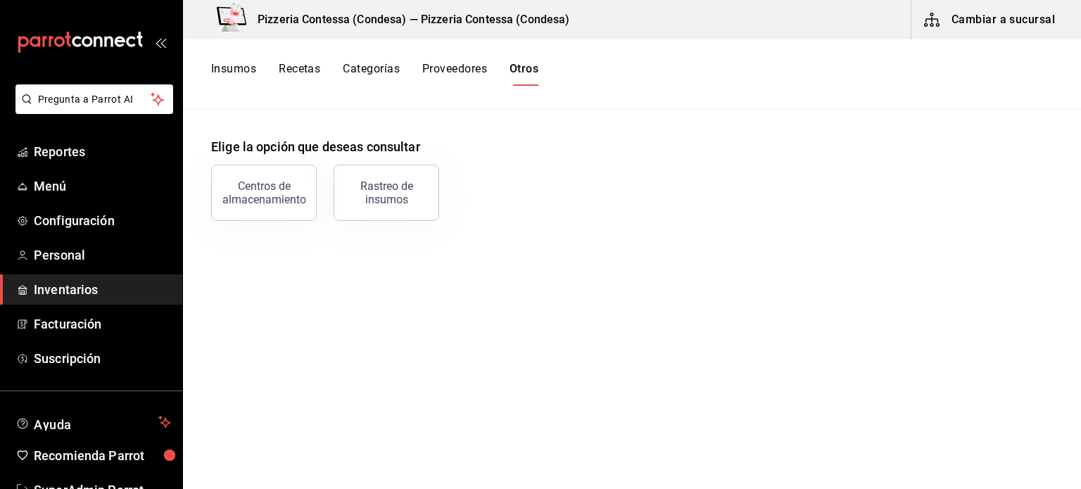
click at [259, 68] on div "Insumos Recetas Categorías Proveedores Otros" at bounding box center [374, 74] width 327 height 24
click at [245, 70] on button "Insumos" at bounding box center [233, 74] width 45 height 24
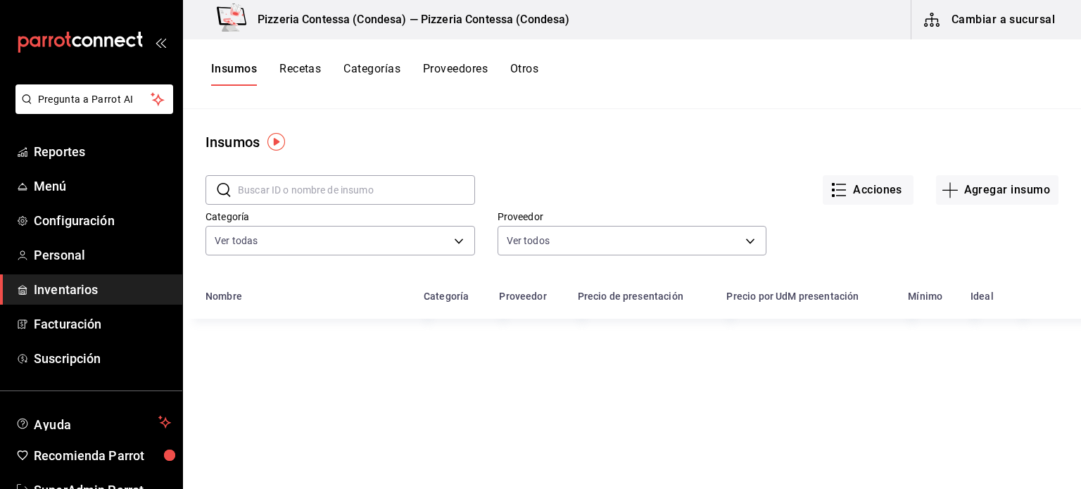
click at [979, 32] on button "Cambiar a sucursal" at bounding box center [990, 19] width 158 height 39
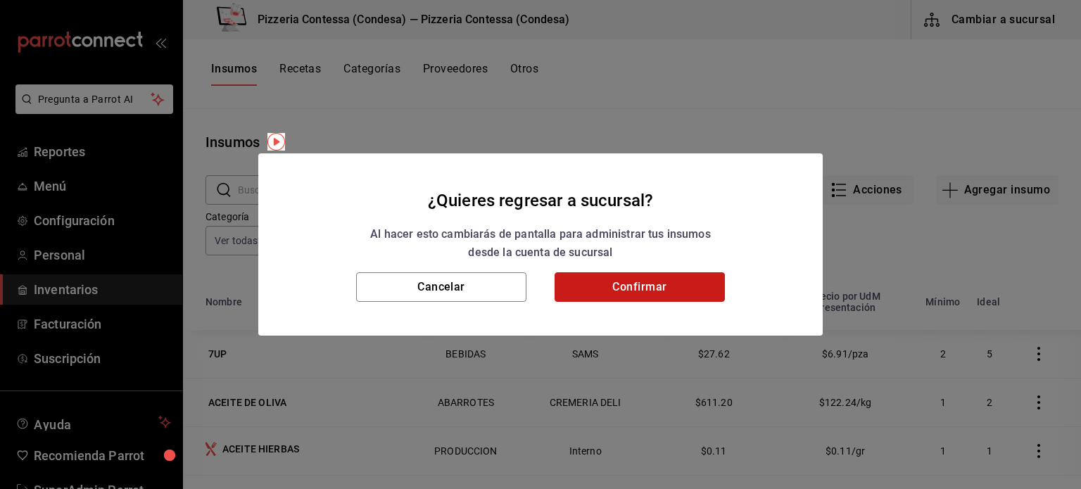
click at [672, 299] on button "Confirmar" at bounding box center [639, 287] width 170 height 30
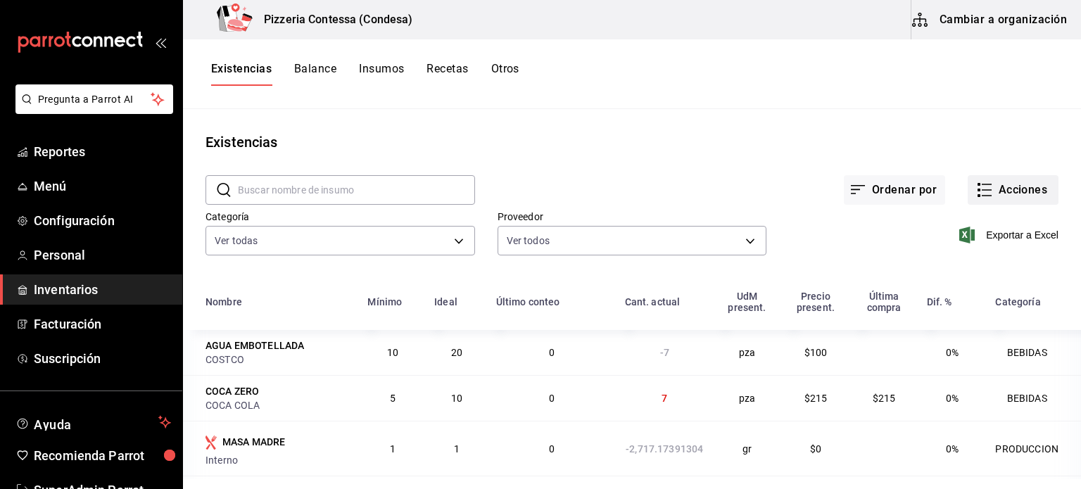
click at [996, 191] on button "Acciones" at bounding box center [1012, 190] width 91 height 30
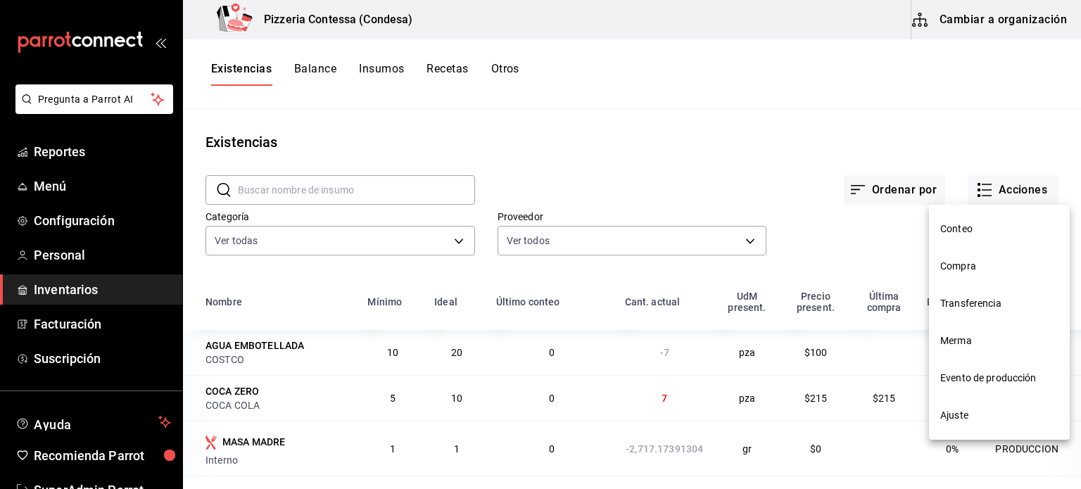
click at [1016, 382] on span "Evento de producción" at bounding box center [999, 378] width 118 height 15
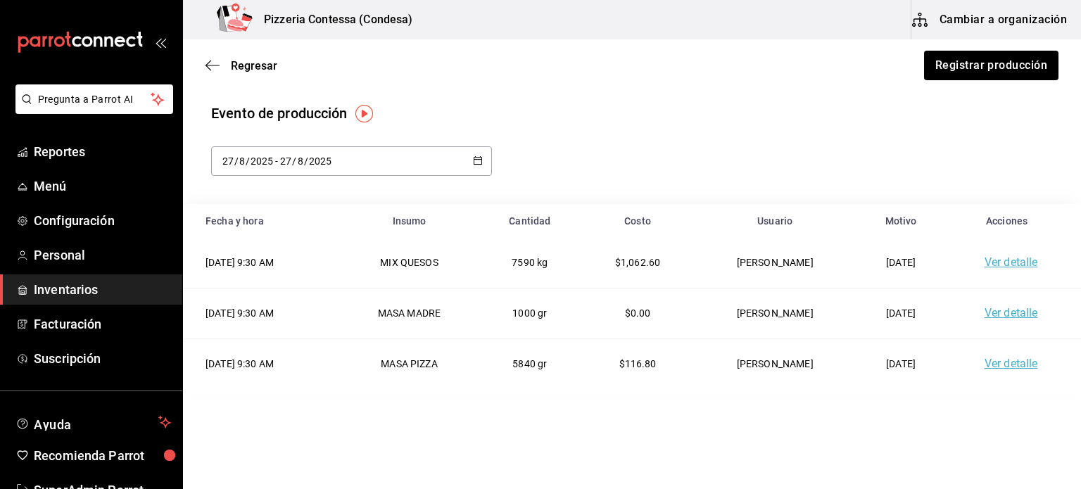
click at [1012, 24] on button "Cambiar a organización" at bounding box center [990, 19] width 158 height 39
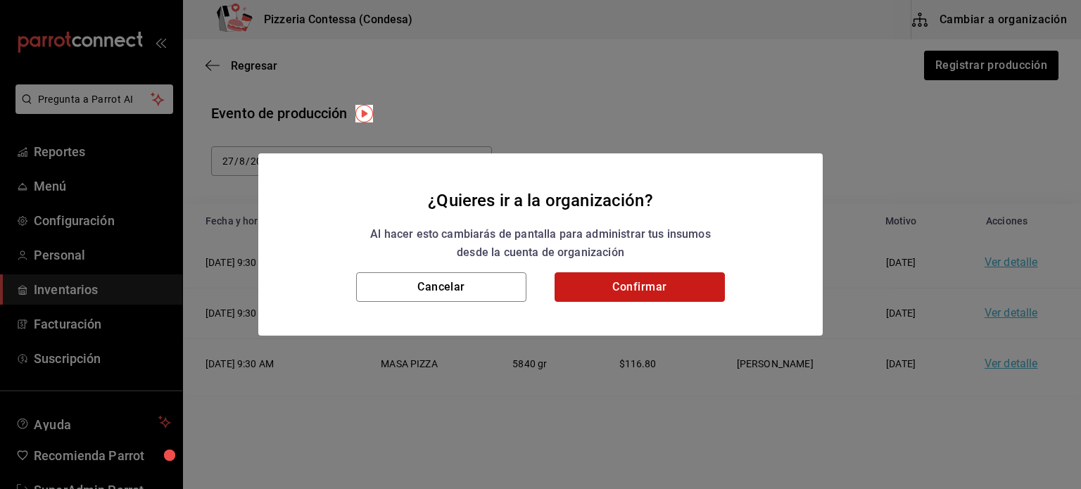
click at [678, 285] on button "Confirmar" at bounding box center [639, 287] width 170 height 30
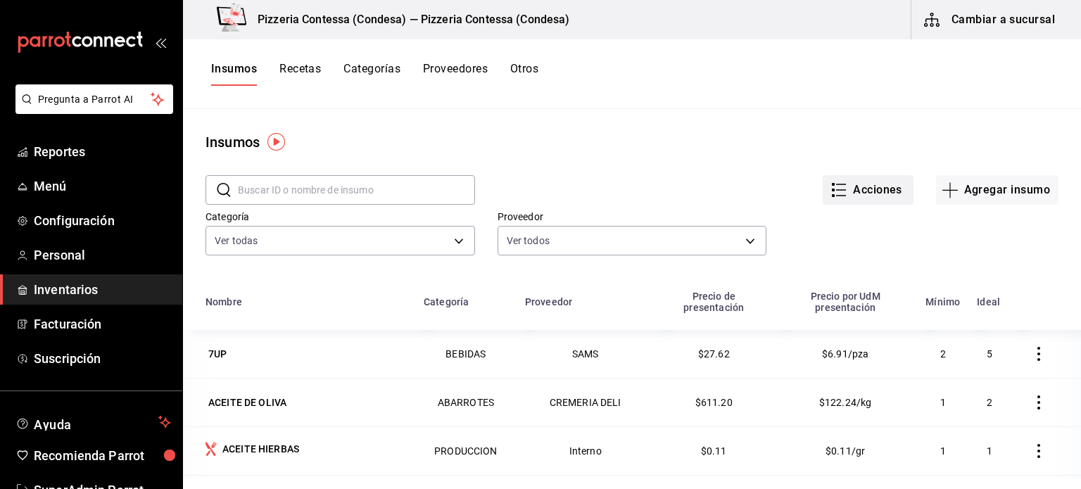
click at [864, 188] on button "Acciones" at bounding box center [867, 190] width 91 height 30
click at [495, 128] on div at bounding box center [540, 244] width 1081 height 489
click at [293, 69] on button "Recetas" at bounding box center [300, 74] width 42 height 24
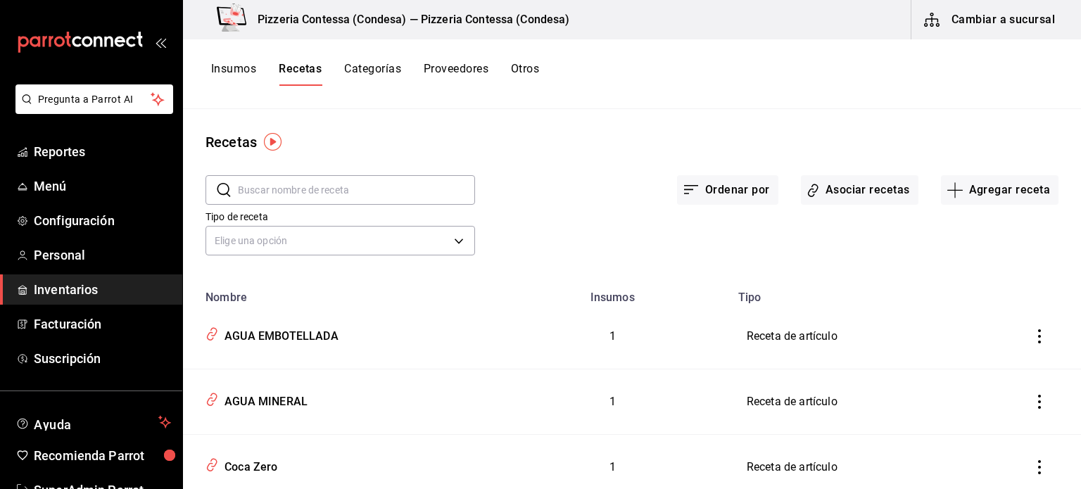
click at [368, 67] on button "Categorías" at bounding box center [372, 74] width 57 height 24
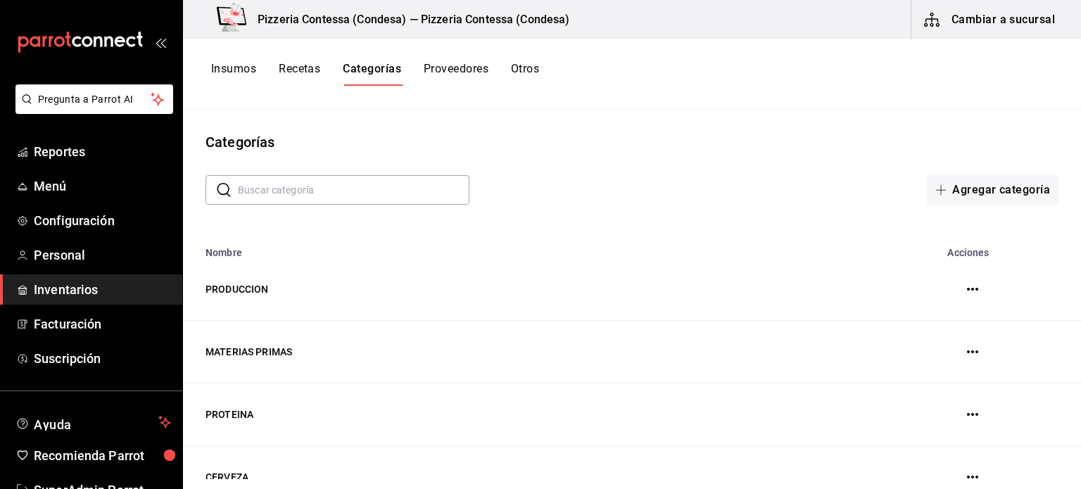
click at [445, 71] on button "Proveedores" at bounding box center [456, 74] width 65 height 24
click at [521, 72] on button "Otros" at bounding box center [527, 74] width 28 height 24
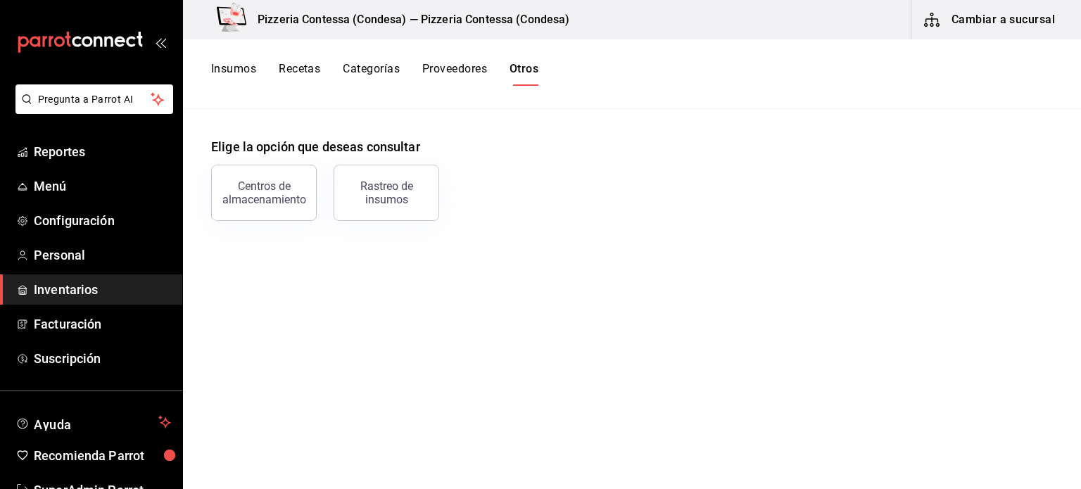
click at [243, 70] on button "Insumos" at bounding box center [233, 74] width 45 height 24
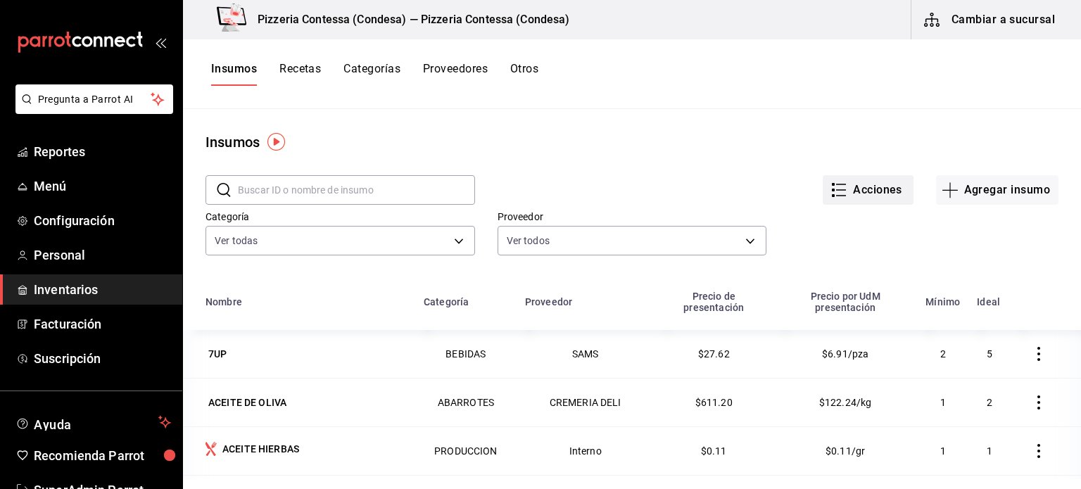
click at [846, 188] on button "Acciones" at bounding box center [867, 190] width 91 height 30
click at [647, 153] on div at bounding box center [540, 244] width 1081 height 489
click at [984, 16] on button "Cambiar a sucursal" at bounding box center [990, 19] width 158 height 39
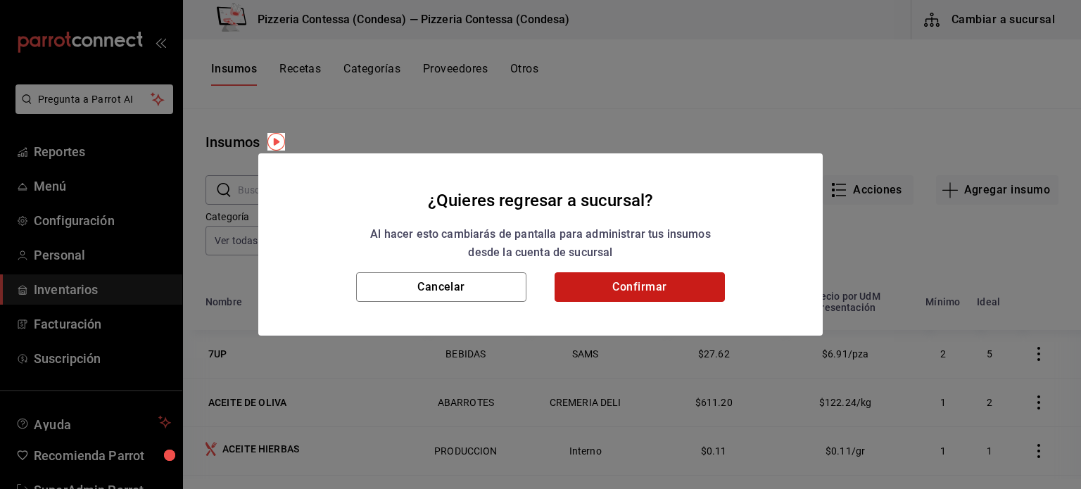
click at [613, 286] on button "Confirmar" at bounding box center [639, 287] width 170 height 30
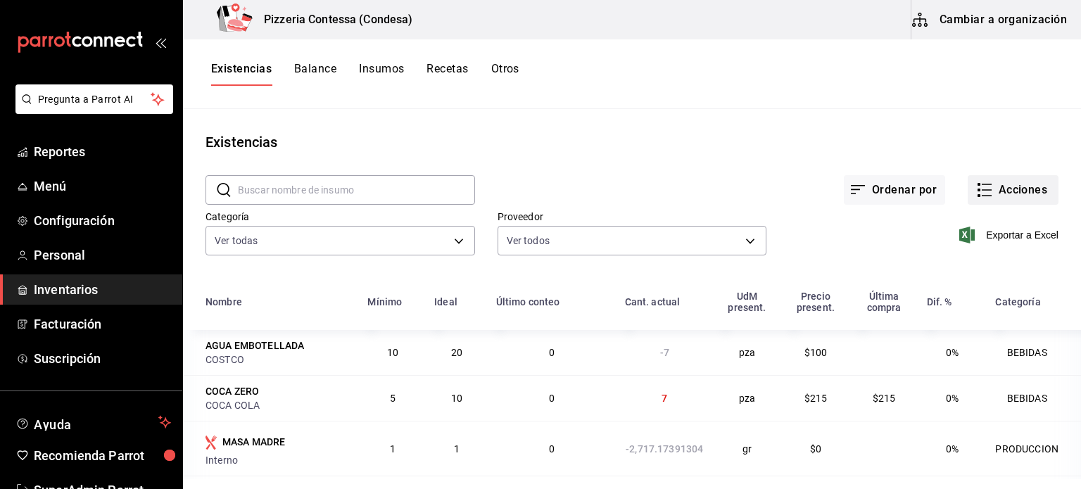
click at [1037, 186] on button "Acciones" at bounding box center [1012, 190] width 91 height 30
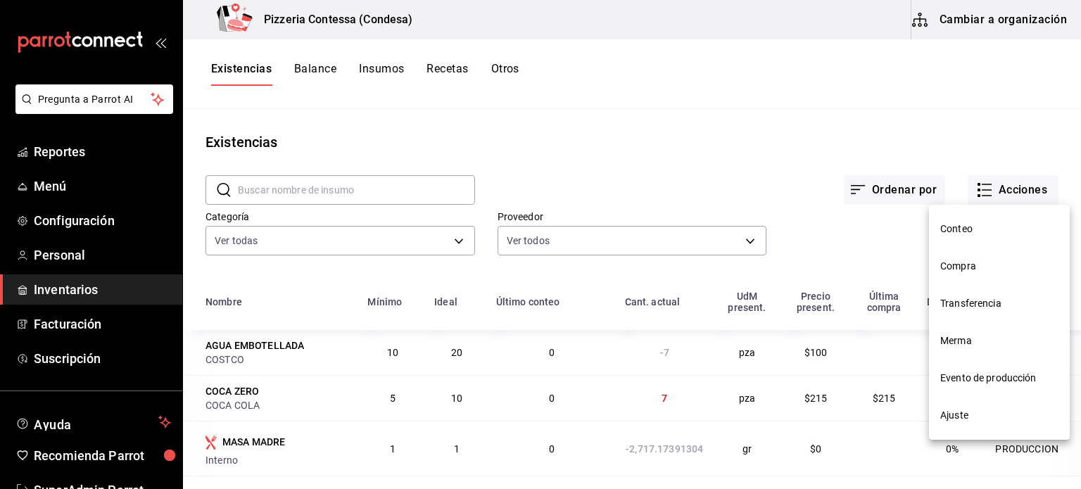
click at [993, 372] on span "Evento de producción" at bounding box center [999, 378] width 118 height 15
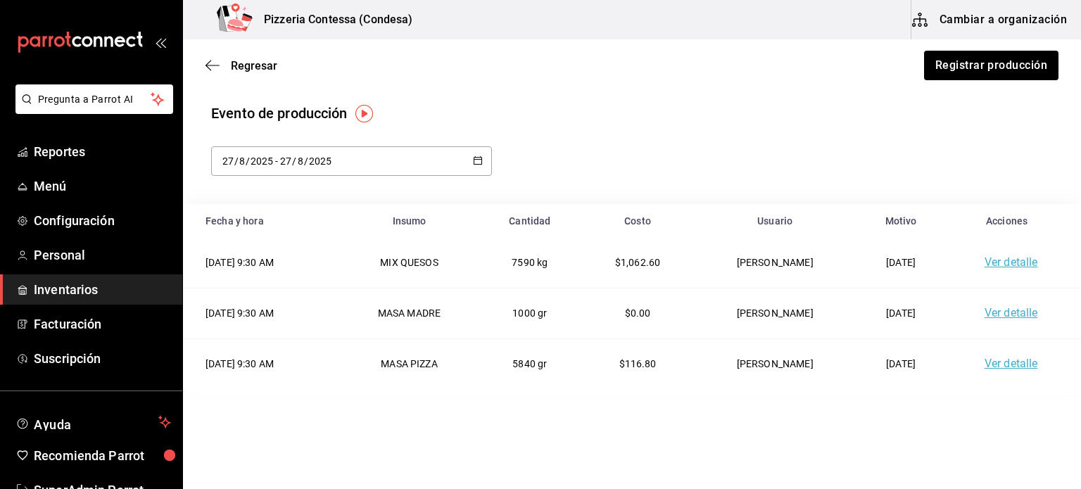
click at [993, 261] on link "Ver detalle" at bounding box center [1010, 261] width 53 height 13
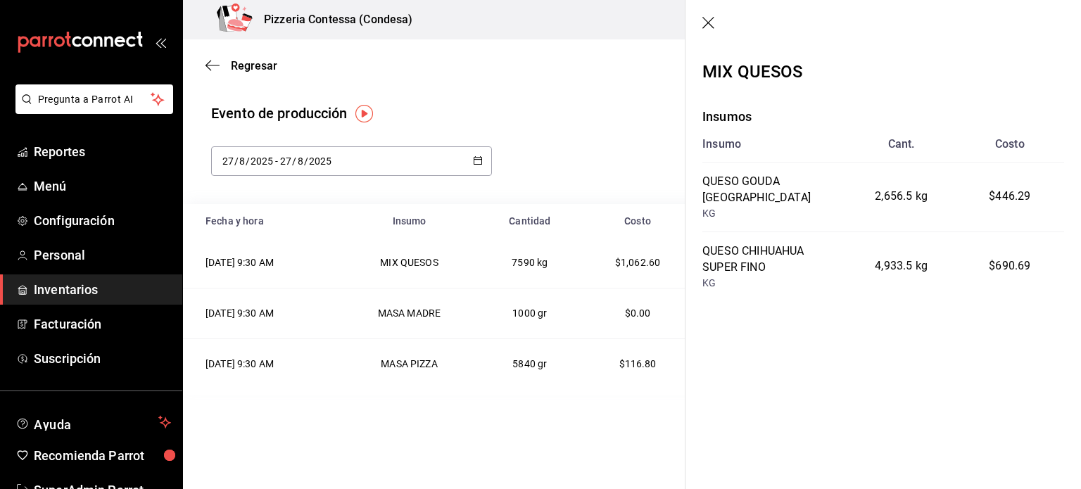
click at [715, 24] on icon "button" at bounding box center [709, 24] width 14 height 14
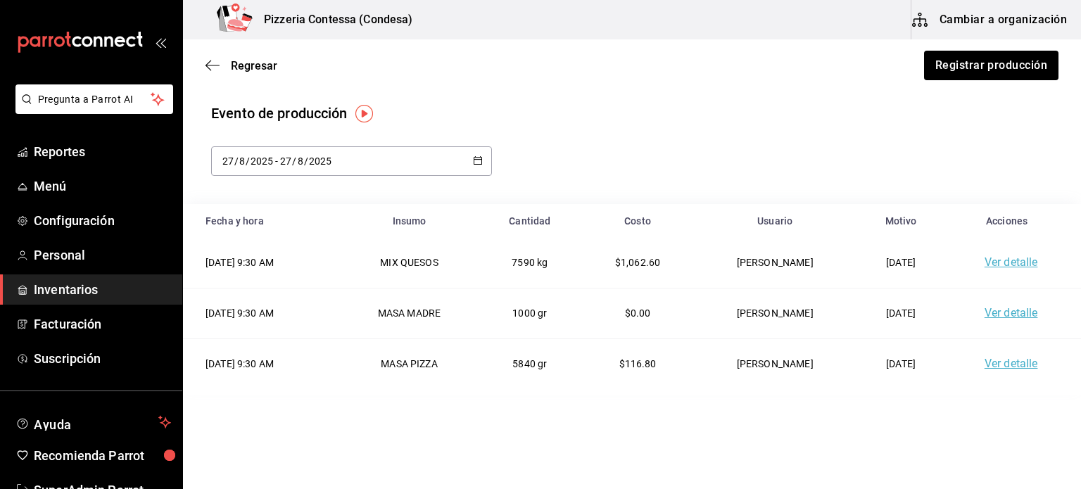
click at [1016, 314] on link "Ver detalle" at bounding box center [1010, 312] width 53 height 13
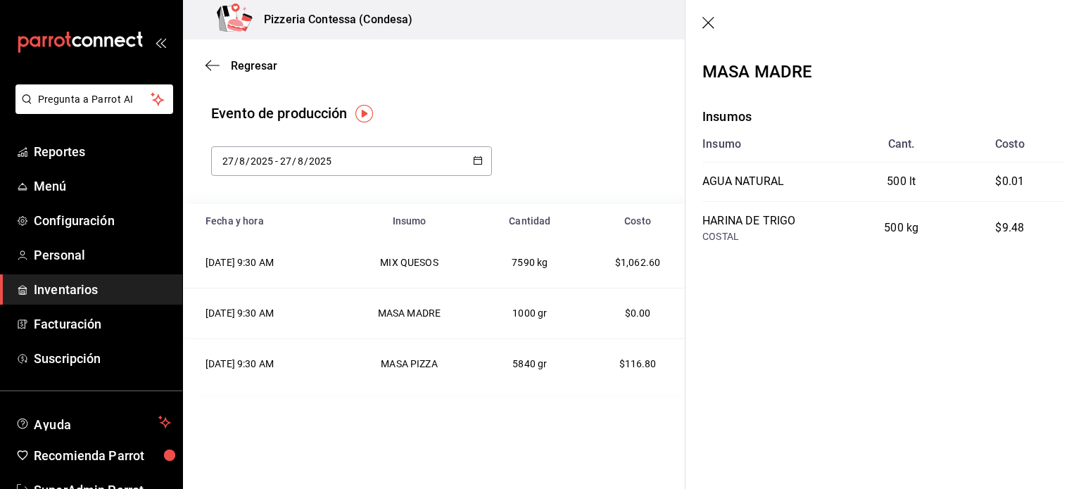
click at [622, 118] on div "Evento de producción" at bounding box center [631, 113] width 841 height 21
click at [706, 27] on icon "button" at bounding box center [709, 24] width 14 height 14
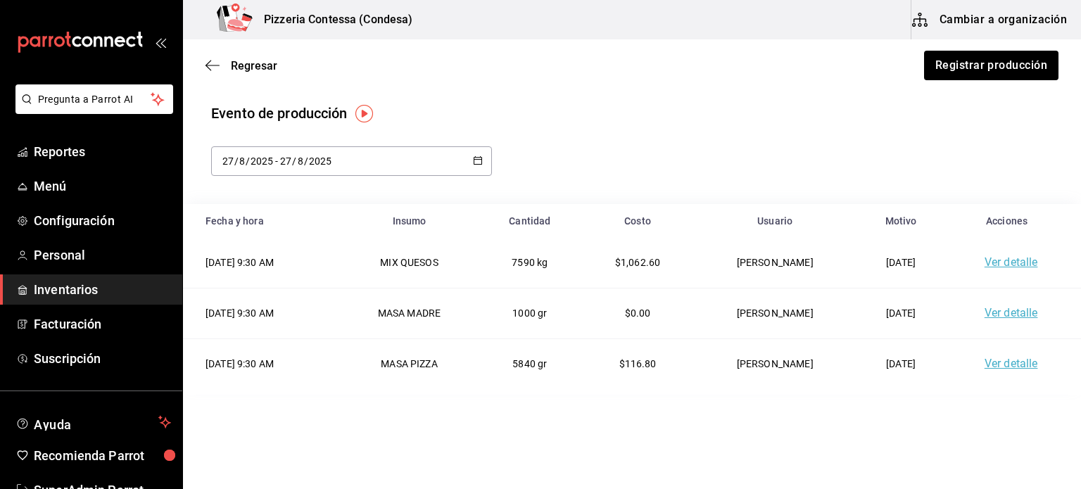
click at [993, 361] on link "Ver detalle" at bounding box center [1010, 363] width 53 height 13
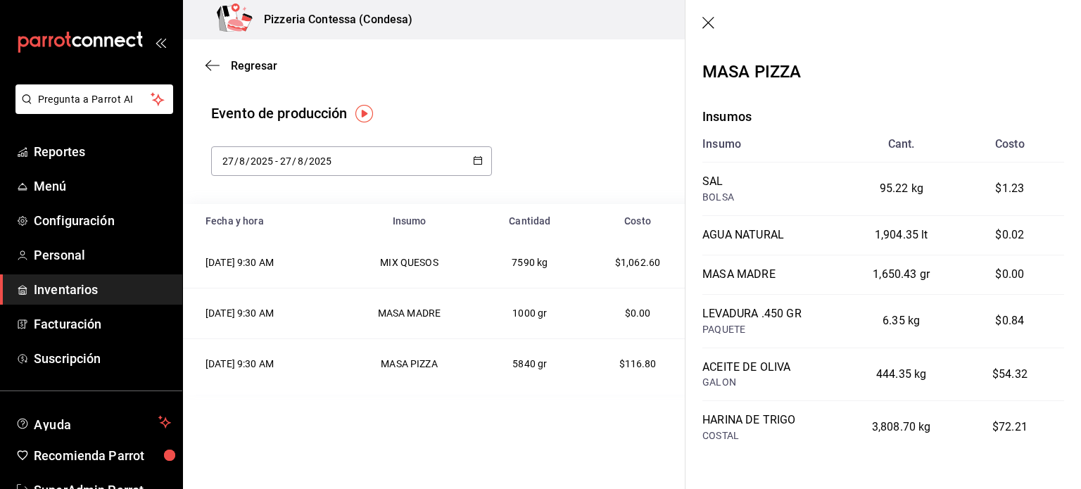
click at [711, 29] on icon "button" at bounding box center [709, 24] width 14 height 14
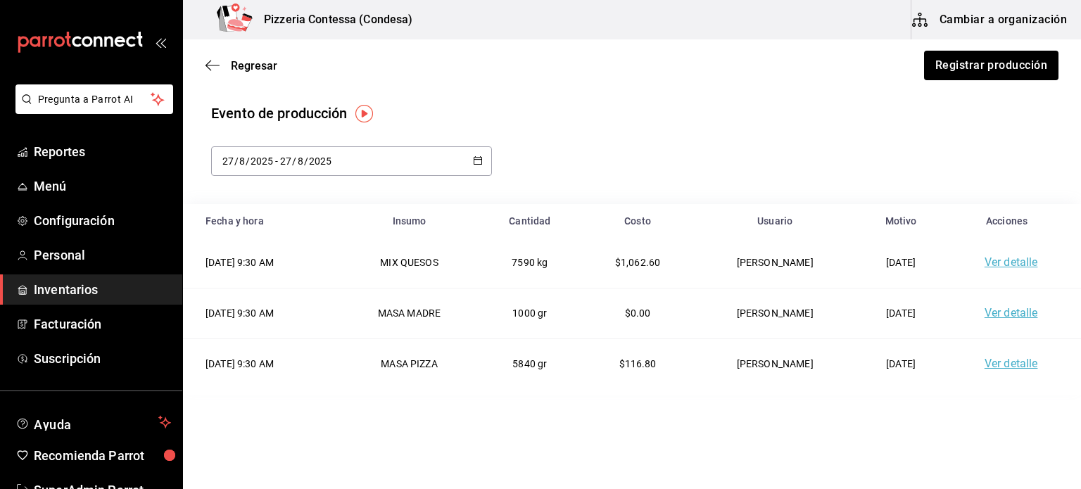
click at [270, 267] on td "[DATE] 9:30 AM" at bounding box center [261, 263] width 156 height 50
click at [1016, 260] on link "Ver detalle" at bounding box center [1010, 261] width 53 height 13
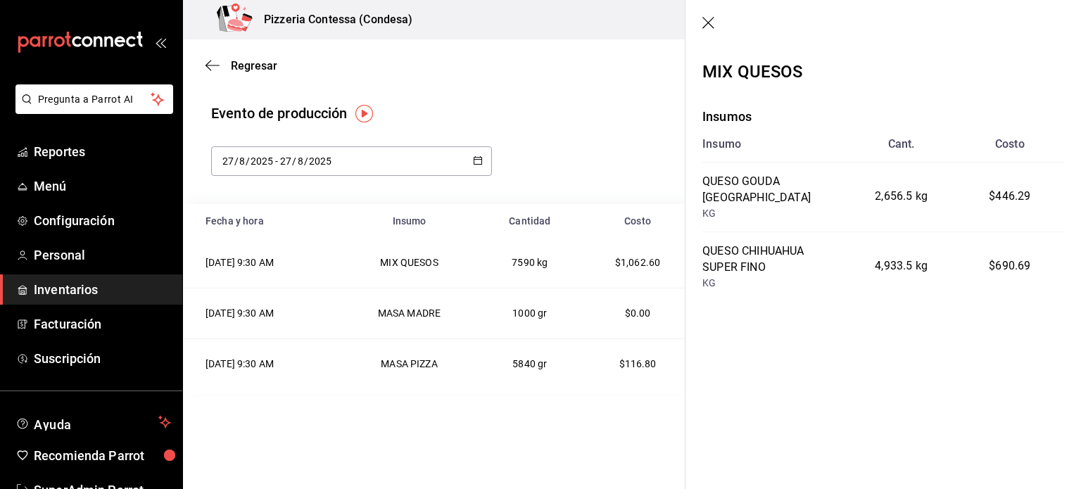
click at [572, 70] on div "Regresar Registrar producción" at bounding box center [632, 65] width 898 height 52
drag, startPoint x: 706, startPoint y: 23, endPoint x: 452, endPoint y: 46, distance: 255.0
click at [706, 24] on icon "button" at bounding box center [708, 23] width 12 height 12
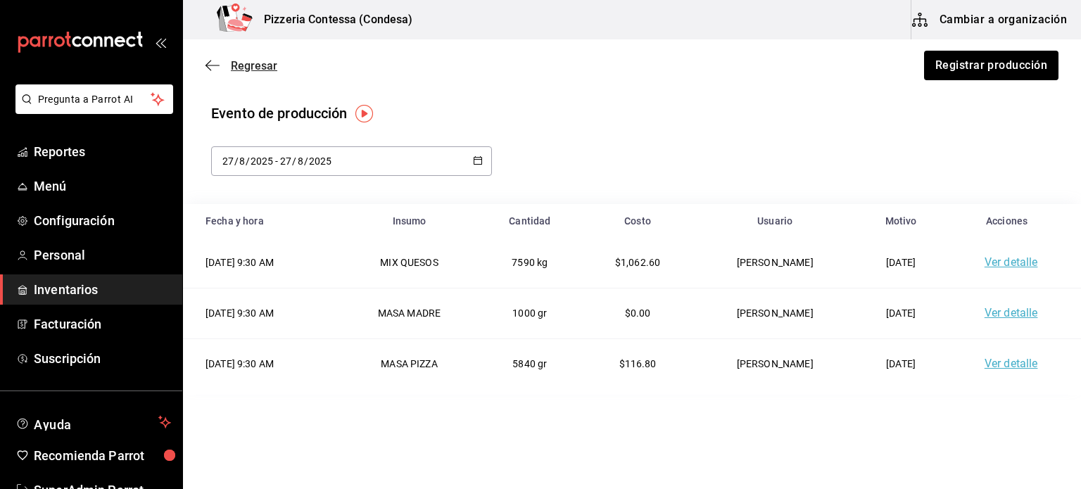
click at [208, 64] on icon "button" at bounding box center [208, 66] width 6 height 11
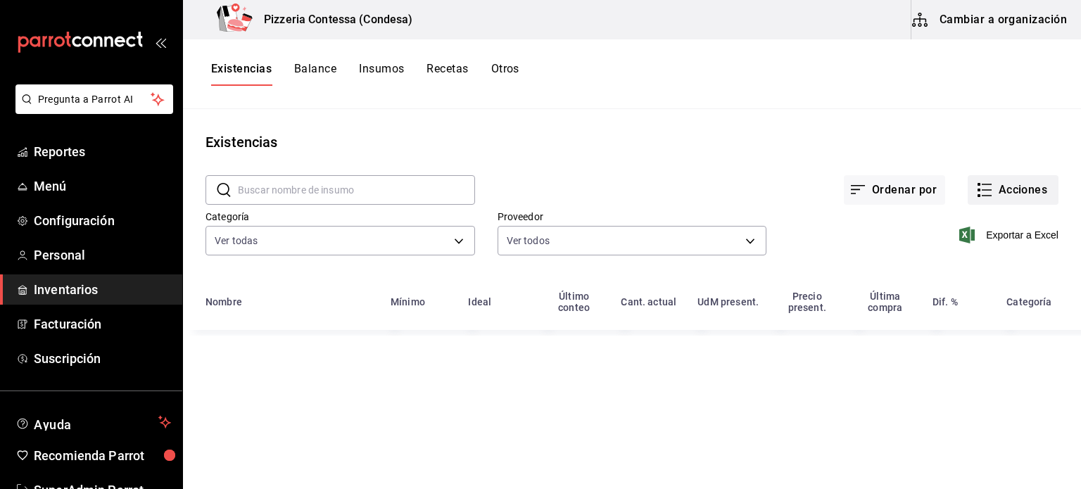
click at [996, 191] on button "Acciones" at bounding box center [1012, 190] width 91 height 30
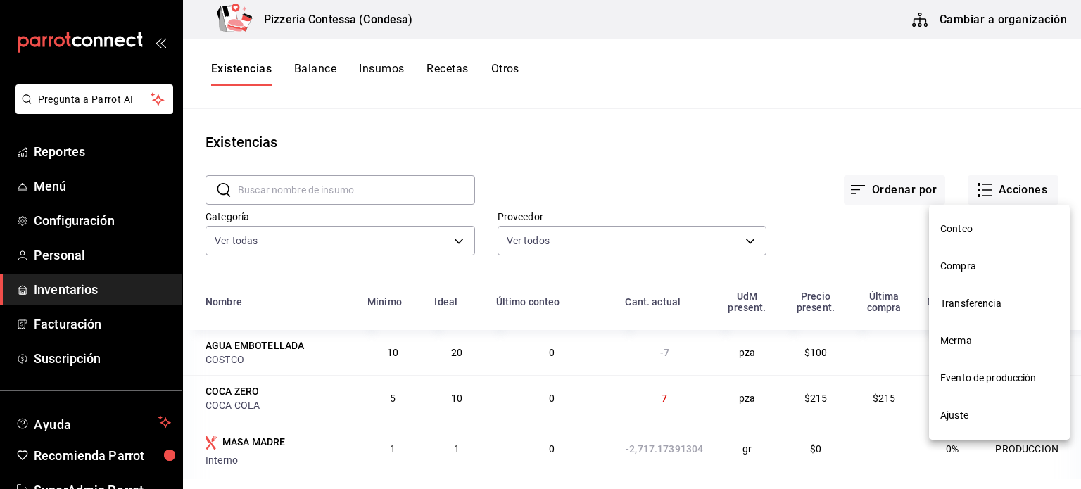
click at [969, 413] on span "Ajuste" at bounding box center [999, 415] width 118 height 15
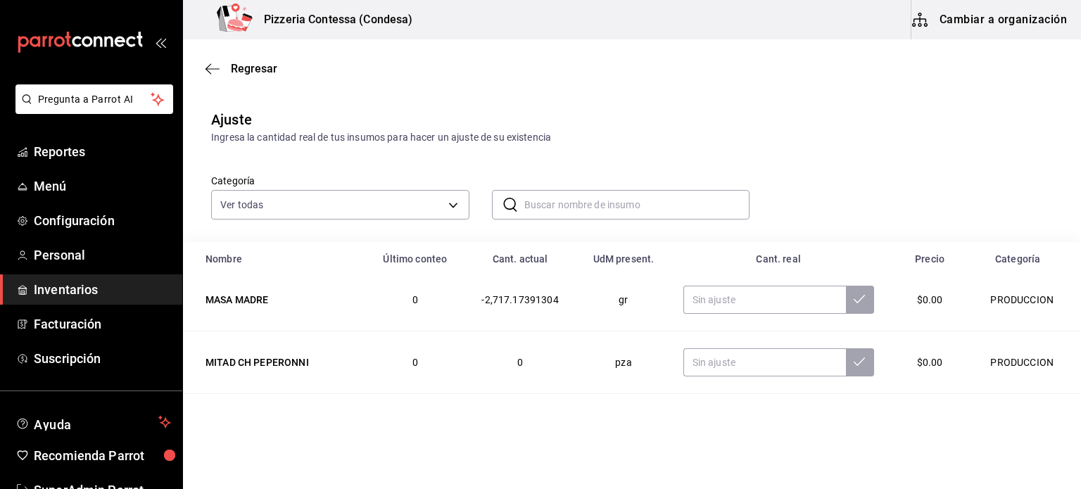
scroll to position [141, 0]
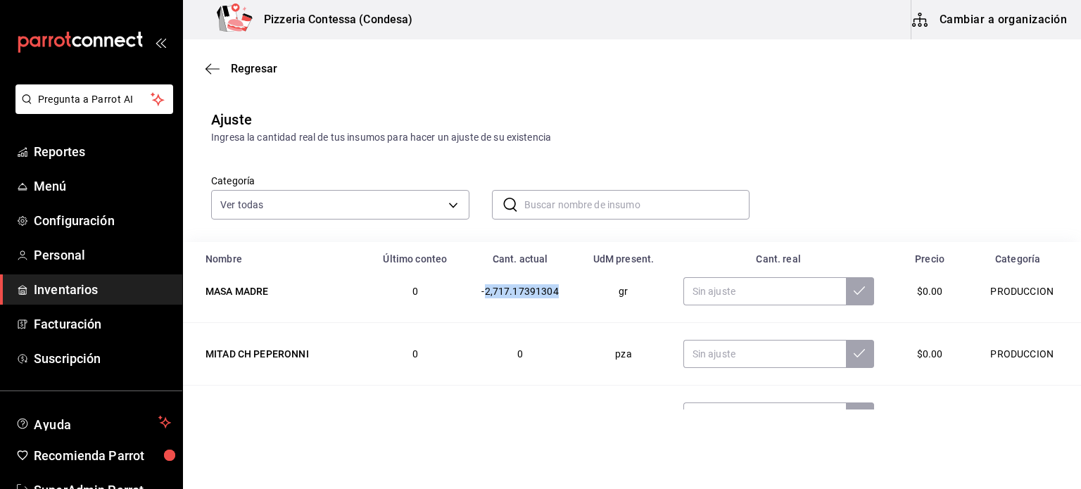
drag, startPoint x: 481, startPoint y: 290, endPoint x: 548, endPoint y: 289, distance: 66.8
click at [548, 289] on td "-2,717.17391304" at bounding box center [519, 291] width 121 height 63
click at [560, 291] on td "-2,717.17391304" at bounding box center [519, 291] width 121 height 63
click at [545, 293] on span "-2,717.17391304" at bounding box center [519, 291] width 77 height 11
click at [728, 283] on input "text" at bounding box center [764, 291] width 163 height 28
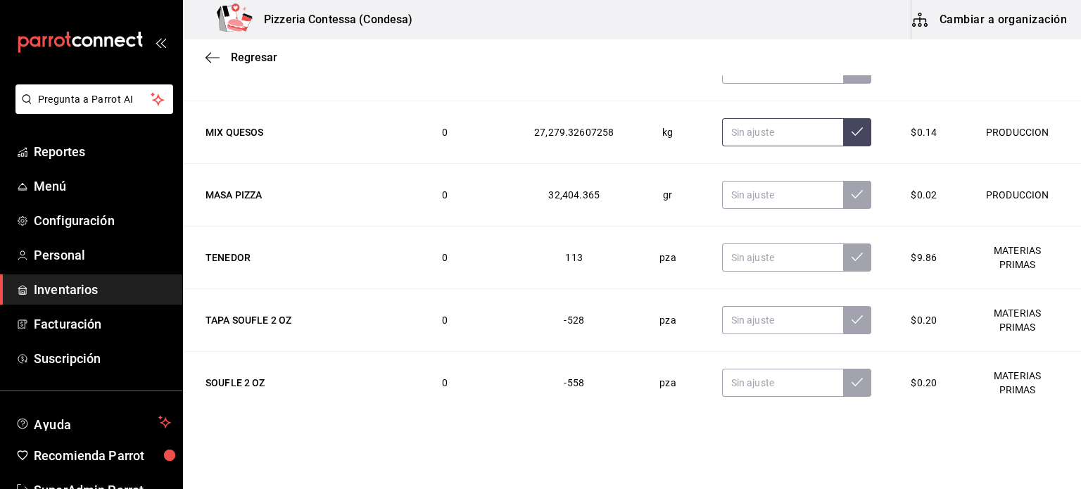
scroll to position [1636, 0]
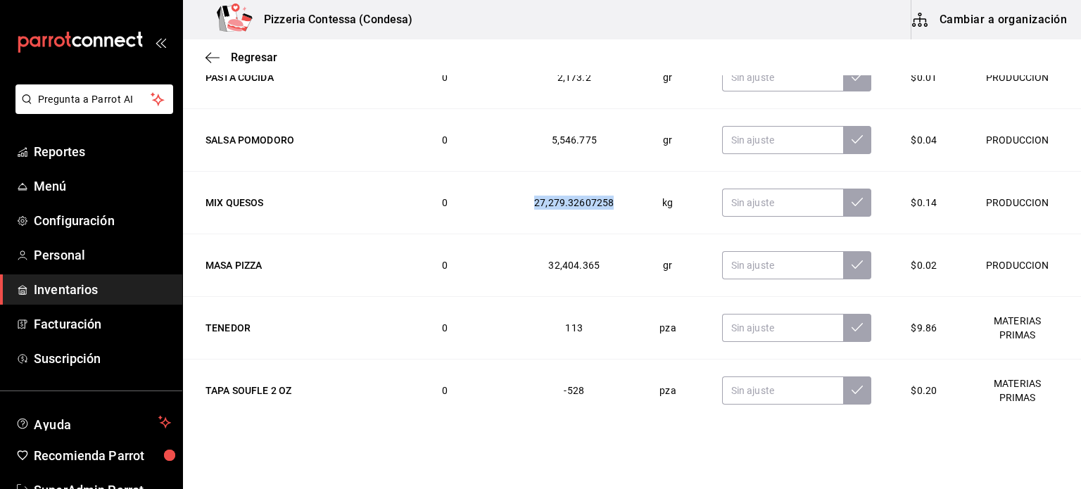
drag, startPoint x: 528, startPoint y: 200, endPoint x: 611, endPoint y: 199, distance: 83.0
click at [611, 199] on td "27,279.32607258" at bounding box center [573, 203] width 113 height 63
click at [616, 288] on td "32,404.365" at bounding box center [573, 265] width 113 height 63
drag, startPoint x: 523, startPoint y: 196, endPoint x: 590, endPoint y: 205, distance: 67.4
click at [590, 205] on td "27,279.32607258" at bounding box center [573, 203] width 113 height 63
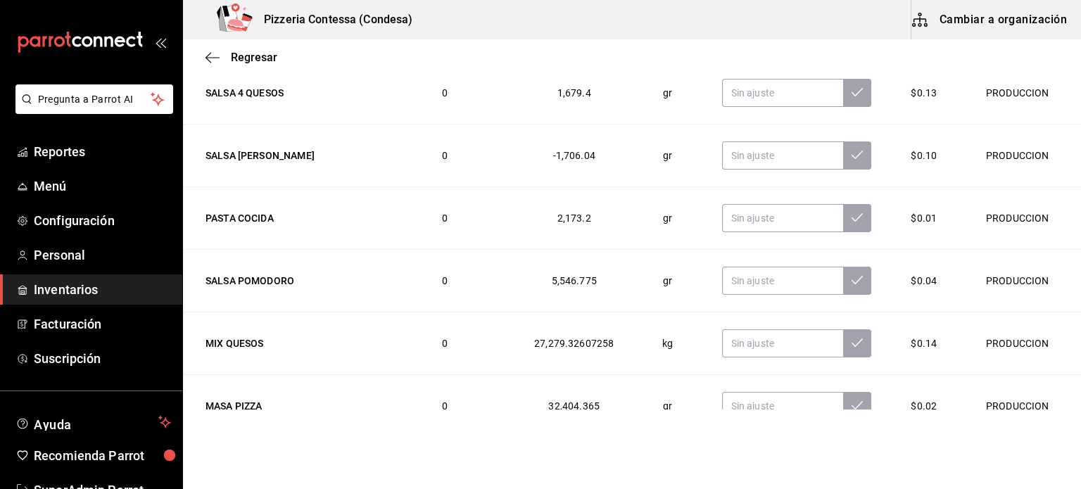
click at [462, 213] on td "0" at bounding box center [444, 218] width 146 height 63
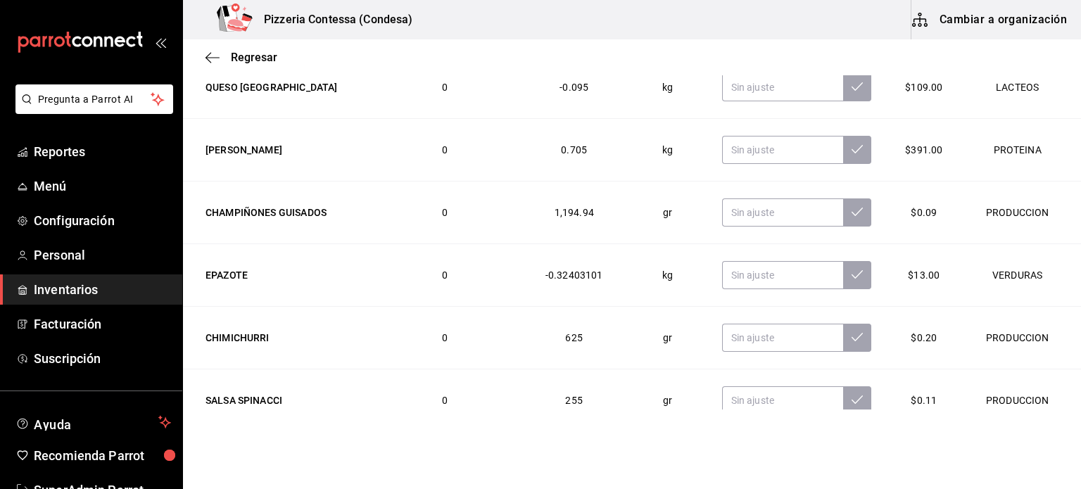
scroll to position [580, 0]
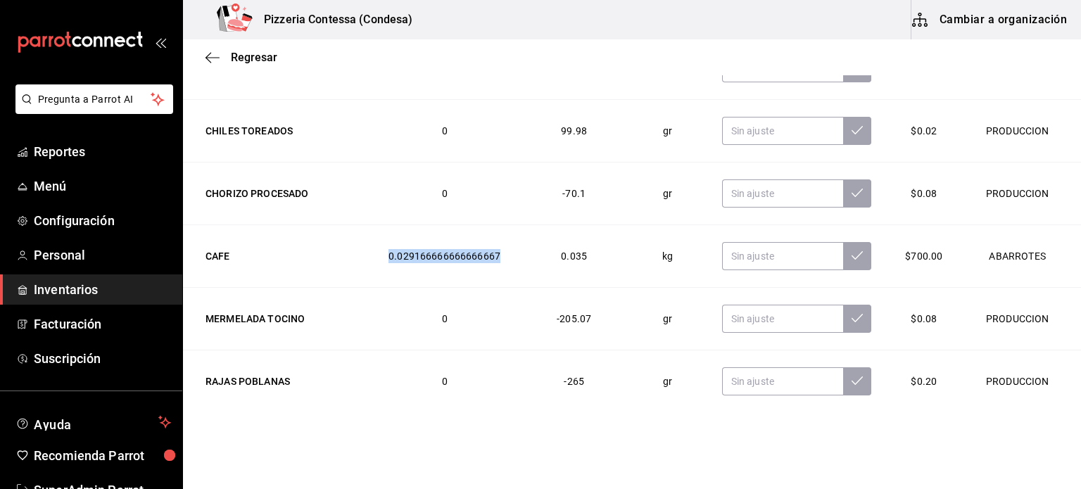
drag, startPoint x: 374, startPoint y: 255, endPoint x: 495, endPoint y: 257, distance: 121.0
click at [495, 257] on td "0.029166666666666667" at bounding box center [444, 256] width 146 height 63
click at [573, 251] on span "0.035" at bounding box center [574, 255] width 26 height 11
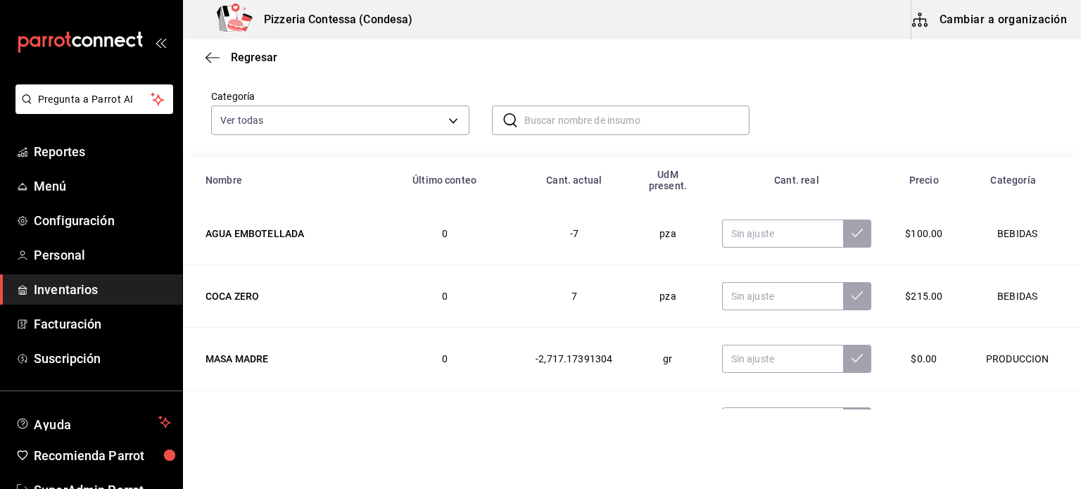
scroll to position [92, 0]
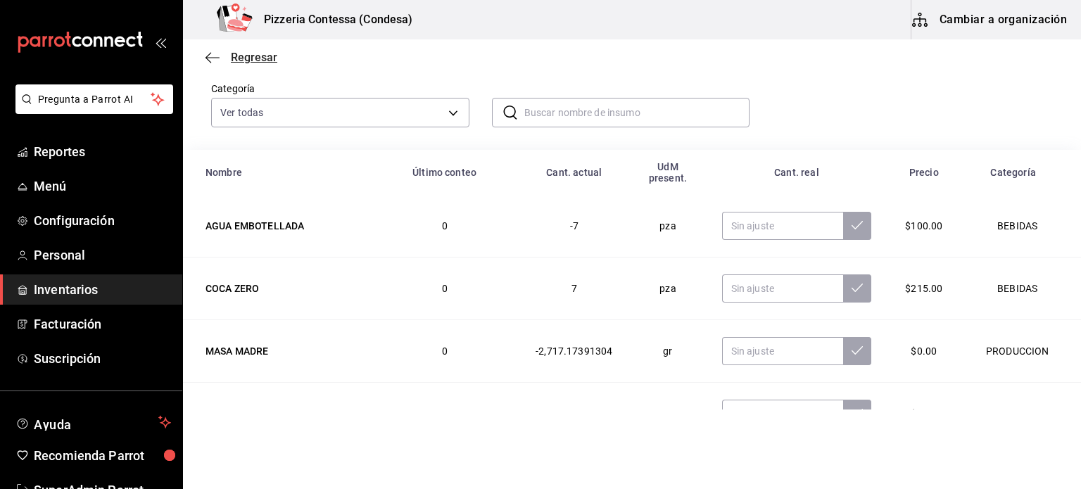
click at [214, 55] on icon "button" at bounding box center [212, 57] width 14 height 13
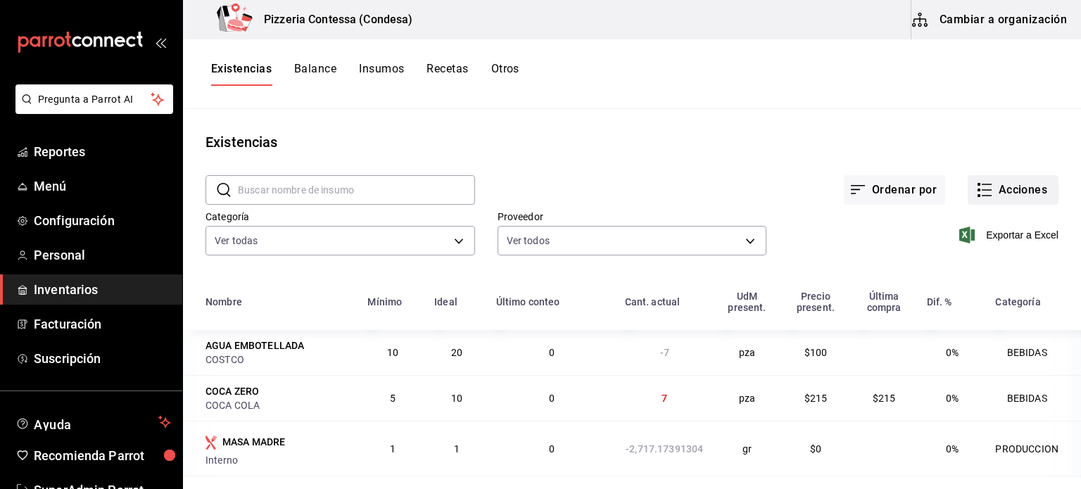
click at [1011, 196] on button "Acciones" at bounding box center [1012, 190] width 91 height 30
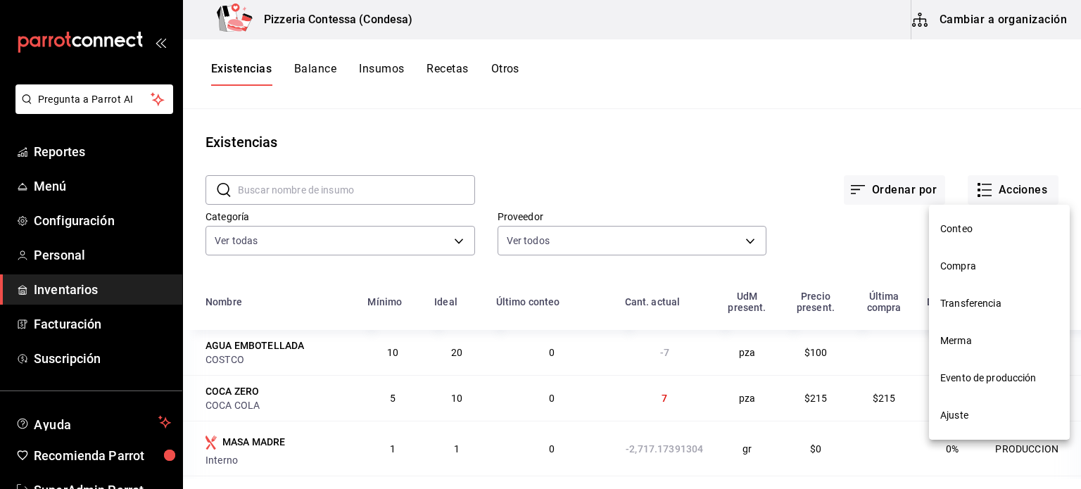
click at [987, 380] on span "Evento de producción" at bounding box center [999, 378] width 118 height 15
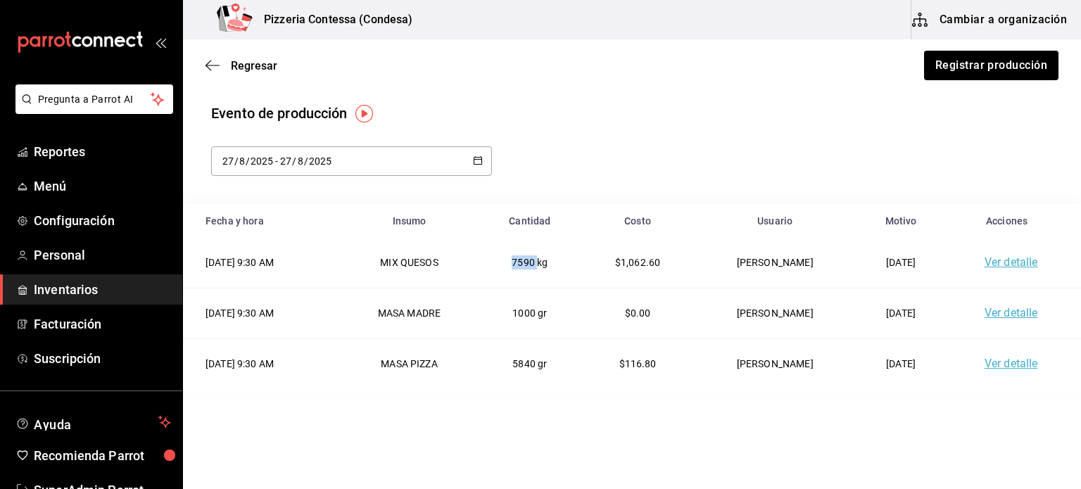
drag, startPoint x: 531, startPoint y: 266, endPoint x: 554, endPoint y: 266, distance: 22.5
click at [554, 266] on td "7590 kg" at bounding box center [529, 263] width 101 height 50
click at [560, 381] on td "5840 gr" at bounding box center [529, 363] width 101 height 50
drag, startPoint x: 391, startPoint y: 257, endPoint x: 574, endPoint y: 264, distance: 183.1
click at [574, 264] on tr "[DATE] 9:30 AM MIX QUESOS 7590 kg $1,062.60 [PERSON_NAME] [DATE] Ver detalle" at bounding box center [632, 263] width 898 height 50
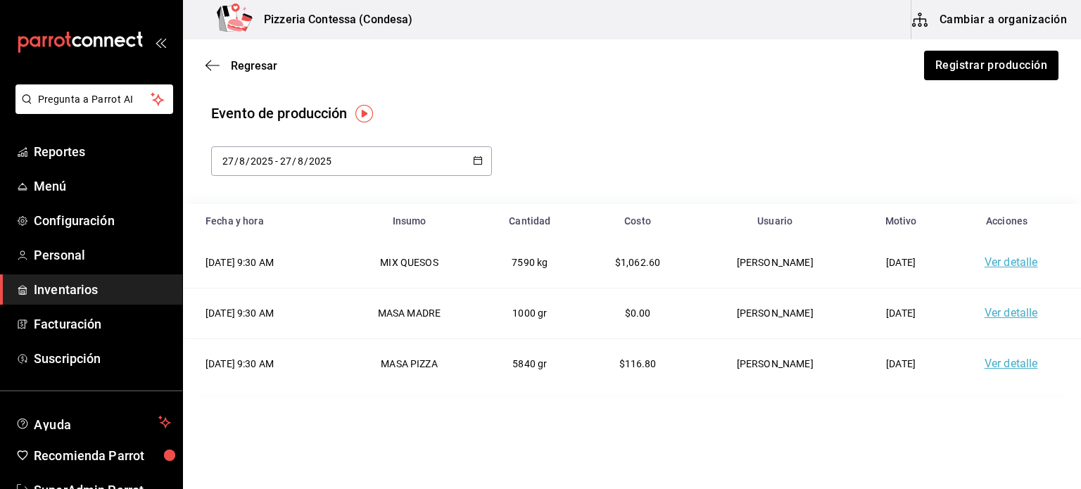
click at [577, 144] on div "Evento de producción [DATE] [DATE] - [DATE] [DATE]" at bounding box center [631, 139] width 841 height 73
drag, startPoint x: 530, startPoint y: 263, endPoint x: 568, endPoint y: 267, distance: 38.2
click at [568, 267] on td "7590 kg" at bounding box center [529, 263] width 101 height 50
click at [653, 409] on html "Pregunta a Parrot AI Reportes Menú Configuración Personal Inventarios Facturaci…" at bounding box center [540, 204] width 1081 height 409
drag, startPoint x: 529, startPoint y: 363, endPoint x: 566, endPoint y: 363, distance: 36.6
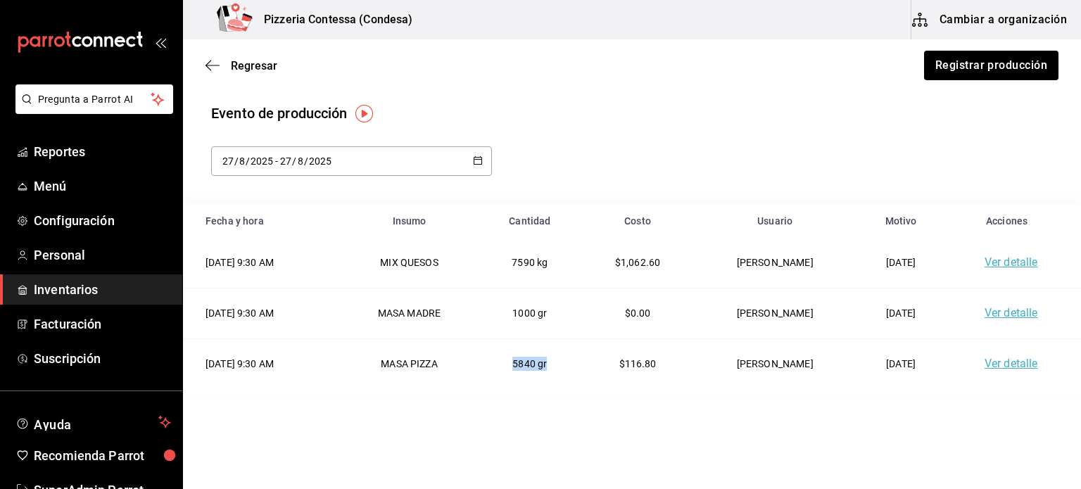
click at [566, 363] on td "5840 gr" at bounding box center [529, 363] width 101 height 50
click at [456, 363] on td "MASA PIZZA" at bounding box center [409, 363] width 140 height 50
click at [656, 359] on span "$116.80" at bounding box center [637, 363] width 37 height 11
drag, startPoint x: 626, startPoint y: 364, endPoint x: 667, endPoint y: 364, distance: 40.8
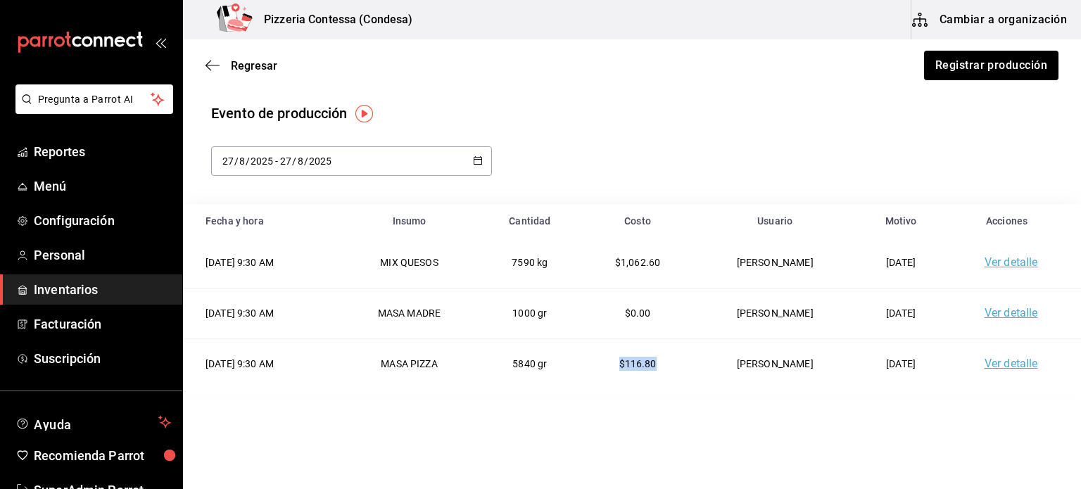
click at [667, 364] on td "$116.80" at bounding box center [637, 363] width 115 height 50
click at [622, 409] on html "Pregunta a Parrot AI Reportes Menú Configuración Personal Inventarios Facturaci…" at bounding box center [540, 204] width 1081 height 409
click at [644, 362] on span "$116.80" at bounding box center [637, 363] width 37 height 11
drag, startPoint x: 664, startPoint y: 364, endPoint x: 618, endPoint y: 365, distance: 46.4
click at [618, 365] on td "$116.80" at bounding box center [637, 363] width 115 height 50
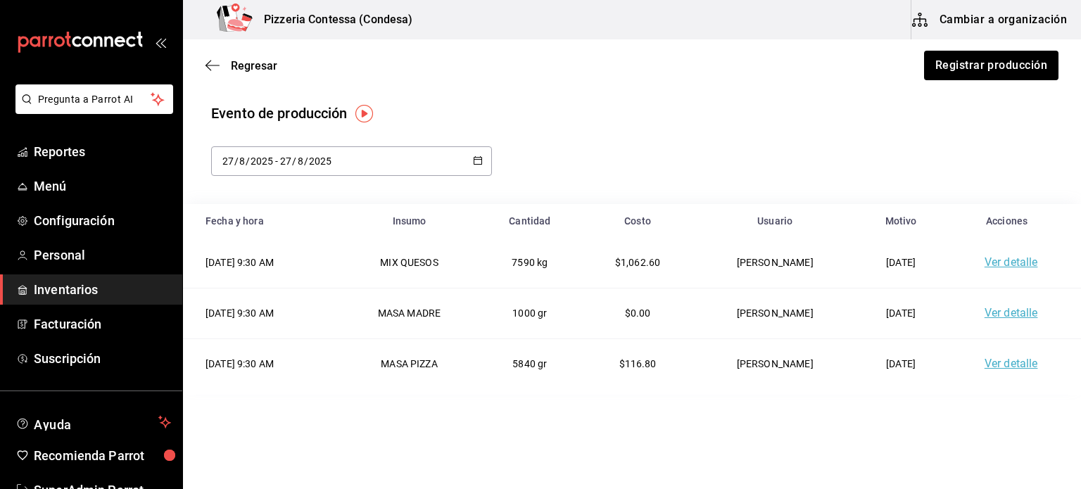
click at [577, 409] on html "Pregunta a Parrot AI Reportes Menú Configuración Personal Inventarios Facturaci…" at bounding box center [540, 204] width 1081 height 409
click at [791, 132] on div "Evento de producción [DATE] [DATE] - [DATE] [DATE]" at bounding box center [631, 139] width 841 height 73
click at [209, 72] on div "Regresar Registrar producción" at bounding box center [632, 65] width 898 height 52
click at [212, 68] on icon "button" at bounding box center [212, 65] width 14 height 13
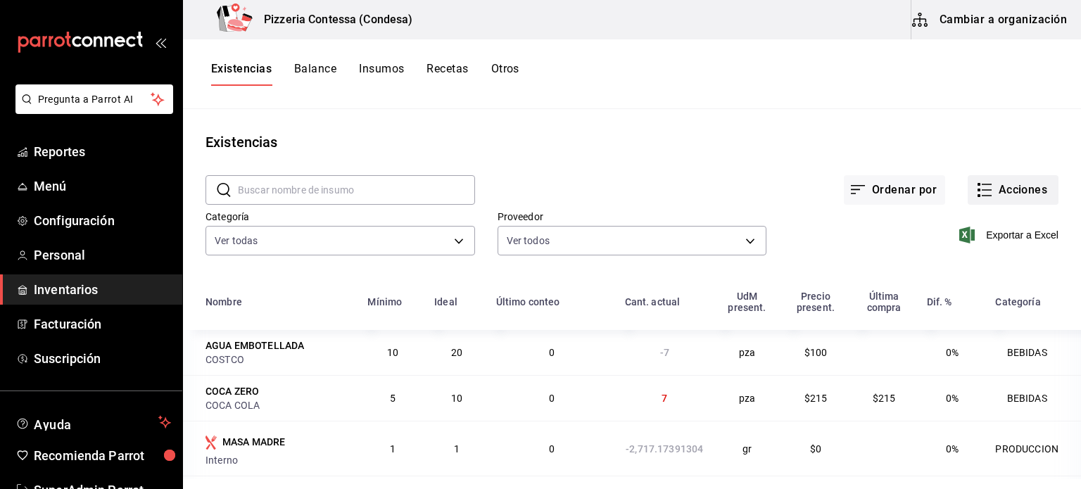
click at [1039, 190] on button "Acciones" at bounding box center [1012, 190] width 91 height 30
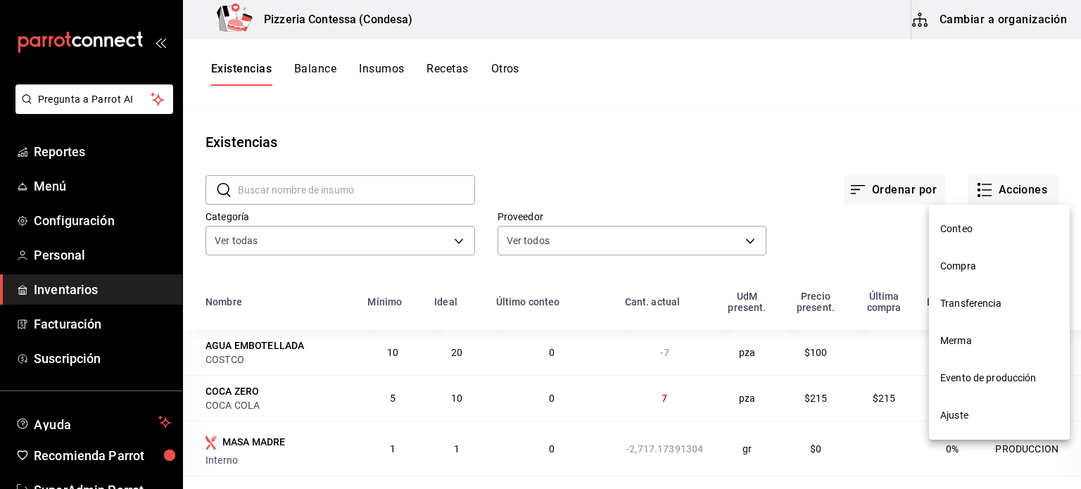
click at [70, 154] on div at bounding box center [540, 244] width 1081 height 489
